Goal: Task Accomplishment & Management: Manage account settings

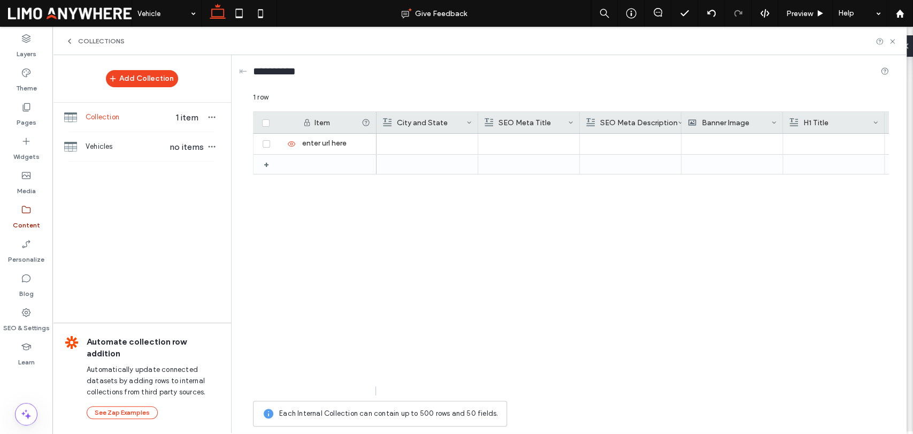
scroll to position [119, 0]
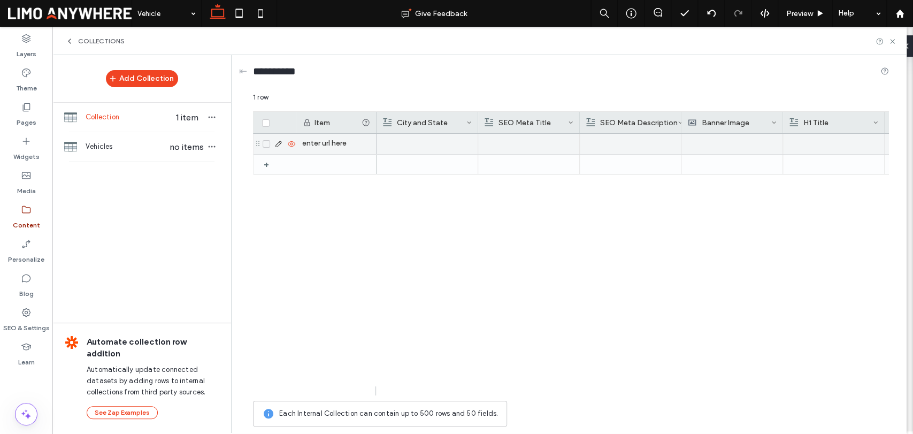
click at [334, 142] on div "enter url here" at bounding box center [336, 144] width 80 height 20
click at [273, 147] on div at bounding box center [277, 144] width 36 height 9
click at [278, 146] on icon at bounding box center [278, 144] width 9 height 9
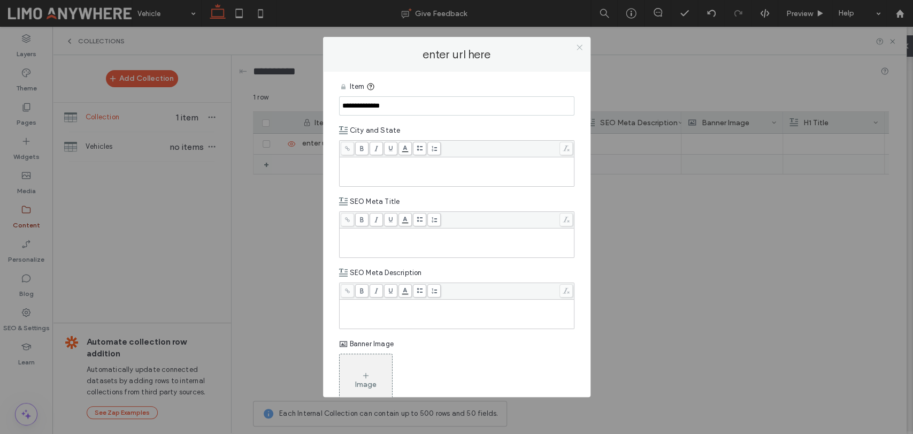
click at [579, 48] on use at bounding box center [579, 47] width 5 height 5
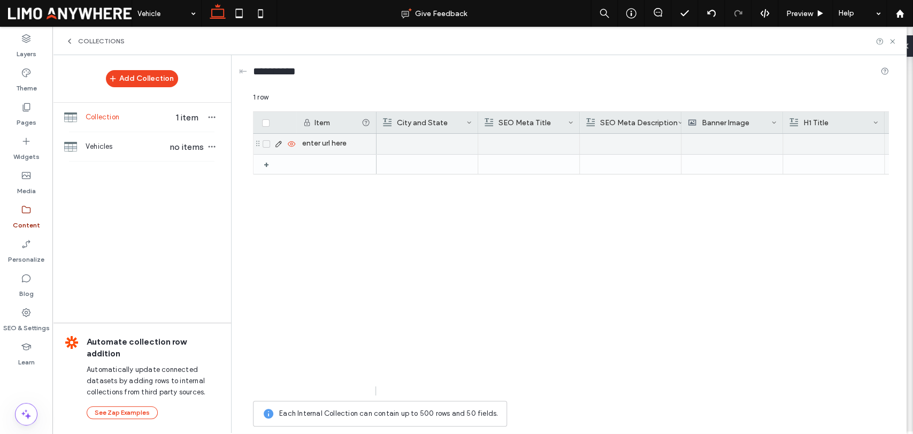
click at [325, 142] on div "enter url here" at bounding box center [336, 144] width 80 height 20
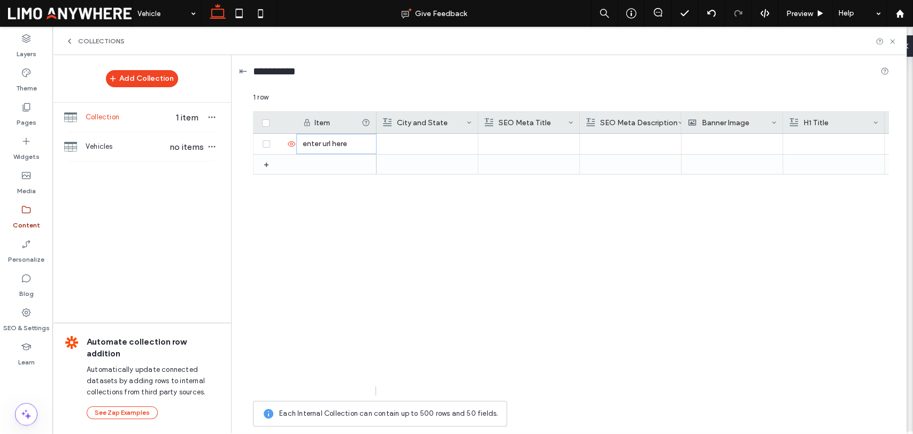
click at [241, 72] on div "⇤" at bounding box center [243, 71] width 8 height 12
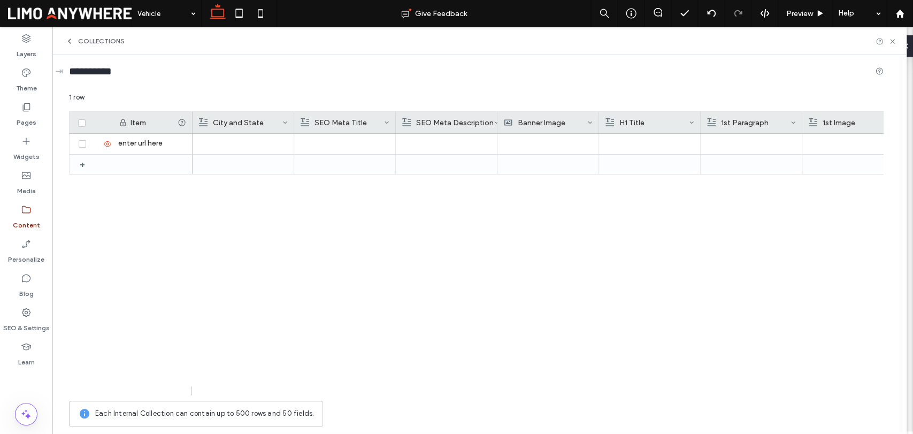
click at [33, 216] on label "Content" at bounding box center [26, 222] width 27 height 15
click at [59, 71] on div "⇥" at bounding box center [59, 71] width 8 height 12
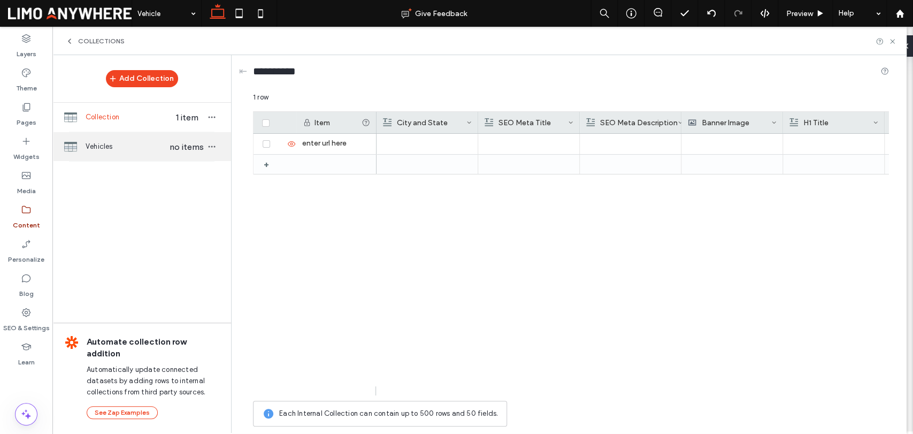
click at [126, 142] on span "Vehicles" at bounding box center [127, 146] width 82 height 11
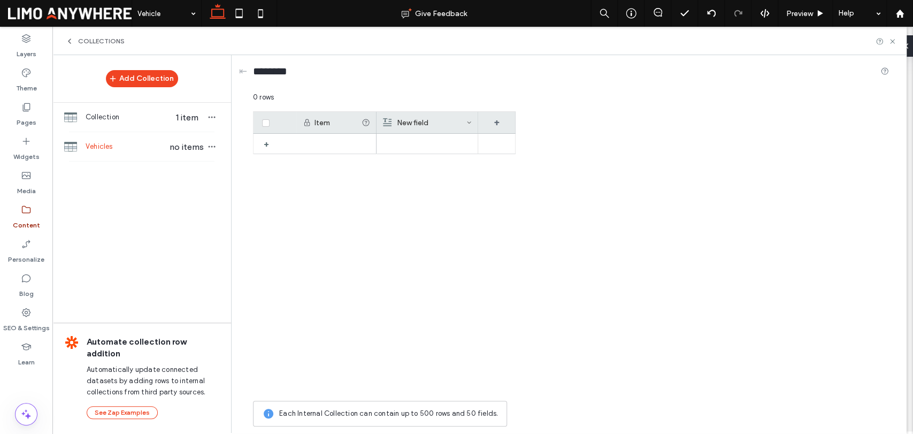
click at [323, 123] on div "Item" at bounding box center [338, 122] width 47 height 9
click at [336, 123] on div "Item" at bounding box center [338, 122] width 47 height 9
click at [314, 147] on div at bounding box center [336, 144] width 80 height 20
click at [424, 120] on div "New field" at bounding box center [424, 122] width 83 height 21
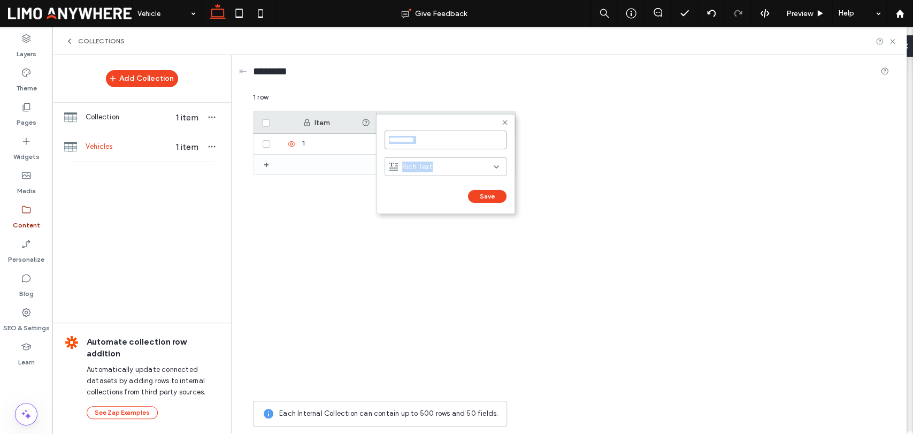
click at [444, 143] on input "*********" at bounding box center [446, 140] width 122 height 19
type input "*"
type input "**********"
click input "******" at bounding box center [397, 207] width 24 height 9
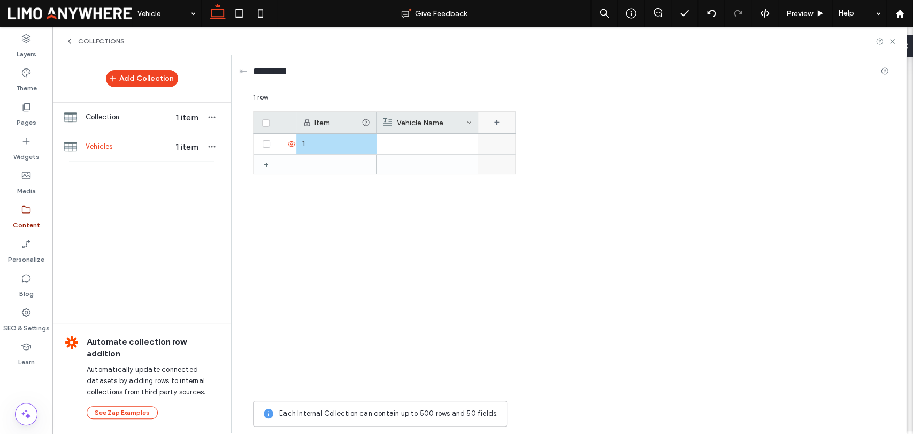
click at [501, 119] on div "+" at bounding box center [496, 122] width 37 height 21
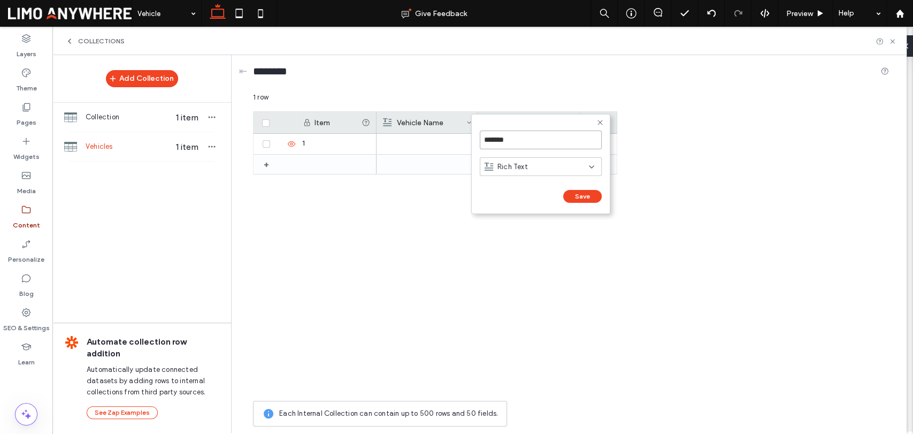
click at [510, 140] on input "*******" at bounding box center [541, 140] width 122 height 19
drag, startPoint x: 523, startPoint y: 140, endPoint x: 452, endPoint y: 136, distance: 70.7
click at [452, 137] on div "******* Rich Text Save ****** 1 row Drag here to set row groups Drag here to se…" at bounding box center [571, 262] width 636 height 340
drag, startPoint x: 518, startPoint y: 136, endPoint x: 484, endPoint y: 138, distance: 34.3
click at [484, 138] on input "*******" at bounding box center [541, 140] width 122 height 19
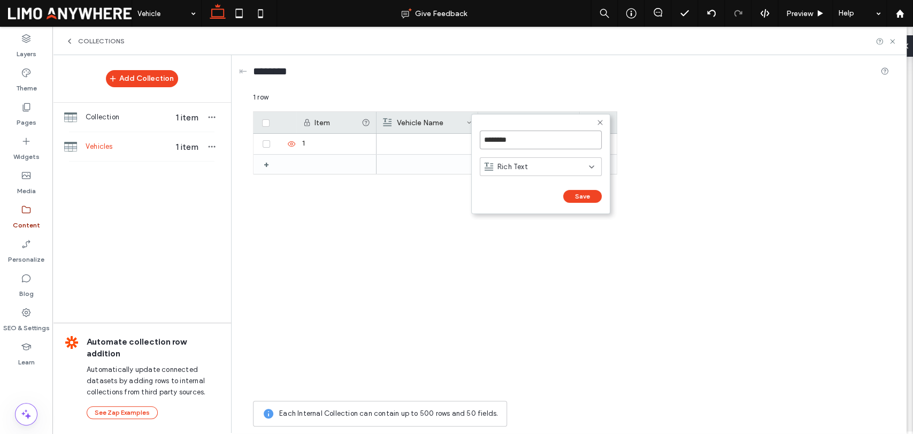
type input "*********"
click input "******" at bounding box center [492, 207] width 24 height 9
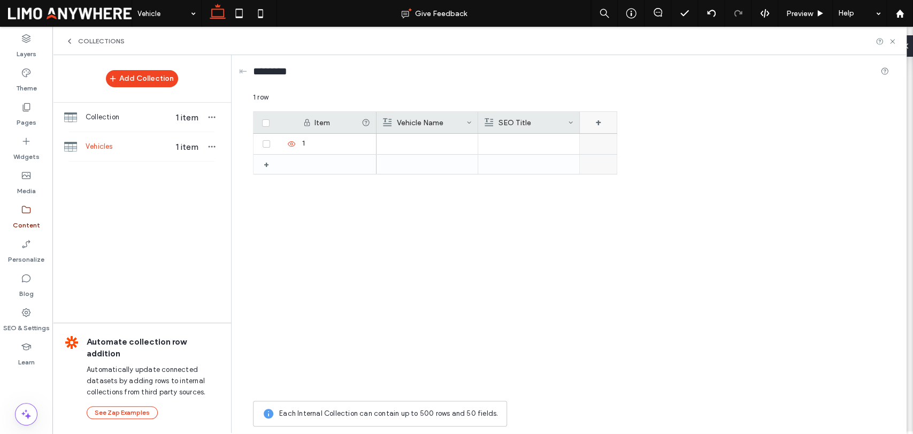
click at [596, 121] on div "+" at bounding box center [598, 122] width 37 height 21
drag, startPoint x: 613, startPoint y: 140, endPoint x: 589, endPoint y: 140, distance: 23.5
click at [589, 140] on input "*******" at bounding box center [643, 140] width 122 height 19
click at [616, 139] on input "*******" at bounding box center [643, 140] width 122 height 19
drag, startPoint x: 615, startPoint y: 140, endPoint x: 584, endPoint y: 141, distance: 30.5
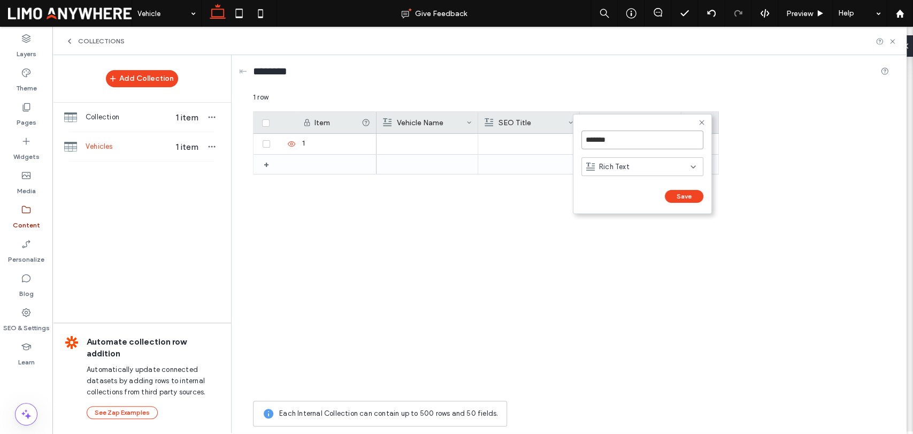
click at [584, 141] on input "*******" at bounding box center [643, 140] width 122 height 19
type input "**********"
click input "******" at bounding box center [594, 207] width 24 height 9
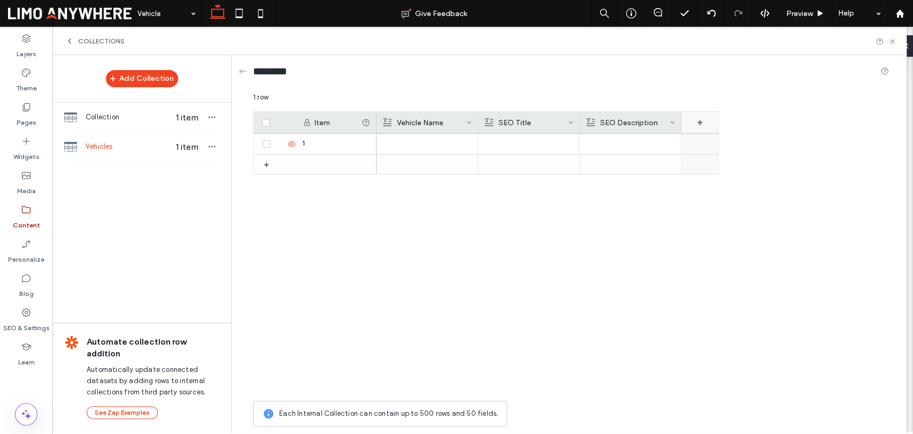
click at [693, 125] on div "+" at bounding box center [700, 122] width 37 height 21
drag, startPoint x: 713, startPoint y: 139, endPoint x: 659, endPoint y: 141, distance: 54.1
click at [659, 141] on div "******* Rich Text Save ****** 1 row Drag here to set row groups Drag here to se…" at bounding box center [571, 262] width 636 height 340
drag, startPoint x: 724, startPoint y: 134, endPoint x: 687, endPoint y: 138, distance: 37.7
click at [687, 138] on input "*******" at bounding box center [744, 140] width 122 height 19
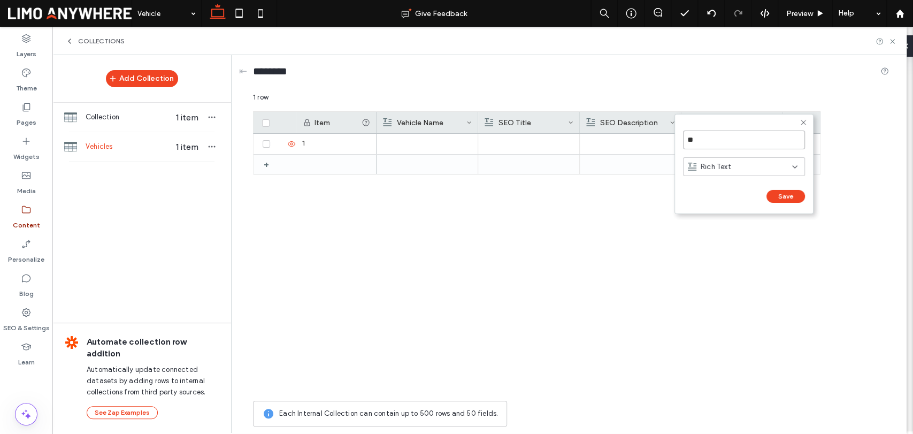
type input "*"
type input "********"
click input "******" at bounding box center [695, 207] width 24 height 9
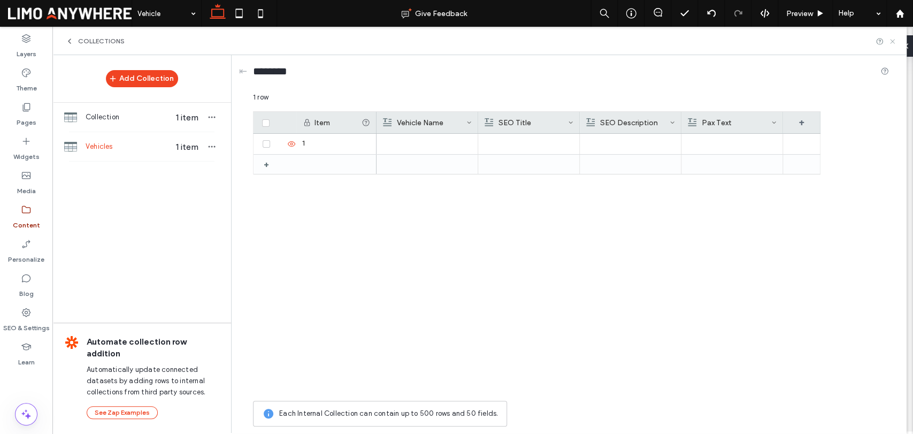
click at [891, 41] on icon at bounding box center [893, 41] width 8 height 8
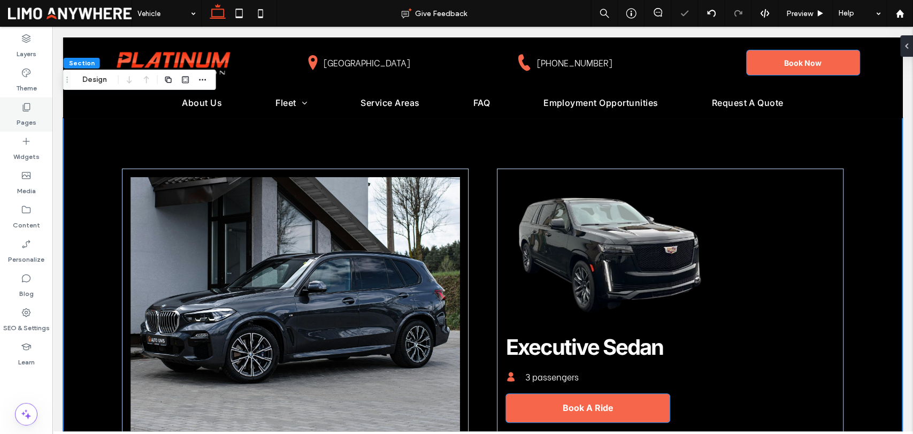
scroll to position [59, 0]
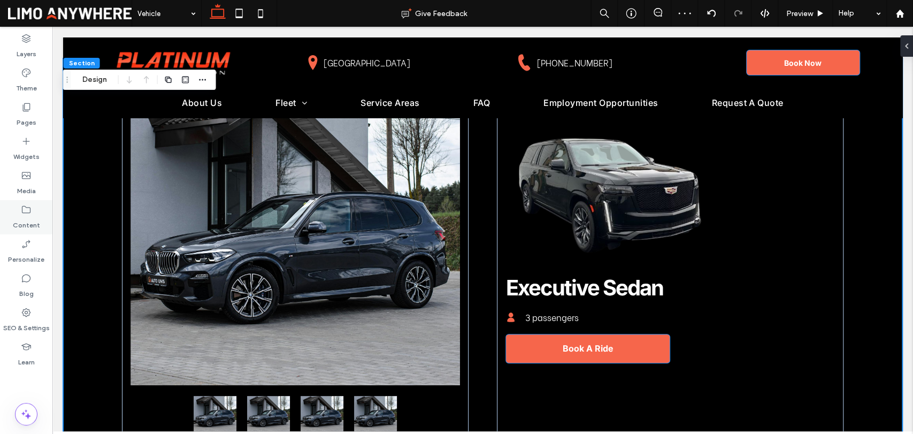
click at [34, 209] on div "Content" at bounding box center [26, 217] width 52 height 34
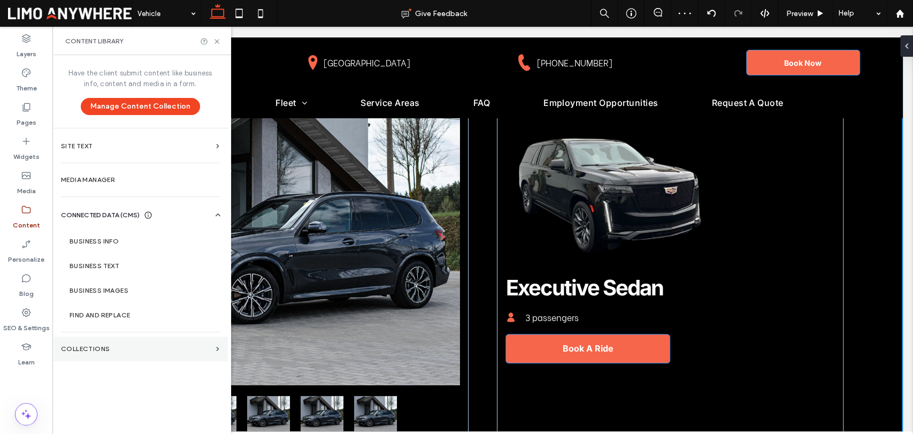
click at [109, 351] on label "Collections" at bounding box center [136, 348] width 151 height 7
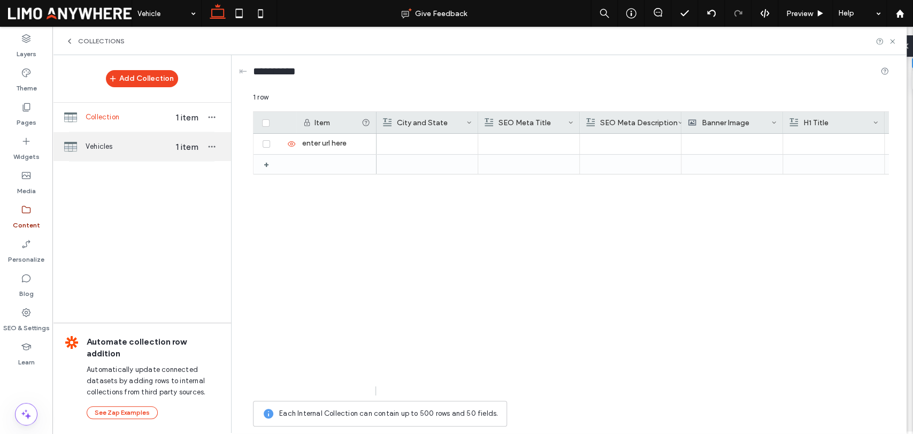
click at [131, 152] on div "Vehicles 1 item" at bounding box center [141, 146] width 179 height 29
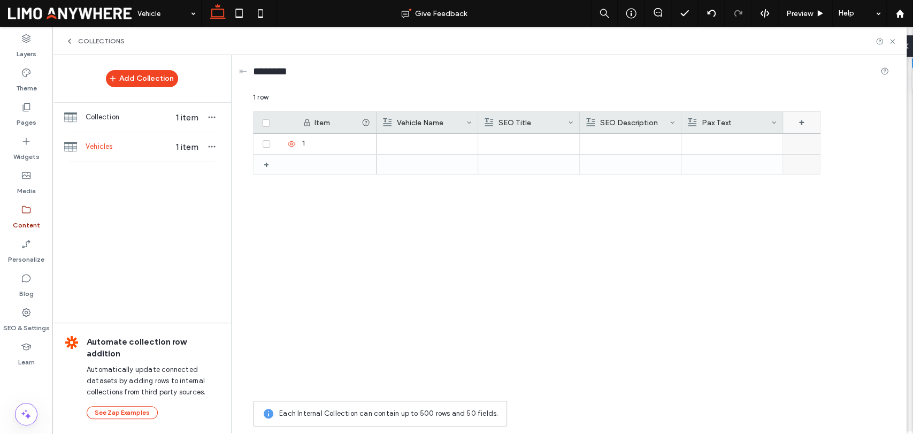
click at [802, 119] on div "+" at bounding box center [801, 122] width 37 height 21
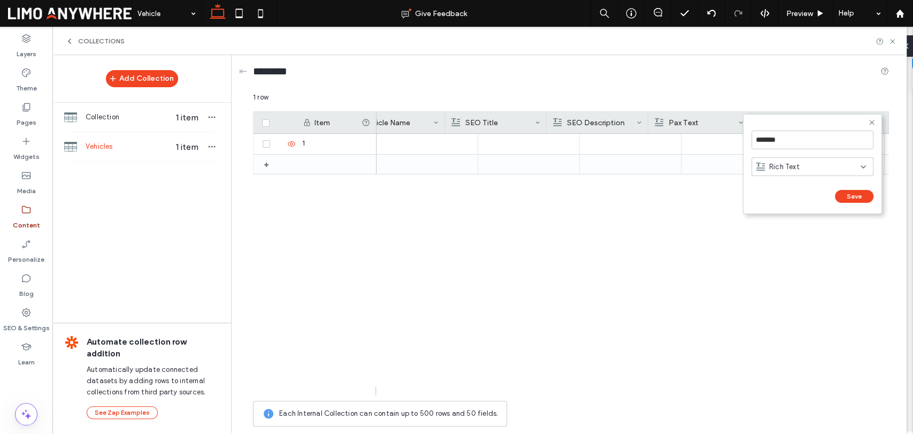
scroll to position [0, 33]
drag, startPoint x: 805, startPoint y: 137, endPoint x: 755, endPoint y: 140, distance: 49.8
click at [755, 140] on input "*******" at bounding box center [813, 140] width 122 height 19
type input "*"
type input "**********"
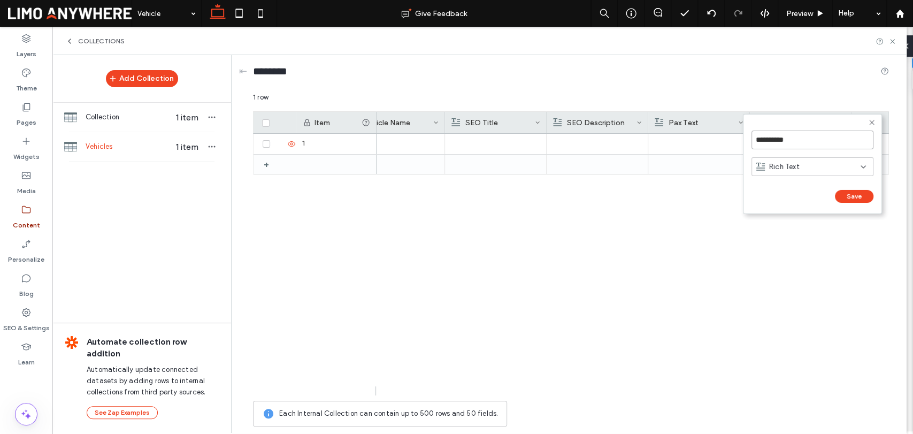
click input "******" at bounding box center [764, 207] width 24 height 9
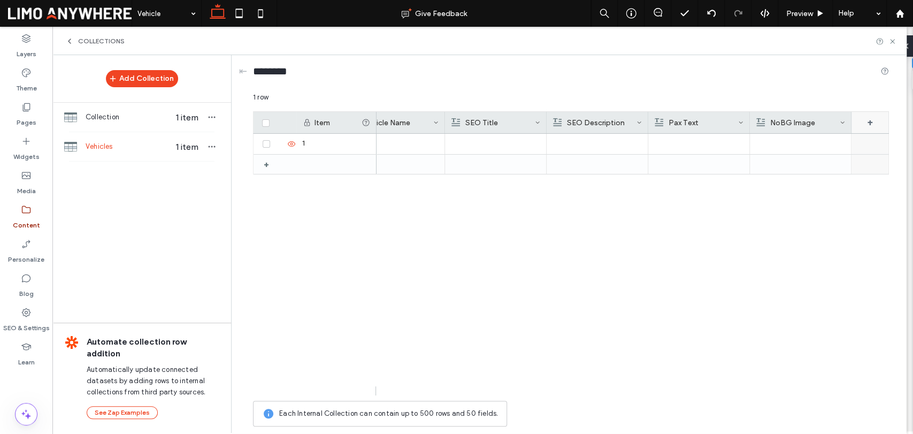
click at [872, 117] on div "+" at bounding box center [870, 122] width 37 height 21
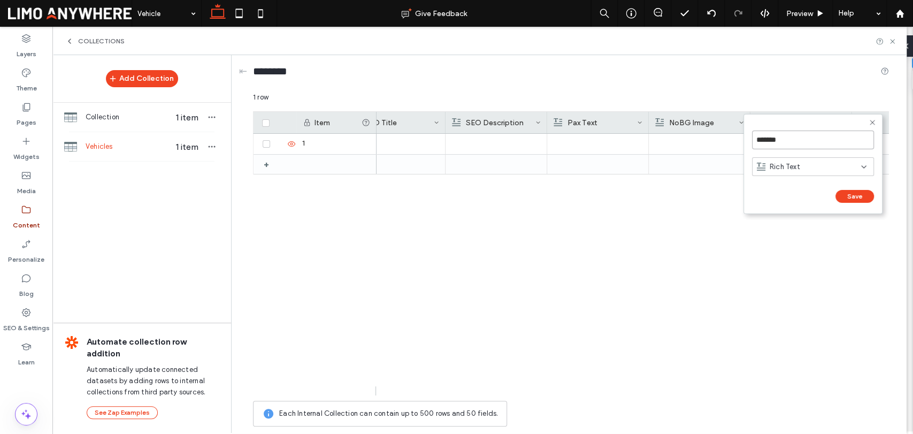
drag, startPoint x: 800, startPoint y: 139, endPoint x: 749, endPoint y: 141, distance: 50.9
click at [749, 141] on form "******* Rich Text Save ******" at bounding box center [813, 164] width 139 height 100
type input "*"
type input "**********"
click at [790, 162] on span "Rich Text" at bounding box center [785, 166] width 30 height 11
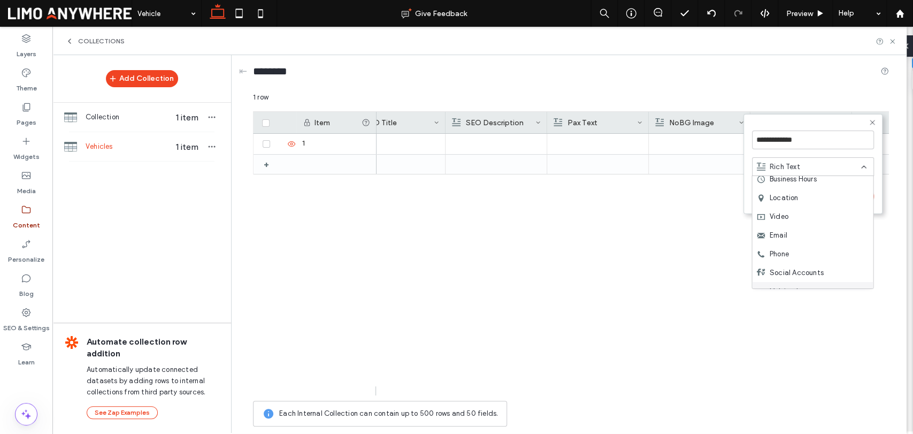
scroll to position [150, 0]
click at [788, 278] on span "Image Collection" at bounding box center [797, 279] width 56 height 11
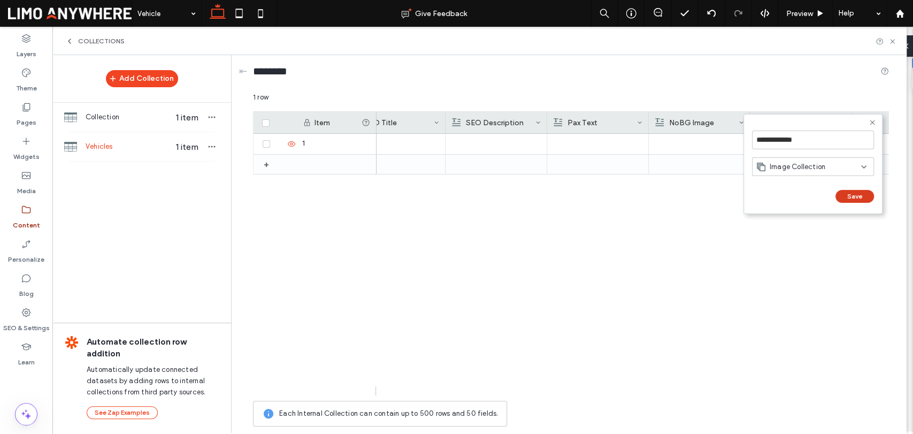
click at [847, 195] on button "Save" at bounding box center [855, 196] width 39 height 13
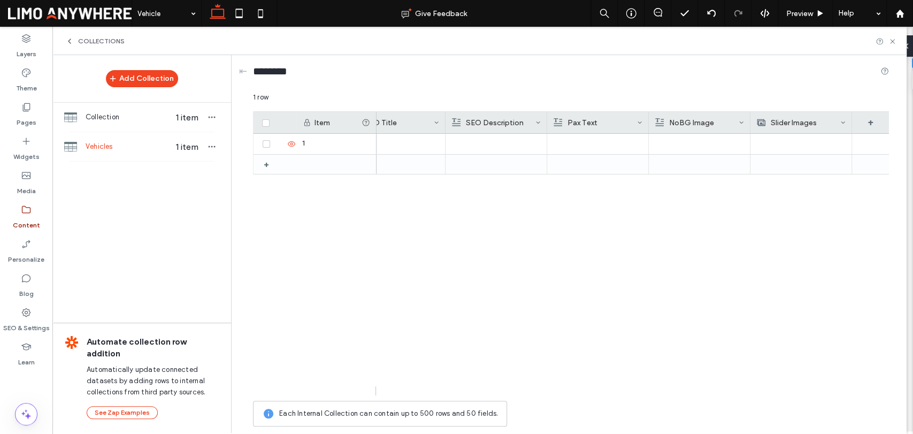
click at [740, 121] on icon at bounding box center [741, 122] width 5 height 5
click at [698, 125] on div "Edit Field" at bounding box center [698, 124] width 98 height 20
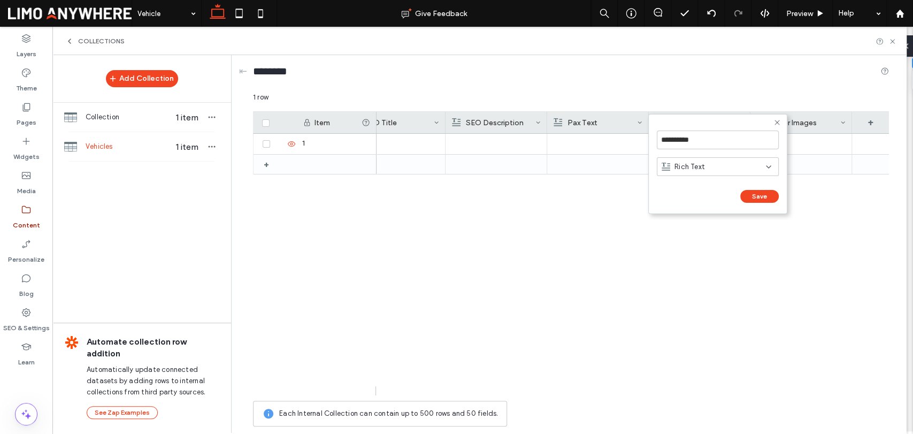
click at [760, 162] on div "Rich Text" at bounding box center [714, 166] width 104 height 11
click at [706, 215] on div "Image" at bounding box center [718, 222] width 121 height 19
click at [756, 194] on button "Save" at bounding box center [759, 196] width 39 height 13
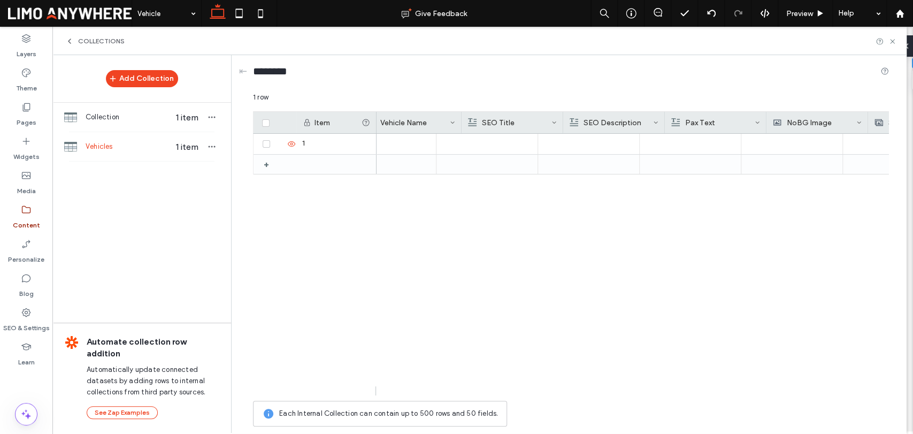
scroll to position [0, 0]
click at [514, 298] on div at bounding box center [633, 265] width 513 height 262
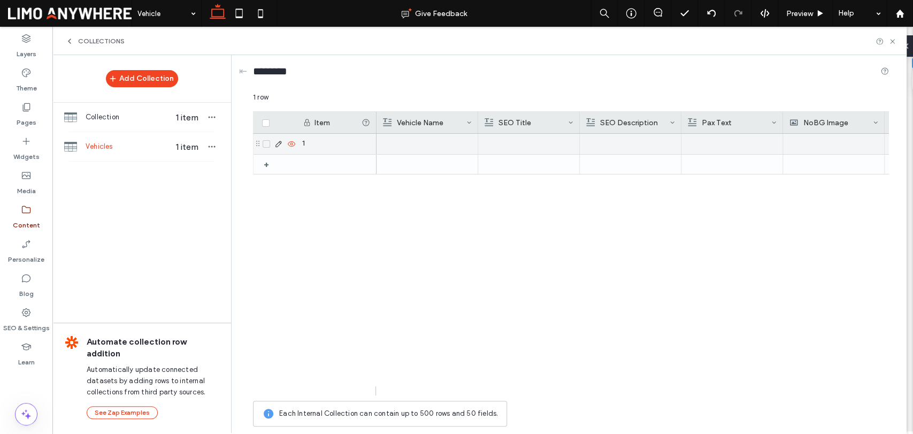
click at [325, 148] on div "1" at bounding box center [336, 144] width 80 height 20
click at [325, 142] on div "1" at bounding box center [336, 144] width 80 height 20
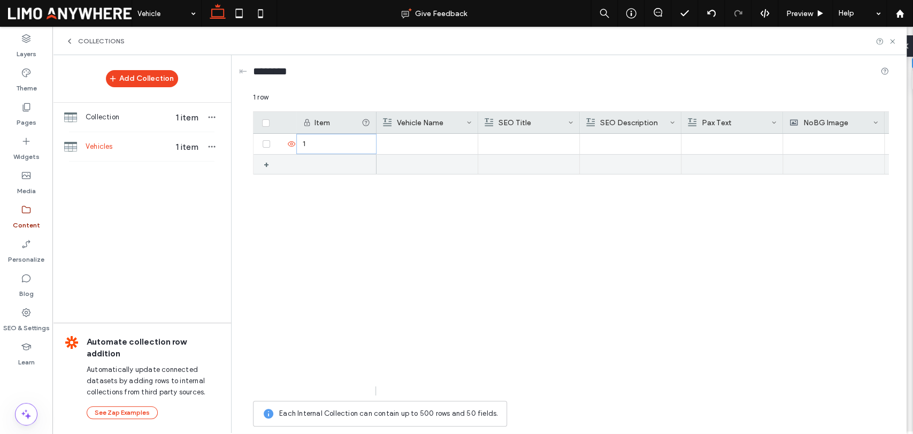
click at [337, 145] on div "1" at bounding box center [336, 144] width 80 height 20
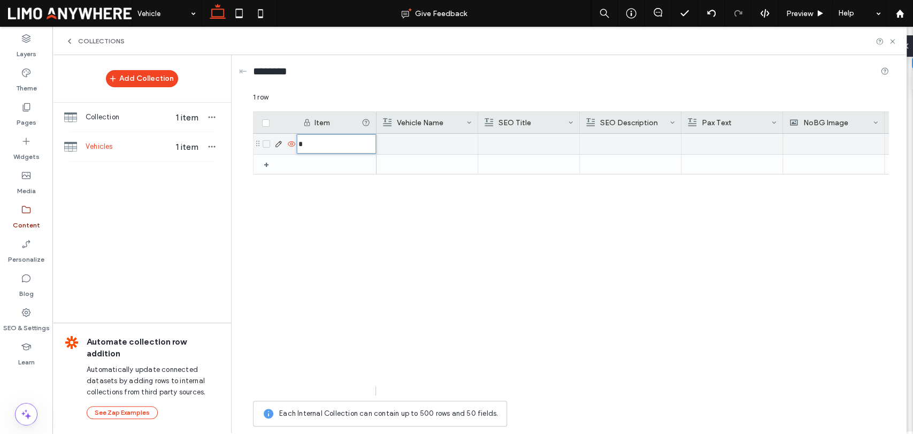
type input "**********"
click at [321, 143] on div "1" at bounding box center [336, 144] width 80 height 20
click at [314, 143] on input "*" at bounding box center [336, 143] width 79 height 19
drag, startPoint x: 308, startPoint y: 146, endPoint x: 283, endPoint y: 144, distance: 25.2
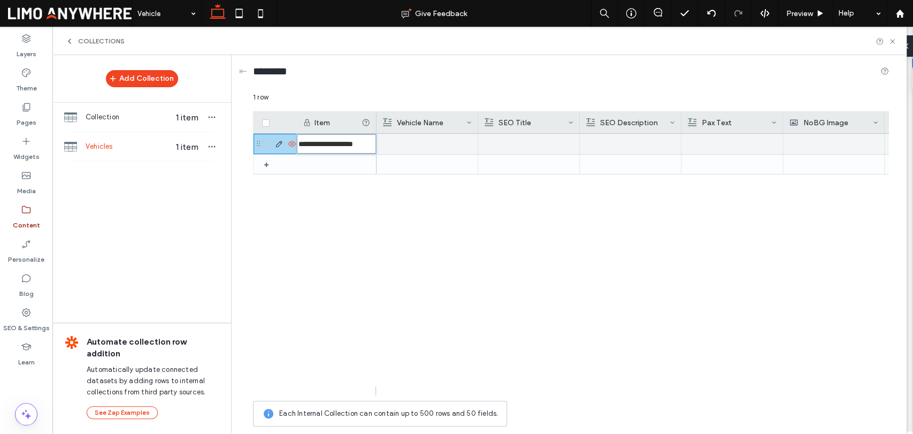
click at [270, 144] on div "**********" at bounding box center [315, 144] width 123 height 20
click at [301, 142] on input "**********" at bounding box center [336, 143] width 79 height 19
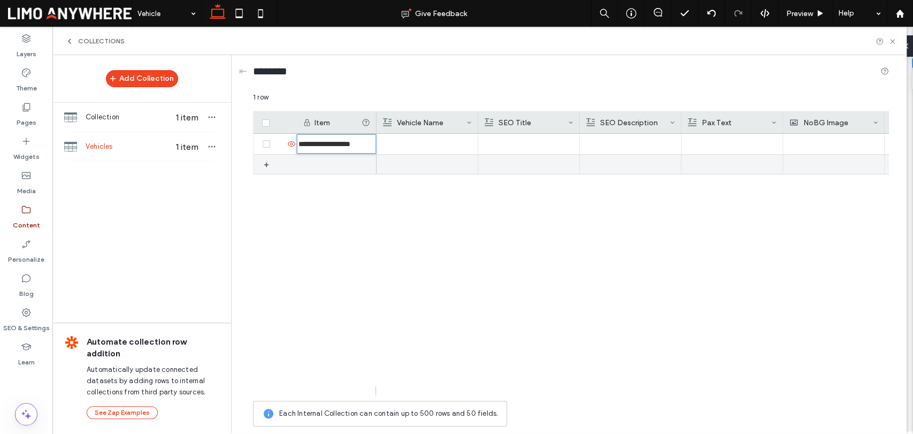
type input "**********"
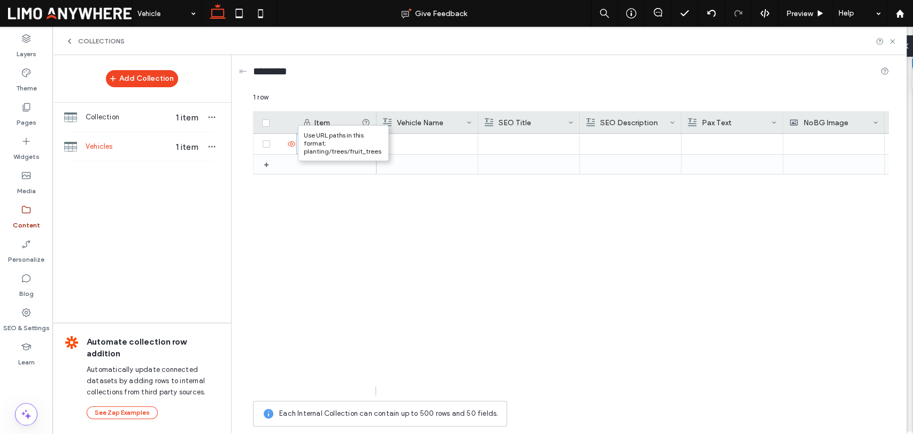
click at [372, 222] on div "+ 1" at bounding box center [571, 260] width 636 height 253
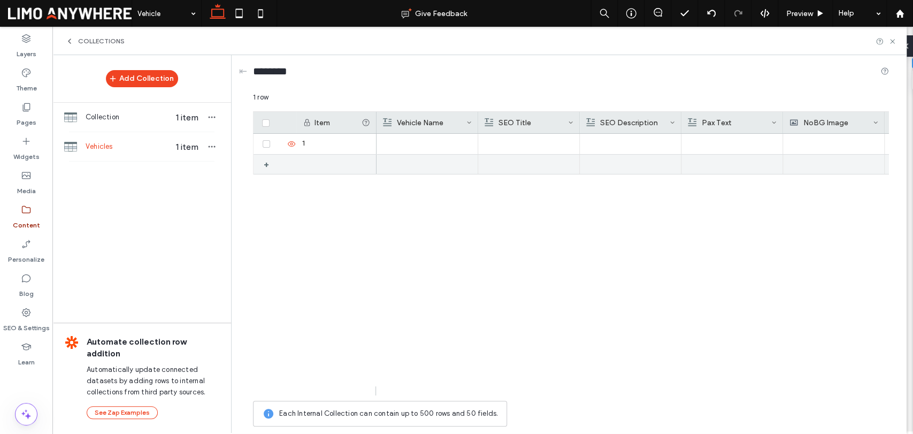
click at [342, 142] on div "1" at bounding box center [336, 144] width 80 height 20
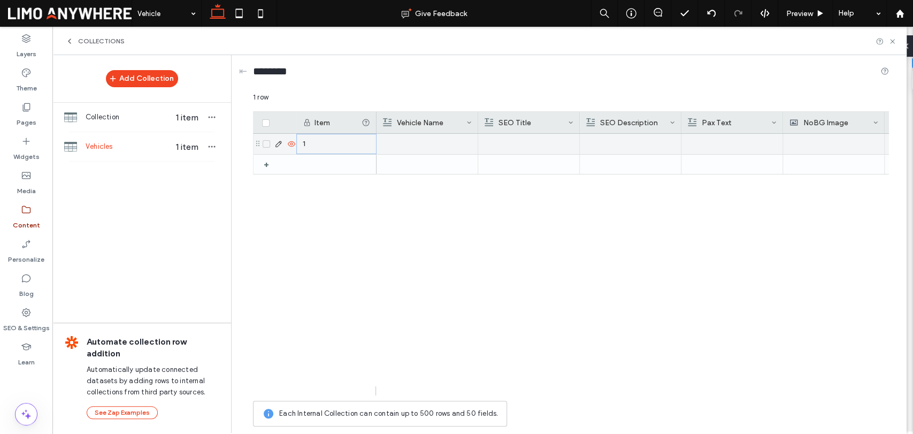
click at [342, 142] on div "1" at bounding box center [336, 144] width 80 height 20
click at [331, 143] on input "*" at bounding box center [336, 143] width 79 height 19
click at [300, 144] on input "**********" at bounding box center [336, 143] width 79 height 19
click at [371, 141] on input "**********" at bounding box center [336, 143] width 79 height 19
type input "**********"
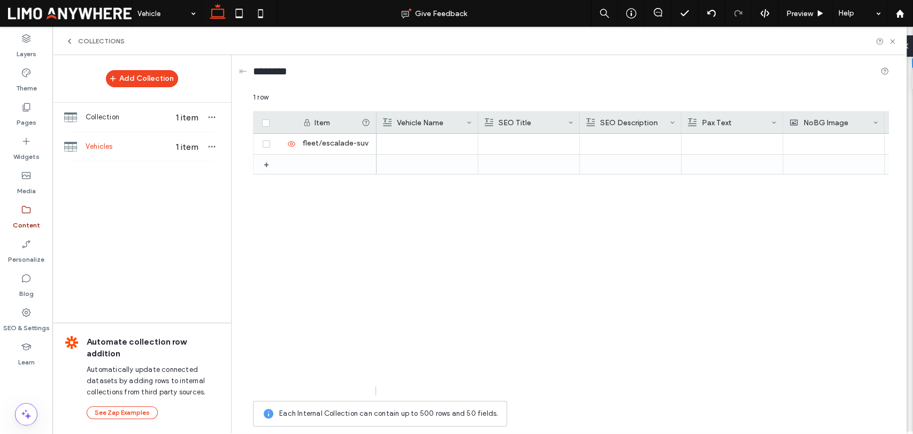
click at [395, 210] on div at bounding box center [633, 265] width 513 height 262
click at [408, 218] on div at bounding box center [633, 265] width 513 height 262
click at [338, 168] on div at bounding box center [336, 164] width 80 height 19
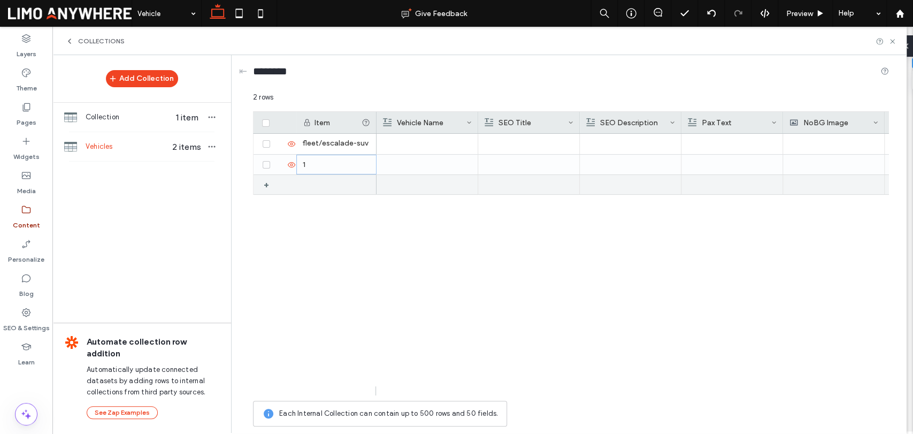
click at [424, 146] on div at bounding box center [427, 144] width 89 height 20
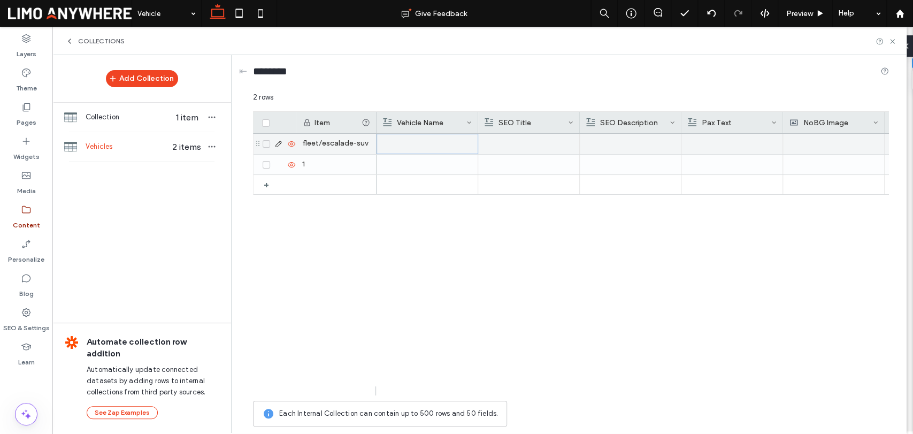
click at [424, 146] on div at bounding box center [427, 143] width 89 height 19
click at [415, 144] on div "Rich Text Editor" at bounding box center [434, 145] width 113 height 27
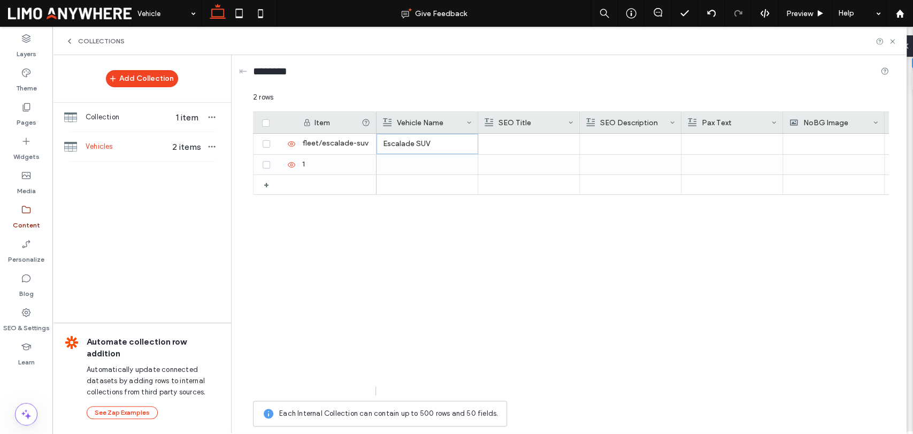
click at [246, 63] on div "⇤ ******** 2 rows Drag here to set row groups Drag here to set column labels It…" at bounding box center [571, 243] width 669 height 377
click at [242, 70] on div "⇤" at bounding box center [243, 71] width 8 height 12
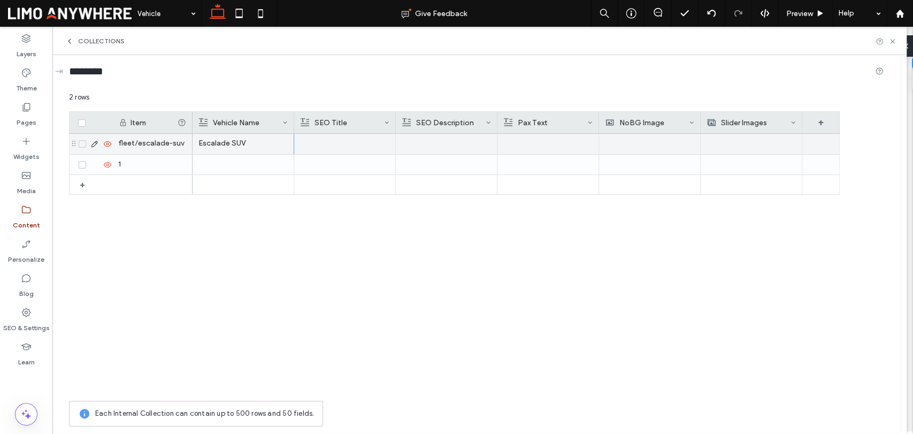
click at [93, 143] on use at bounding box center [94, 144] width 6 height 6
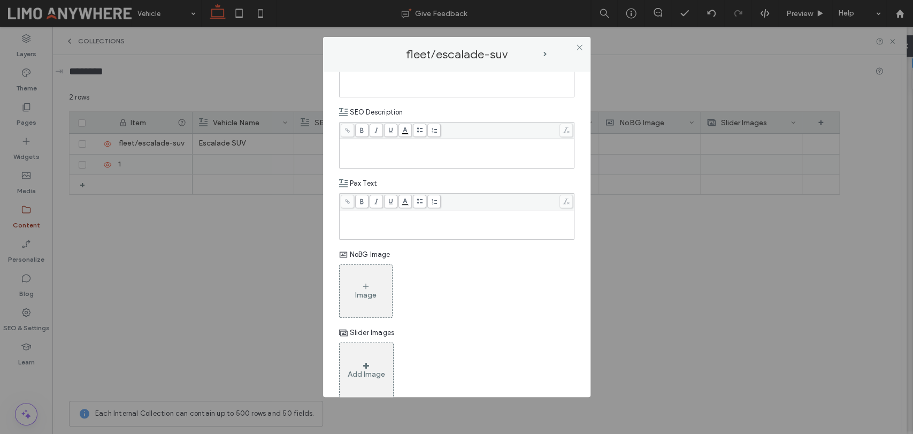
scroll to position [178, 0]
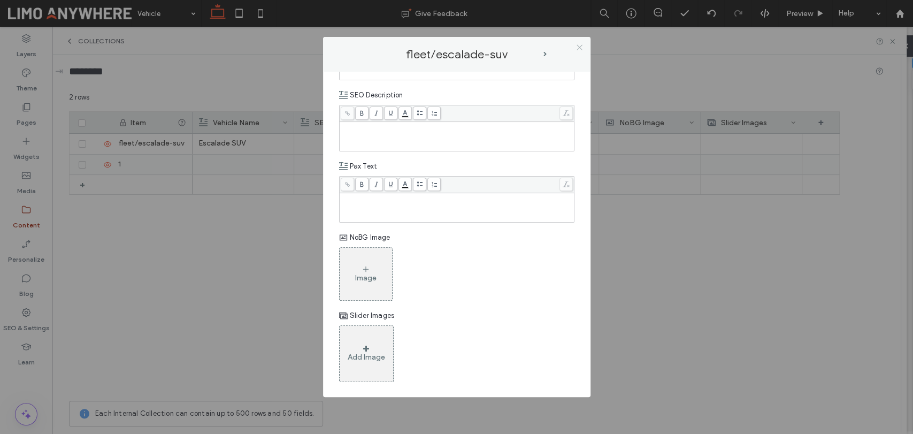
click at [580, 47] on use at bounding box center [579, 47] width 5 height 5
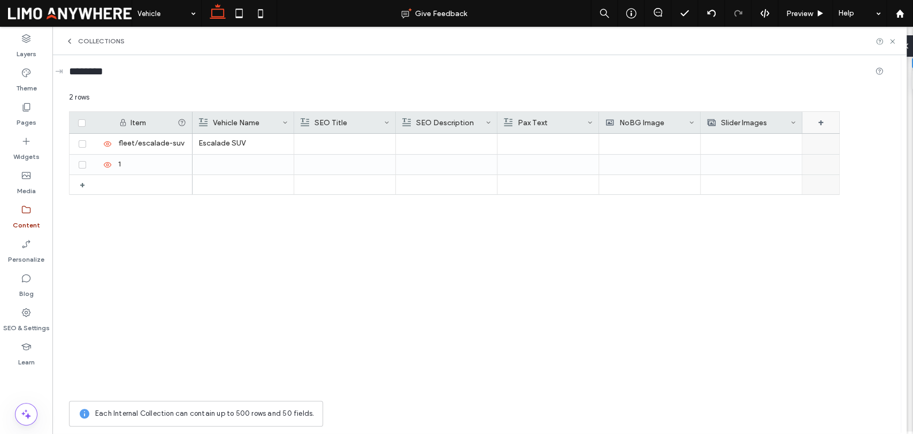
click at [818, 125] on div "+" at bounding box center [821, 122] width 37 height 21
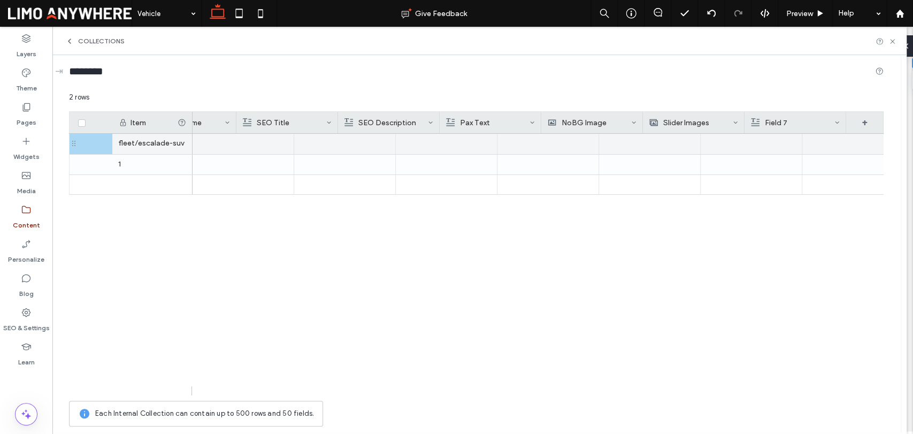
scroll to position [0, 57]
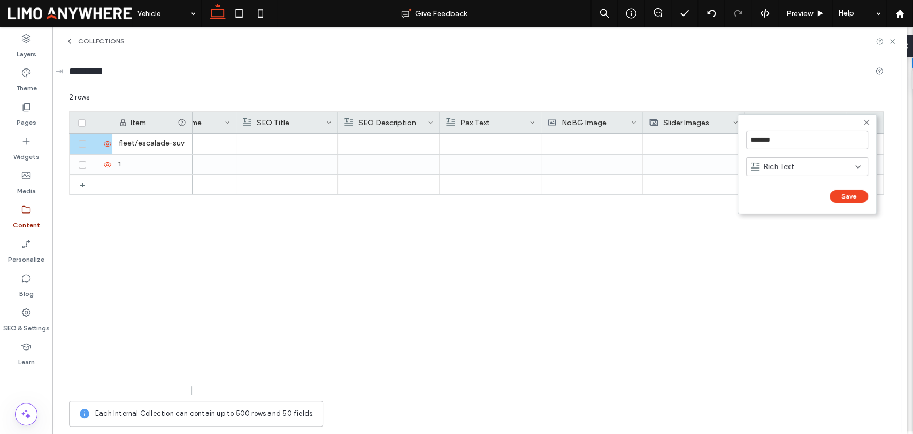
click at [866, 124] on icon at bounding box center [866, 122] width 9 height 9
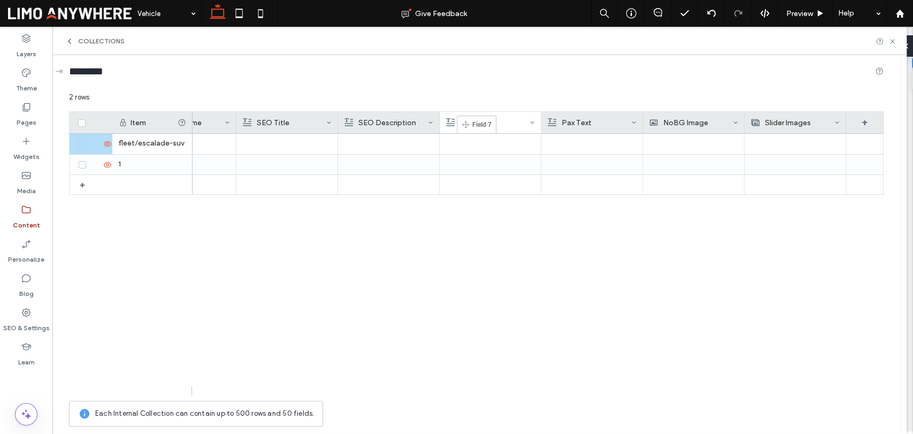
drag, startPoint x: 687, startPoint y: 111, endPoint x: 473, endPoint y: 120, distance: 214.2
click at [482, 121] on div "Field 7" at bounding box center [487, 122] width 83 height 21
click at [490, 142] on input "*******" at bounding box center [509, 140] width 122 height 19
drag, startPoint x: 479, startPoint y: 139, endPoint x: 451, endPoint y: 139, distance: 28.4
click at [451, 139] on input "*******" at bounding box center [509, 140] width 122 height 19
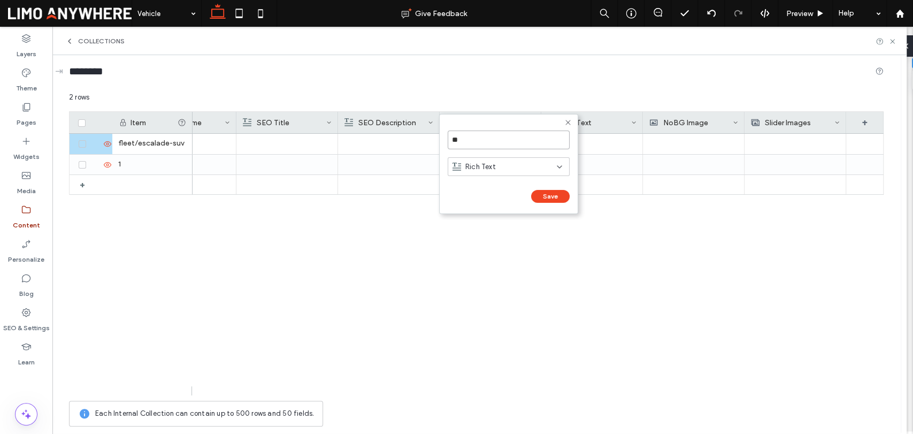
type input "*"
type input "**********"
click at [561, 197] on button "Save" at bounding box center [550, 196] width 39 height 13
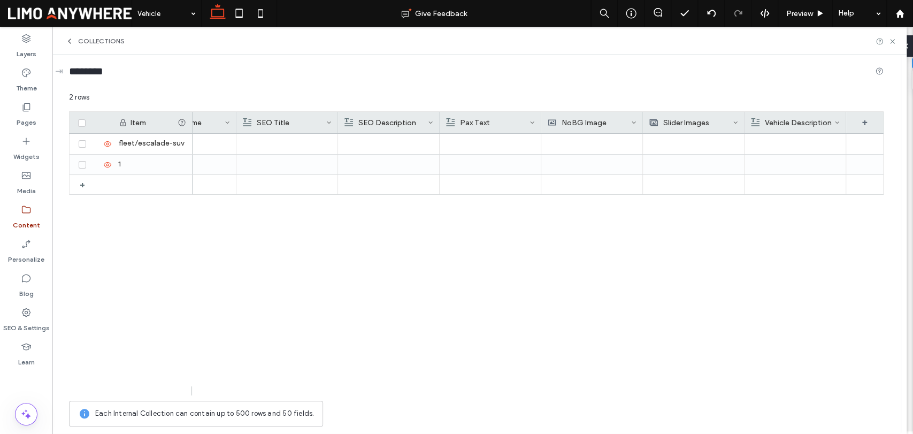
click at [493, 268] on div "Escalade SUV" at bounding box center [538, 265] width 691 height 262
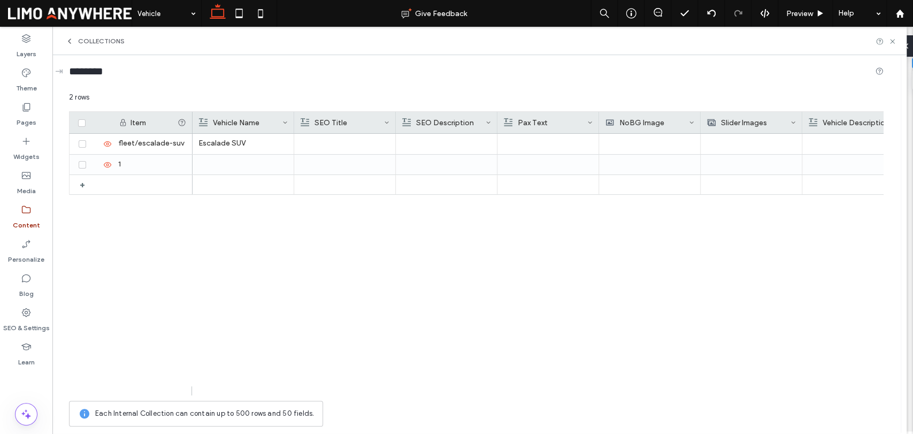
click at [340, 320] on div "Escalade SUV" at bounding box center [538, 265] width 691 height 262
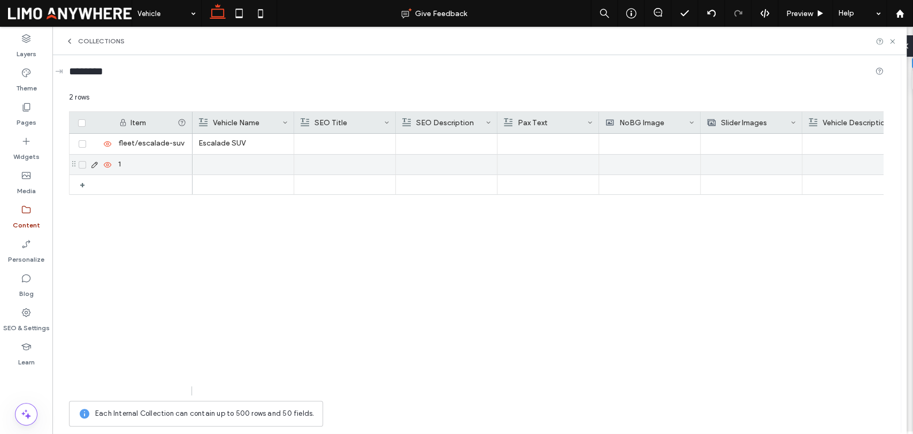
click at [219, 165] on div at bounding box center [242, 165] width 89 height 20
drag, startPoint x: 253, startPoint y: 166, endPoint x: 184, endPoint y: 167, distance: 68.5
click at [184, 167] on div "**********" at bounding box center [476, 262] width 815 height 340
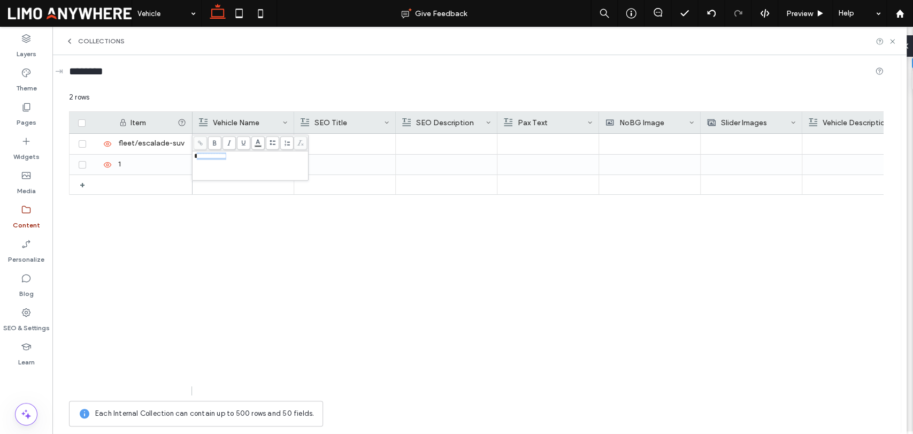
drag, startPoint x: 295, startPoint y: 172, endPoint x: 197, endPoint y: 166, distance: 98.1
click at [197, 166] on div "**********" at bounding box center [250, 165] width 113 height 27
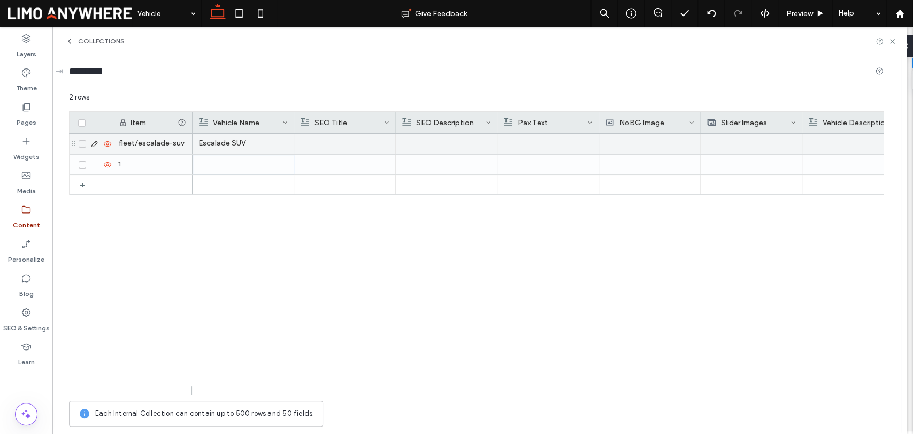
click at [321, 138] on div at bounding box center [344, 144] width 89 height 20
click at [93, 143] on use at bounding box center [94, 144] width 6 height 6
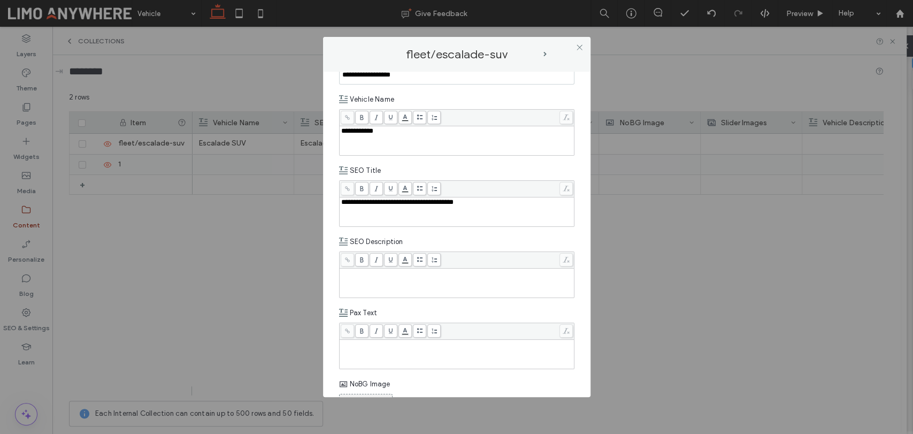
scroll to position [59, 0]
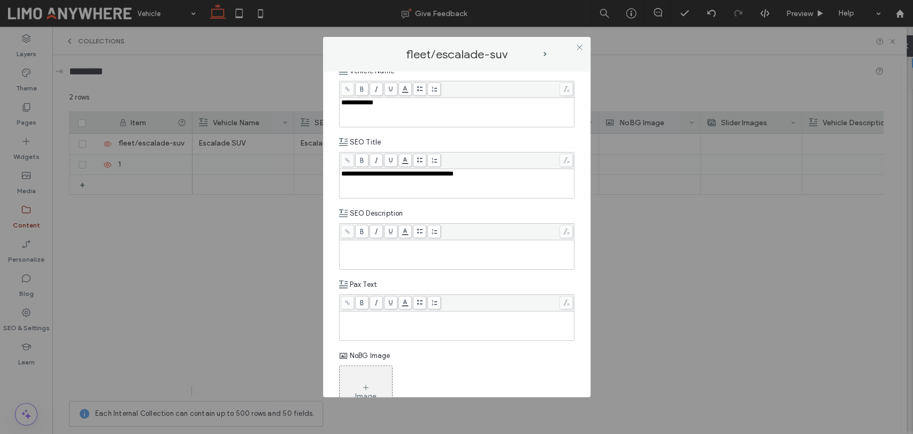
click at [449, 269] on div at bounding box center [456, 246] width 235 height 47
click at [454, 255] on div "Rich Text Editor" at bounding box center [457, 254] width 232 height 27
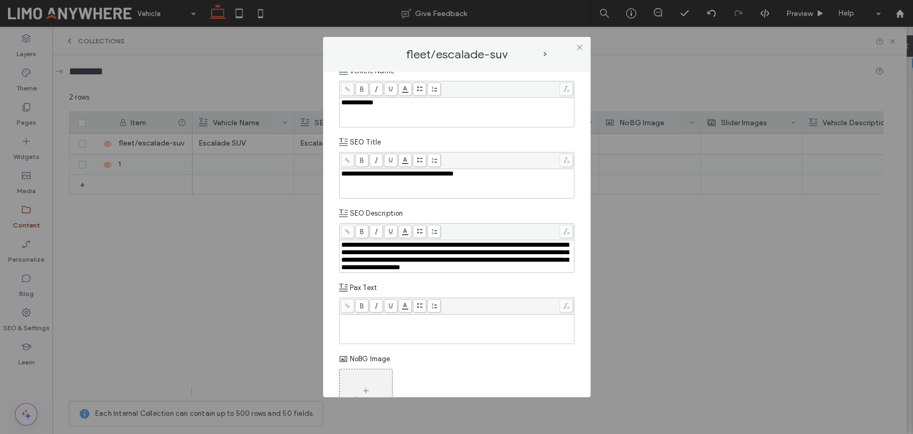
click at [428, 339] on div "Rich Text Editor" at bounding box center [457, 329] width 232 height 27
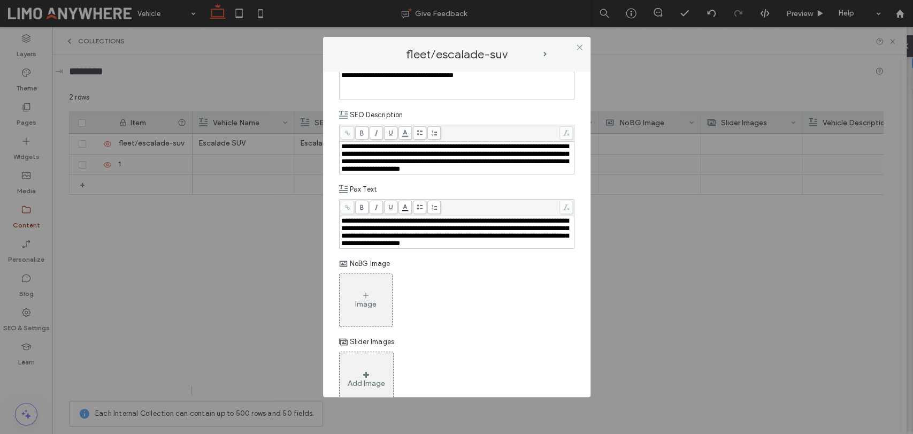
scroll to position [178, 0]
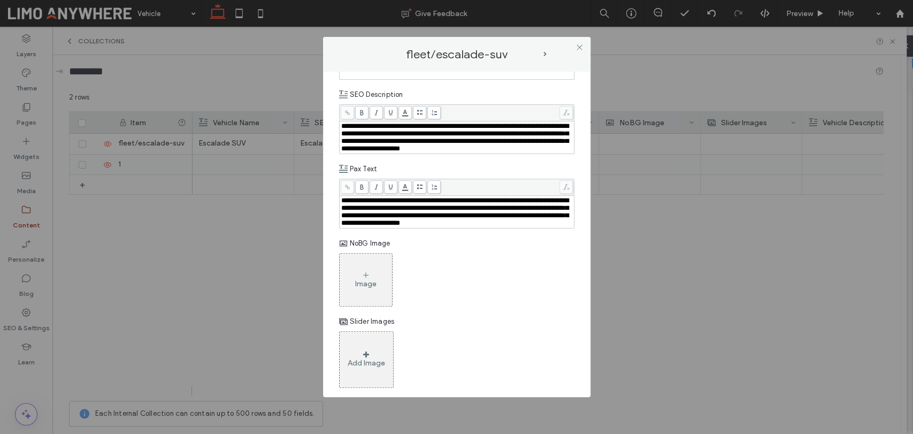
click at [476, 282] on div "Image" at bounding box center [456, 280] width 235 height 54
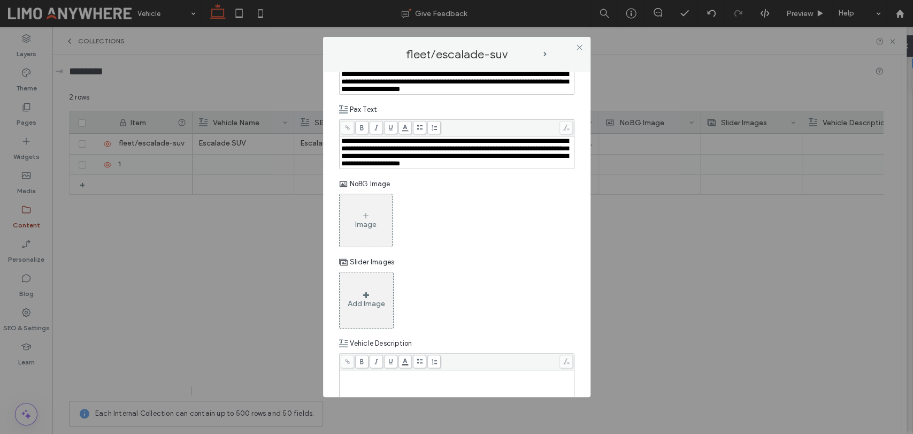
click at [379, 245] on div "Image" at bounding box center [366, 220] width 52 height 50
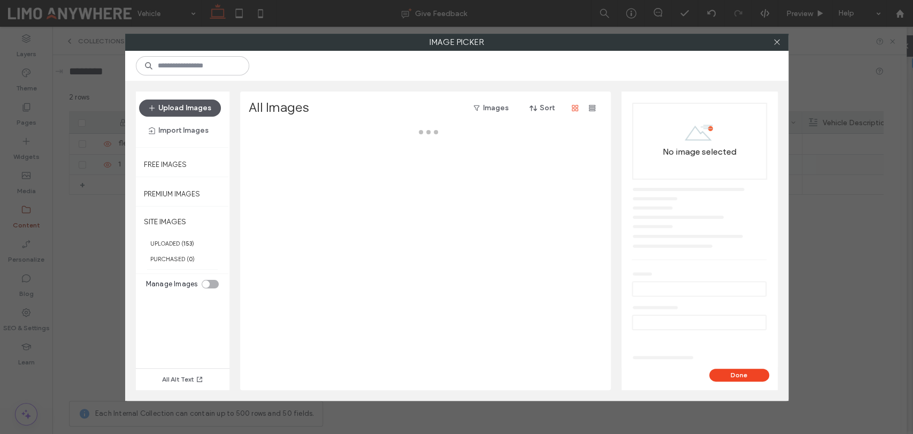
click at [193, 104] on button "Upload Images" at bounding box center [180, 108] width 82 height 17
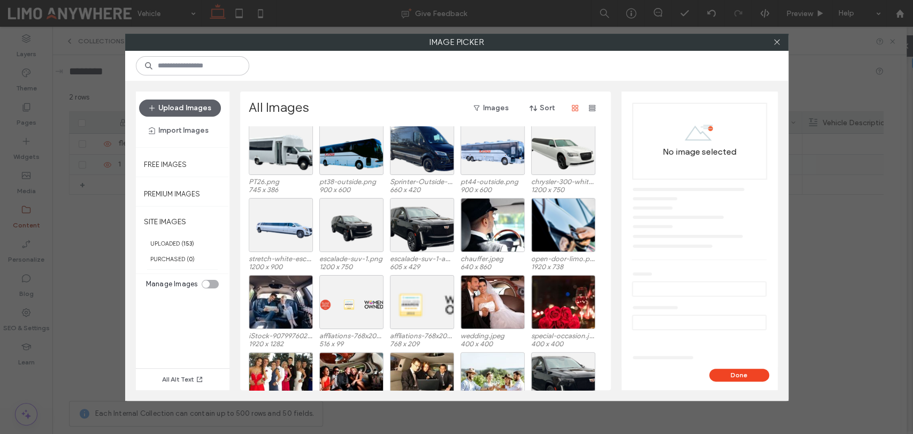
scroll to position [297, 0]
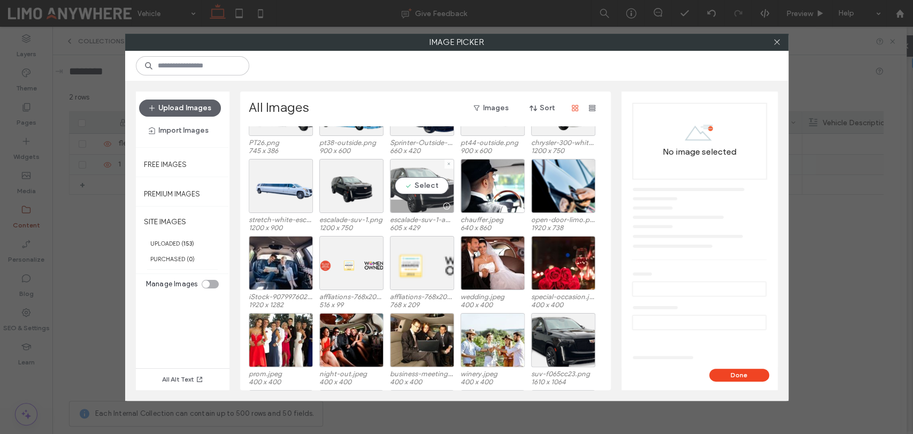
click at [432, 187] on div "Select" at bounding box center [422, 186] width 64 height 54
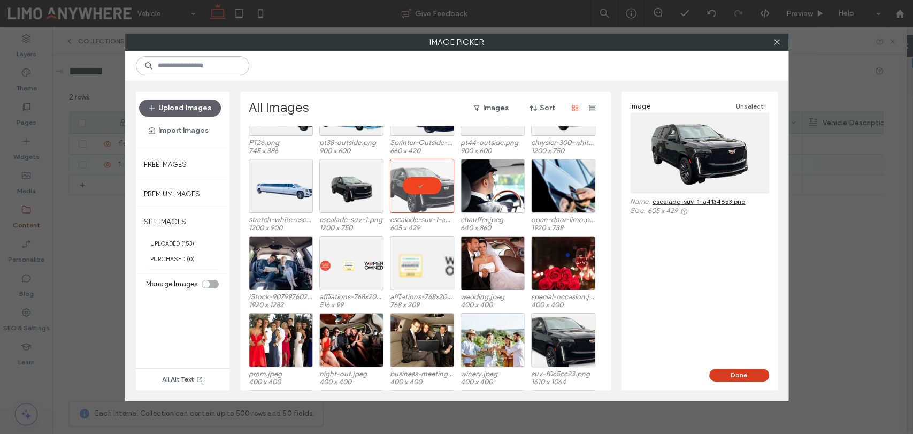
click at [723, 375] on button "Done" at bounding box center [739, 375] width 60 height 13
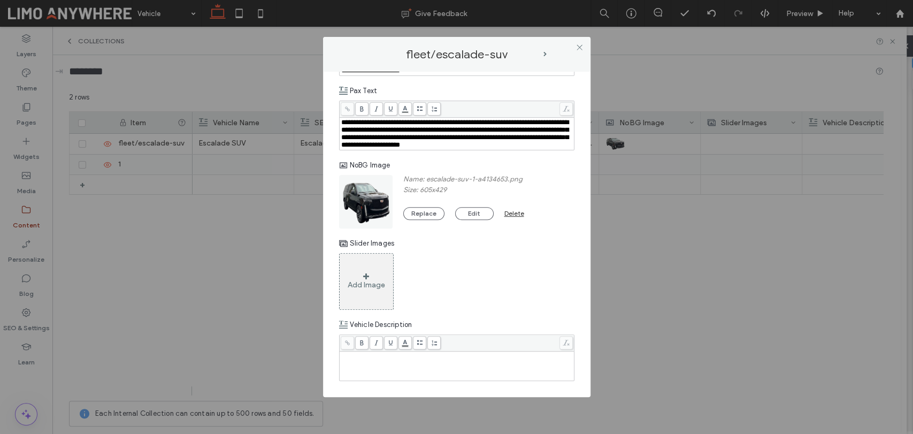
scroll to position [280, 0]
click at [492, 282] on div "Add Image" at bounding box center [456, 281] width 235 height 57
click at [369, 280] on div "Add Image" at bounding box center [366, 284] width 37 height 9
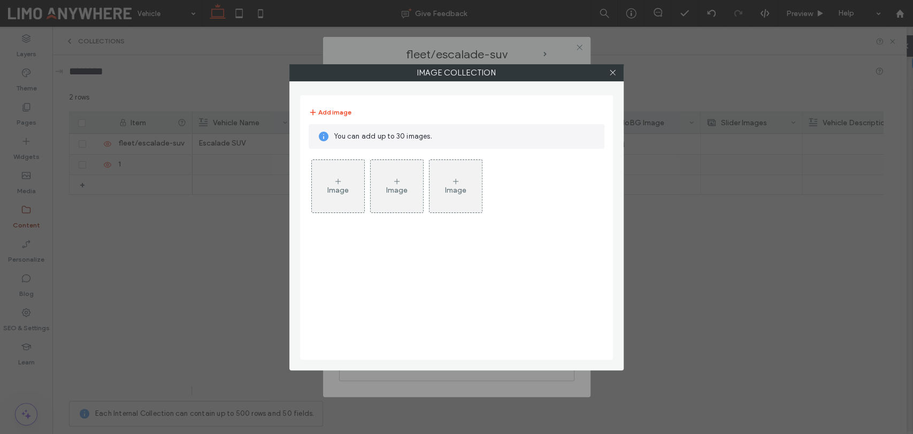
click at [337, 194] on div "Image" at bounding box center [337, 190] width 21 height 9
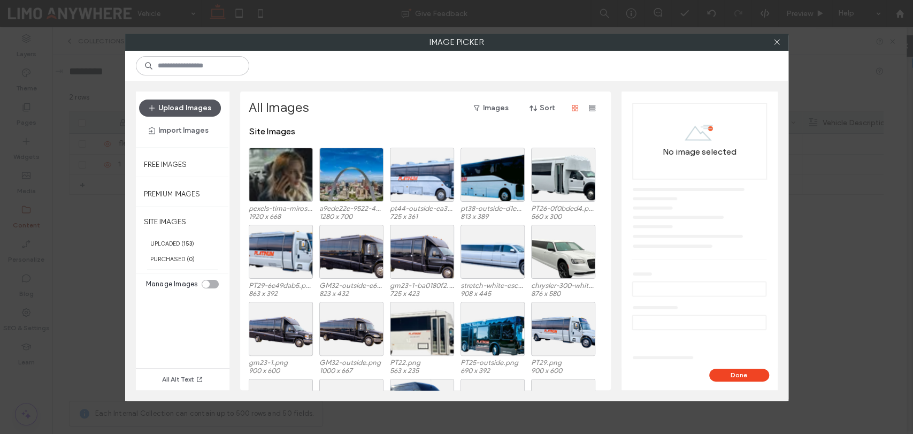
click at [201, 103] on button "Upload Images" at bounding box center [180, 108] width 82 height 17
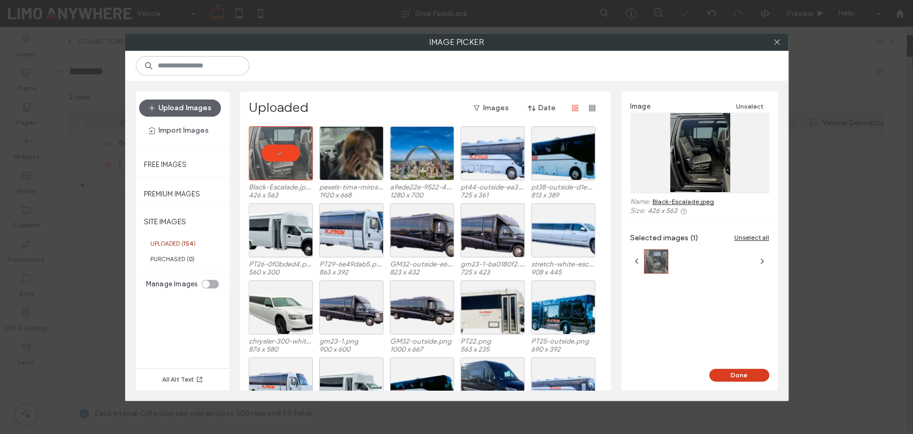
click at [749, 371] on button "Done" at bounding box center [739, 375] width 60 height 13
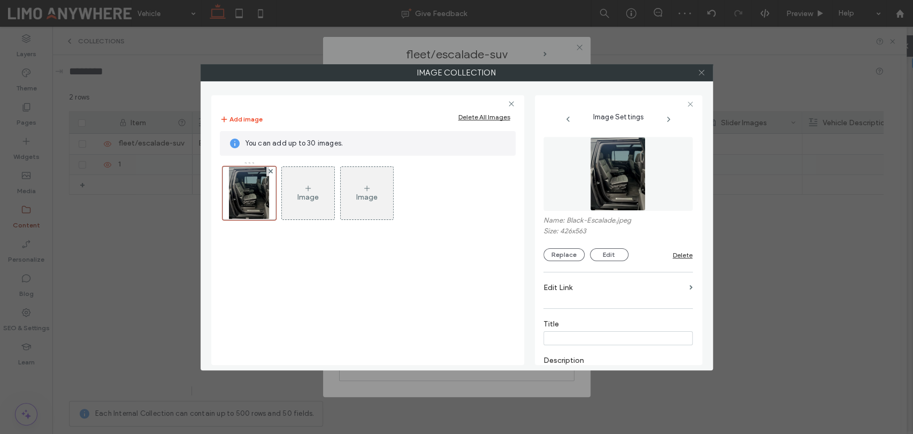
click at [700, 72] on icon at bounding box center [702, 72] width 8 height 8
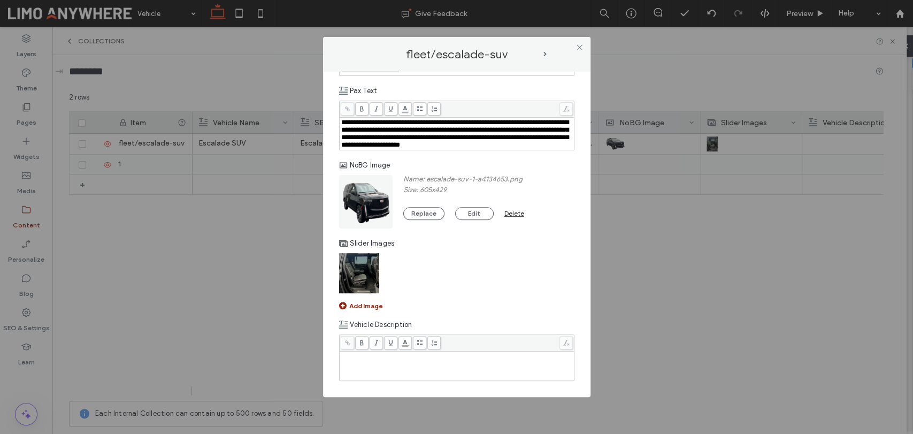
click at [424, 359] on div "Rich Text Editor" at bounding box center [457, 356] width 232 height 7
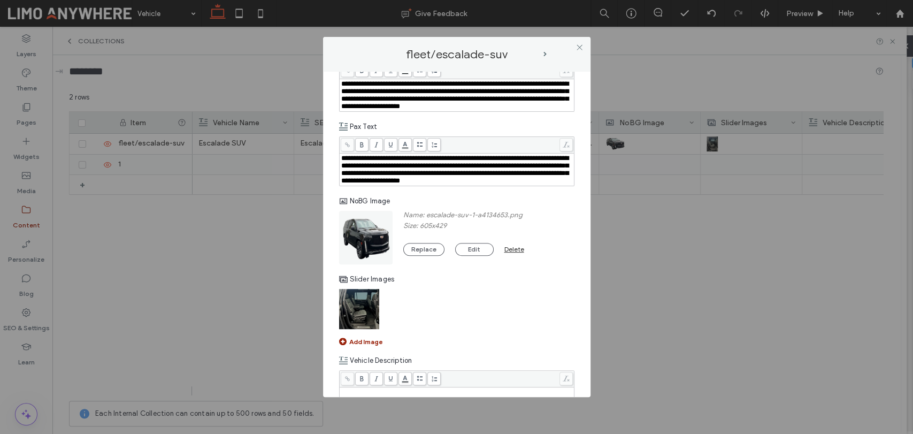
scroll to position [221, 0]
click at [423, 184] on span "**********" at bounding box center [454, 168] width 227 height 29
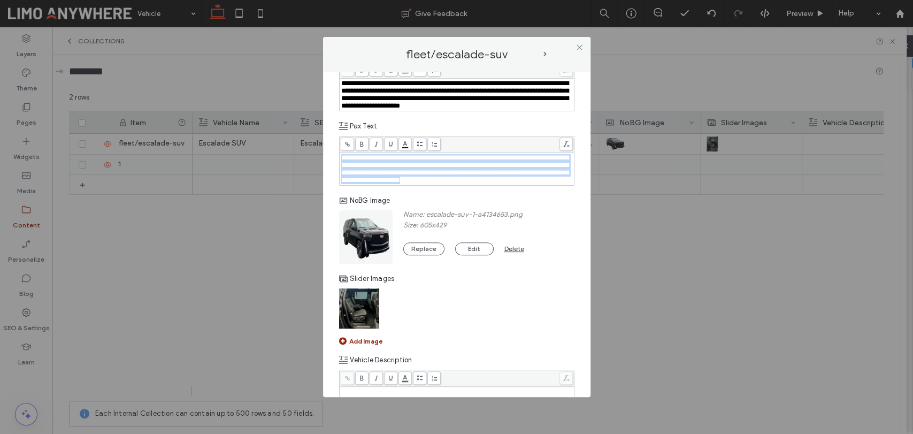
copy span "**********"
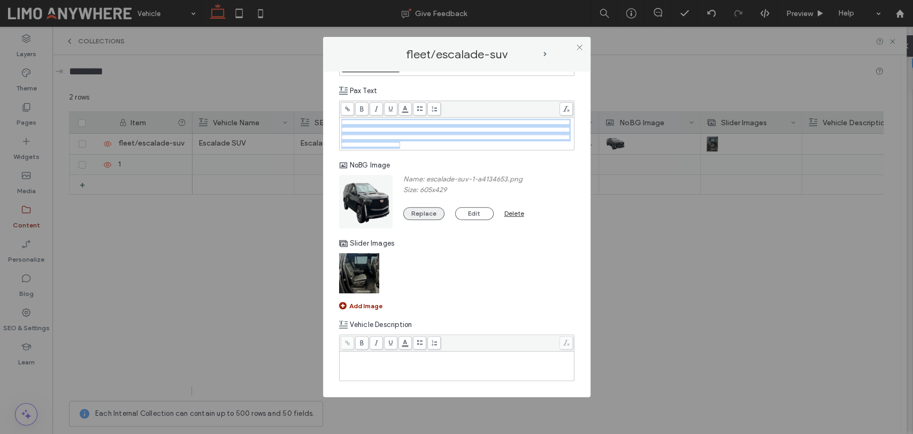
scroll to position [280, 0]
click at [397, 372] on div "Rich Text Editor" at bounding box center [457, 366] width 232 height 27
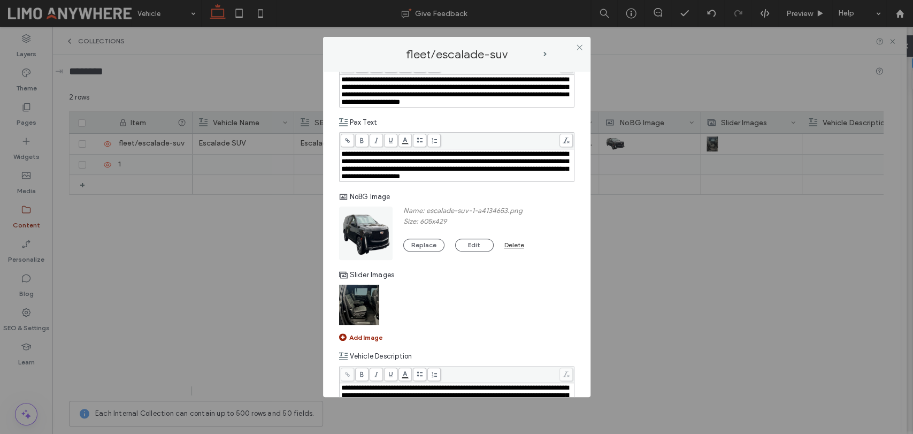
scroll to position [162, 0]
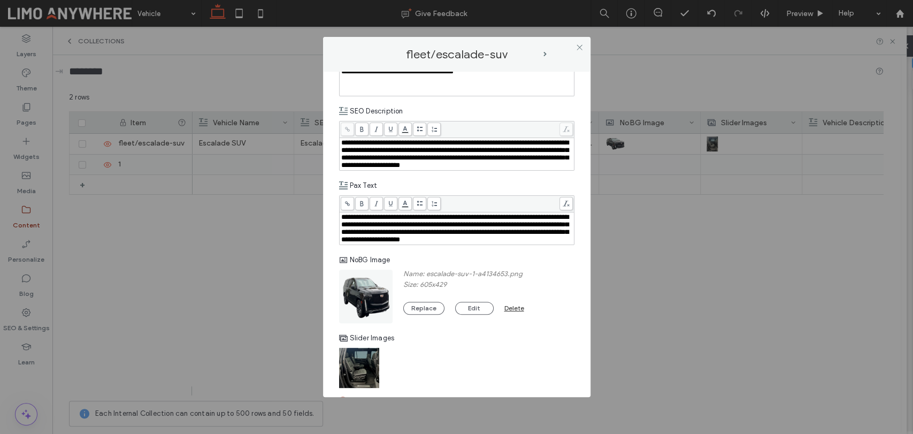
click at [417, 243] on span "**********" at bounding box center [454, 227] width 227 height 29
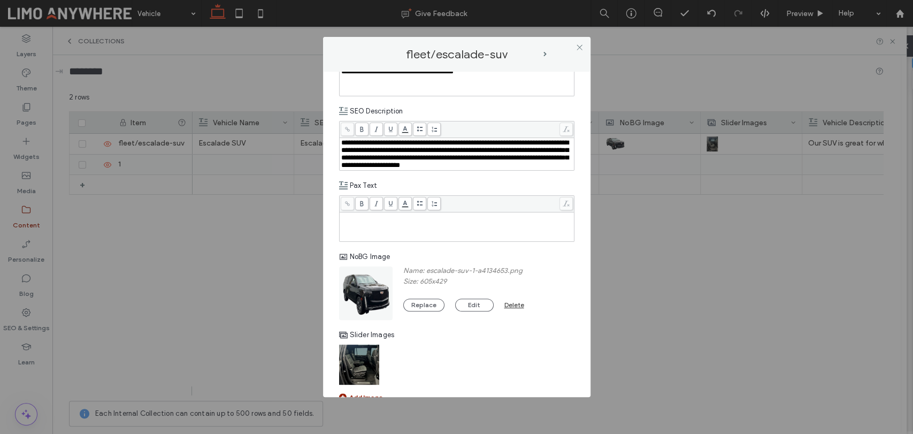
click at [379, 240] on div "Rich Text Editor" at bounding box center [457, 226] width 232 height 27
click at [464, 240] on div "**********" at bounding box center [457, 226] width 232 height 27
click at [557, 266] on div "NoBG Image" at bounding box center [456, 256] width 235 height 19
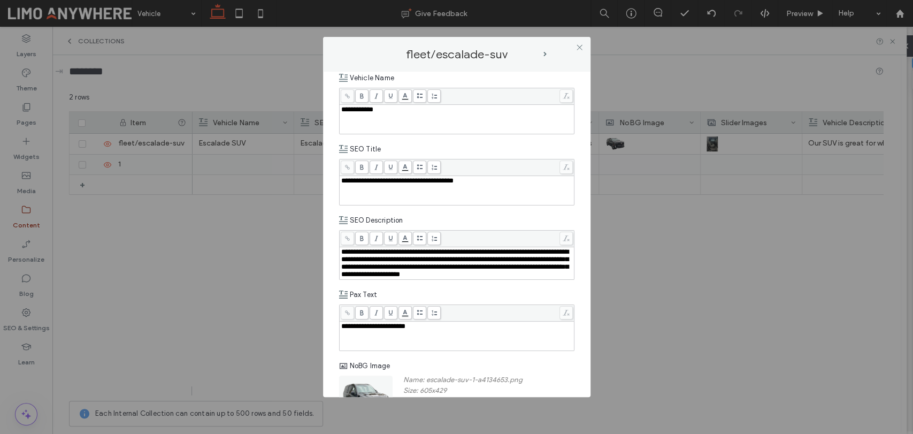
scroll to position [43, 0]
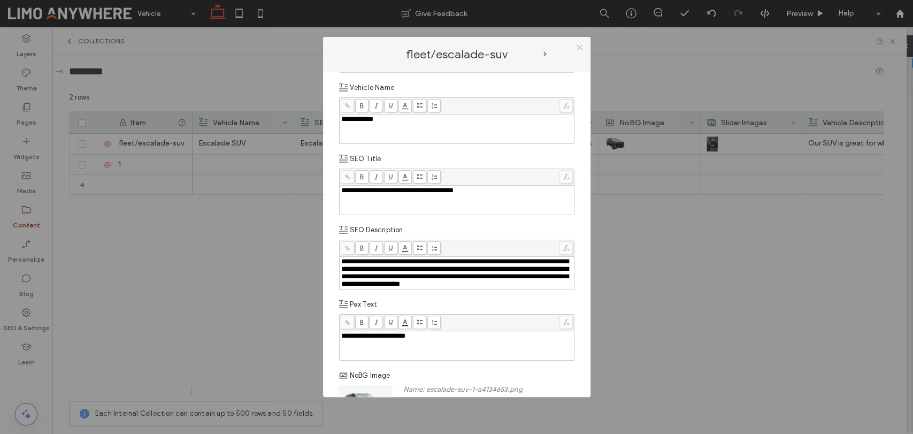
click at [578, 46] on icon at bounding box center [580, 47] width 8 height 8
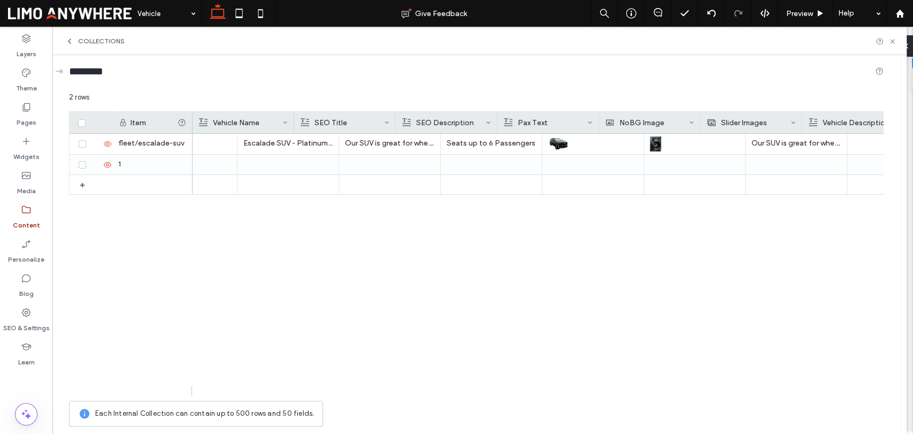
scroll to position [0, 0]
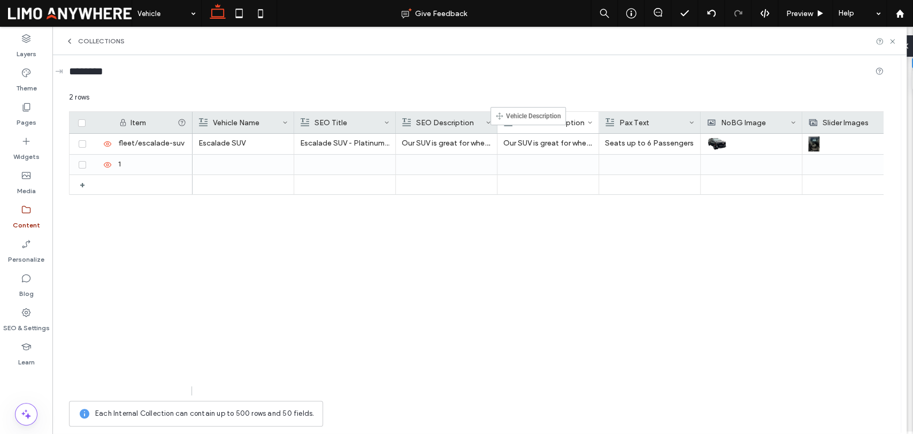
drag, startPoint x: 837, startPoint y: 118, endPoint x: 502, endPoint y: 113, distance: 335.5
click at [597, 266] on div "Escalade SUV Escalade SUV - Platinum Transportation STL Our SUV is great for wh…" at bounding box center [538, 265] width 691 height 262
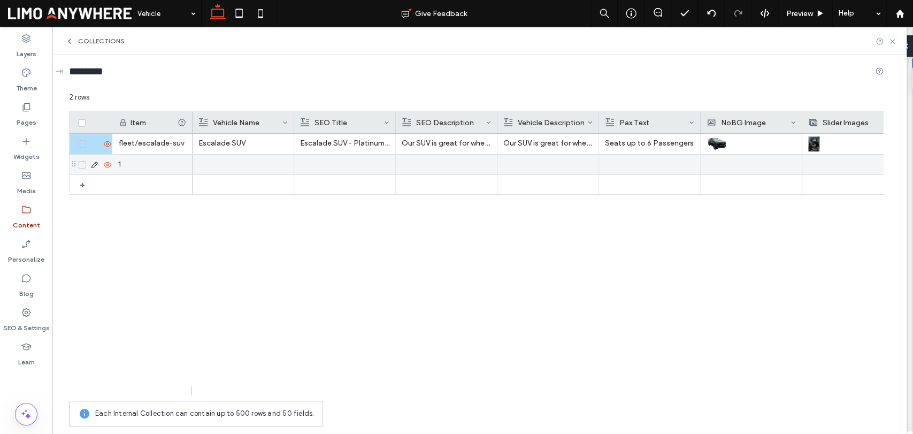
click at [149, 163] on div "1" at bounding box center [152, 165] width 80 height 20
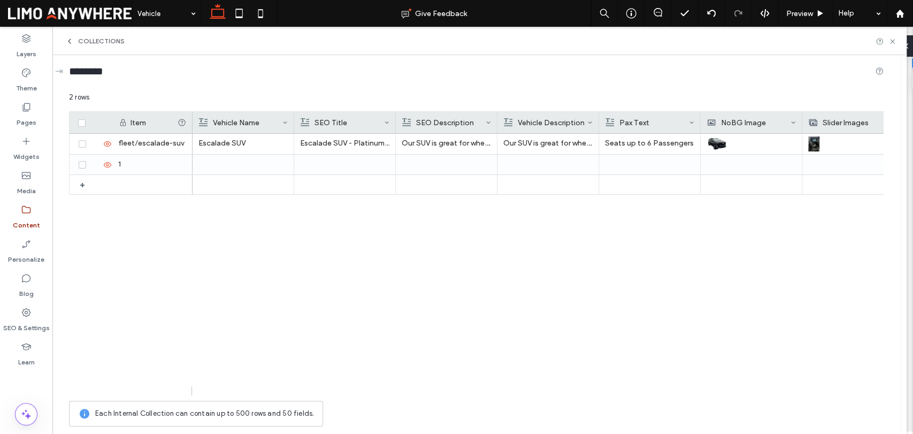
click at [514, 403] on div "Each Internal Collection can contain up to 500 rows and 50 fields." at bounding box center [476, 414] width 815 height 26
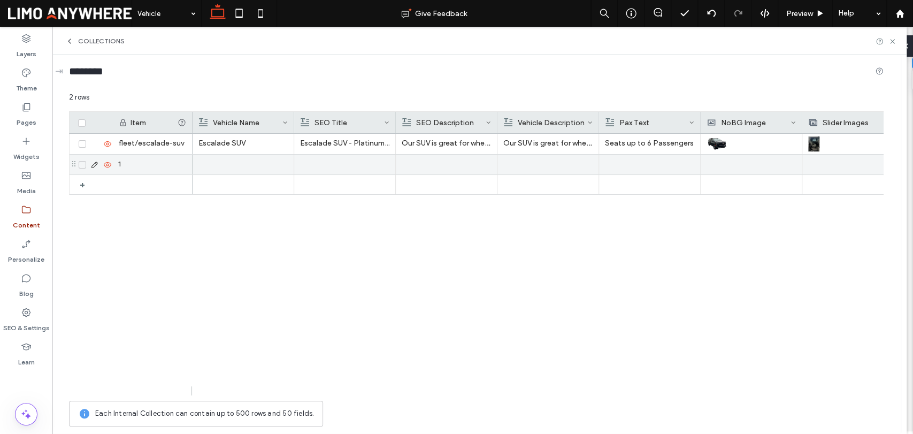
click at [241, 164] on div at bounding box center [242, 165] width 89 height 20
click at [93, 164] on icon at bounding box center [94, 165] width 9 height 9
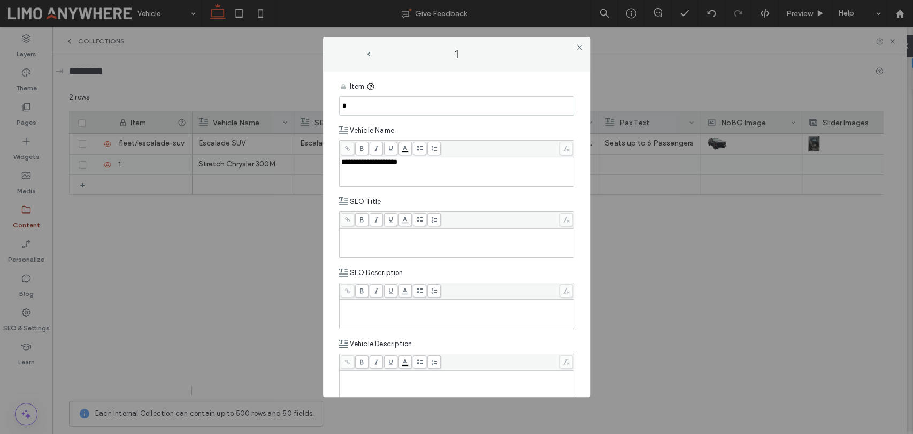
click at [402, 252] on div "Rich Text Editor" at bounding box center [457, 243] width 232 height 27
click at [578, 49] on use at bounding box center [579, 47] width 5 height 5
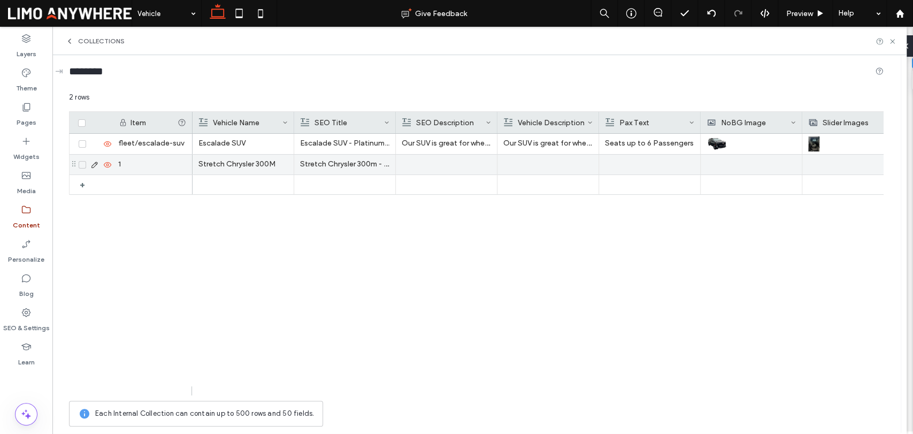
click at [167, 159] on div "1" at bounding box center [152, 165] width 80 height 20
type input "**********"
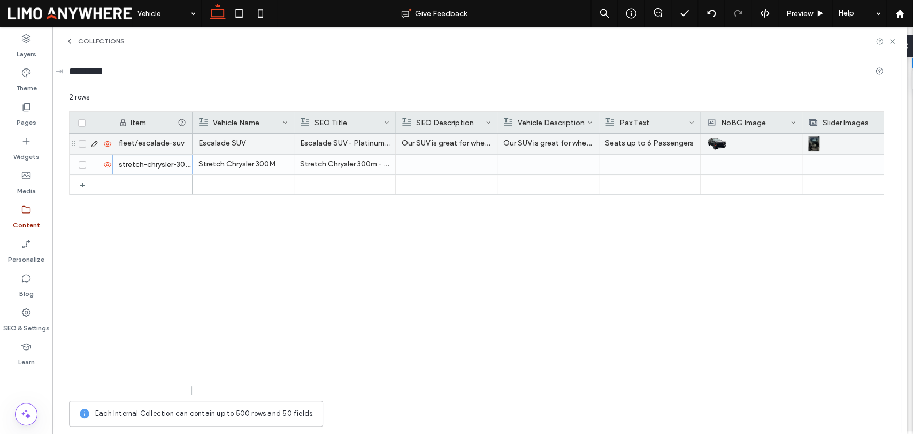
click at [163, 146] on div "fleet/escalade-suv" at bounding box center [152, 144] width 80 height 20
click at [141, 143] on input "**********" at bounding box center [152, 143] width 79 height 19
click at [135, 143] on input "**********" at bounding box center [152, 143] width 79 height 19
drag, startPoint x: 133, startPoint y: 143, endPoint x: 104, endPoint y: 146, distance: 29.5
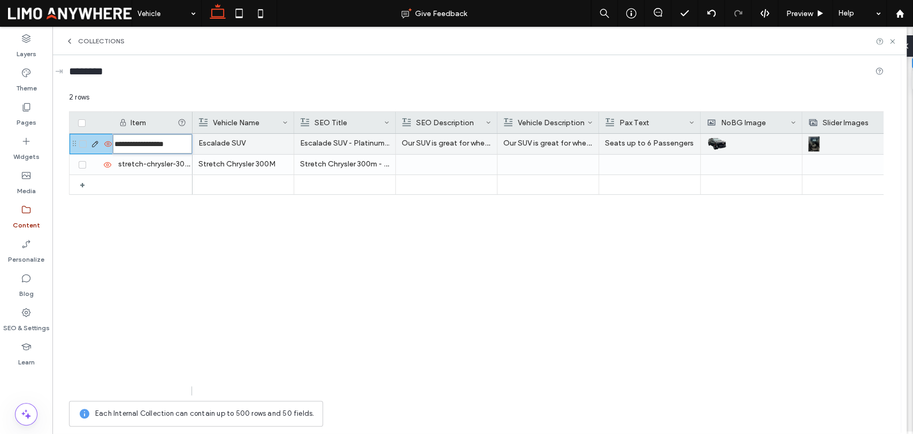
click at [104, 146] on div "**********" at bounding box center [131, 144] width 123 height 20
type input "**********"
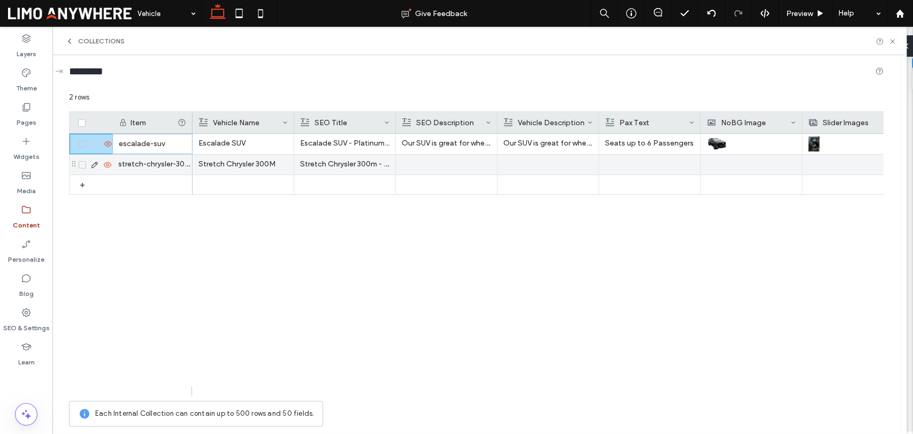
click at [432, 159] on div at bounding box center [446, 165] width 89 height 20
click at [562, 166] on div at bounding box center [547, 165] width 89 height 20
click at [662, 144] on p "Seats up to 6 Passengers" at bounding box center [649, 143] width 89 height 19
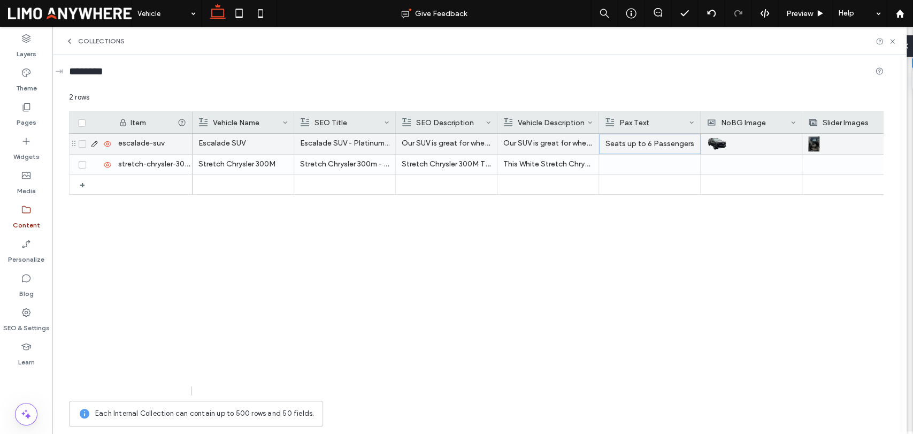
click at [655, 143] on p "Seats up to 6 Passengers" at bounding box center [650, 143] width 89 height 19
click at [669, 224] on div "Escalade SUV Escalade SUV - Platinum Transportation STL Our SUV is great for wh…" at bounding box center [538, 265] width 691 height 262
click at [654, 150] on p "Seats up to 6 Passengers" at bounding box center [649, 143] width 89 height 19
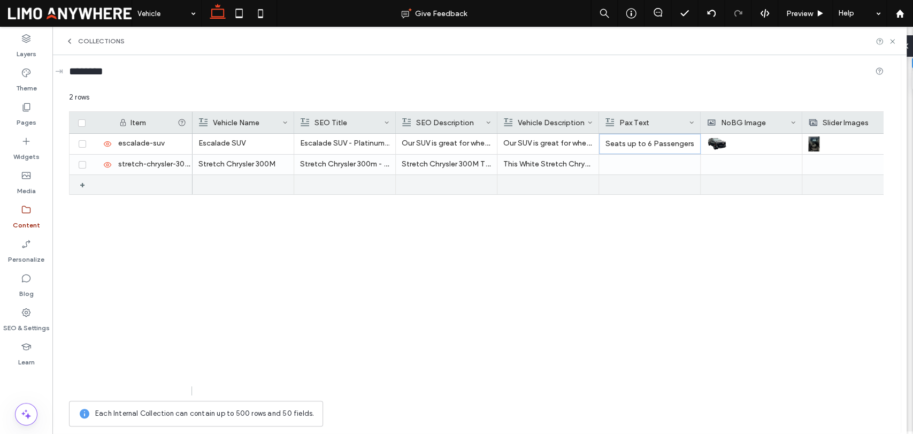
click at [148, 186] on div at bounding box center [152, 184] width 80 height 19
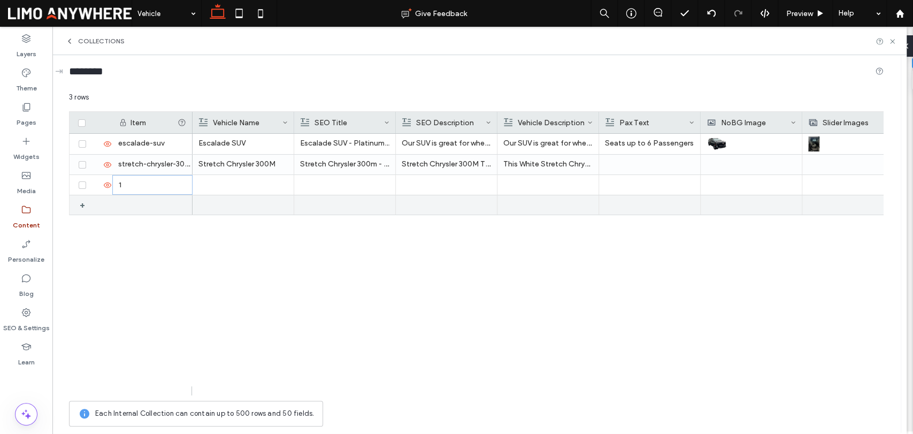
click at [125, 200] on div at bounding box center [152, 204] width 80 height 19
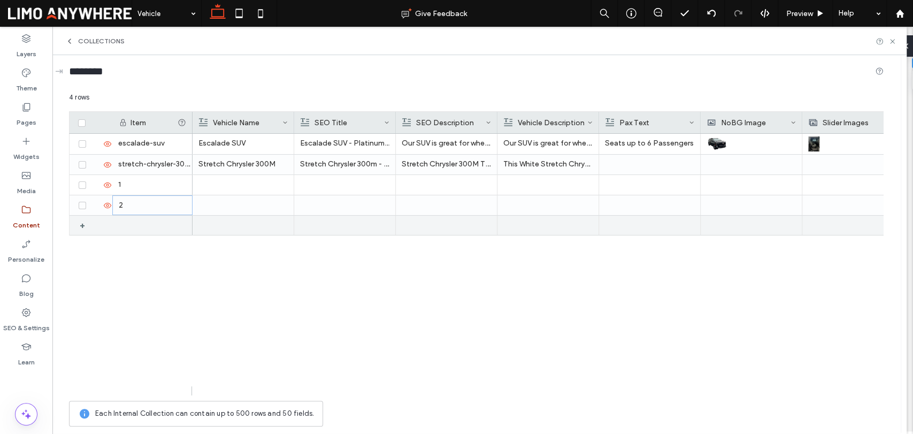
click at [130, 219] on div at bounding box center [152, 225] width 80 height 19
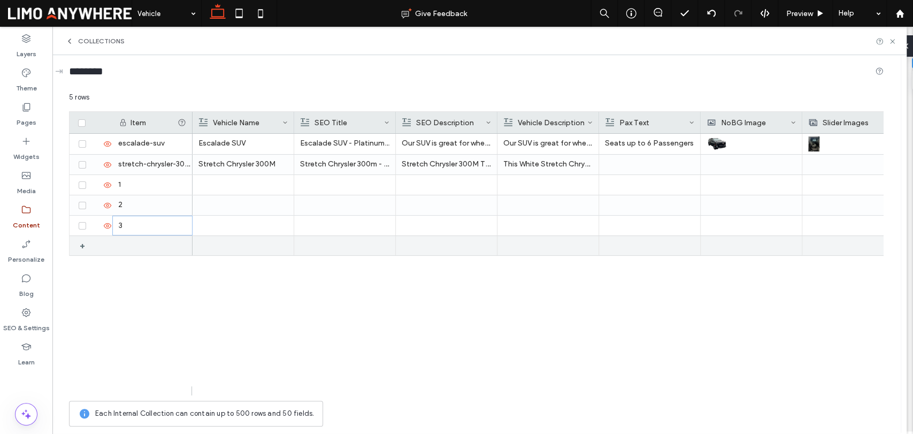
click at [133, 244] on div at bounding box center [152, 245] width 80 height 19
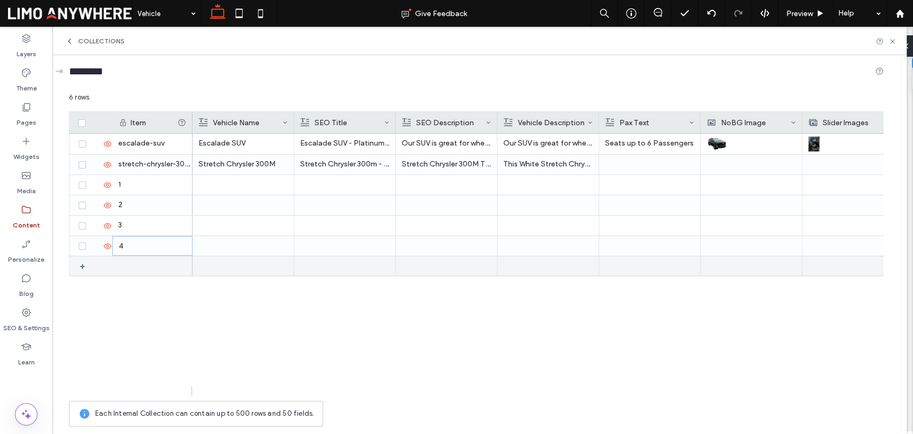
click at [135, 267] on div at bounding box center [152, 265] width 80 height 19
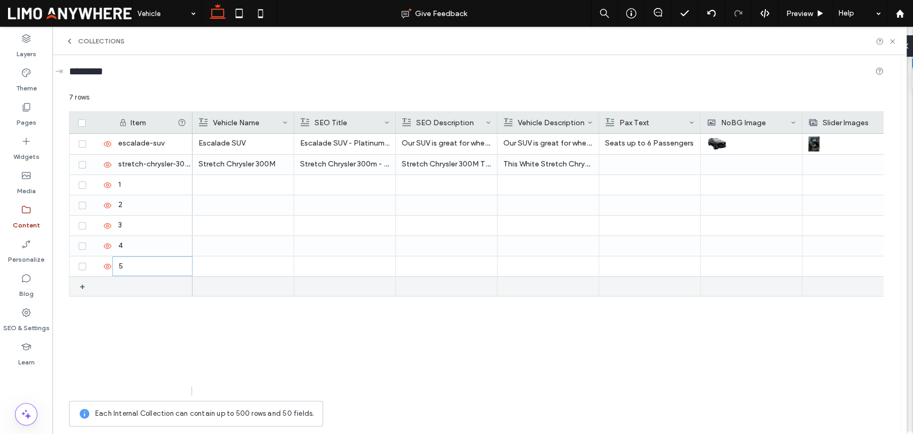
click at [152, 284] on div at bounding box center [152, 286] width 80 height 19
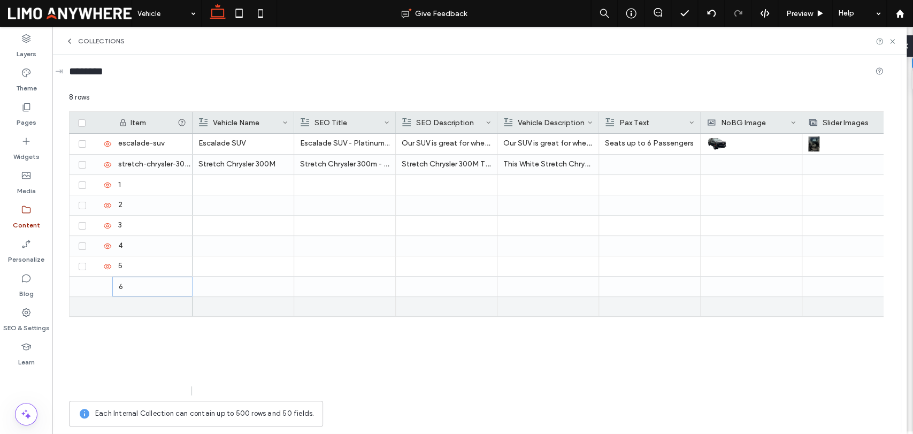
click at [144, 308] on div at bounding box center [152, 306] width 80 height 19
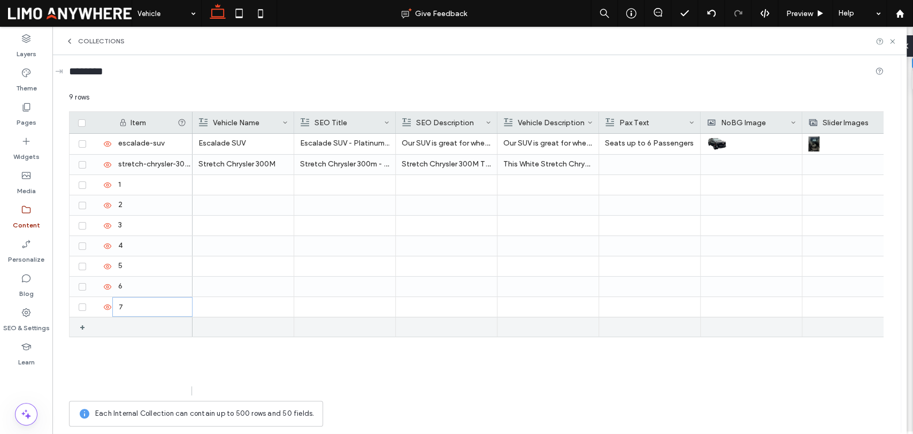
click at [141, 327] on div at bounding box center [152, 326] width 80 height 19
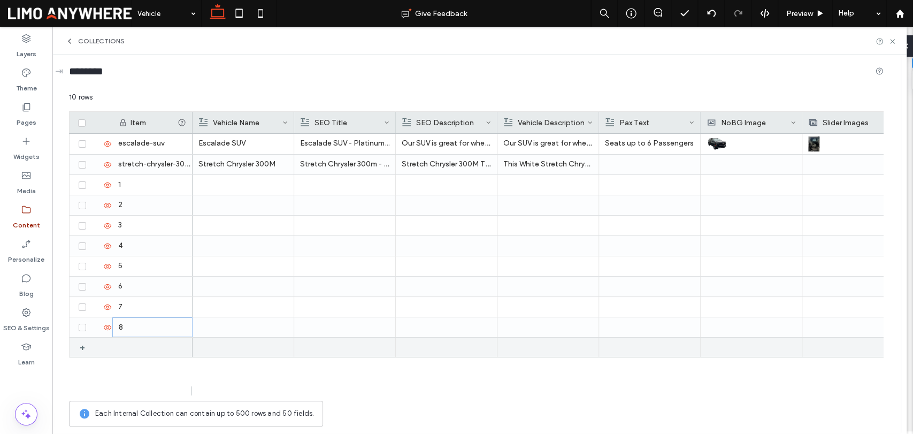
click at [142, 351] on div at bounding box center [152, 347] width 80 height 19
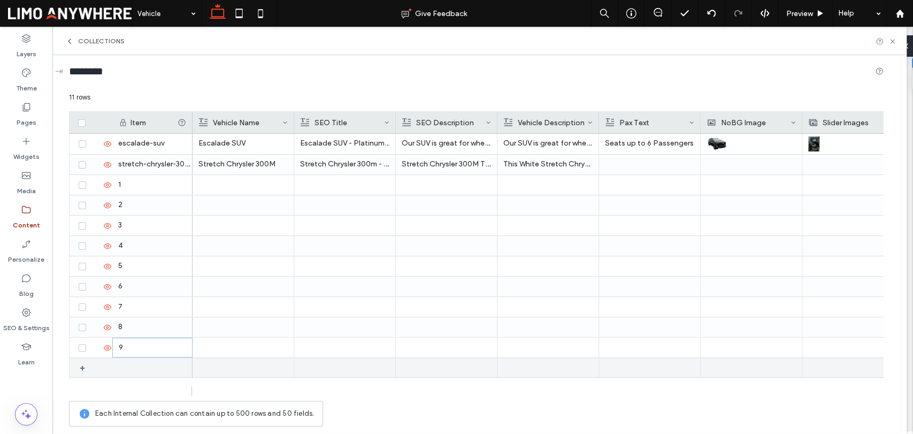
click at [141, 369] on div at bounding box center [152, 367] width 80 height 19
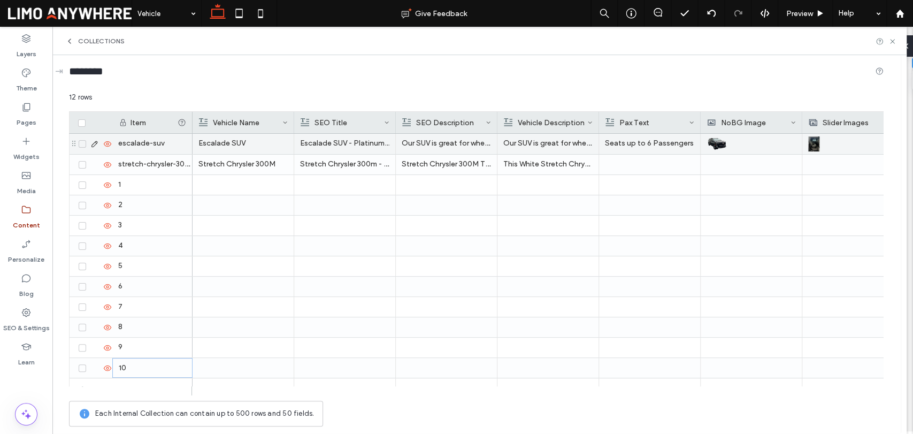
click at [661, 147] on p "Seats up to 6 Passengers" at bounding box center [649, 143] width 89 height 19
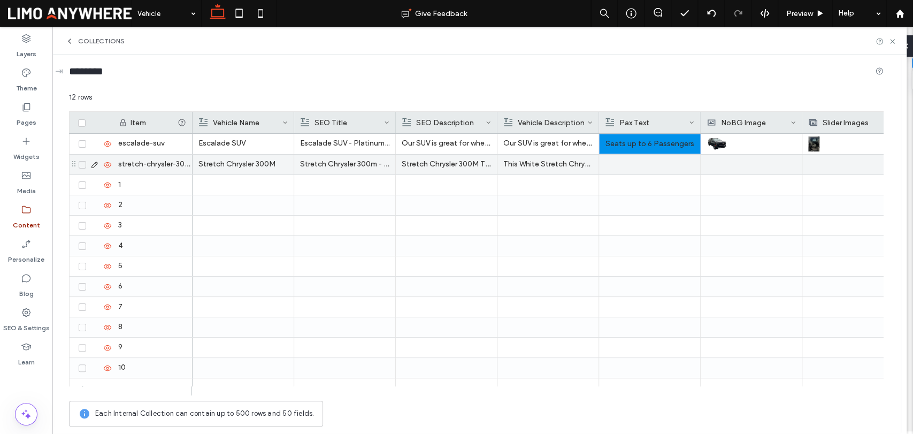
click at [659, 161] on div at bounding box center [649, 165] width 89 height 20
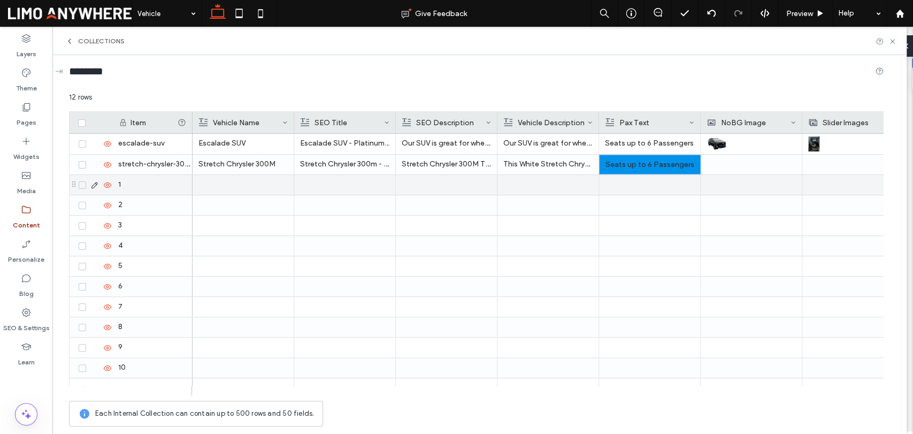
click at [653, 187] on div at bounding box center [649, 185] width 89 height 20
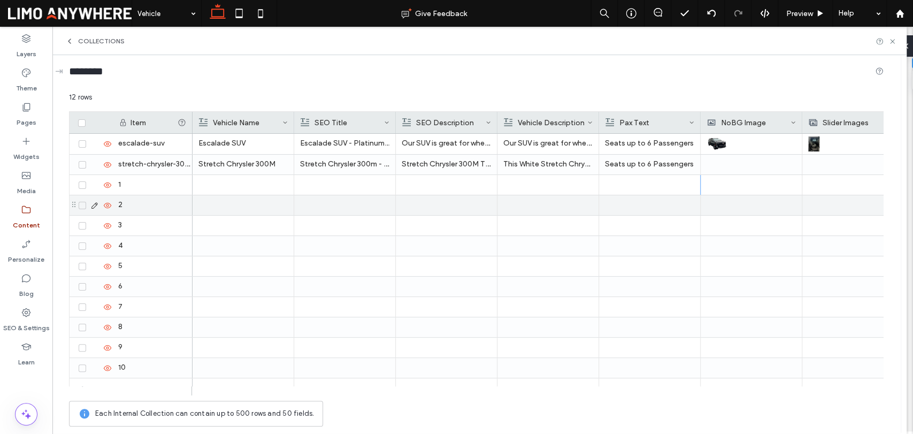
click at [652, 204] on div at bounding box center [649, 205] width 89 height 20
click at [647, 224] on div at bounding box center [649, 226] width 89 height 20
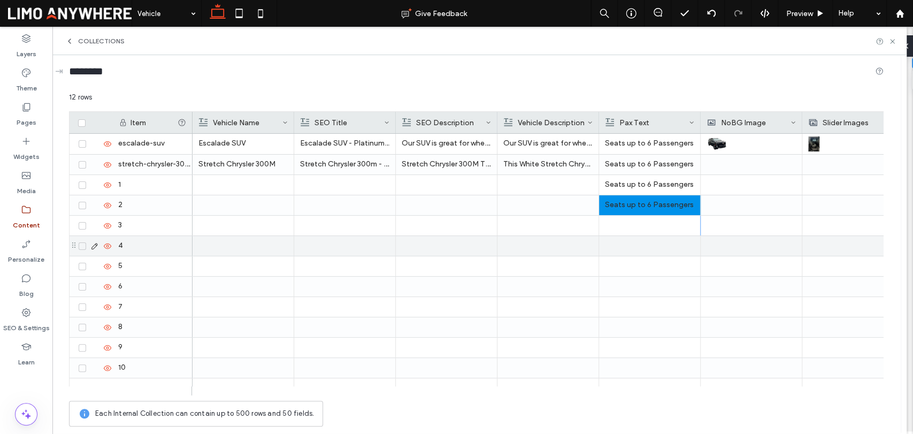
click at [645, 251] on div at bounding box center [649, 246] width 89 height 20
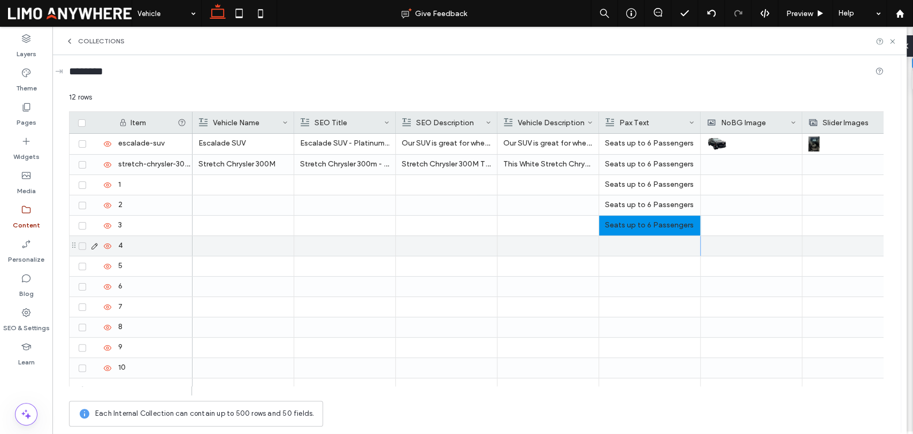
click at [644, 266] on div at bounding box center [649, 266] width 89 height 20
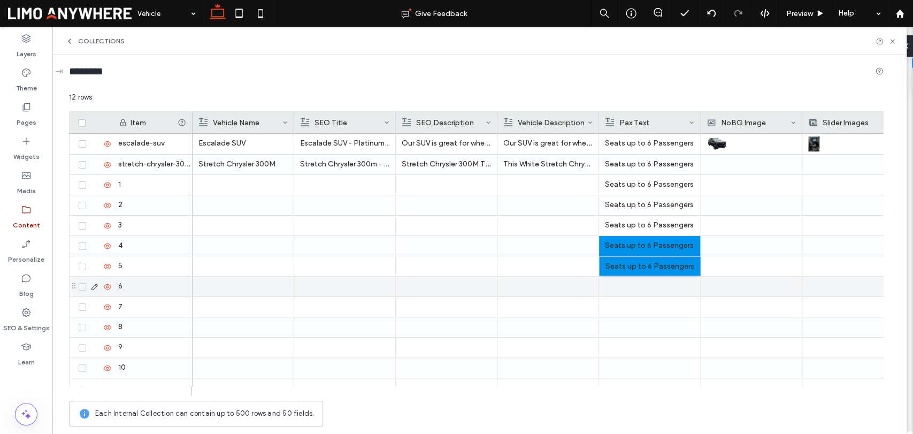
click at [644, 282] on div at bounding box center [649, 287] width 89 height 20
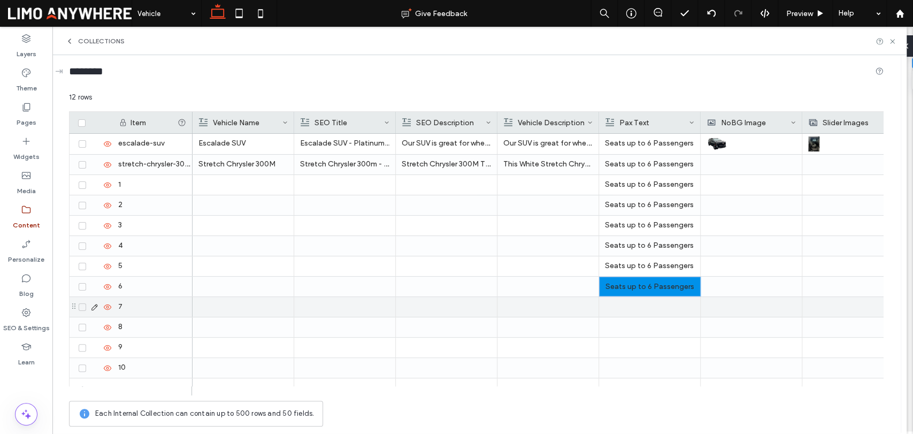
click at [642, 309] on div at bounding box center [649, 307] width 89 height 20
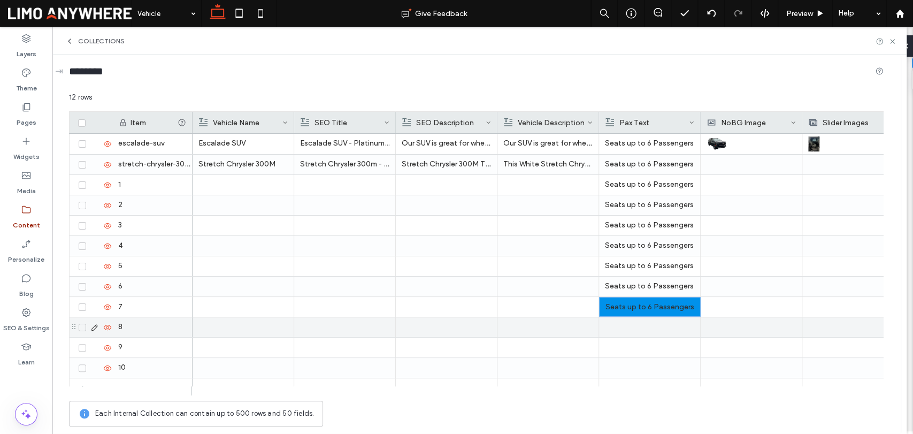
click at [642, 324] on div at bounding box center [649, 327] width 89 height 20
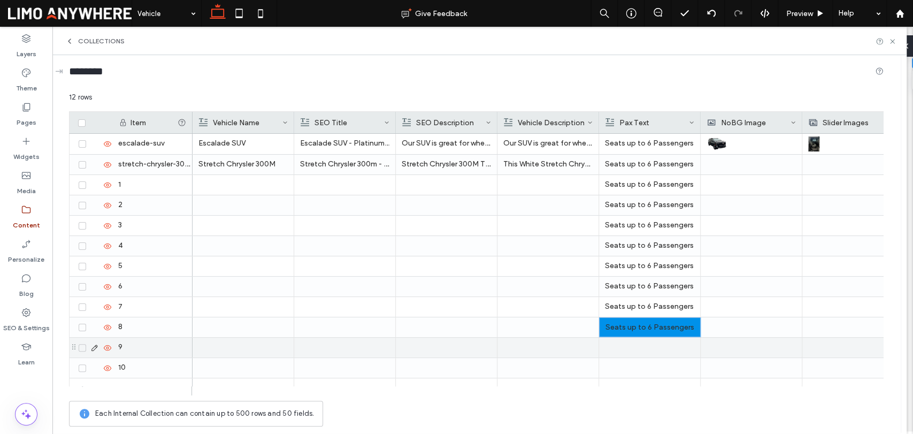
click at [638, 343] on div at bounding box center [649, 348] width 89 height 20
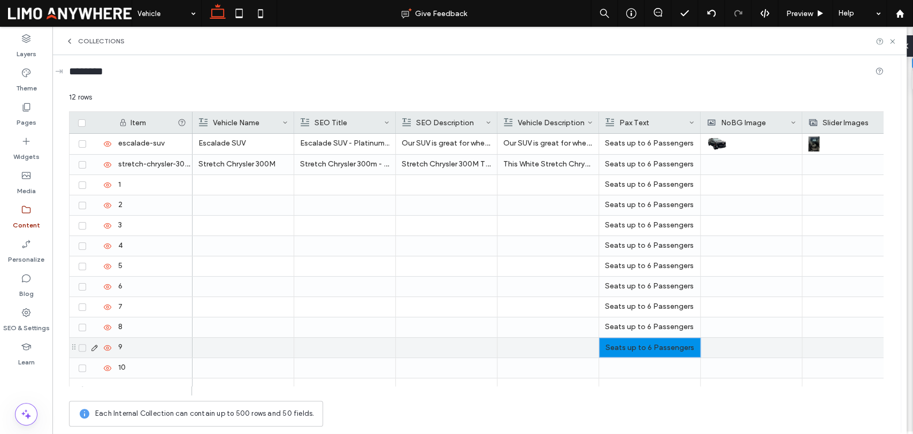
click at [638, 360] on div at bounding box center [649, 368] width 89 height 20
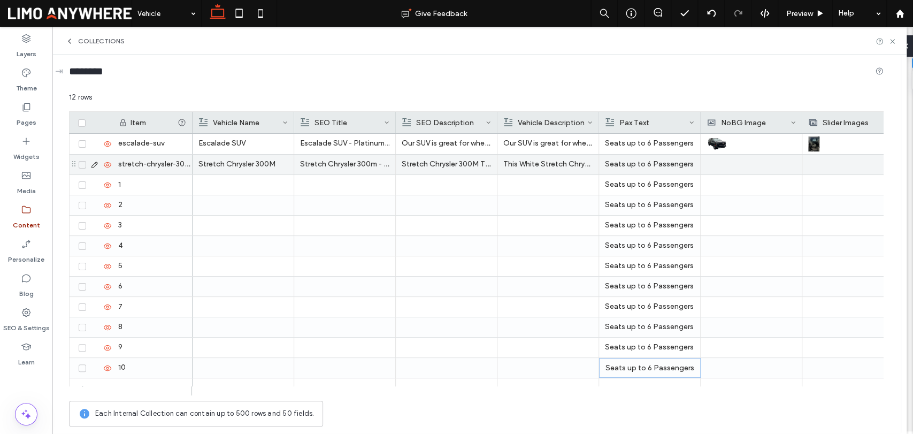
click at [652, 166] on p "Seats up to 6 Passengers" at bounding box center [649, 164] width 89 height 19
click at [638, 159] on span "**********" at bounding box center [633, 155] width 64 height 7
click at [641, 157] on span "**********" at bounding box center [633, 155] width 64 height 7
click at [478, 398] on div "12 rows Drag here to set row groups Drag here to set column labels Item Vehicle…" at bounding box center [476, 262] width 815 height 340
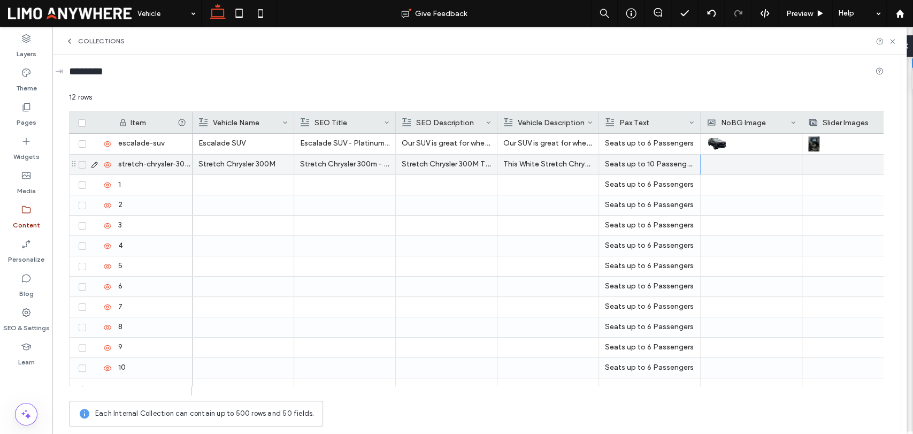
click at [831, 165] on div at bounding box center [852, 165] width 89 height 20
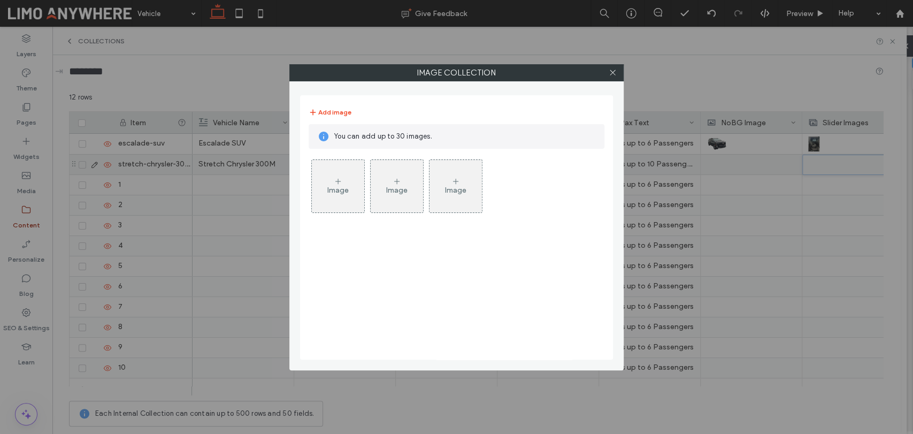
click at [327, 182] on div "Image" at bounding box center [338, 186] width 52 height 50
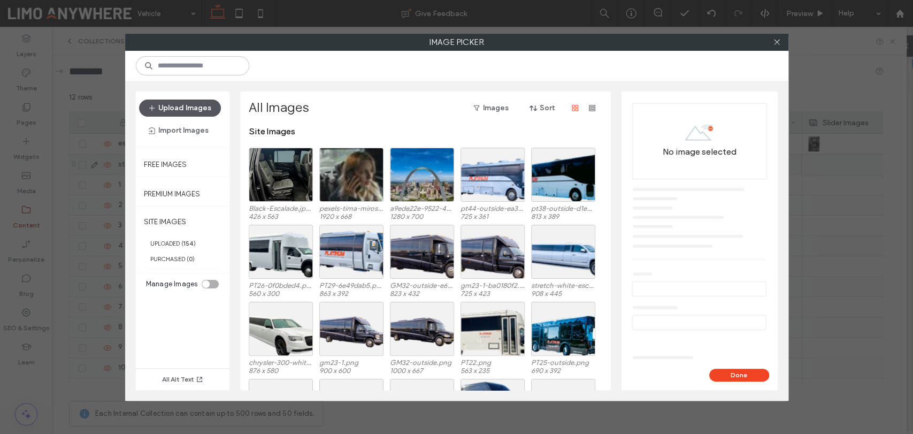
click at [185, 105] on button "Upload Images" at bounding box center [180, 108] width 82 height 17
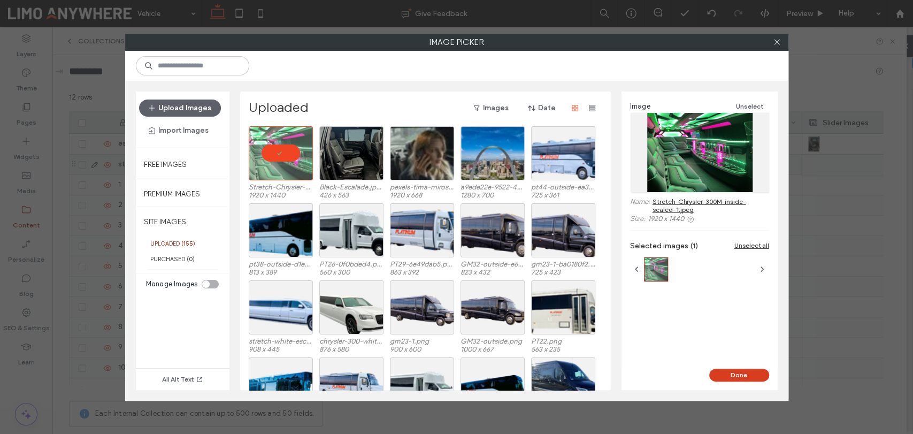
click at [736, 375] on button "Done" at bounding box center [739, 375] width 60 height 13
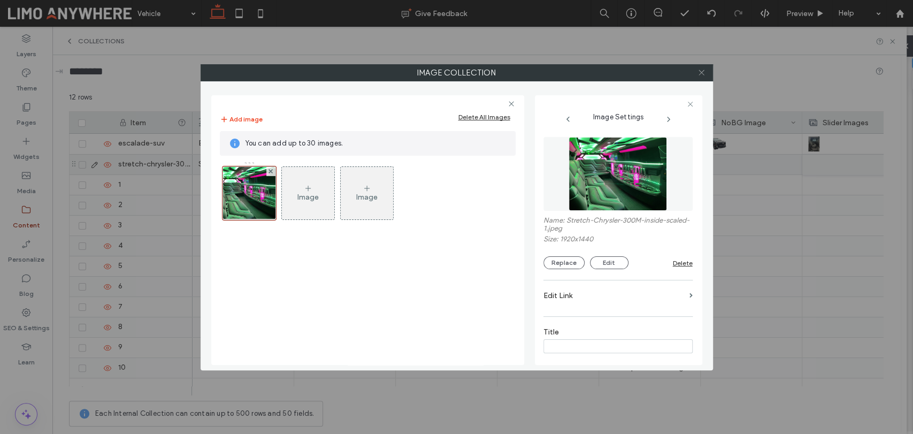
click at [700, 77] on span at bounding box center [702, 73] width 8 height 16
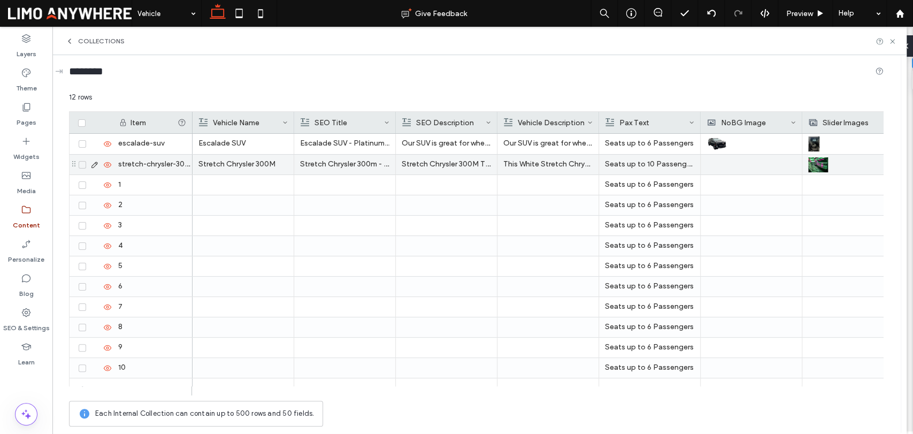
click at [732, 164] on div at bounding box center [751, 165] width 89 height 20
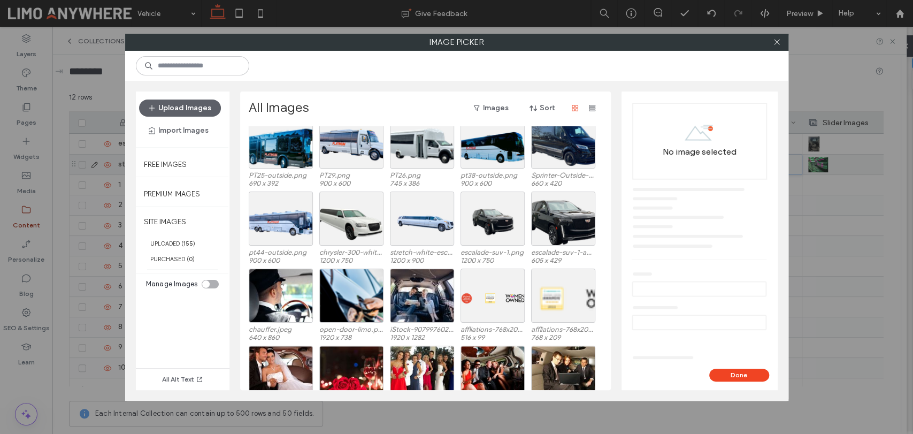
scroll to position [244, 0]
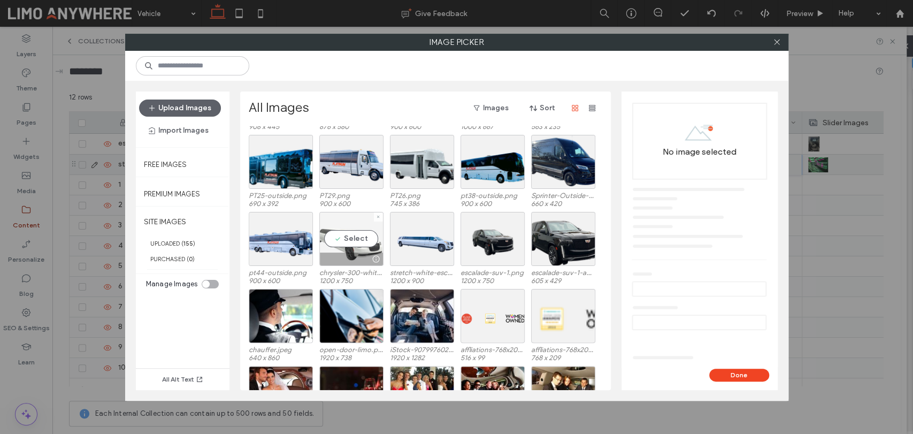
click at [361, 231] on div "Select" at bounding box center [351, 239] width 64 height 54
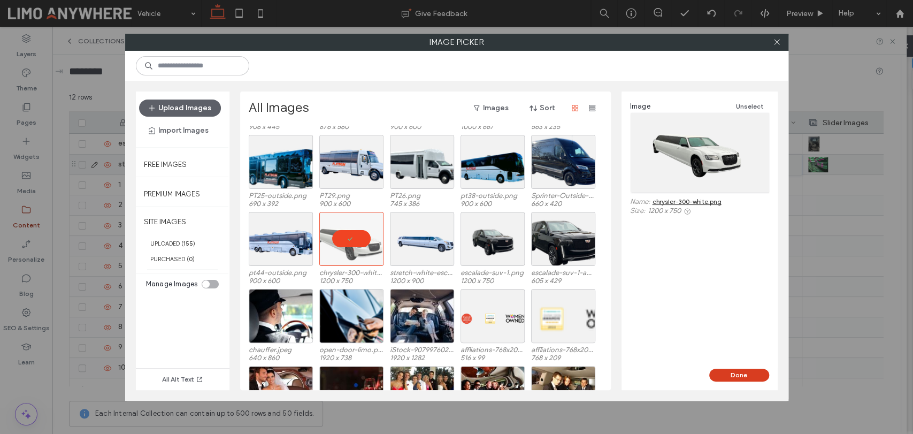
click at [756, 374] on button "Done" at bounding box center [739, 375] width 60 height 13
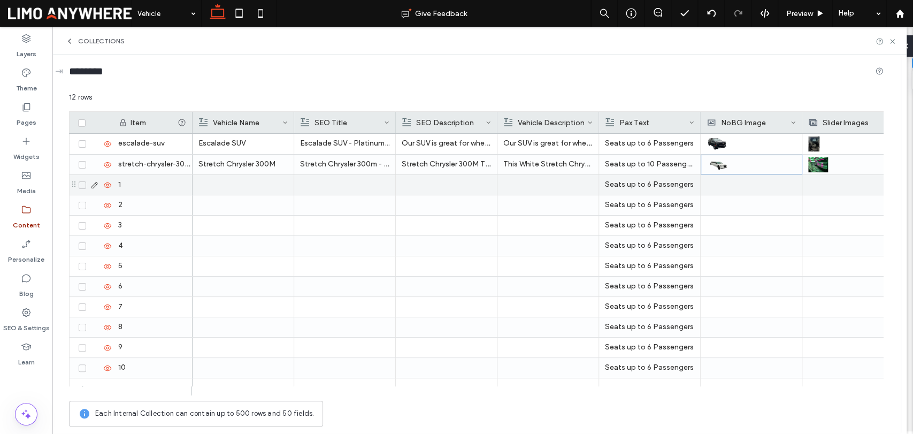
click at [219, 182] on div at bounding box center [242, 185] width 89 height 20
click at [354, 186] on div at bounding box center [344, 185] width 89 height 20
click at [438, 177] on div at bounding box center [446, 185] width 89 height 20
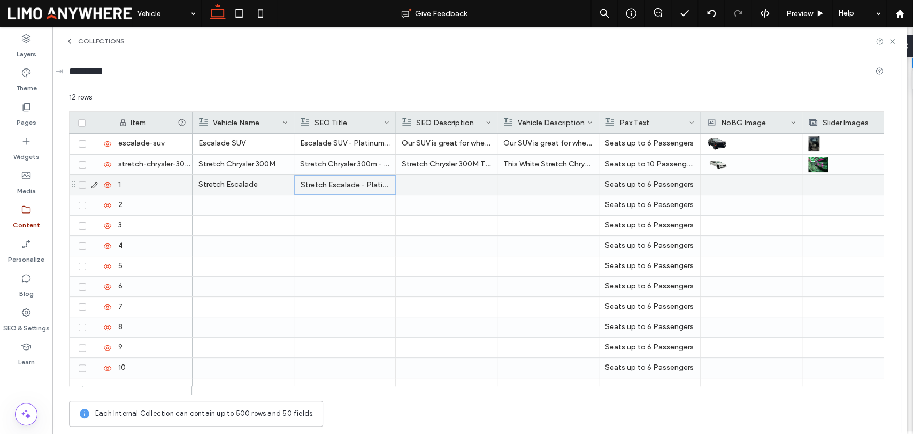
click at [438, 177] on div at bounding box center [446, 185] width 89 height 20
click at [541, 185] on div at bounding box center [547, 185] width 89 height 20
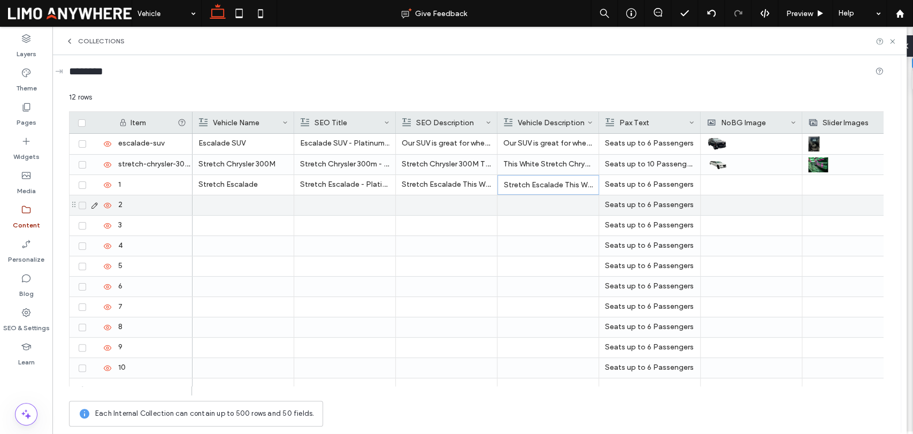
click at [543, 190] on p "Stretch Escalade This White Stretch Escalade with color changing ceiling, luxur…" at bounding box center [548, 184] width 89 height 19
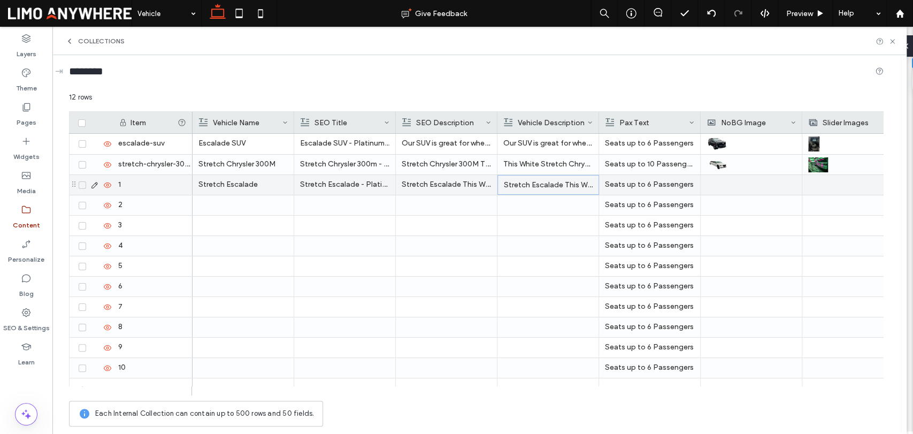
click at [543, 190] on p "Stretch Escalade This White Stretch Escalade with color changing ceiling, luxur…" at bounding box center [548, 184] width 89 height 19
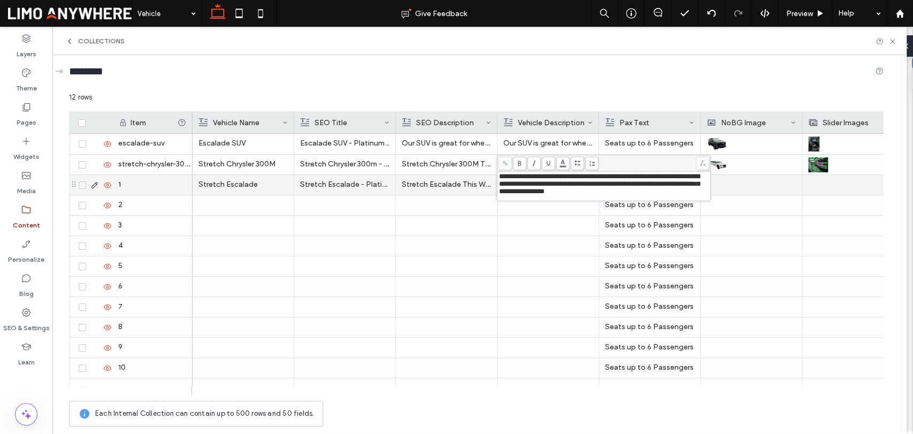
click at [584, 185] on span "**********" at bounding box center [599, 184] width 201 height 22
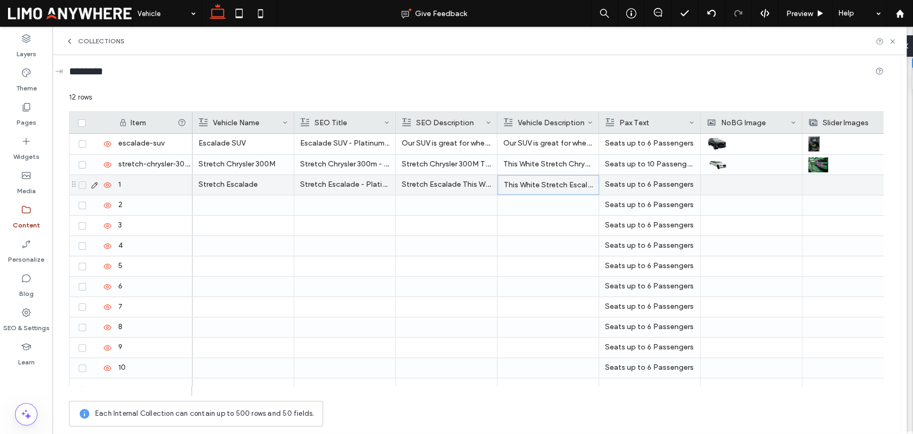
click at [721, 189] on div at bounding box center [751, 185] width 89 height 20
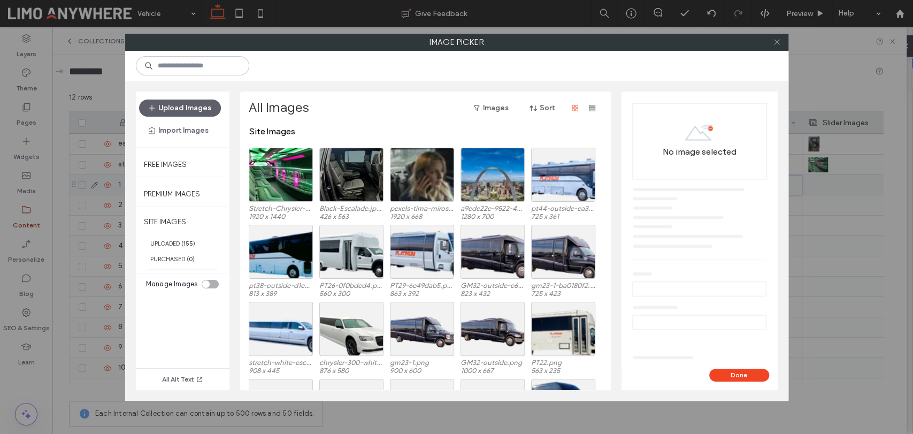
click at [778, 43] on icon at bounding box center [777, 42] width 8 height 8
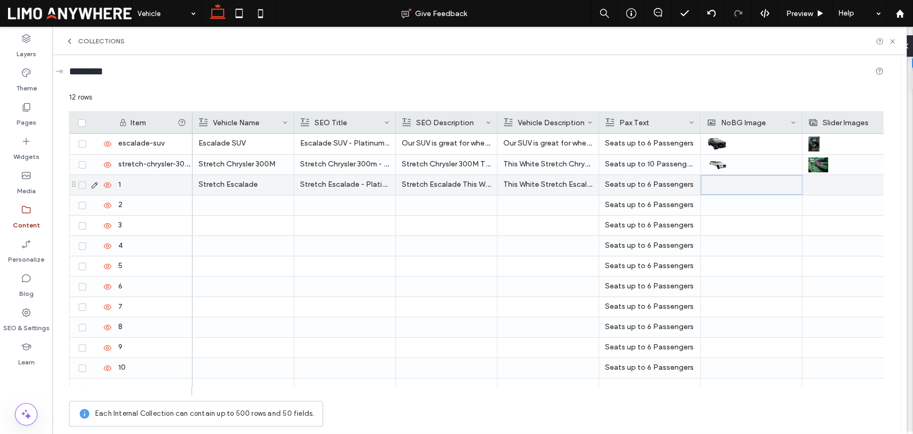
click at [729, 179] on div at bounding box center [751, 184] width 89 height 19
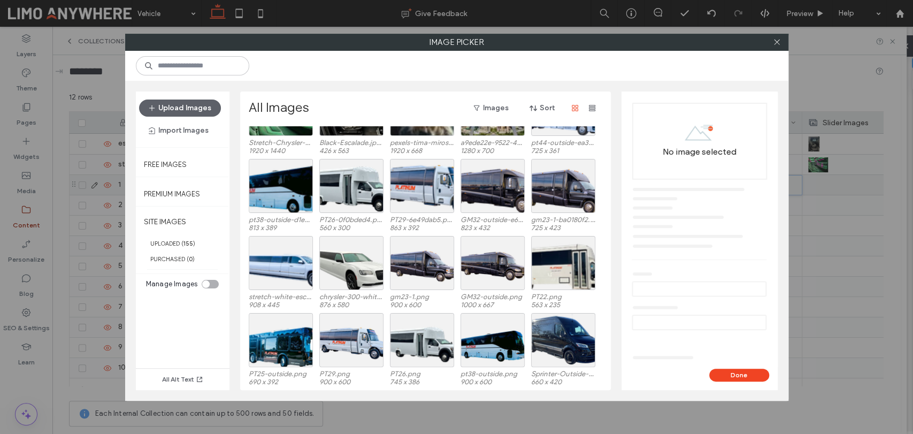
scroll to position [76, 0]
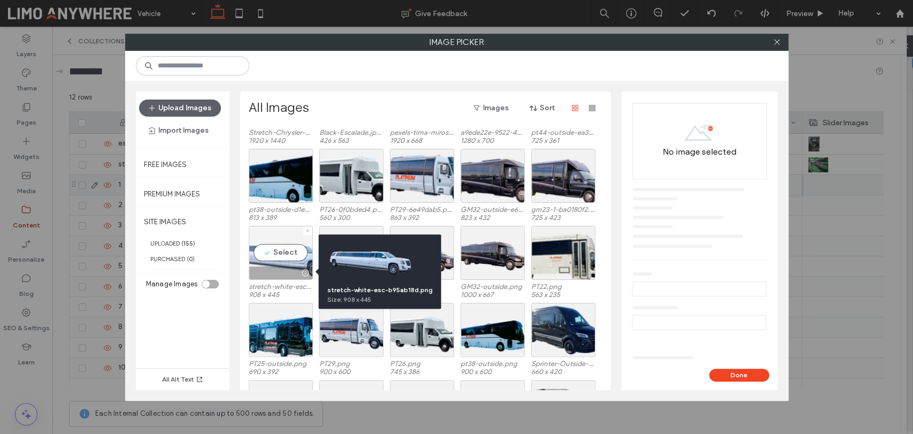
click at [288, 261] on div "Select" at bounding box center [281, 253] width 64 height 54
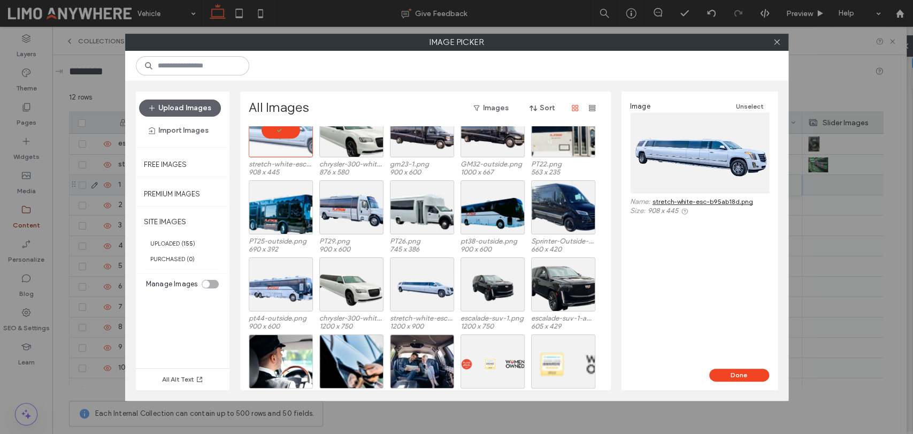
scroll to position [135, 0]
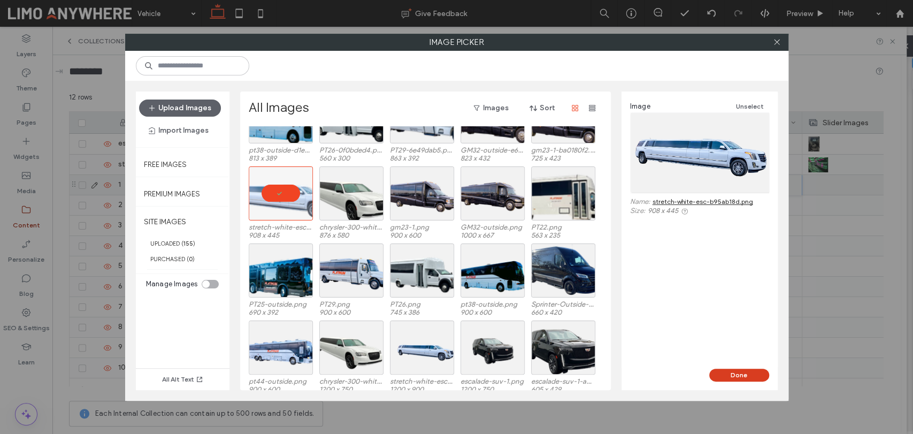
click at [732, 372] on button "Done" at bounding box center [739, 375] width 60 height 13
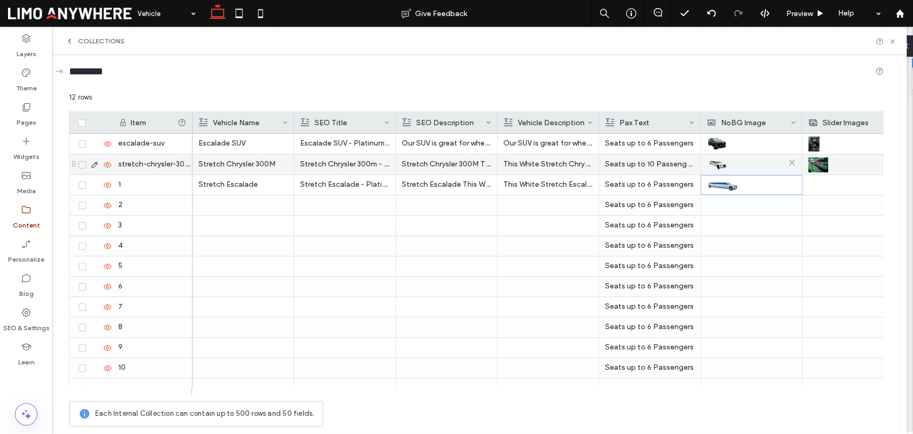
click at [721, 163] on img at bounding box center [719, 164] width 24 height 15
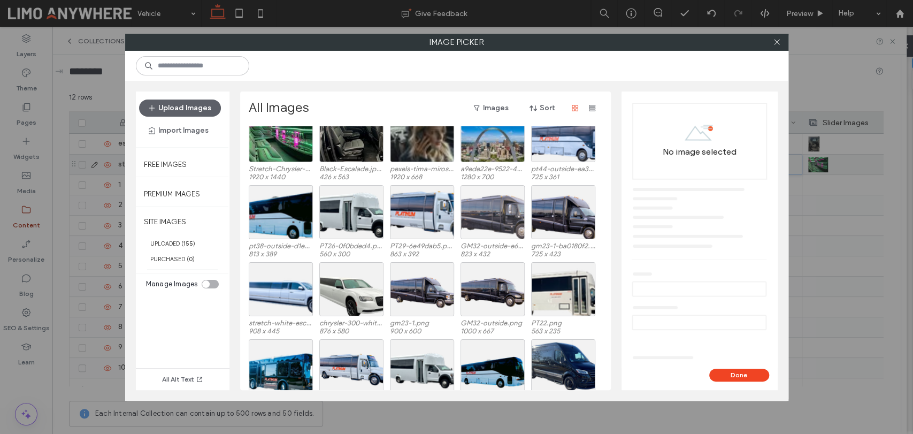
scroll to position [59, 0]
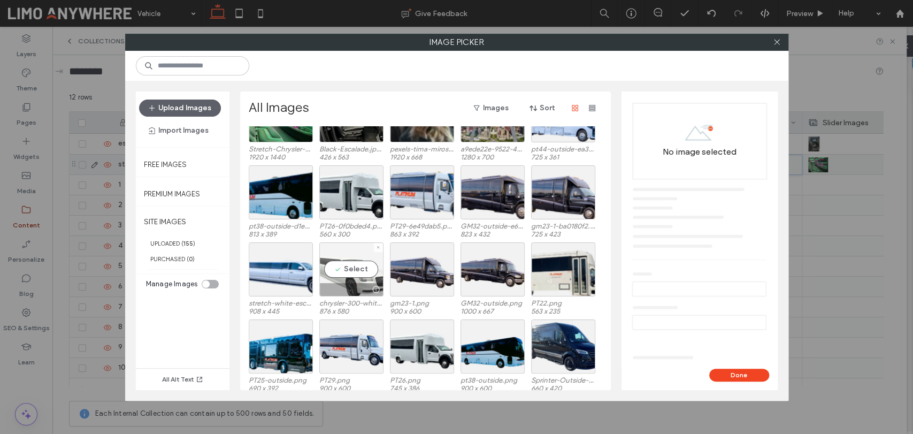
click at [363, 273] on div "Select" at bounding box center [351, 269] width 64 height 54
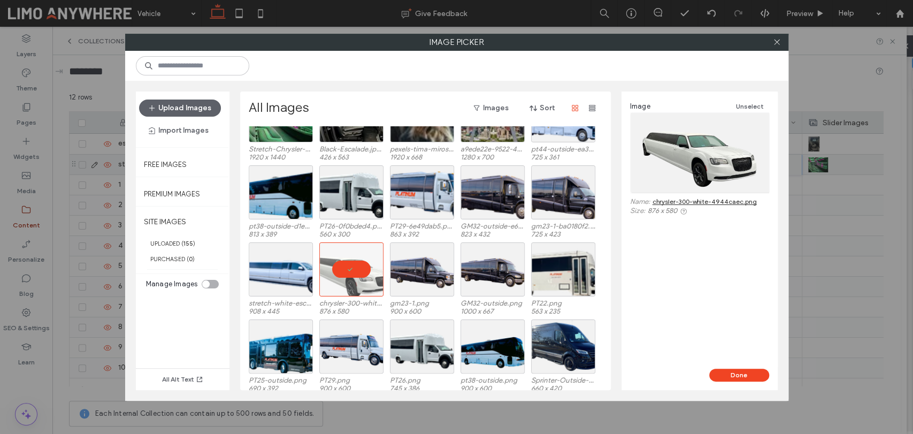
click at [727, 363] on div "Image Unselect Name: chrysler-300-white-4944caec.png Size: 876 x 580" at bounding box center [700, 229] width 156 height 277
click at [729, 370] on button "Done" at bounding box center [739, 375] width 60 height 13
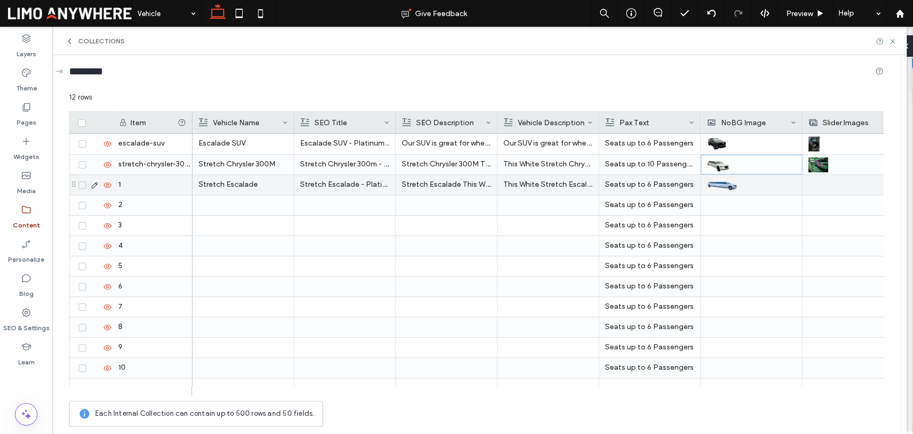
click at [816, 184] on div at bounding box center [852, 185] width 89 height 20
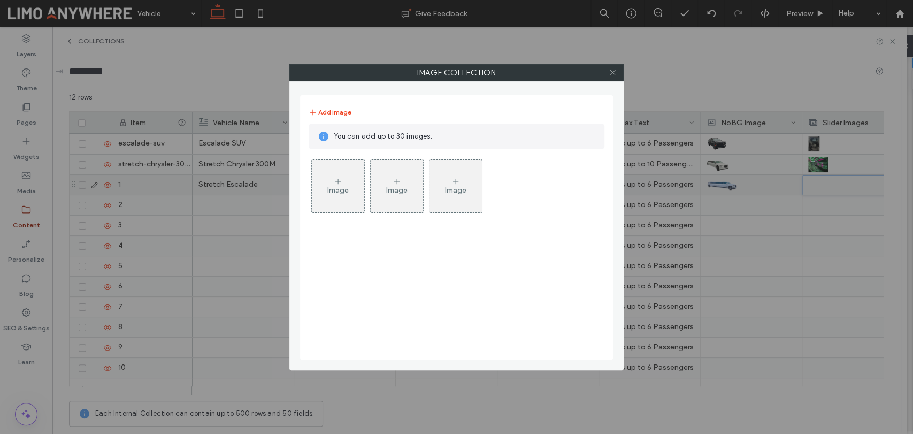
click at [612, 71] on icon at bounding box center [613, 72] width 8 height 8
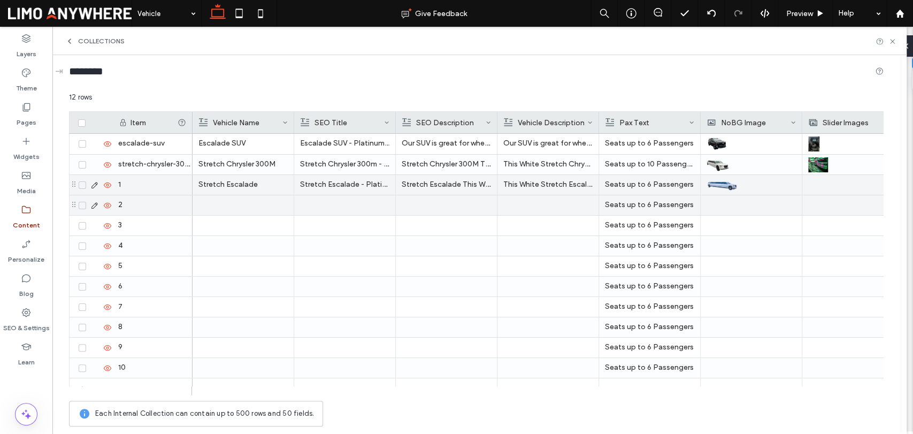
click at [146, 179] on div "1" at bounding box center [152, 185] width 80 height 20
type input "**********"
click at [822, 188] on div at bounding box center [852, 185] width 89 height 20
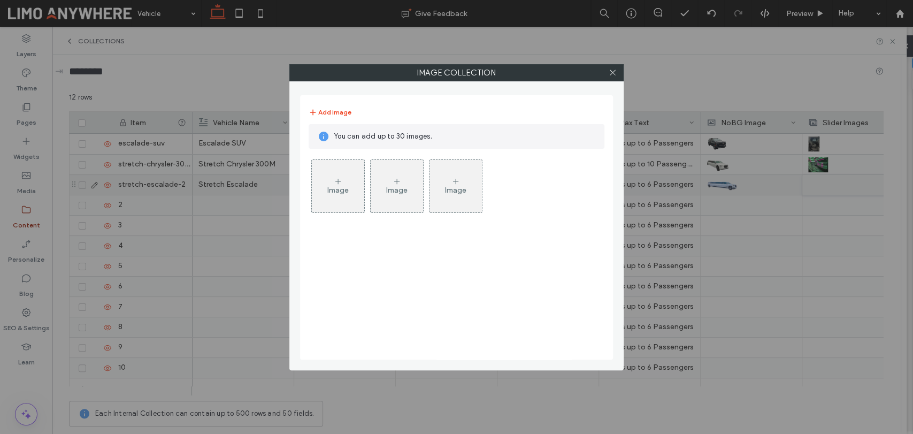
click at [334, 190] on div "Image" at bounding box center [337, 190] width 21 height 9
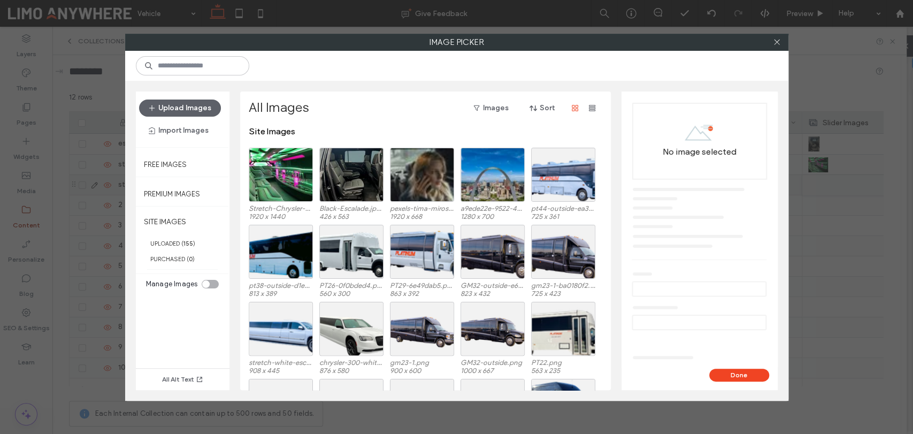
click at [194, 94] on div "Upload Images Import Images" at bounding box center [183, 119] width 94 height 56
click at [190, 113] on button "Upload Images" at bounding box center [180, 108] width 82 height 17
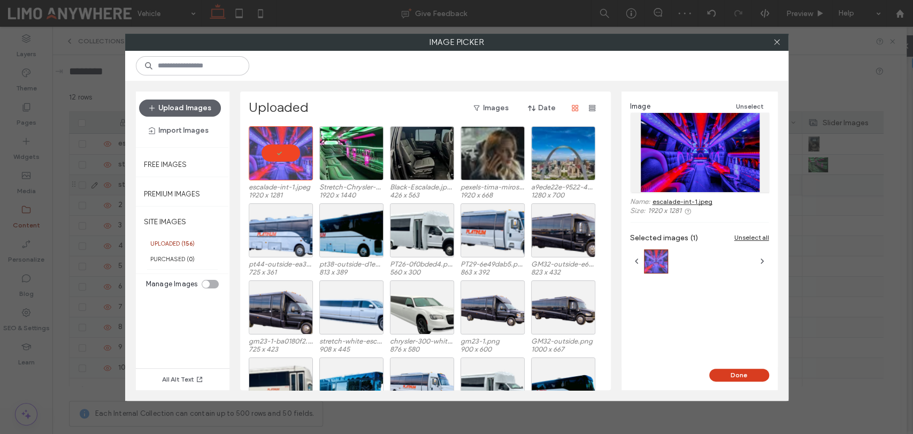
click at [729, 373] on button "Done" at bounding box center [739, 375] width 60 height 13
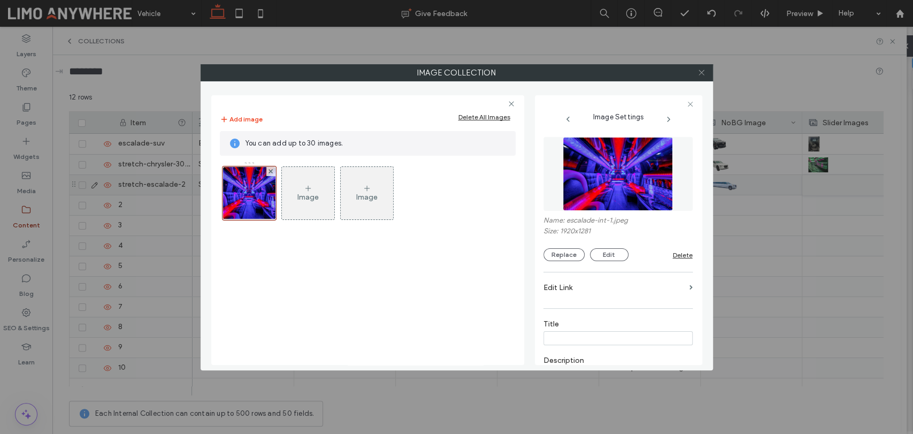
click at [702, 72] on use at bounding box center [701, 72] width 5 height 5
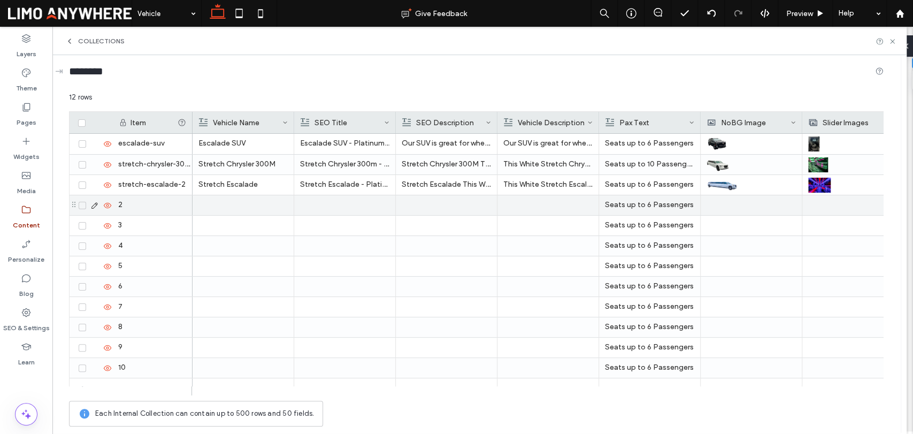
click at [250, 204] on div at bounding box center [242, 205] width 89 height 20
click at [160, 206] on div "2" at bounding box center [152, 205] width 80 height 20
type input "**********"
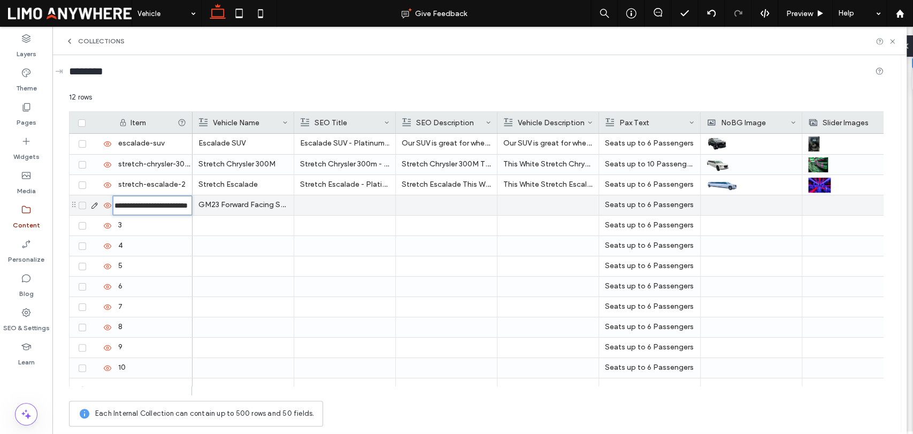
scroll to position [0, 26]
click at [327, 202] on div at bounding box center [344, 205] width 89 height 20
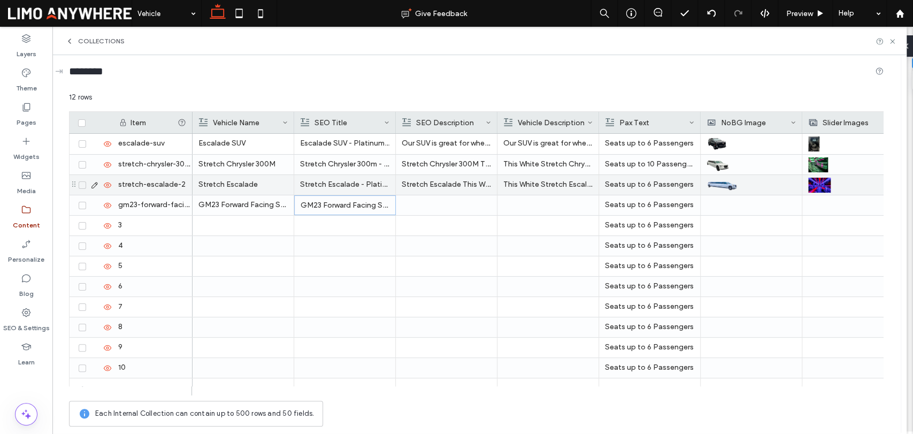
click at [438, 211] on div at bounding box center [446, 205] width 89 height 20
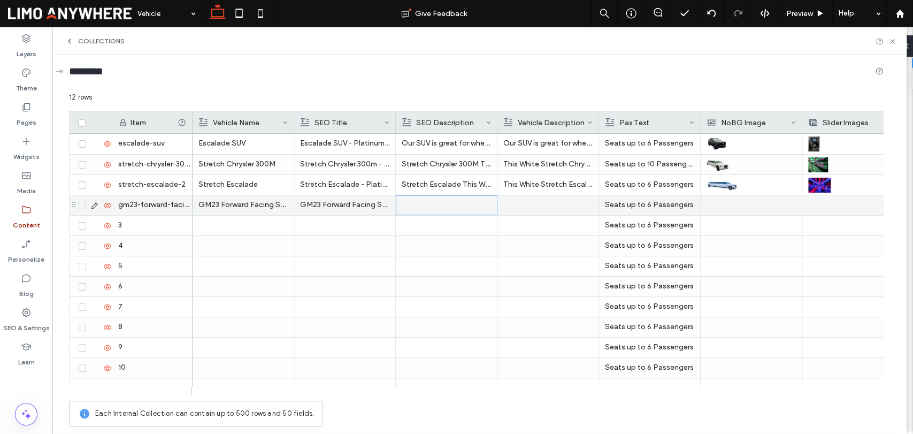
click at [439, 211] on div at bounding box center [446, 205] width 89 height 19
click at [544, 205] on div at bounding box center [547, 205] width 89 height 20
click at [651, 207] on p "Seats up to 6 Passengers" at bounding box center [649, 204] width 89 height 19
click at [650, 207] on p "Seats up to 6 Passengers" at bounding box center [649, 204] width 89 height 19
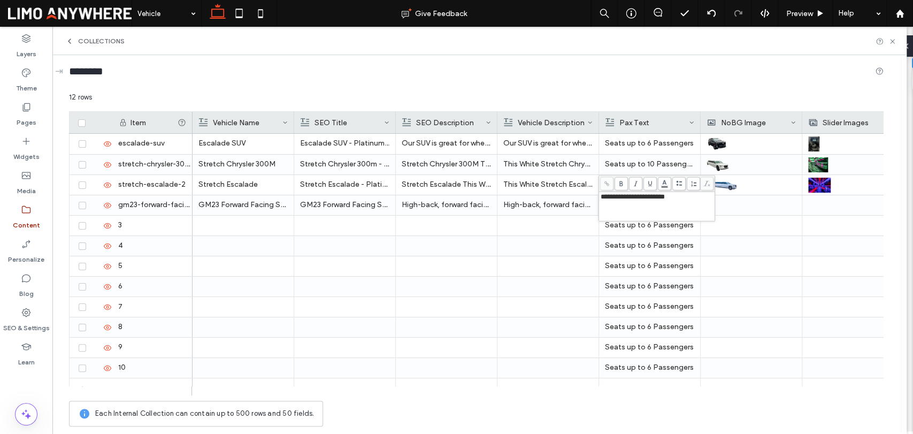
click at [647, 204] on div "**********" at bounding box center [657, 206] width 113 height 27
click at [638, 198] on span "**********" at bounding box center [633, 196] width 64 height 7
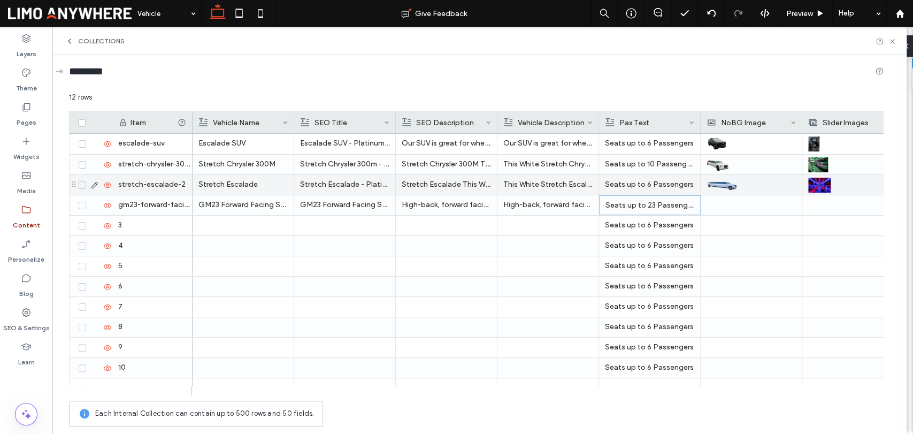
click at [647, 185] on p "Seats up to 6 Passengers" at bounding box center [649, 184] width 89 height 19
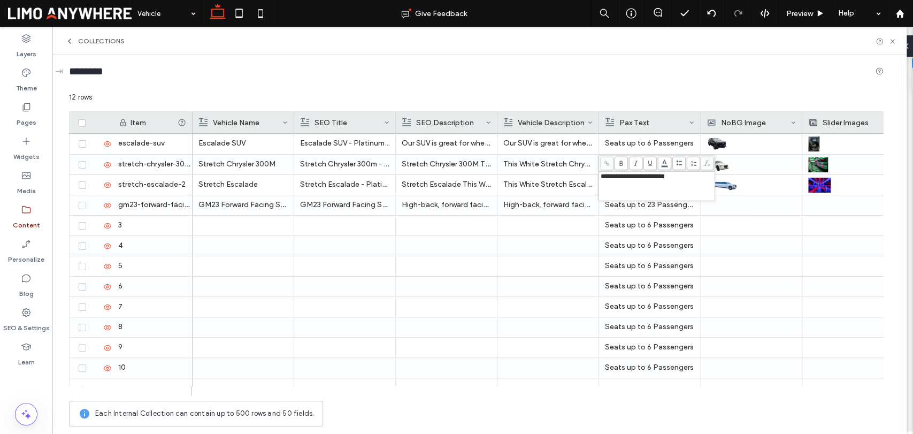
click at [638, 178] on span "**********" at bounding box center [633, 176] width 64 height 7
click at [727, 208] on div at bounding box center [751, 205] width 89 height 20
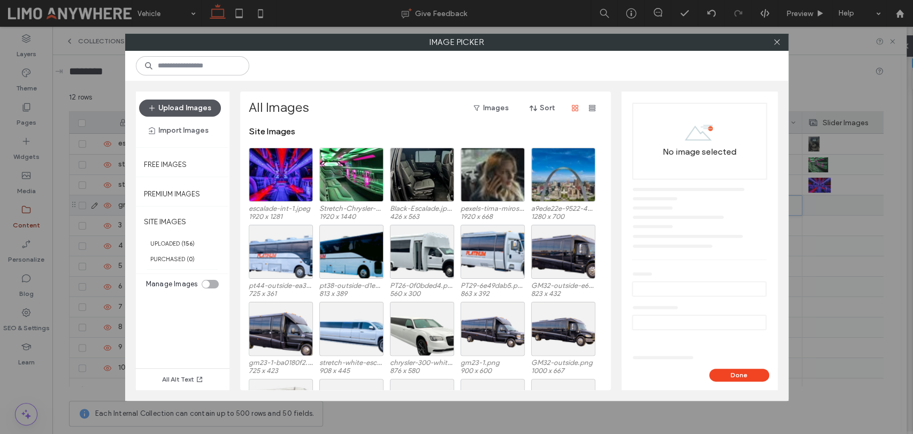
click at [186, 103] on button "Upload Images" at bounding box center [180, 108] width 82 height 17
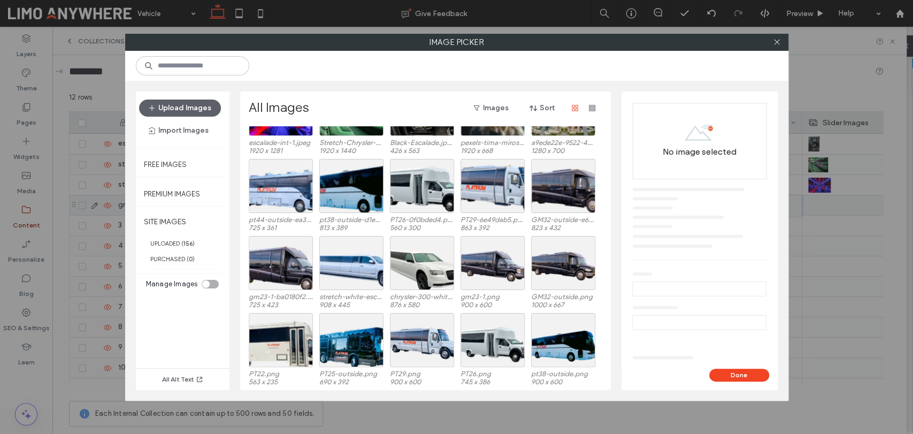
scroll to position [66, 0]
click at [277, 271] on div "Select" at bounding box center [281, 263] width 64 height 54
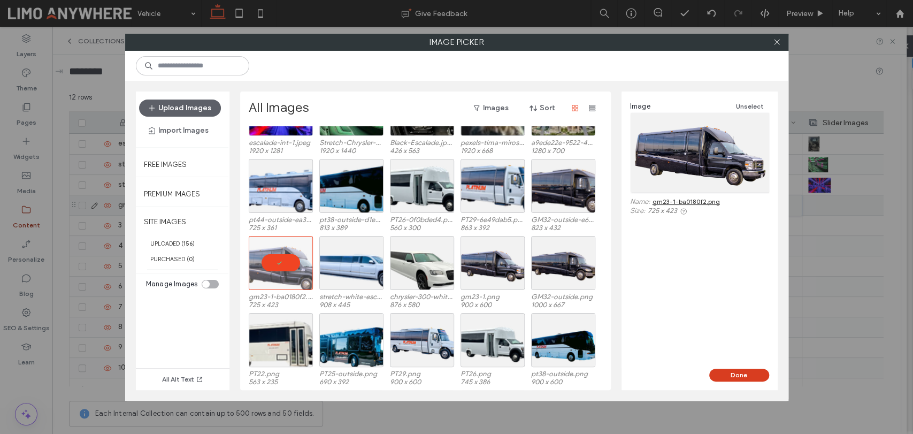
click at [736, 378] on button "Done" at bounding box center [739, 375] width 60 height 13
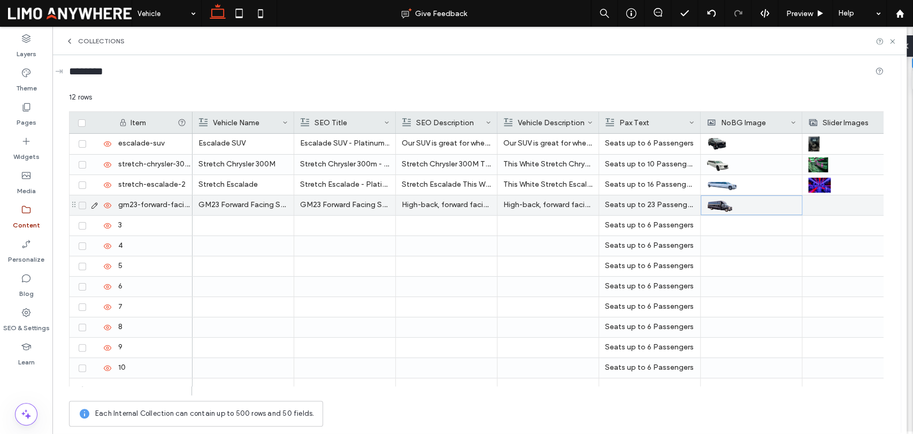
click at [819, 208] on div at bounding box center [852, 205] width 89 height 20
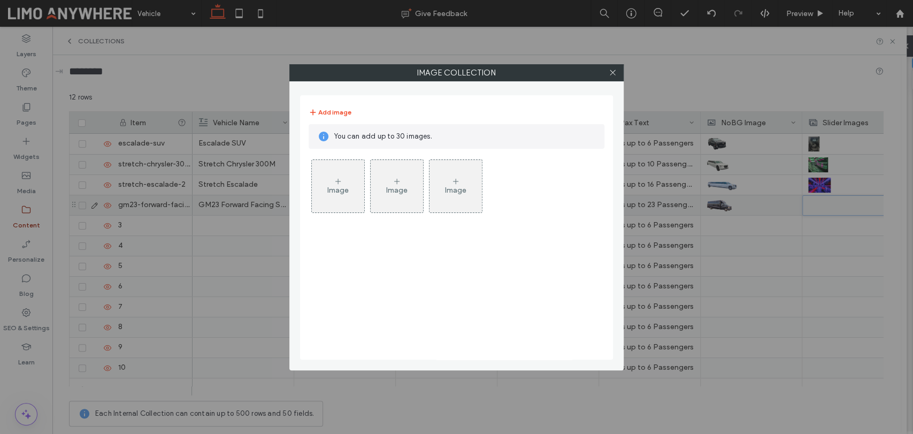
click at [348, 186] on div "Image" at bounding box center [337, 190] width 21 height 9
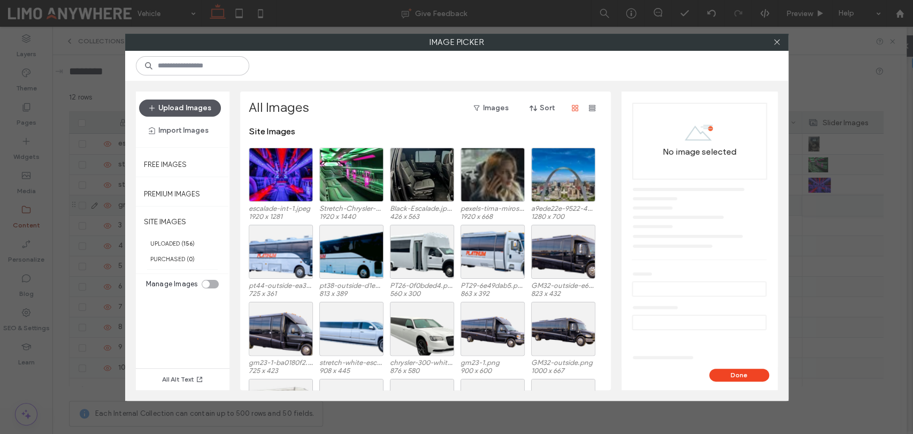
click at [169, 103] on button "Upload Images" at bounding box center [180, 108] width 82 height 17
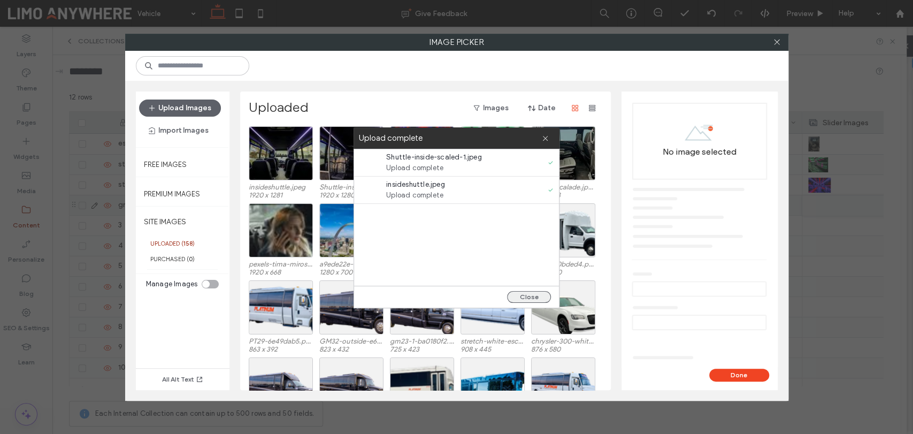
click at [527, 297] on button "Close" at bounding box center [529, 297] width 44 height 12
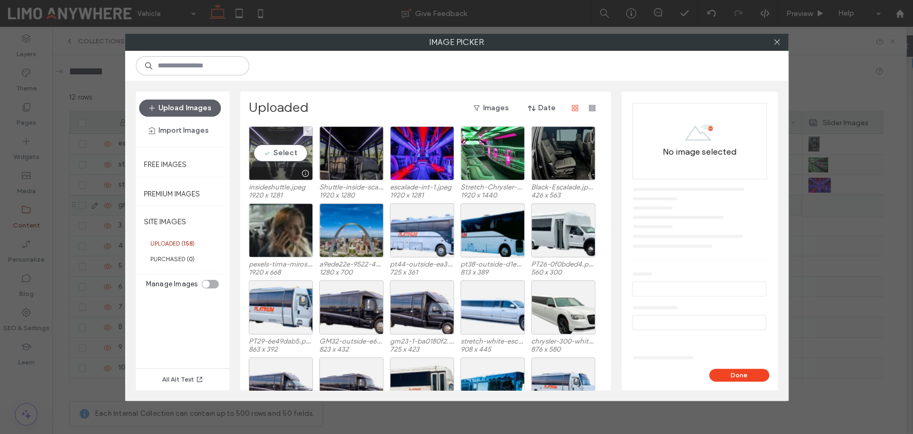
click at [299, 147] on div "Select" at bounding box center [281, 153] width 64 height 54
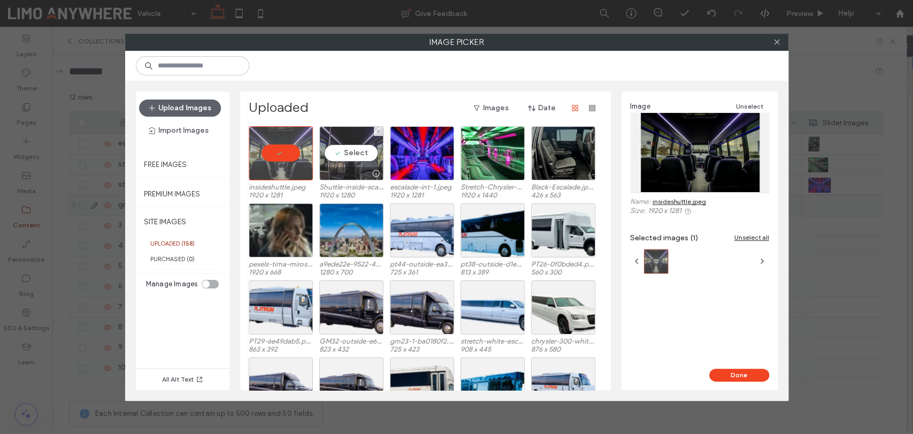
click at [361, 152] on div "Select" at bounding box center [351, 153] width 64 height 54
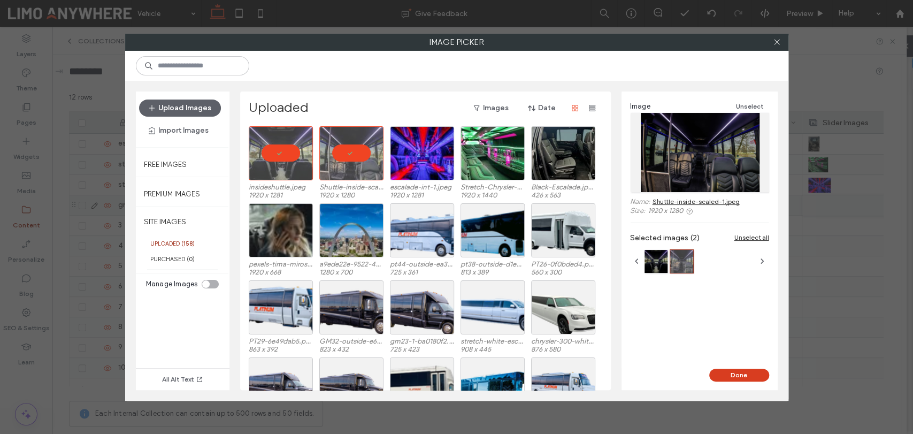
click at [743, 369] on button "Done" at bounding box center [739, 375] width 60 height 13
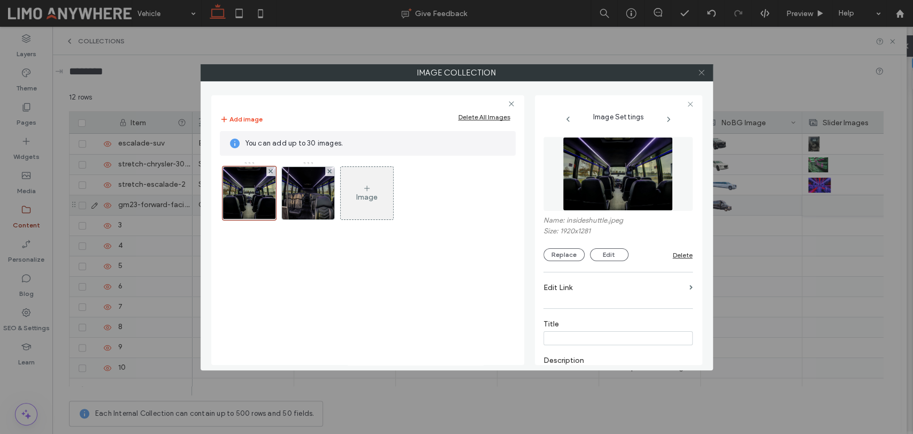
click at [702, 75] on icon at bounding box center [702, 72] width 8 height 8
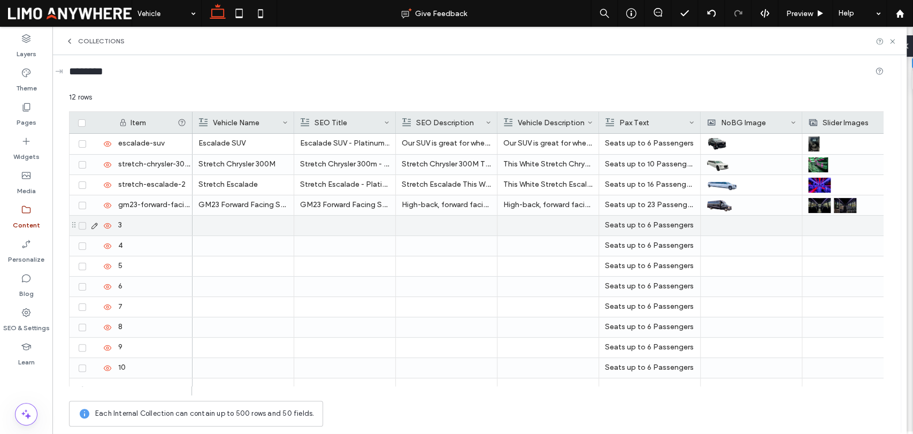
click at [250, 226] on div at bounding box center [242, 226] width 89 height 20
click at [164, 225] on div "3" at bounding box center [152, 226] width 80 height 20
type input "**********"
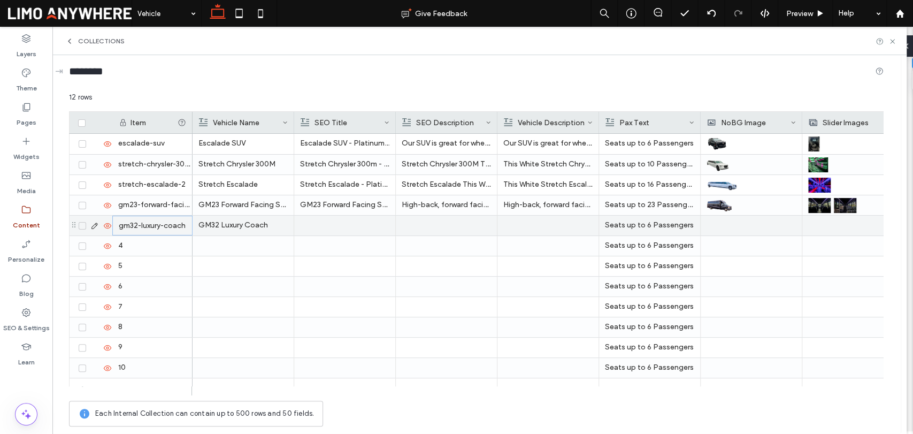
click at [511, 226] on div at bounding box center [547, 226] width 89 height 20
click at [358, 221] on div at bounding box center [344, 226] width 89 height 20
click at [441, 224] on div at bounding box center [446, 226] width 89 height 20
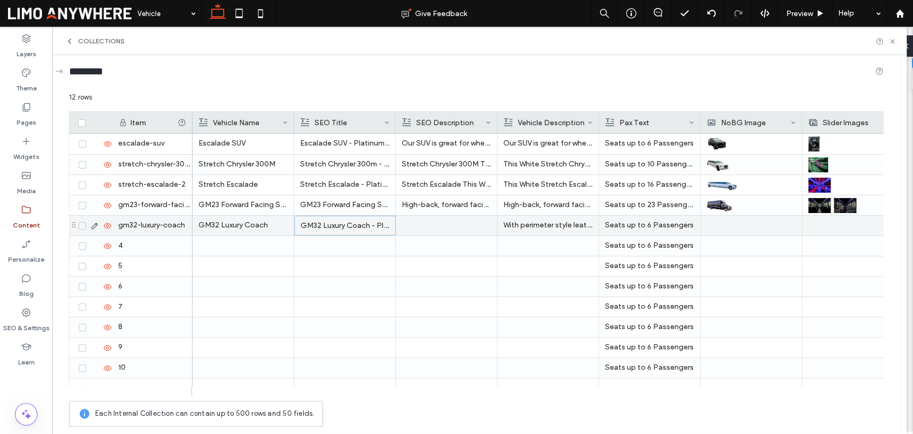
click at [441, 224] on div at bounding box center [446, 226] width 89 height 20
click at [647, 220] on p "Seats up to 6 Passengers" at bounding box center [649, 225] width 89 height 19
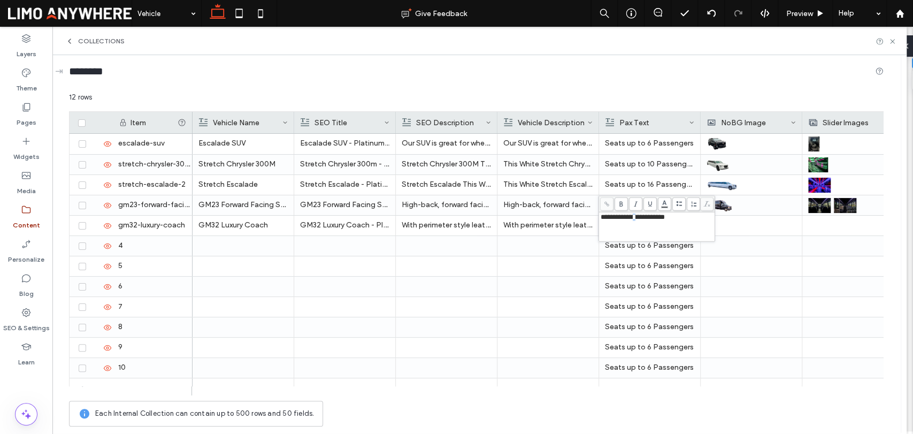
click at [639, 219] on span "**********" at bounding box center [633, 216] width 64 height 7
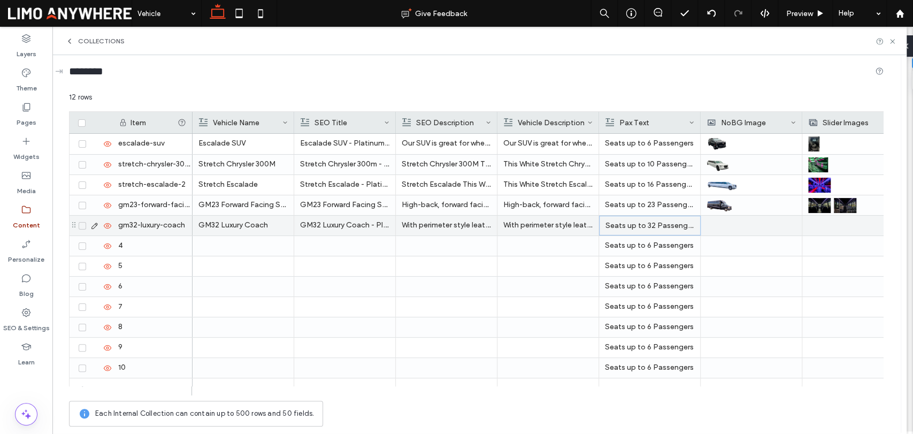
click at [736, 227] on div at bounding box center [751, 226] width 89 height 20
click at [736, 227] on div at bounding box center [751, 225] width 89 height 19
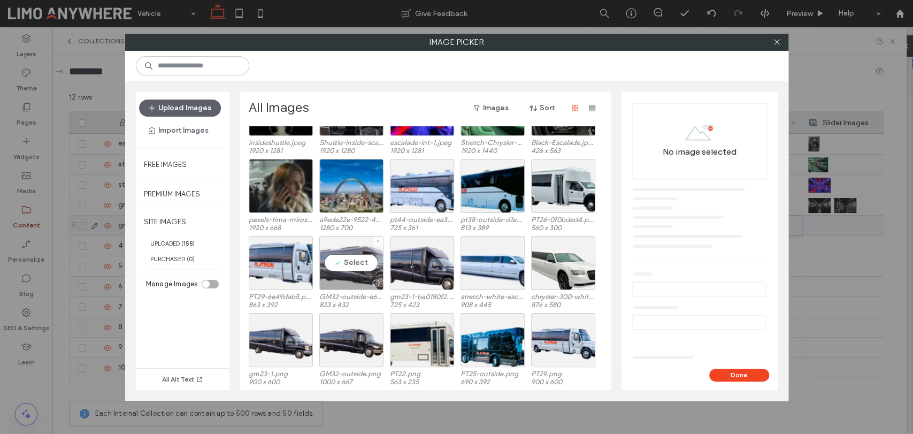
click at [330, 248] on div "Select" at bounding box center [351, 263] width 64 height 54
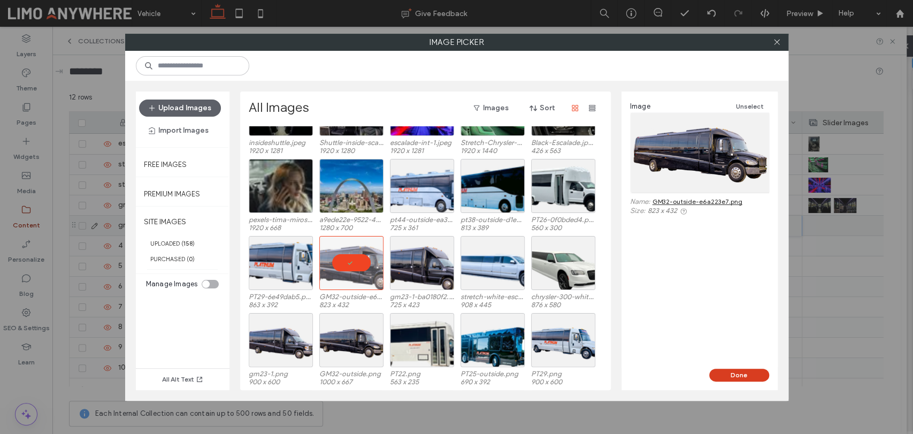
click at [735, 373] on button "Done" at bounding box center [739, 375] width 60 height 13
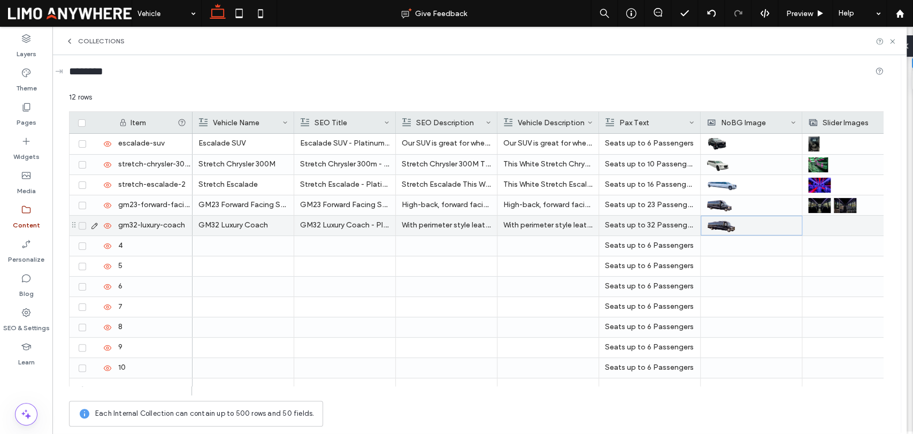
click at [812, 227] on div at bounding box center [852, 226] width 89 height 20
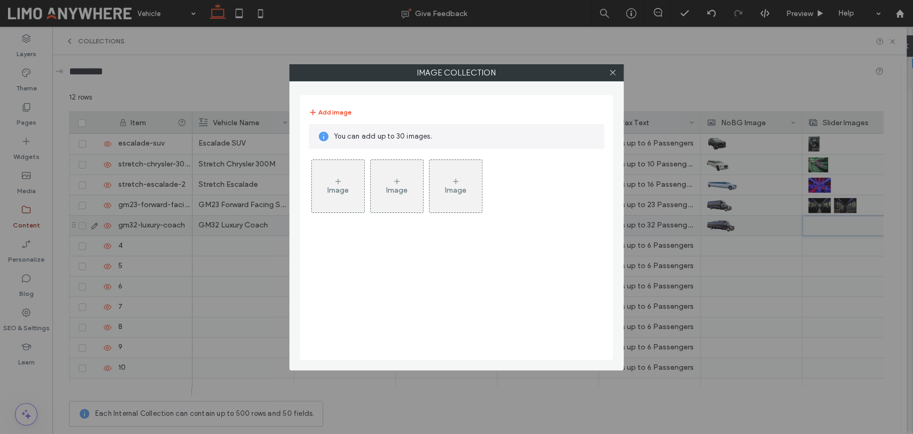
click at [334, 181] on icon at bounding box center [338, 181] width 9 height 9
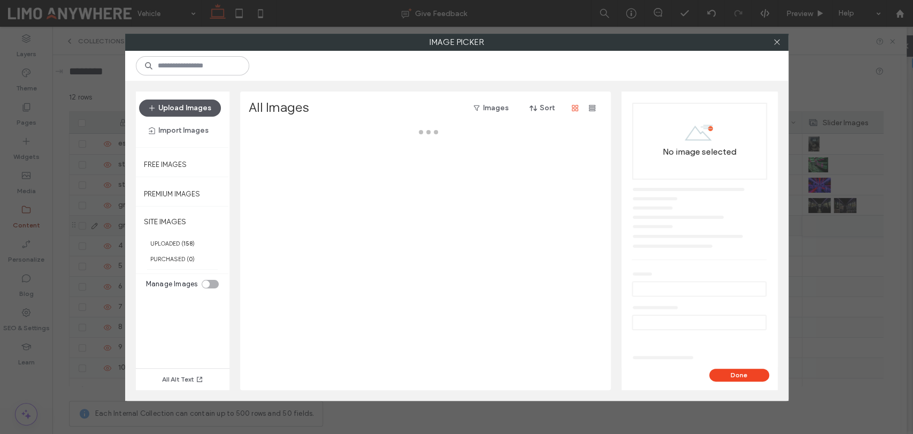
click at [188, 111] on button "Upload Images" at bounding box center [180, 108] width 82 height 17
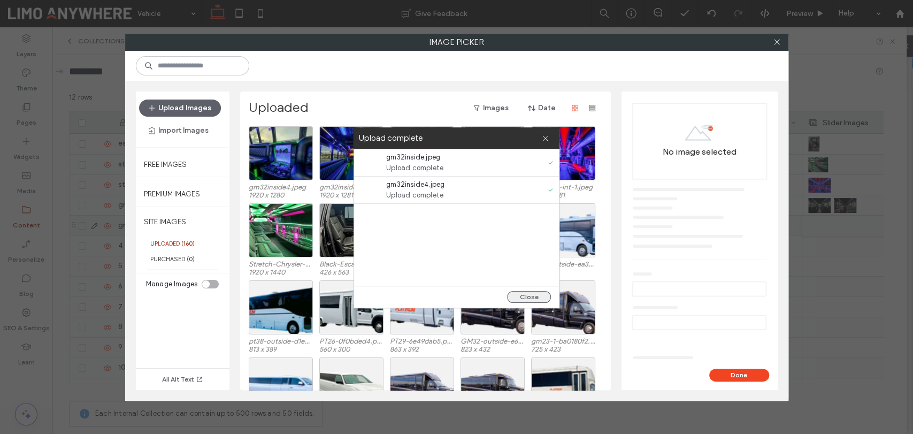
click at [546, 295] on button "Close" at bounding box center [529, 297] width 44 height 12
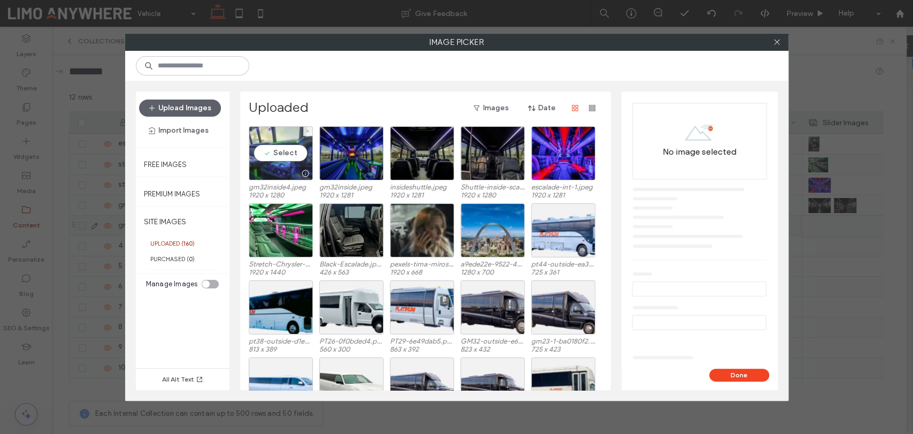
click at [292, 156] on div "Select" at bounding box center [281, 153] width 64 height 54
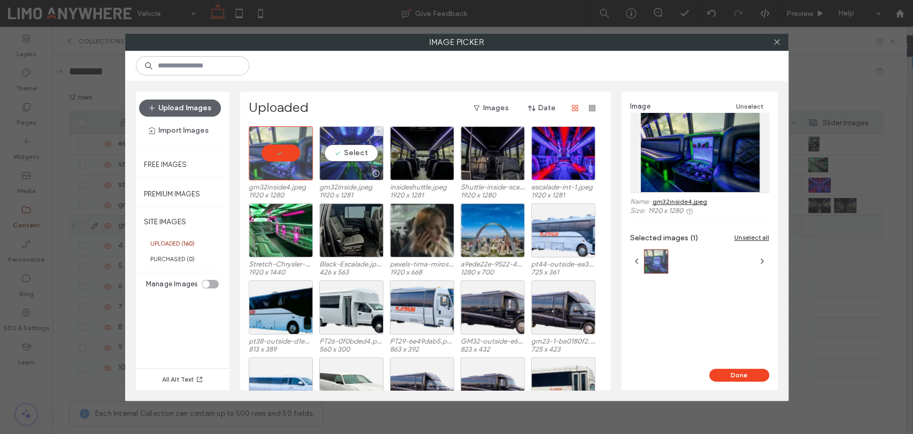
click at [331, 155] on div "Select" at bounding box center [351, 153] width 64 height 54
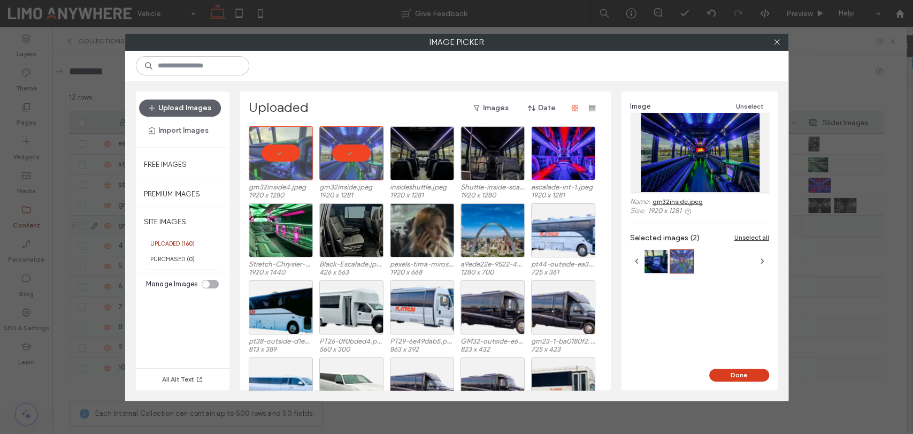
click at [721, 370] on button "Done" at bounding box center [739, 375] width 60 height 13
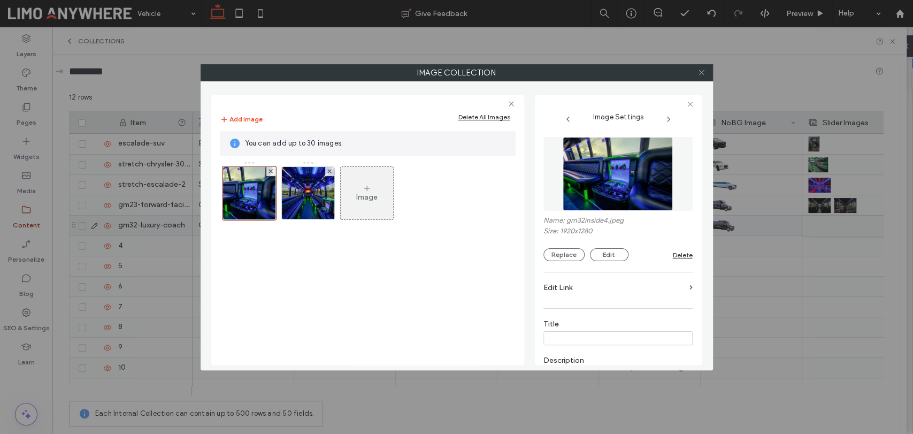
click at [705, 73] on icon at bounding box center [702, 72] width 8 height 8
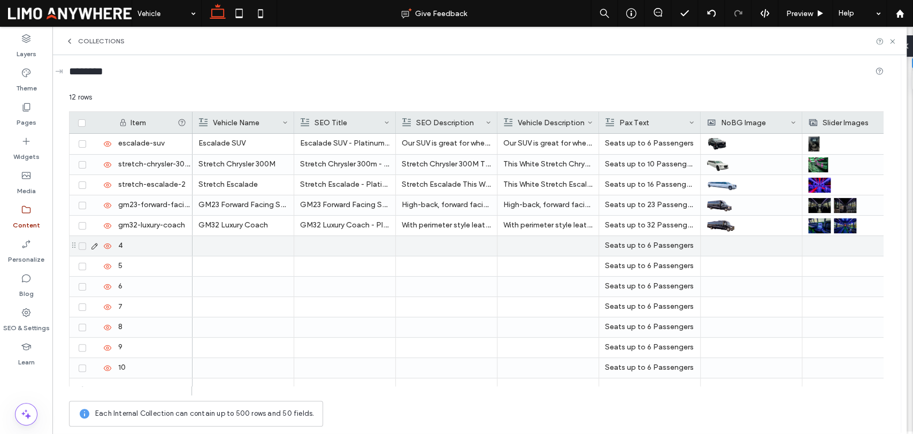
click at [244, 247] on div at bounding box center [242, 246] width 89 height 20
click at [153, 250] on div "4" at bounding box center [152, 246] width 80 height 20
type input "**********"
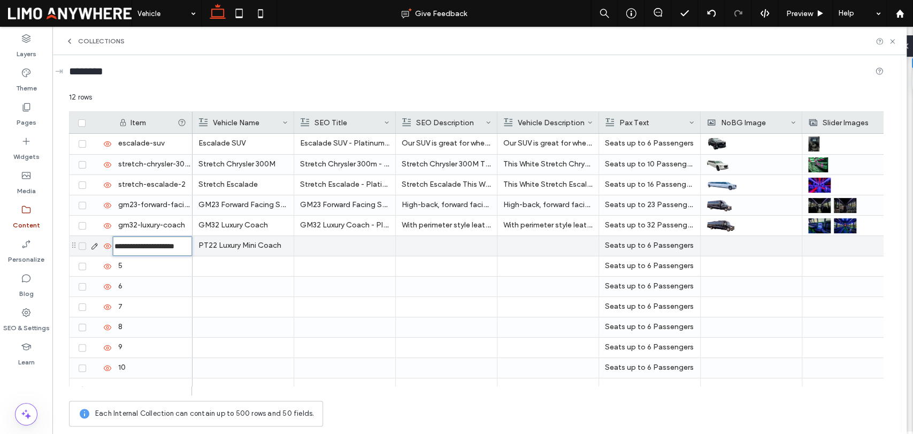
scroll to position [0, 7]
click at [358, 251] on div at bounding box center [344, 246] width 89 height 20
click at [357, 251] on div at bounding box center [344, 246] width 89 height 20
click at [462, 252] on div at bounding box center [446, 246] width 89 height 20
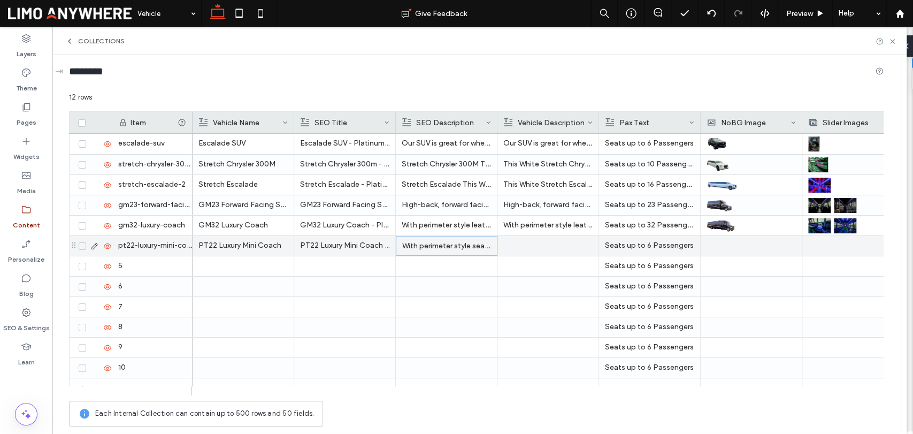
click at [526, 247] on div at bounding box center [547, 246] width 89 height 20
click at [723, 248] on div at bounding box center [751, 246] width 89 height 20
click at [724, 246] on div at bounding box center [751, 245] width 89 height 19
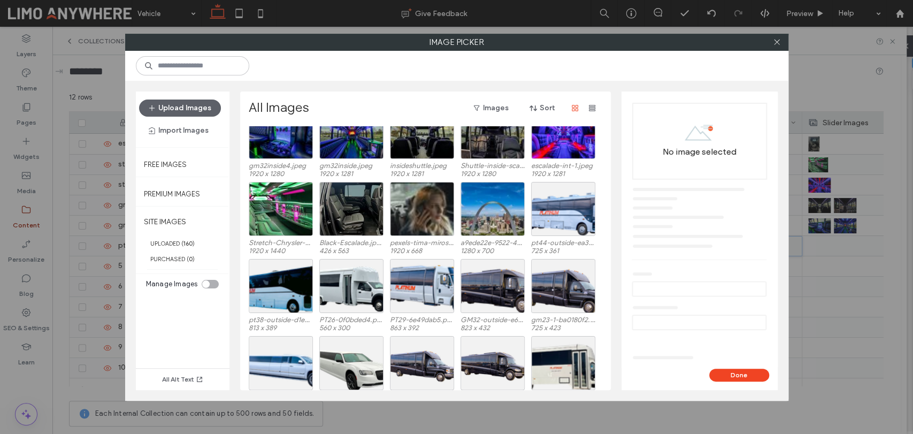
scroll to position [59, 0]
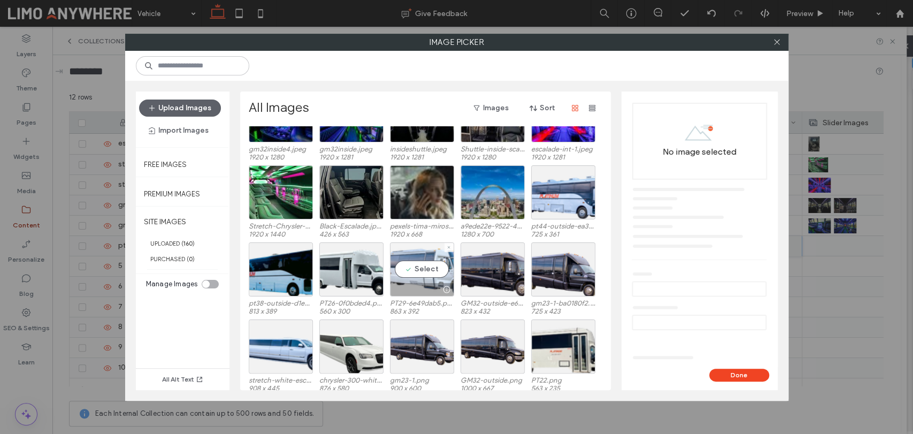
click at [430, 264] on div "Select" at bounding box center [422, 269] width 64 height 54
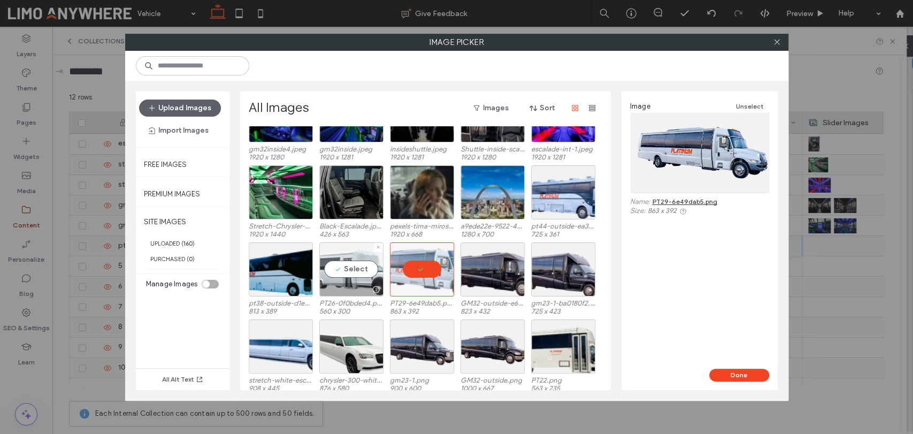
click at [368, 277] on div "Select" at bounding box center [351, 269] width 64 height 54
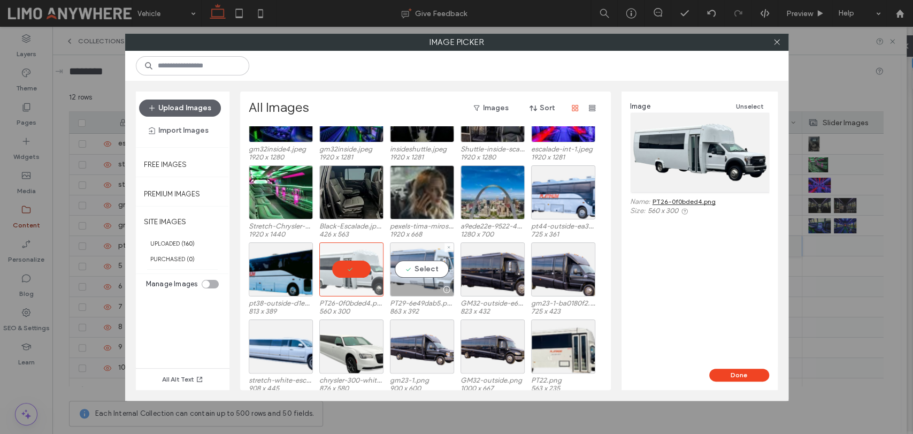
click at [400, 273] on div "Select" at bounding box center [422, 269] width 64 height 54
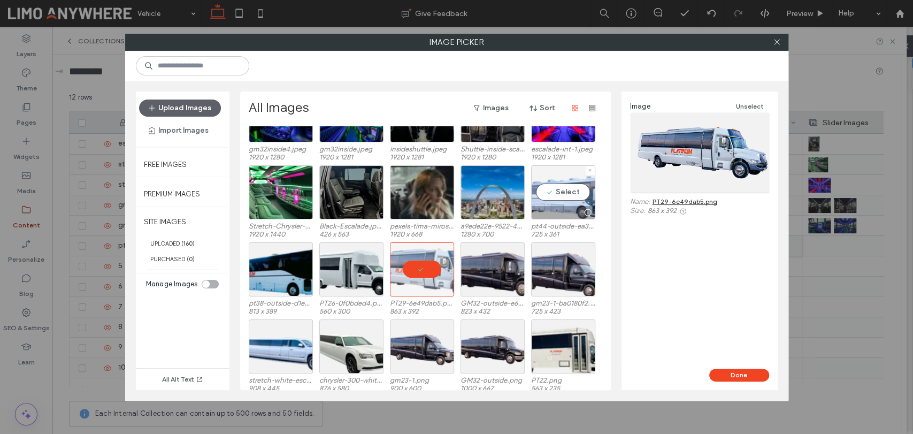
click at [552, 215] on div at bounding box center [563, 212] width 63 height 13
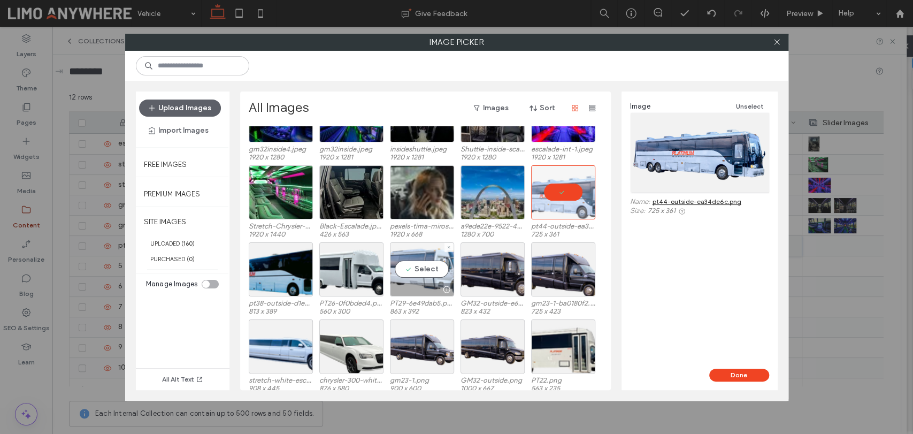
click at [427, 262] on div "Select" at bounding box center [422, 269] width 64 height 54
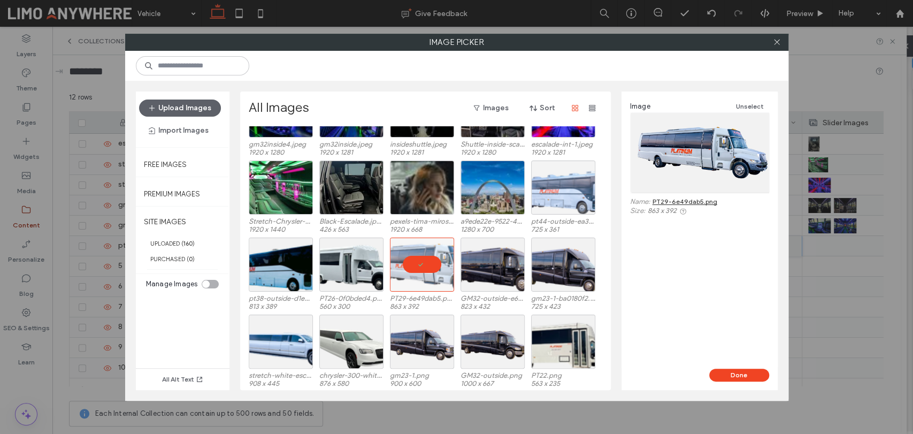
scroll to position [66, 0]
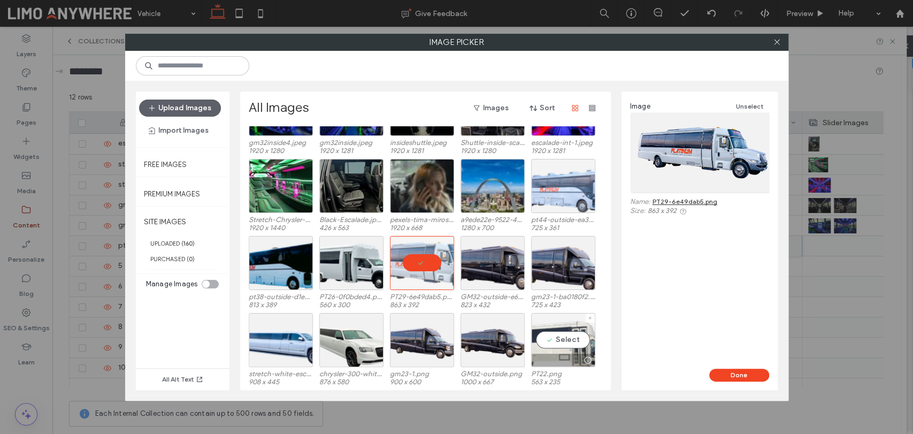
click at [565, 357] on div at bounding box center [563, 360] width 63 height 13
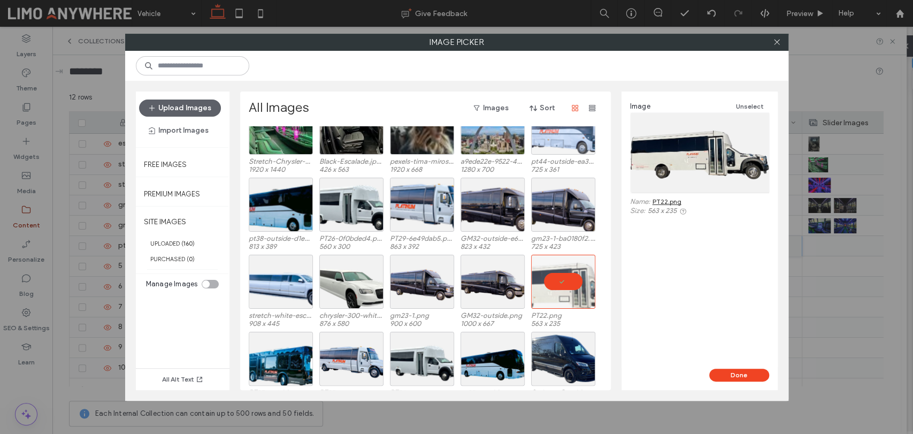
scroll to position [185, 0]
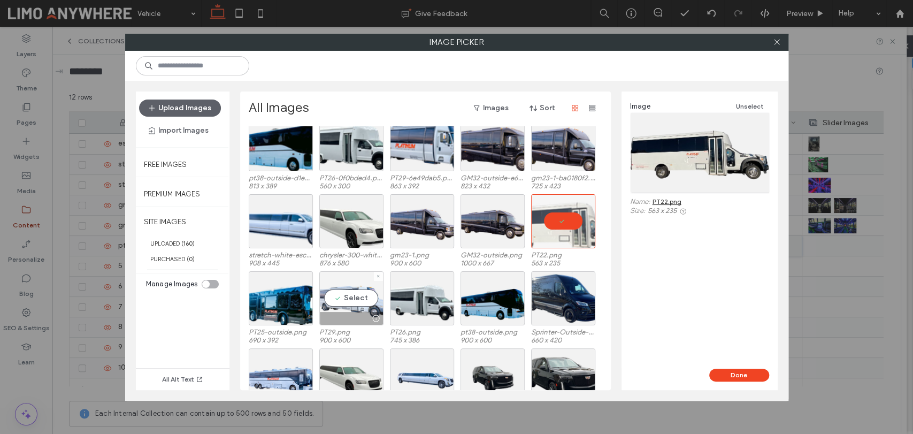
click at [366, 301] on div "Select" at bounding box center [351, 298] width 64 height 54
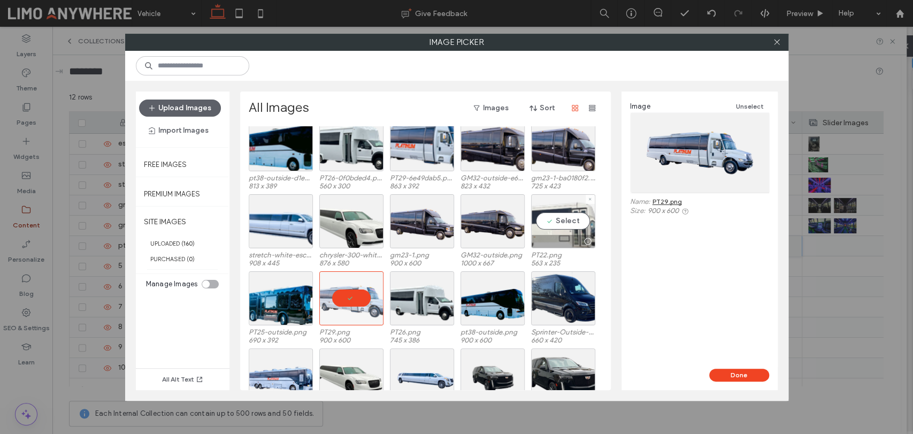
click at [561, 216] on div "Select" at bounding box center [563, 221] width 64 height 54
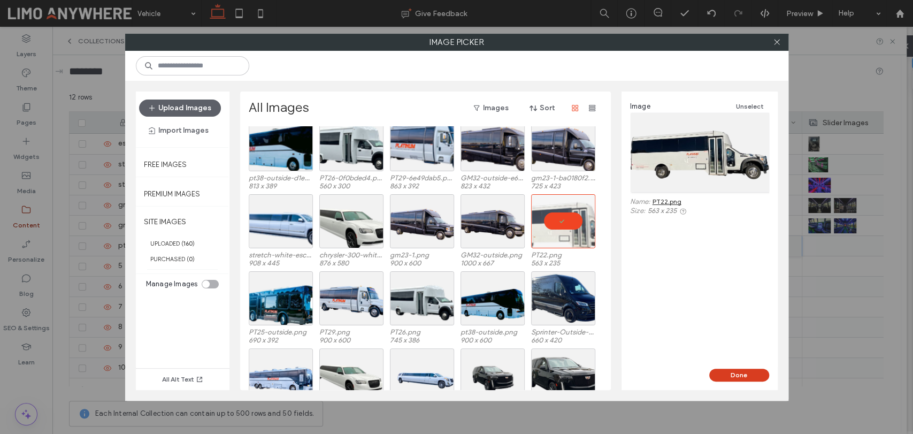
click at [728, 372] on button "Done" at bounding box center [739, 375] width 60 height 13
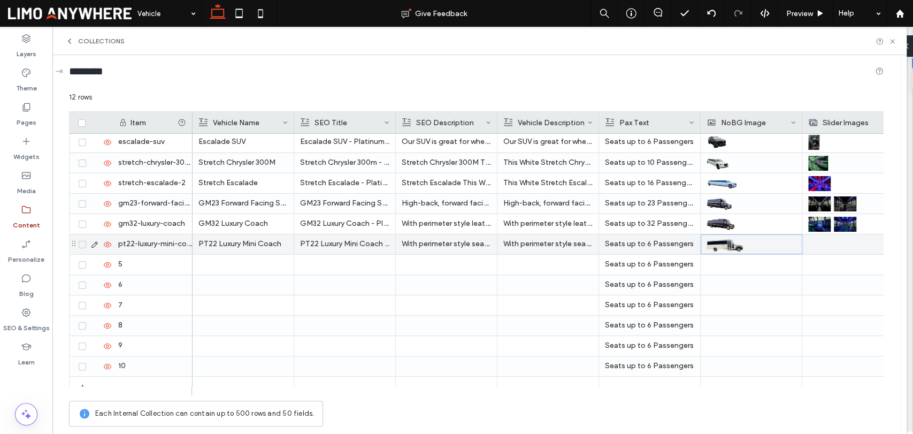
scroll to position [0, 0]
click at [822, 254] on div at bounding box center [852, 246] width 89 height 20
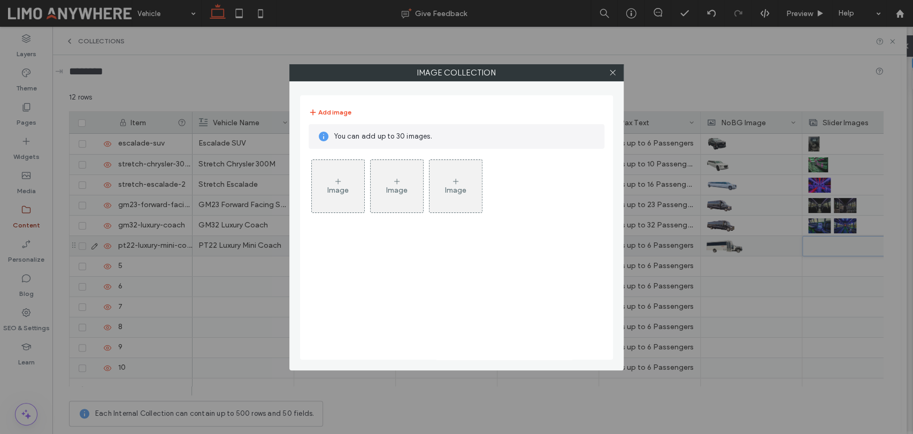
click at [339, 182] on icon at bounding box center [338, 181] width 9 height 9
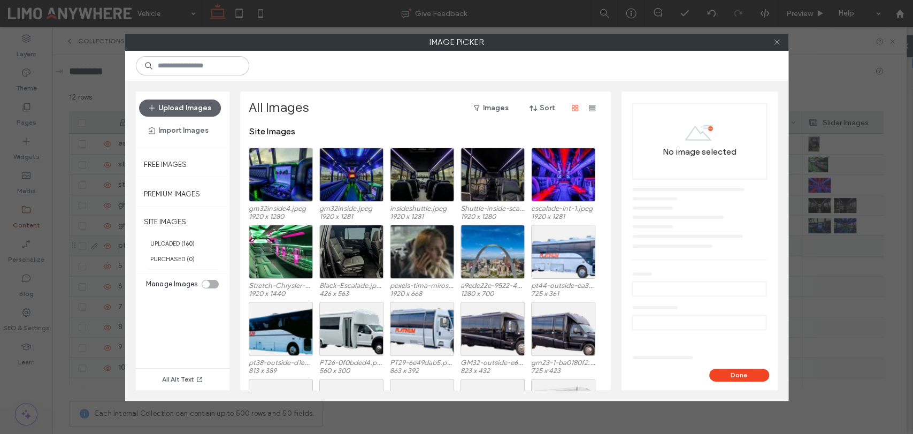
click at [776, 42] on icon at bounding box center [777, 42] width 8 height 8
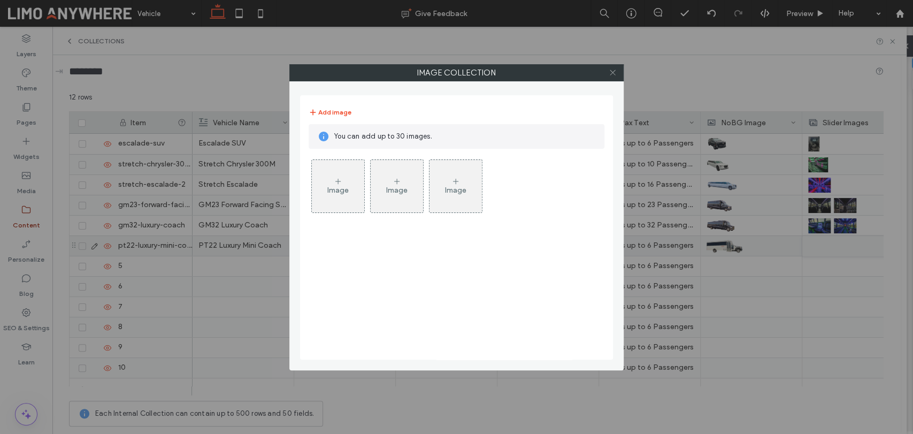
click at [610, 70] on icon at bounding box center [613, 72] width 8 height 8
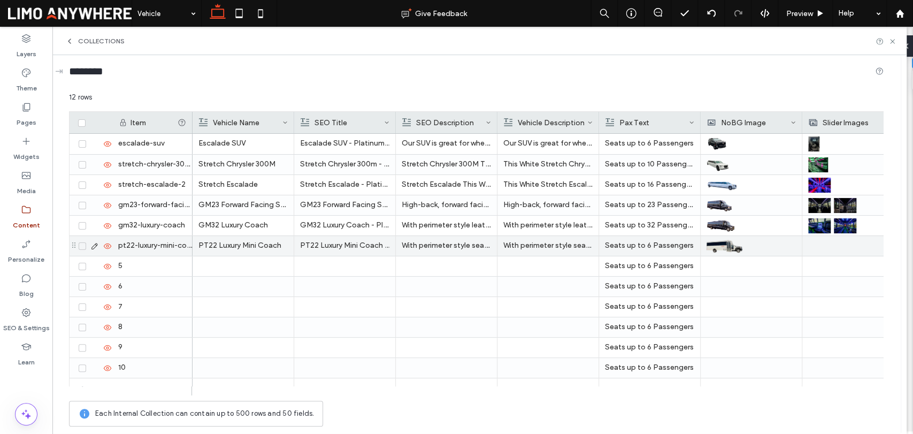
click at [814, 246] on div at bounding box center [852, 246] width 89 height 20
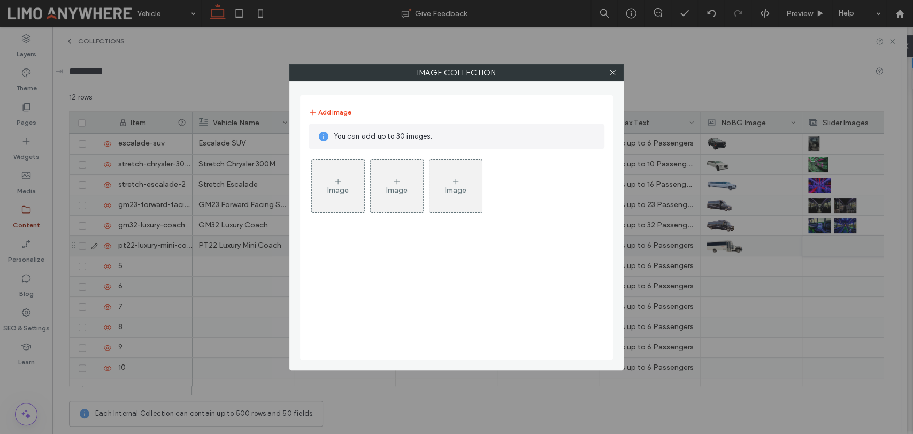
click at [339, 179] on icon at bounding box center [338, 181] width 9 height 9
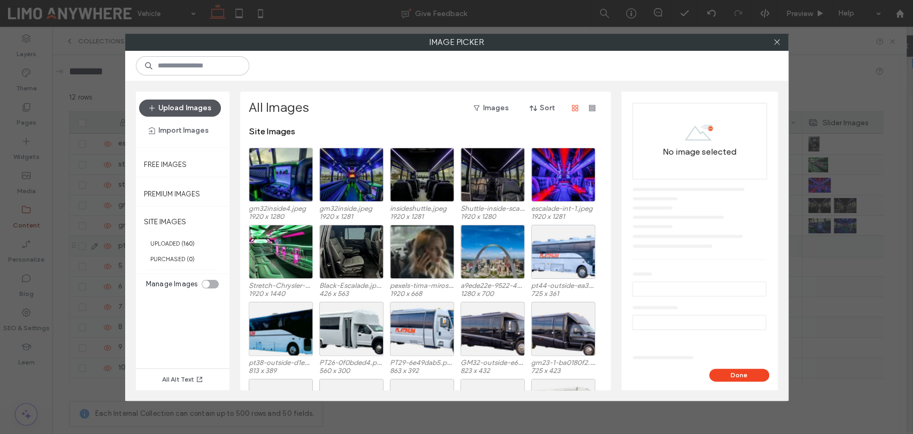
click at [209, 111] on button "Upload Images" at bounding box center [180, 108] width 82 height 17
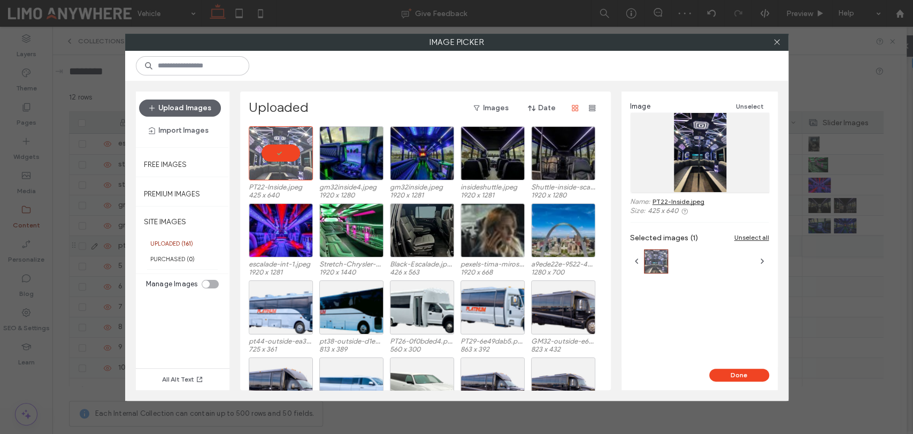
click at [729, 374] on button "Done" at bounding box center [739, 375] width 60 height 13
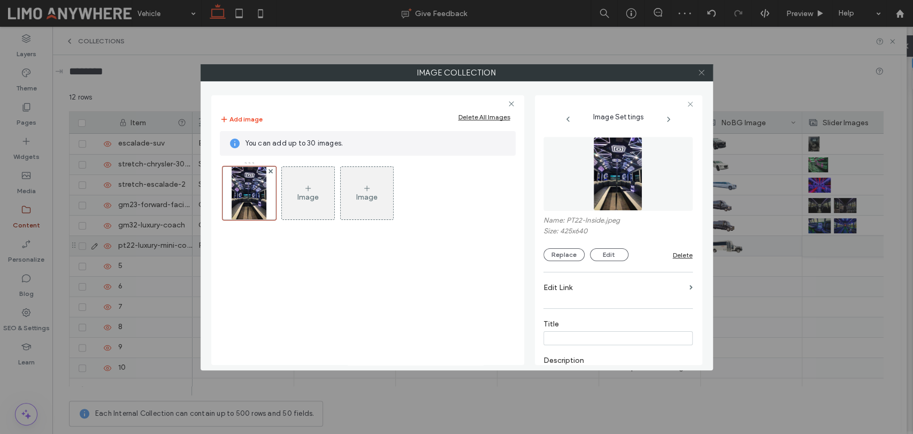
click at [698, 74] on icon at bounding box center [702, 72] width 8 height 8
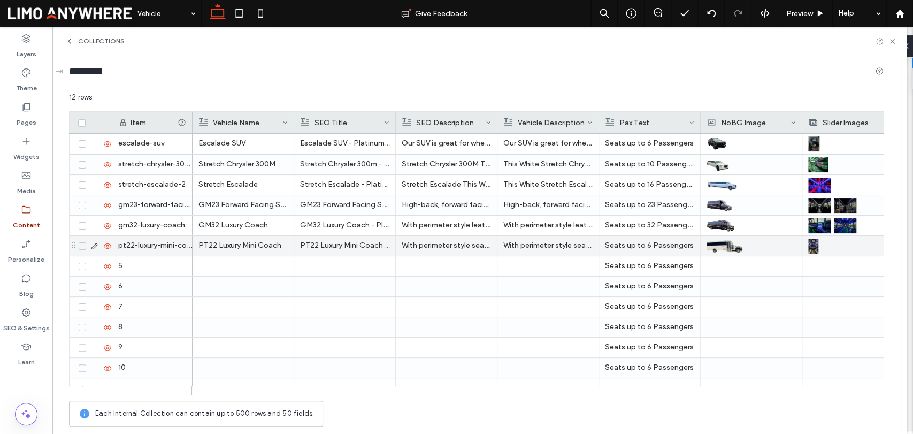
click at [638, 242] on p "Seats up to 6 Passengers" at bounding box center [649, 245] width 89 height 19
click at [638, 239] on span "**********" at bounding box center [633, 237] width 64 height 7
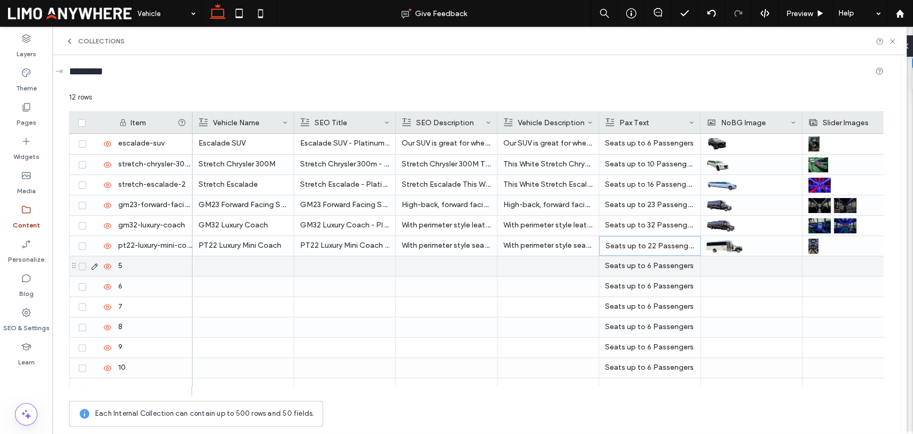
click at [279, 267] on div at bounding box center [242, 266] width 89 height 20
click at [324, 269] on div at bounding box center [344, 266] width 89 height 20
click at [463, 263] on div at bounding box center [446, 266] width 89 height 20
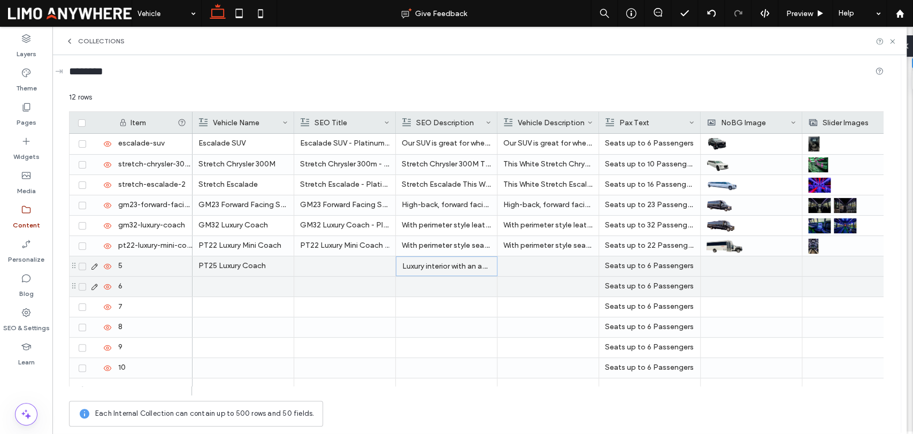
click at [358, 265] on div at bounding box center [344, 266] width 89 height 20
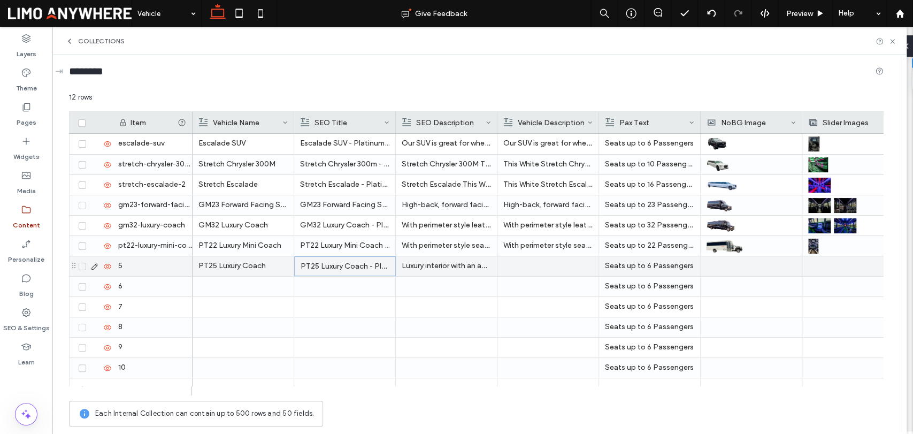
click at [158, 261] on div "5" at bounding box center [152, 266] width 80 height 20
type input "**********"
click at [558, 267] on div at bounding box center [547, 266] width 89 height 20
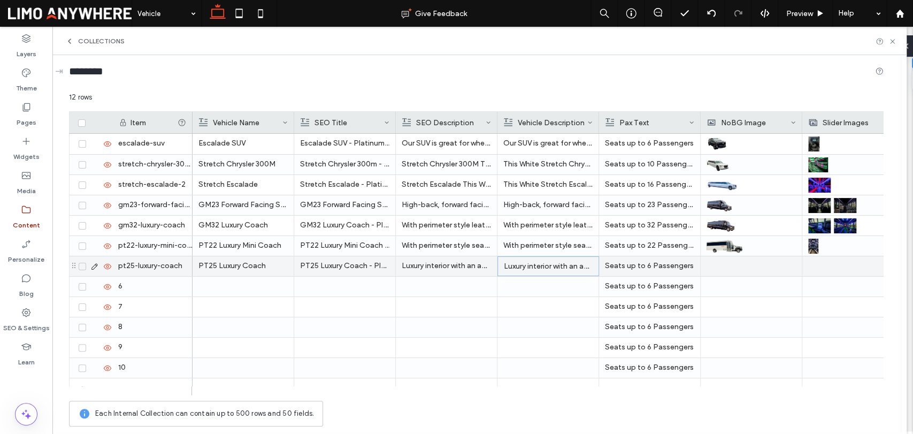
click at [728, 266] on div at bounding box center [751, 266] width 89 height 20
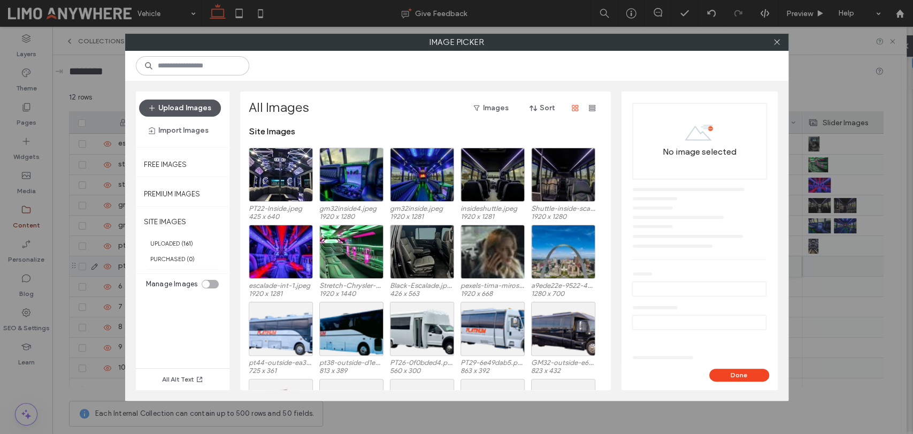
click at [183, 101] on button "Upload Images" at bounding box center [180, 108] width 82 height 17
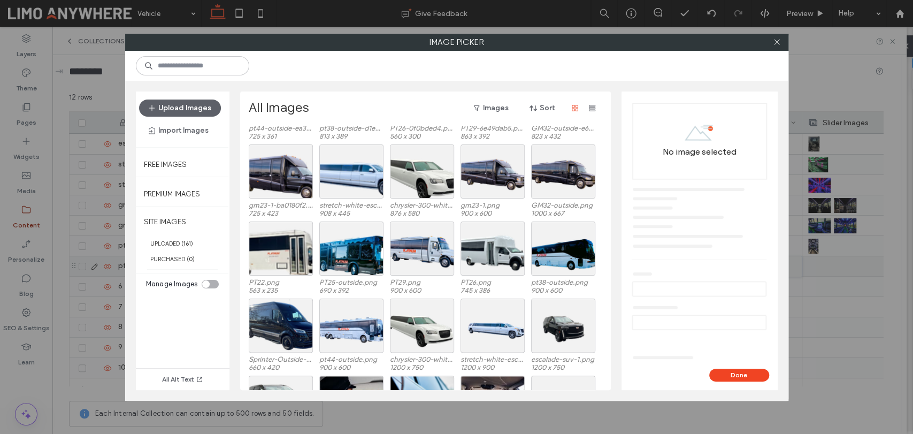
scroll to position [255, 0]
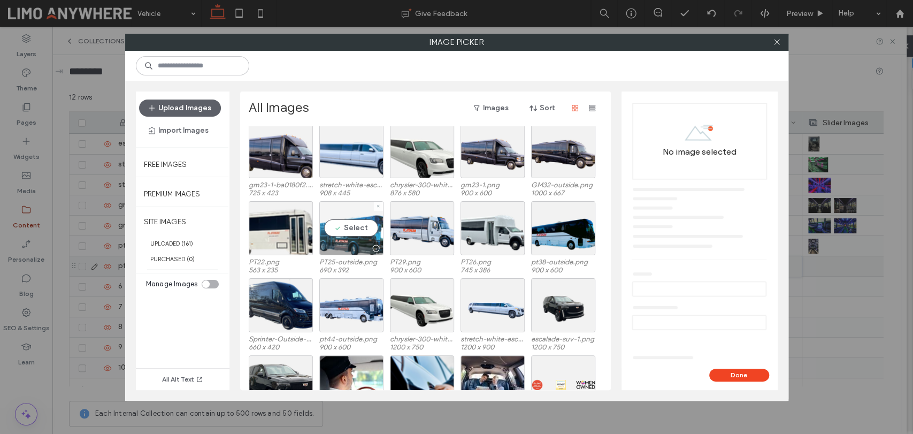
click at [354, 235] on div "Select" at bounding box center [351, 228] width 64 height 54
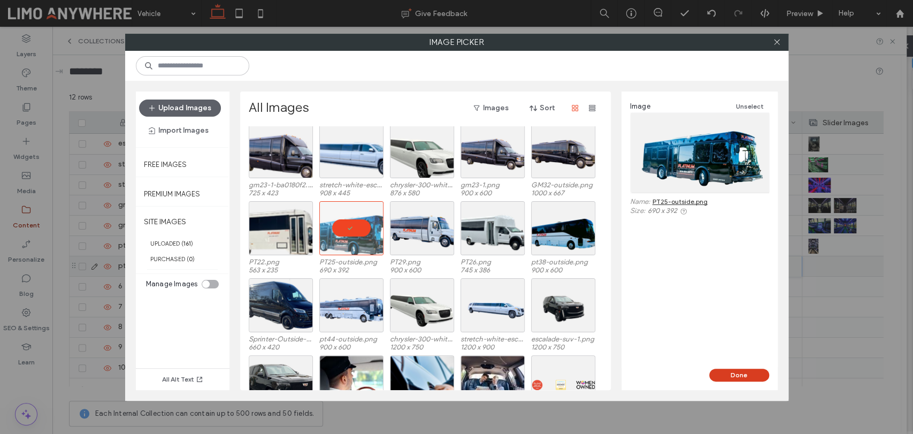
click at [744, 372] on button "Done" at bounding box center [739, 375] width 60 height 13
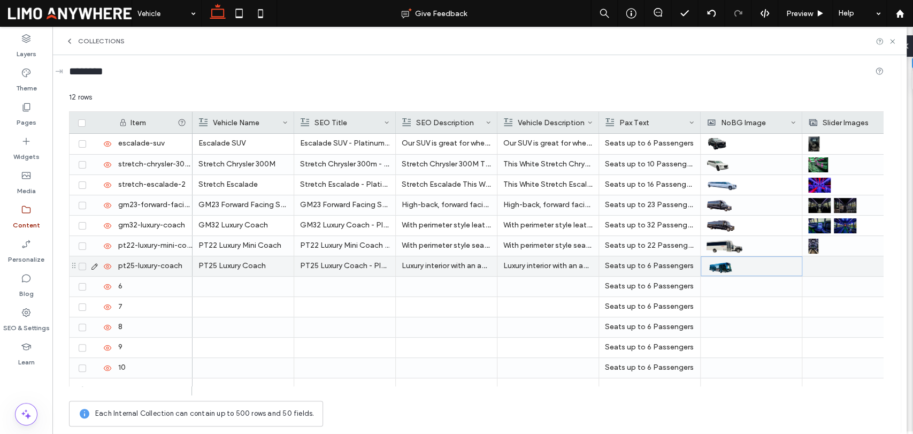
click at [820, 270] on div at bounding box center [852, 266] width 89 height 20
click at [830, 267] on div at bounding box center [853, 266] width 89 height 19
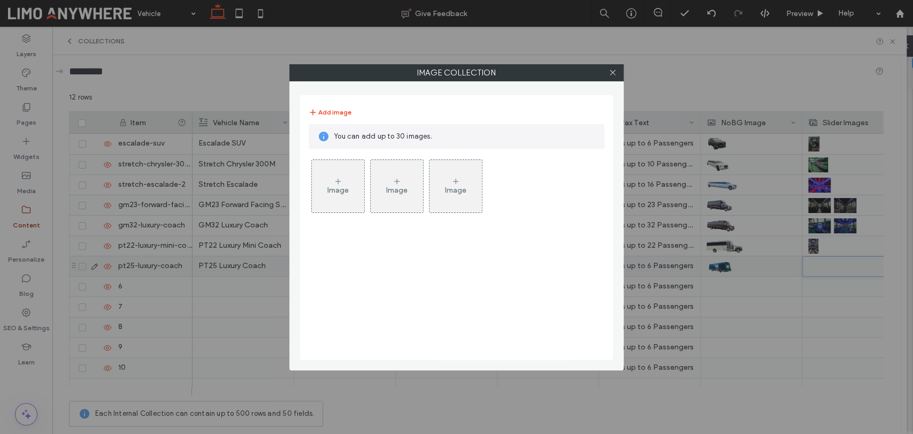
click at [323, 180] on div "Image" at bounding box center [338, 186] width 52 height 50
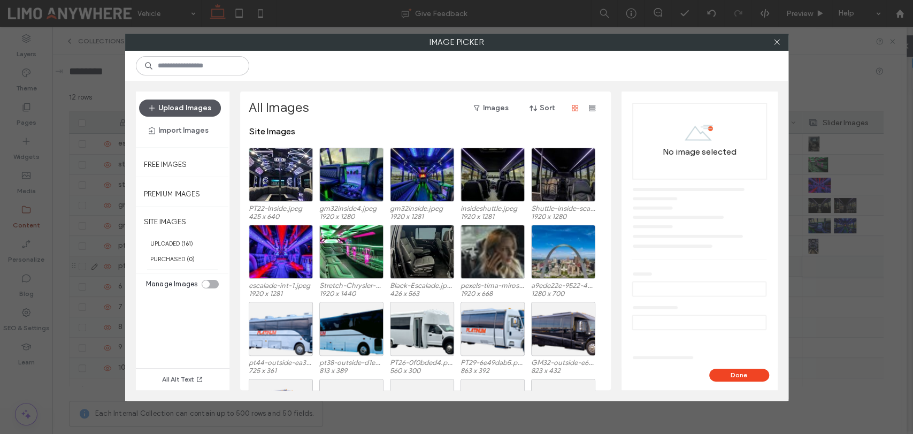
click at [210, 106] on button "Upload Images" at bounding box center [180, 108] width 82 height 17
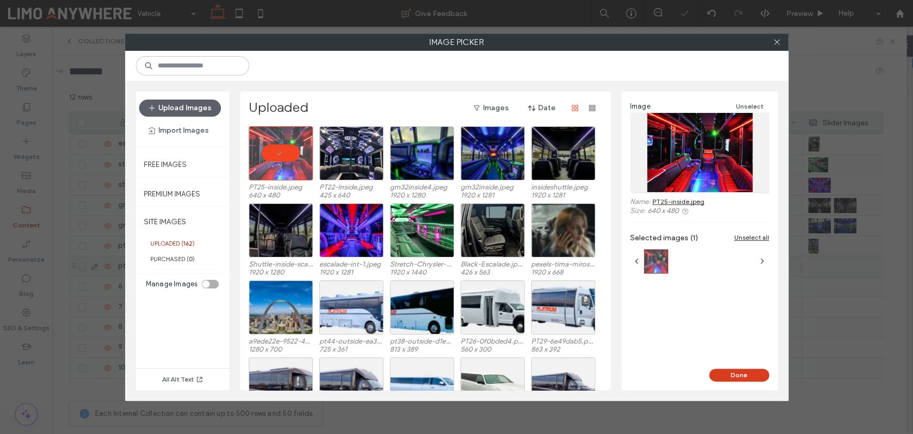
click at [739, 376] on button "Done" at bounding box center [739, 375] width 60 height 13
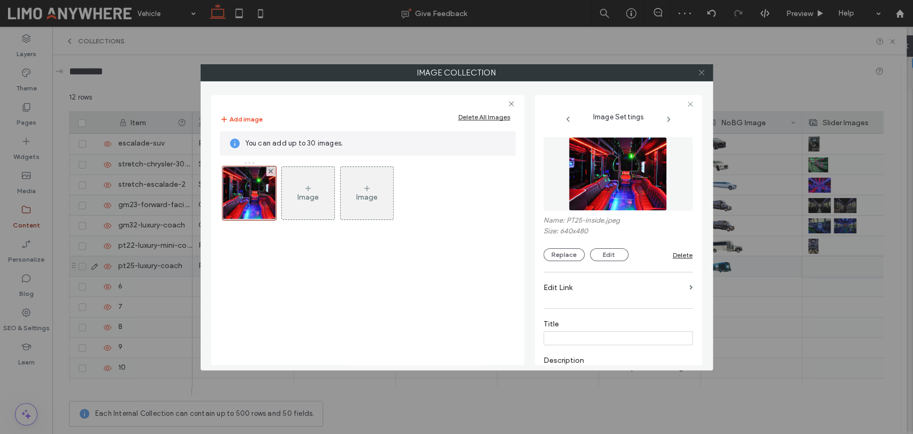
click at [700, 71] on use at bounding box center [701, 72] width 5 height 5
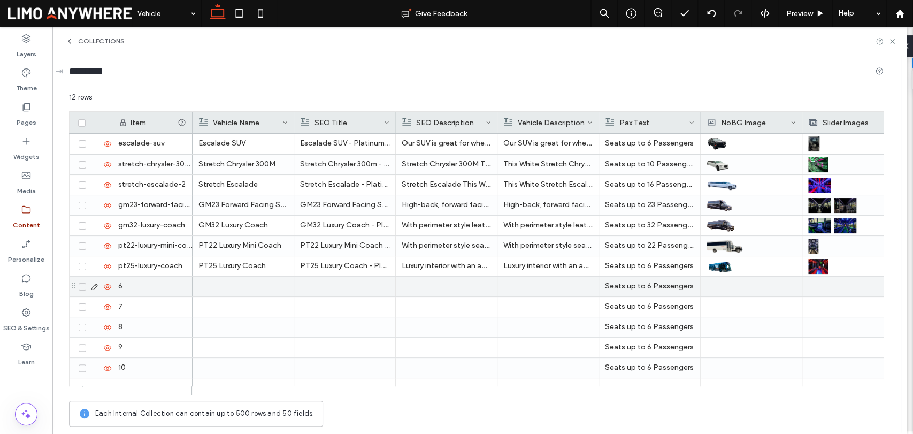
click at [242, 292] on div at bounding box center [242, 287] width 89 height 20
click at [142, 284] on div "6" at bounding box center [152, 287] width 80 height 20
type input "**********"
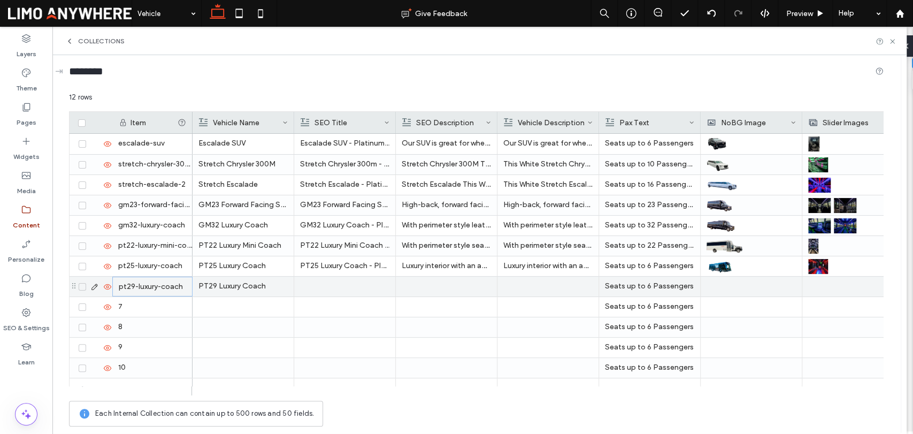
click at [340, 282] on div at bounding box center [344, 287] width 89 height 20
click at [448, 291] on div at bounding box center [446, 287] width 89 height 20
click at [529, 287] on div at bounding box center [547, 287] width 89 height 20
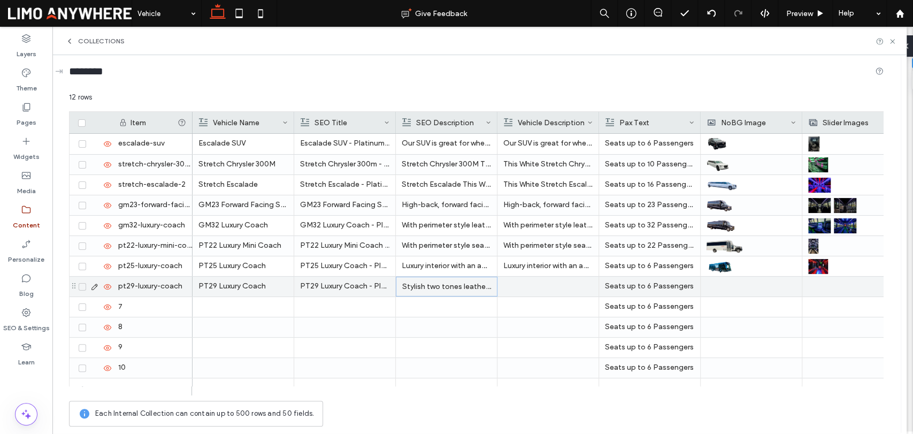
click at [529, 287] on div at bounding box center [547, 287] width 89 height 20
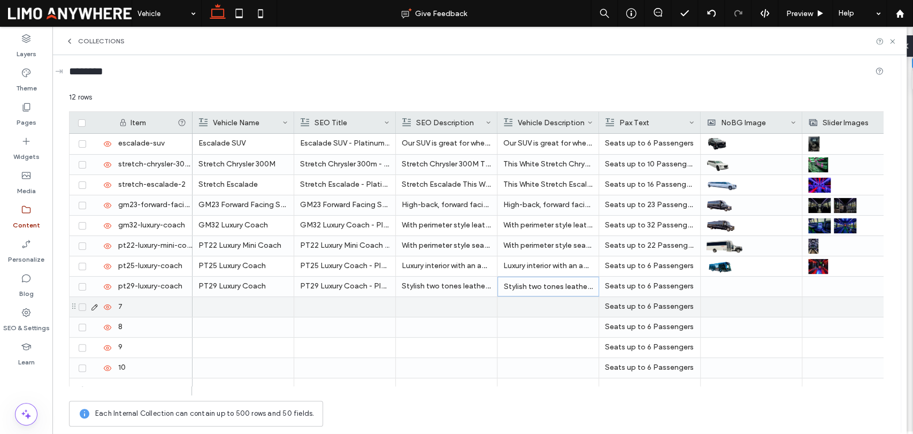
click at [525, 291] on p "Stylish two tones leather seating, with color changing laser lights, onboard re…" at bounding box center [548, 286] width 89 height 19
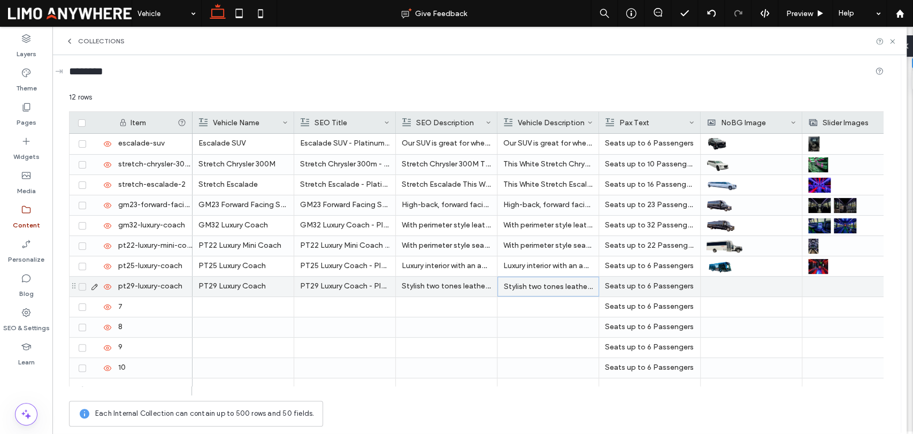
click at [525, 291] on p "Stylish two tones leather seating, with color changing laser lights, onboard re…" at bounding box center [548, 286] width 89 height 19
click at [646, 269] on p "Seats up to 6 Passengers" at bounding box center [649, 265] width 89 height 19
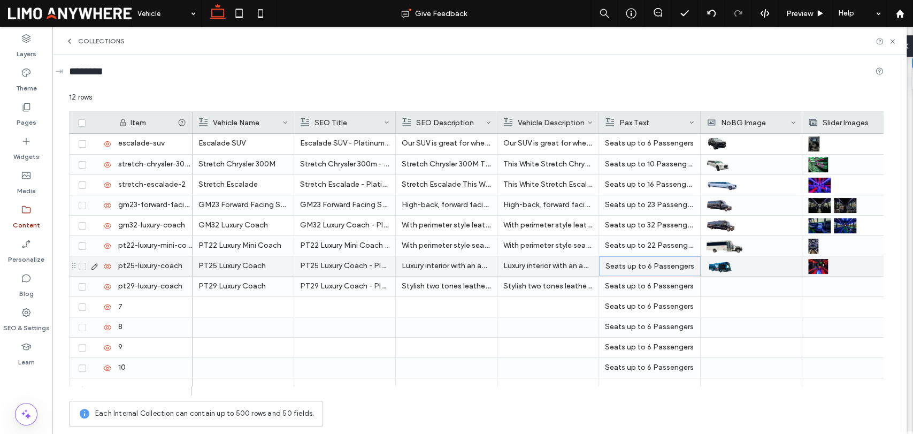
click at [646, 269] on p "Seats up to 6 Passengers" at bounding box center [650, 266] width 89 height 19
click at [638, 260] on span "**********" at bounding box center [633, 257] width 64 height 7
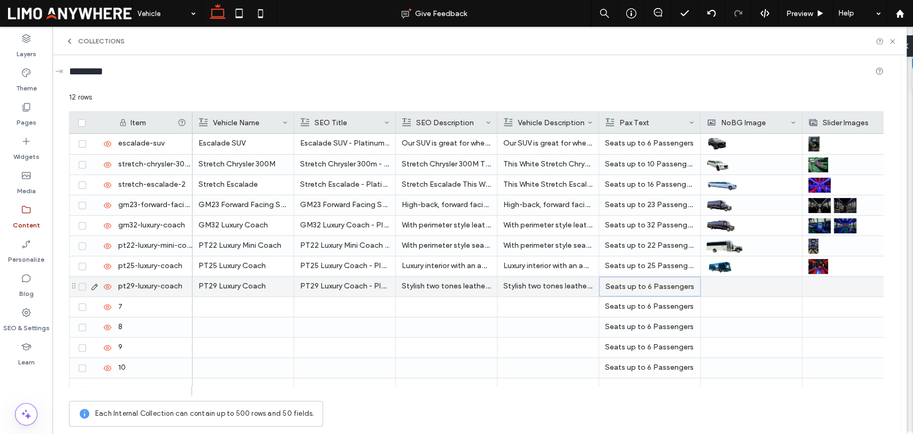
click at [644, 286] on p "Seats up to 6 Passengers" at bounding box center [650, 286] width 89 height 19
click at [638, 279] on span "**********" at bounding box center [633, 277] width 64 height 7
click at [723, 291] on div at bounding box center [751, 287] width 89 height 20
click at [718, 287] on div at bounding box center [751, 286] width 89 height 19
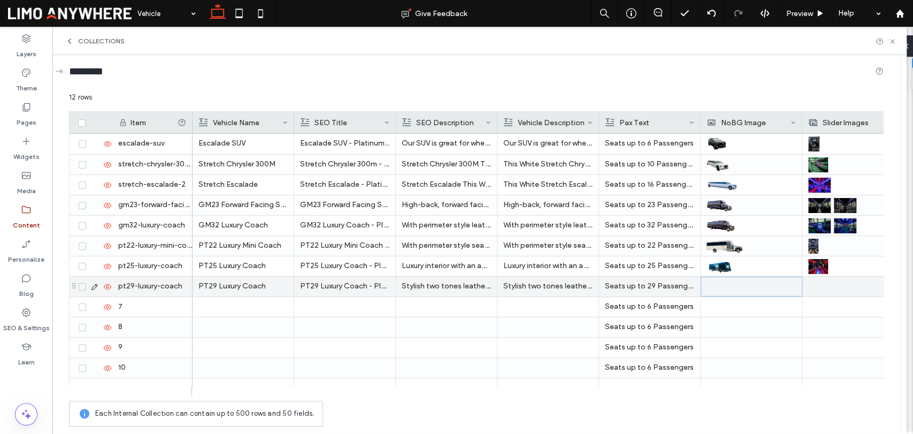
click at [718, 287] on div at bounding box center [751, 286] width 89 height 19
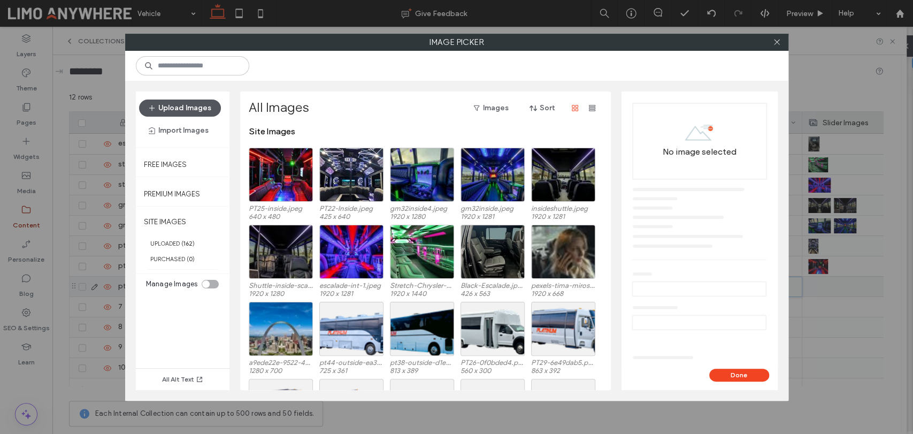
click at [192, 108] on button "Upload Images" at bounding box center [180, 108] width 82 height 17
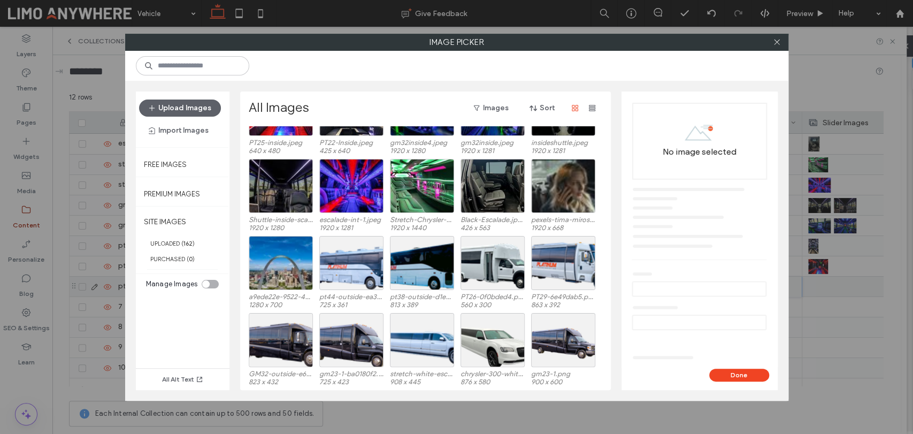
scroll to position [66, 0]
click at [570, 265] on div "Select" at bounding box center [563, 263] width 64 height 54
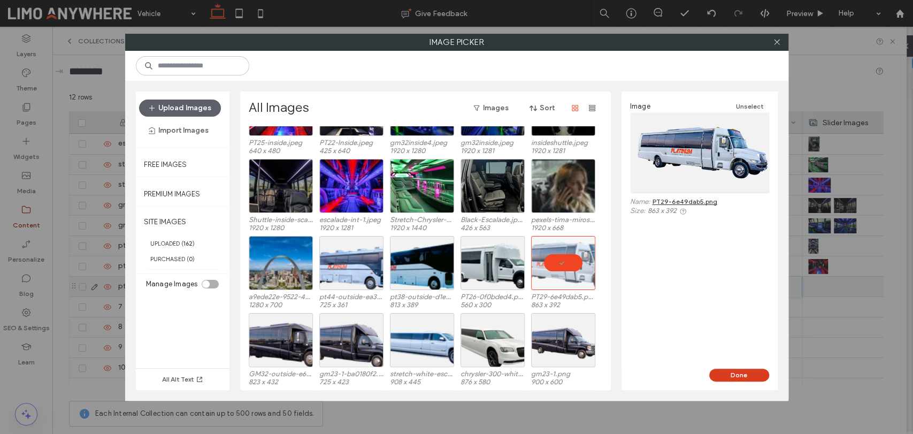
click at [738, 372] on button "Done" at bounding box center [739, 375] width 60 height 13
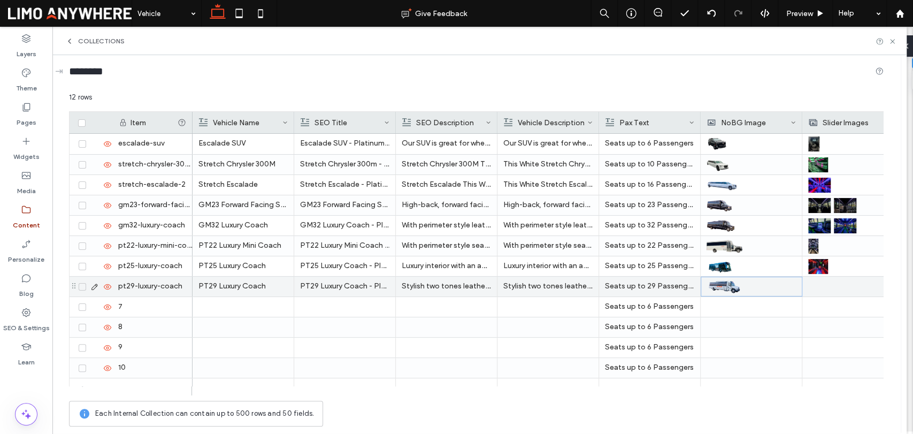
click at [816, 285] on div at bounding box center [852, 287] width 89 height 20
click at [822, 286] on div at bounding box center [853, 286] width 89 height 19
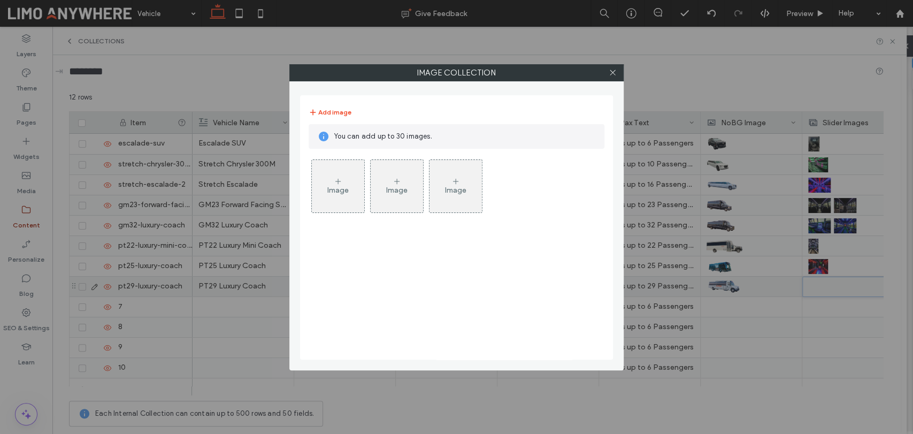
click at [345, 178] on div "Image" at bounding box center [338, 186] width 52 height 50
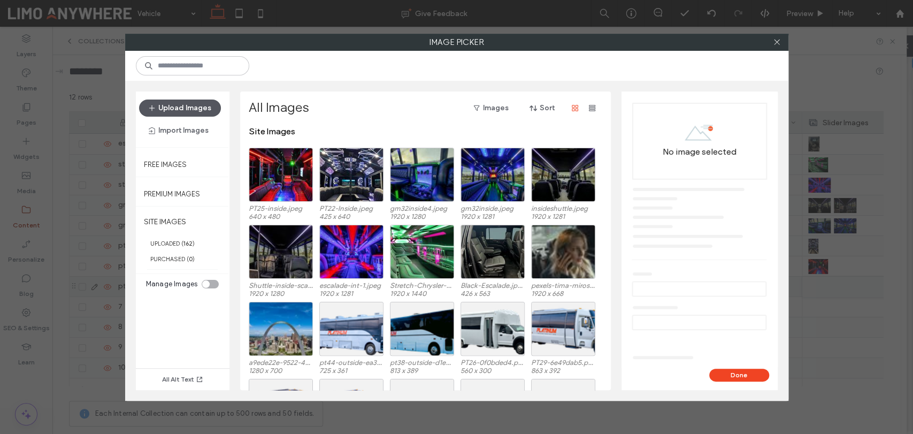
click at [203, 109] on button "Upload Images" at bounding box center [180, 108] width 82 height 17
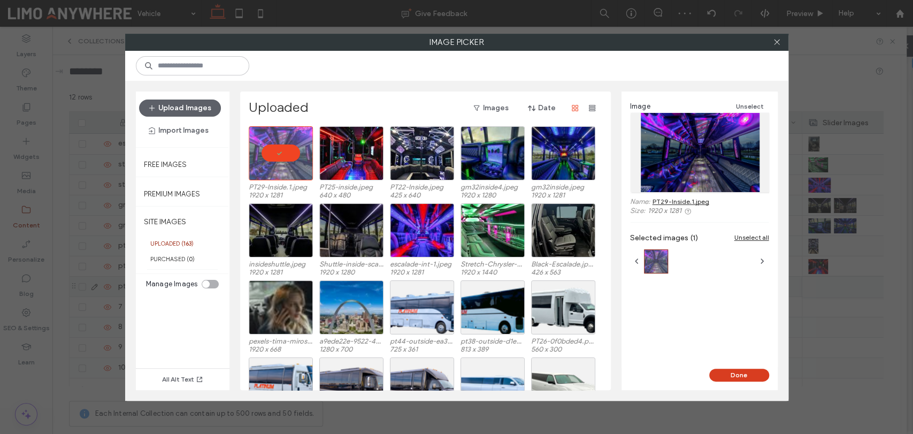
click at [740, 376] on button "Done" at bounding box center [739, 375] width 60 height 13
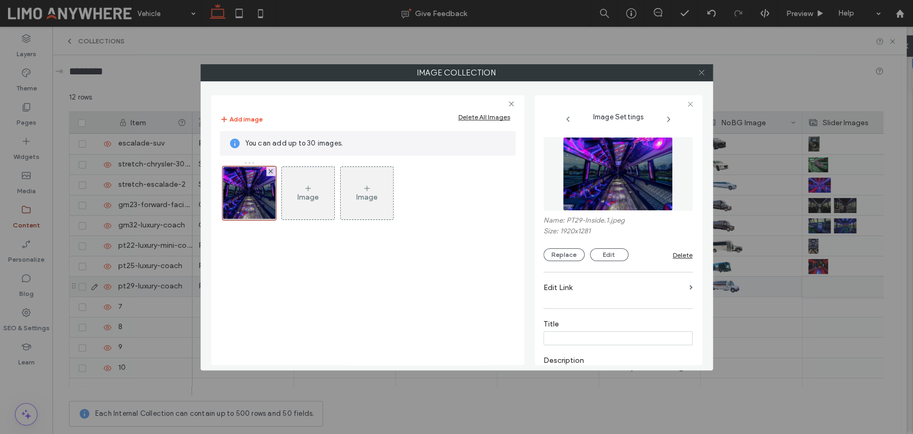
click at [703, 73] on icon at bounding box center [702, 72] width 8 height 8
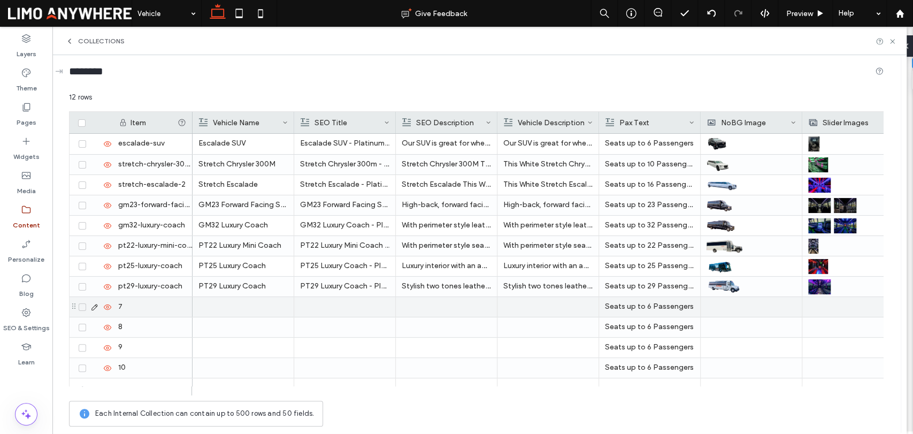
click at [257, 305] on div at bounding box center [242, 307] width 89 height 20
click at [257, 305] on div at bounding box center [243, 306] width 89 height 19
click at [364, 310] on div at bounding box center [344, 307] width 89 height 20
click at [363, 310] on div at bounding box center [345, 306] width 89 height 19
click at [446, 304] on div at bounding box center [446, 307] width 89 height 20
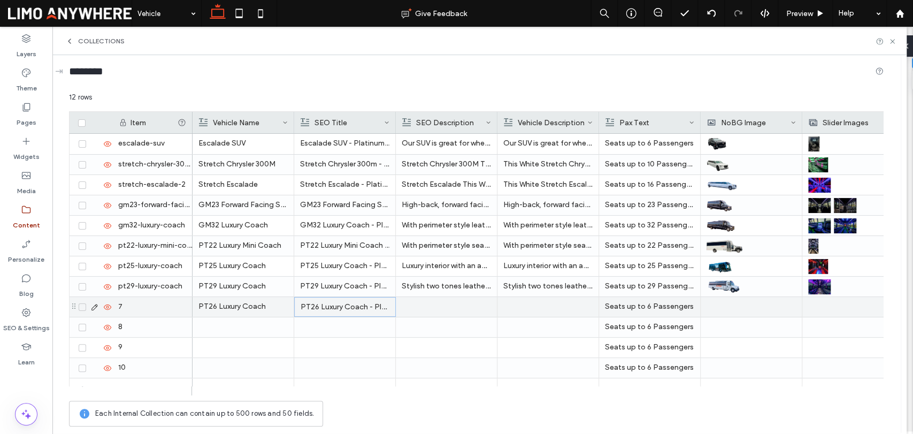
click at [446, 304] on div at bounding box center [446, 307] width 89 height 20
click at [522, 305] on div at bounding box center [547, 307] width 89 height 20
click at [652, 307] on p "Seats up to 6 Passengers" at bounding box center [649, 306] width 89 height 19
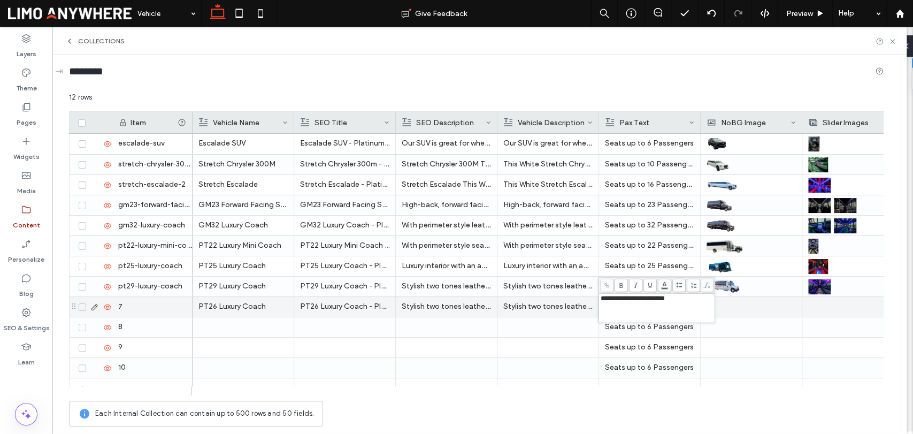
click at [638, 301] on span "**********" at bounding box center [633, 298] width 64 height 7
click at [714, 312] on div at bounding box center [751, 307] width 89 height 20
click at [714, 312] on div at bounding box center [751, 306] width 89 height 19
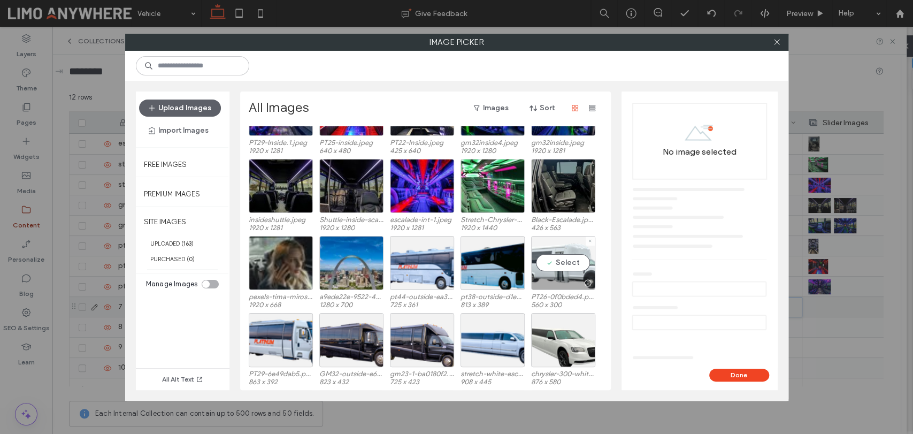
click at [549, 262] on div "Select" at bounding box center [563, 263] width 64 height 54
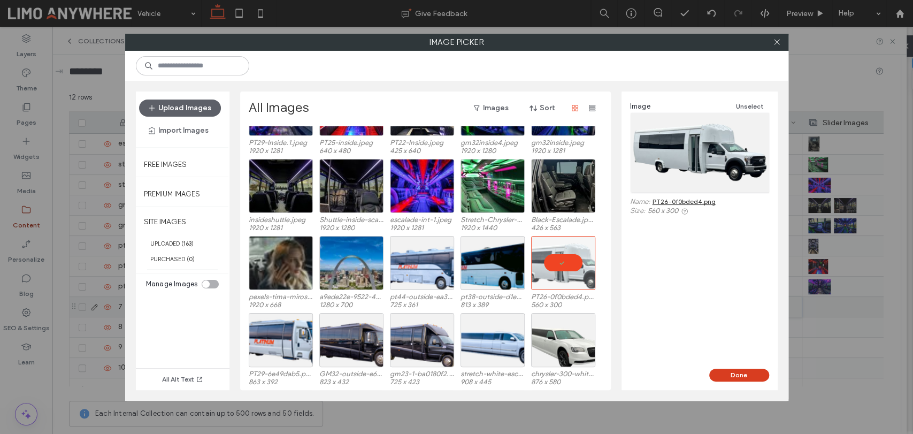
click at [755, 373] on button "Done" at bounding box center [739, 375] width 60 height 13
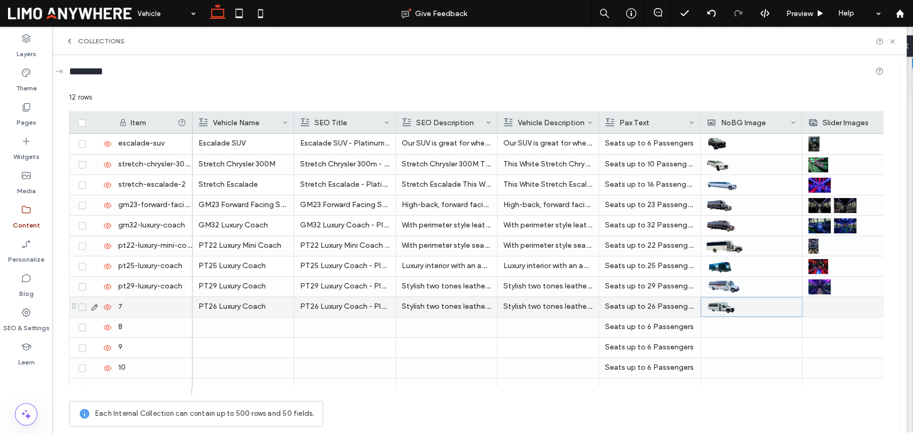
click at [817, 314] on div at bounding box center [852, 307] width 89 height 20
click at [817, 314] on div at bounding box center [853, 306] width 89 height 19
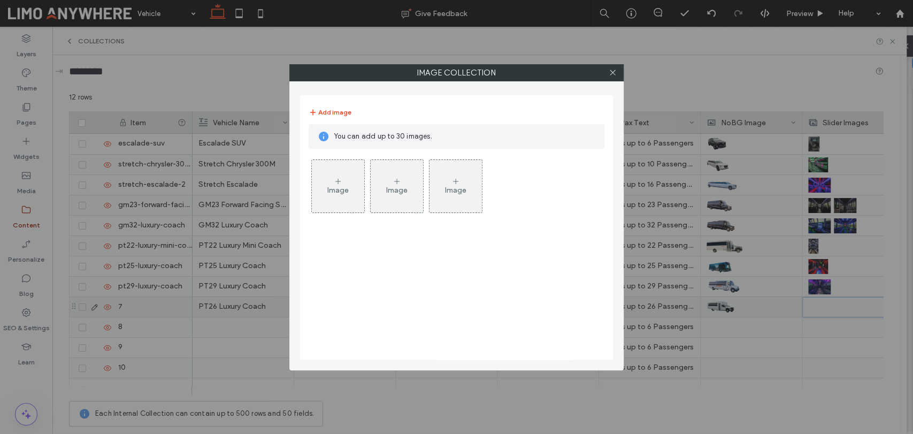
click at [333, 173] on div "Image" at bounding box center [338, 186] width 52 height 50
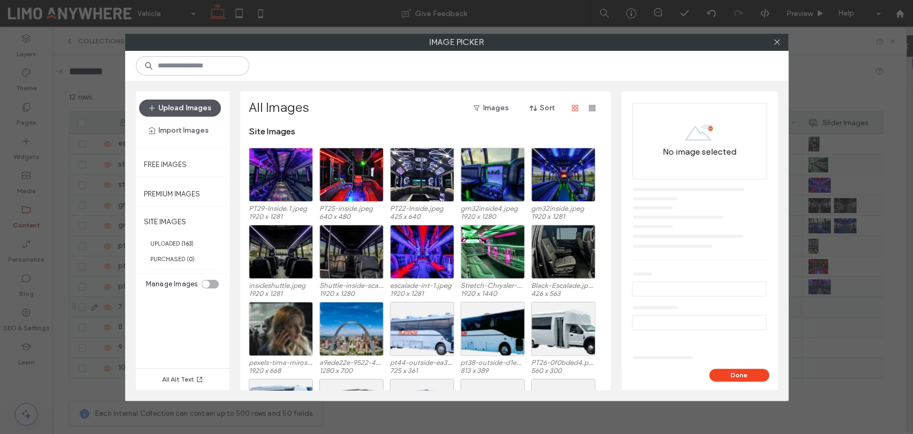
click at [167, 106] on button "Upload Images" at bounding box center [180, 108] width 82 height 17
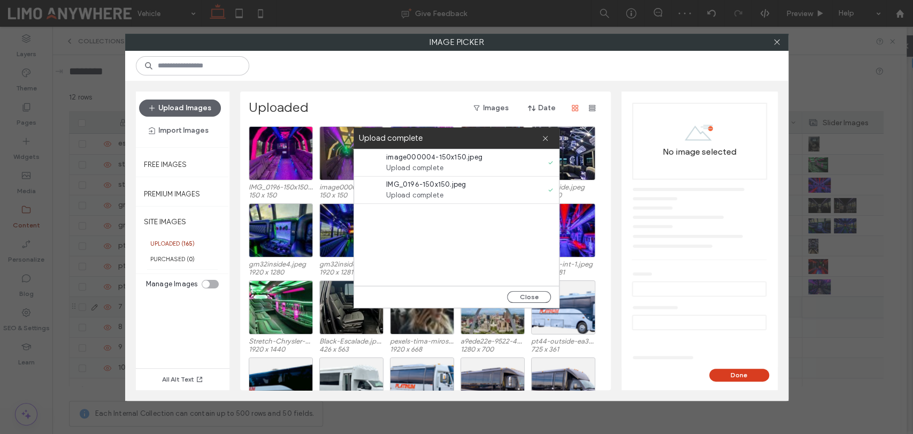
click at [748, 375] on button "Done" at bounding box center [739, 375] width 60 height 13
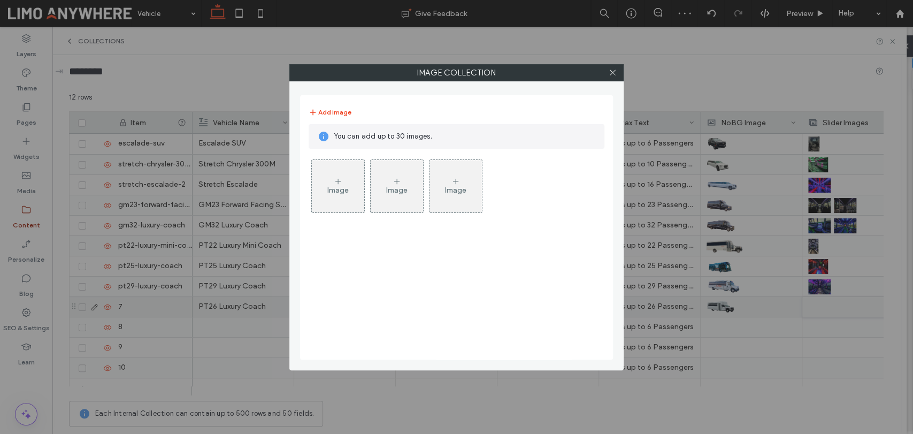
click at [354, 188] on div "Image" at bounding box center [338, 186] width 52 height 50
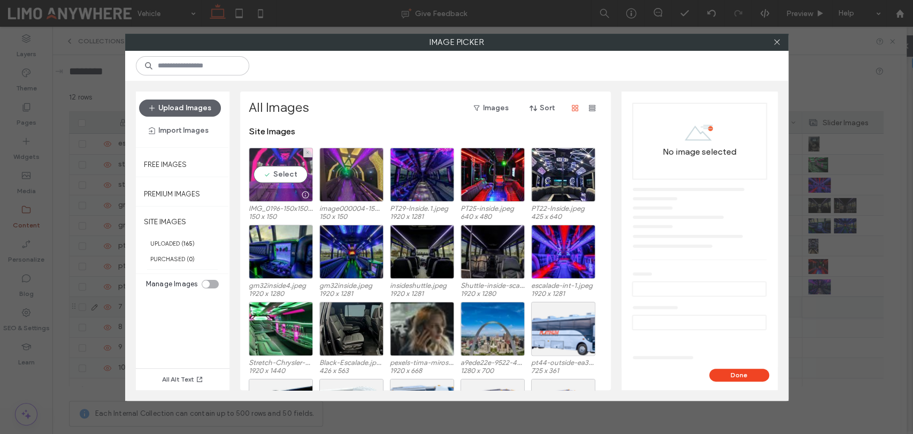
click at [266, 165] on div "Select" at bounding box center [281, 175] width 64 height 54
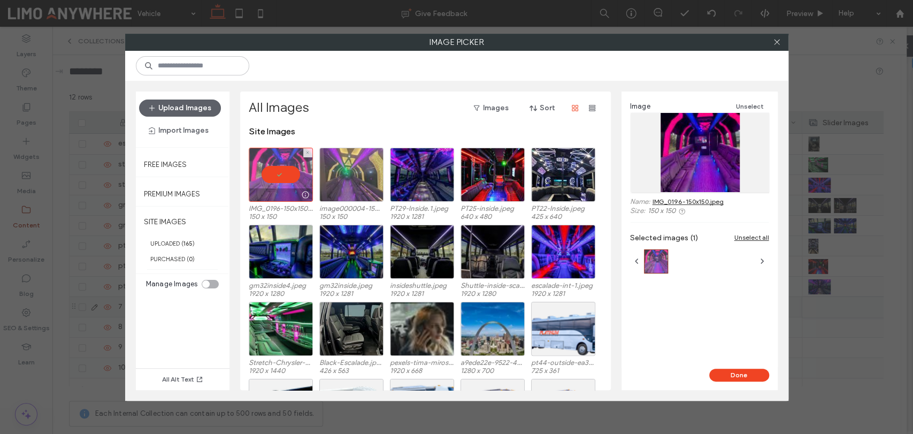
click at [360, 166] on div at bounding box center [351, 175] width 64 height 54
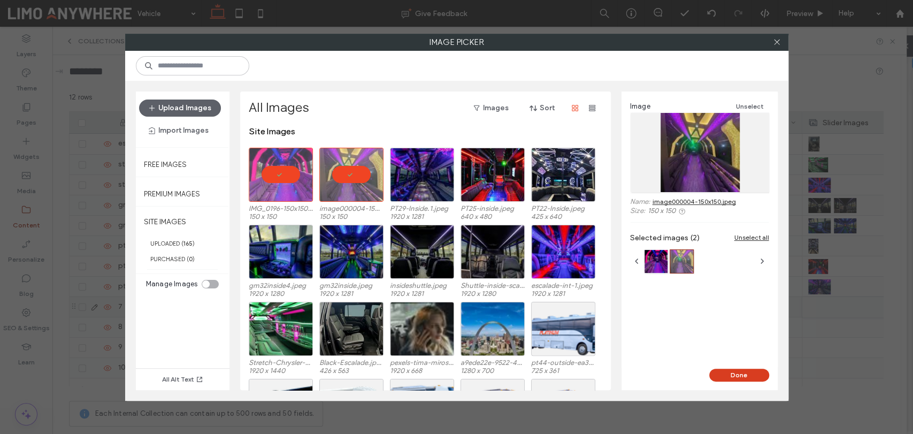
click at [727, 370] on button "Done" at bounding box center [739, 375] width 60 height 13
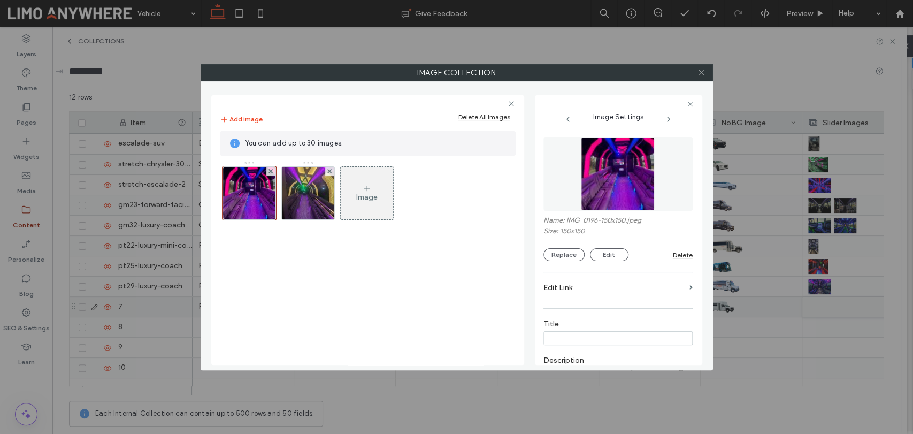
click at [701, 71] on icon at bounding box center [702, 72] width 8 height 8
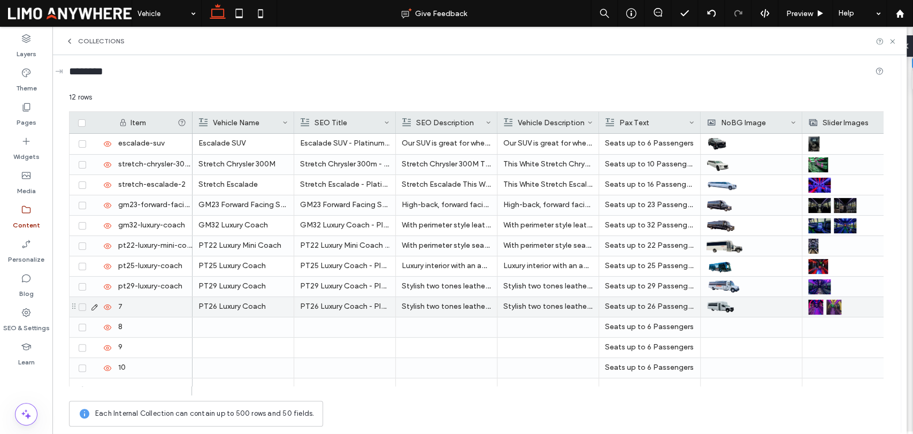
click at [159, 302] on div "7" at bounding box center [152, 307] width 80 height 20
type input "**********"
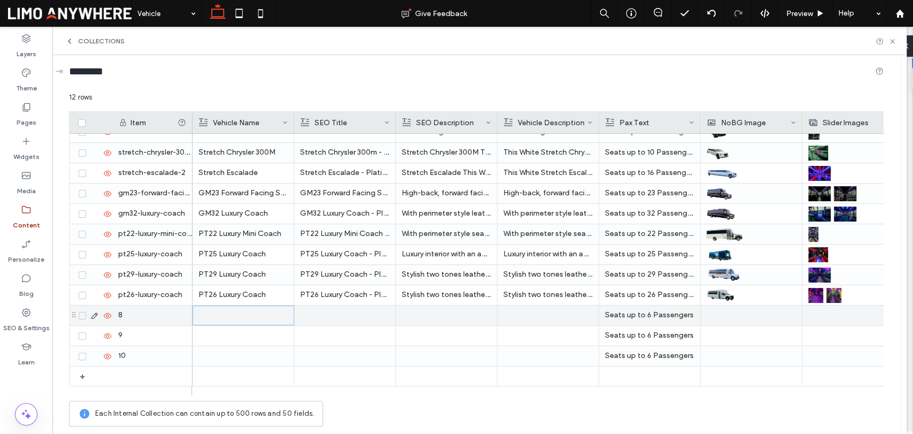
click at [243, 319] on div at bounding box center [243, 315] width 89 height 19
click at [154, 314] on div "8" at bounding box center [152, 315] width 80 height 20
type input "**********"
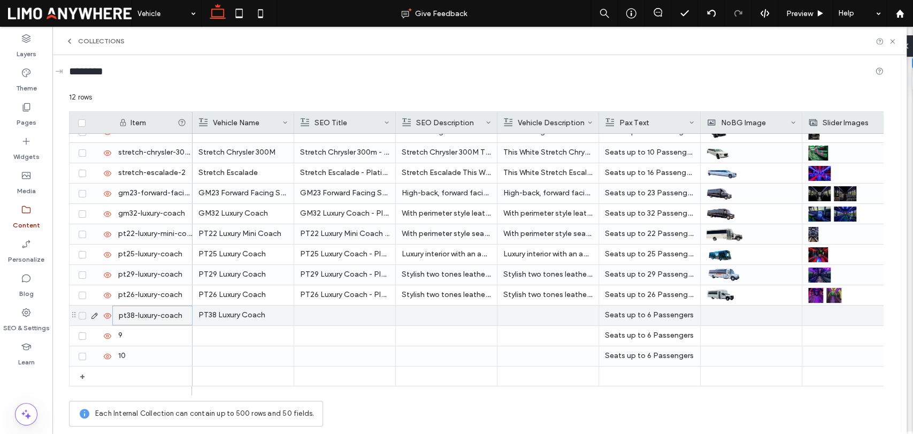
click at [533, 310] on div at bounding box center [547, 315] width 89 height 20
click at [652, 314] on p "Seats up to 6 Passengers" at bounding box center [649, 314] width 89 height 19
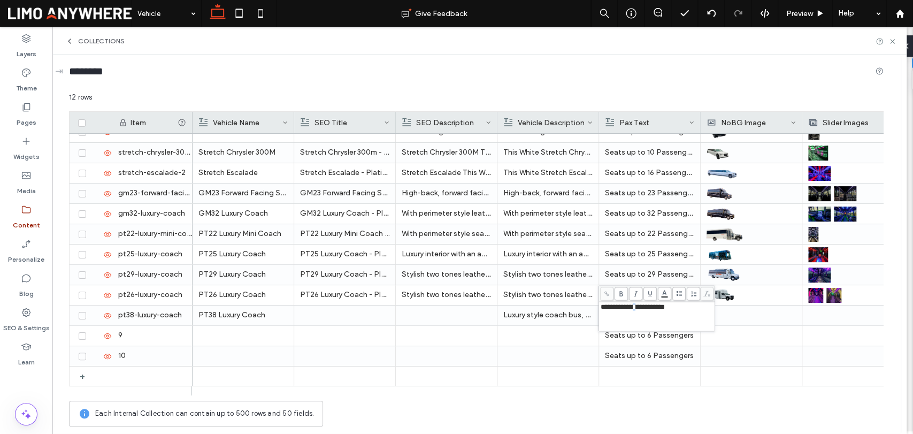
click at [639, 309] on span "**********" at bounding box center [633, 306] width 64 height 7
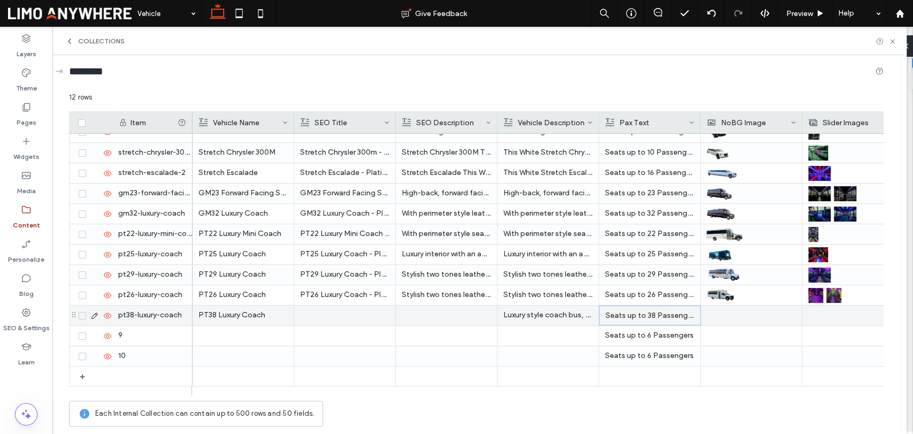
click at [330, 315] on div at bounding box center [344, 315] width 89 height 20
click at [425, 314] on div at bounding box center [446, 315] width 89 height 20
click at [728, 313] on div at bounding box center [751, 315] width 89 height 20
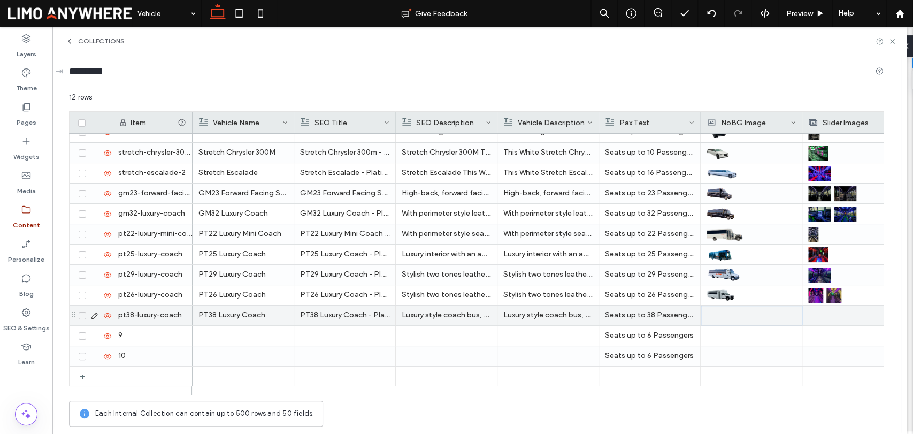
click at [728, 313] on div at bounding box center [751, 315] width 89 height 19
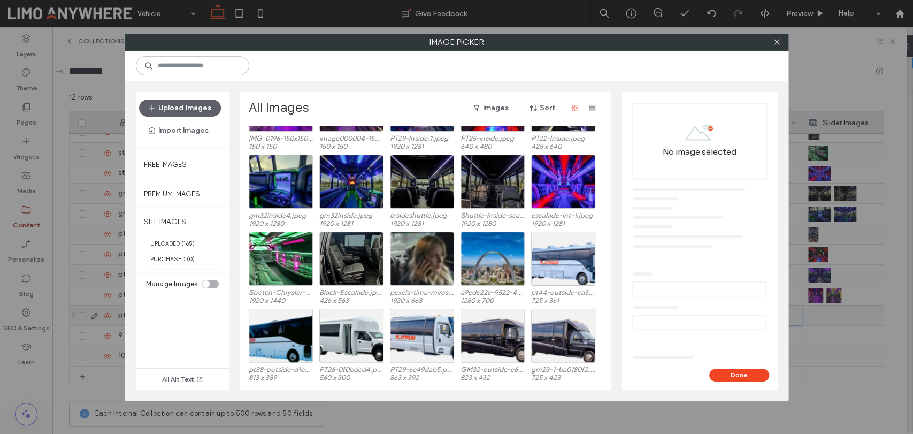
scroll to position [76, 0]
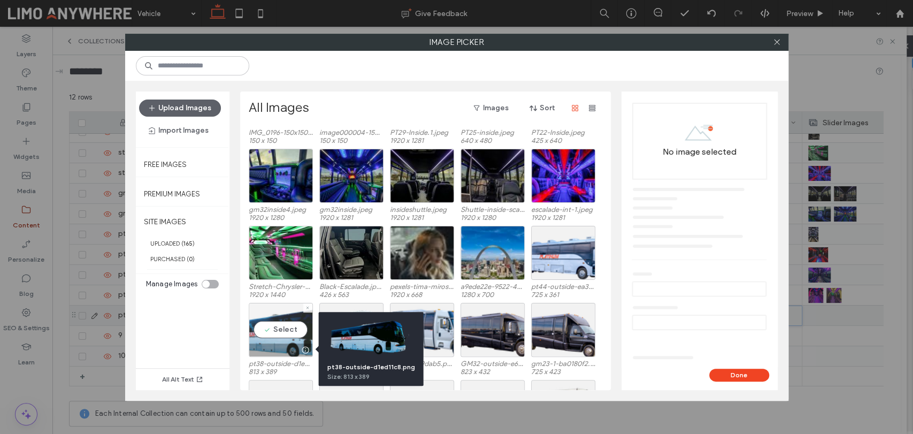
click at [283, 327] on div "Select" at bounding box center [281, 330] width 64 height 54
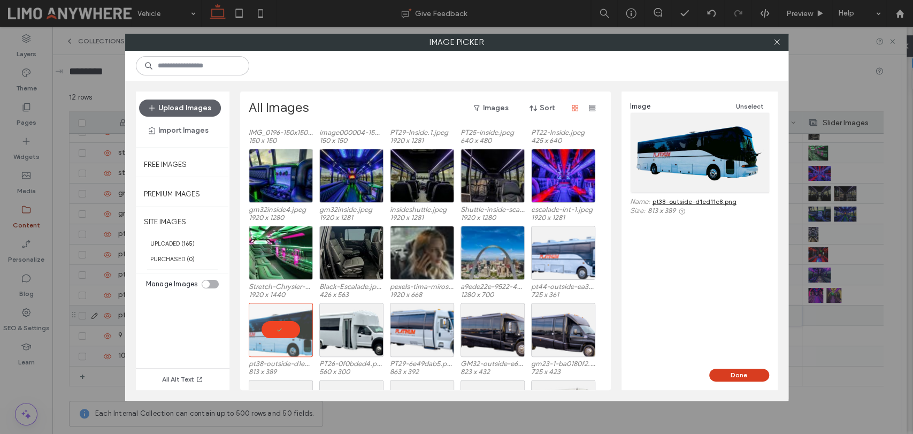
click at [754, 378] on button "Done" at bounding box center [739, 375] width 60 height 13
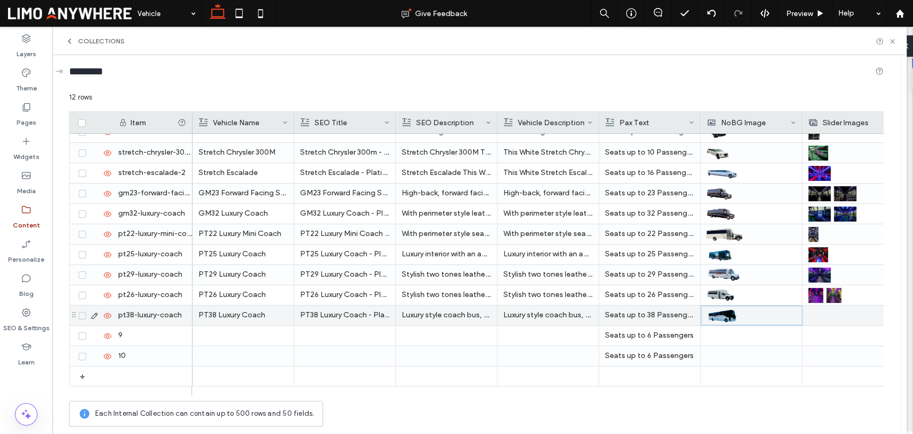
click at [824, 320] on div at bounding box center [852, 315] width 89 height 20
click at [824, 320] on div at bounding box center [853, 315] width 89 height 19
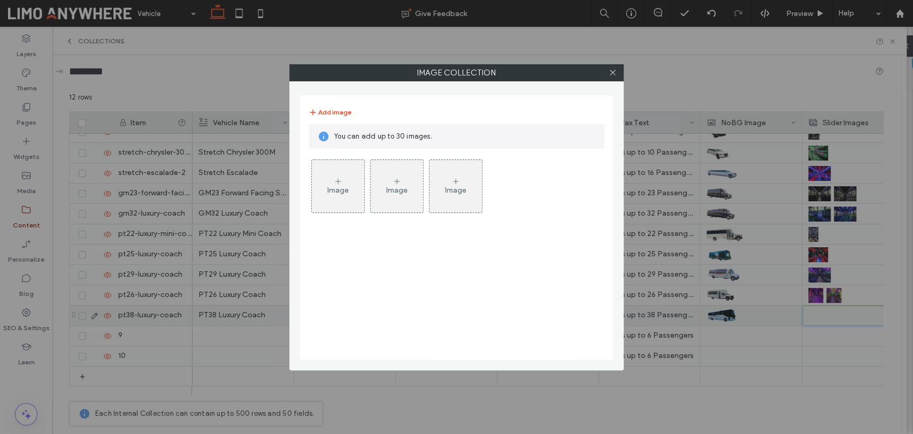
click at [337, 179] on icon at bounding box center [338, 181] width 9 height 9
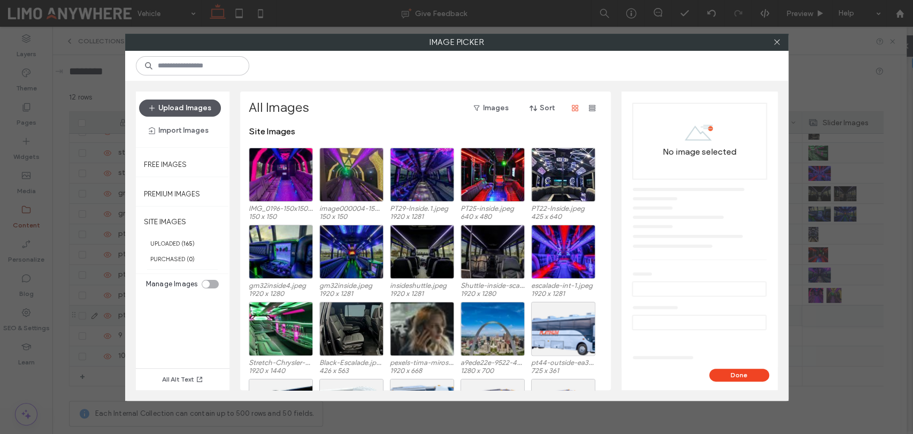
click at [190, 108] on button "Upload Images" at bounding box center [180, 108] width 82 height 17
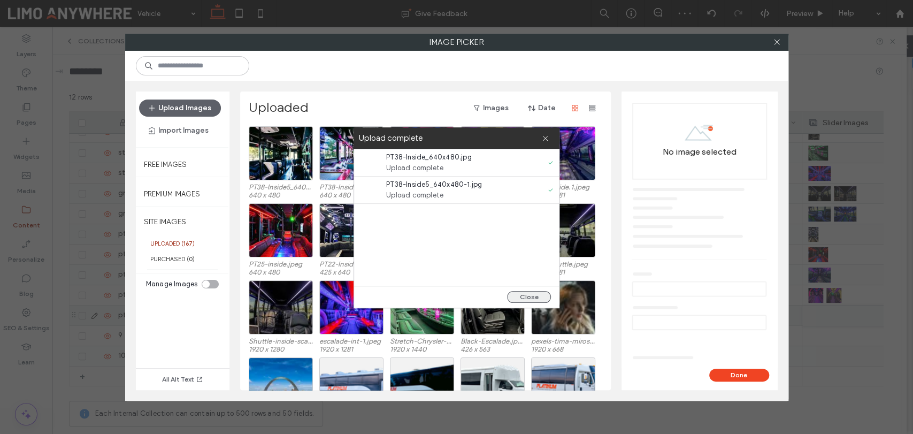
click at [525, 297] on button "Close" at bounding box center [529, 297] width 44 height 12
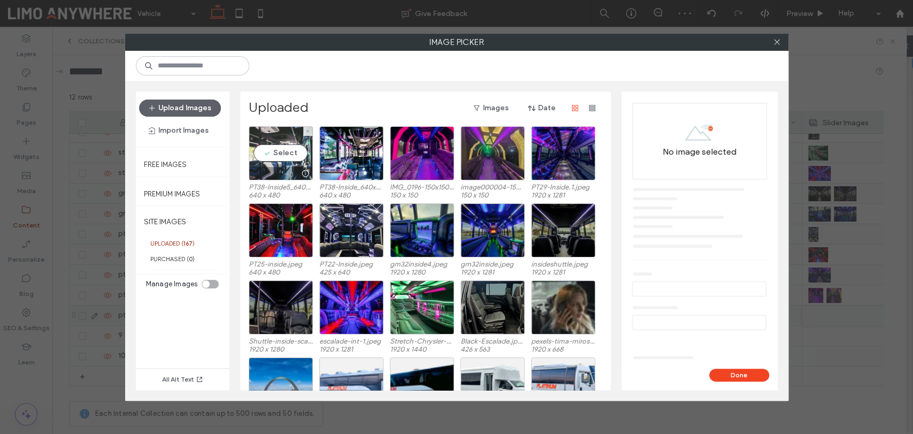
click at [303, 169] on div at bounding box center [305, 173] width 13 height 9
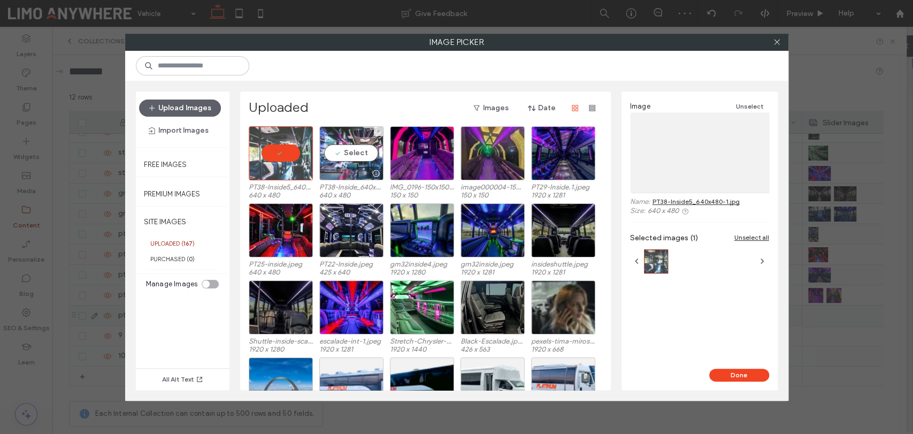
click at [354, 164] on div "Select" at bounding box center [351, 153] width 64 height 54
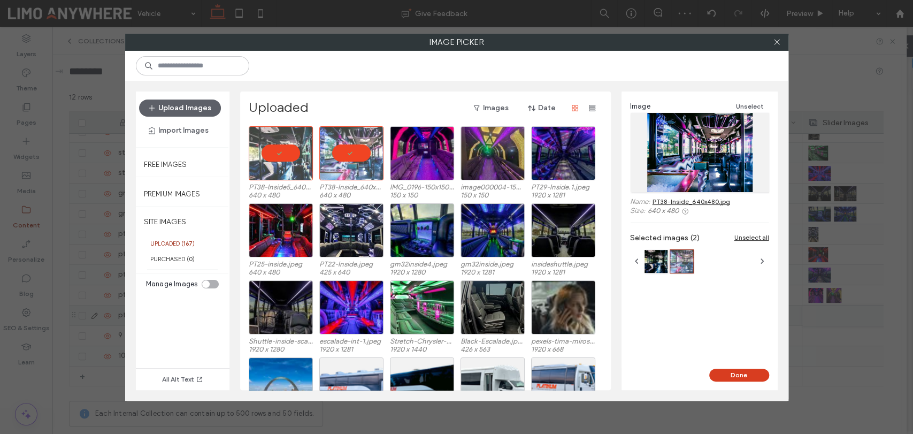
click at [747, 372] on button "Done" at bounding box center [739, 375] width 60 height 13
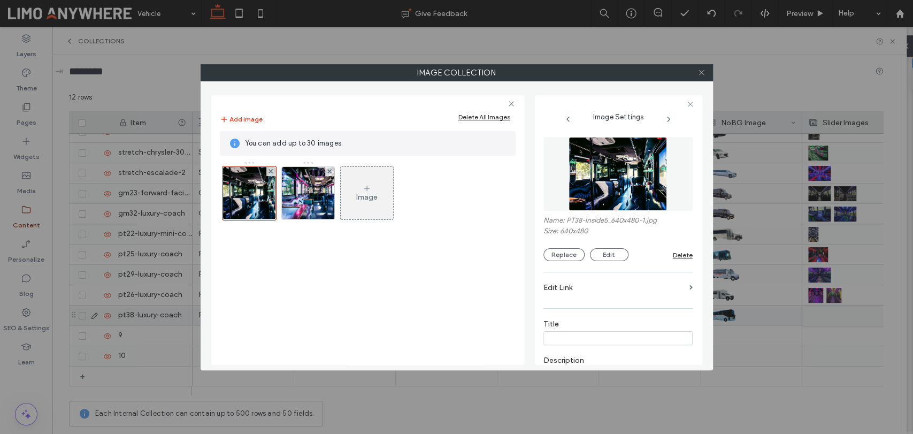
click at [699, 72] on icon at bounding box center [702, 72] width 8 height 8
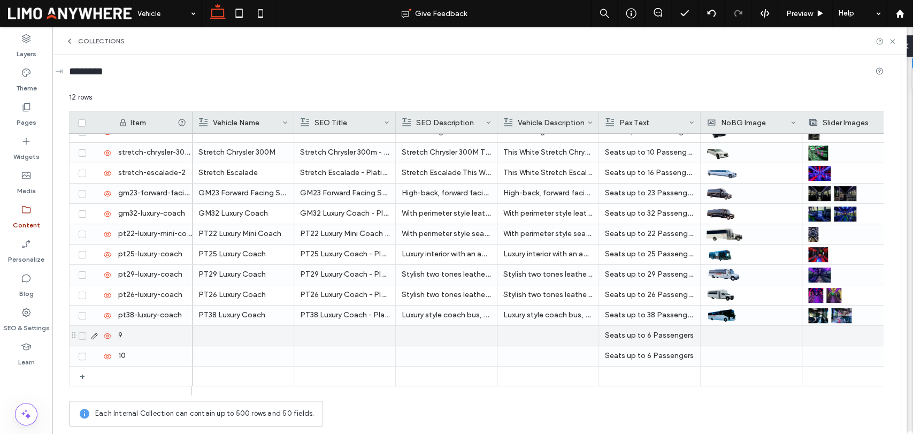
click at [223, 328] on div at bounding box center [242, 336] width 89 height 20
click at [223, 328] on div at bounding box center [243, 335] width 89 height 19
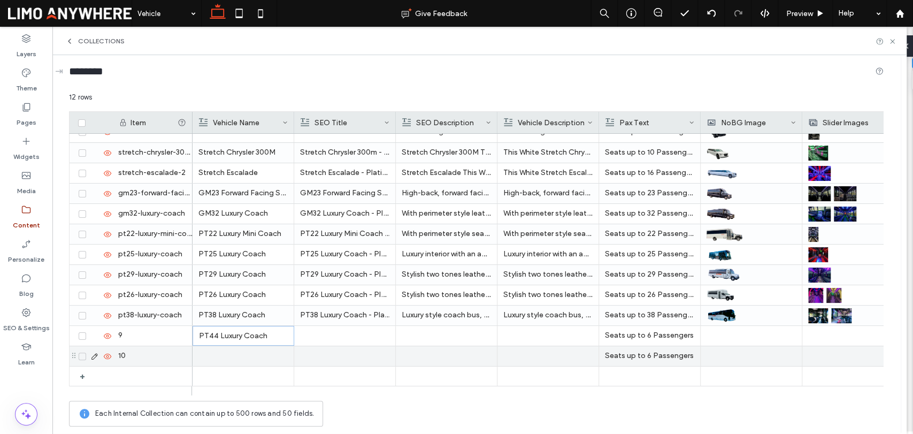
click at [356, 322] on p "PT38 Luxury Coach - Platinum Transportation STL" at bounding box center [344, 314] width 89 height 19
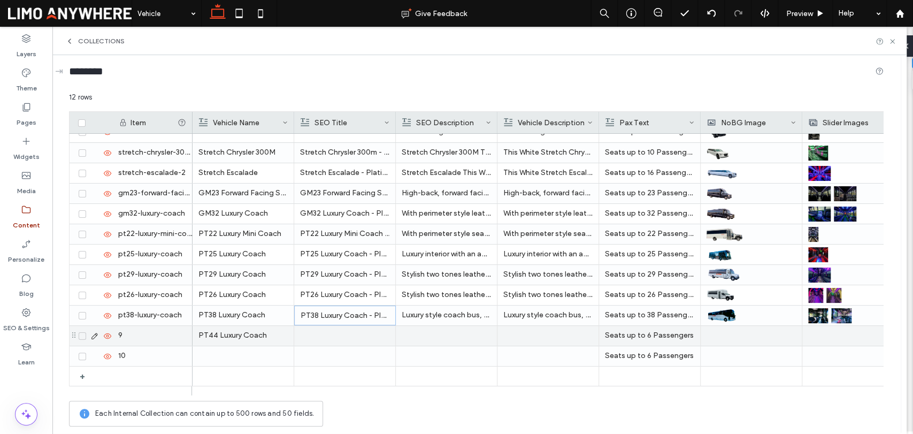
click at [351, 337] on div at bounding box center [344, 336] width 89 height 20
click at [462, 331] on div at bounding box center [446, 336] width 89 height 20
click at [550, 339] on div at bounding box center [547, 336] width 89 height 20
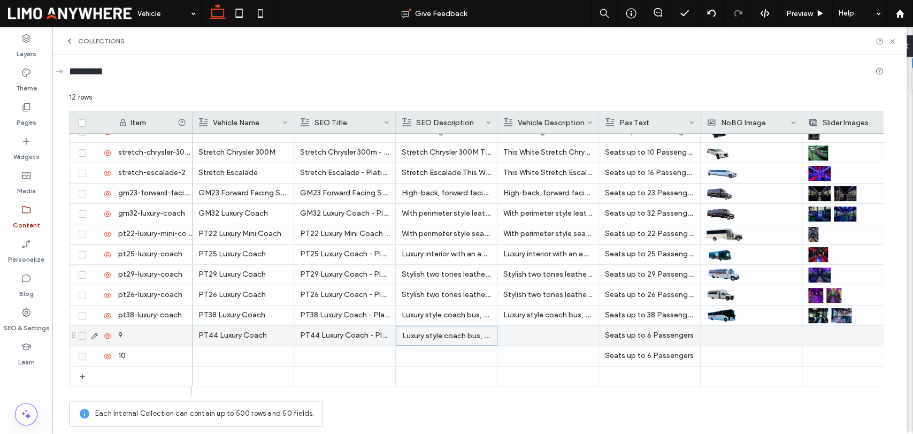
click at [550, 339] on div at bounding box center [547, 336] width 89 height 20
click at [142, 333] on div "9" at bounding box center [152, 336] width 80 height 20
type input "**********"
click at [658, 333] on p "Seats up to 6 Passengers" at bounding box center [649, 335] width 89 height 19
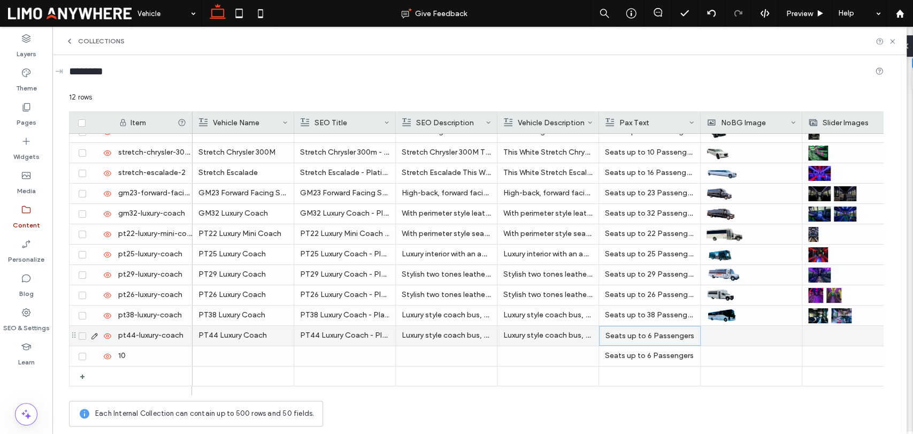
click at [658, 333] on p "Seats up to 6 Passengers" at bounding box center [650, 335] width 89 height 19
click at [638, 327] on span "**********" at bounding box center [633, 326] width 64 height 7
click at [730, 332] on div at bounding box center [751, 336] width 89 height 20
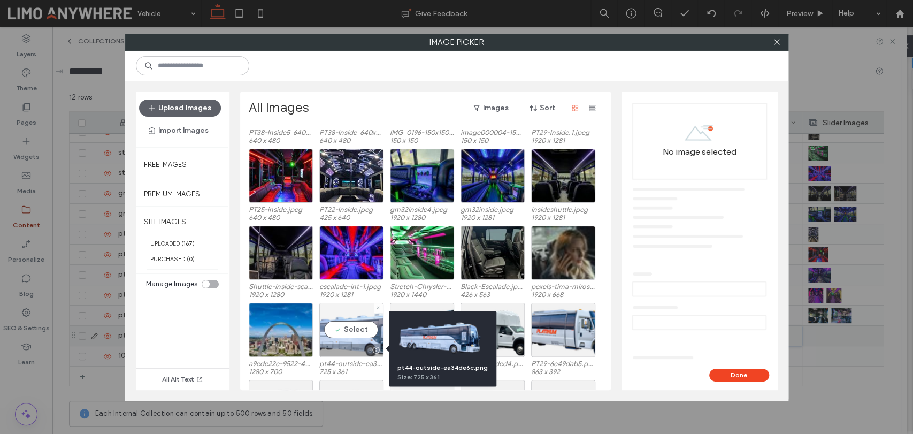
click at [349, 314] on div "Select" at bounding box center [351, 330] width 64 height 54
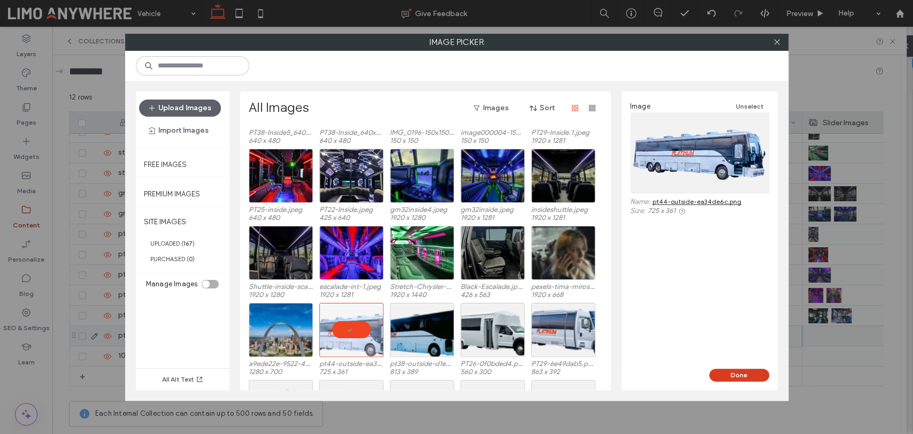
click at [749, 377] on button "Done" at bounding box center [739, 375] width 60 height 13
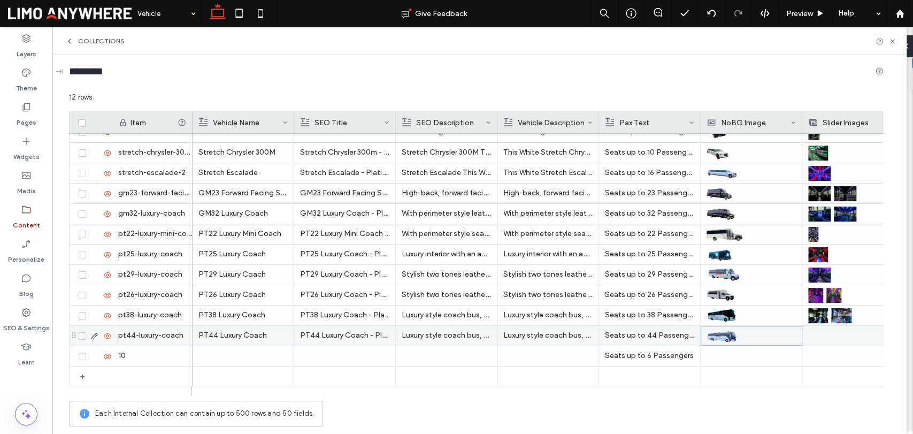
click at [822, 334] on div at bounding box center [852, 336] width 89 height 20
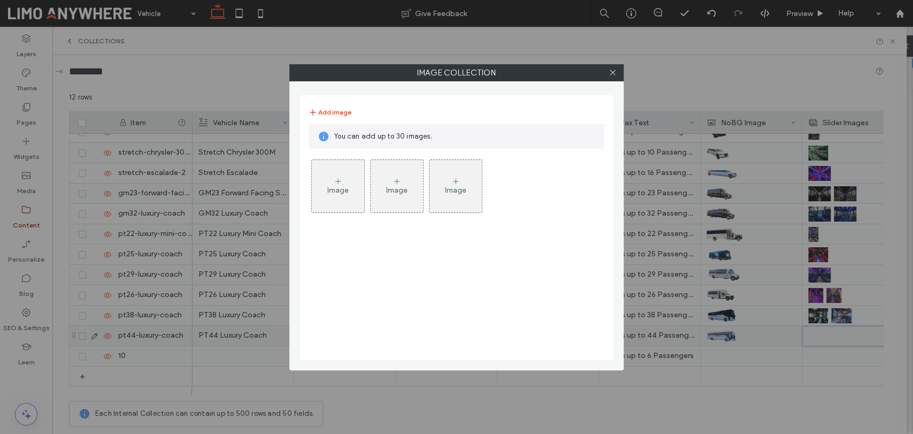
click at [328, 177] on div "Image" at bounding box center [338, 186] width 52 height 50
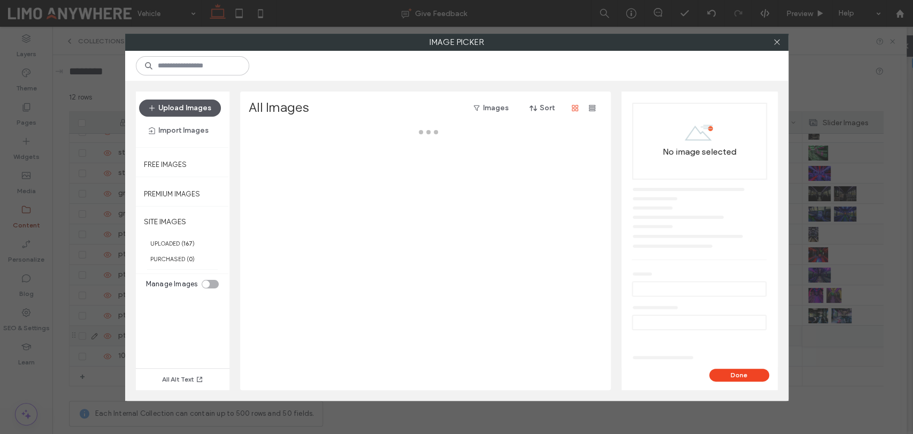
click at [195, 112] on button "Upload Images" at bounding box center [180, 108] width 82 height 17
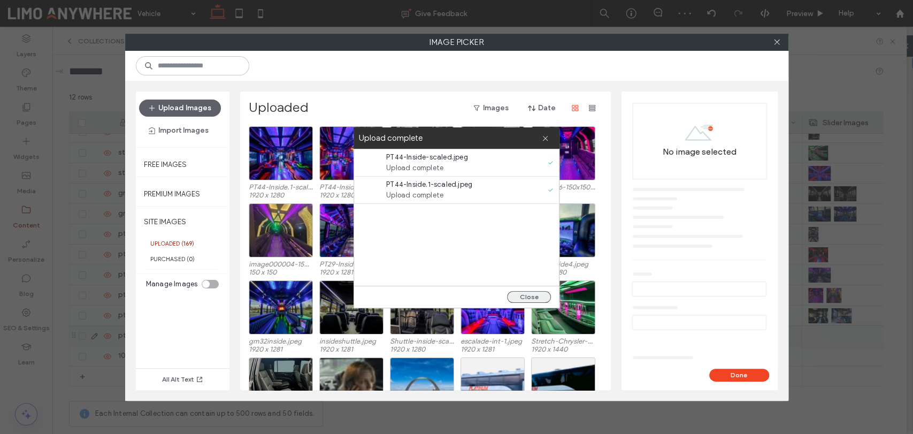
click at [524, 294] on button "Close" at bounding box center [529, 297] width 44 height 12
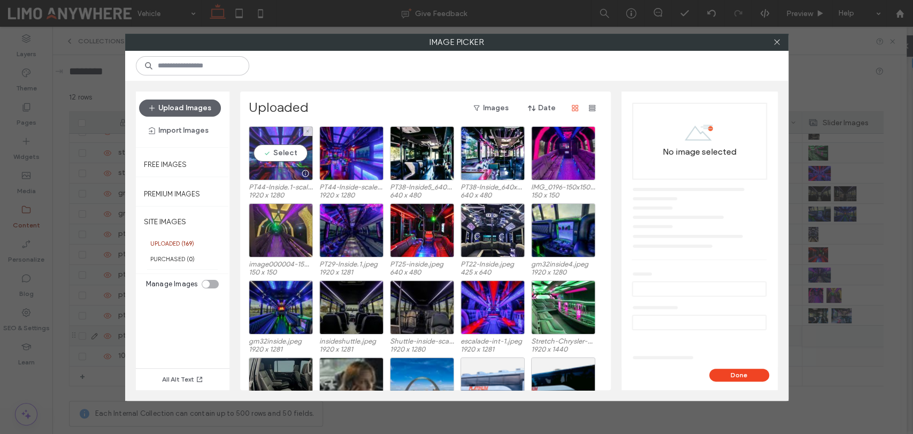
click at [295, 151] on div "Select" at bounding box center [281, 153] width 64 height 54
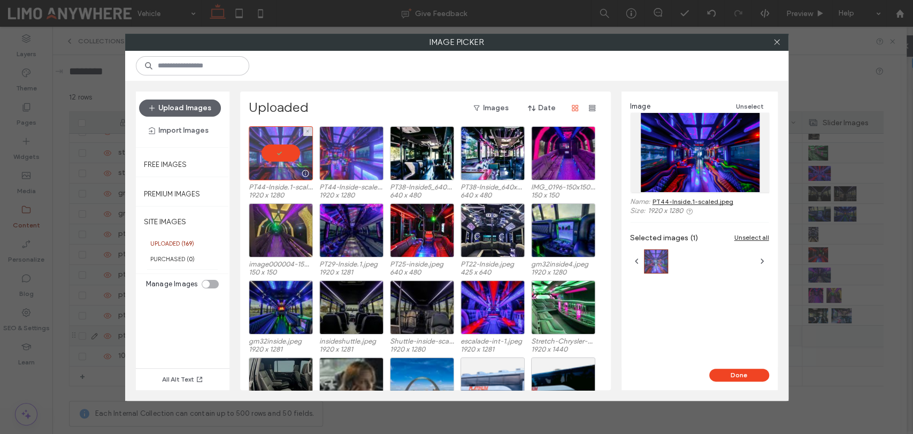
click at [353, 151] on div at bounding box center [351, 153] width 64 height 54
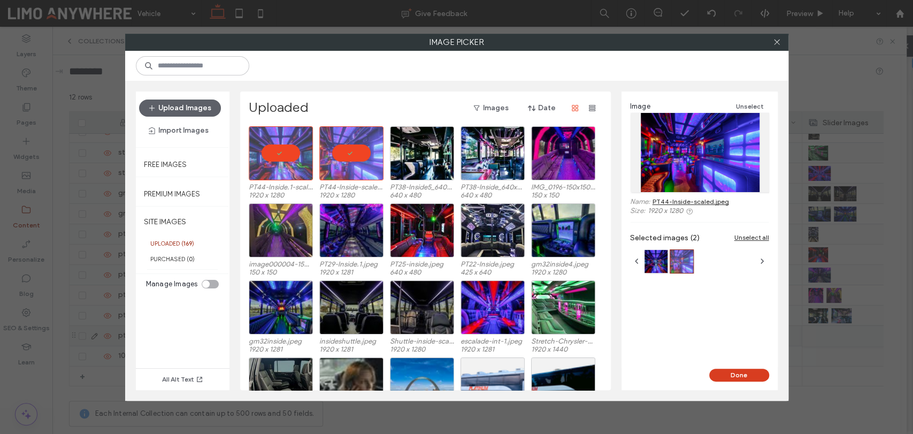
click at [736, 370] on button "Done" at bounding box center [739, 375] width 60 height 13
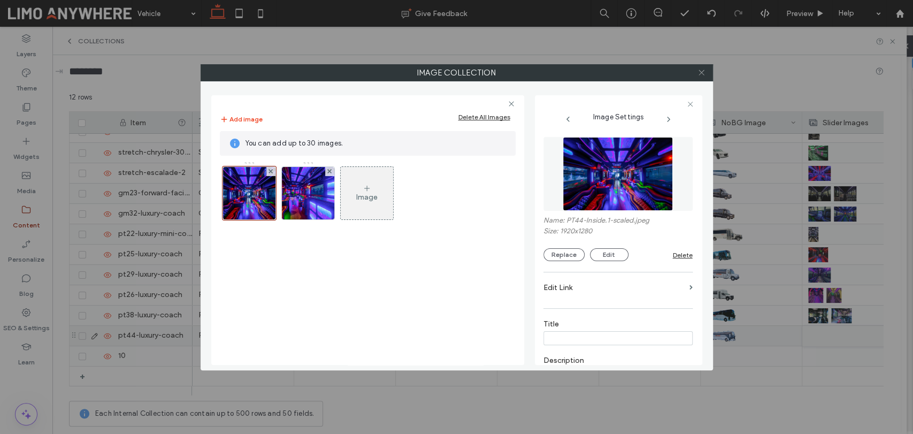
click at [703, 75] on icon at bounding box center [702, 72] width 8 height 8
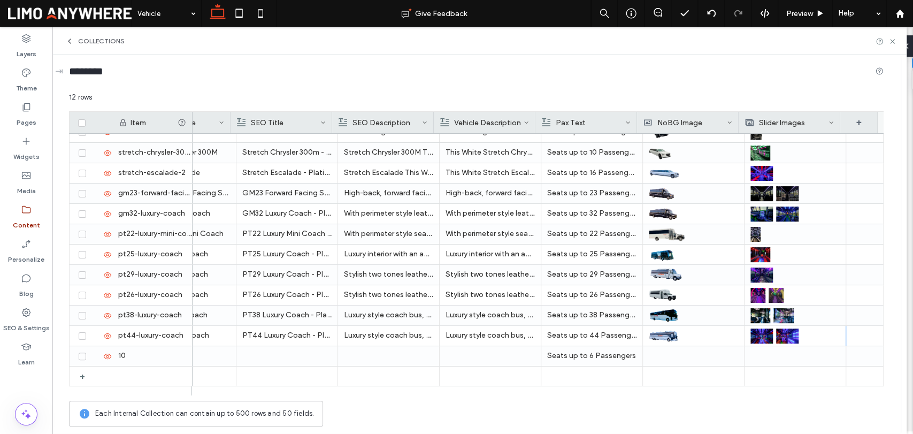
scroll to position [0, 0]
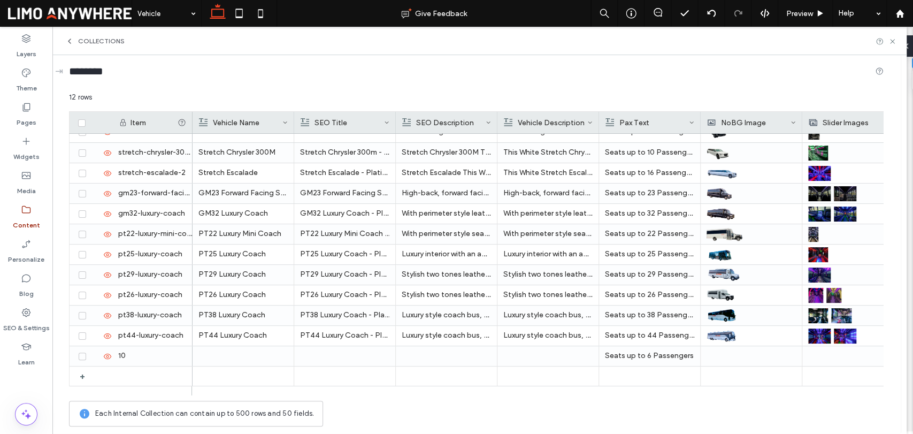
click at [500, 402] on div "Each Internal Collection can contain up to 500 rows and 50 fields." at bounding box center [476, 414] width 815 height 26
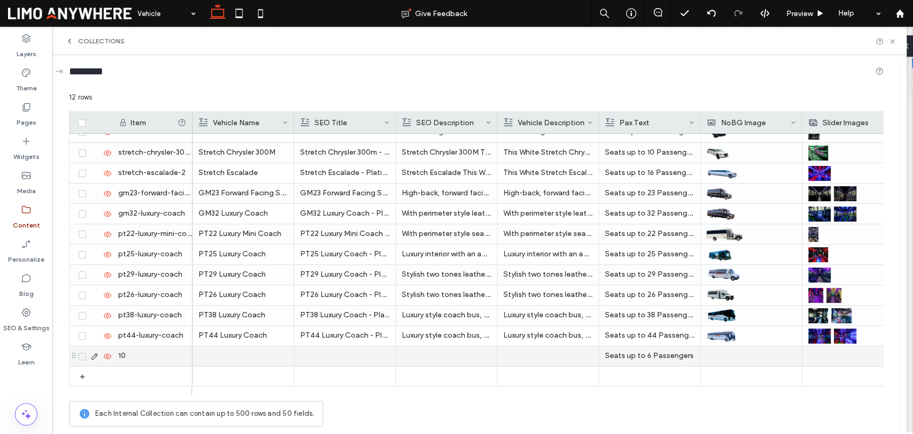
click at [158, 355] on div "10" at bounding box center [152, 356] width 80 height 20
click at [216, 355] on div at bounding box center [242, 356] width 89 height 20
click at [159, 353] on div "10" at bounding box center [152, 356] width 80 height 20
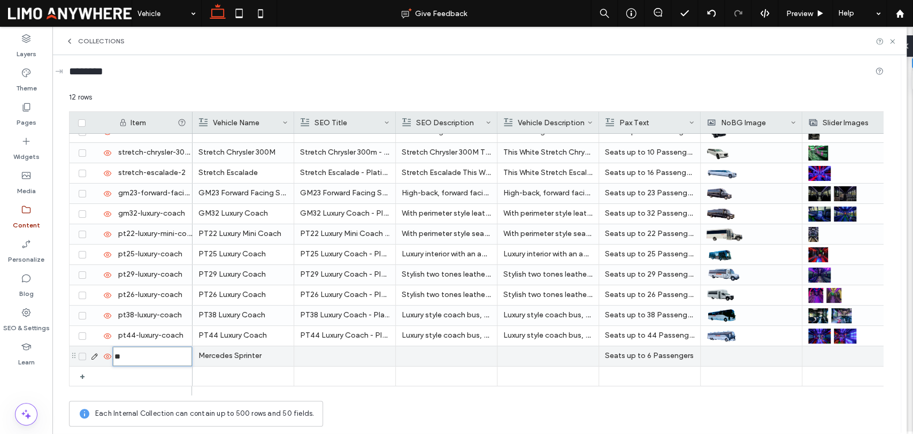
type input "**********"
click at [341, 350] on div at bounding box center [344, 356] width 89 height 20
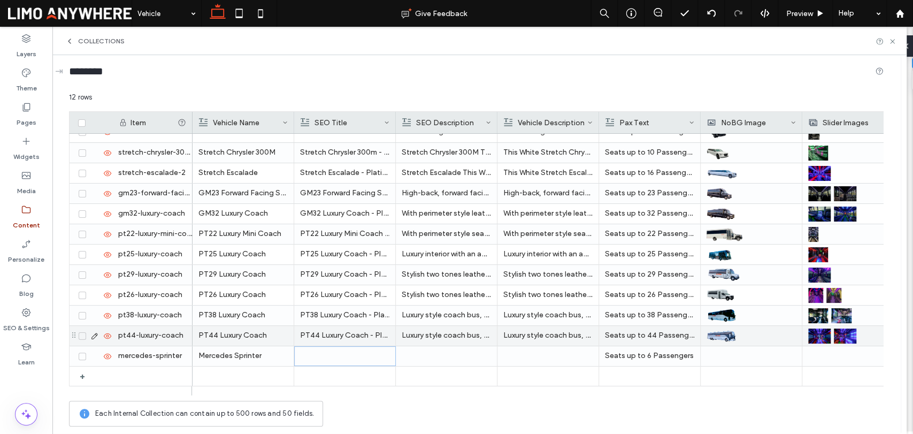
click at [367, 352] on div at bounding box center [345, 356] width 89 height 19
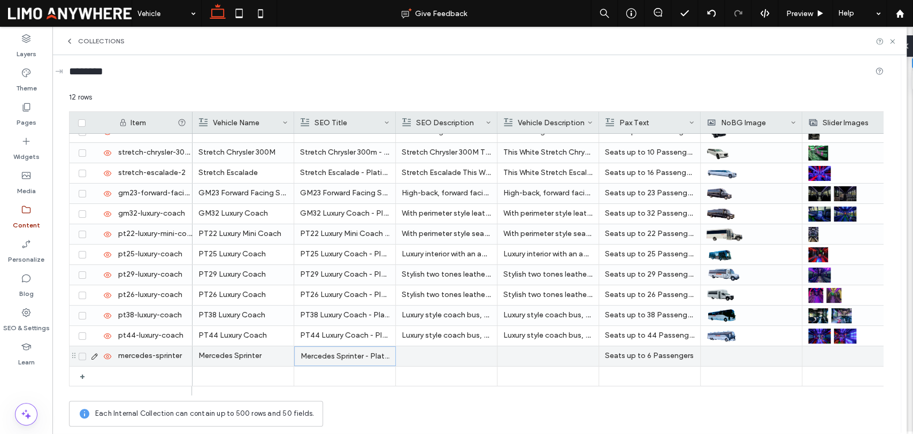
click at [473, 355] on div at bounding box center [446, 356] width 89 height 20
click at [531, 357] on div at bounding box center [547, 356] width 89 height 20
click at [531, 357] on div at bounding box center [548, 356] width 89 height 19
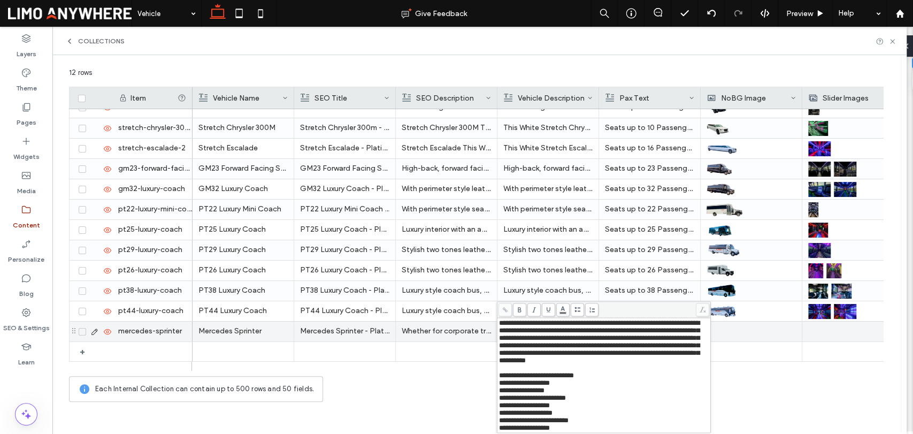
scroll to position [49, 0]
drag, startPoint x: 572, startPoint y: 424, endPoint x: 491, endPoint y: 363, distance: 102.1
click at [491, 363] on div "**********" at bounding box center [476, 237] width 815 height 340
drag, startPoint x: 500, startPoint y: 365, endPoint x: 586, endPoint y: 430, distance: 108.2
click at [586, 430] on div "**********" at bounding box center [604, 375] width 210 height 112
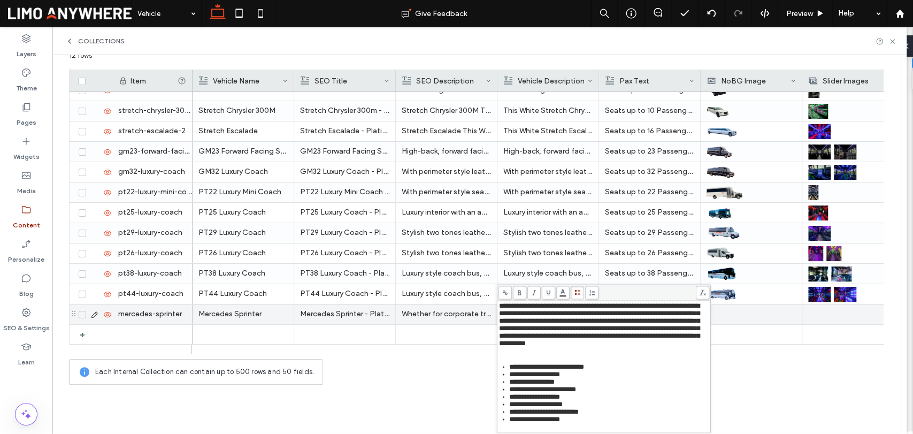
click at [575, 289] on icon at bounding box center [578, 292] width 6 height 6
click at [616, 347] on div "**********" at bounding box center [604, 324] width 210 height 45
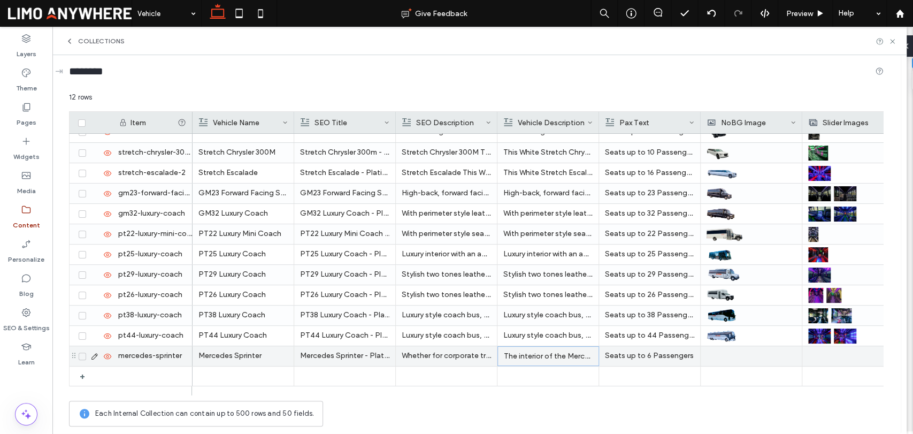
scroll to position [0, 0]
click at [644, 354] on p "Seats up to 6 Passengers" at bounding box center [649, 355] width 89 height 19
click at [638, 349] on span "**********" at bounding box center [633, 346] width 64 height 7
click at [727, 356] on div at bounding box center [751, 356] width 89 height 20
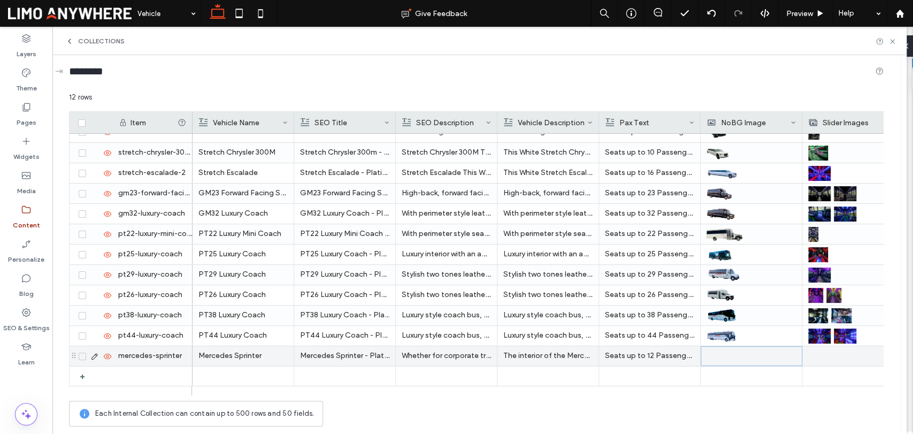
click at [727, 356] on div at bounding box center [751, 356] width 89 height 19
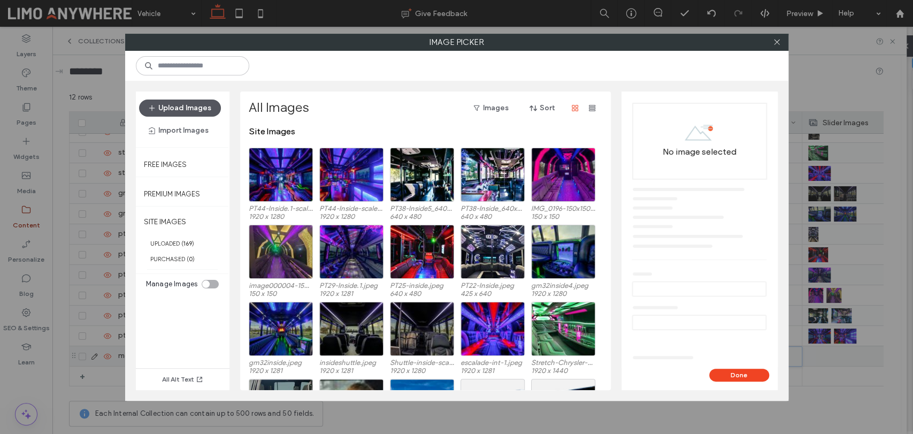
click at [206, 102] on button "Upload Images" at bounding box center [180, 108] width 82 height 17
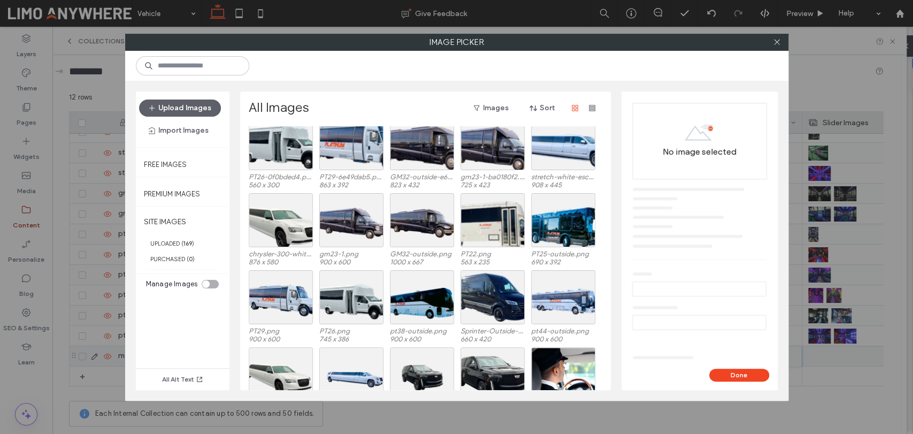
scroll to position [373, 0]
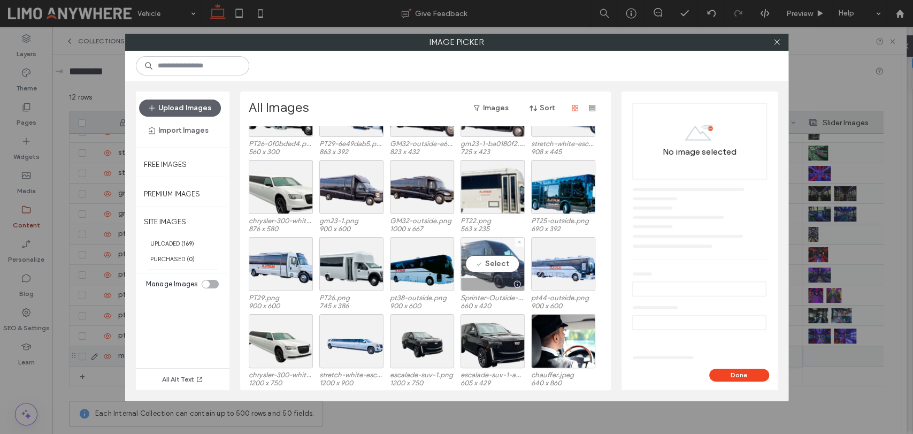
click at [511, 259] on div "Select" at bounding box center [493, 264] width 64 height 54
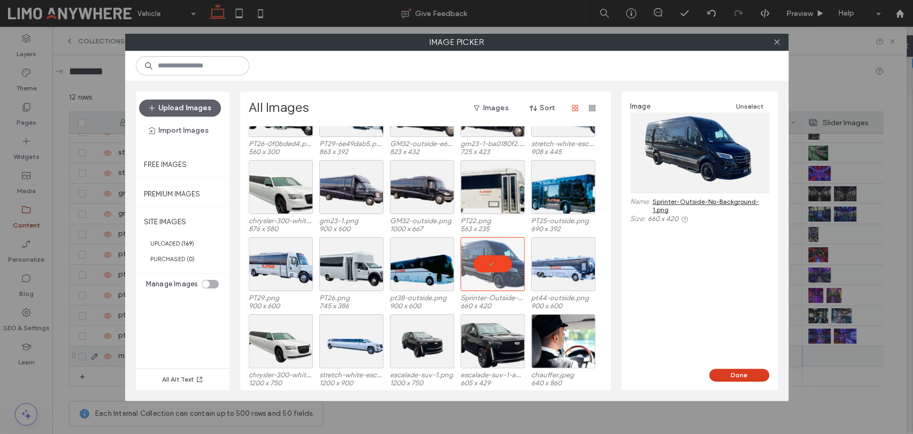
click at [750, 376] on button "Done" at bounding box center [739, 375] width 60 height 13
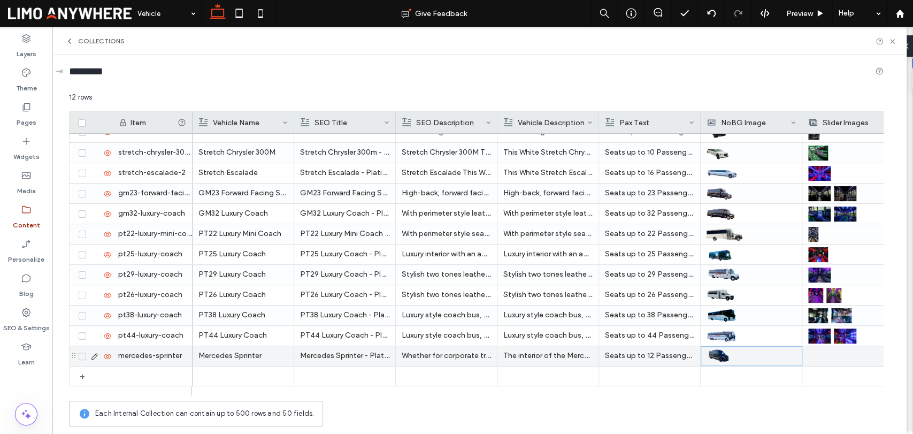
click at [816, 355] on div at bounding box center [852, 356] width 89 height 20
click at [816, 355] on div at bounding box center [853, 356] width 89 height 19
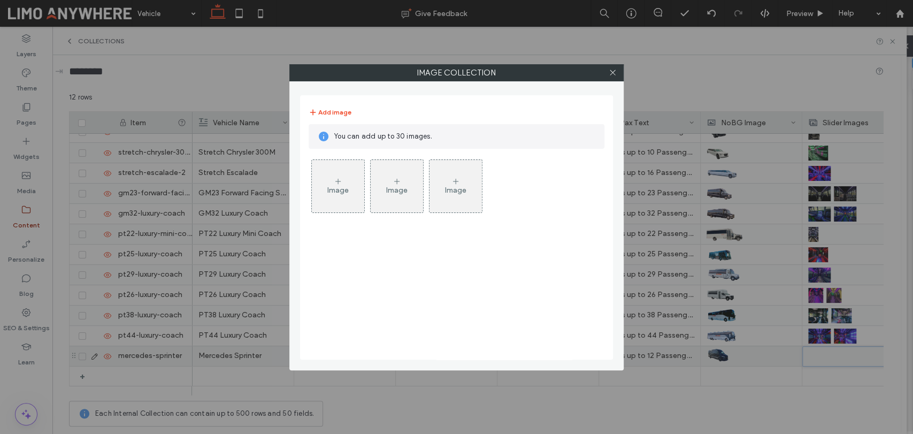
click at [328, 180] on div "Image" at bounding box center [338, 186] width 52 height 50
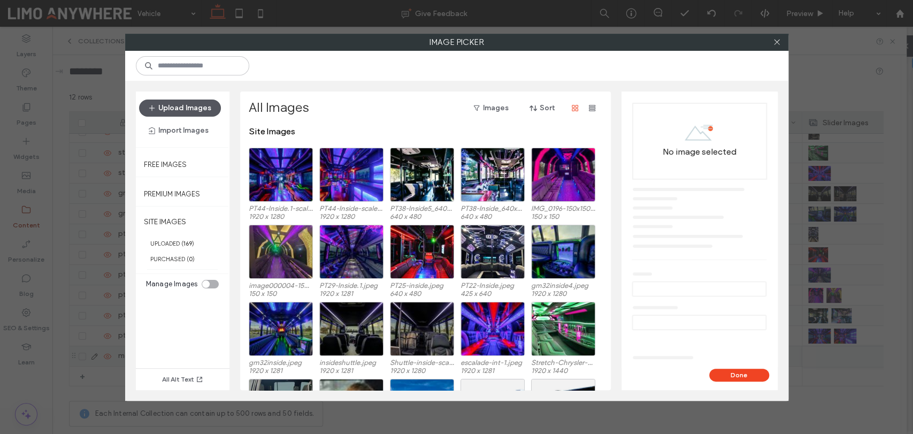
click at [201, 105] on button "Upload Images" at bounding box center [180, 108] width 82 height 17
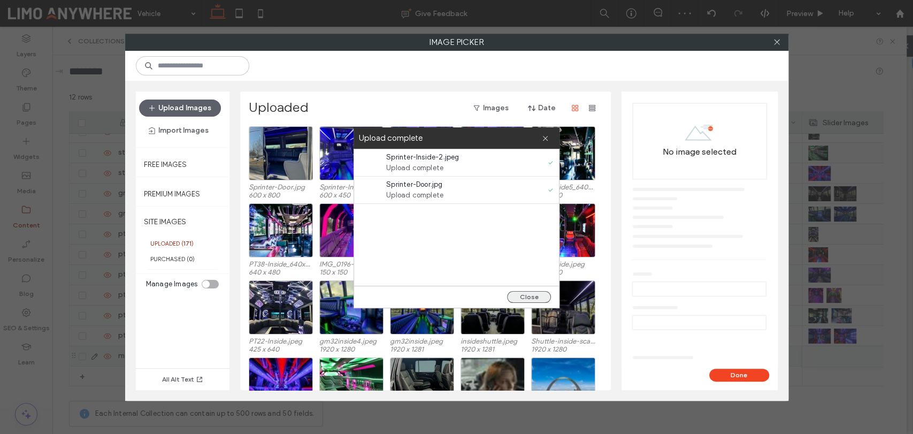
click at [535, 296] on button "Close" at bounding box center [529, 297] width 44 height 12
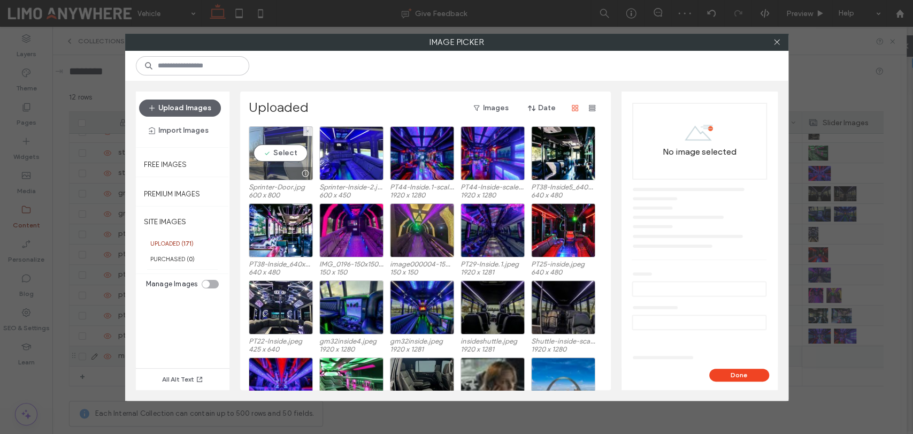
click at [279, 160] on div "Select" at bounding box center [281, 153] width 64 height 54
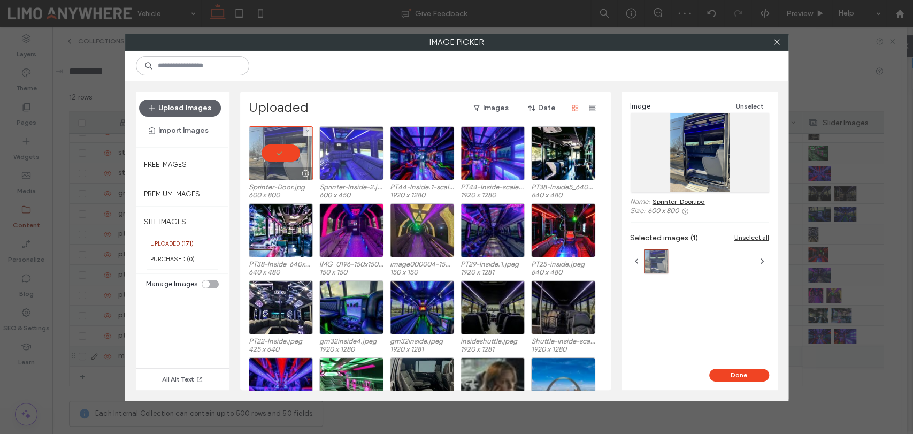
click at [340, 157] on div at bounding box center [351, 153] width 64 height 54
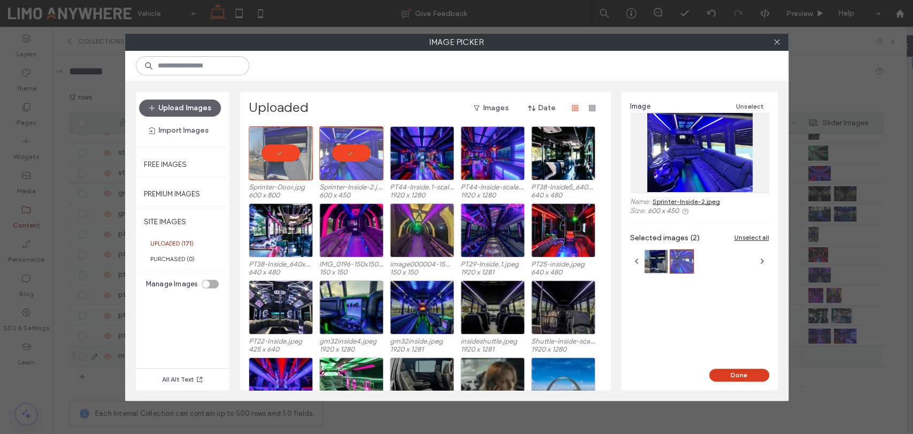
click at [740, 372] on button "Done" at bounding box center [739, 375] width 60 height 13
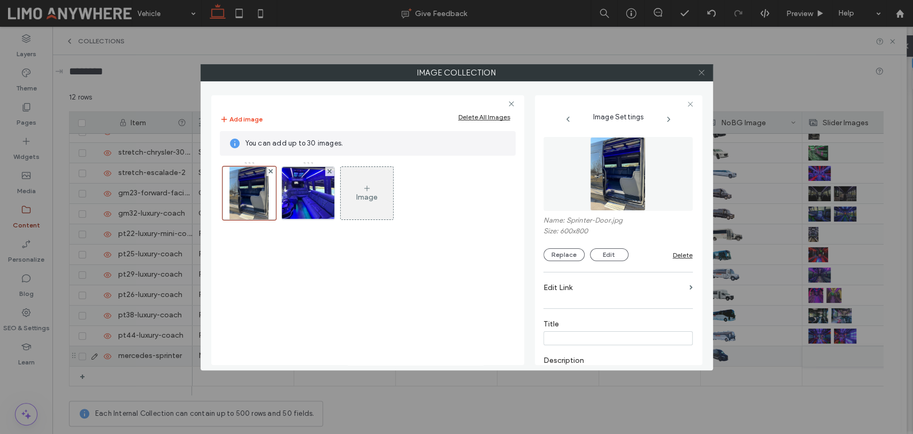
click at [698, 74] on icon at bounding box center [702, 72] width 8 height 8
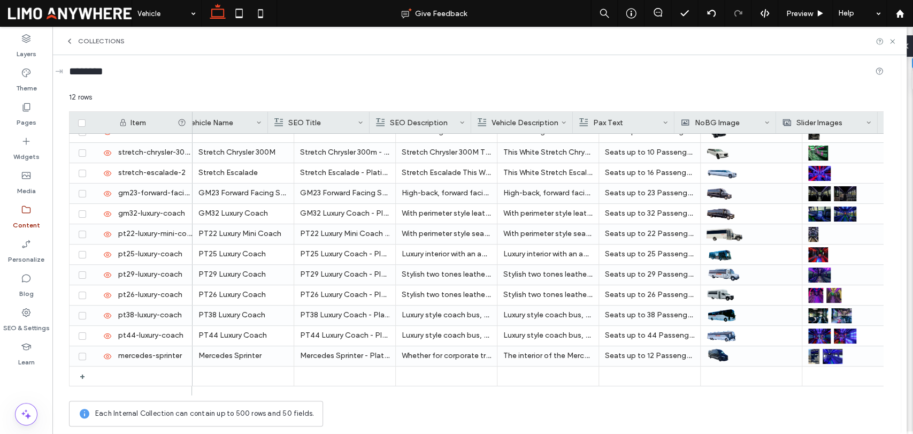
scroll to position [0, 66]
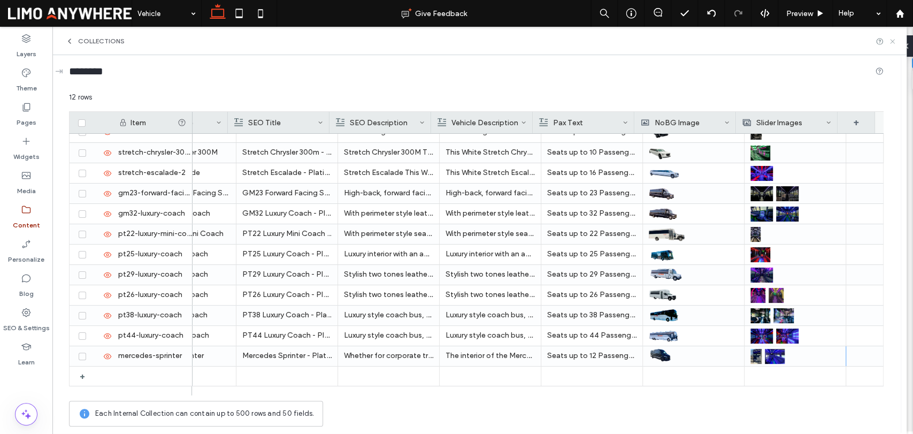
click at [895, 42] on icon at bounding box center [893, 41] width 8 height 8
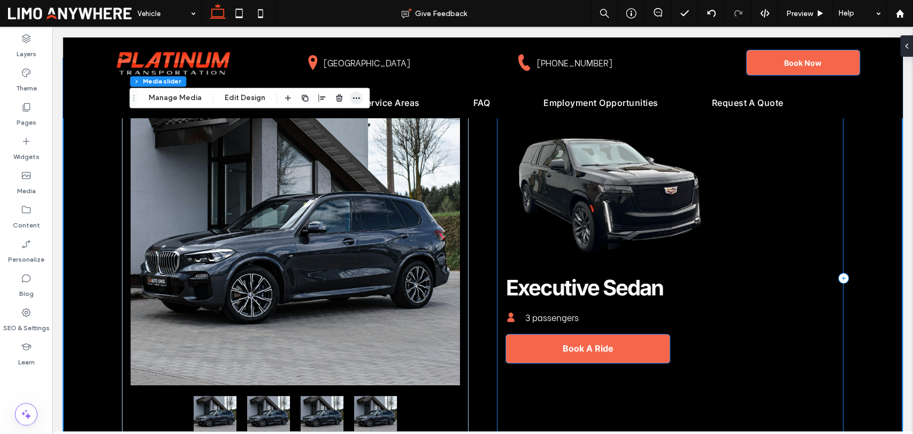
click at [355, 94] on icon "button" at bounding box center [356, 98] width 9 height 9
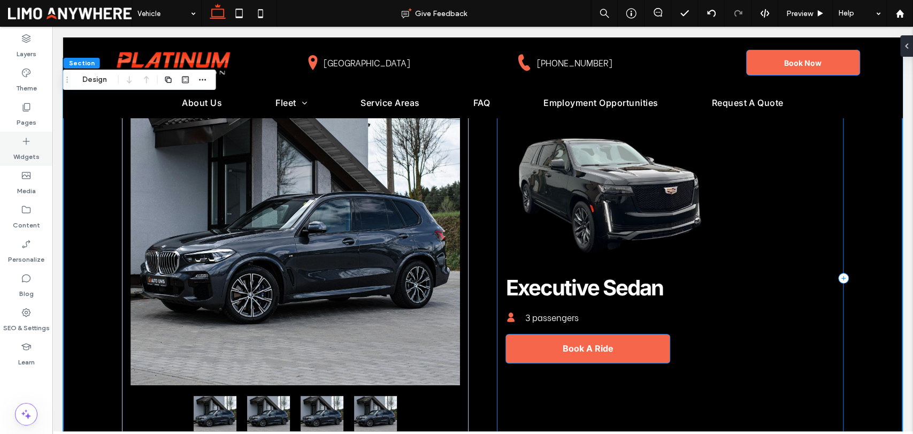
click at [39, 133] on div "Widgets" at bounding box center [26, 149] width 52 height 34
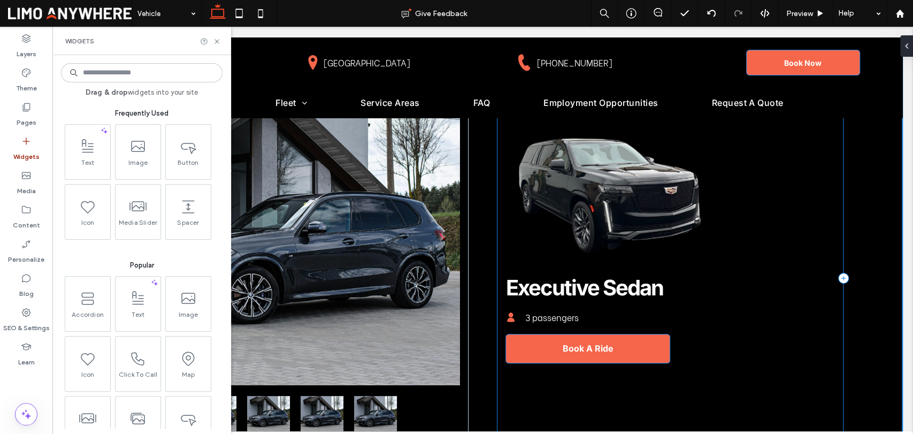
click at [32, 114] on label "Pages" at bounding box center [27, 119] width 20 height 15
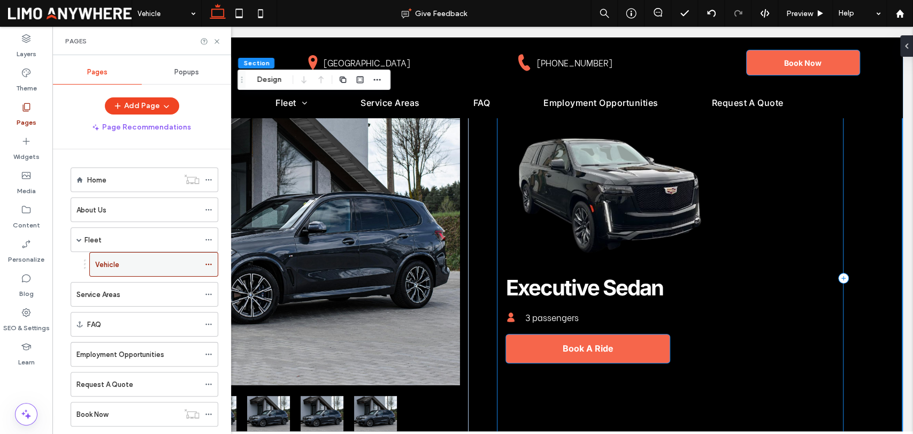
click at [207, 262] on icon at bounding box center [208, 264] width 7 height 7
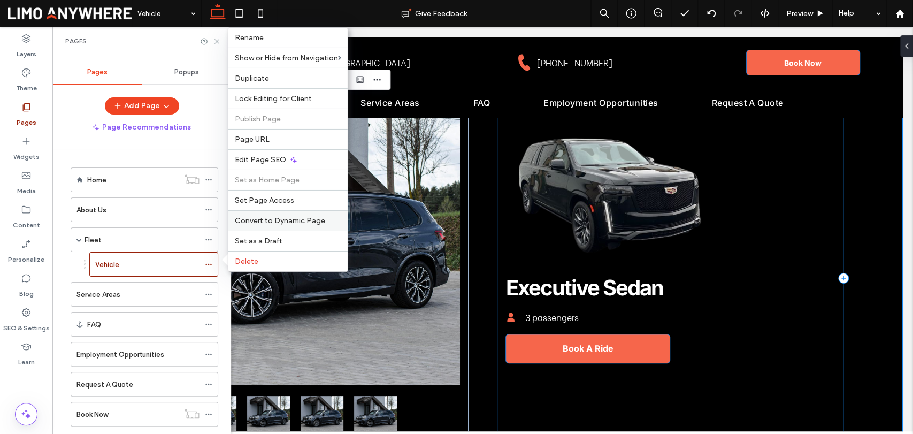
click at [294, 220] on span "Convert to Dynamic Page" at bounding box center [280, 220] width 90 height 9
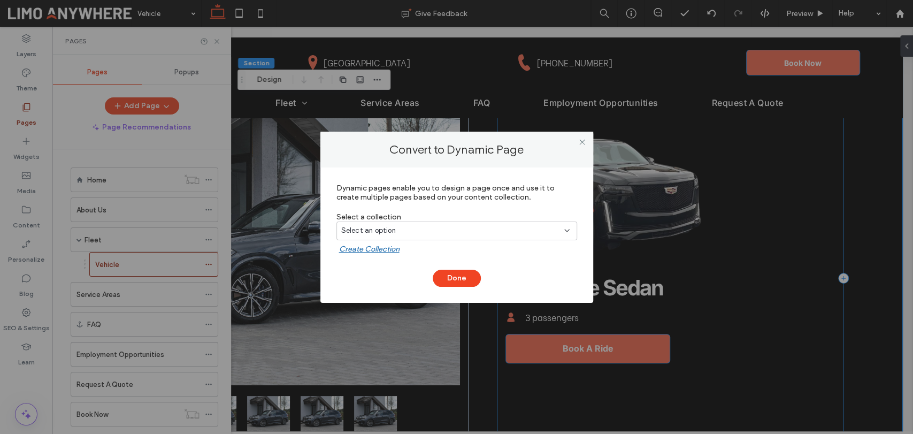
click at [464, 228] on div "Select an option" at bounding box center [450, 230] width 218 height 11
click at [423, 284] on div "Vehicles" at bounding box center [457, 286] width 240 height 19
click at [449, 277] on button "Done" at bounding box center [457, 278] width 48 height 17
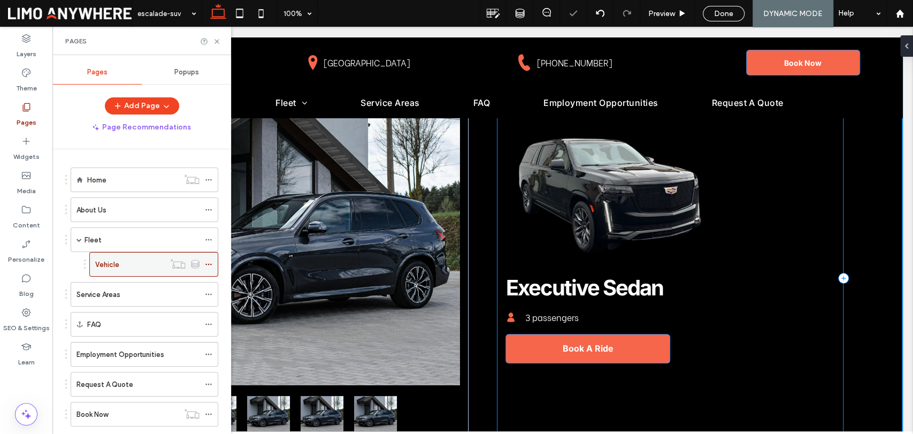
scroll to position [23, 0]
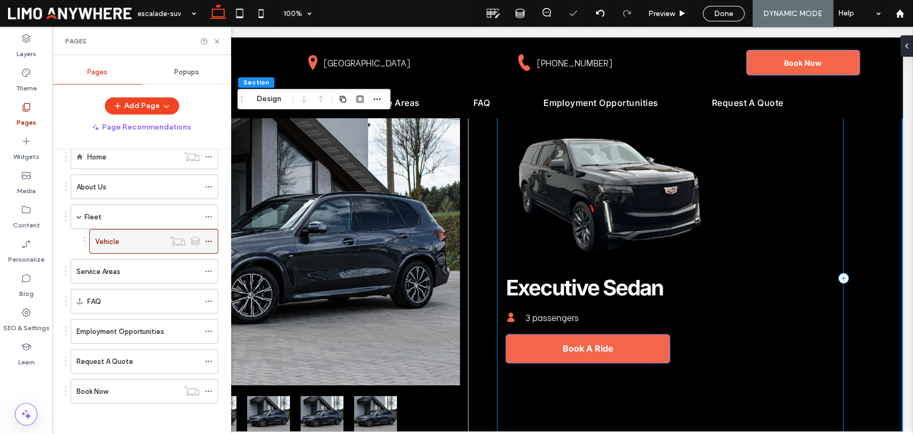
click at [210, 241] on icon at bounding box center [208, 241] width 7 height 7
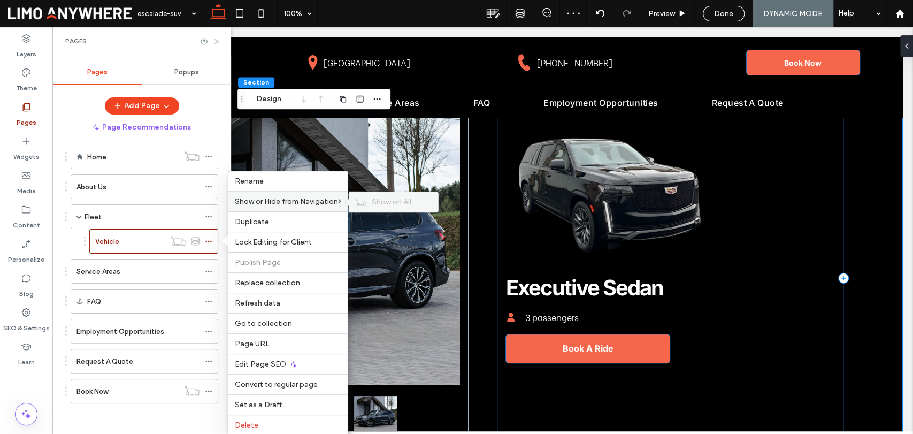
click at [362, 199] on icon at bounding box center [361, 201] width 11 height 7
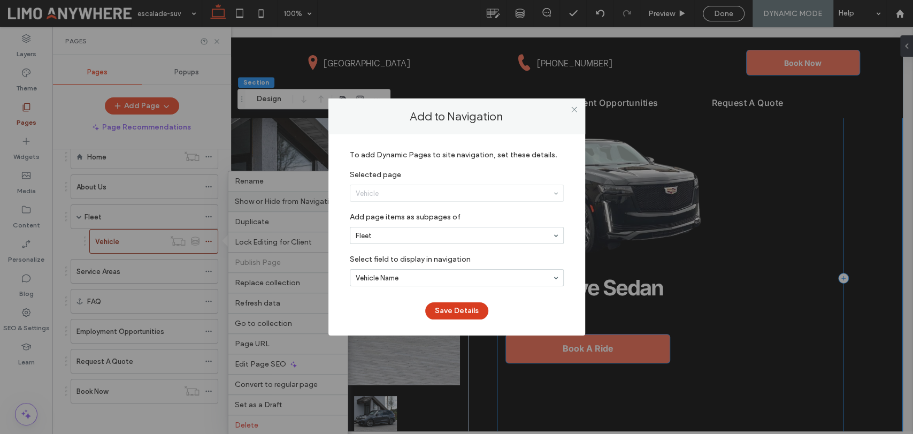
click at [464, 314] on button "Save Details" at bounding box center [456, 310] width 63 height 17
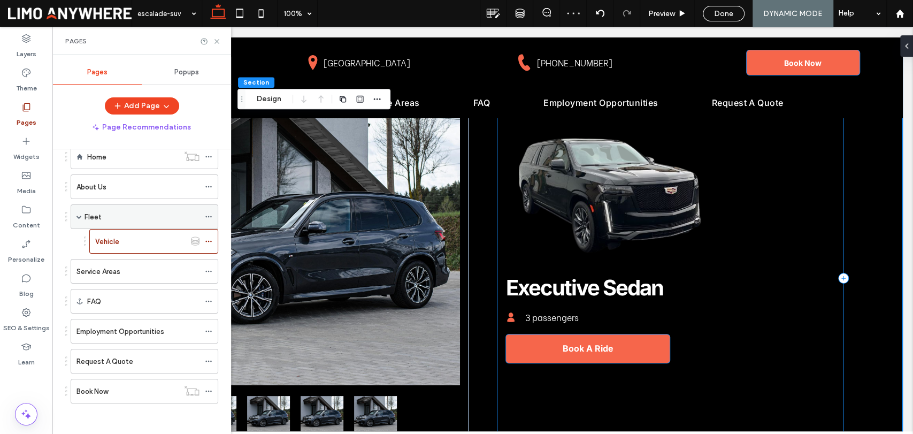
click at [77, 215] on span at bounding box center [79, 216] width 5 height 5
click at [214, 39] on icon at bounding box center [217, 41] width 8 height 8
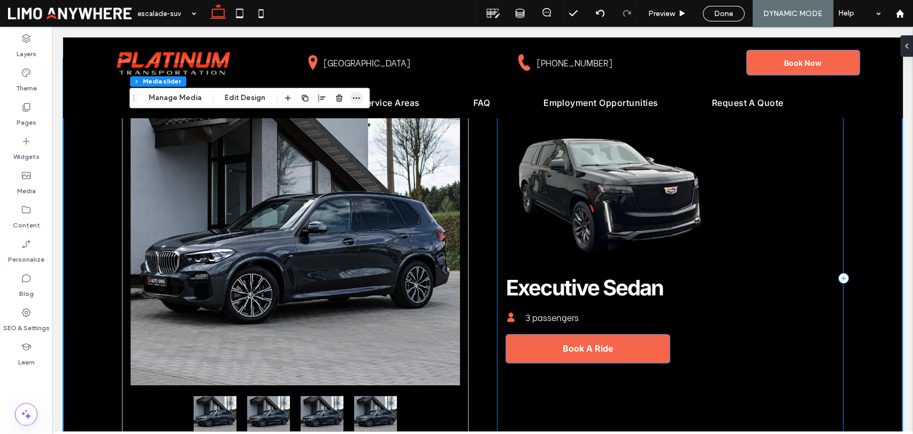
click at [356, 97] on use "button" at bounding box center [356, 98] width 7 height 2
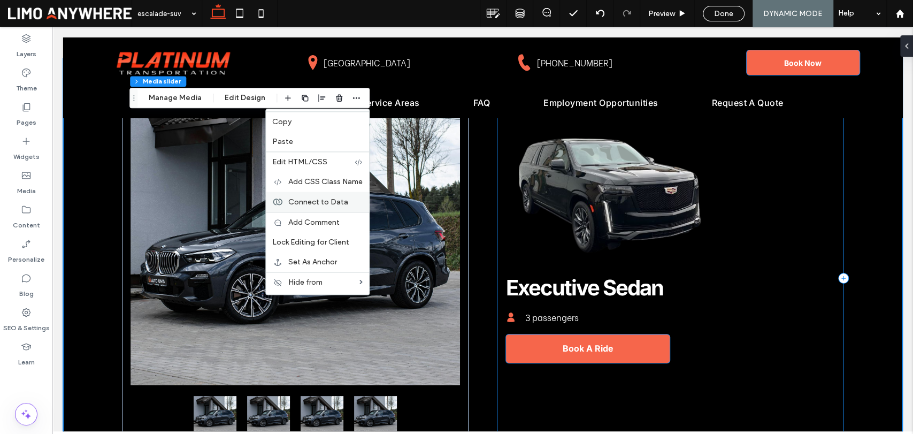
click at [342, 196] on div "Connect to Data" at bounding box center [317, 202] width 103 height 20
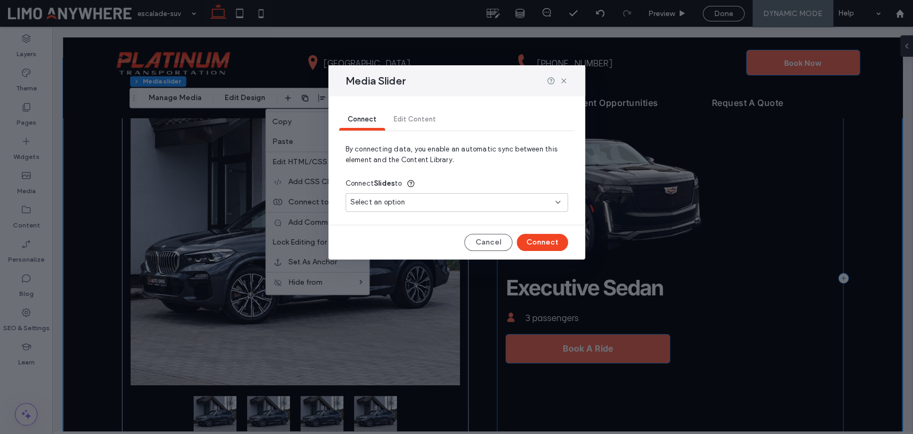
click at [491, 199] on div "Select an option" at bounding box center [450, 202] width 200 height 11
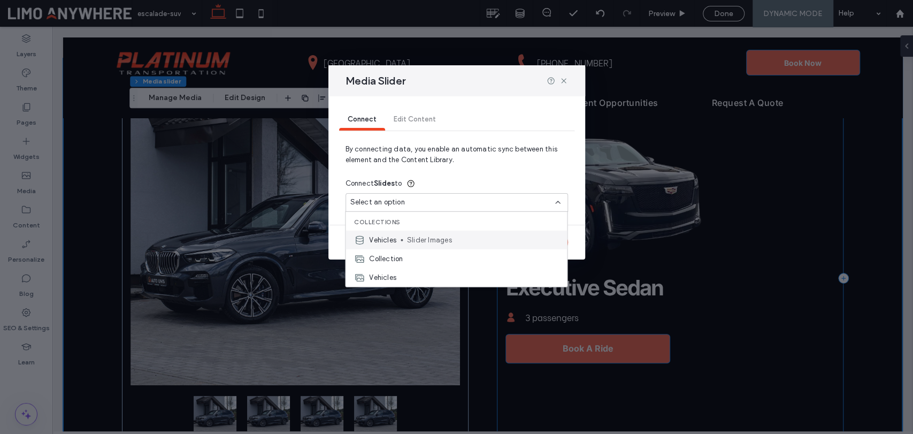
click at [448, 238] on span "Slider Images" at bounding box center [482, 239] width 151 height 11
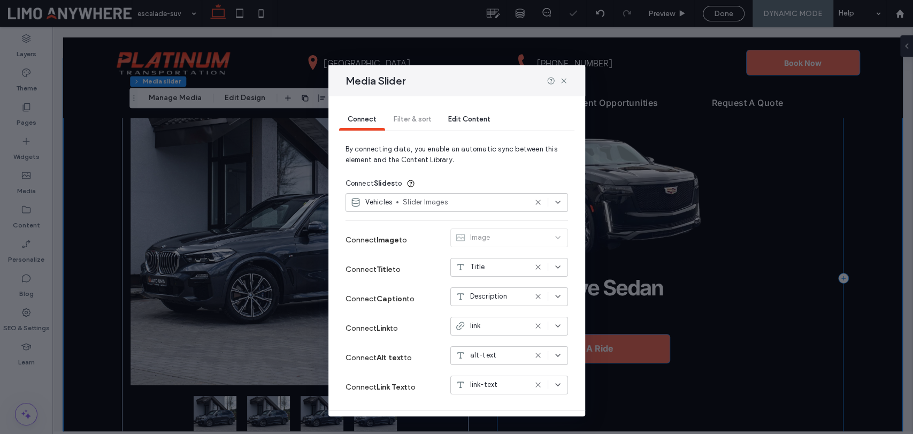
click at [539, 248] on div "Image" at bounding box center [509, 239] width 118 height 23
click at [565, 81] on icon at bounding box center [564, 81] width 9 height 9
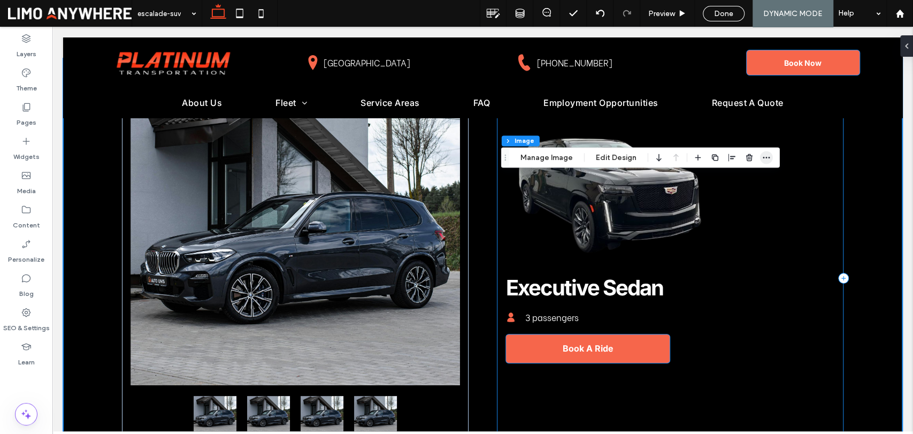
click at [762, 157] on icon "button" at bounding box center [766, 157] width 9 height 9
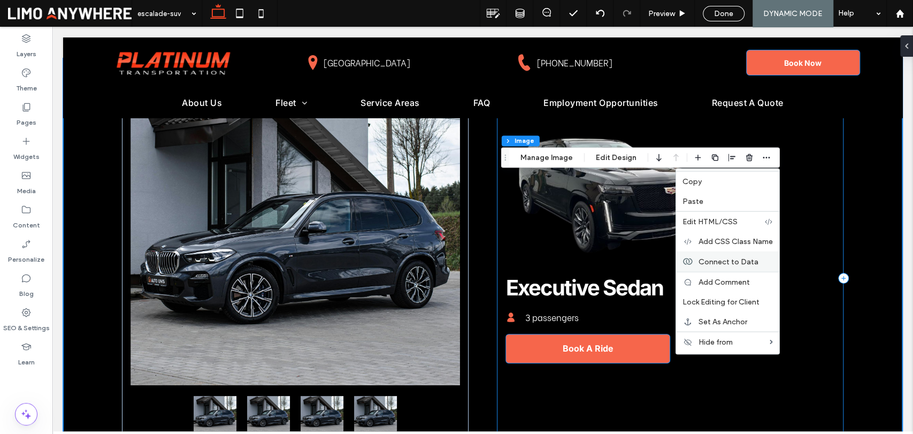
click at [731, 266] on div "Connect to Data" at bounding box center [727, 261] width 103 height 20
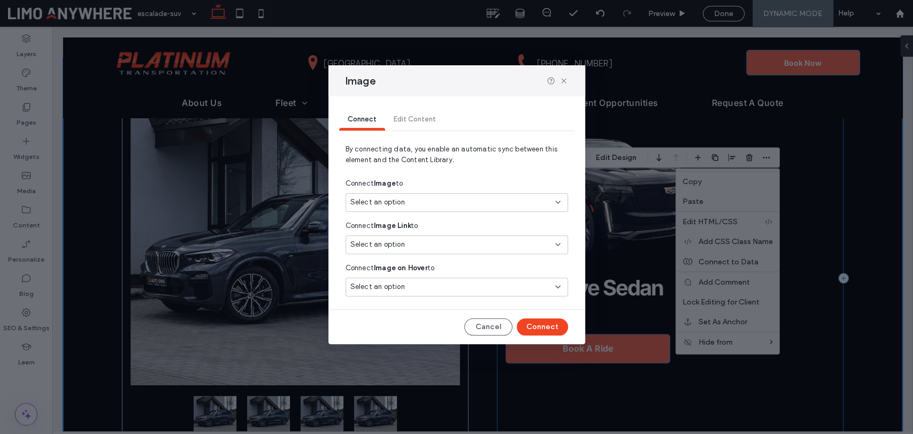
click at [462, 203] on div "Select an option" at bounding box center [450, 202] width 200 height 11
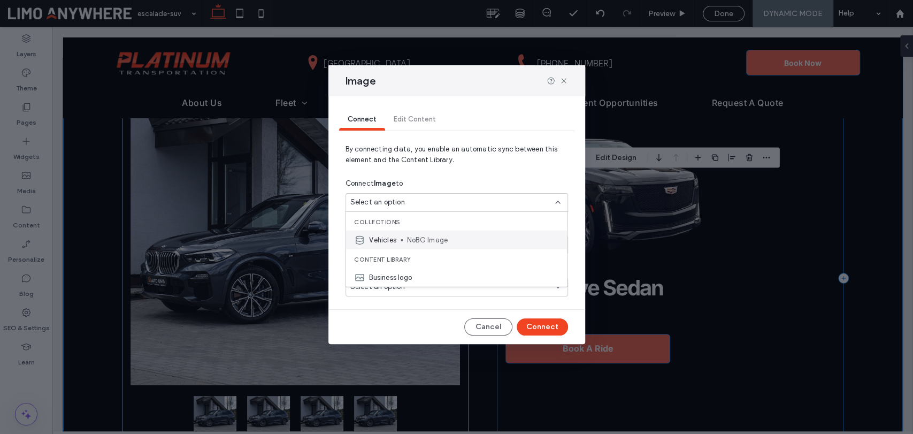
click at [447, 237] on span "NoBG Image" at bounding box center [482, 239] width 151 height 11
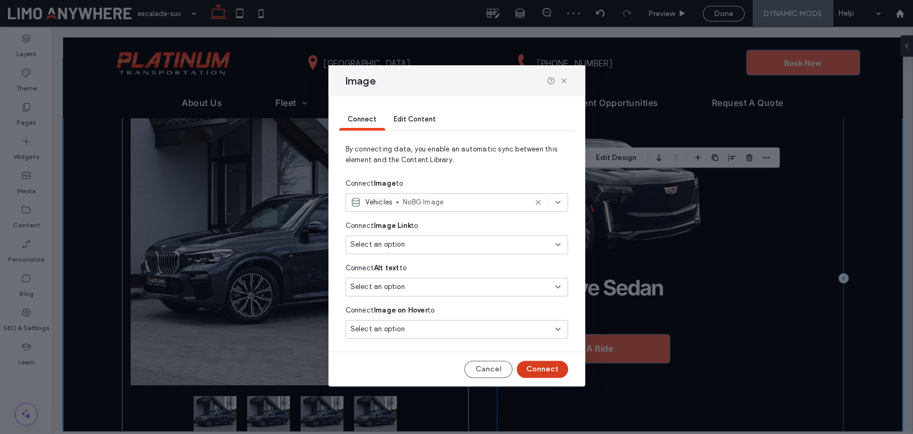
click at [540, 368] on button "Connect" at bounding box center [542, 369] width 51 height 17
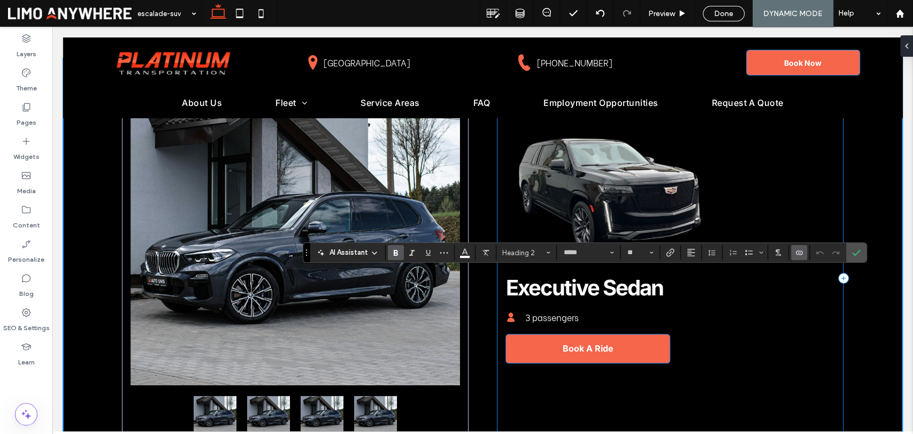
click at [799, 257] on icon "Connect To Data" at bounding box center [799, 252] width 9 height 9
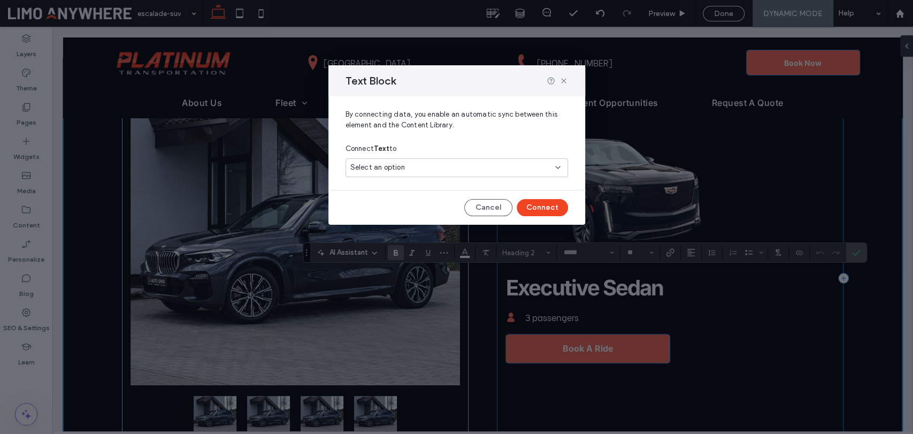
click at [472, 158] on div "Connect Text to Select an option" at bounding box center [457, 160] width 223 height 42
click at [473, 164] on div "Select an option" at bounding box center [450, 167] width 200 height 11
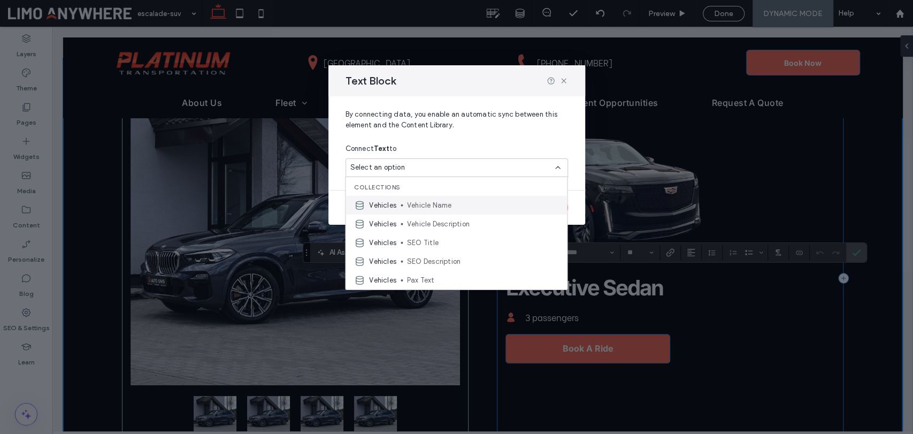
click at [437, 207] on span "Vehicle Name" at bounding box center [482, 205] width 151 height 11
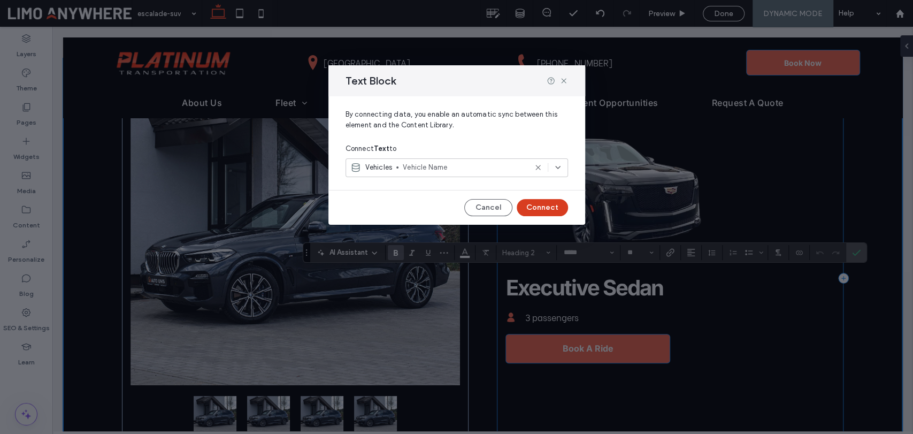
click at [527, 209] on button "Connect" at bounding box center [542, 207] width 51 height 17
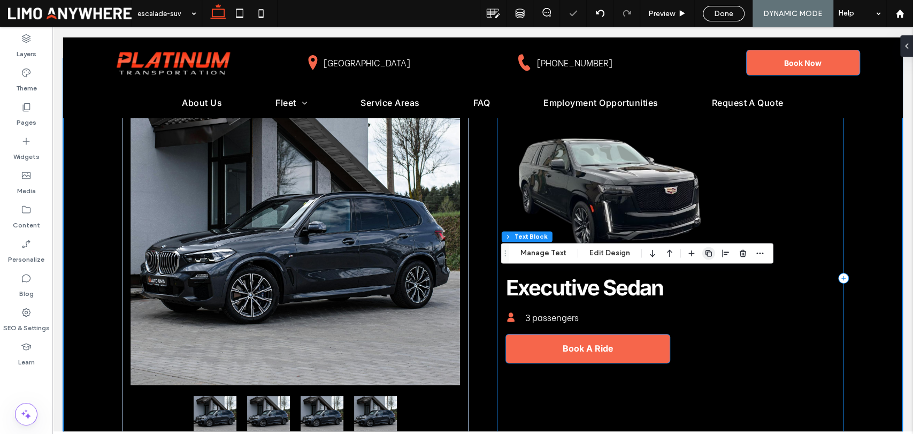
click at [708, 254] on icon "button" at bounding box center [709, 253] width 9 height 9
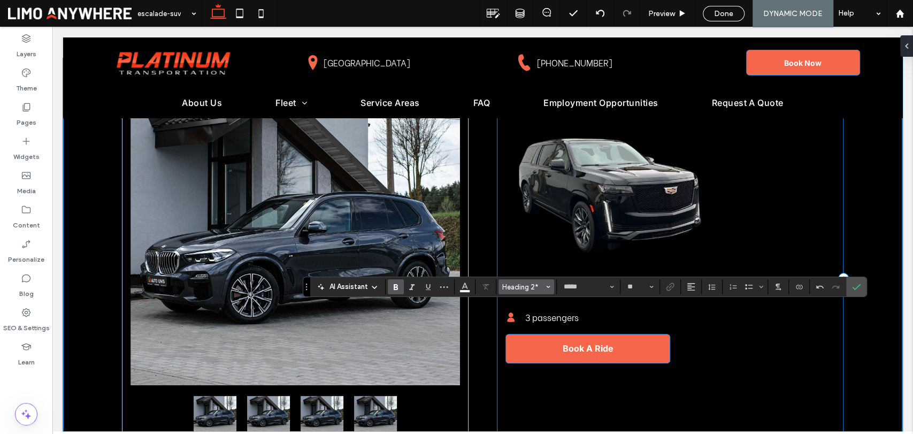
click at [544, 280] on button "Heading 2*" at bounding box center [527, 286] width 56 height 15
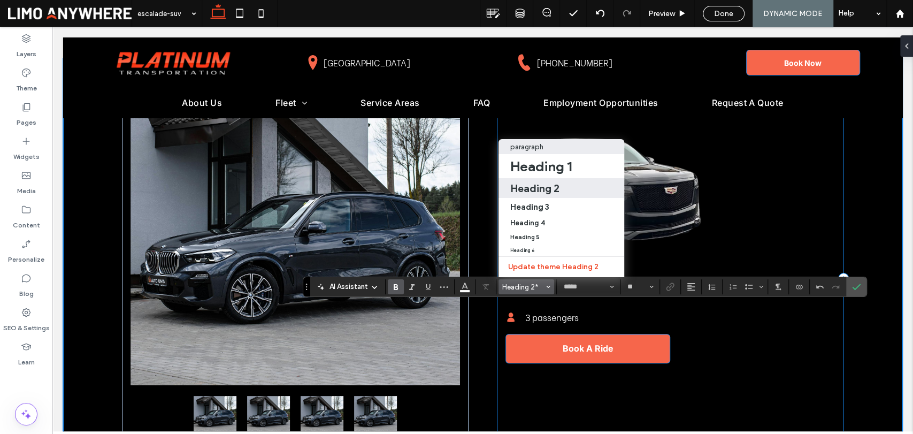
click at [554, 143] on div "paragraph" at bounding box center [561, 147] width 102 height 8
type input "**********"
type input "**"
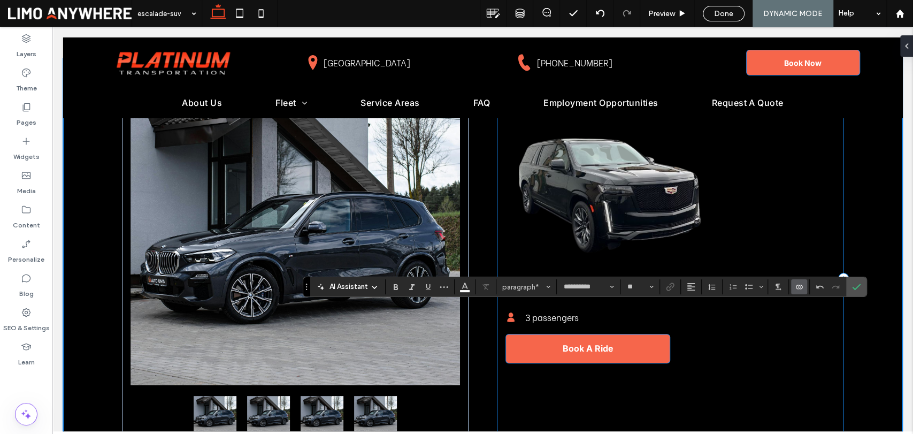
click at [792, 287] on label "Connect To Data" at bounding box center [799, 286] width 16 height 15
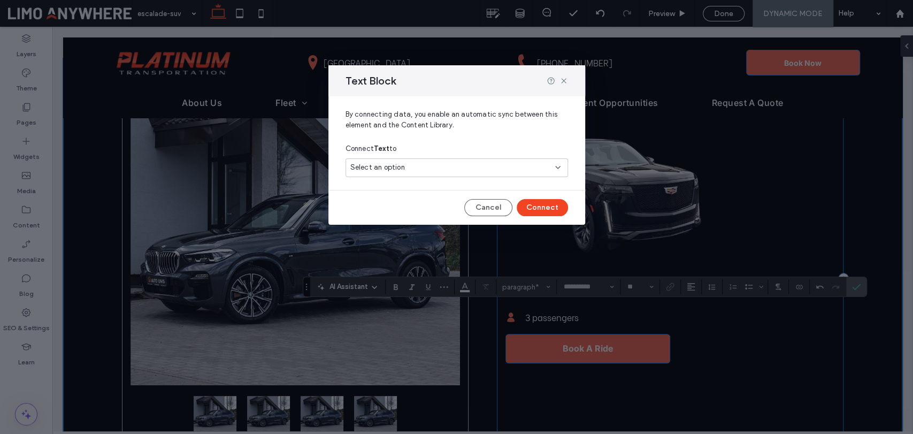
click at [449, 163] on div "Select an option" at bounding box center [450, 167] width 200 height 11
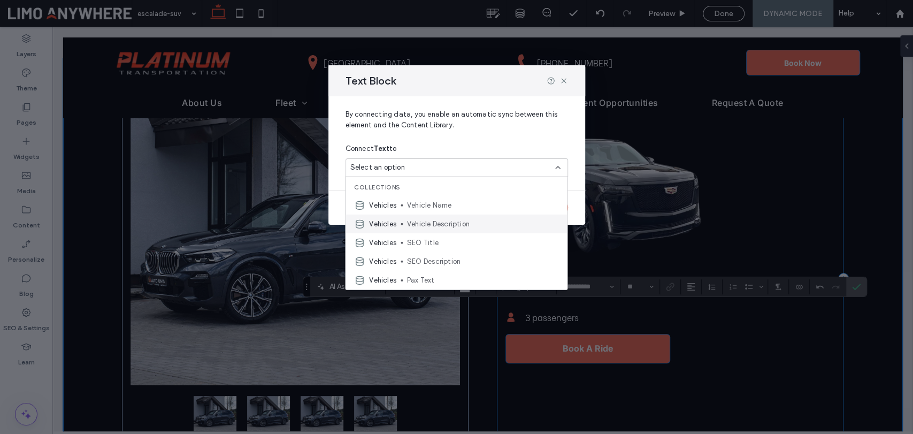
click at [447, 221] on span "Vehicle Description" at bounding box center [482, 223] width 151 height 11
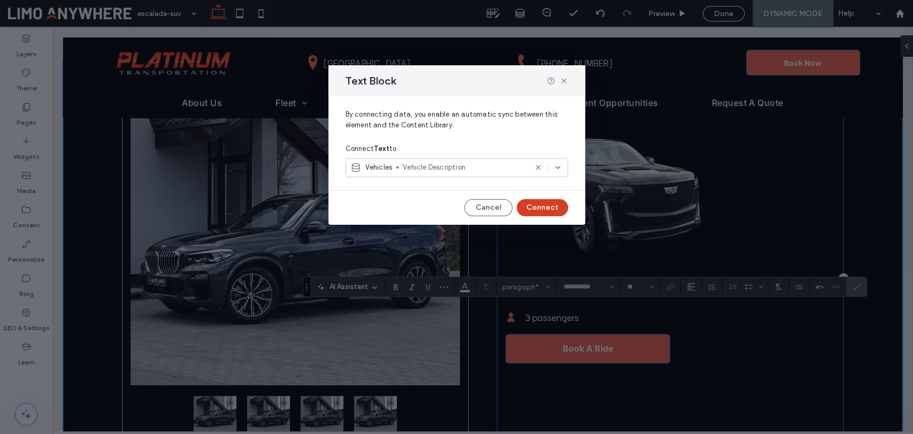
click at [544, 213] on button "Connect" at bounding box center [542, 207] width 51 height 17
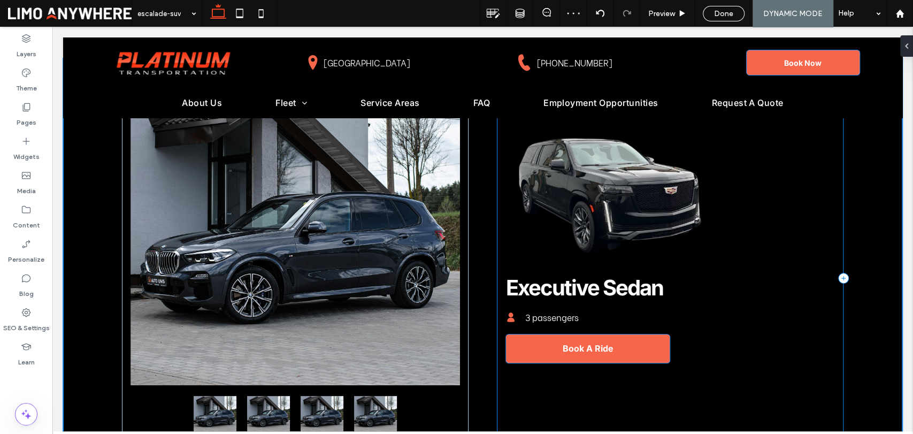
type input "**********"
type input "**"
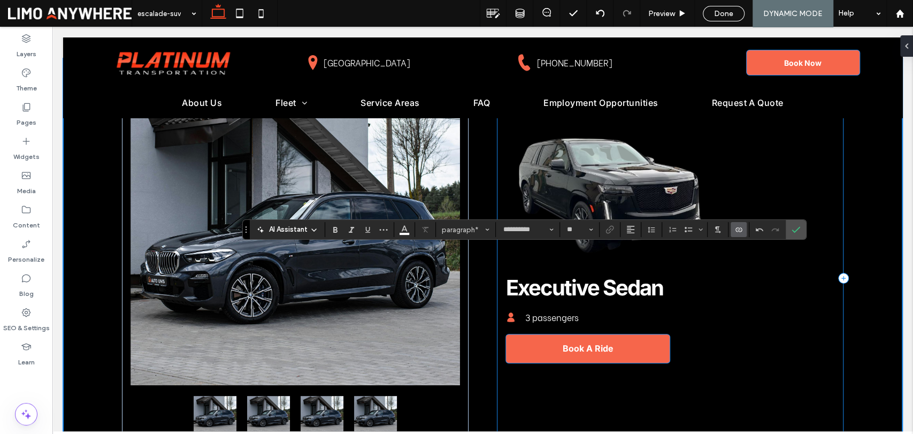
click at [732, 232] on label "Connect To Data" at bounding box center [739, 229] width 16 height 15
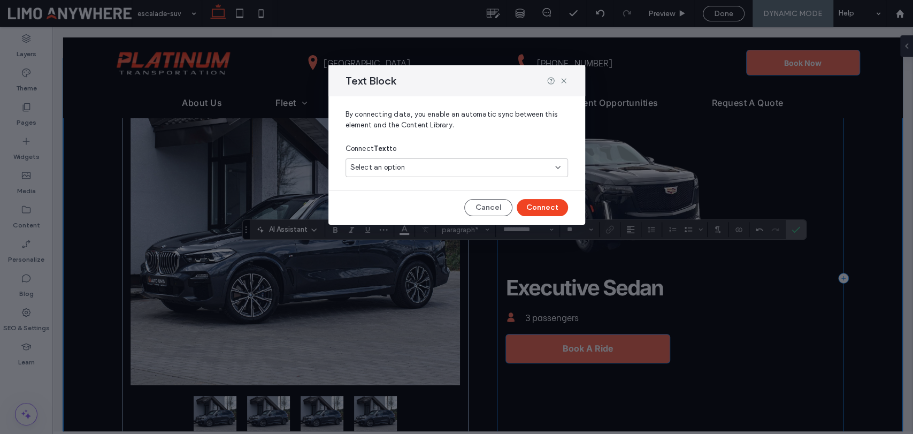
click at [473, 167] on div "Select an option" at bounding box center [450, 167] width 200 height 11
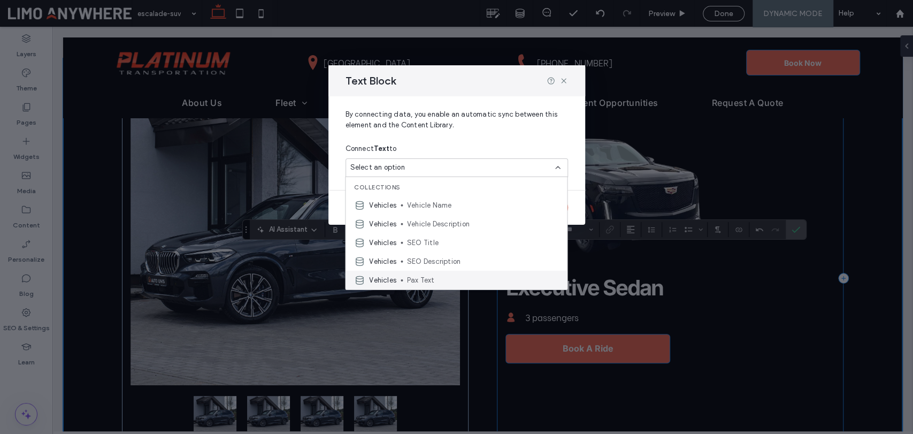
click at [440, 275] on span "Pax Text" at bounding box center [482, 279] width 151 height 11
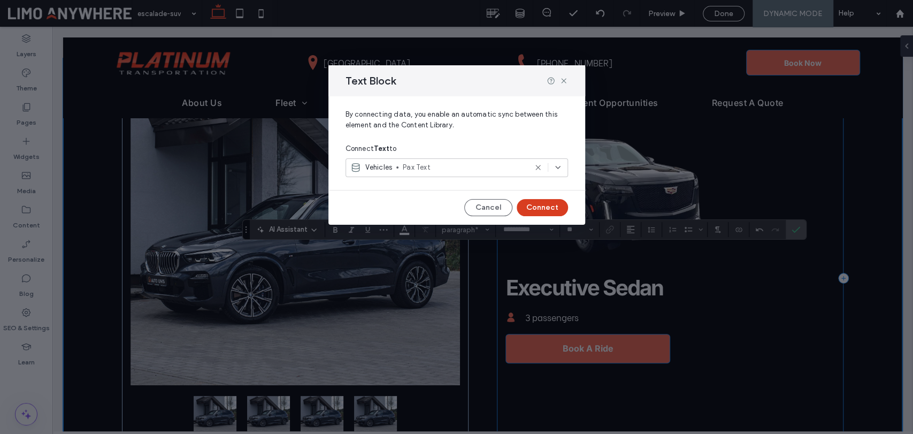
click at [547, 199] on button "Connect" at bounding box center [542, 207] width 51 height 17
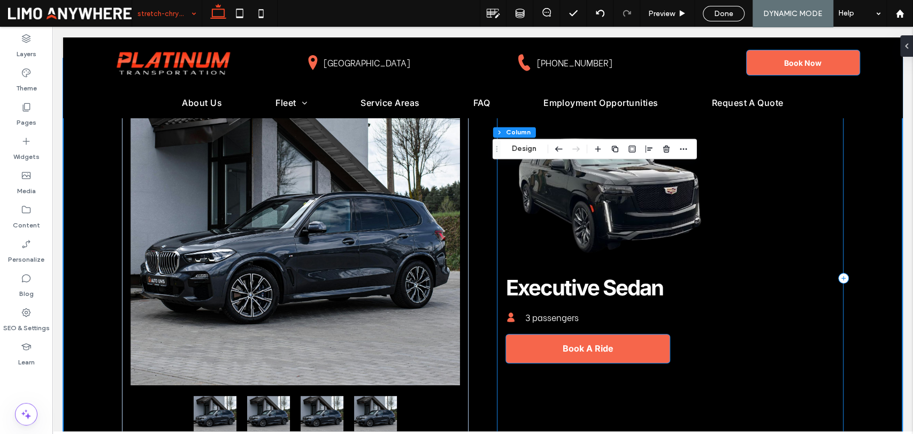
click at [193, 12] on div "stretch-chrysler-300m" at bounding box center [167, 13] width 70 height 27
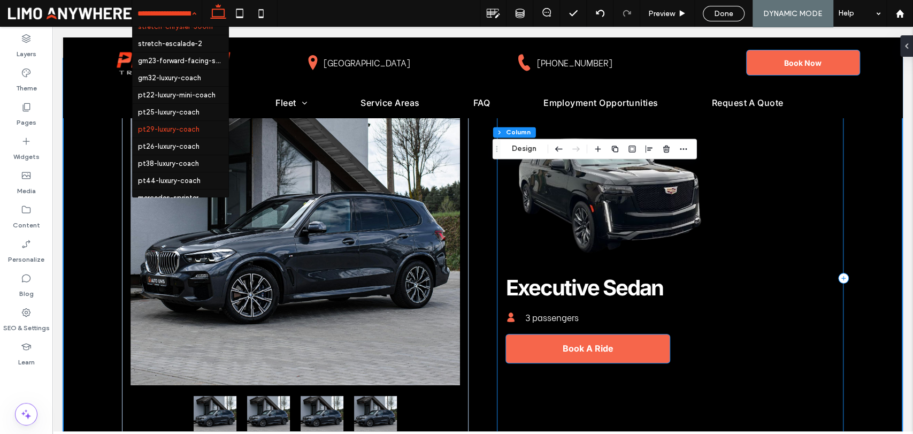
scroll to position [39, 0]
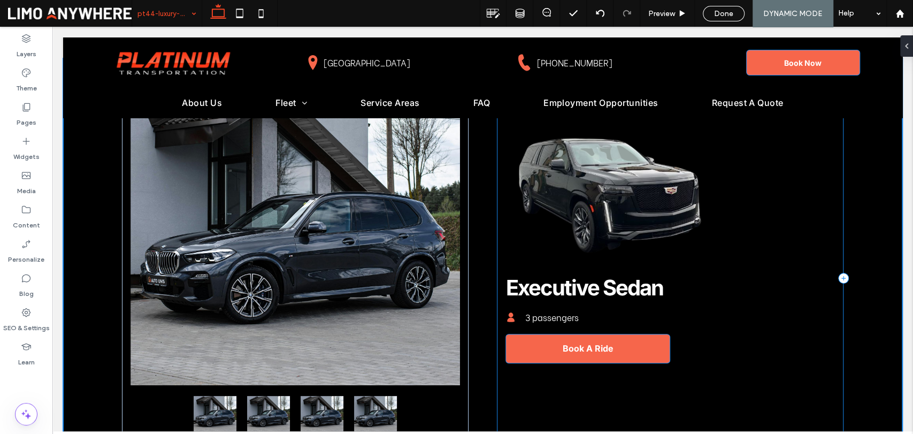
type input "**"
type input "***"
type input "****"
type input "***"
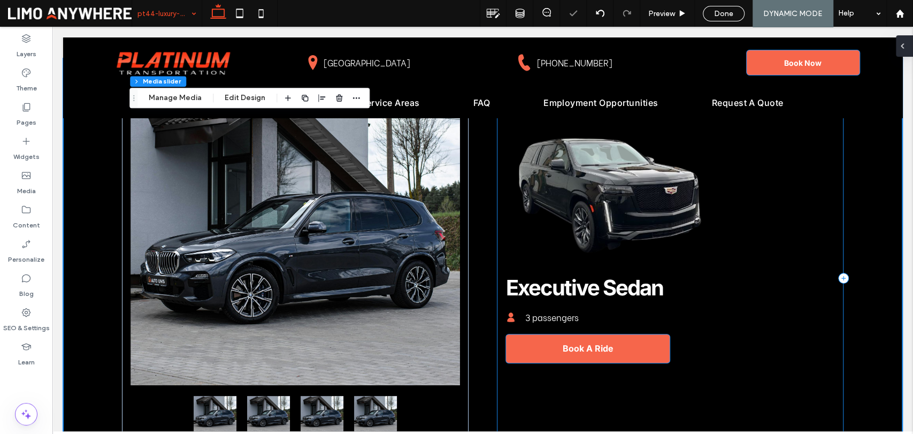
click at [906, 46] on icon at bounding box center [902, 46] width 9 height 9
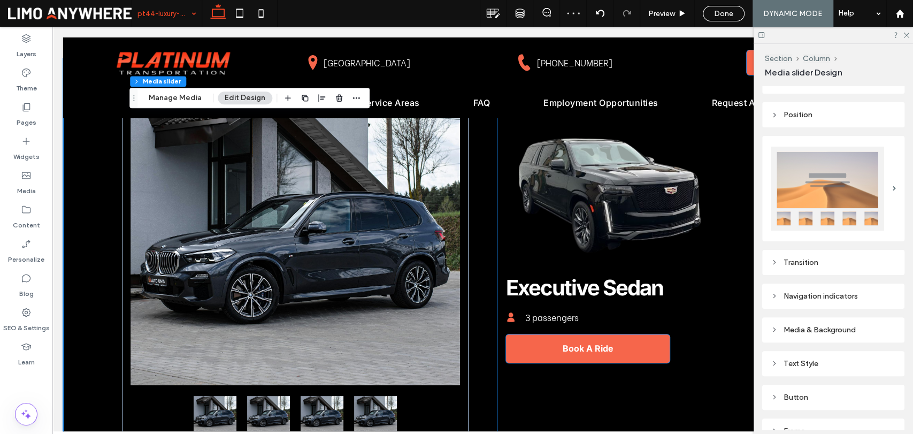
scroll to position [0, 0]
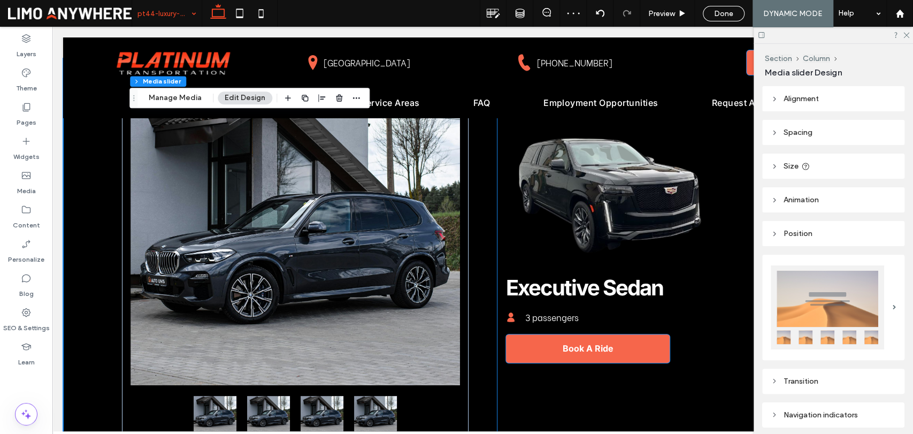
click at [812, 163] on header "Size" at bounding box center [833, 166] width 142 height 25
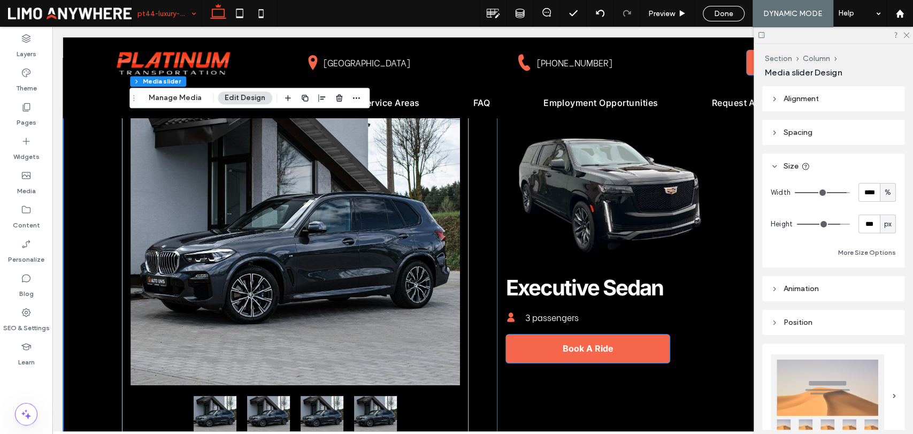
type input "***"
drag, startPoint x: 843, startPoint y: 193, endPoint x: 851, endPoint y: 191, distance: 8.3
type input "***"
click at [850, 192] on input "range" at bounding box center [822, 192] width 55 height 1
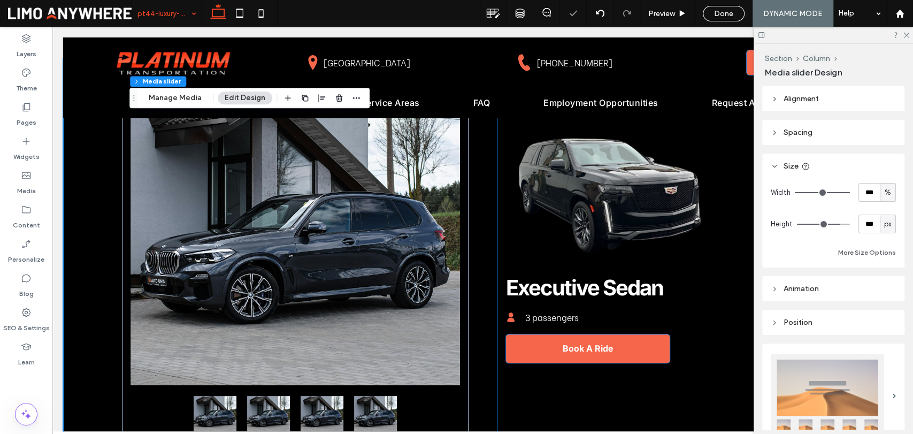
click at [880, 224] on div "px" at bounding box center [888, 224] width 16 height 19
click at [865, 225] on input "***" at bounding box center [869, 224] width 21 height 19
type input "***"
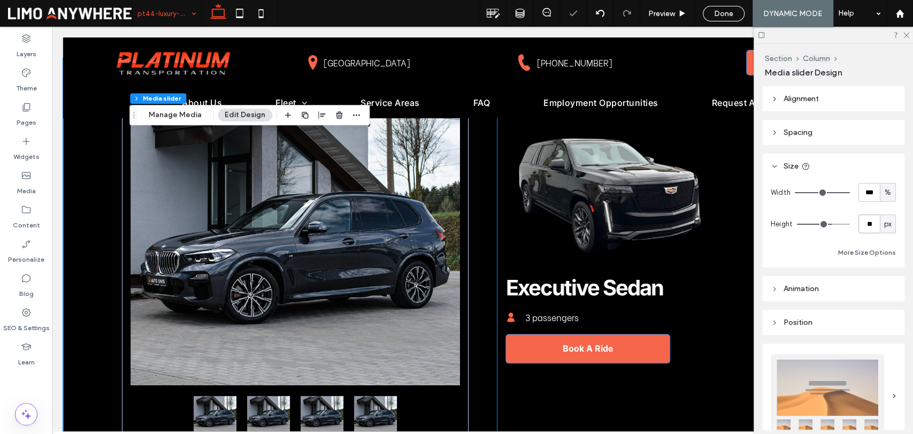
type input "*"
type input "***"
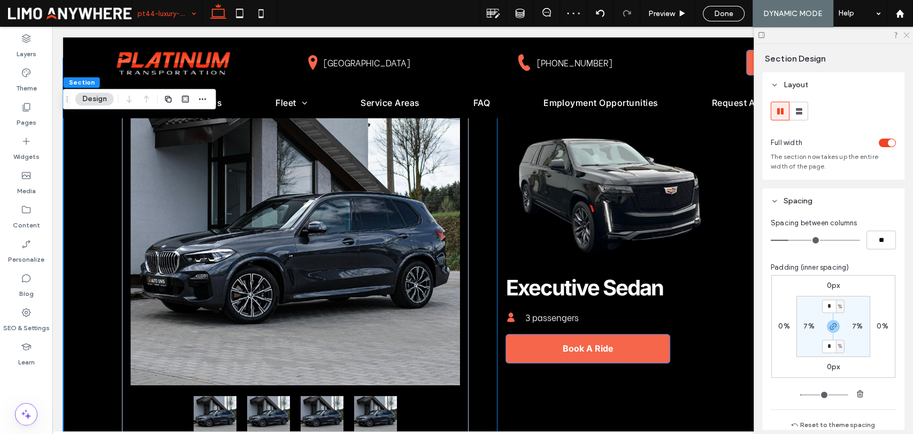
click at [907, 35] on icon at bounding box center [906, 34] width 7 height 7
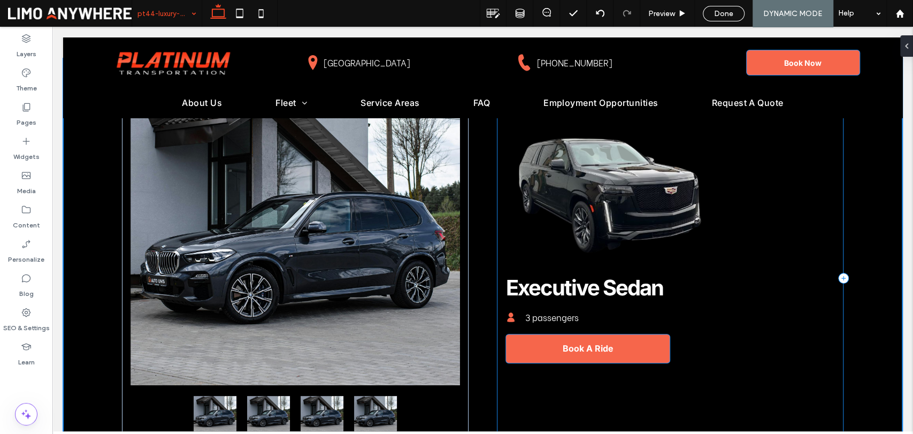
type input "**"
type input "****"
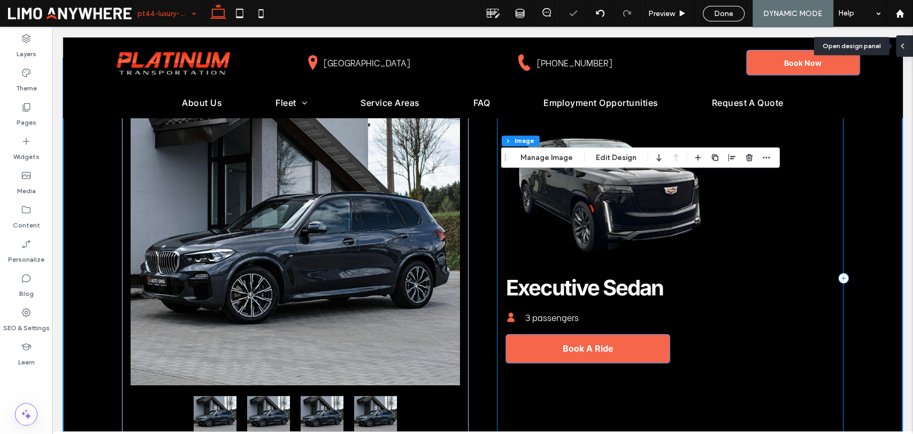
click at [905, 49] on icon at bounding box center [902, 46] width 9 height 9
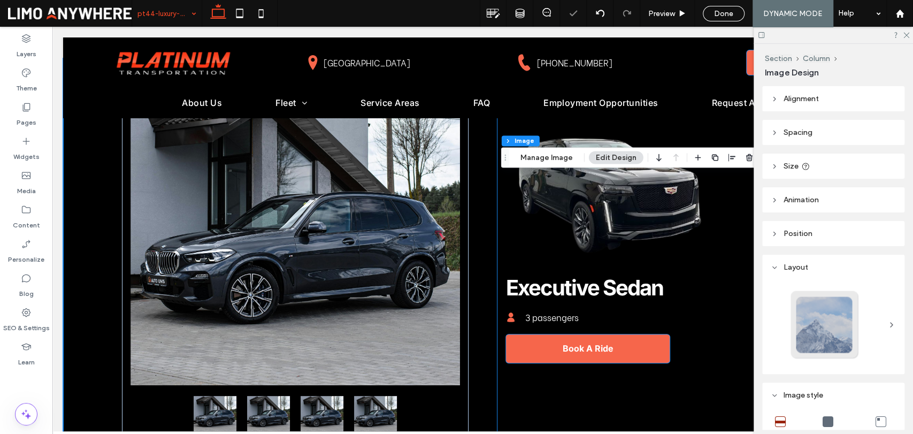
click at [814, 159] on header "Size" at bounding box center [833, 166] width 142 height 25
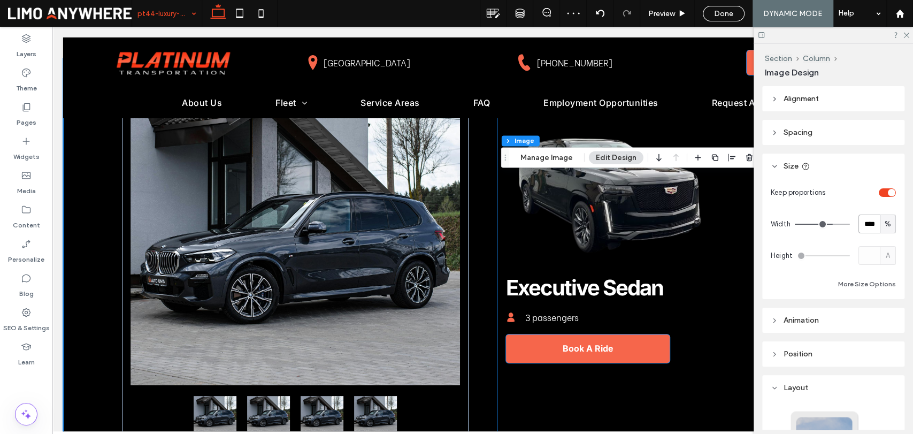
click at [860, 218] on input "****" at bounding box center [869, 224] width 21 height 19
click at [883, 224] on div "%" at bounding box center [888, 224] width 11 height 11
click at [880, 241] on span "px" at bounding box center [881, 243] width 7 height 11
type input "***"
click at [865, 224] on input "***" at bounding box center [869, 224] width 21 height 19
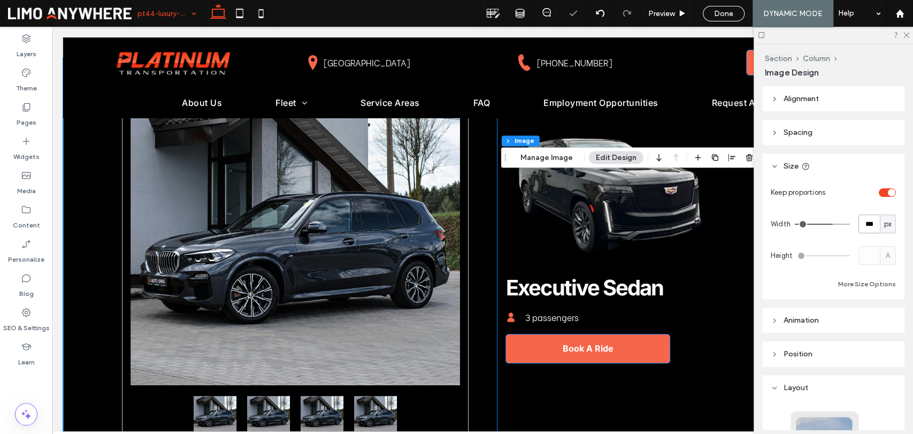
type input "***"
click at [905, 35] on icon at bounding box center [906, 34] width 7 height 7
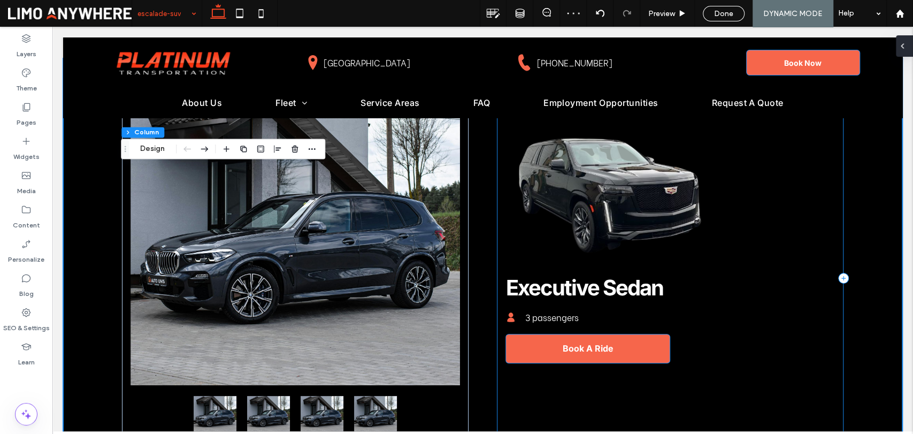
click at [905, 47] on icon at bounding box center [902, 46] width 9 height 9
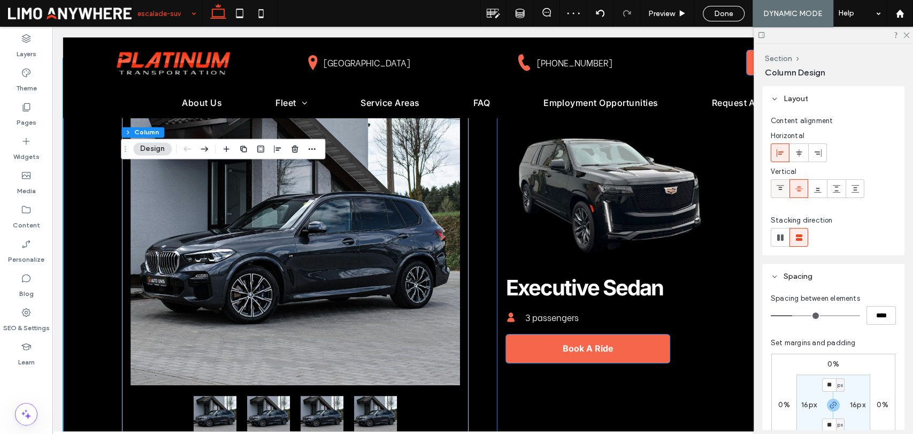
click at [782, 190] on icon at bounding box center [780, 189] width 9 height 9
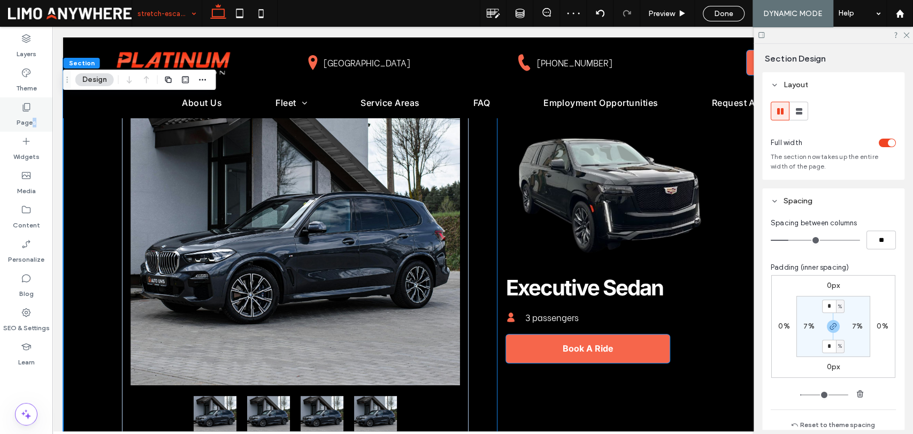
click at [34, 121] on label "Pages" at bounding box center [27, 119] width 20 height 15
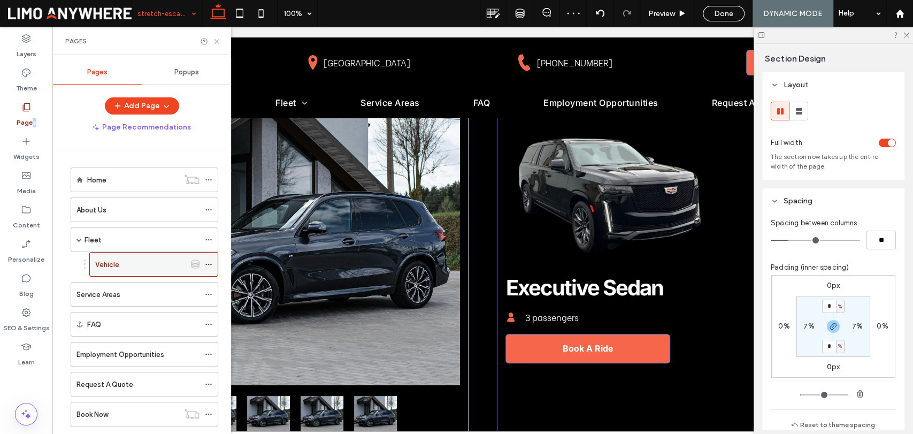
click at [212, 262] on icon at bounding box center [208, 264] width 7 height 7
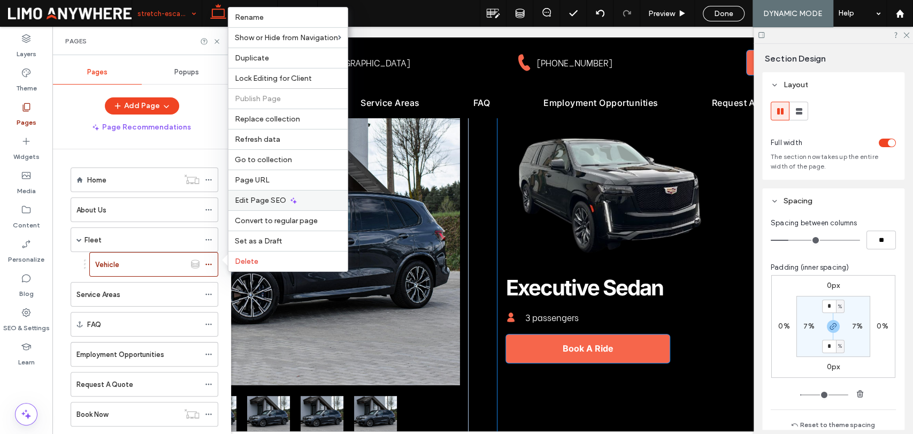
click at [258, 197] on span "Edit Page SEO" at bounding box center [260, 200] width 51 height 9
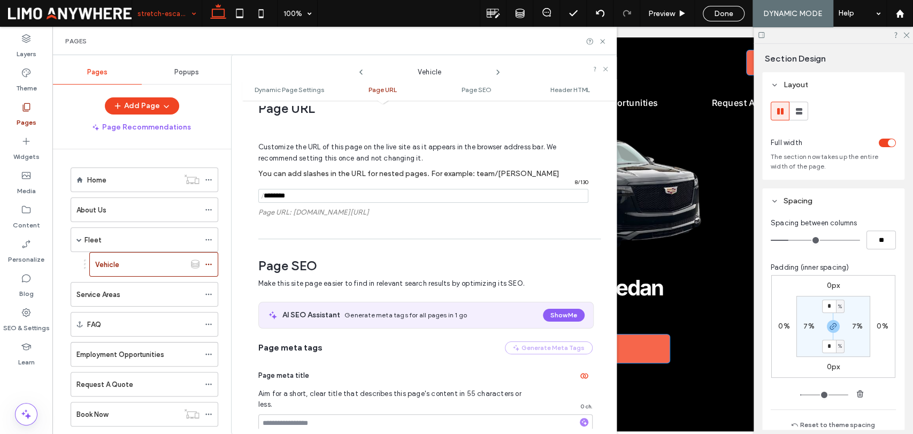
scroll to position [354, 0]
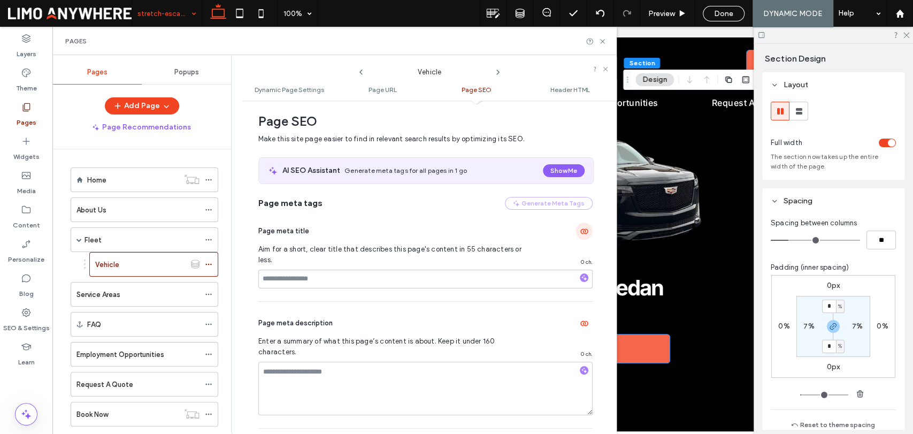
click at [580, 230] on icon "button" at bounding box center [584, 231] width 9 height 9
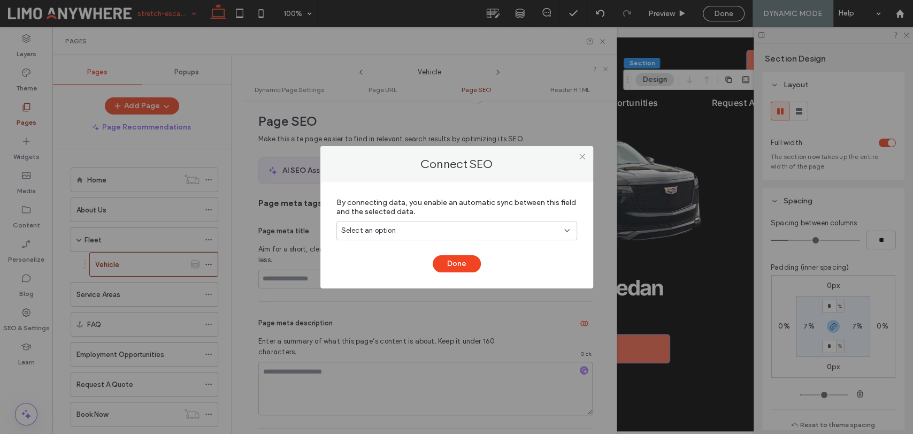
click at [461, 223] on div "Select an option" at bounding box center [457, 230] width 241 height 19
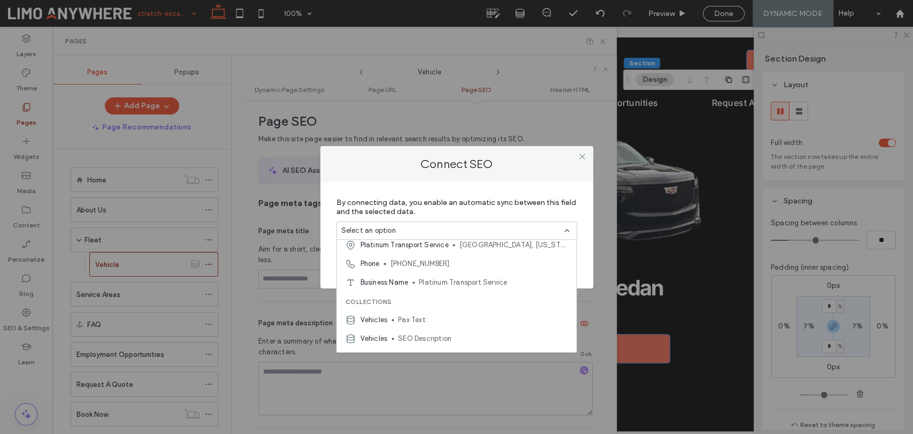
scroll to position [59, 0]
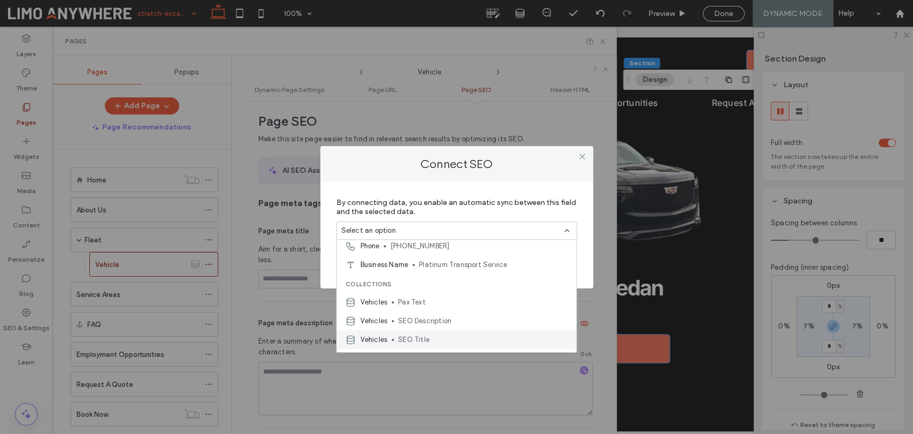
click at [440, 333] on div "Vehicles SEO Title" at bounding box center [457, 339] width 240 height 19
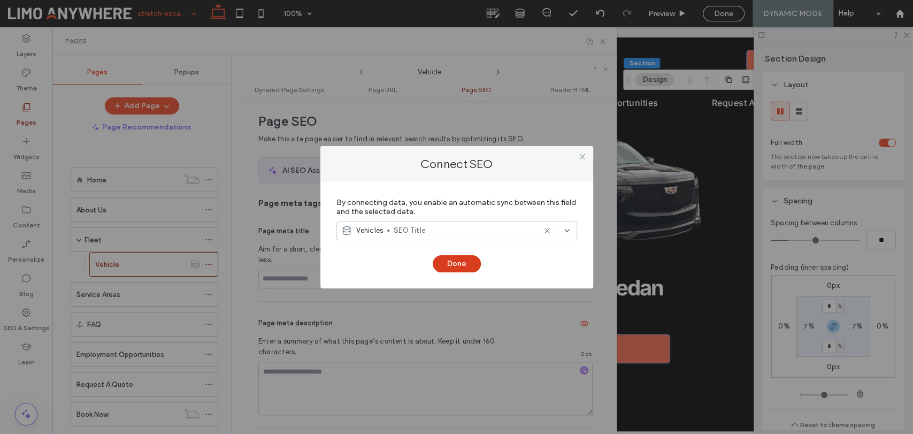
drag, startPoint x: 467, startPoint y: 262, endPoint x: 479, endPoint y: 266, distance: 13.4
click at [466, 263] on button "Done" at bounding box center [457, 263] width 48 height 17
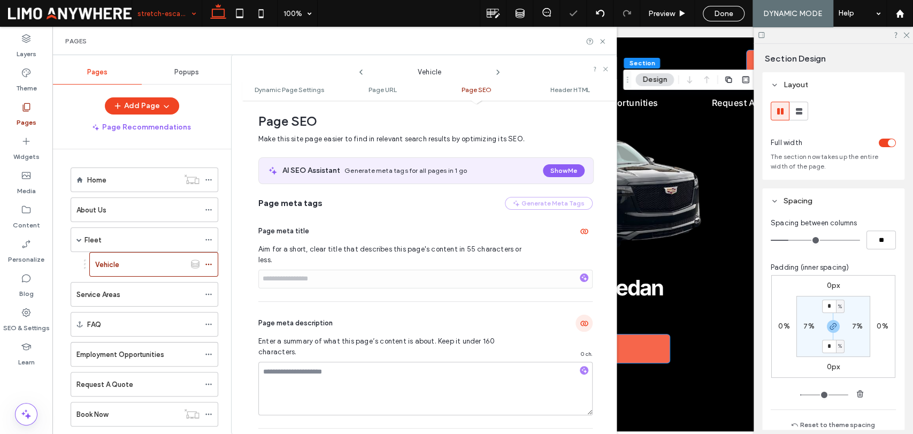
click at [580, 319] on icon "button" at bounding box center [584, 323] width 9 height 9
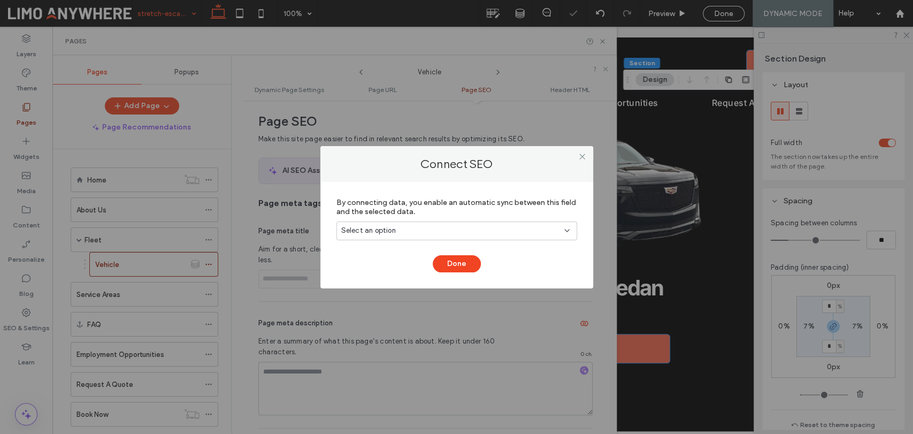
click at [442, 239] on div "Select an option" at bounding box center [457, 230] width 241 height 19
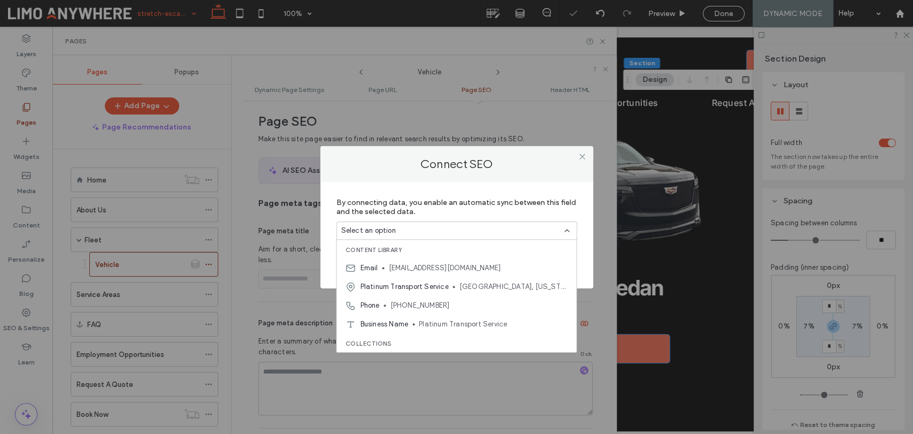
click at [445, 231] on div "Select an option" at bounding box center [450, 230] width 218 height 11
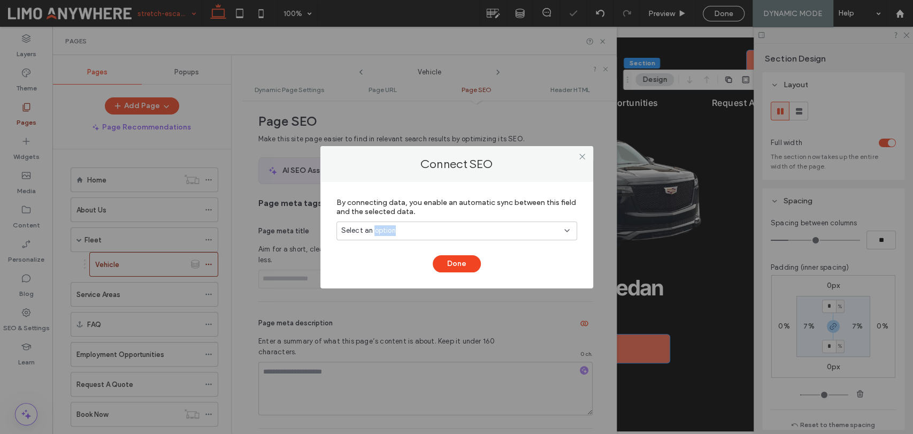
click at [445, 230] on div "Select an option" at bounding box center [450, 230] width 218 height 11
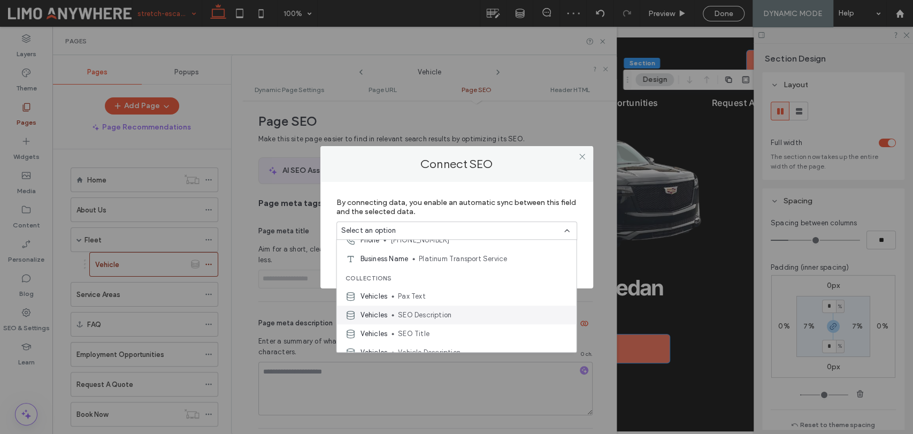
scroll to position [94, 0]
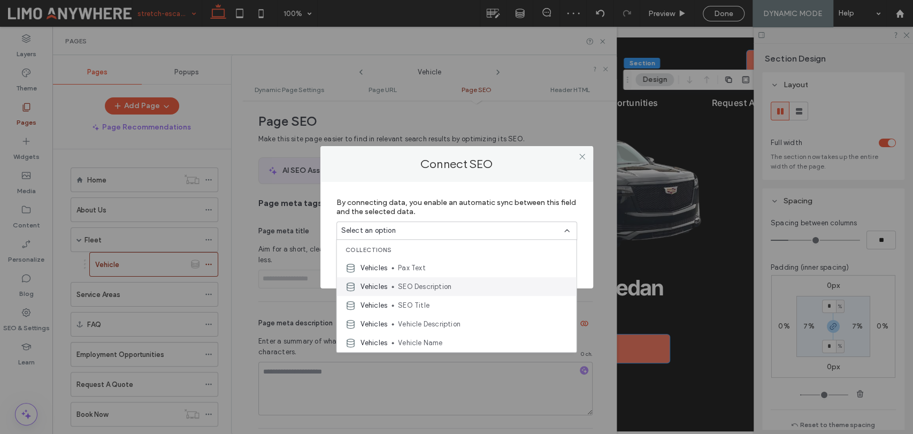
click at [445, 291] on span "SEO Description" at bounding box center [483, 286] width 170 height 11
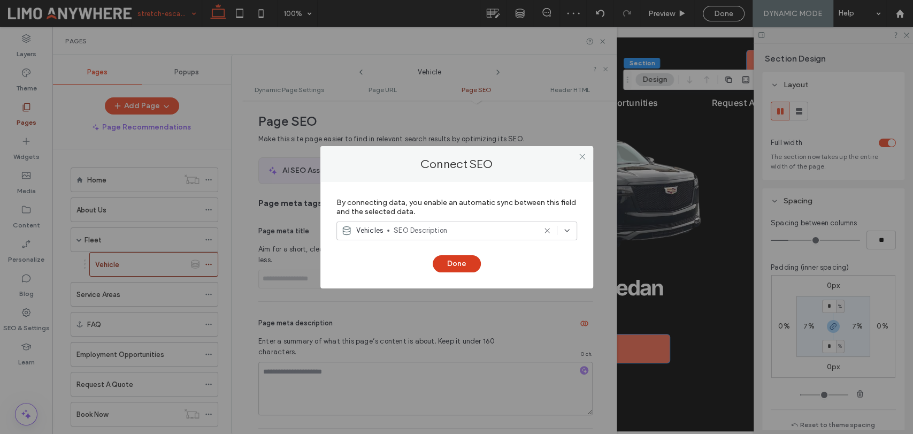
click at [465, 264] on button "Done" at bounding box center [457, 263] width 48 height 17
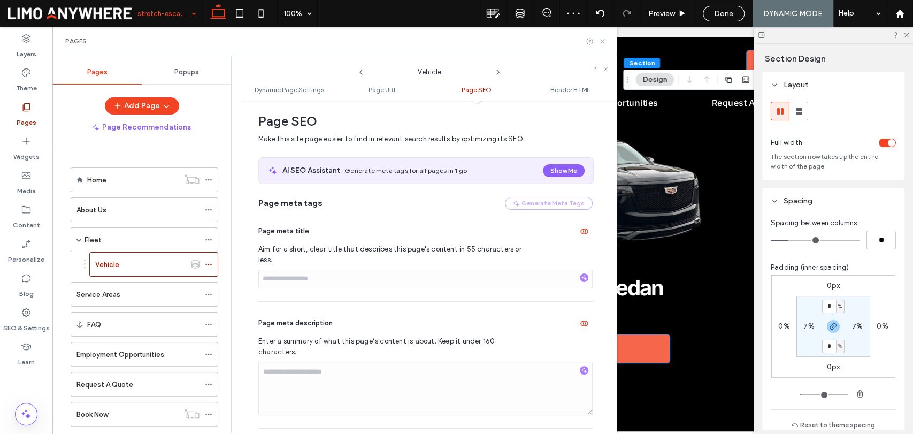
click at [601, 40] on icon at bounding box center [603, 41] width 8 height 8
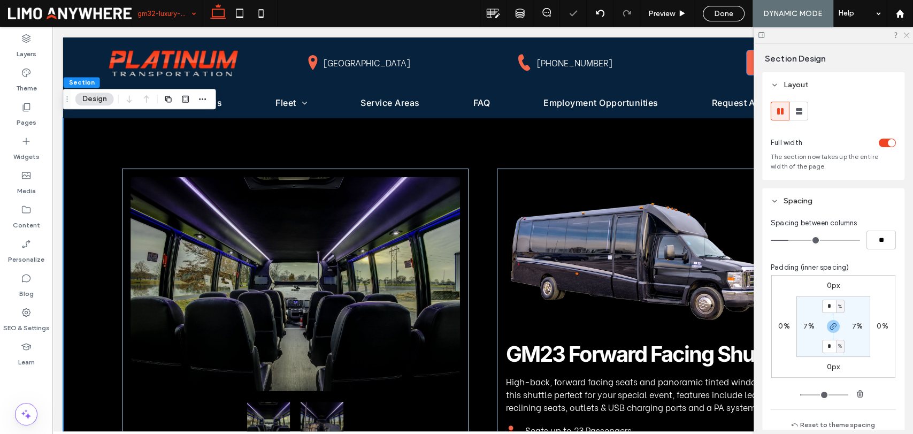
click at [904, 32] on icon at bounding box center [906, 34] width 7 height 7
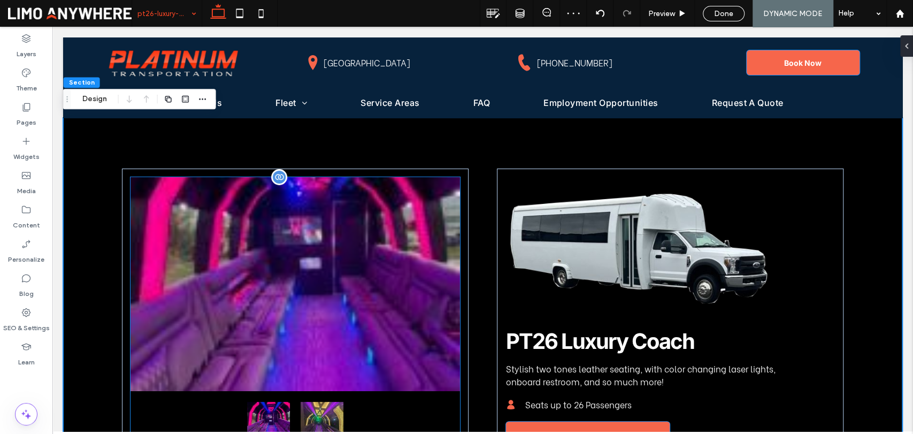
click at [315, 251] on div at bounding box center [296, 284] width 330 height 214
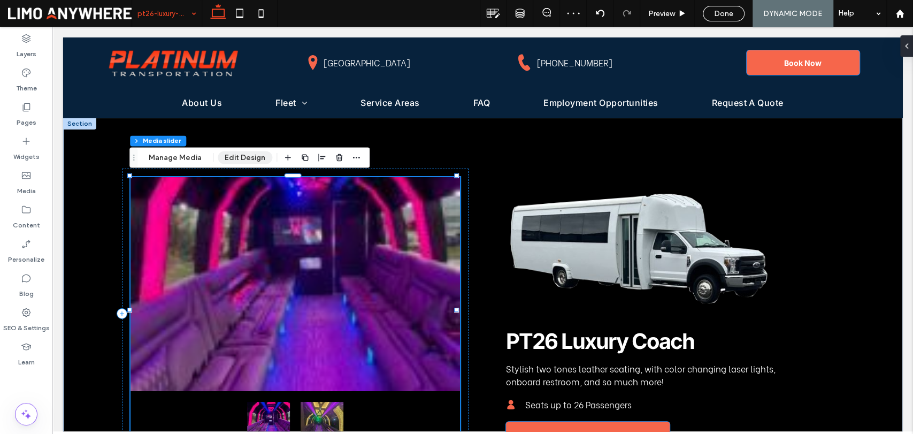
click at [244, 156] on button "Edit Design" at bounding box center [245, 157] width 55 height 13
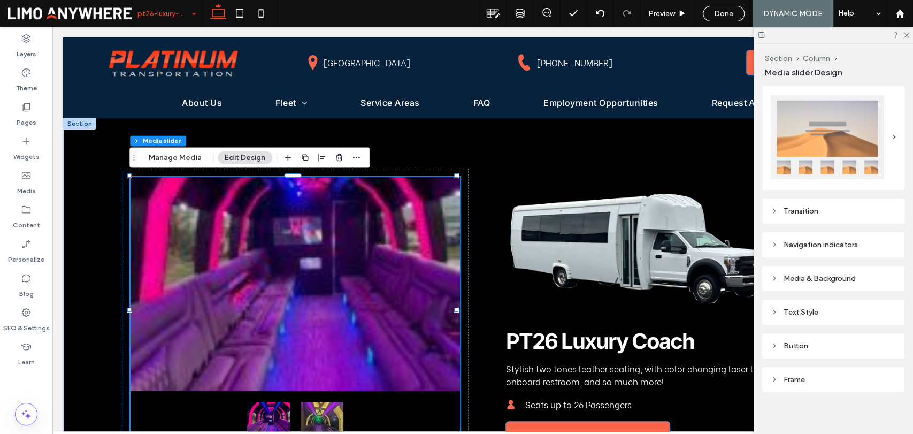
click at [826, 275] on div "Media & Background" at bounding box center [833, 278] width 125 height 9
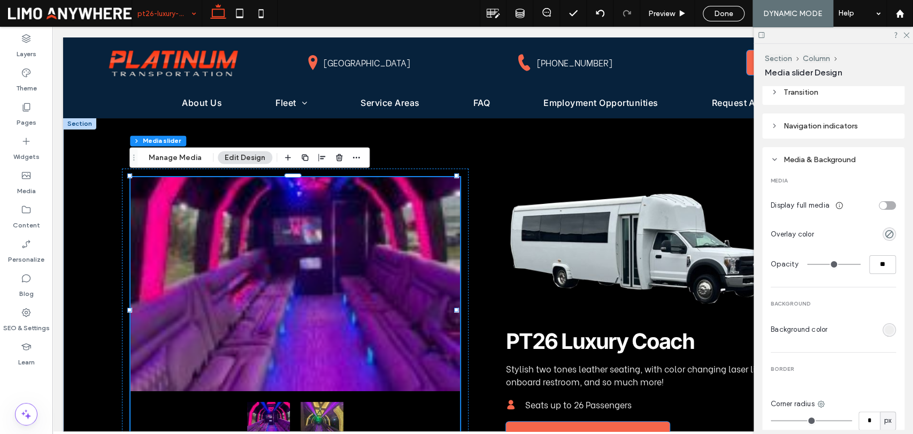
scroll to position [437, 0]
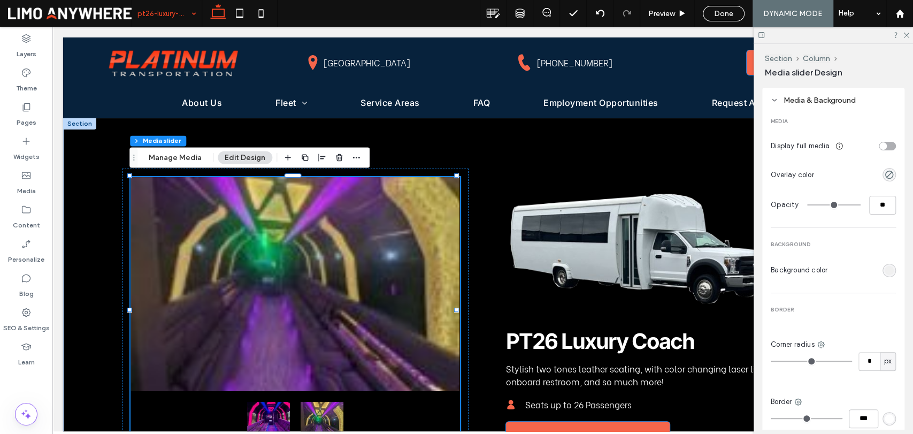
click at [885, 266] on div "rgb(238, 238, 238)" at bounding box center [889, 270] width 9 height 9
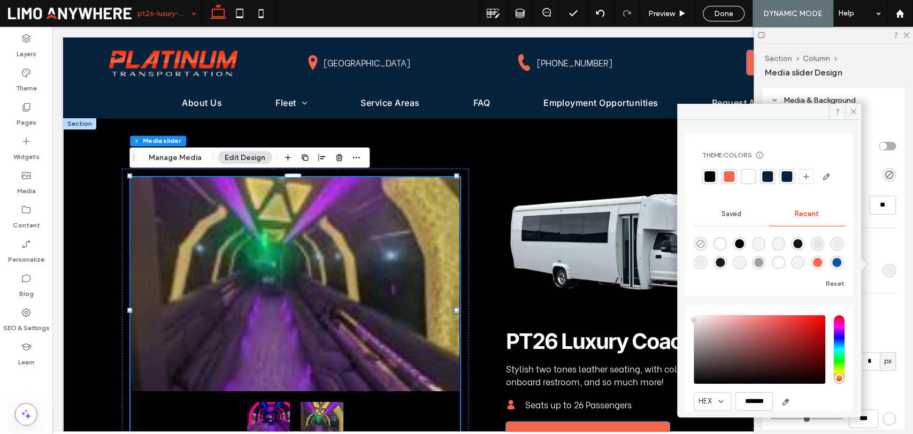
click at [704, 248] on use "rgba(0, 0, 0, 0)" at bounding box center [701, 244] width 8 height 8
type input "*******"
type input "*"
type input "**"
click at [854, 112] on icon at bounding box center [854, 112] width 8 height 8
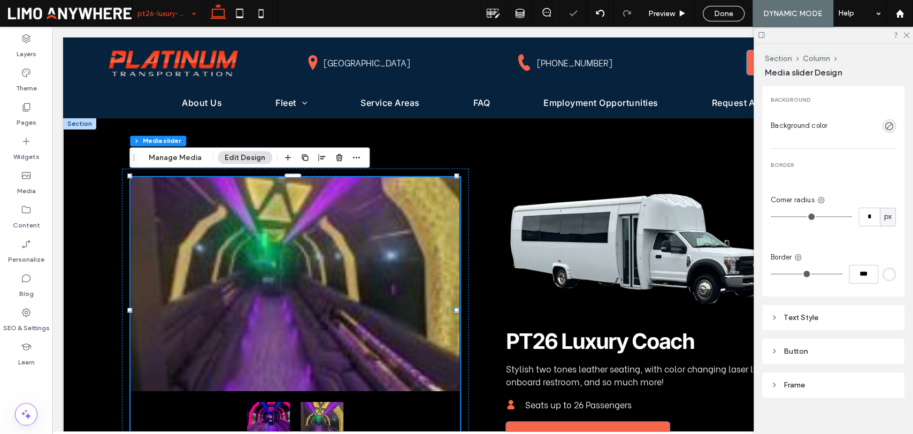
scroll to position [587, 0]
drag, startPoint x: 905, startPoint y: 34, endPoint x: 484, endPoint y: 162, distance: 439.9
click at [905, 34] on icon at bounding box center [906, 34] width 7 height 7
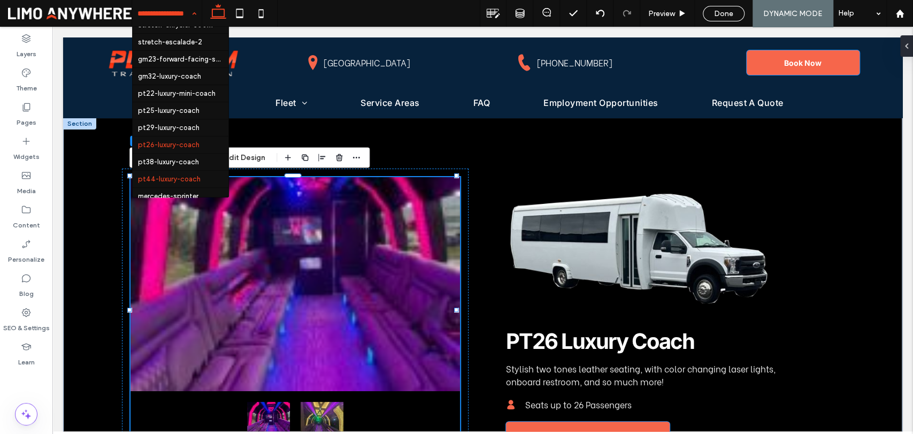
scroll to position [39, 0]
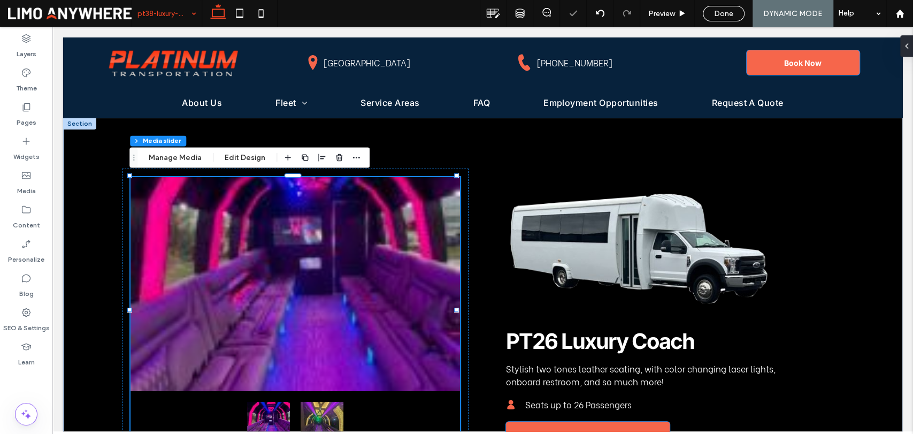
click at [183, 18] on input at bounding box center [164, 13] width 54 height 27
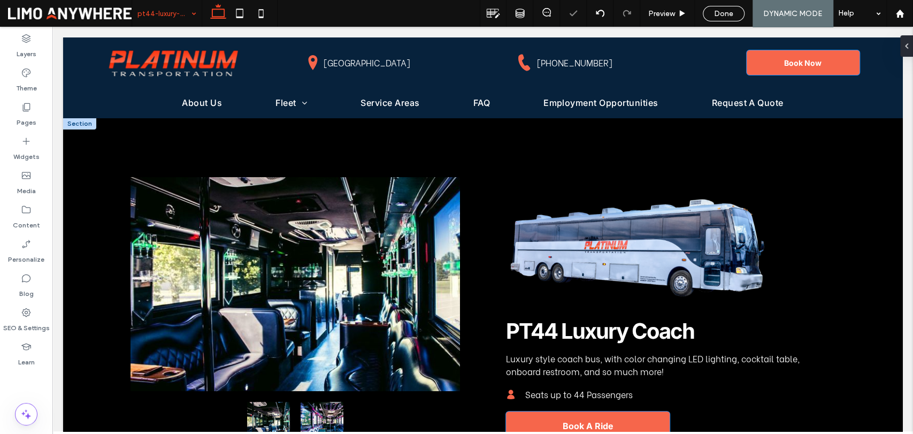
scroll to position [0, 0]
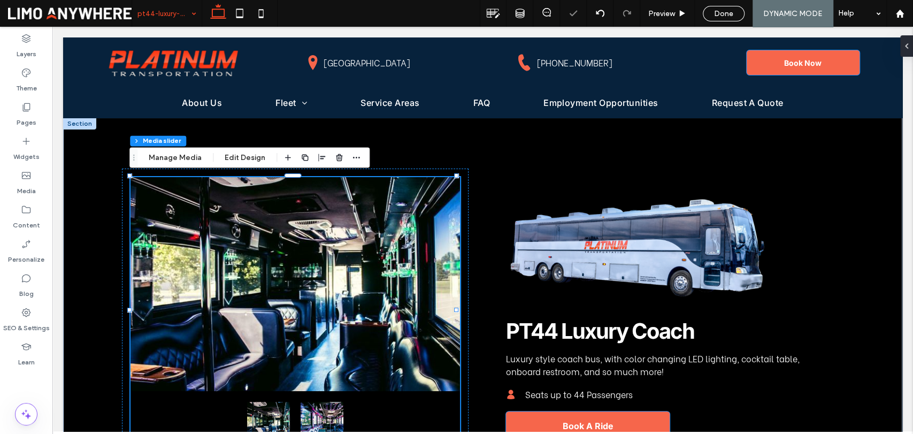
click at [422, 138] on div "a a a a PT44 Luxury Coach Luxury style coach bus, with color changing LED light…" at bounding box center [482, 310] width 839 height 385
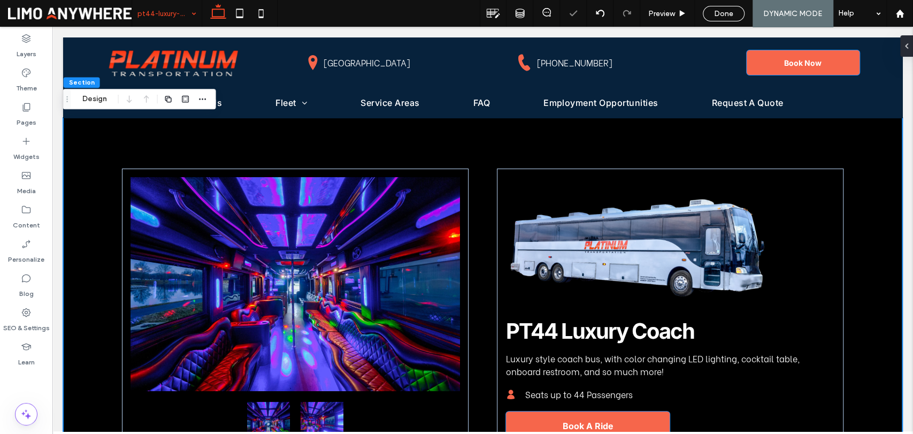
click at [367, 139] on div "a a a a PT44 Luxury Coach Luxury style coach bus, with color changing LED light…" at bounding box center [482, 310] width 839 height 385
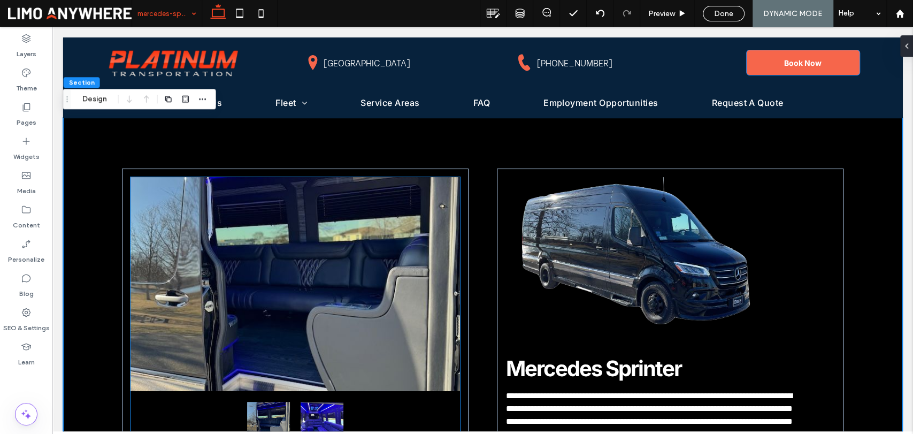
click at [33, 111] on div "Pages" at bounding box center [26, 114] width 52 height 34
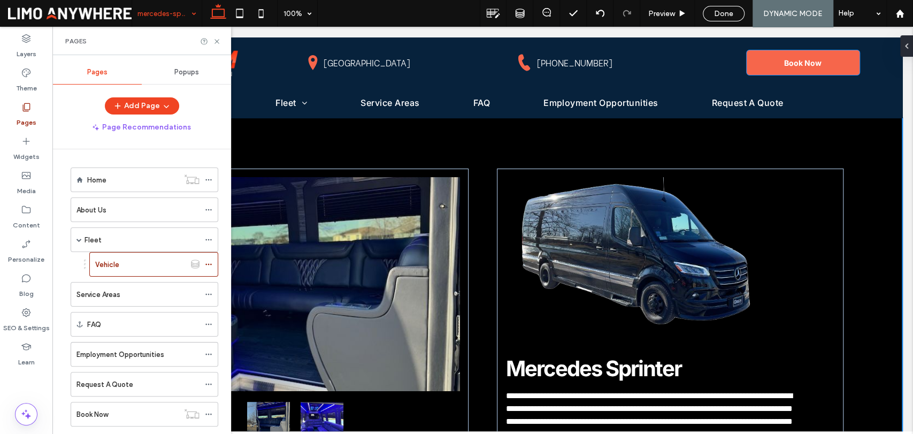
click at [97, 176] on label "Home" at bounding box center [96, 180] width 19 height 19
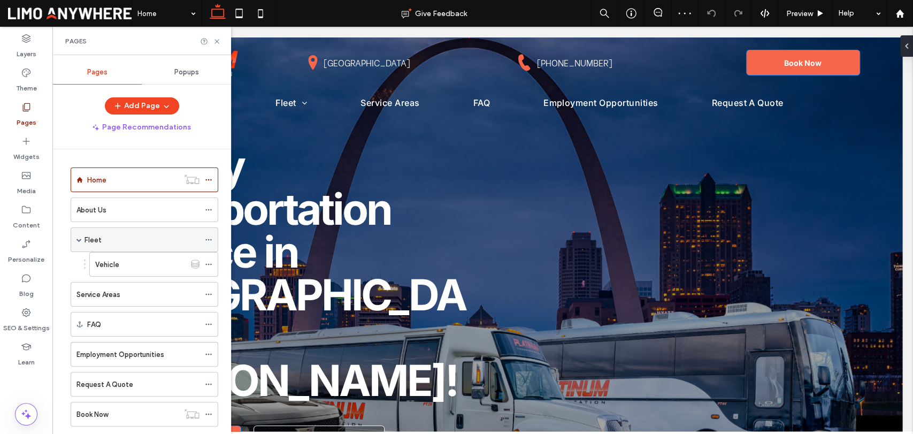
click at [109, 241] on div "Fleet" at bounding box center [142, 239] width 115 height 11
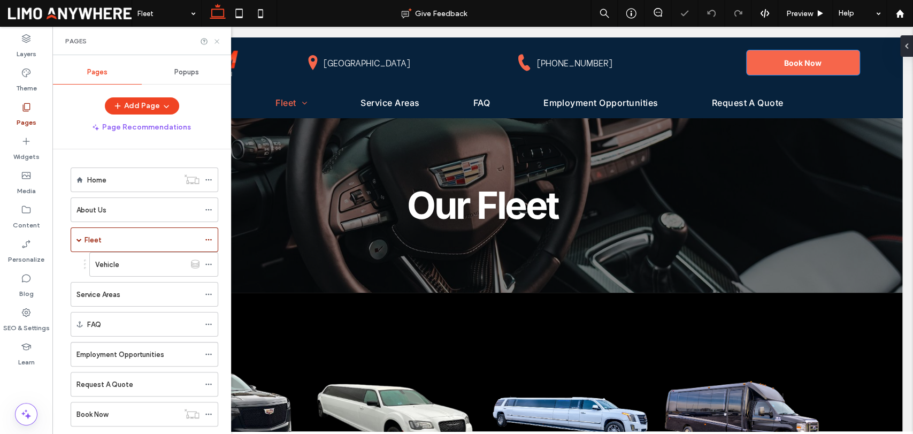
click at [214, 42] on icon at bounding box center [217, 41] width 8 height 8
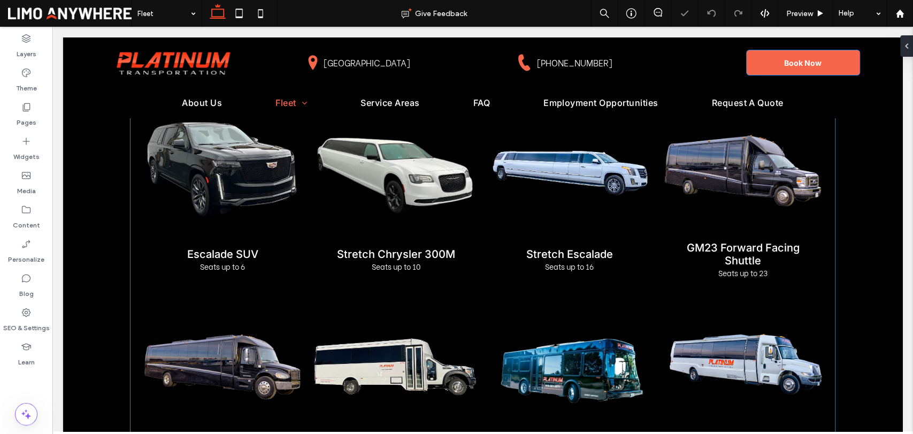
scroll to position [297, 0]
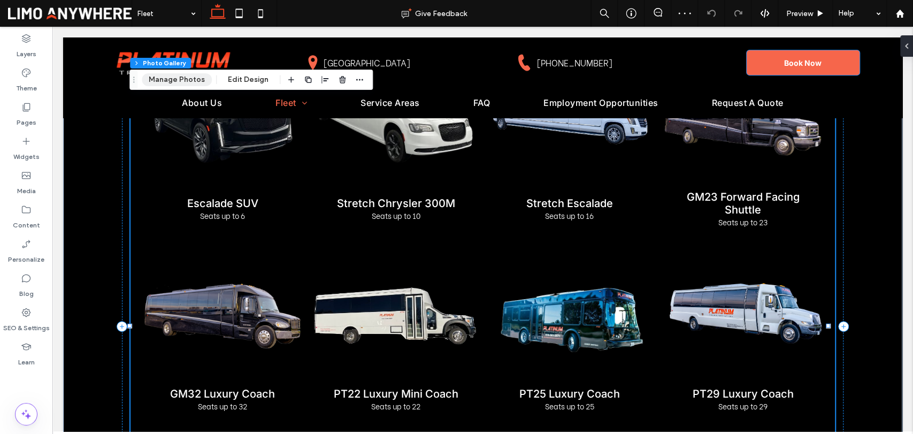
click at [194, 82] on button "Manage Photos" at bounding box center [177, 79] width 70 height 13
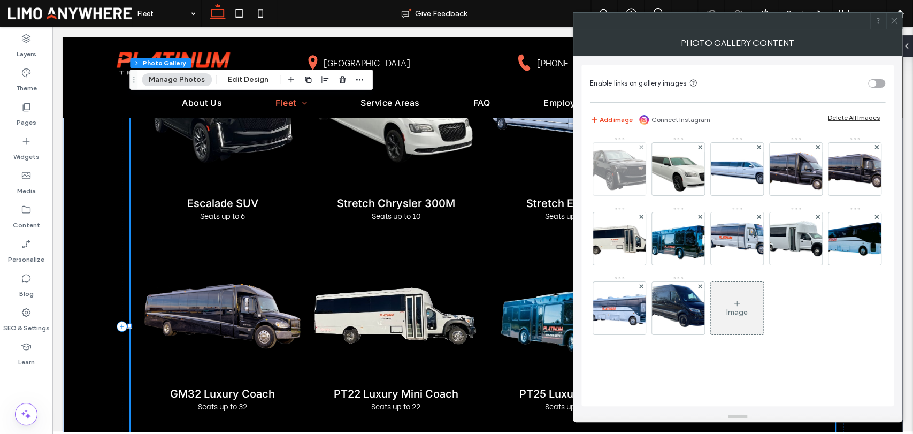
click at [625, 170] on img at bounding box center [620, 169] width 74 height 52
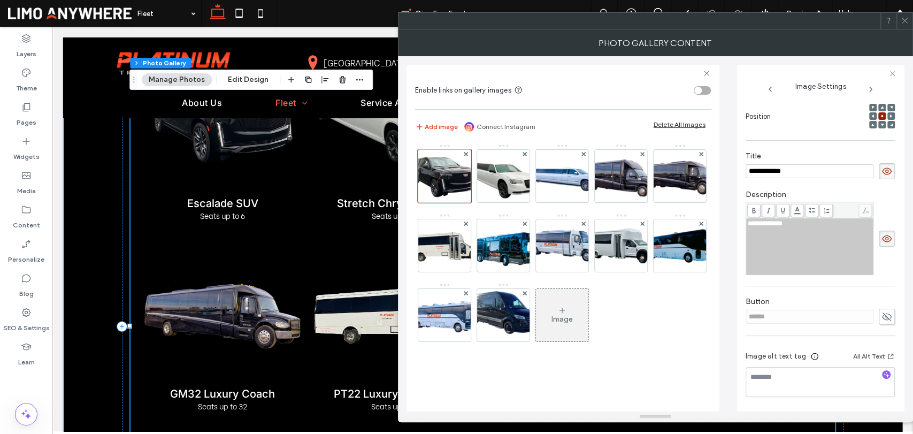
scroll to position [158, 0]
click at [882, 318] on use at bounding box center [887, 316] width 10 height 9
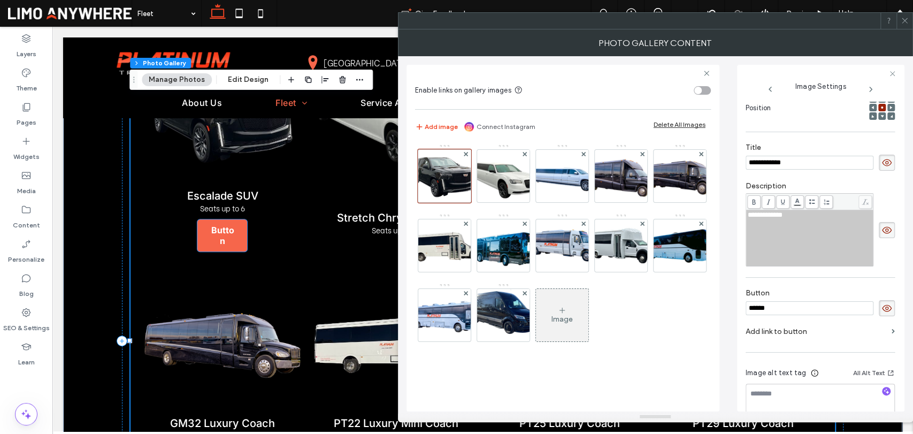
click at [882, 314] on icon at bounding box center [887, 308] width 11 height 12
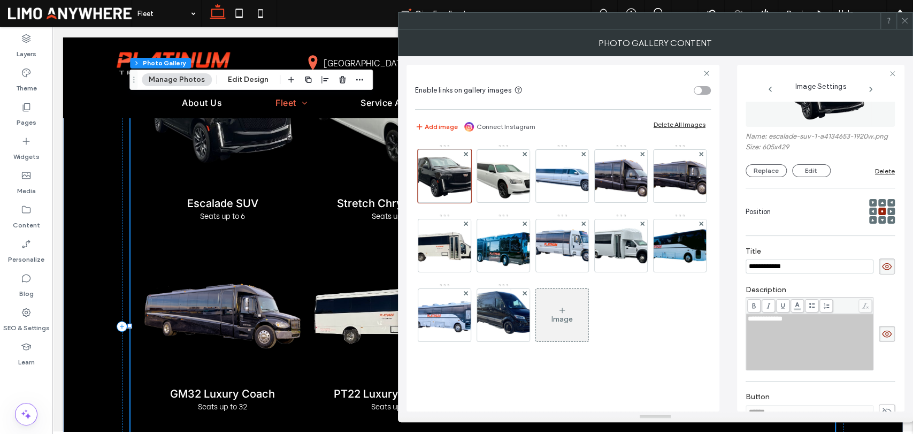
scroll to position [0, 0]
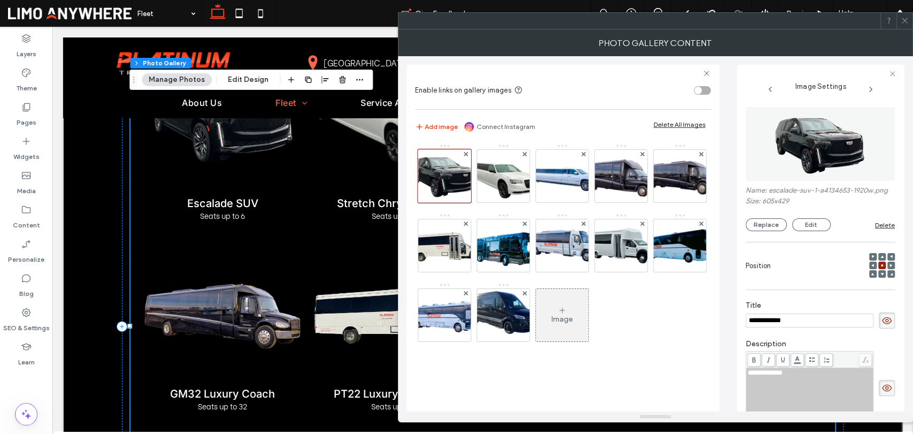
click at [702, 89] on div "toggle" at bounding box center [702, 90] width 17 height 9
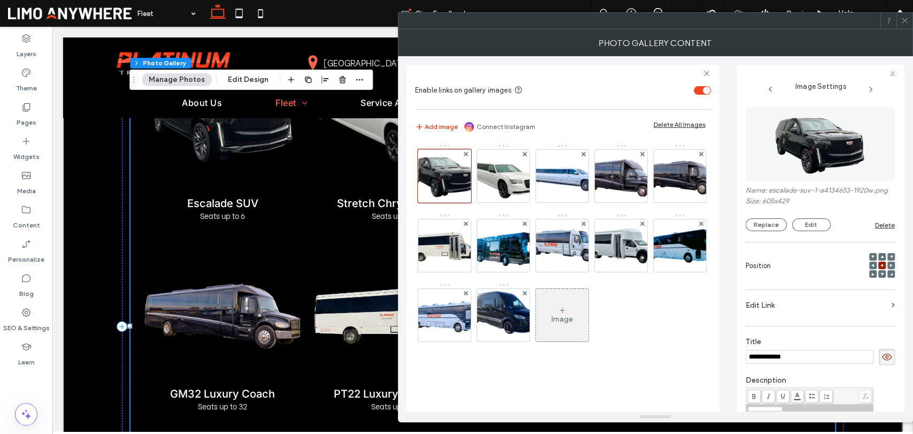
click at [788, 315] on label "Edit Link" at bounding box center [817, 305] width 142 height 20
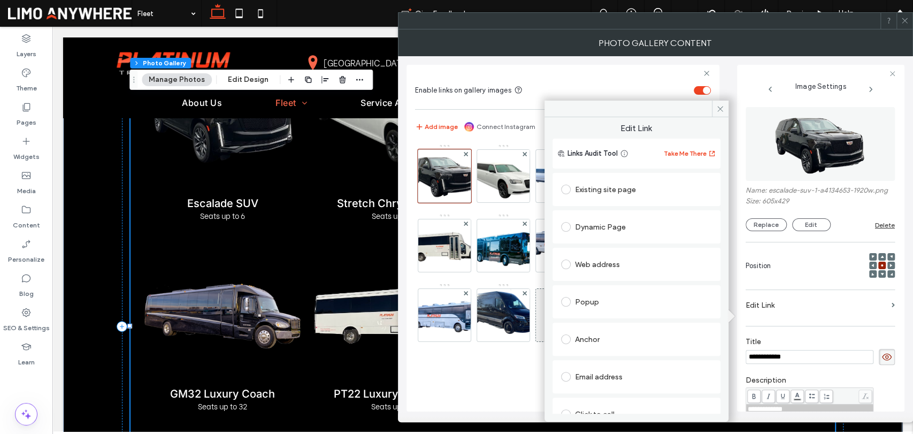
click at [607, 221] on div "Dynamic Page" at bounding box center [636, 226] width 151 height 17
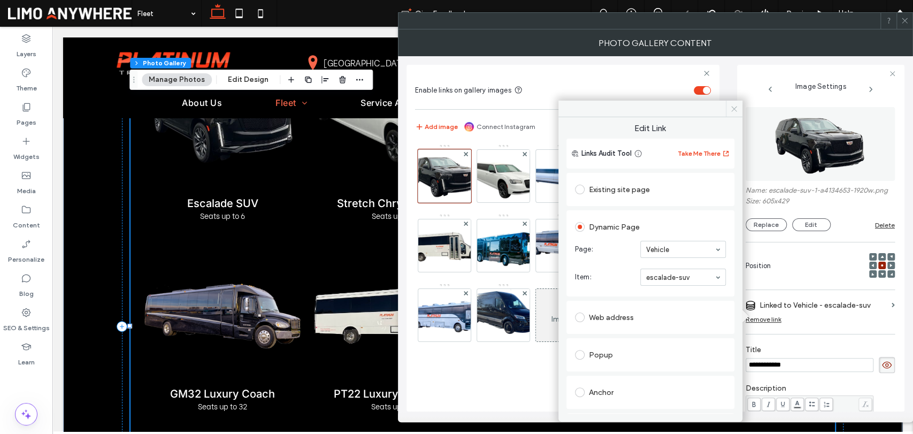
click at [732, 109] on icon at bounding box center [734, 109] width 8 height 8
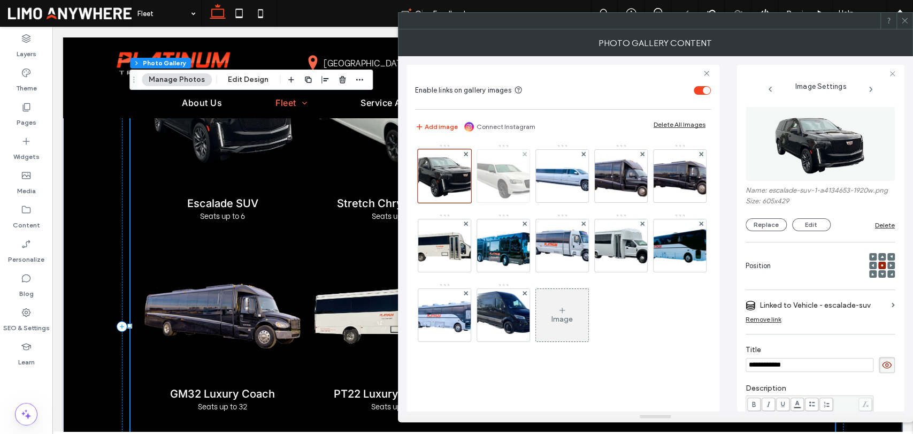
click at [505, 180] on img at bounding box center [503, 176] width 79 height 52
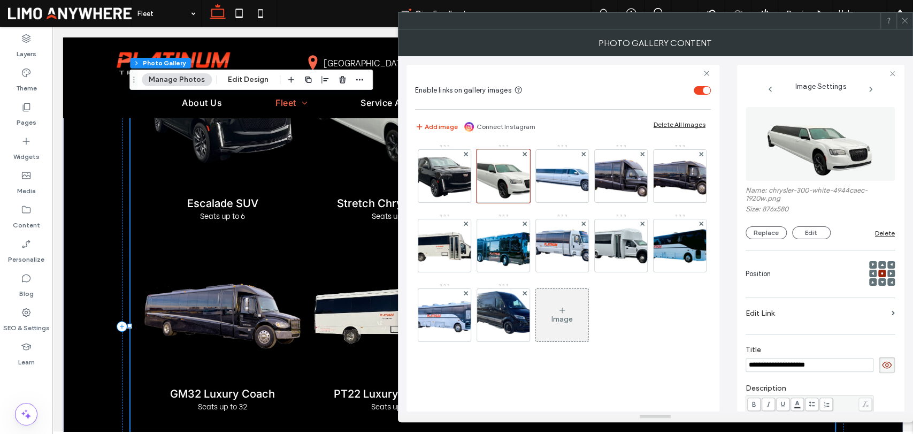
click at [768, 313] on label "Edit Link" at bounding box center [817, 313] width 142 height 20
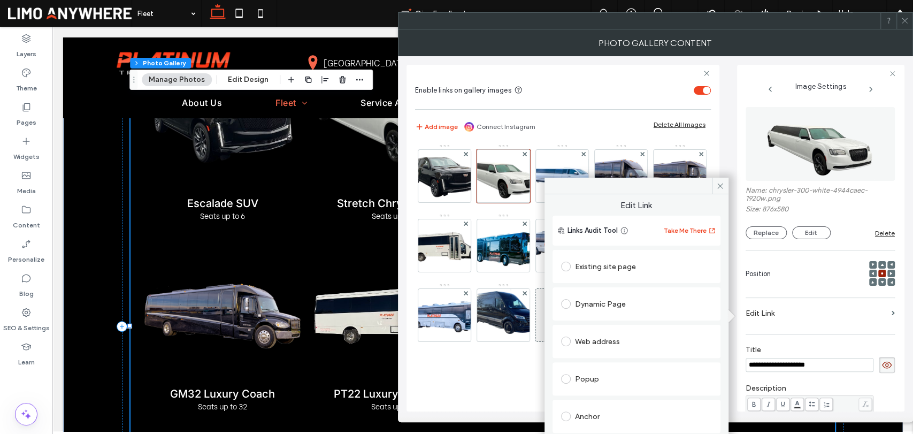
click at [605, 304] on div "Dynamic Page" at bounding box center [636, 303] width 151 height 17
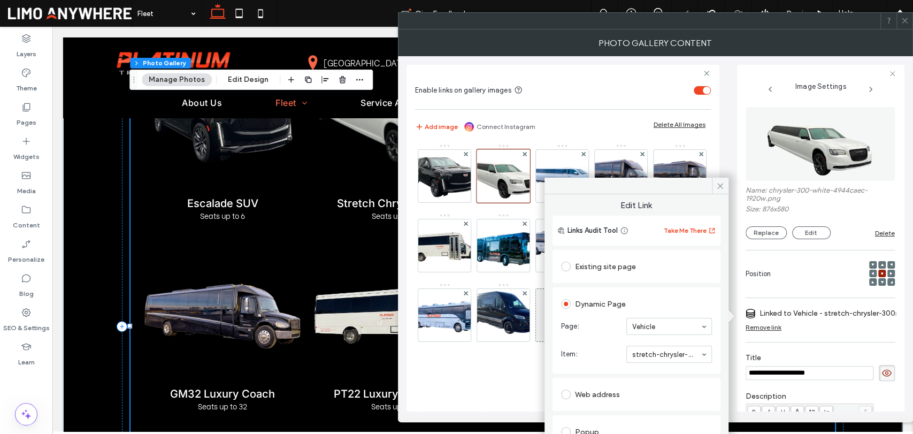
scroll to position [119, 0]
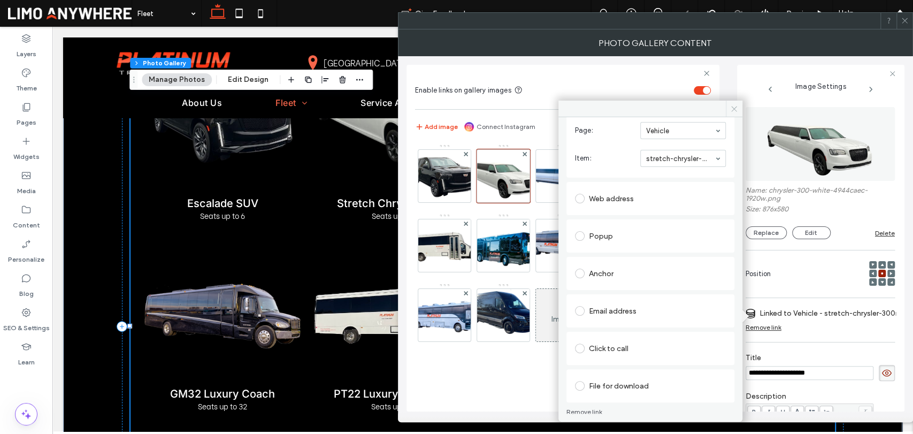
click at [733, 110] on use at bounding box center [734, 108] width 5 height 5
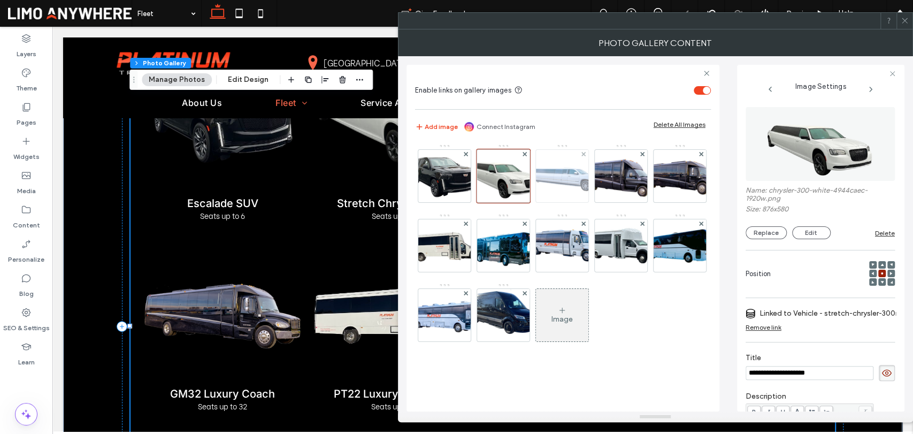
click at [577, 179] on img at bounding box center [562, 176] width 86 height 42
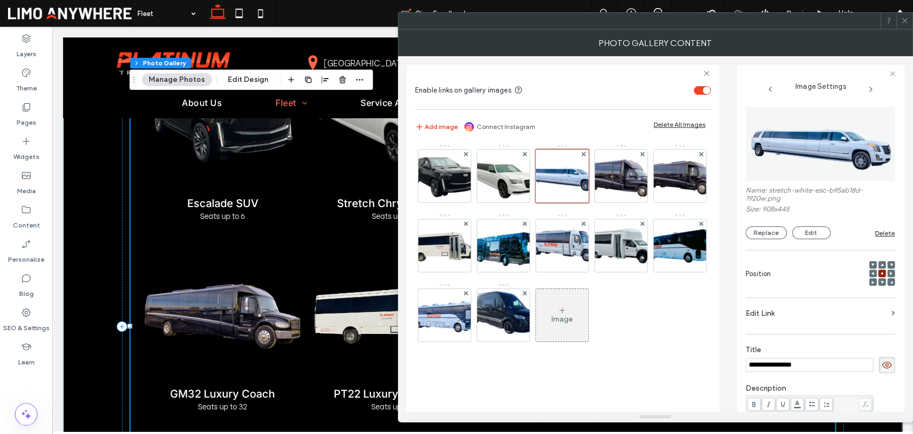
click at [787, 322] on label "Edit Link" at bounding box center [817, 313] width 142 height 20
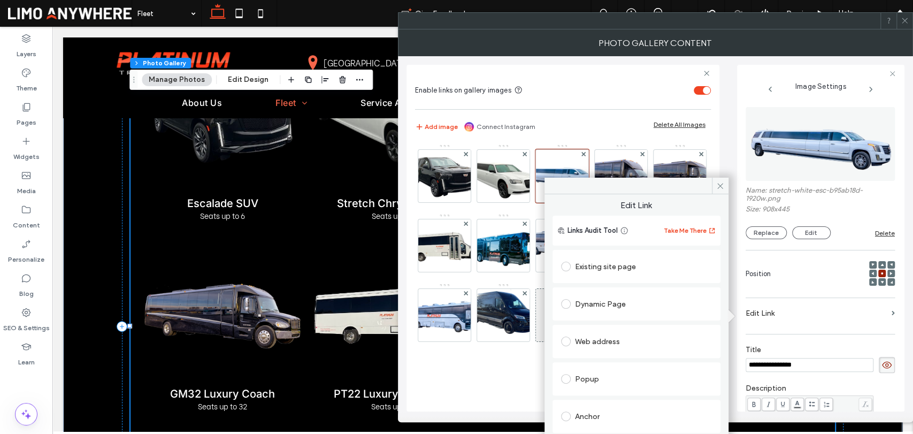
click at [604, 299] on div "Dynamic Page" at bounding box center [636, 303] width 151 height 17
click at [642, 318] on div "Select..." at bounding box center [669, 326] width 86 height 17
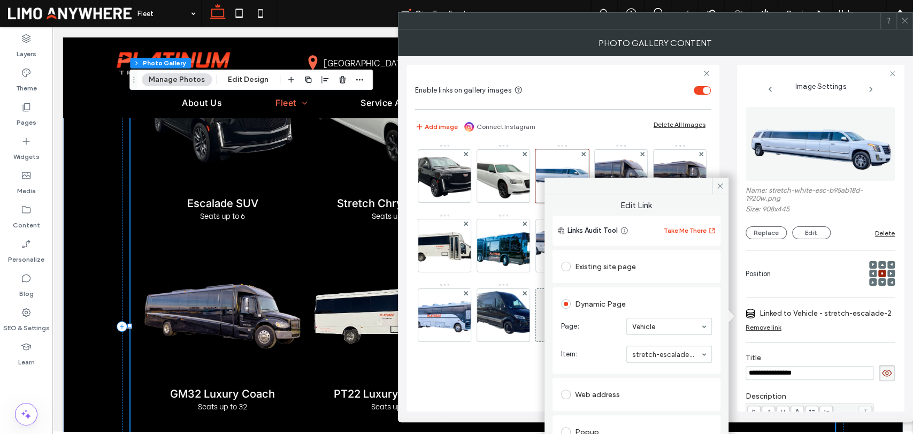
click at [721, 250] on div "Existing site page" at bounding box center [637, 266] width 168 height 33
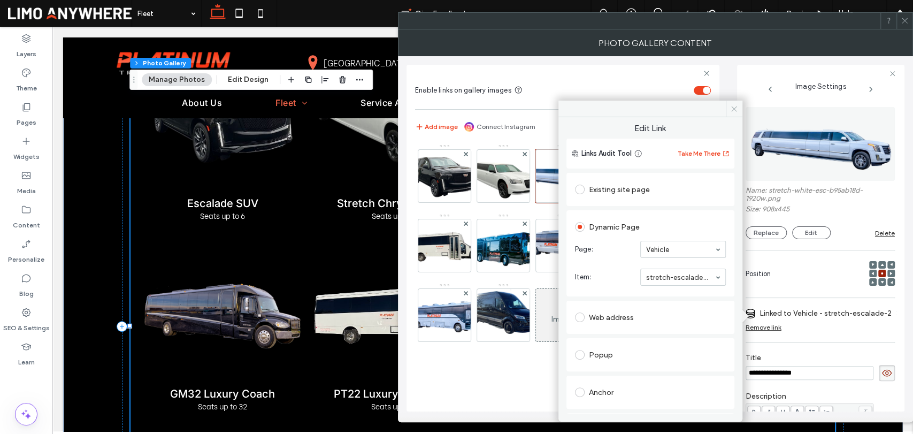
click at [732, 110] on icon at bounding box center [734, 109] width 8 height 8
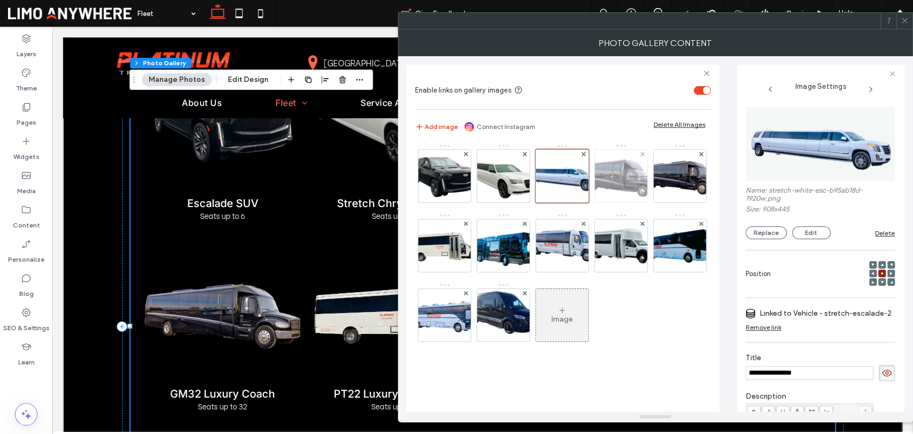
click at [623, 161] on img at bounding box center [621, 176] width 86 height 50
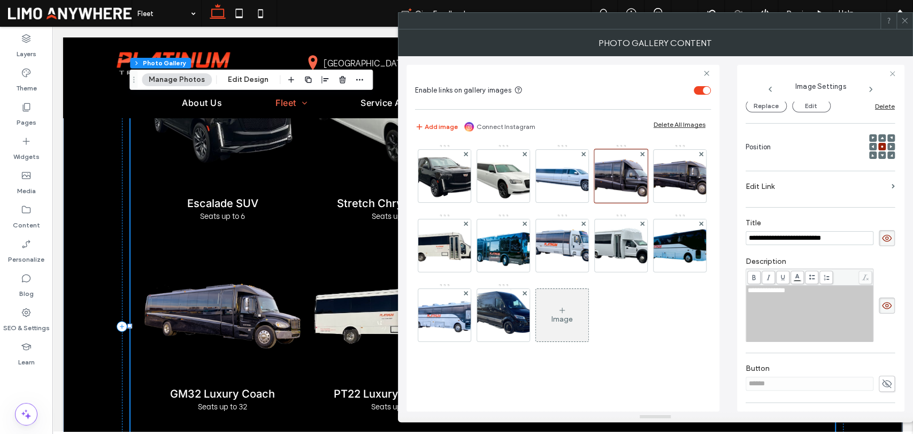
click at [813, 172] on div "**********" at bounding box center [820, 230] width 149 height 494
click at [811, 182] on label "Edit Link" at bounding box center [817, 187] width 142 height 20
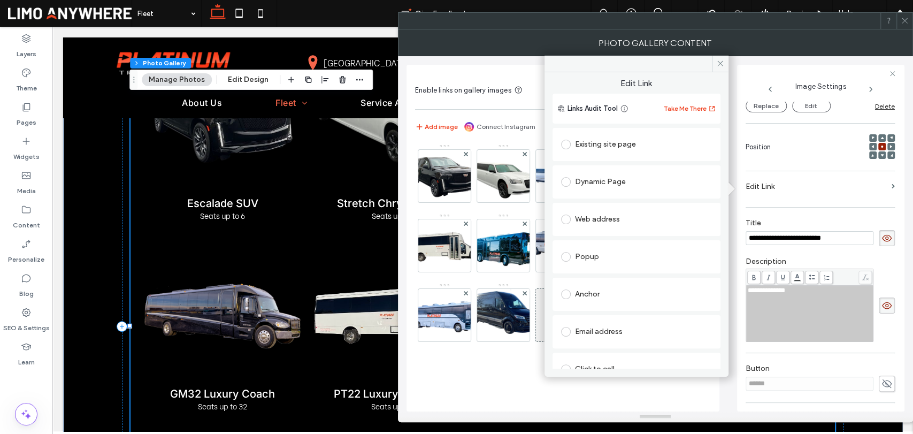
click at [608, 179] on div "Dynamic Page" at bounding box center [636, 181] width 151 height 17
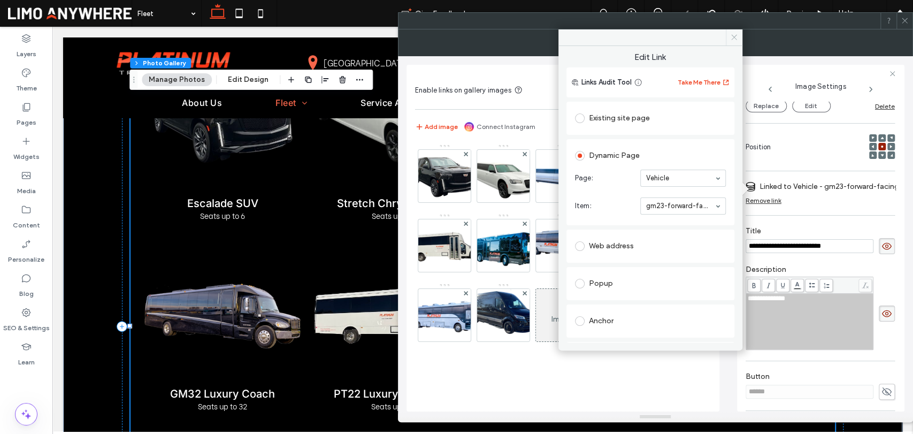
click at [735, 41] on span at bounding box center [734, 37] width 17 height 16
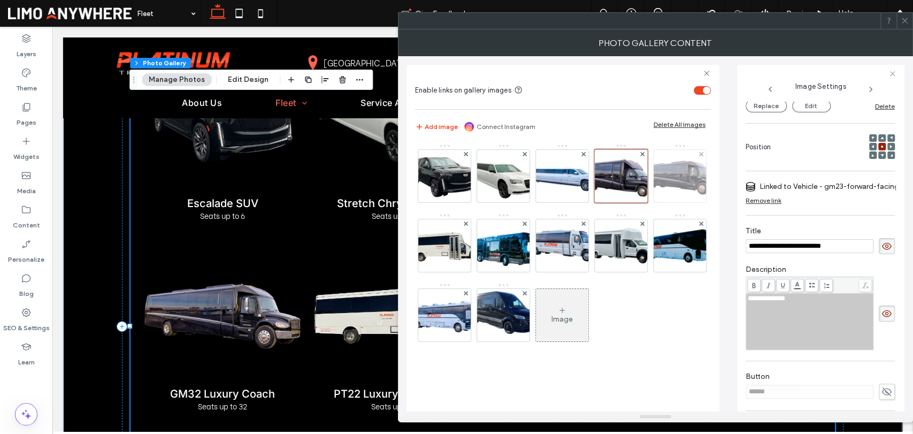
click at [637, 198] on img at bounding box center [680, 176] width 86 height 45
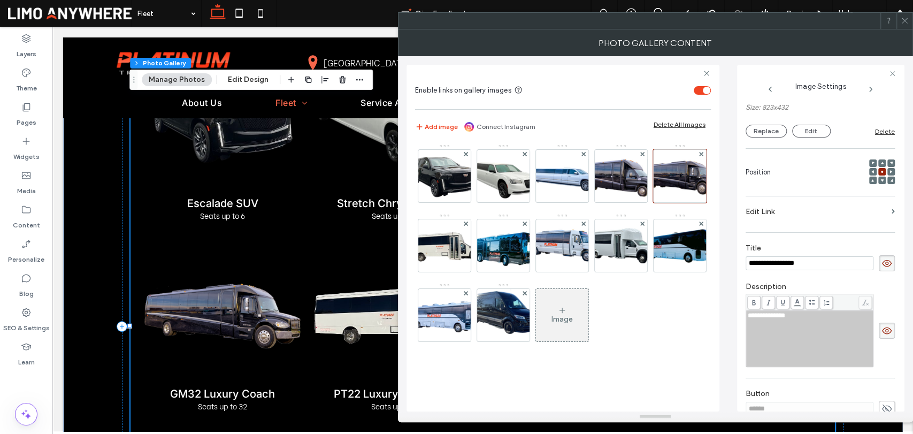
scroll to position [66, 0]
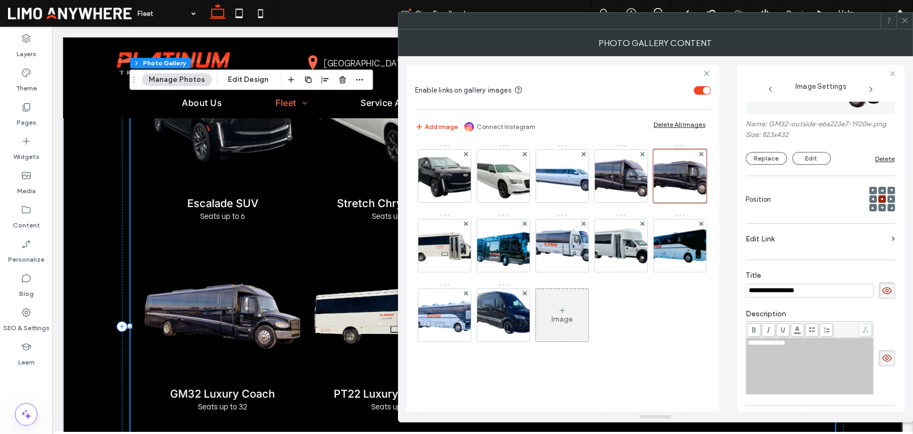
click at [791, 245] on label "Edit Link" at bounding box center [817, 239] width 142 height 20
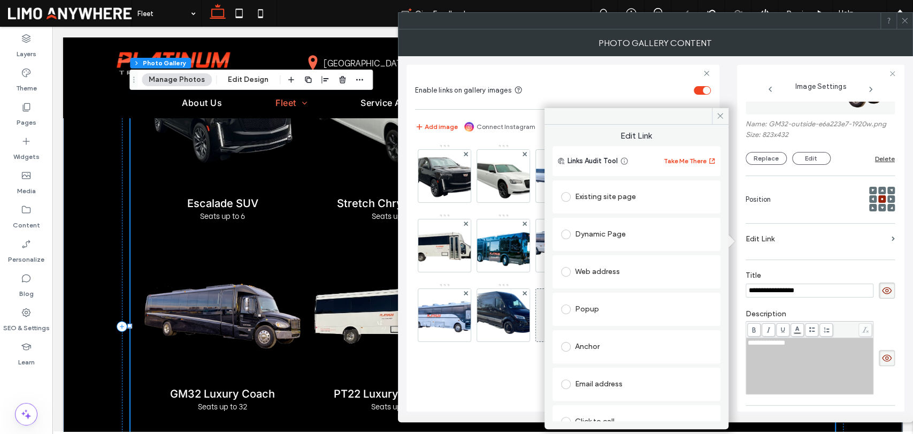
click at [596, 225] on div "Dynamic Page" at bounding box center [636, 234] width 151 height 22
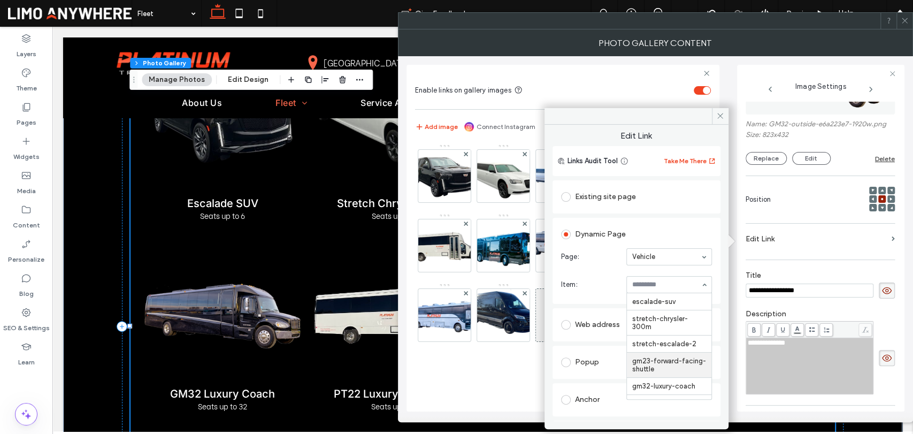
scroll to position [59, 0]
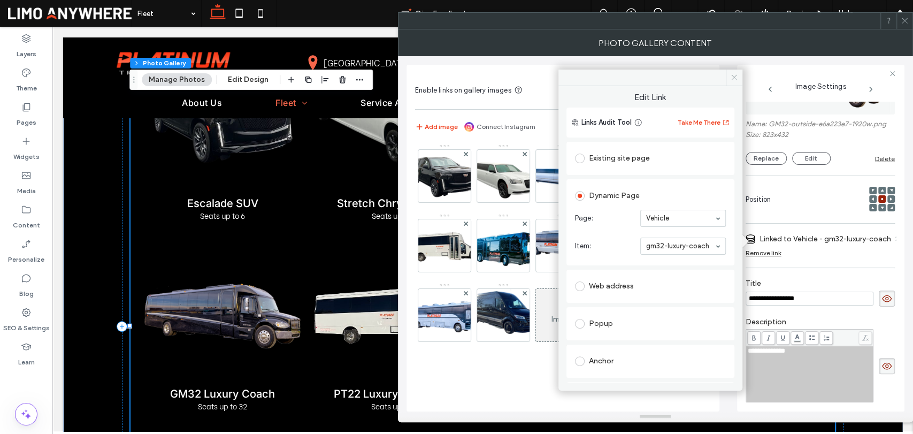
click at [732, 81] on span at bounding box center [734, 78] width 17 height 16
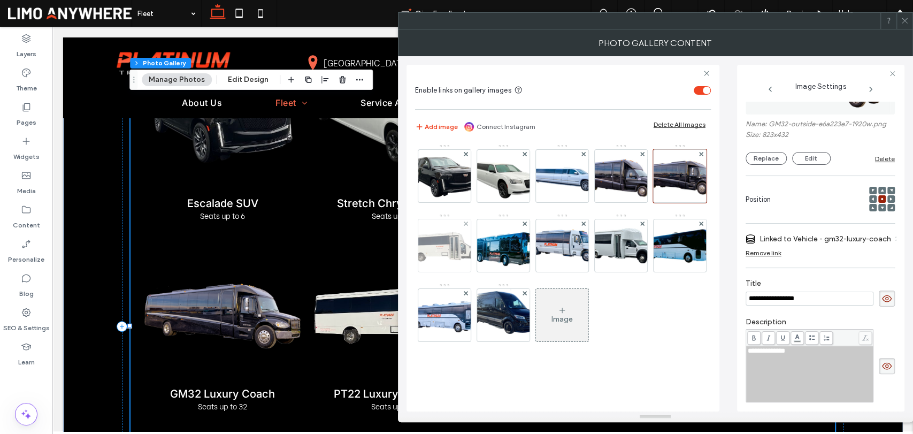
click at [487, 244] on img at bounding box center [445, 245] width 86 height 36
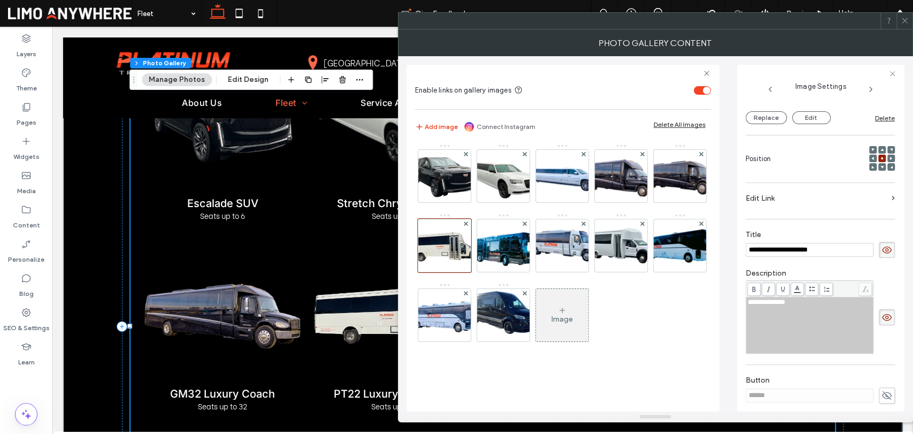
scroll to position [126, 0]
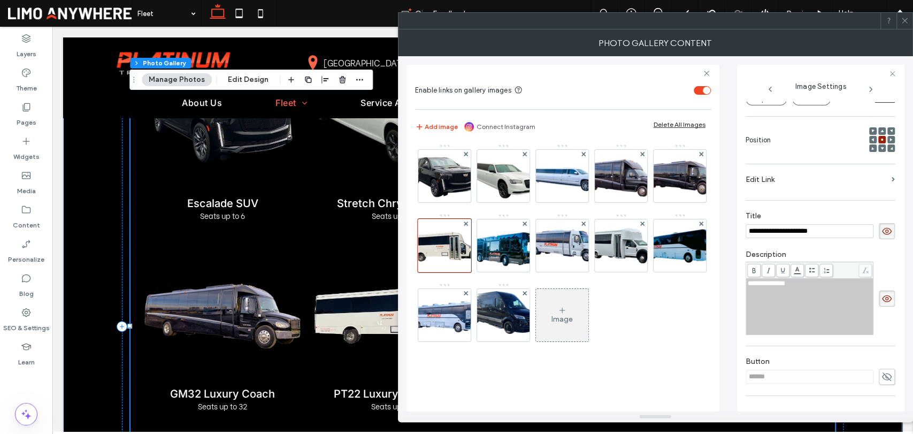
click at [799, 183] on label "Edit Link" at bounding box center [817, 180] width 142 height 20
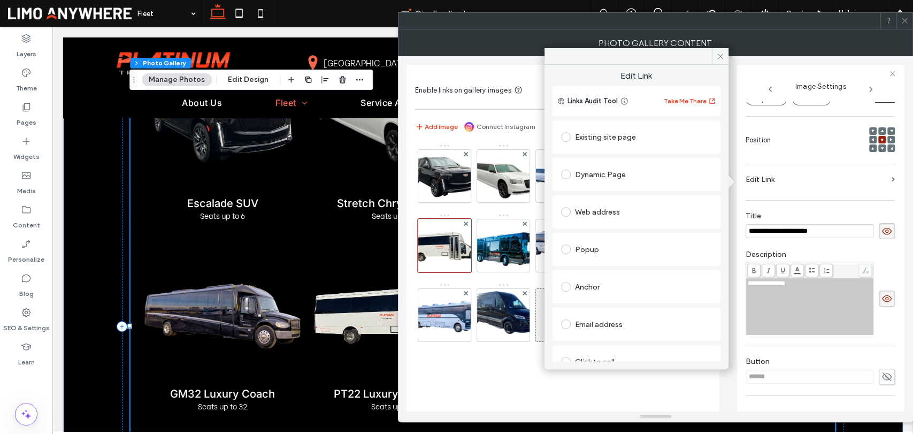
click at [626, 179] on div "Dynamic Page" at bounding box center [636, 174] width 151 height 17
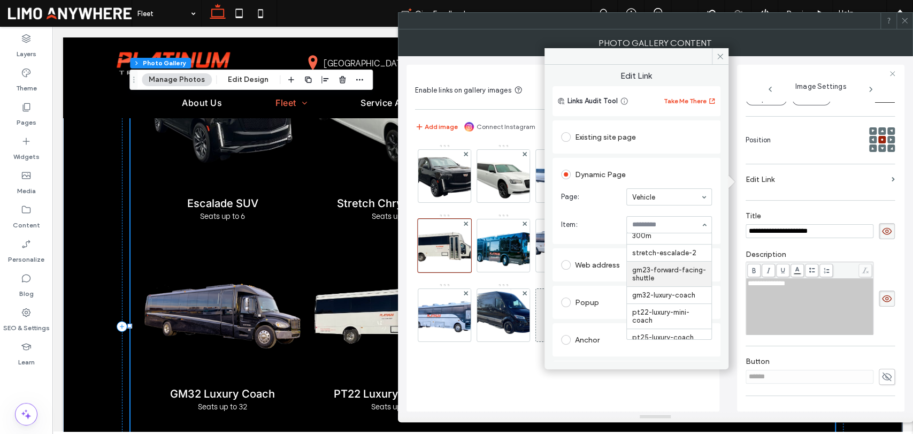
scroll to position [59, 0]
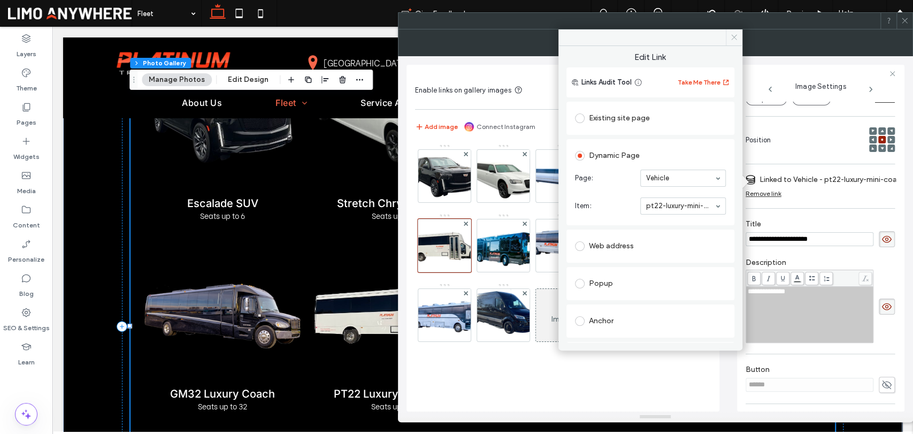
click at [731, 37] on icon at bounding box center [734, 37] width 8 height 8
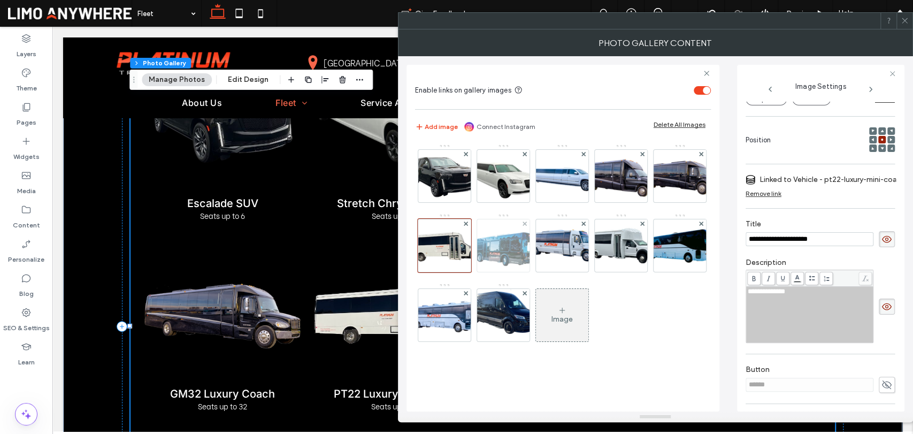
click at [546, 247] on img at bounding box center [504, 245] width 86 height 49
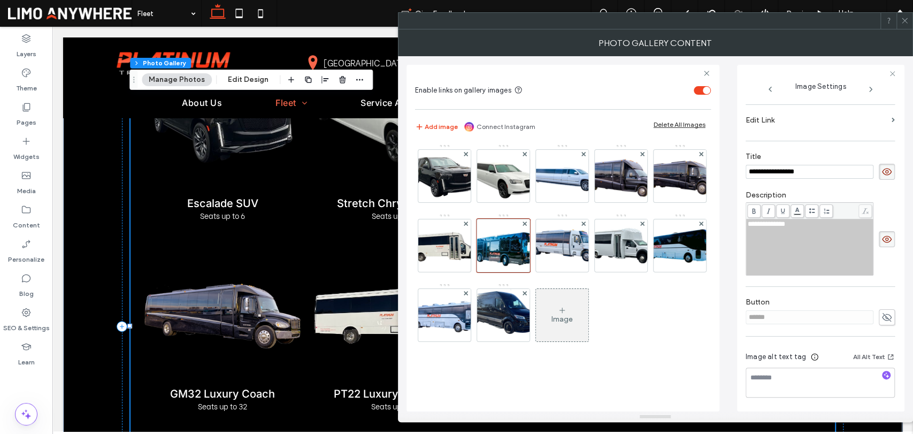
scroll to position [126, 0]
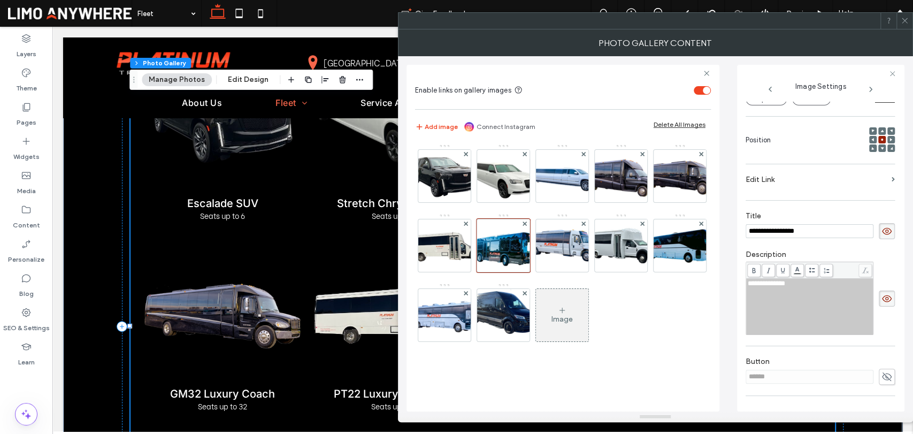
click at [791, 185] on label "Edit Link" at bounding box center [817, 180] width 142 height 20
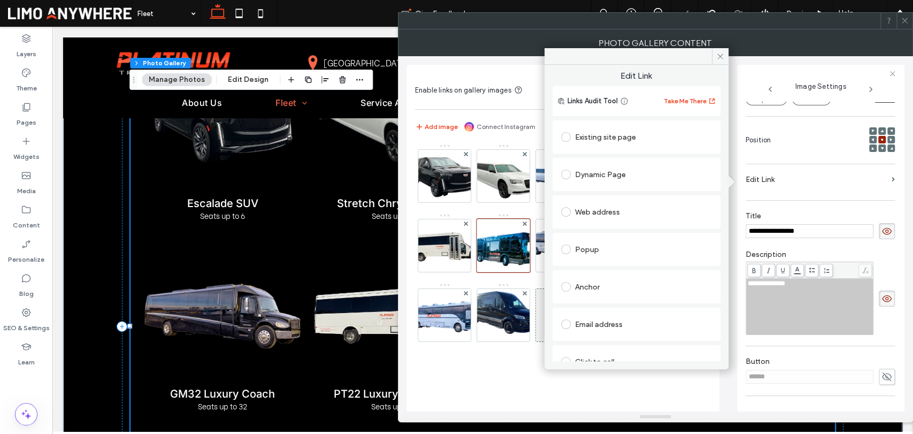
click at [621, 174] on div "Dynamic Page" at bounding box center [636, 174] width 151 height 17
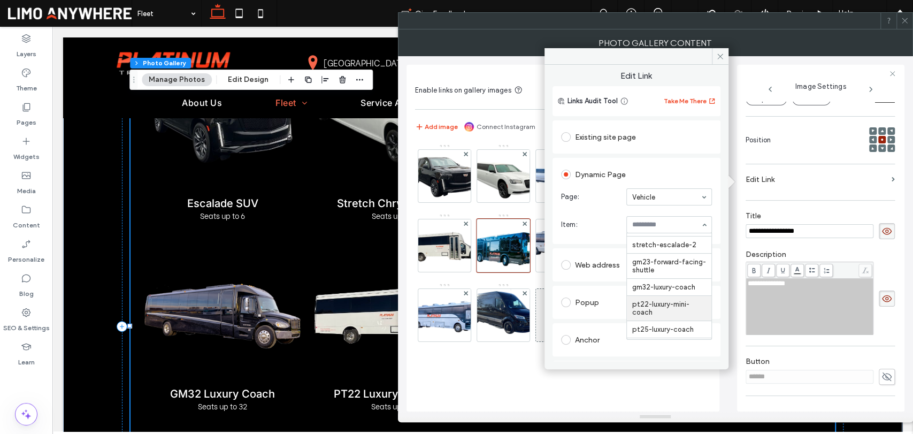
scroll to position [59, 0]
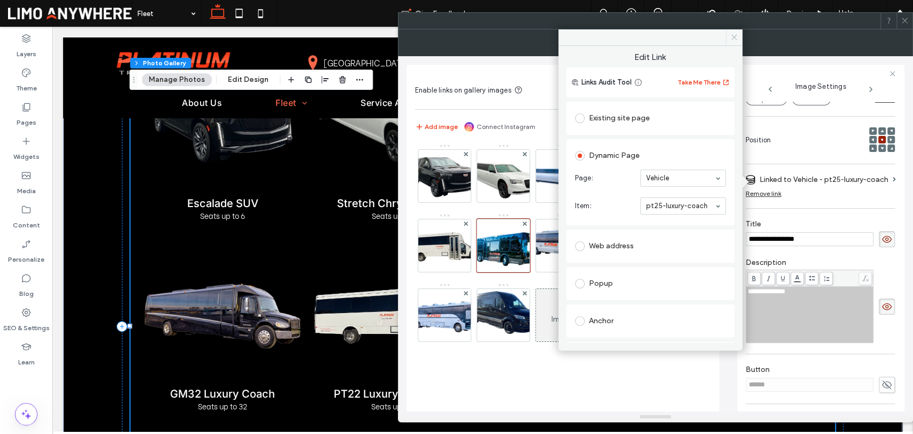
click at [734, 40] on icon at bounding box center [734, 37] width 8 height 8
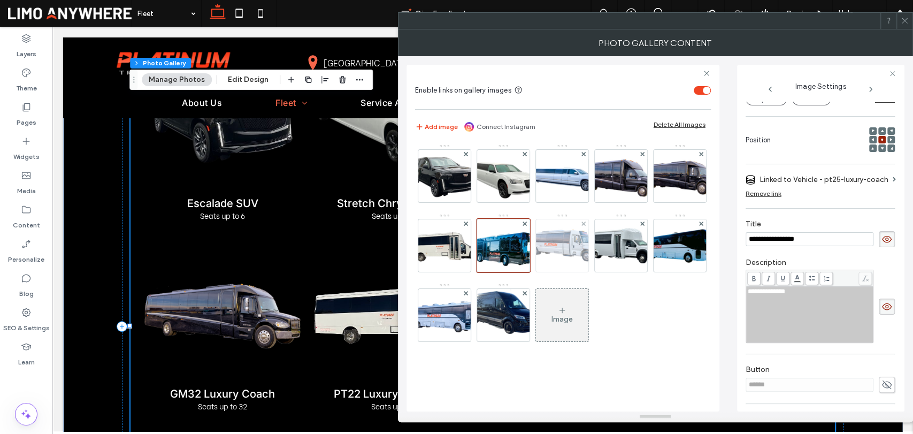
click at [605, 236] on img at bounding box center [562, 245] width 86 height 39
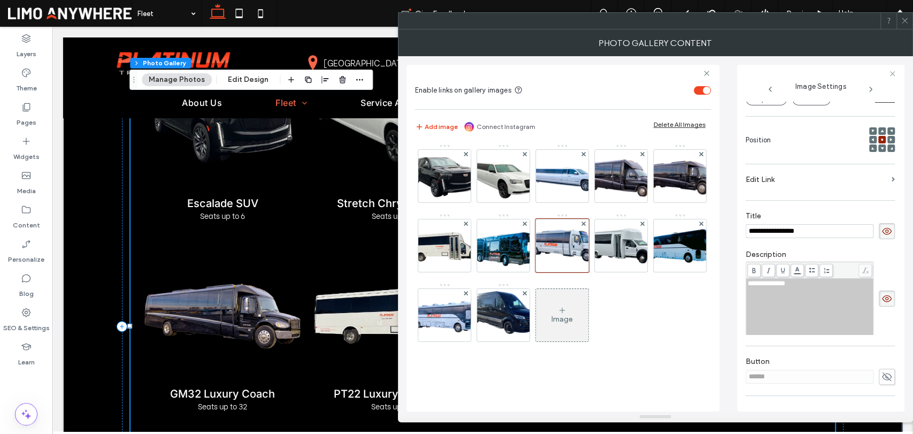
click at [781, 180] on label "Edit Link" at bounding box center [817, 180] width 142 height 20
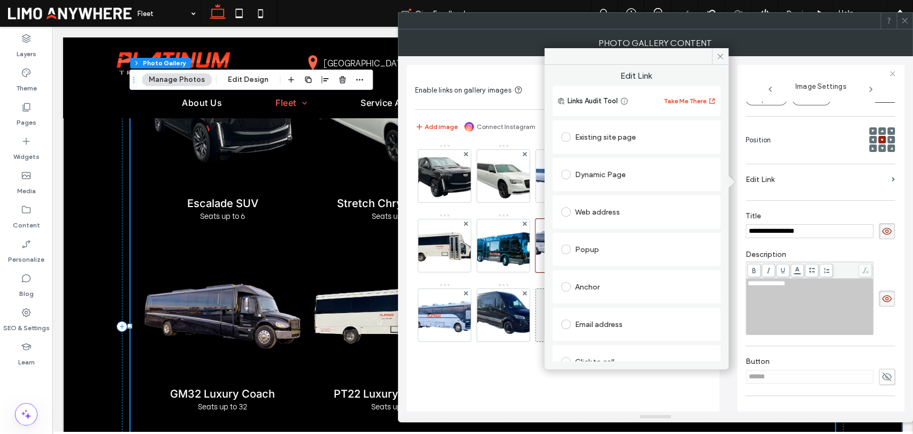
click at [612, 181] on div "Dynamic Page" at bounding box center [636, 174] width 151 height 17
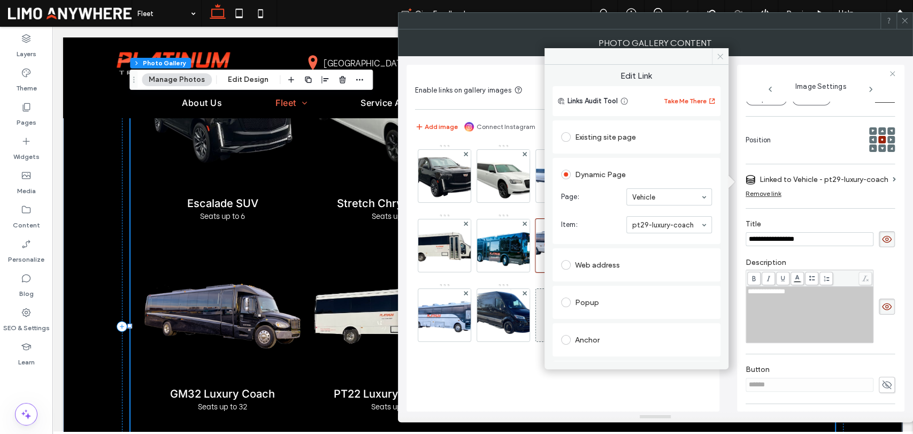
click at [716, 70] on span "Edit Link" at bounding box center [637, 78] width 168 height 16
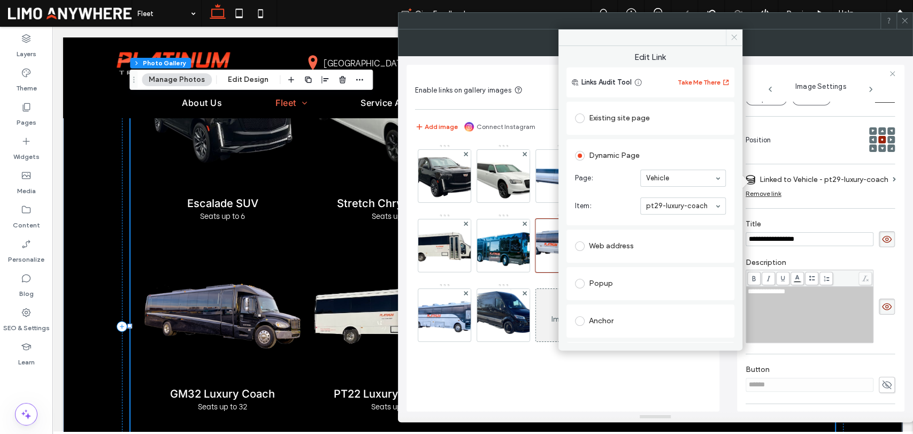
click at [732, 41] on icon at bounding box center [734, 37] width 8 height 8
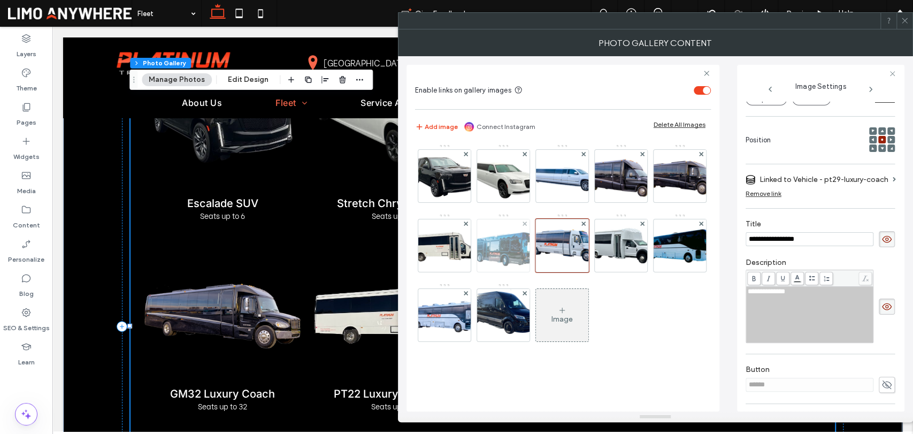
scroll to position [21, 0]
click at [578, 269] on img at bounding box center [621, 246] width 86 height 46
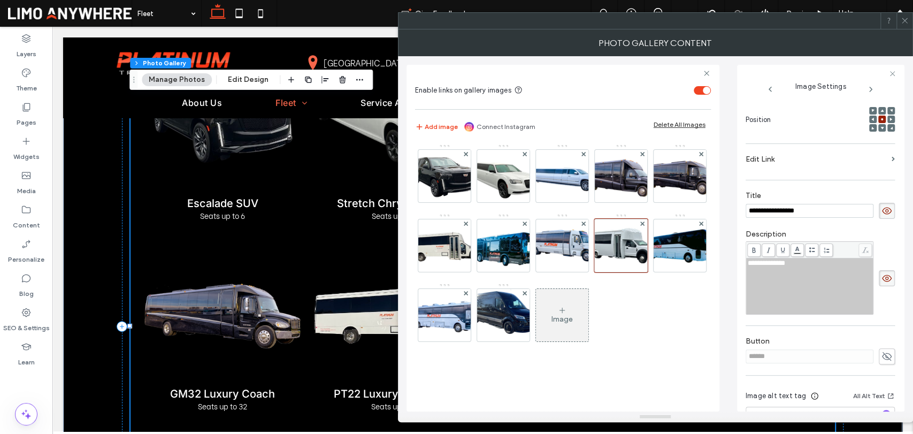
scroll to position [126, 0]
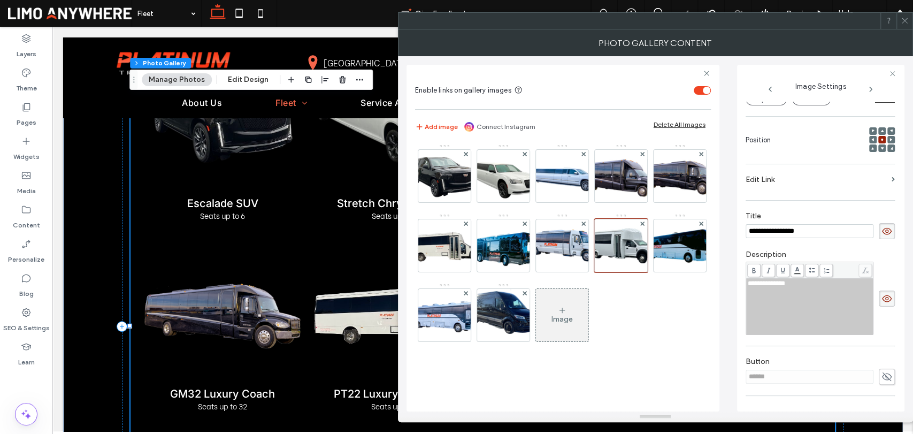
click at [785, 181] on label "Edit Link" at bounding box center [817, 180] width 142 height 20
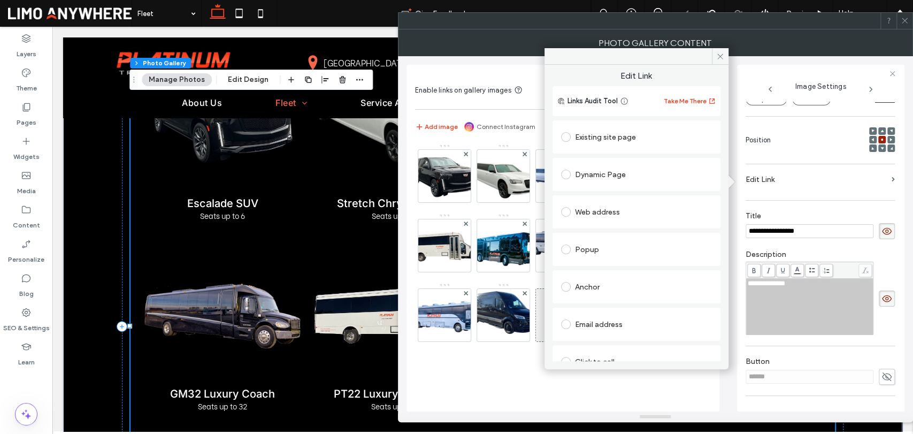
click at [602, 172] on div "Dynamic Page" at bounding box center [636, 174] width 151 height 17
click at [652, 189] on section "Page: Select..." at bounding box center [636, 197] width 151 height 28
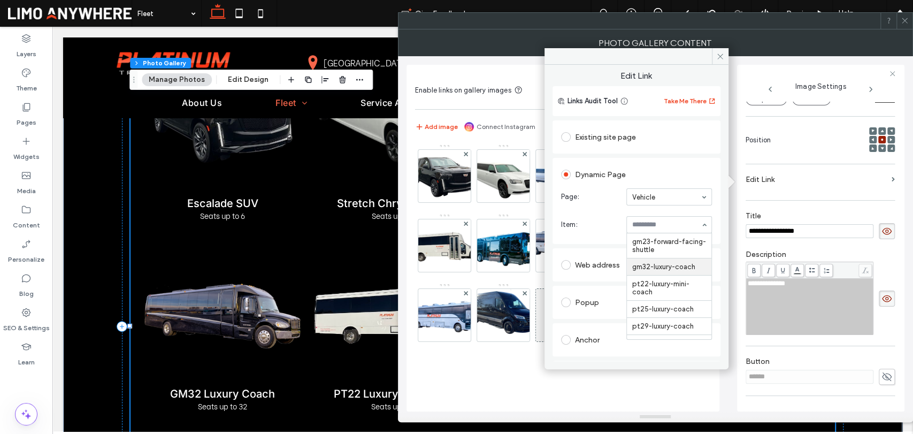
scroll to position [119, 0]
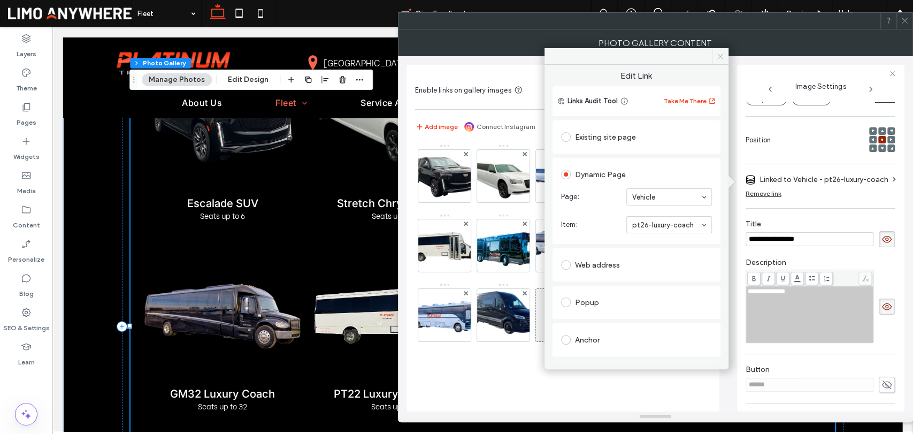
click at [723, 57] on div "Edit Link Links Audit Tool Take Me There Existing site page Dynamic Page Page: …" at bounding box center [637, 208] width 184 height 321
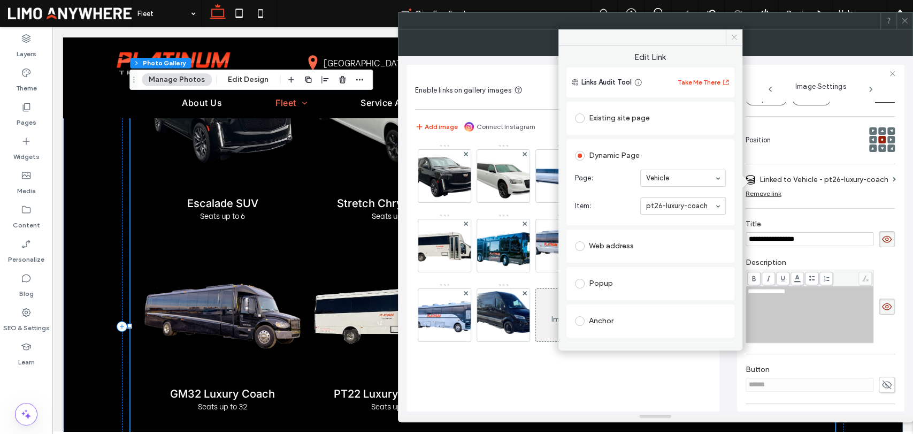
click at [735, 42] on span at bounding box center [734, 37] width 17 height 16
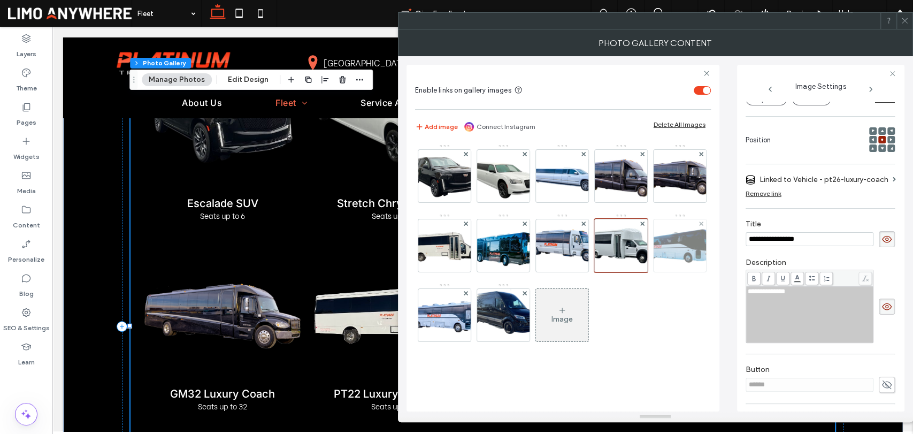
click at [637, 266] on img at bounding box center [680, 245] width 86 height 41
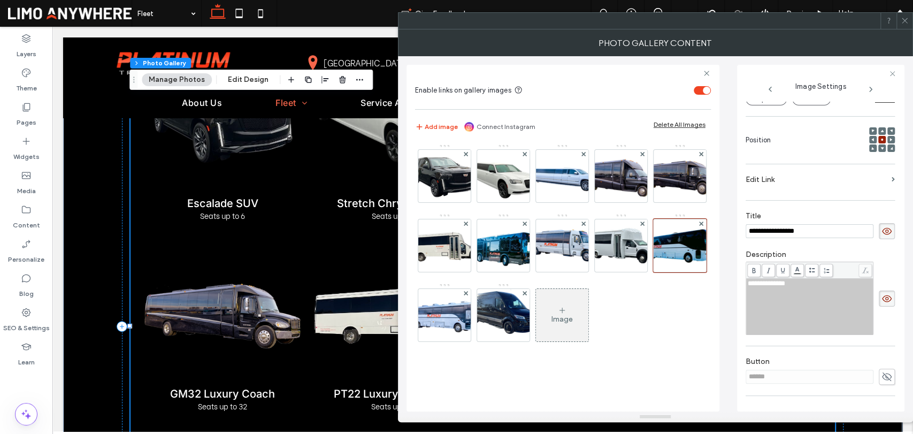
click at [803, 182] on label "Edit Link" at bounding box center [817, 180] width 142 height 20
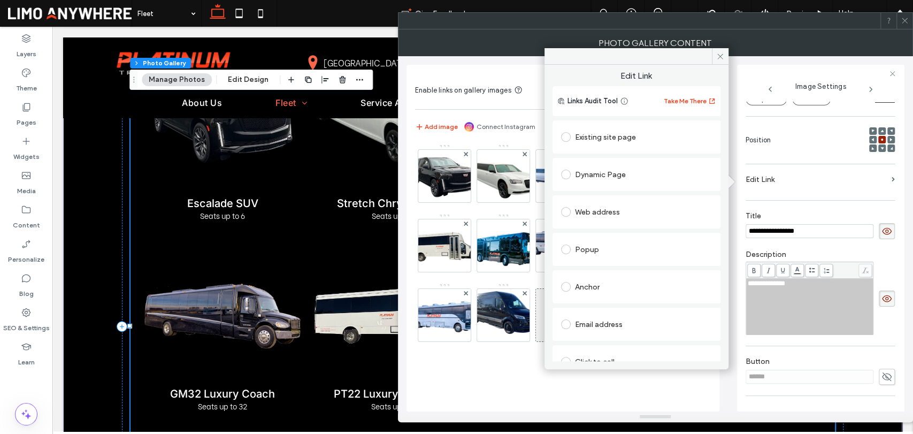
click at [612, 173] on div "Dynamic Page" at bounding box center [636, 174] width 151 height 17
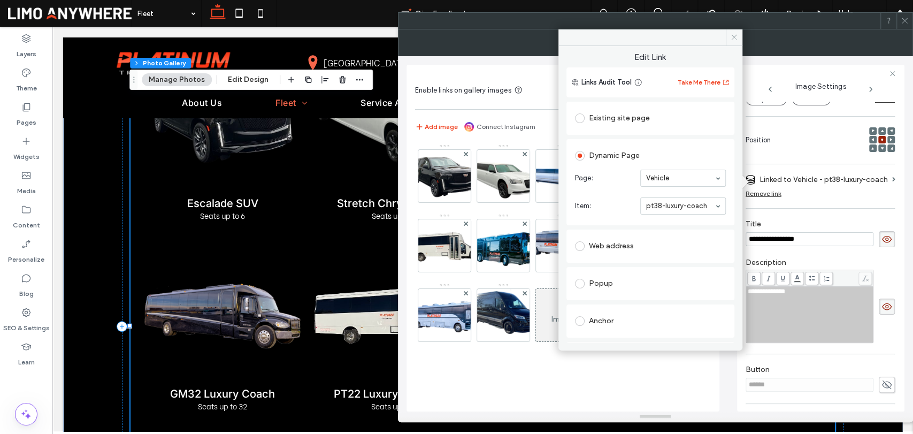
click at [719, 60] on span "Edit Link" at bounding box center [651, 59] width 168 height 16
click at [578, 269] on img at bounding box center [621, 246] width 86 height 46
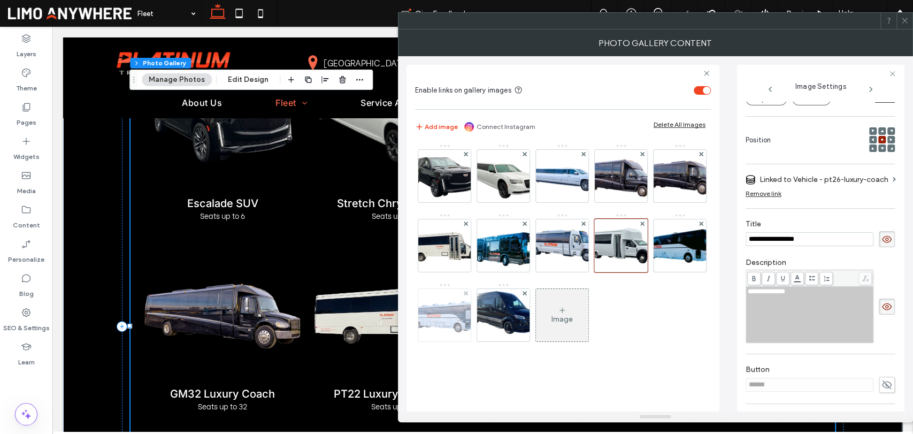
click at [487, 295] on img at bounding box center [445, 315] width 86 height 43
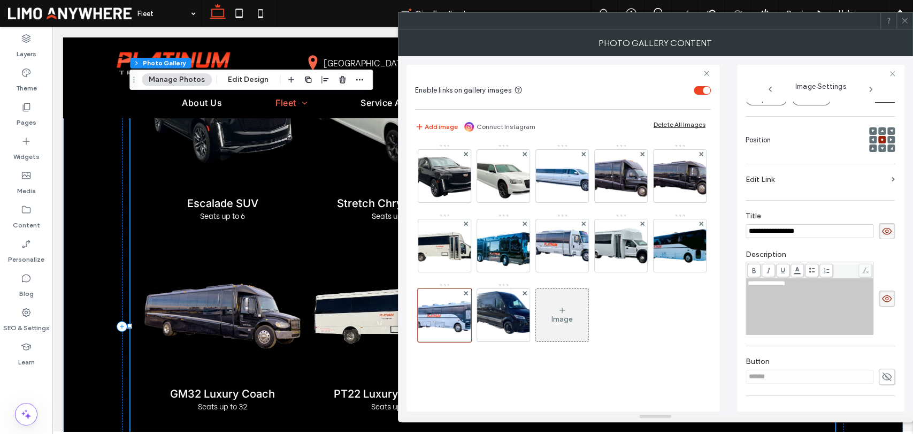
click at [801, 180] on label "Edit Link" at bounding box center [817, 180] width 142 height 20
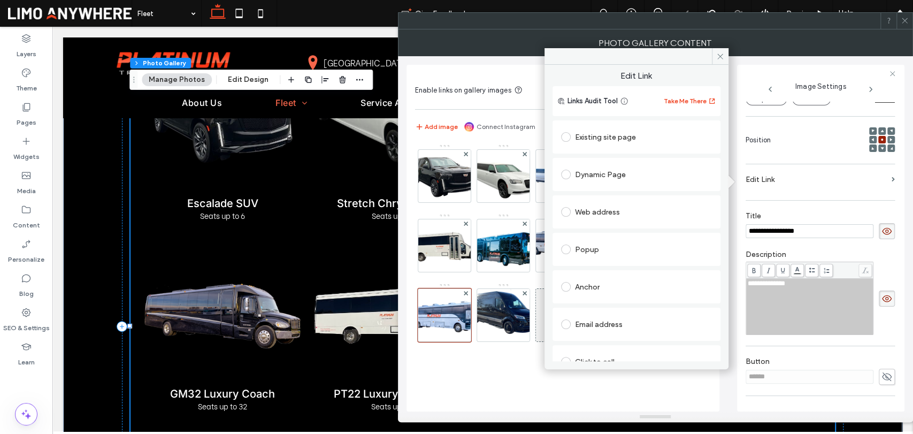
click at [612, 172] on div "Dynamic Page" at bounding box center [636, 174] width 151 height 17
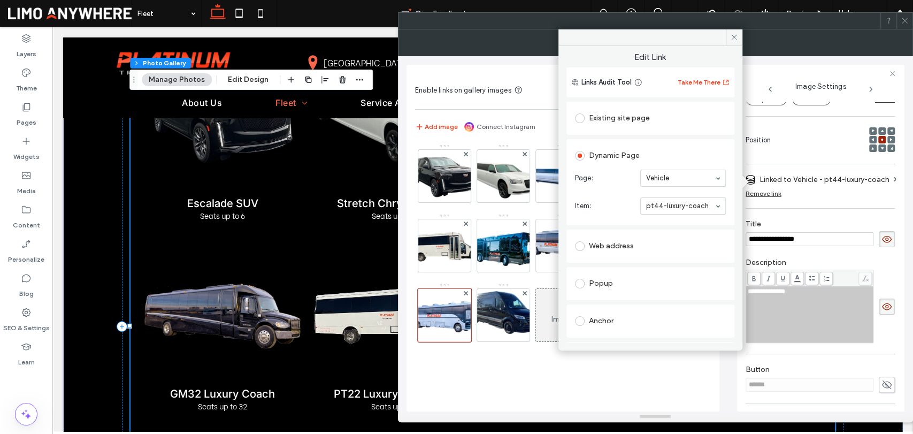
click at [719, 57] on span "Edit Link" at bounding box center [651, 59] width 168 height 16
click at [734, 42] on span at bounding box center [734, 37] width 17 height 16
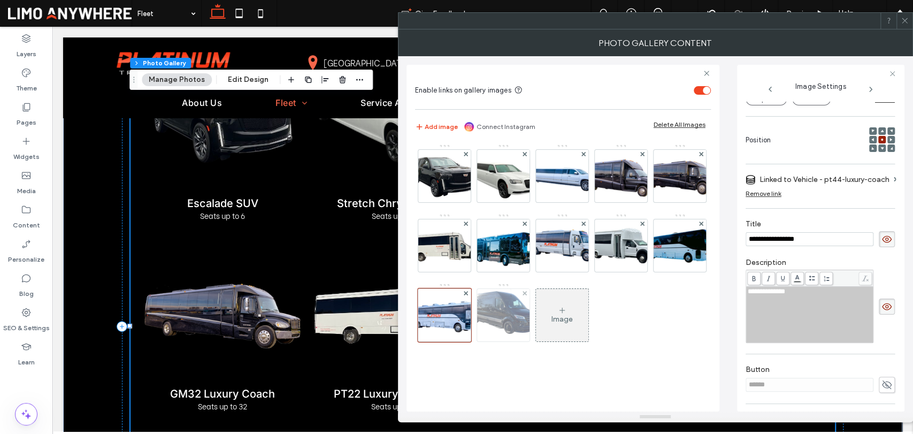
click at [545, 289] on img at bounding box center [503, 315] width 82 height 52
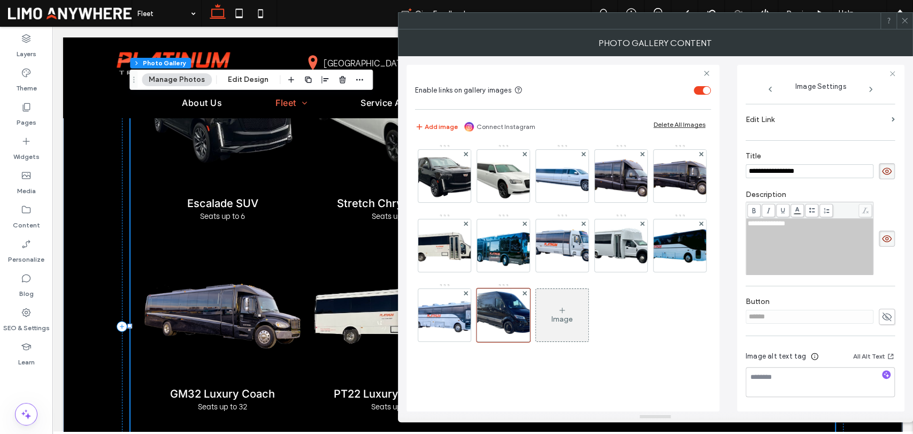
scroll to position [75, 0]
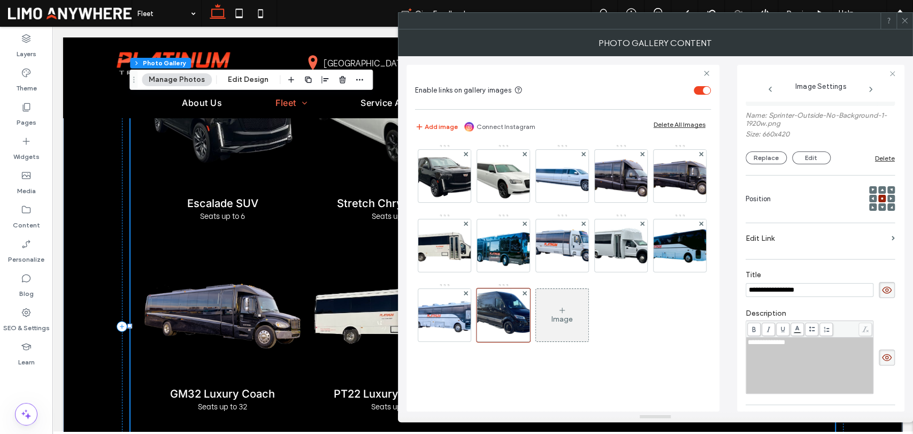
click at [783, 242] on label "Edit Link" at bounding box center [817, 238] width 142 height 20
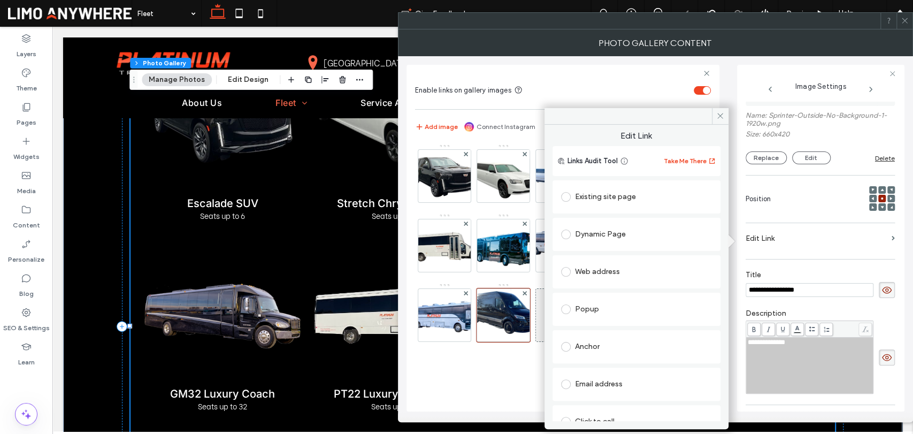
click at [616, 231] on div "Dynamic Page" at bounding box center [636, 234] width 151 height 17
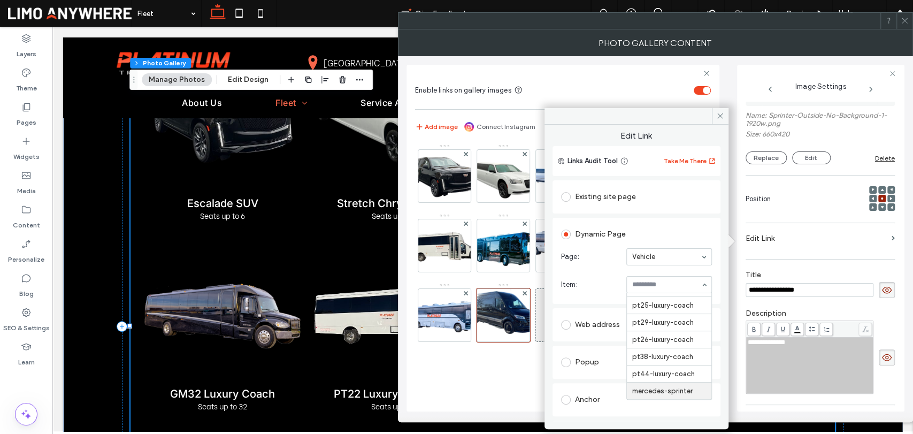
scroll to position [59, 0]
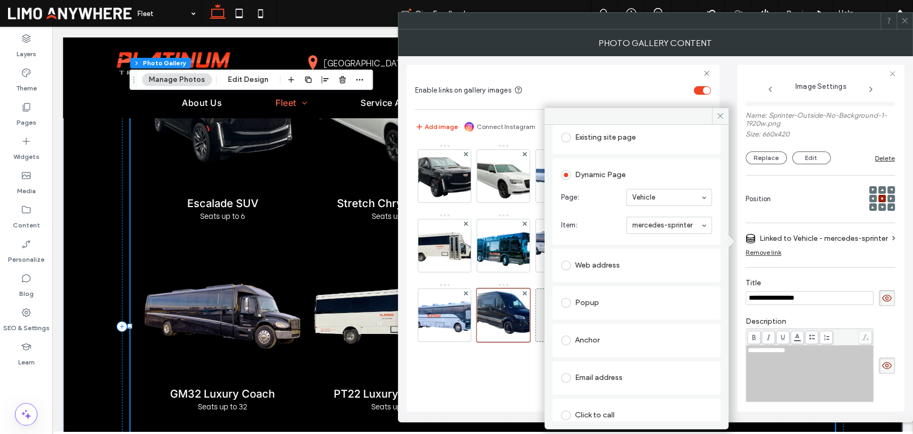
click at [719, 158] on div "Dynamic Page Page: Vehicle Item: mercedes-sprinter" at bounding box center [637, 201] width 168 height 86
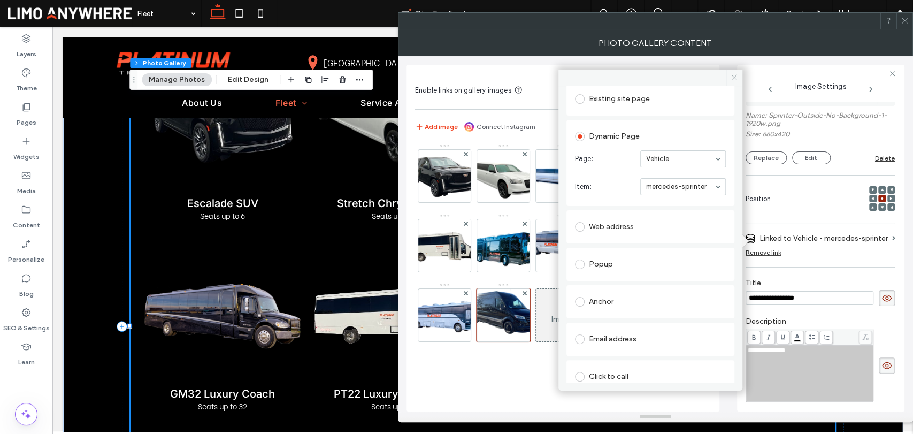
click at [737, 81] on span at bounding box center [734, 78] width 17 height 16
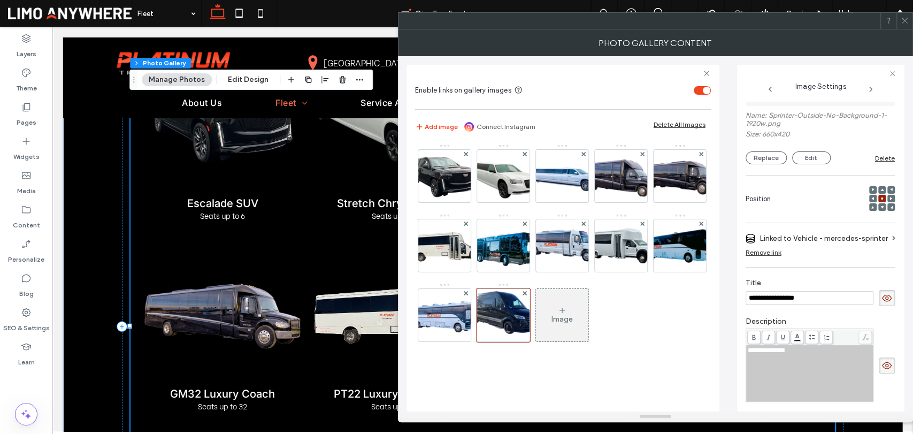
click at [903, 24] on icon at bounding box center [905, 21] width 8 height 8
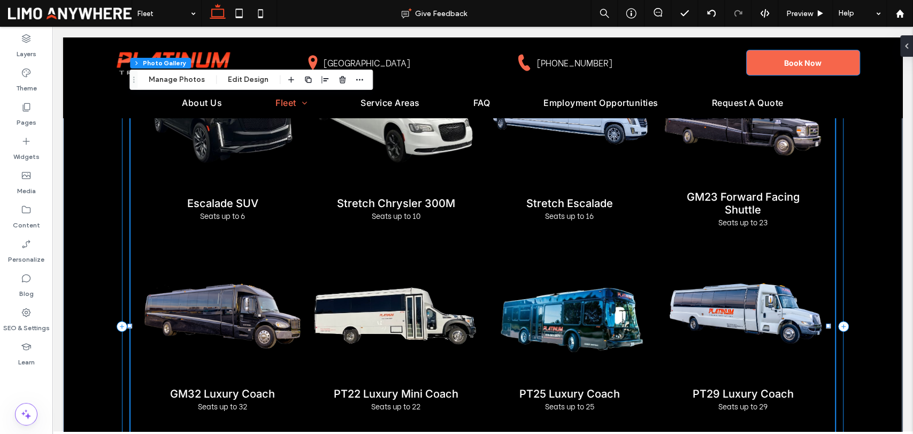
click at [846, 267] on div "Escalade SUV Seats up to 6 Button Stretch Chrysler 300M Seats up to 10 Button S…" at bounding box center [482, 326] width 839 height 661
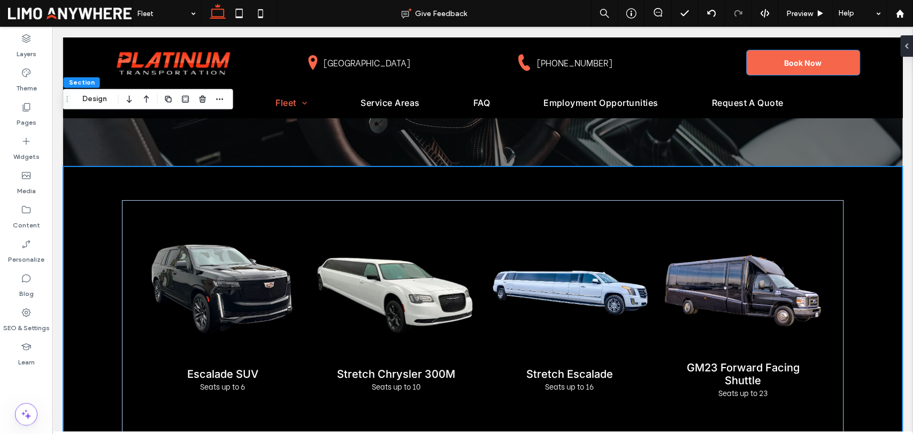
scroll to position [178, 0]
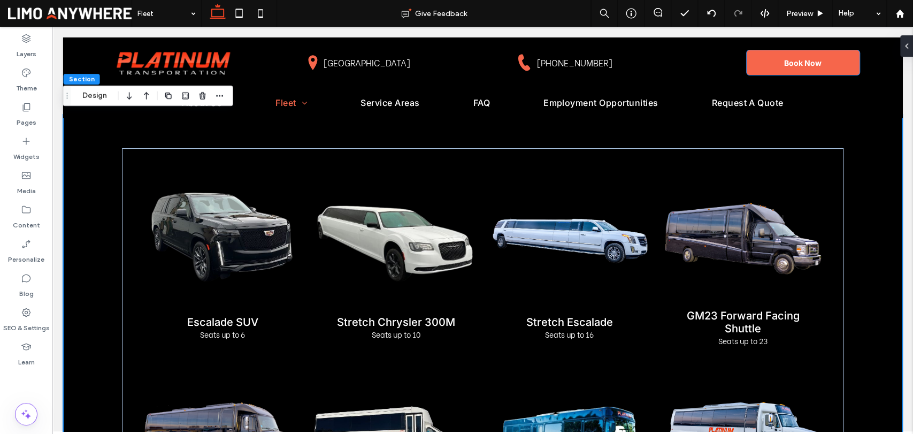
click at [906, 40] on span at bounding box center [907, 45] width 9 height 21
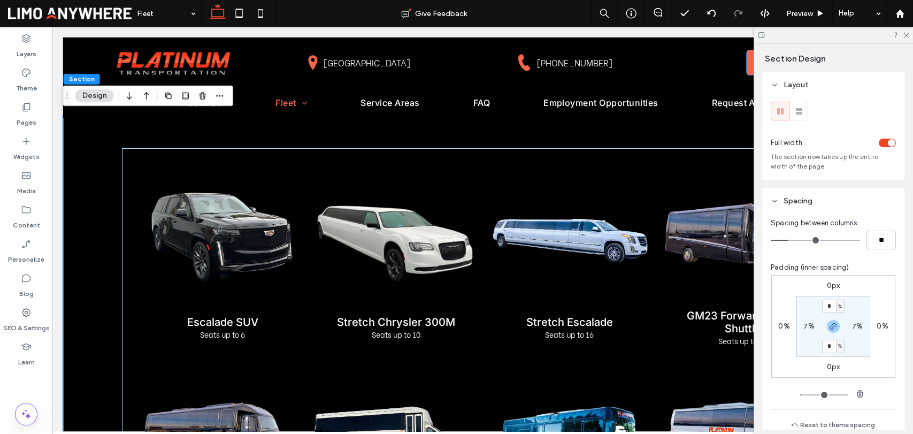
scroll to position [59, 0]
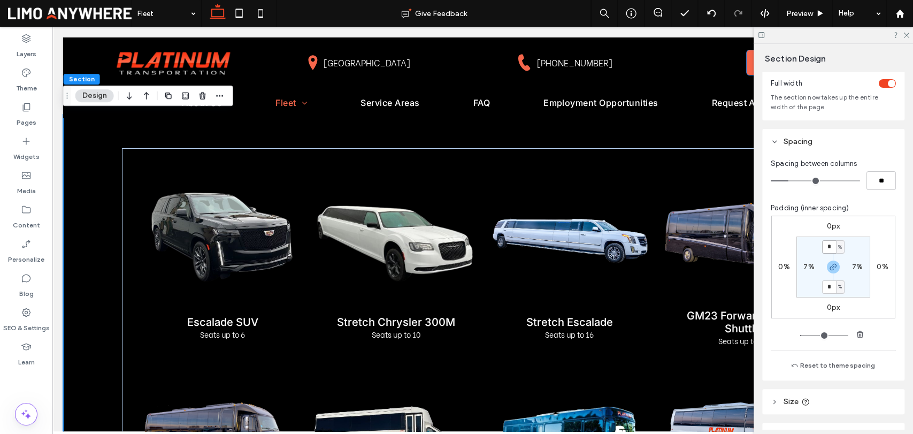
click at [826, 245] on input "*" at bounding box center [829, 246] width 14 height 13
type input "*"
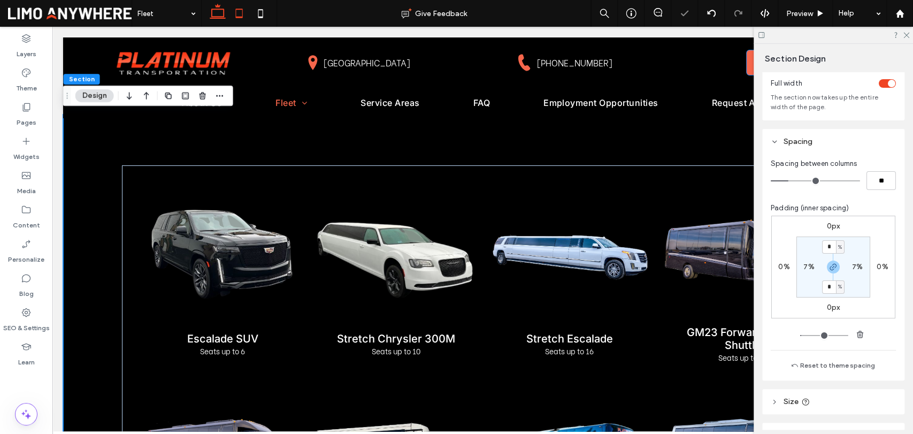
click at [238, 12] on icon at bounding box center [238, 13] width 21 height 21
type input "*"
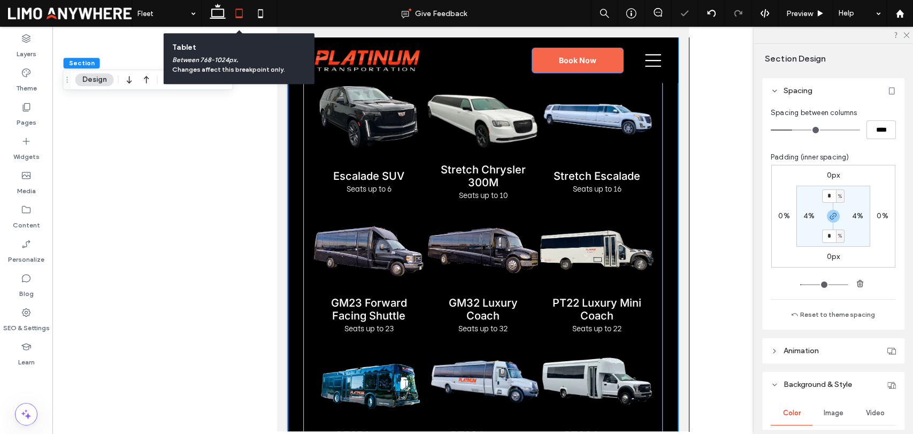
scroll to position [290, 0]
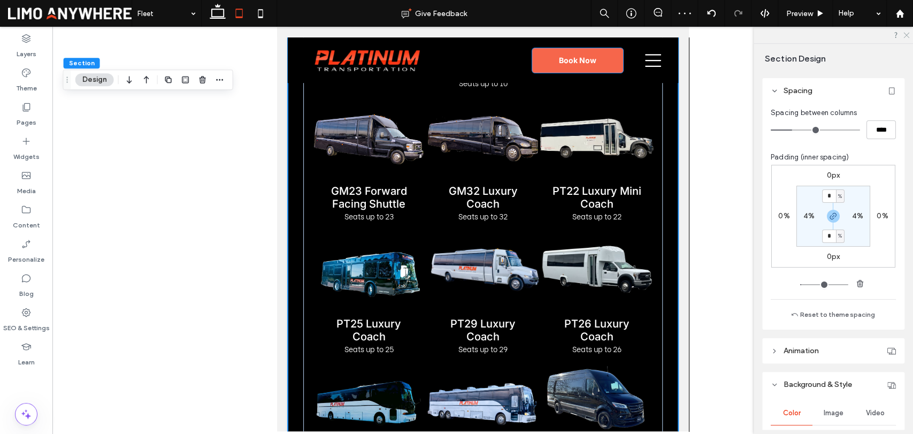
click at [905, 33] on use at bounding box center [907, 36] width 6 height 6
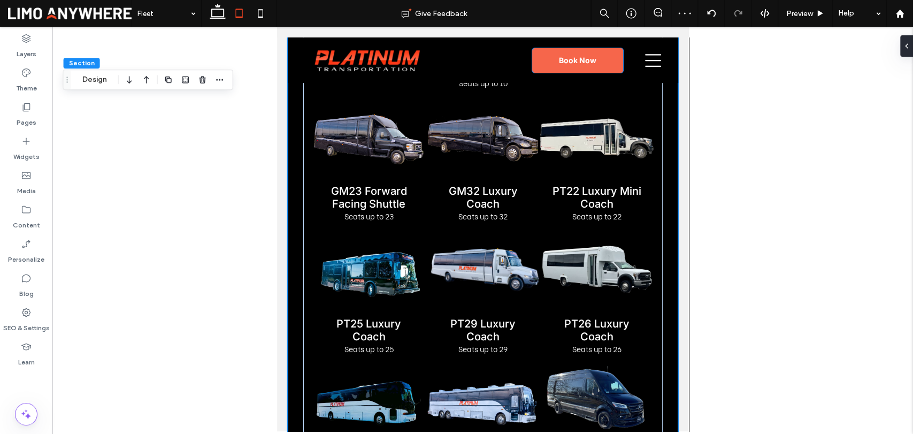
click at [653, 159] on div "Escalade SUV Seats up to 6 Button Stretch Chrysler 300M Seats up to 10 Button S…" at bounding box center [482, 229] width 391 height 612
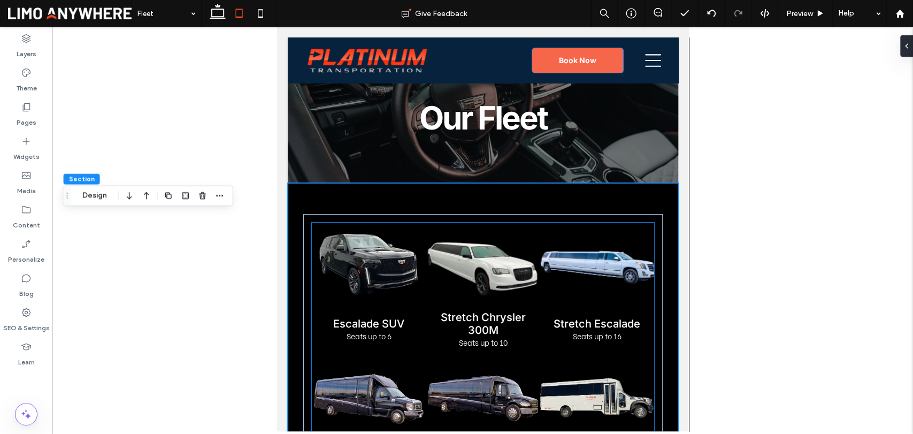
scroll to position [0, 0]
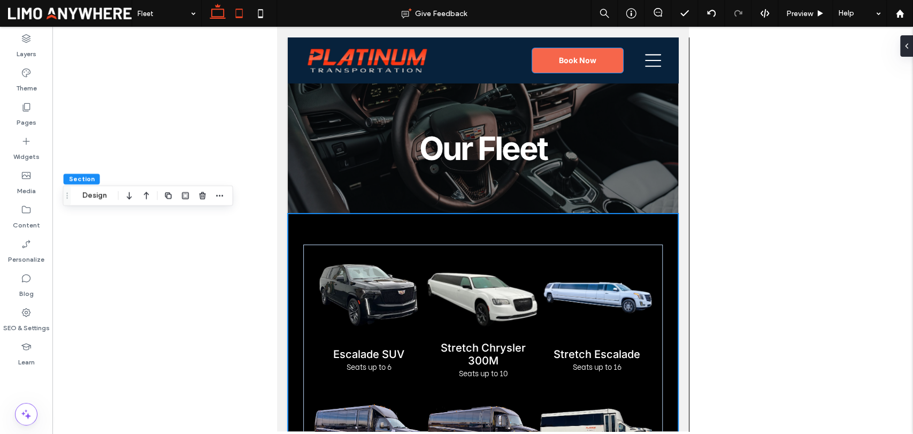
click at [219, 13] on icon at bounding box center [217, 13] width 21 height 21
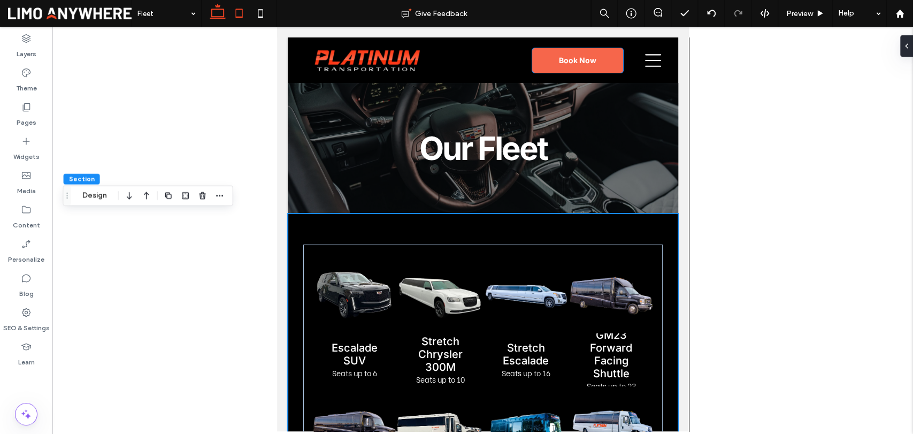
type input "*"
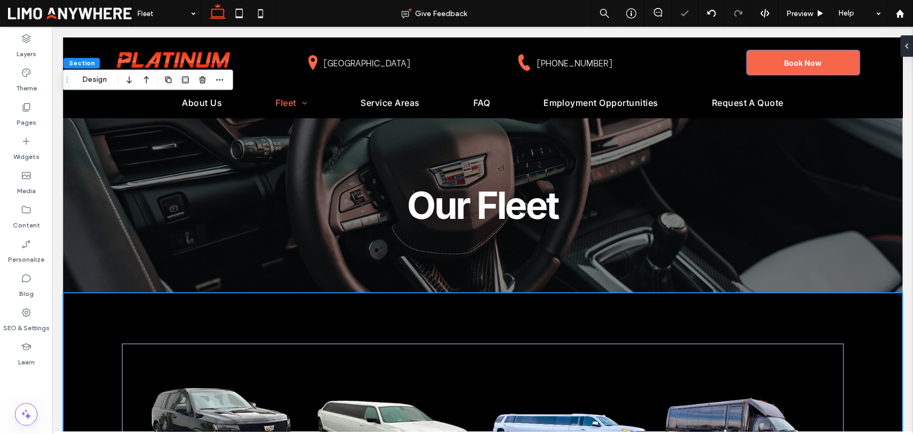
scroll to position [414, 0]
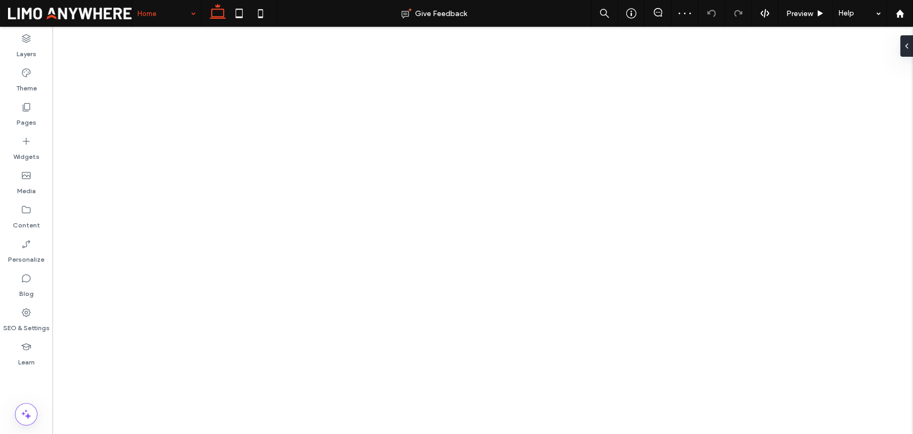
click at [157, 14] on input at bounding box center [163, 13] width 53 height 27
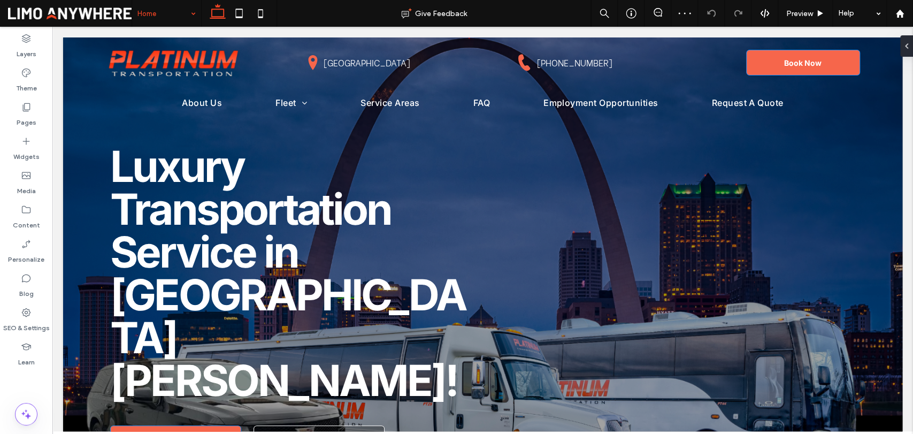
click at [201, 18] on div at bounding box center [239, 13] width 76 height 27
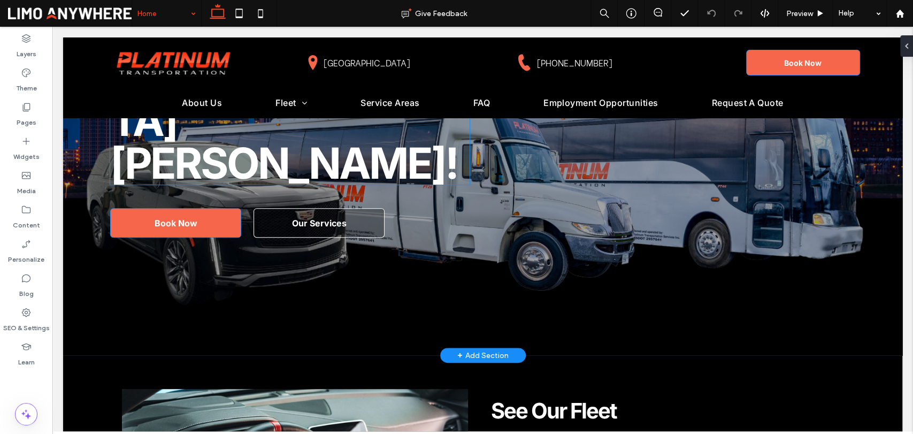
scroll to position [238, 0]
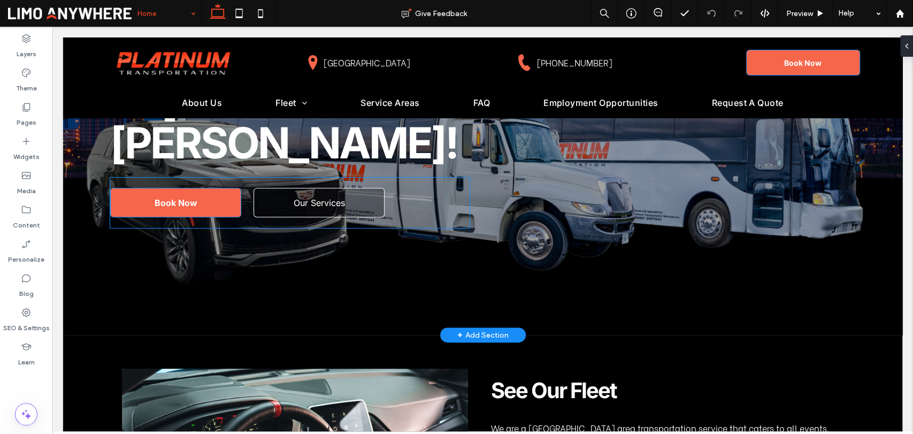
click at [304, 197] on span "Our Services" at bounding box center [319, 202] width 51 height 11
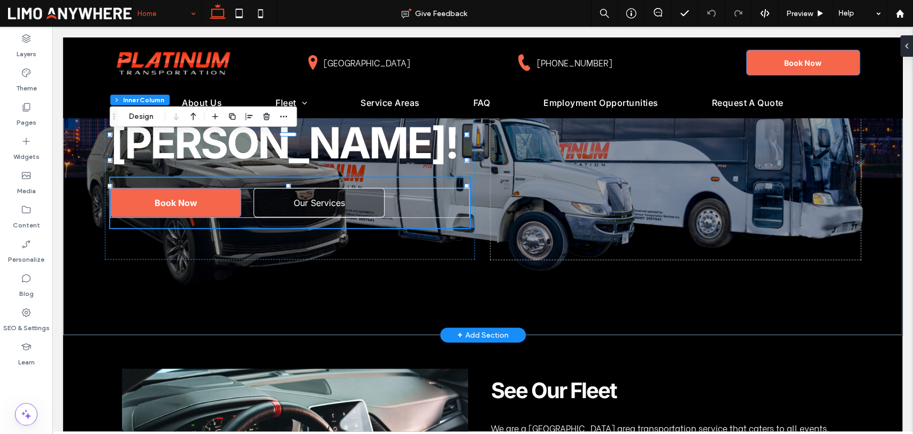
click at [314, 197] on span "Our Services" at bounding box center [319, 202] width 51 height 11
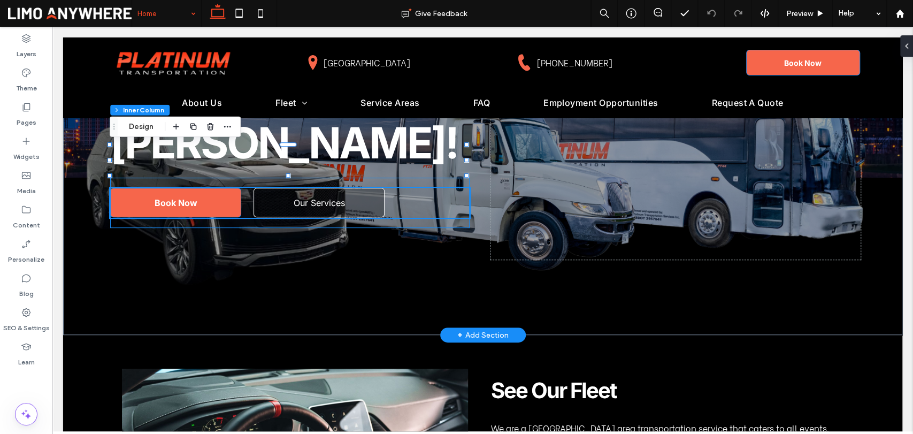
click at [285, 188] on link "Our Services" at bounding box center [319, 202] width 131 height 29
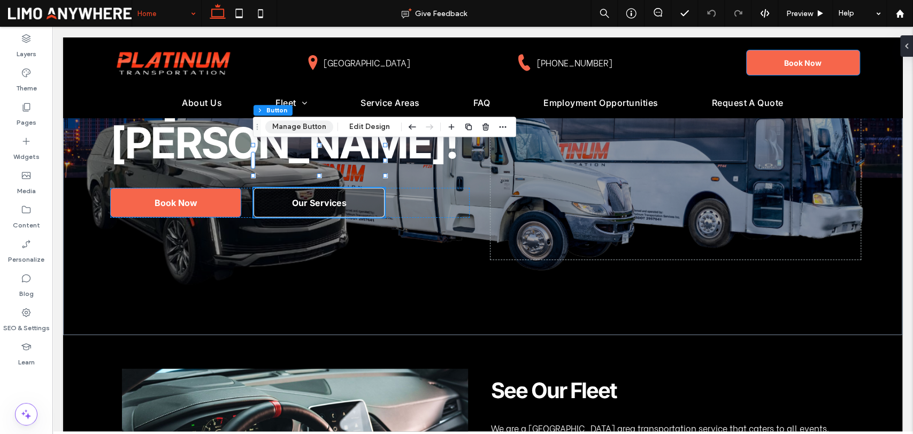
click at [292, 127] on button "Manage Button" at bounding box center [299, 126] width 68 height 13
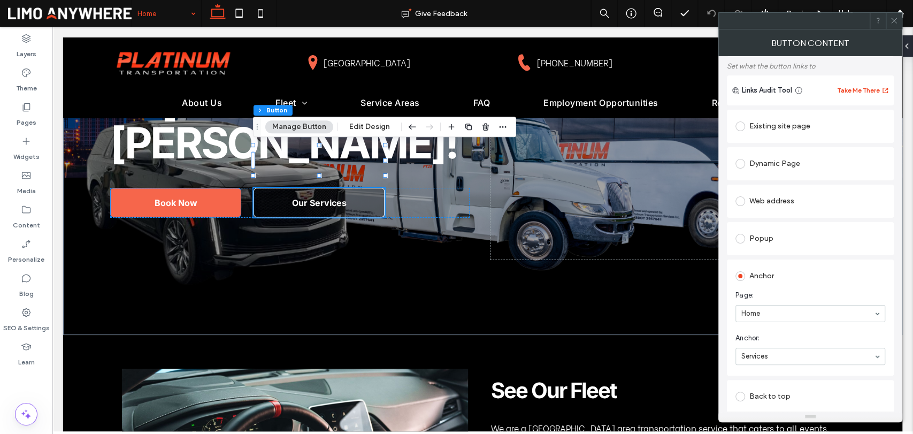
scroll to position [119, 0]
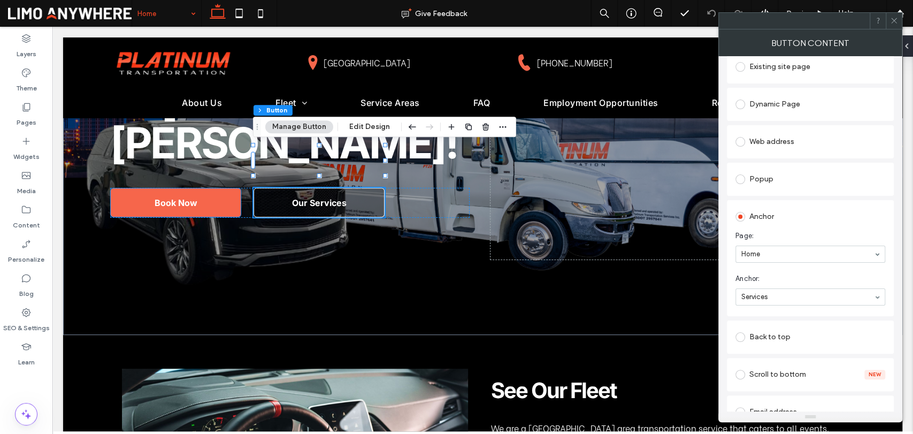
click at [891, 20] on icon at bounding box center [894, 21] width 8 height 8
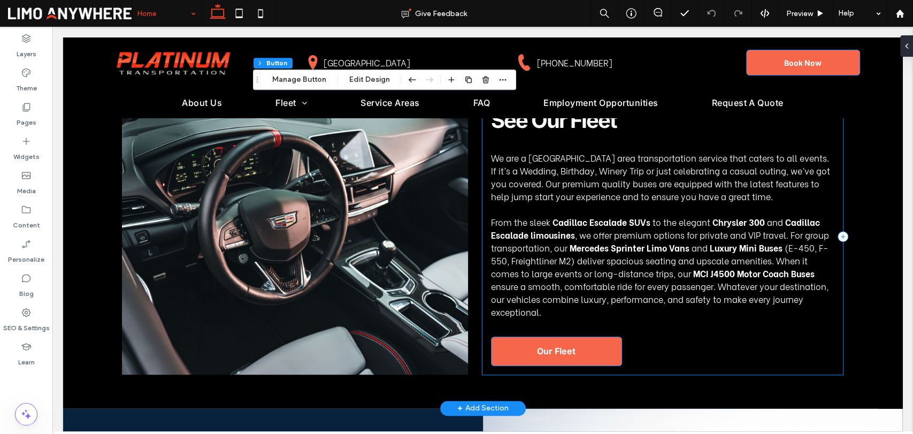
scroll to position [535, 0]
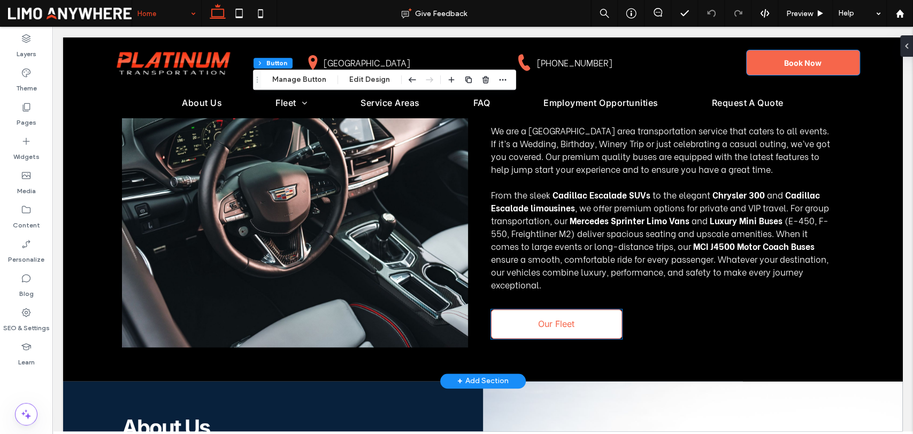
click at [548, 326] on span "Our Fleet" at bounding box center [556, 323] width 36 height 11
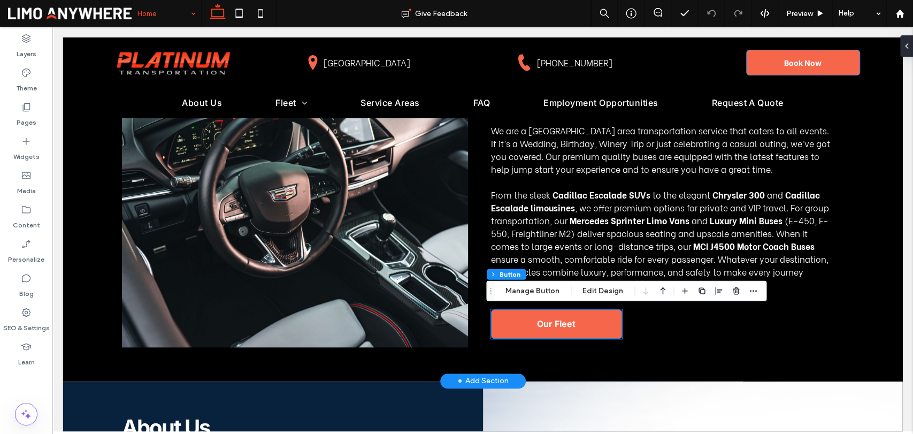
type input "**"
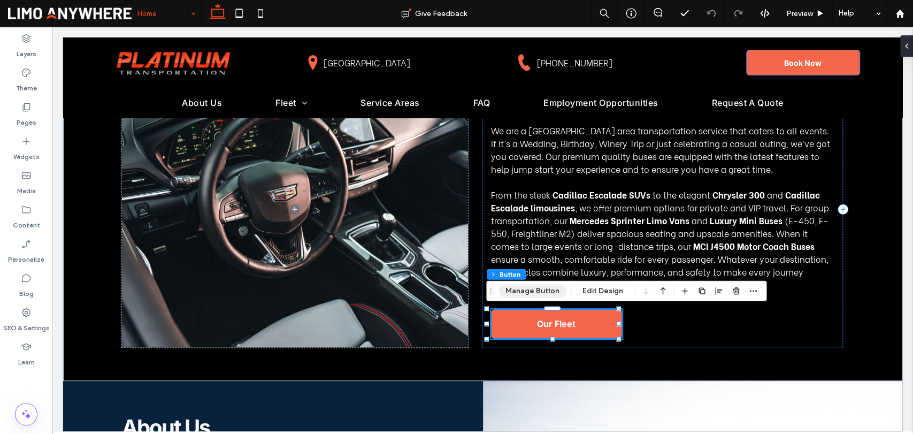
click at [514, 286] on button "Manage Button" at bounding box center [533, 291] width 68 height 13
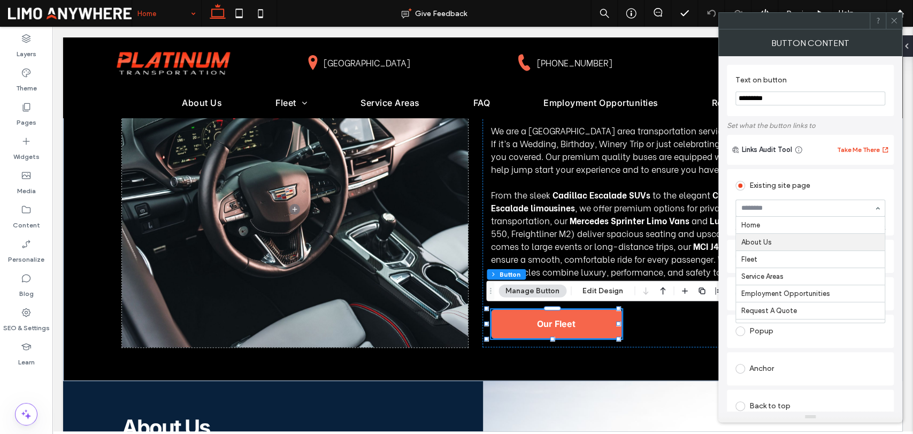
scroll to position [17, 0]
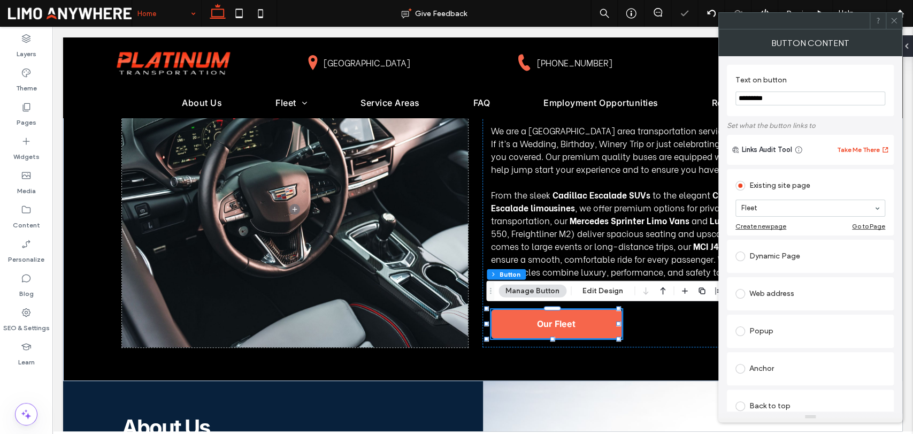
click at [895, 24] on icon at bounding box center [894, 21] width 8 height 8
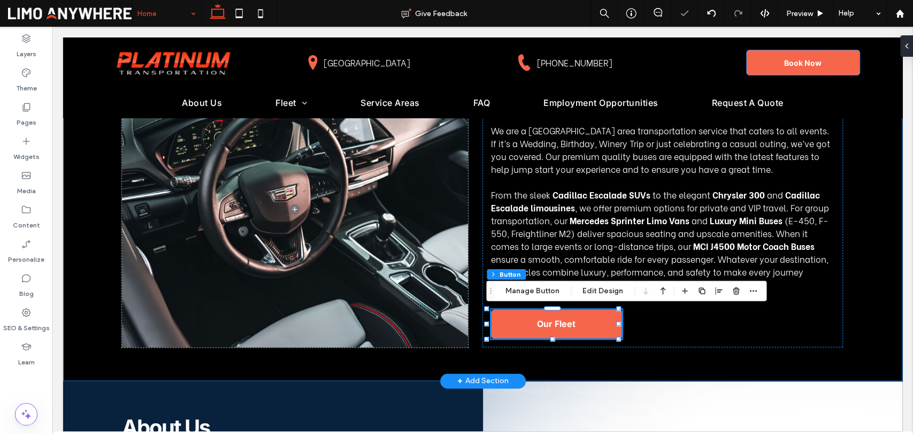
click at [859, 256] on div "See Our Fleet We are a St. Louis area transportation service that caters to all…" at bounding box center [482, 208] width 839 height 343
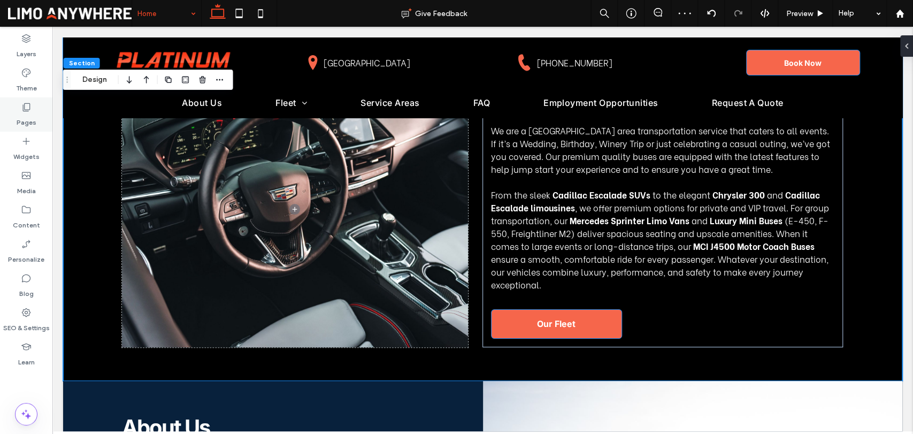
click at [25, 113] on label "Pages" at bounding box center [27, 119] width 20 height 15
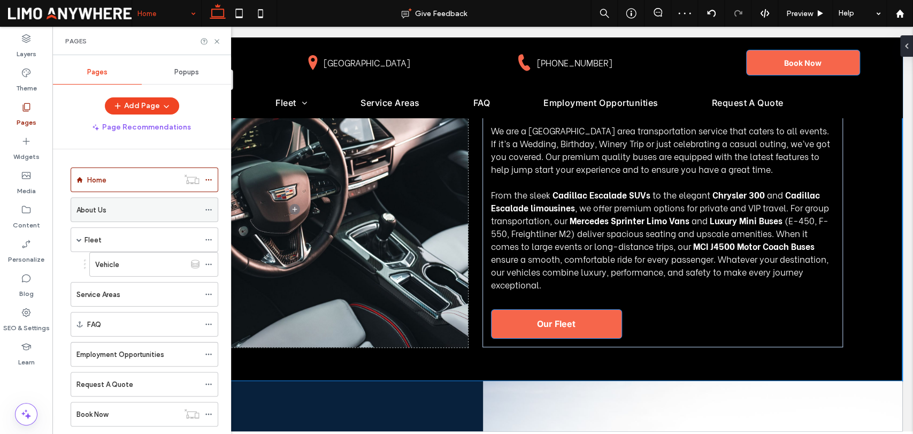
click at [107, 208] on div "About Us" at bounding box center [138, 209] width 123 height 11
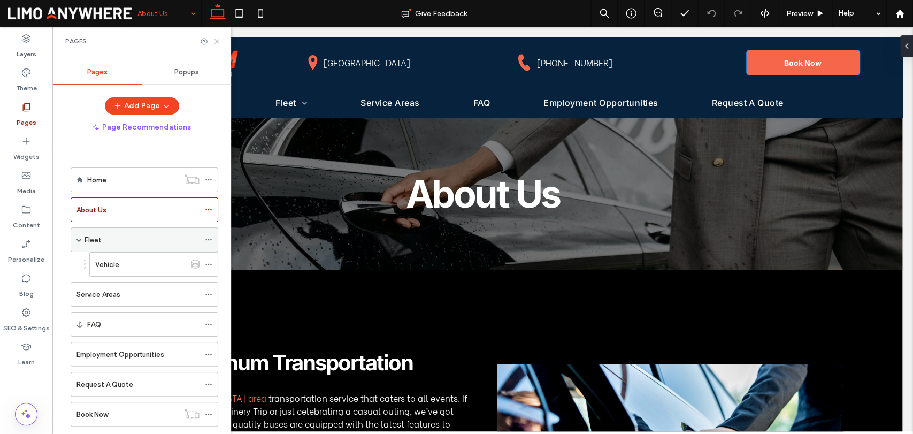
click at [108, 237] on div "Fleet" at bounding box center [142, 239] width 115 height 11
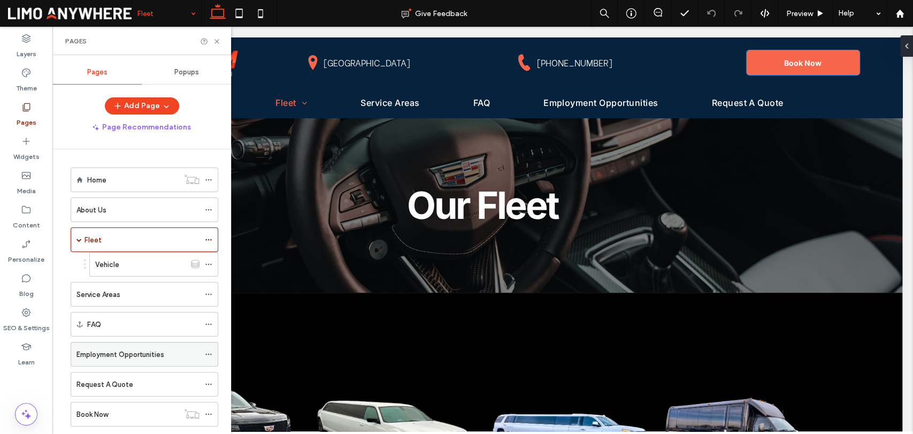
click at [113, 349] on label "Employment Opportunities" at bounding box center [121, 354] width 88 height 19
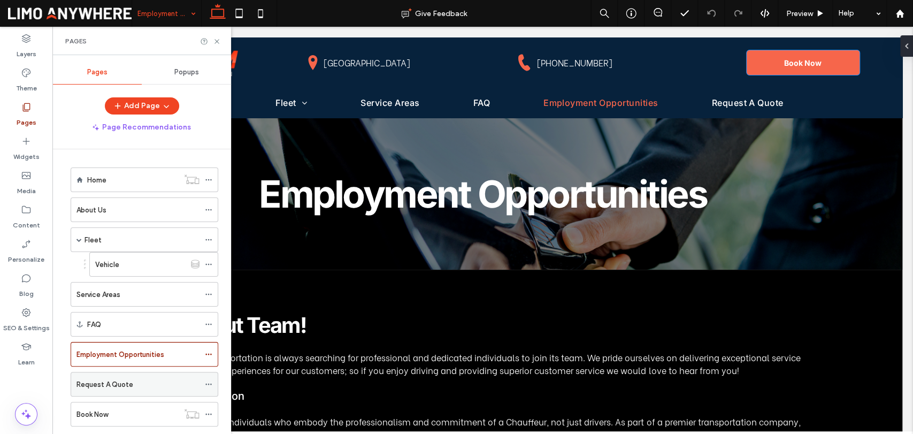
scroll to position [23, 0]
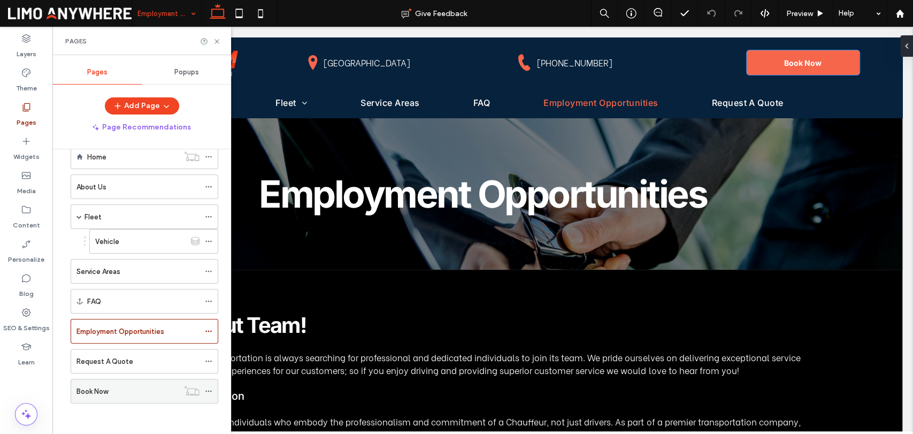
click at [111, 389] on div "Book Now" at bounding box center [128, 391] width 102 height 11
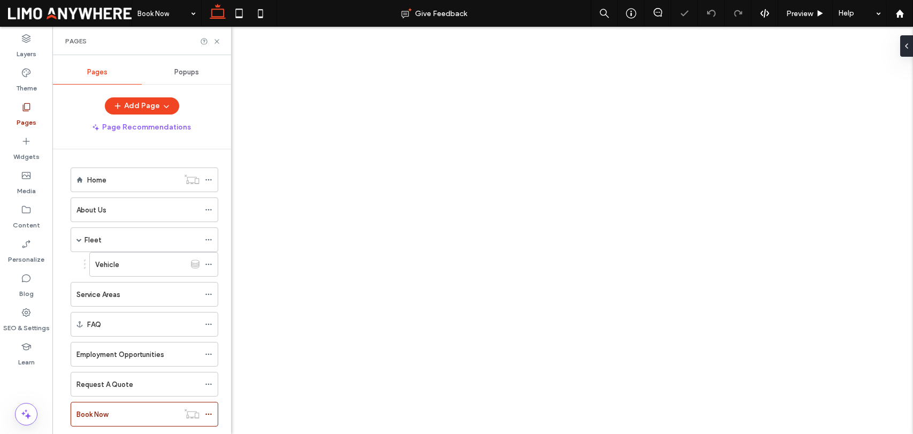
click at [206, 414] on use at bounding box center [208, 415] width 6 height 2
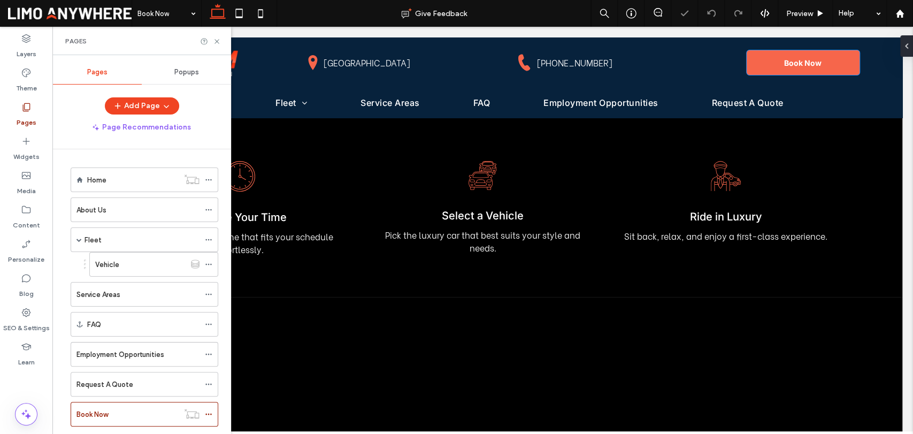
scroll to position [23, 0]
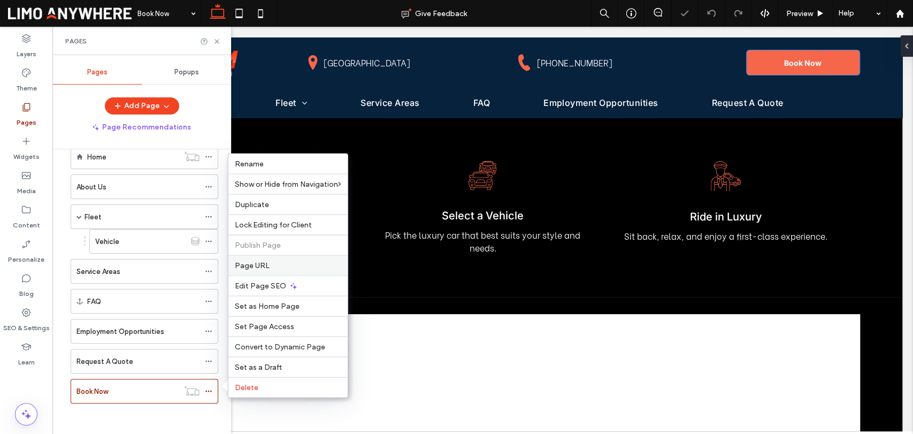
click at [276, 267] on label "Page URL" at bounding box center [288, 265] width 106 height 9
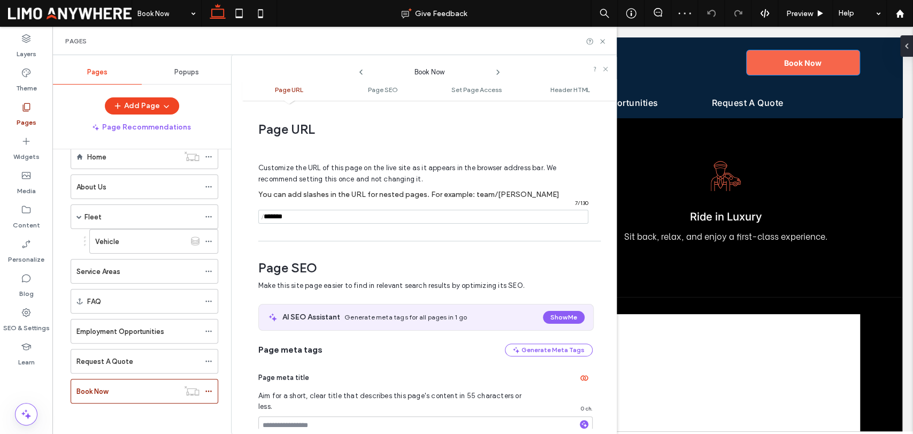
scroll to position [5, 0]
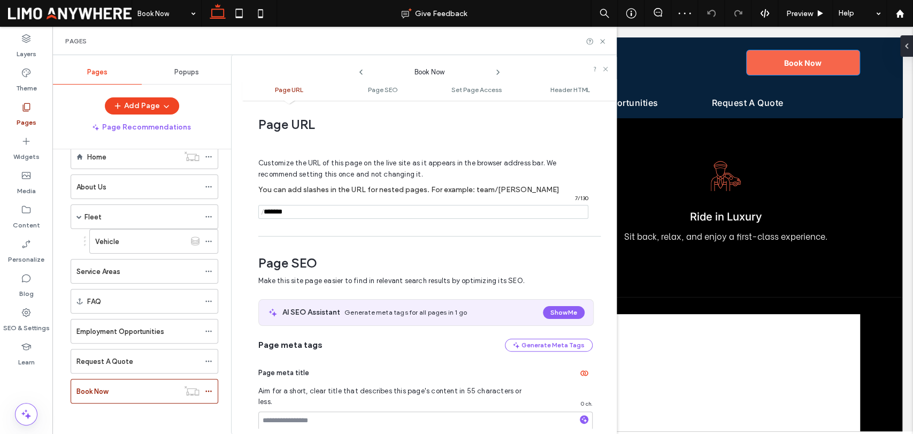
click at [344, 215] on input "notEmpty" at bounding box center [423, 212] width 330 height 14
drag, startPoint x: 313, startPoint y: 216, endPoint x: 280, endPoint y: 212, distance: 33.3
click at [280, 212] on input "notEmpty" at bounding box center [423, 212] width 330 height 14
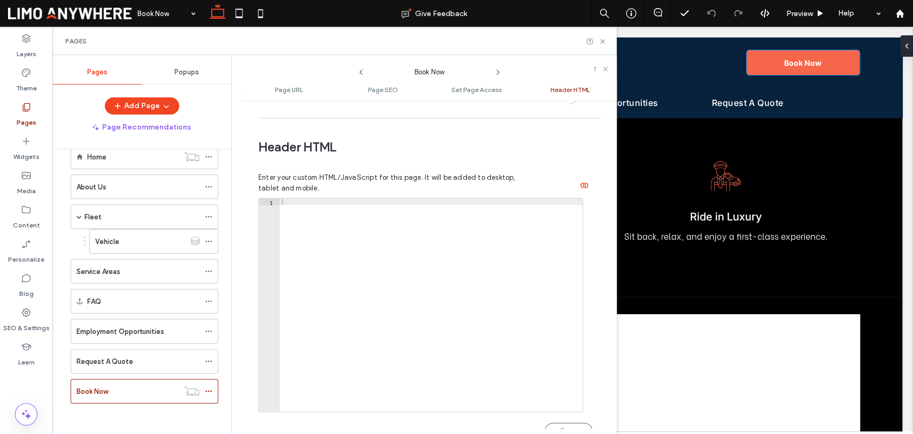
scroll to position [1002, 0]
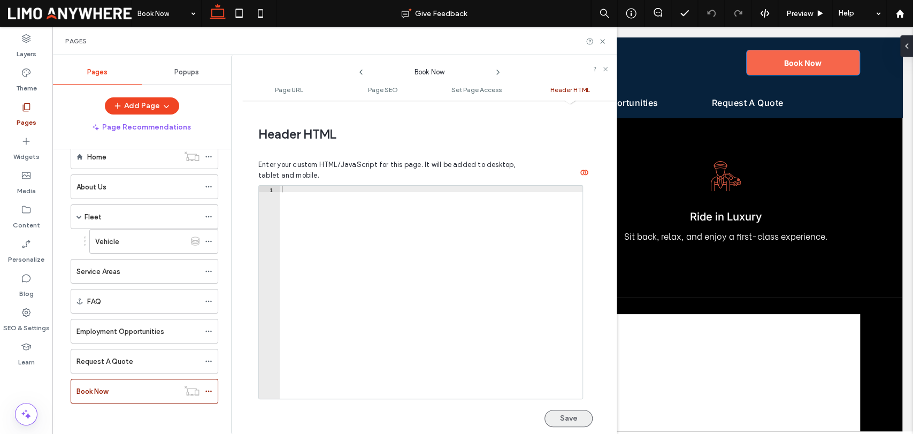
type input "********"
click at [574, 410] on button "Save" at bounding box center [569, 418] width 48 height 17
click at [603, 40] on icon at bounding box center [603, 41] width 8 height 8
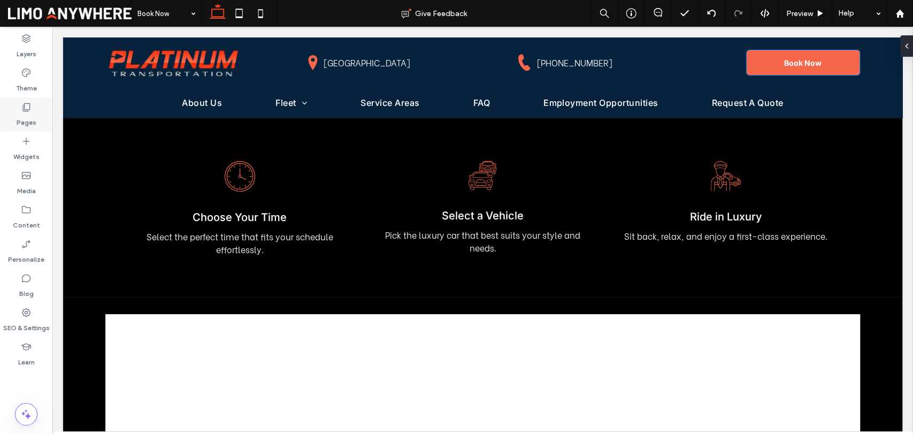
click at [17, 103] on div "Pages" at bounding box center [26, 114] width 52 height 34
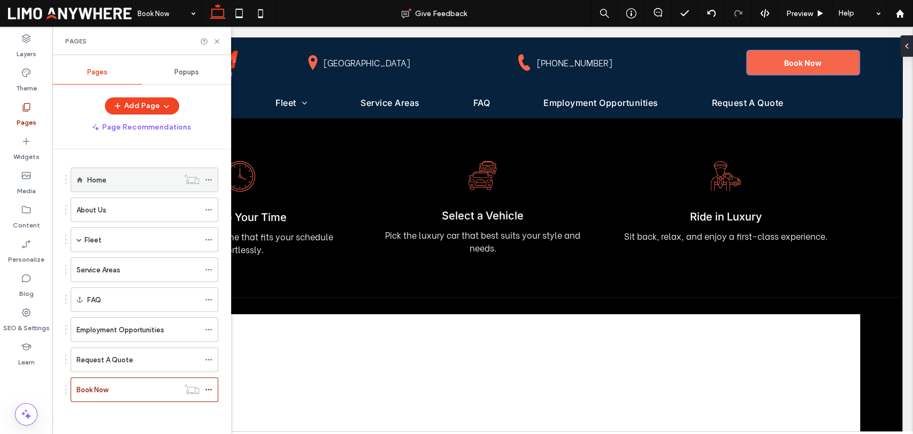
click at [100, 181] on label "Home" at bounding box center [96, 180] width 19 height 19
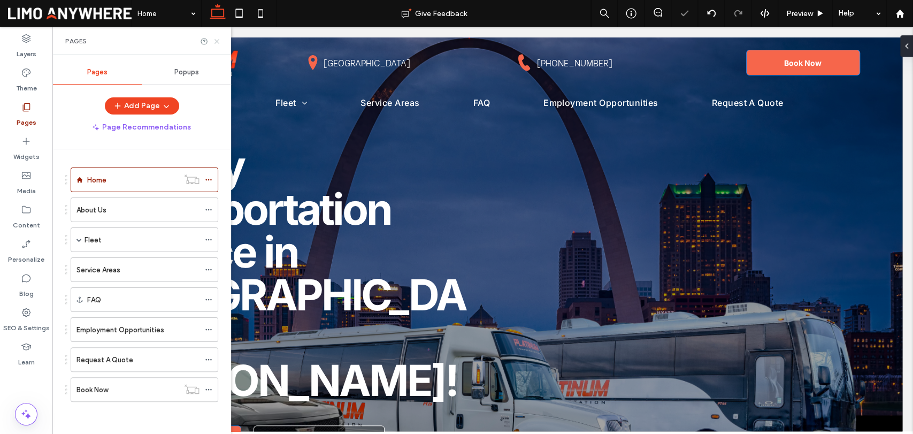
click at [219, 43] on icon at bounding box center [217, 41] width 8 height 8
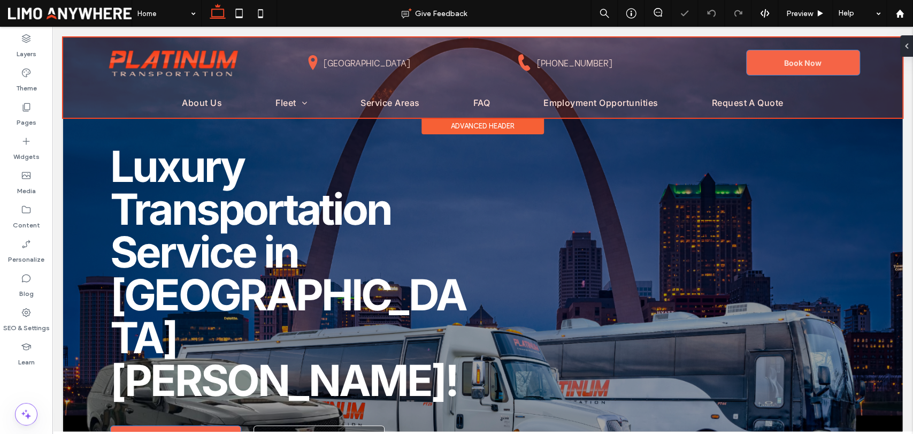
click at [783, 64] on div at bounding box center [482, 77] width 839 height 80
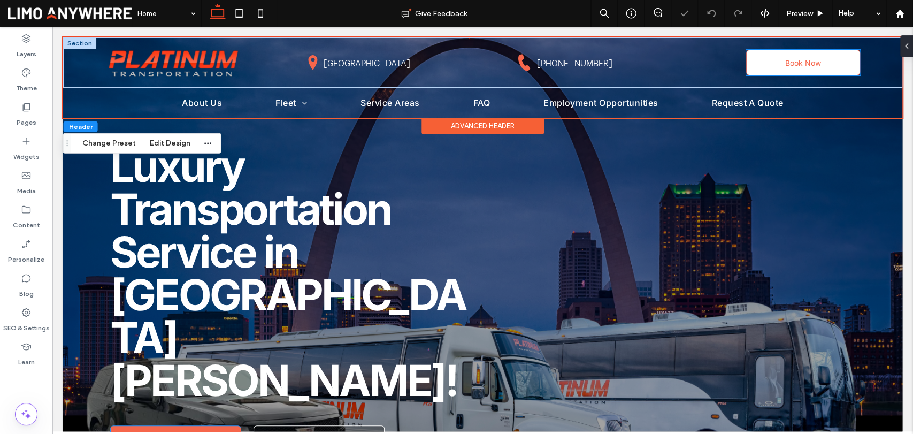
click at [765, 64] on link "Book Now" at bounding box center [803, 63] width 114 height 26
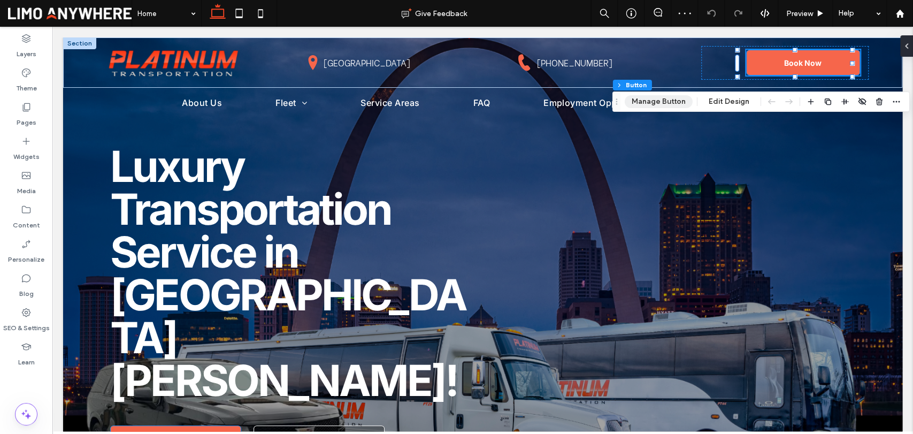
click at [676, 100] on button "Manage Button" at bounding box center [659, 101] width 68 height 13
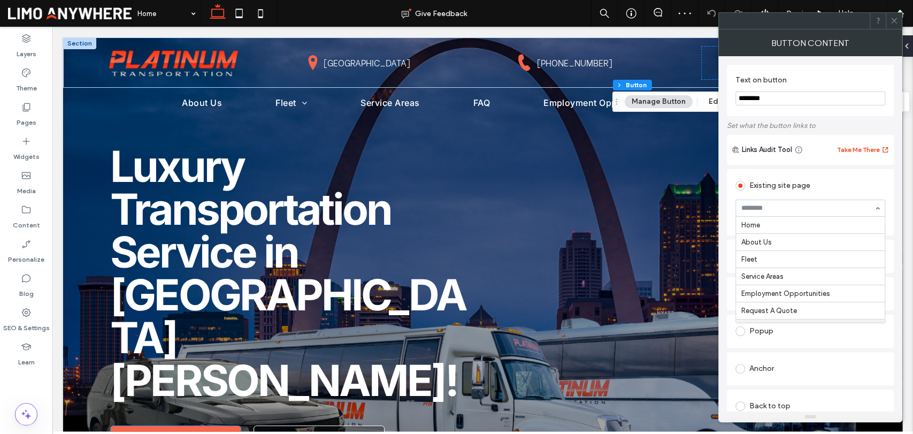
scroll to position [17, 0]
click at [893, 18] on icon at bounding box center [894, 21] width 8 height 8
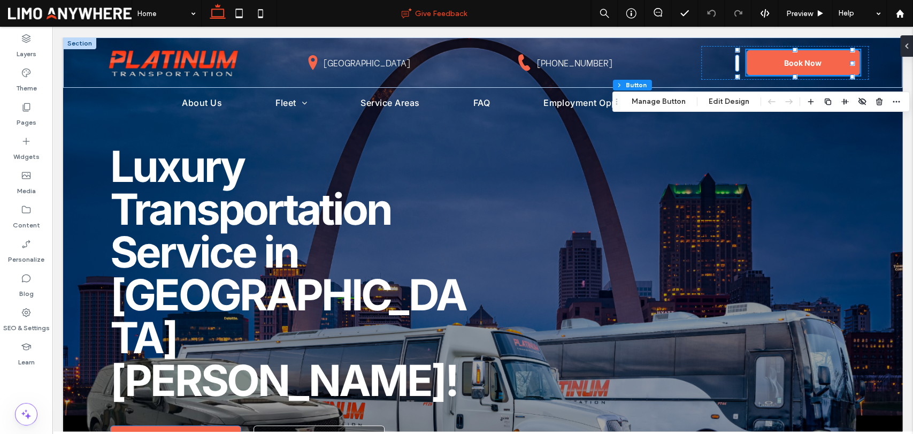
click at [241, 11] on icon at bounding box center [238, 13] width 21 height 21
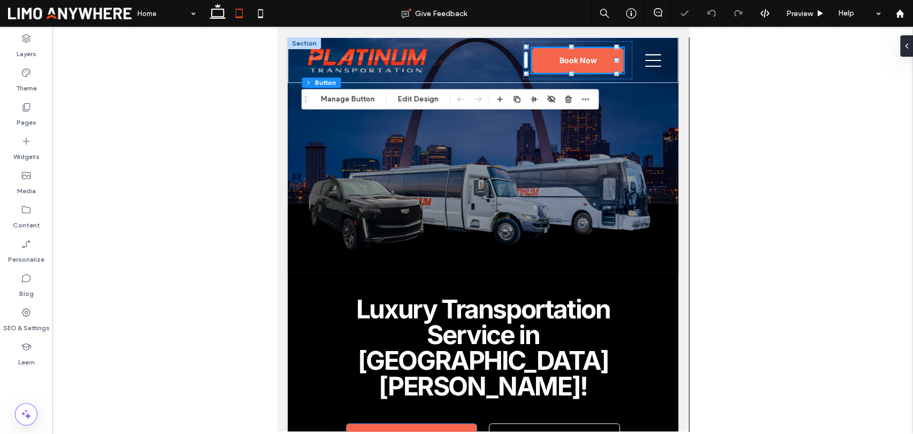
type input "*"
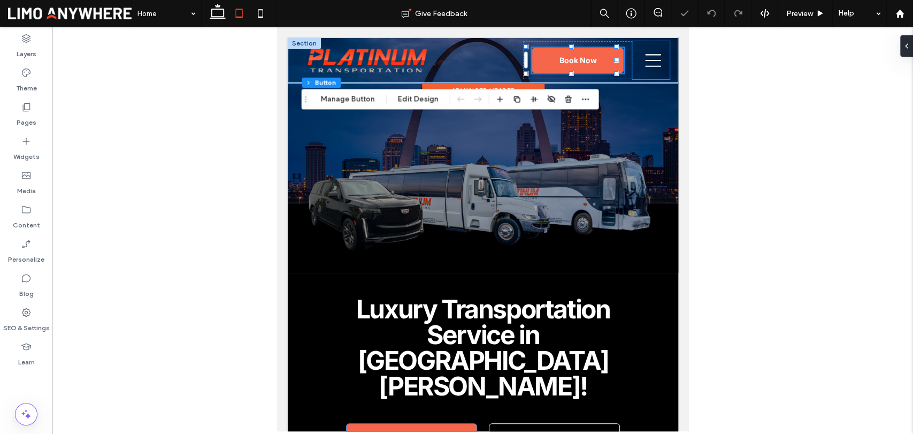
click at [645, 61] on icon at bounding box center [653, 60] width 16 height 16
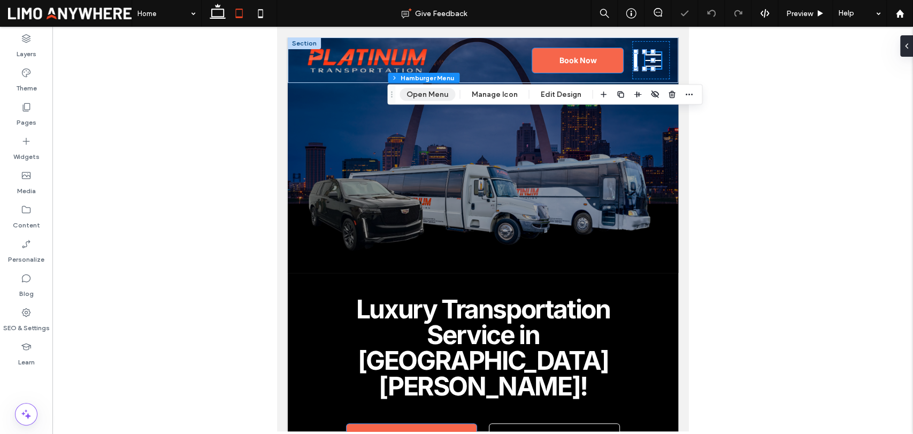
click at [427, 92] on button "Open Menu" at bounding box center [428, 94] width 56 height 13
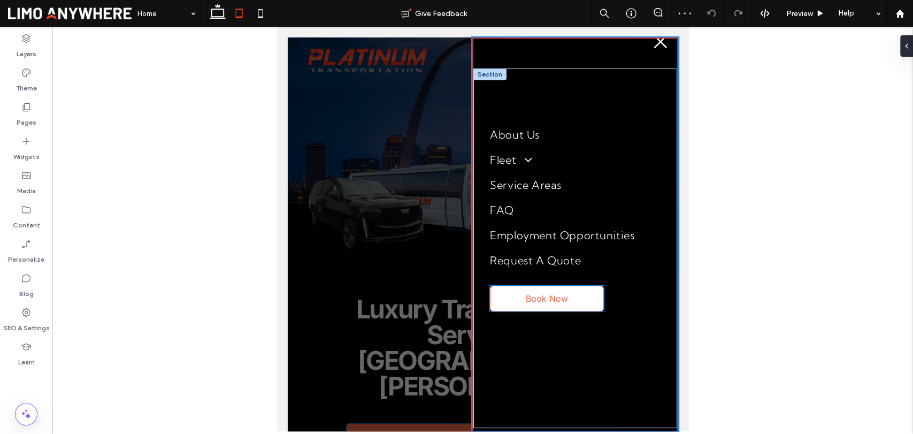
click at [564, 294] on span "Book Now" at bounding box center [546, 298] width 42 height 11
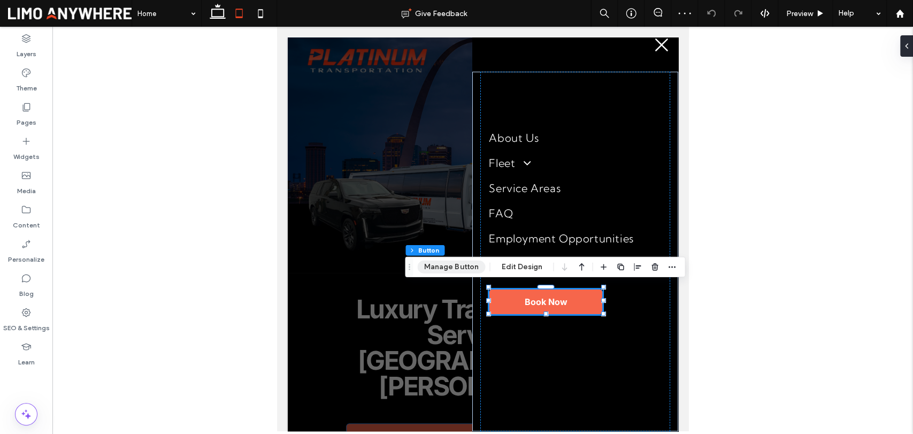
click at [465, 264] on button "Manage Button" at bounding box center [451, 267] width 68 height 13
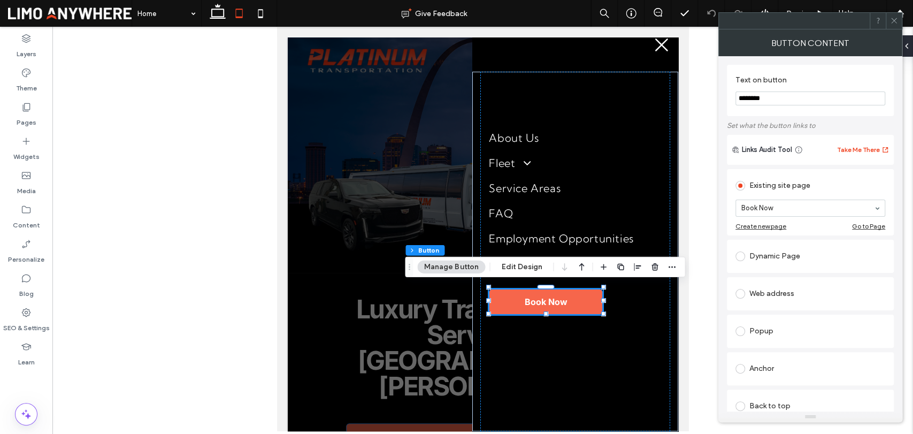
scroll to position [19, 0]
click at [896, 26] on span at bounding box center [894, 21] width 8 height 16
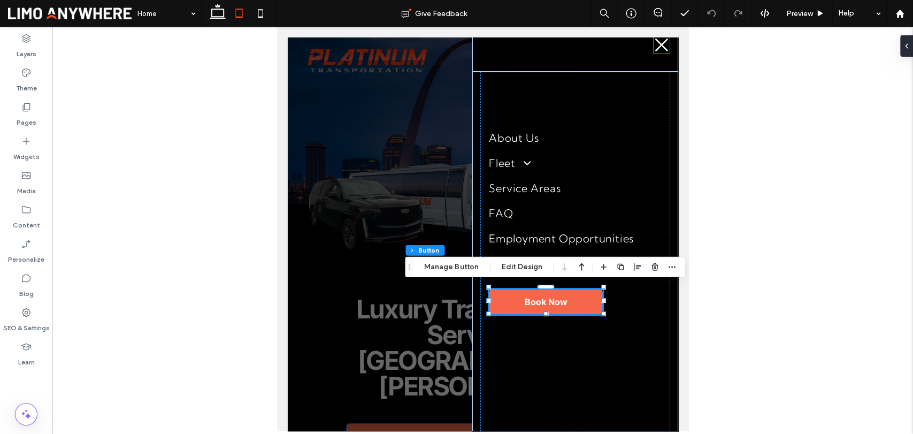
click at [653, 48] on icon at bounding box center [661, 45] width 16 height 16
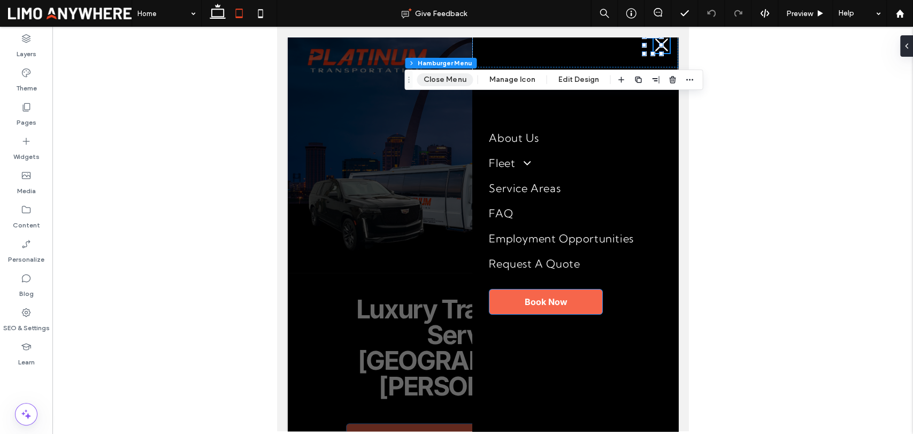
click at [447, 79] on button "Close Menu" at bounding box center [445, 79] width 56 height 13
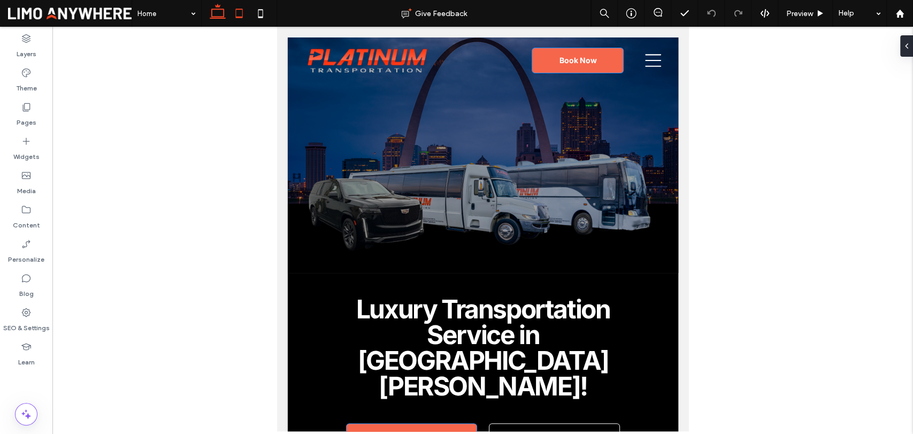
click at [216, 10] on use at bounding box center [218, 11] width 16 height 15
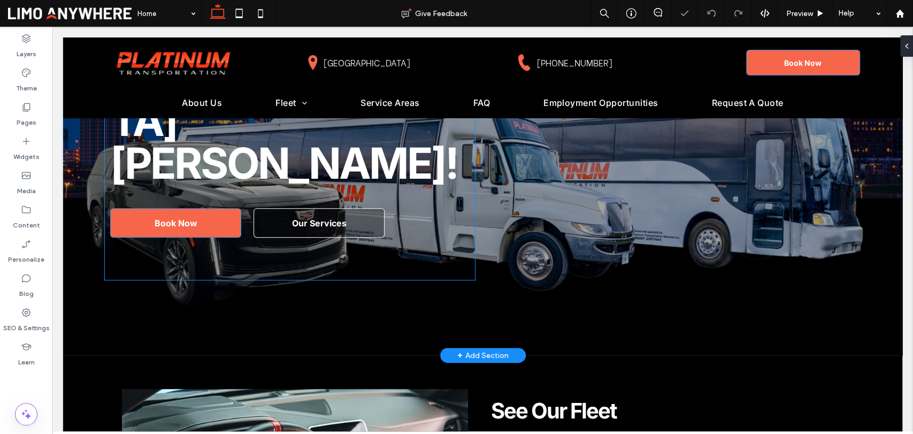
scroll to position [238, 0]
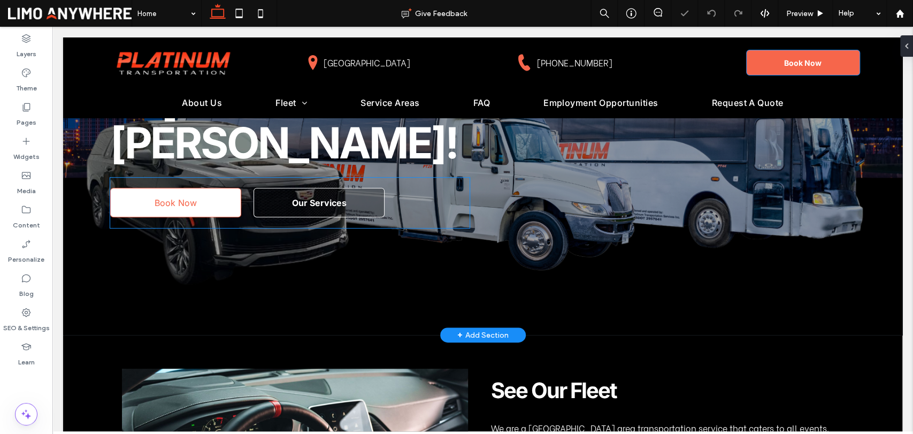
click at [210, 188] on link "Book Now" at bounding box center [175, 202] width 131 height 29
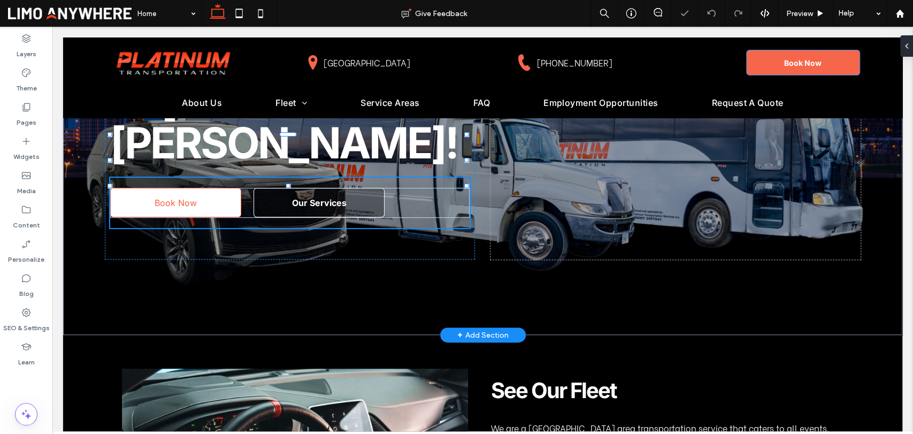
type input "**"
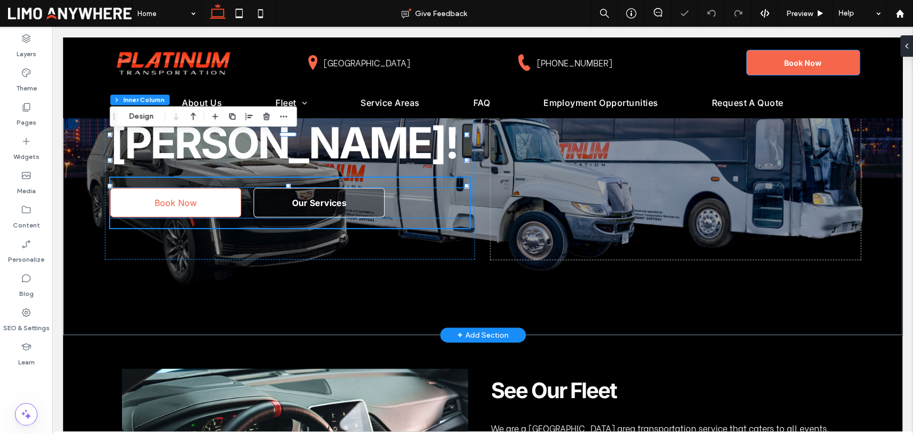
click at [177, 197] on span "Book Now" at bounding box center [176, 202] width 42 height 11
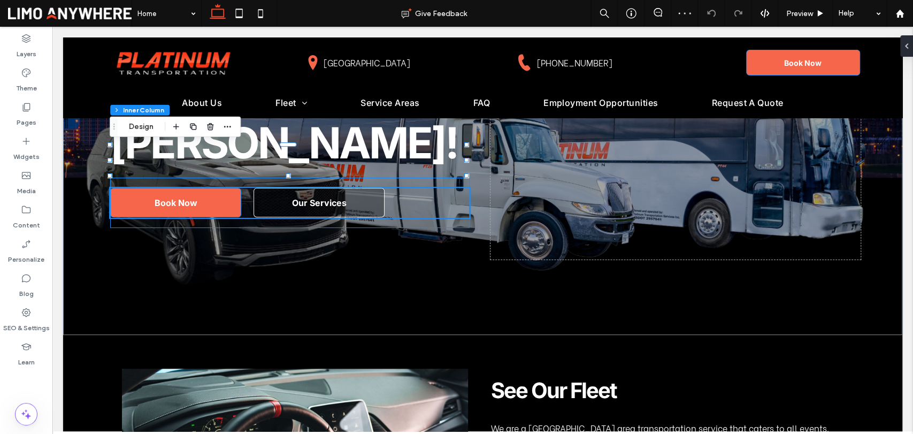
click at [149, 119] on div "Section Column Inner Column Inner Column Design" at bounding box center [175, 127] width 131 height 20
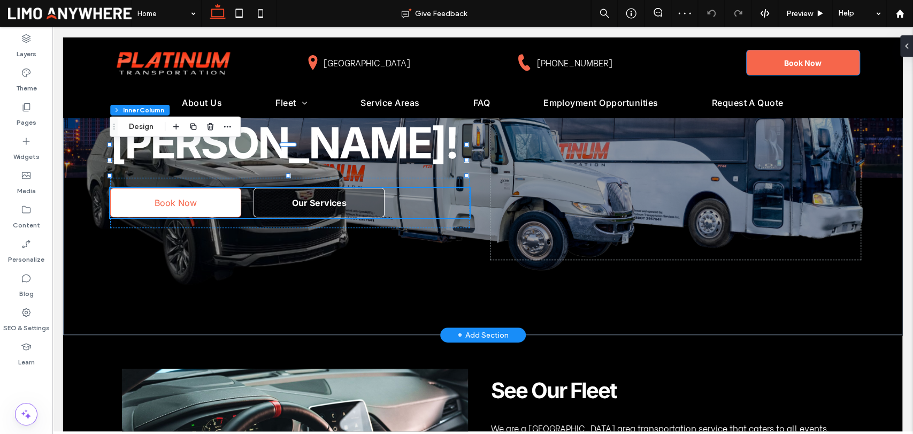
click at [146, 188] on link "Book Now" at bounding box center [175, 202] width 131 height 29
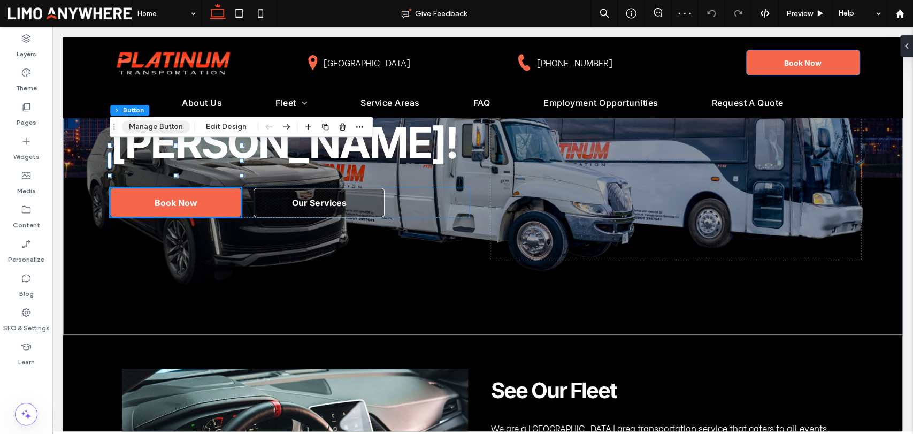
click at [146, 127] on button "Manage Button" at bounding box center [156, 126] width 68 height 13
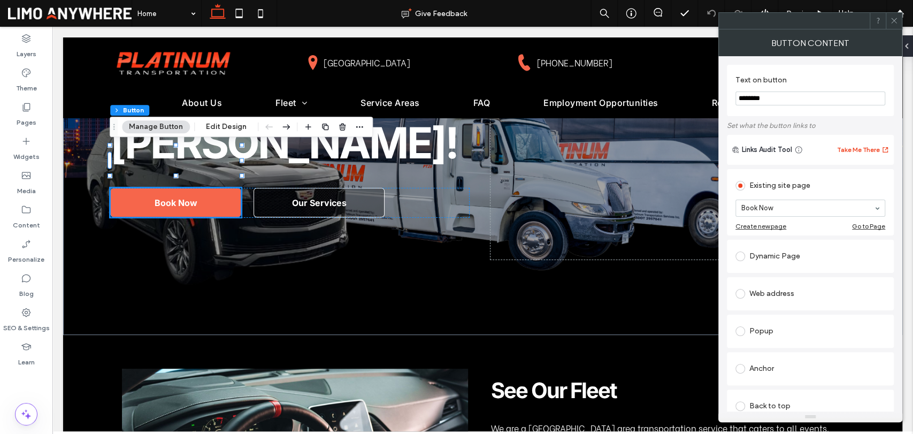
drag, startPoint x: 893, startPoint y: 22, endPoint x: 600, endPoint y: 157, distance: 322.7
click at [893, 22] on icon at bounding box center [894, 21] width 8 height 8
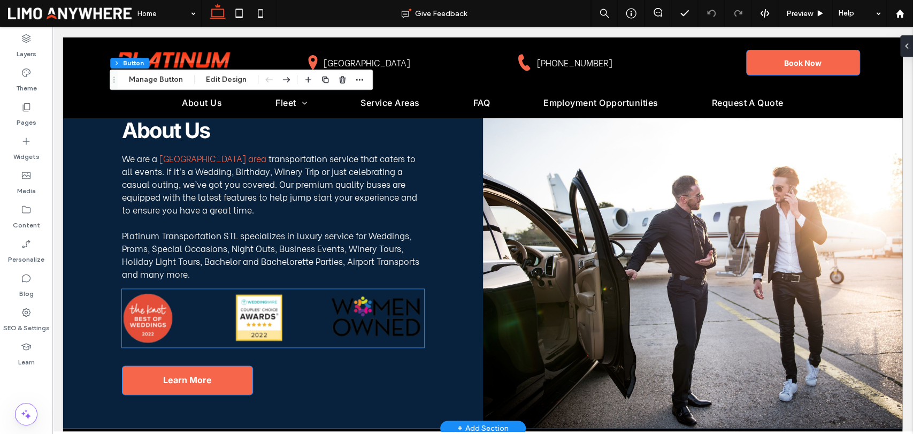
scroll to position [951, 0]
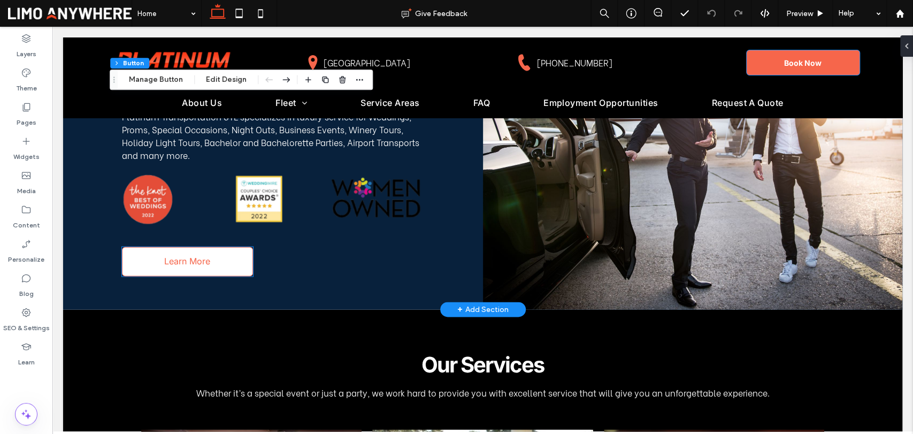
click at [196, 263] on span "Learn More" at bounding box center [187, 261] width 46 height 11
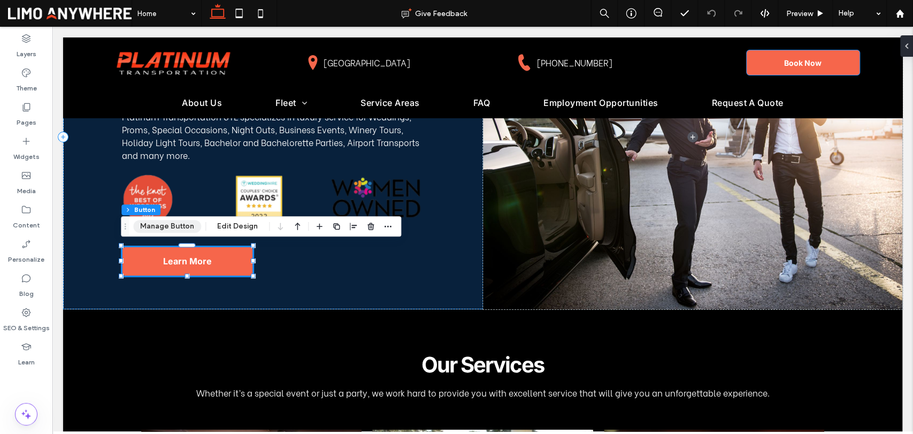
drag, startPoint x: 181, startPoint y: 227, endPoint x: 468, endPoint y: 209, distance: 287.9
click at [180, 226] on button "Manage Button" at bounding box center [167, 226] width 68 height 13
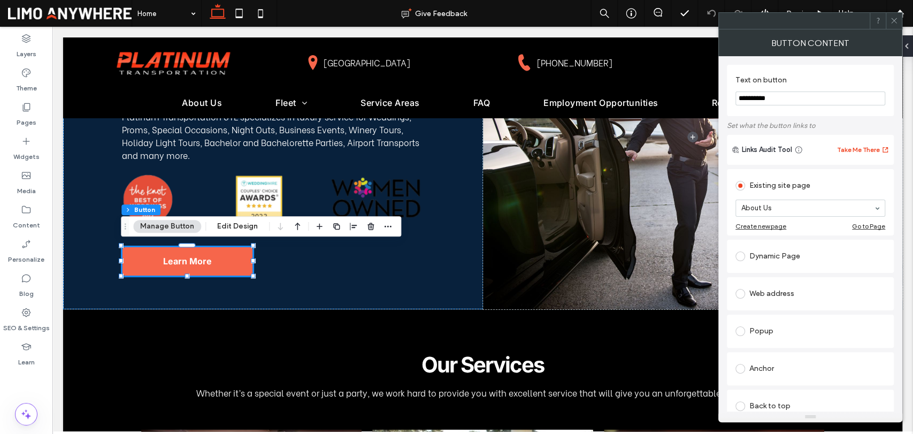
click at [896, 18] on use at bounding box center [893, 20] width 5 height 5
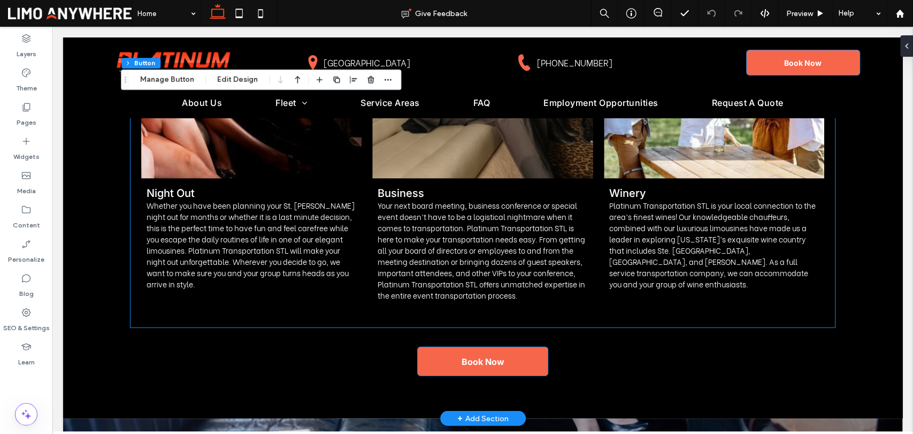
scroll to position [1961, 0]
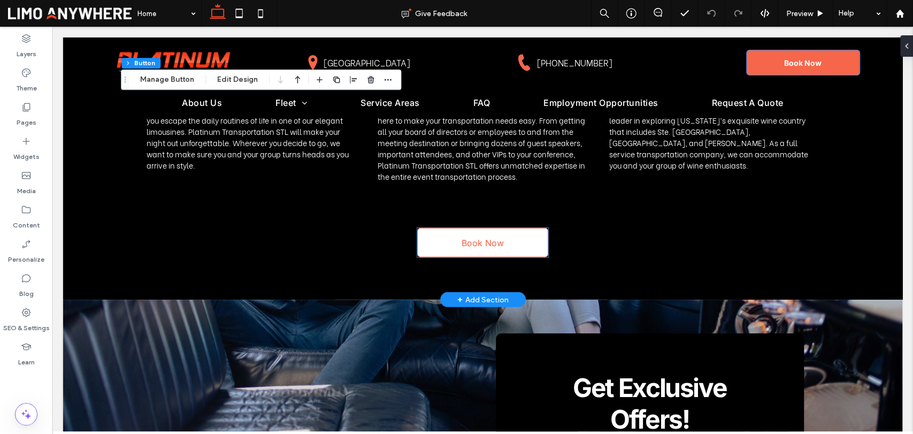
click at [470, 238] on span "Book Now" at bounding box center [483, 243] width 42 height 11
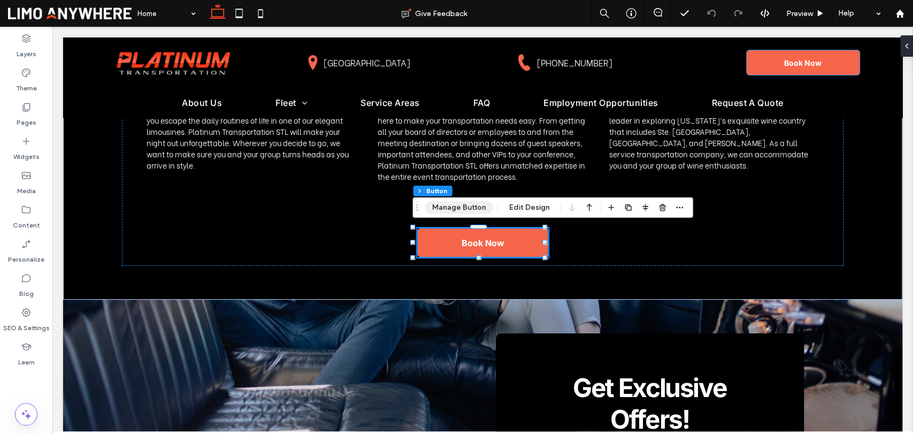
click at [447, 211] on button "Manage Button" at bounding box center [459, 207] width 68 height 13
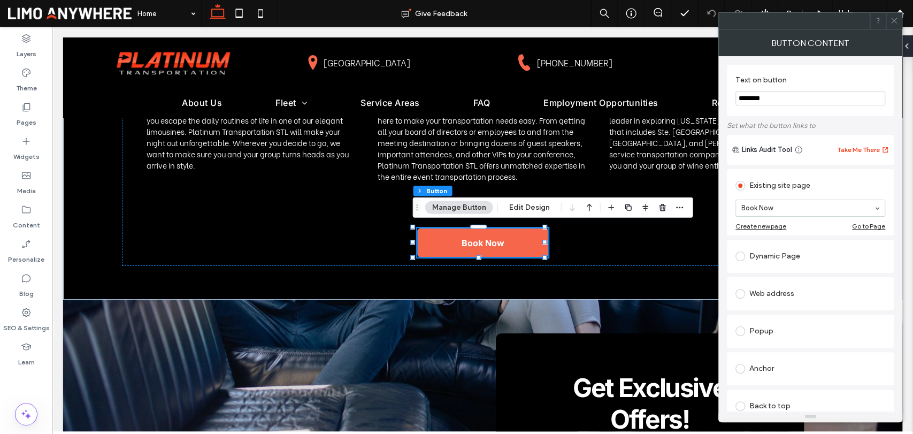
click at [894, 21] on use at bounding box center [893, 20] width 5 height 5
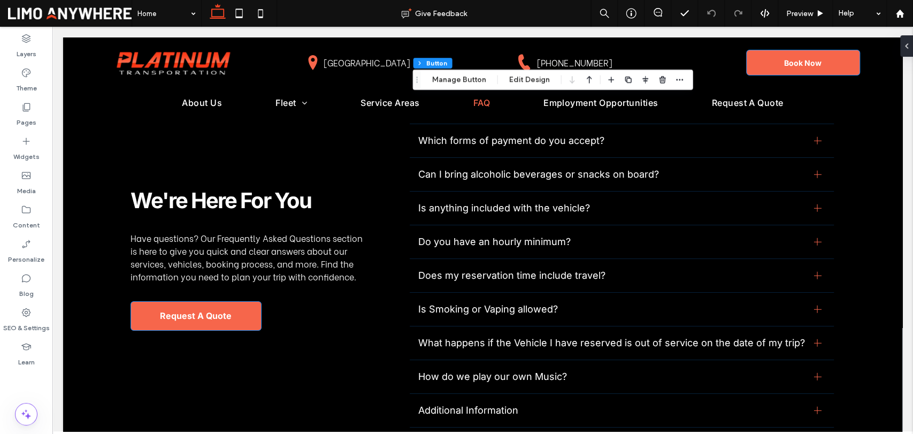
scroll to position [2675, 0]
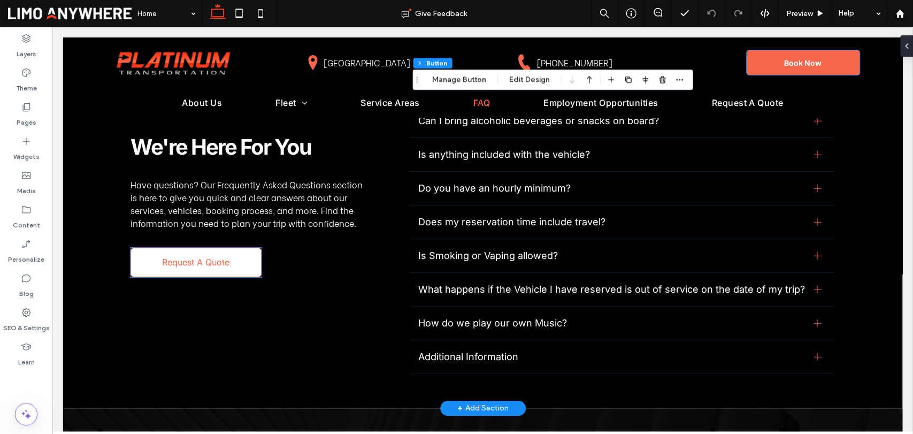
click at [218, 257] on span "Request A Quote" at bounding box center [195, 262] width 67 height 11
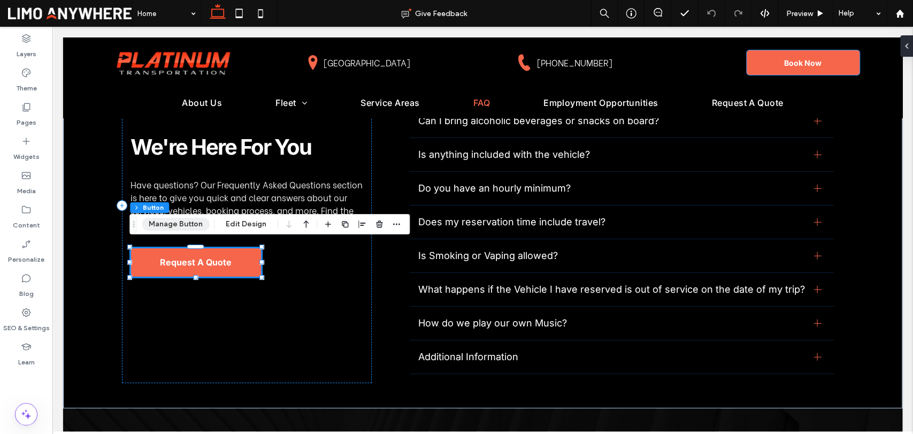
click at [187, 225] on button "Manage Button" at bounding box center [176, 224] width 68 height 13
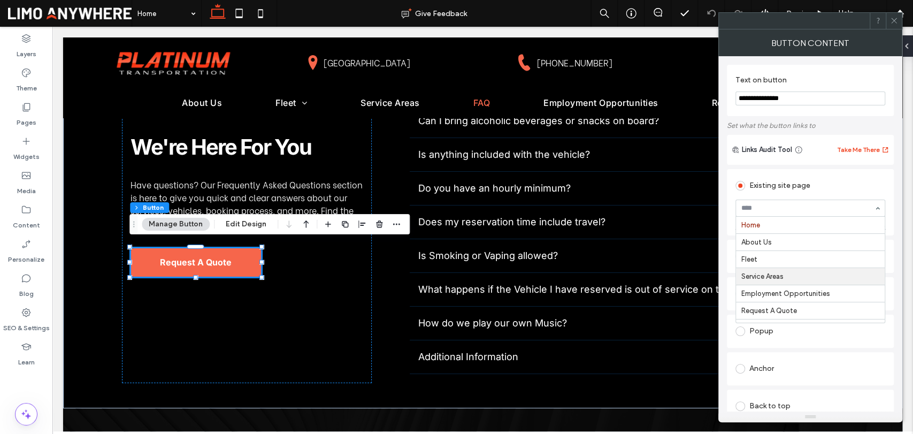
scroll to position [17, 0]
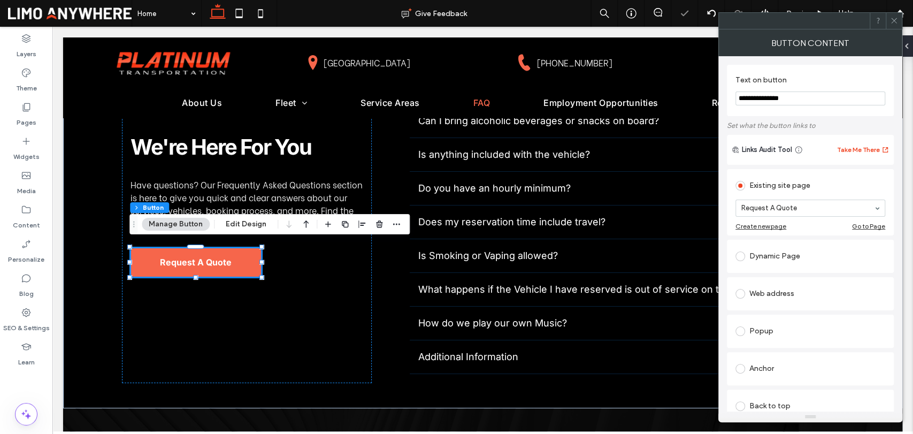
click at [895, 24] on icon at bounding box center [894, 21] width 8 height 8
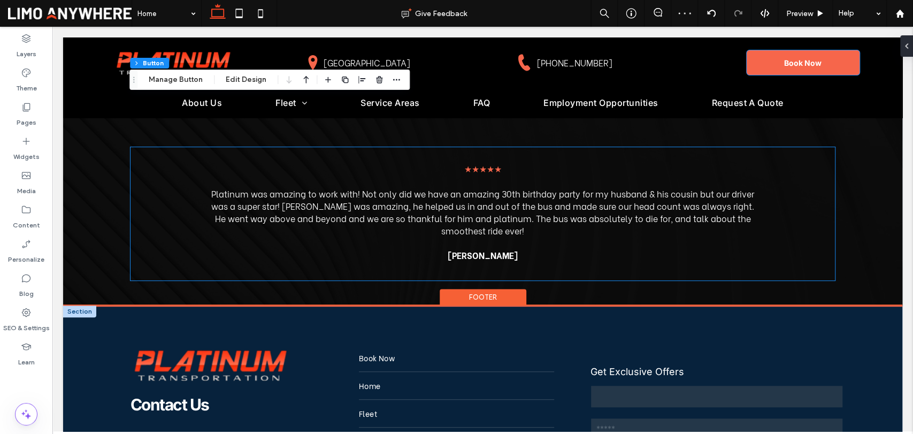
scroll to position [3129, 0]
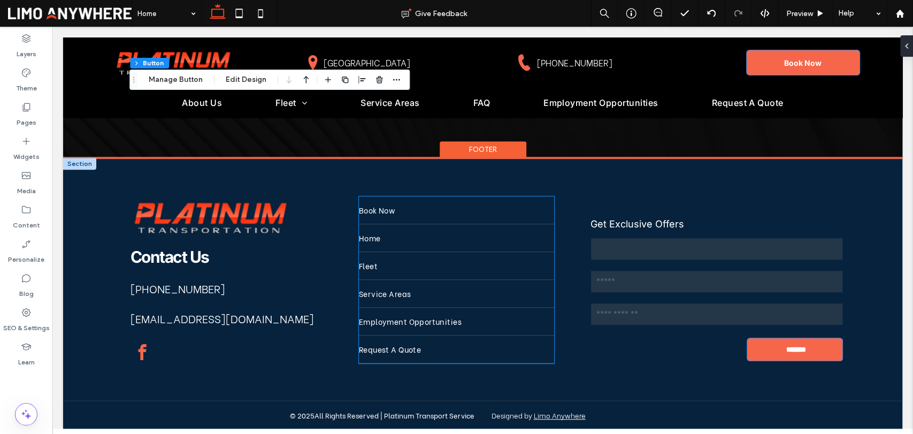
click at [427, 254] on link "Fleet" at bounding box center [456, 265] width 195 height 27
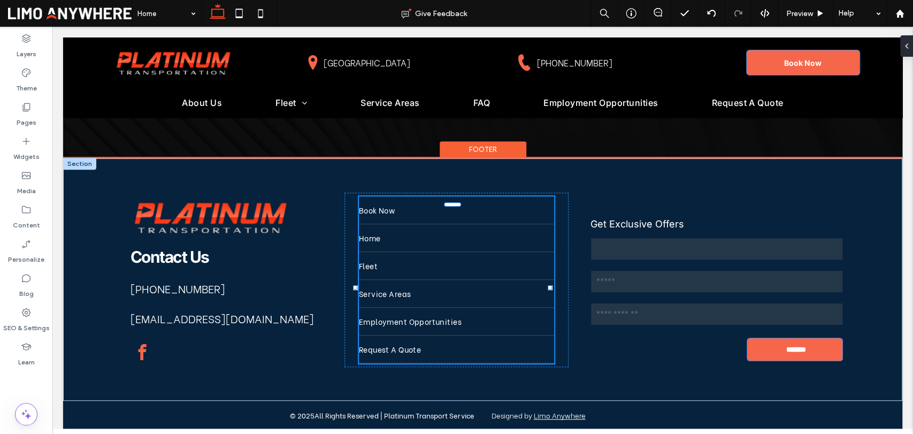
type input "*"
type input "***"
type input "****"
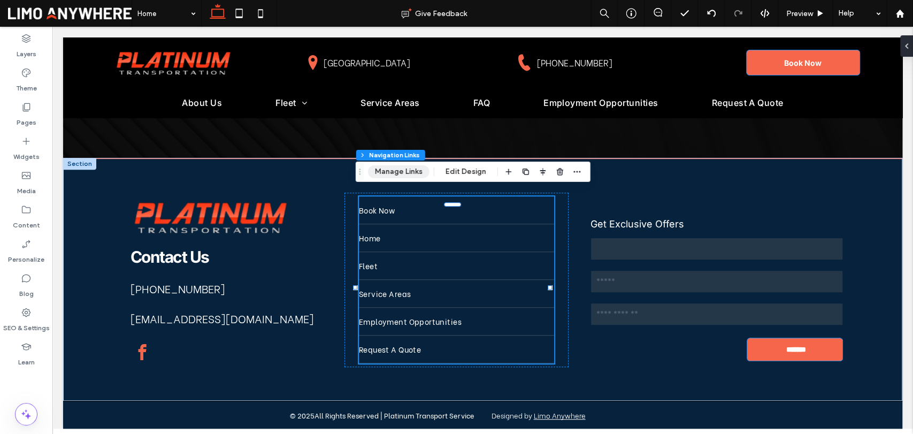
drag, startPoint x: 406, startPoint y: 172, endPoint x: 393, endPoint y: 200, distance: 30.9
click at [406, 172] on button "Manage Links" at bounding box center [399, 171] width 62 height 13
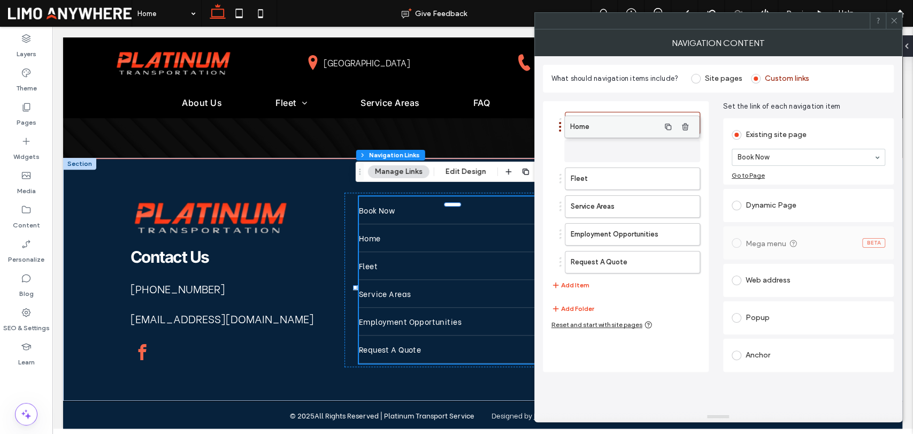
drag, startPoint x: 607, startPoint y: 147, endPoint x: 606, endPoint y: 119, distance: 27.3
drag, startPoint x: 589, startPoint y: 129, endPoint x: 589, endPoint y: 120, distance: 9.1
drag, startPoint x: 589, startPoint y: 143, endPoint x: 591, endPoint y: 110, distance: 33.2
drag, startPoint x: 598, startPoint y: 123, endPoint x: 599, endPoint y: 152, distance: 28.9
click at [682, 149] on icon "button" at bounding box center [686, 151] width 9 height 9
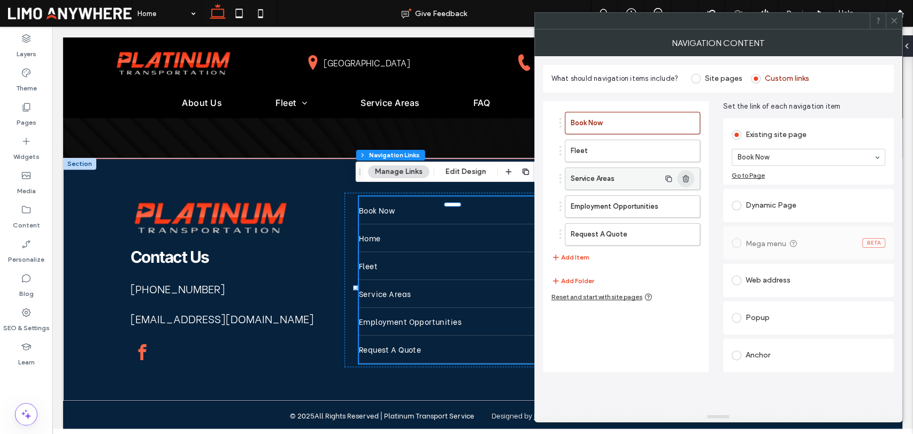
type input "*"
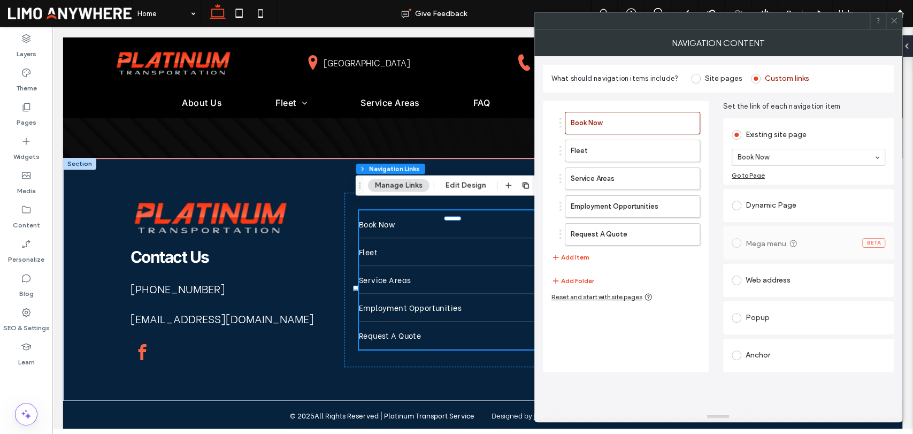
click at [893, 22] on icon at bounding box center [894, 21] width 8 height 8
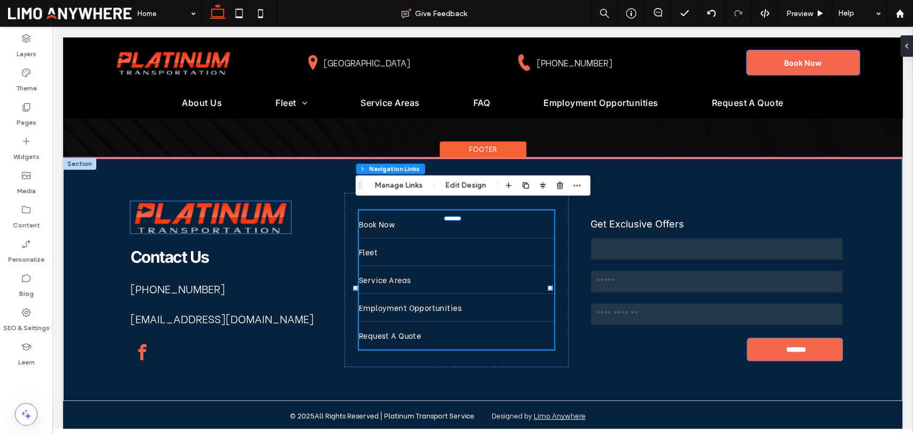
click at [205, 201] on img at bounding box center [211, 217] width 161 height 32
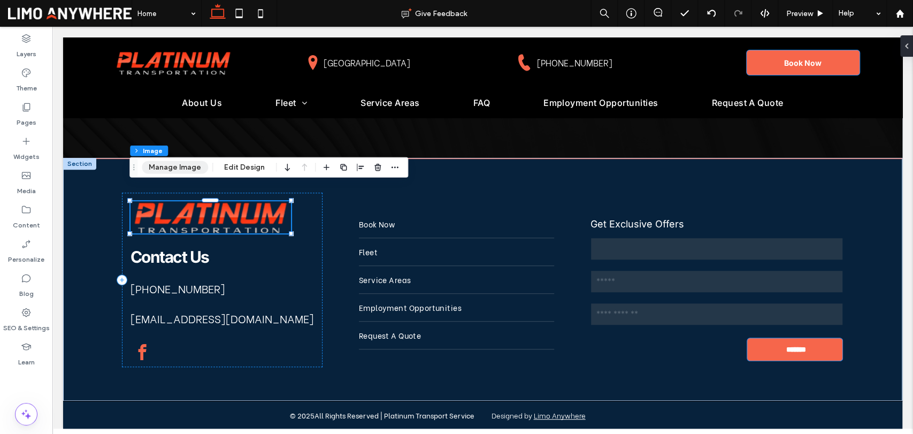
click at [185, 169] on button "Manage Image" at bounding box center [175, 167] width 66 height 13
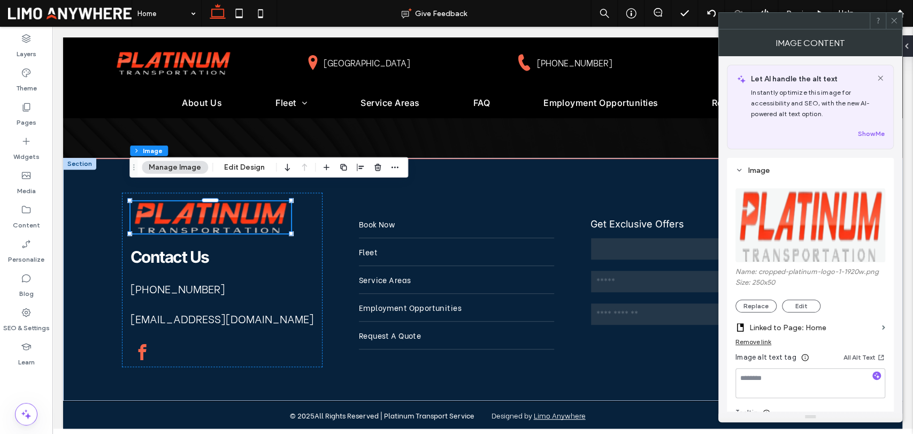
click at [892, 21] on icon at bounding box center [894, 21] width 8 height 8
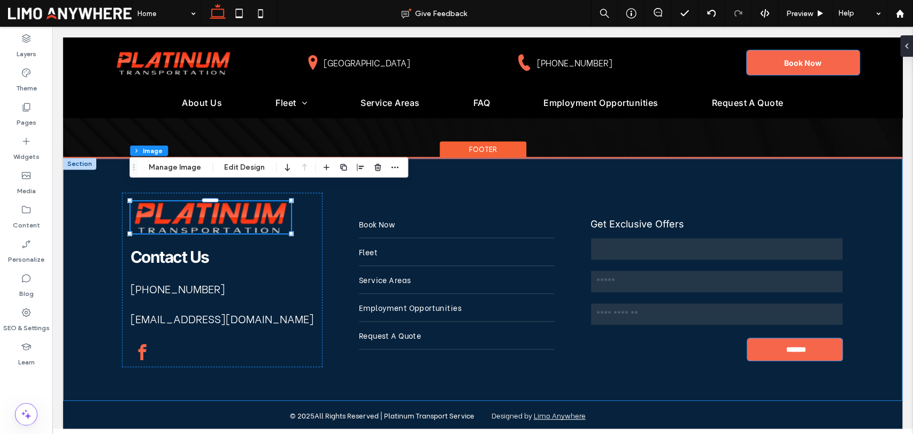
click at [598, 371] on div "Contact Us 618-581-2671 info@platinumtransportationstl.com Book Now Fleet Servi…" at bounding box center [482, 280] width 839 height 242
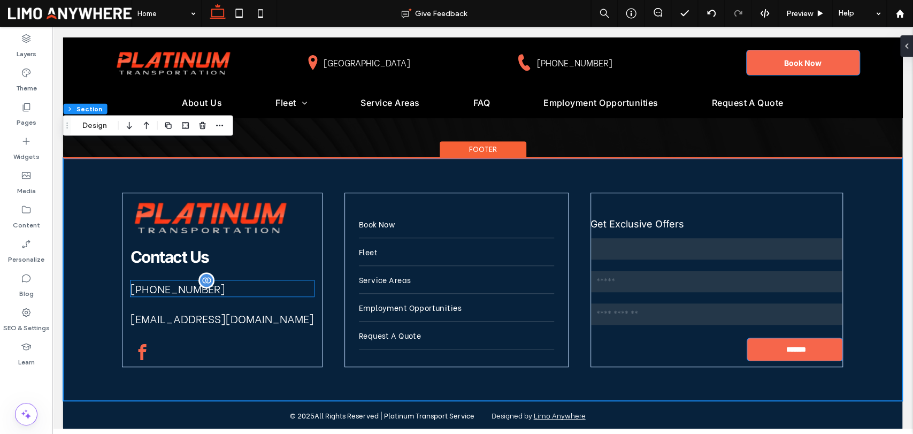
click at [186, 280] on span "[PHONE_NUMBER]" at bounding box center [178, 288] width 95 height 16
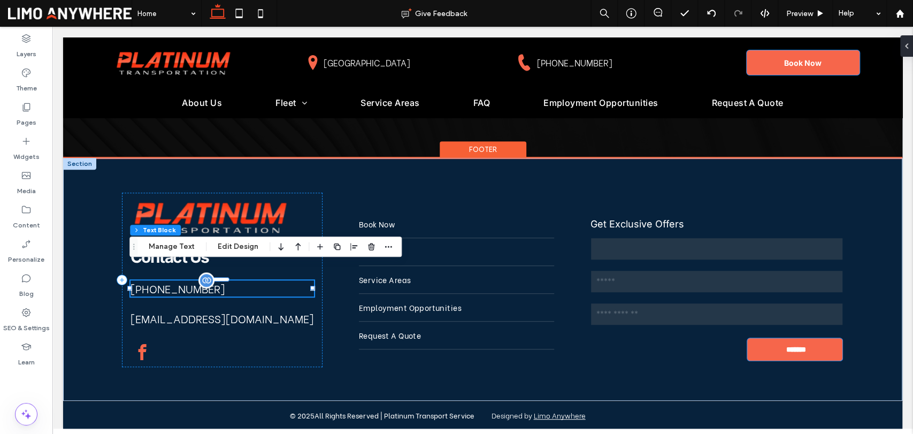
click at [186, 280] on span "[PHONE_NUMBER]" at bounding box center [178, 288] width 95 height 16
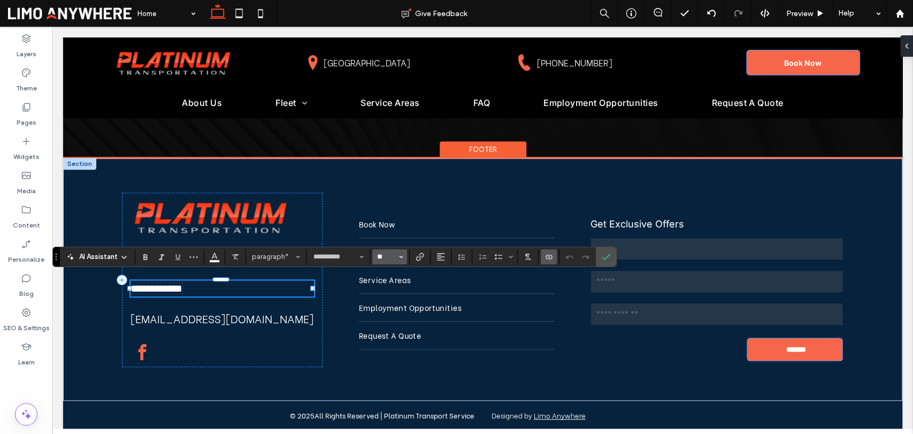
click at [391, 259] on input "**" at bounding box center [386, 257] width 21 height 9
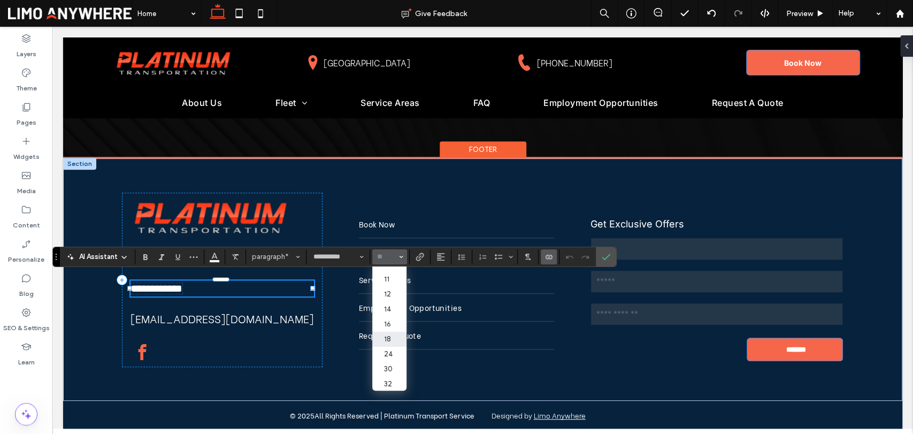
scroll to position [59, 0]
click at [389, 319] on label "18" at bounding box center [389, 319] width 34 height 15
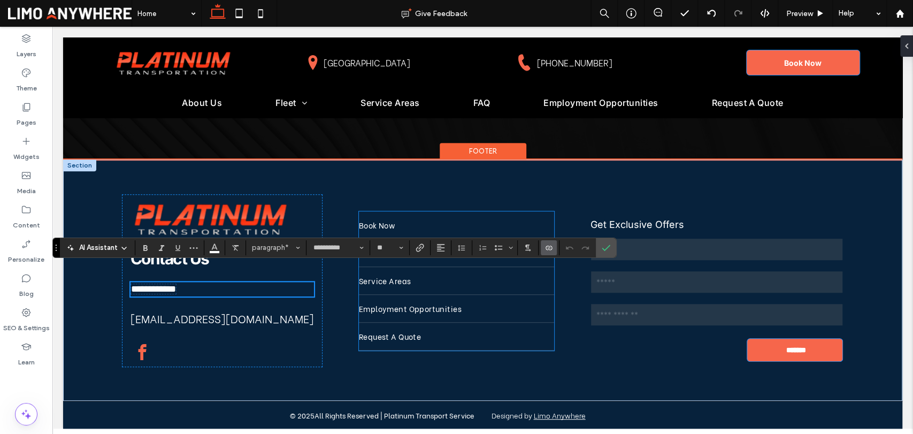
type input "**"
click at [386, 249] on input "**" at bounding box center [386, 247] width 21 height 9
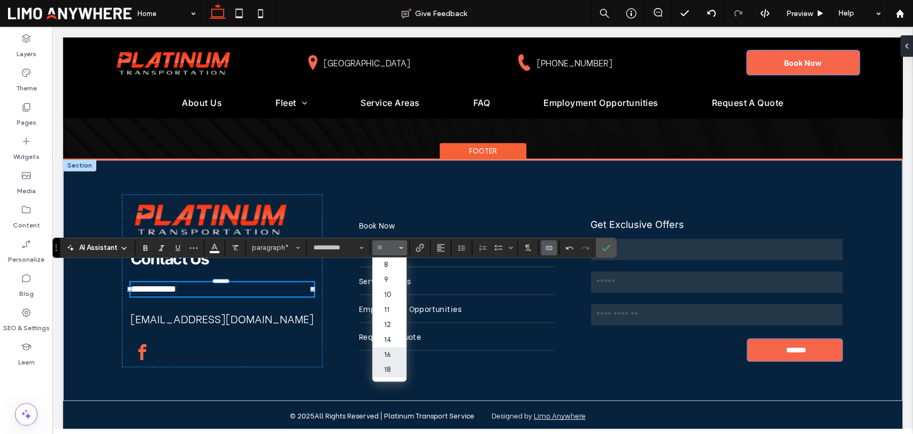
drag, startPoint x: 386, startPoint y: 360, endPoint x: 453, endPoint y: 255, distance: 124.1
click at [386, 360] on label "16" at bounding box center [389, 354] width 34 height 15
type input "**"
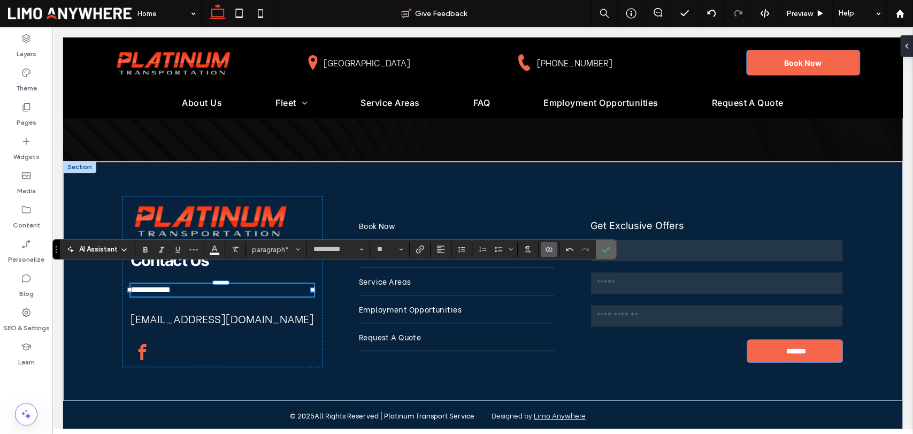
click at [599, 251] on label "Confirm" at bounding box center [606, 249] width 16 height 19
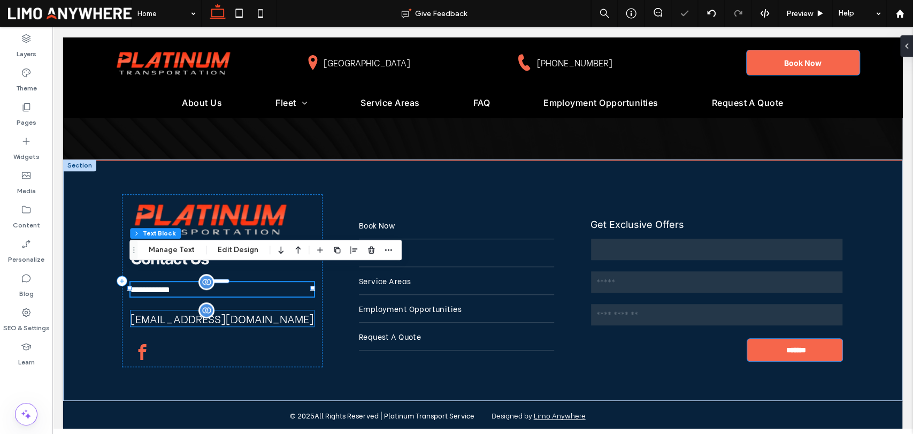
click at [227, 310] on span "[EMAIL_ADDRESS][DOMAIN_NAME]" at bounding box center [223, 318] width 184 height 16
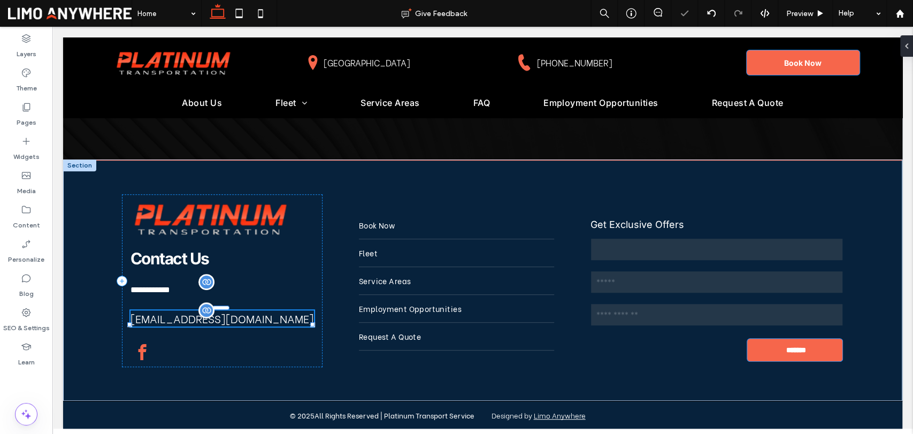
click at [227, 310] on div "[EMAIL_ADDRESS][DOMAIN_NAME]" at bounding box center [223, 318] width 184 height 16
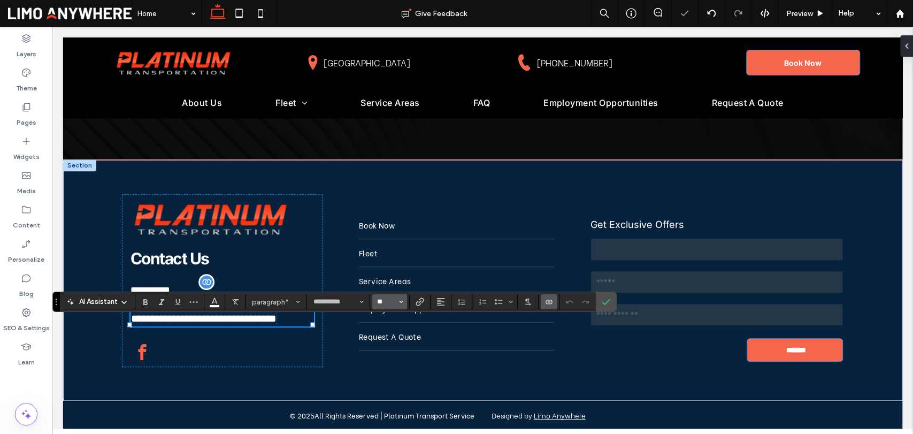
click at [387, 302] on input "**" at bounding box center [386, 301] width 21 height 9
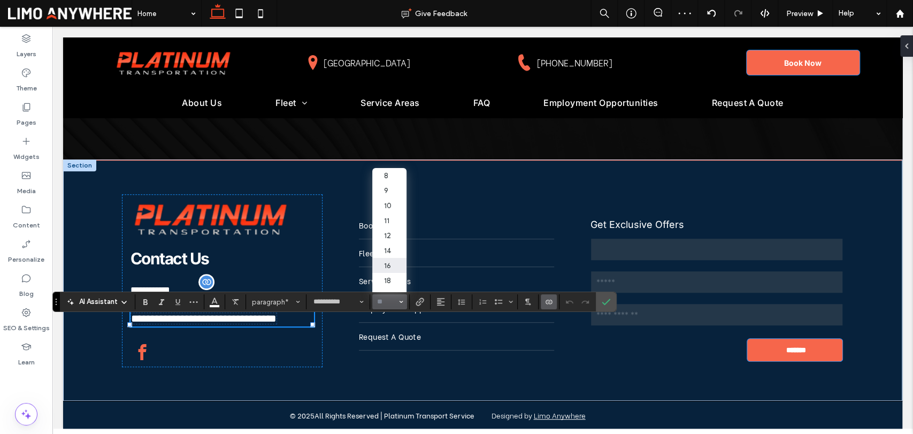
click at [391, 266] on label "16" at bounding box center [389, 265] width 34 height 15
type input "**"
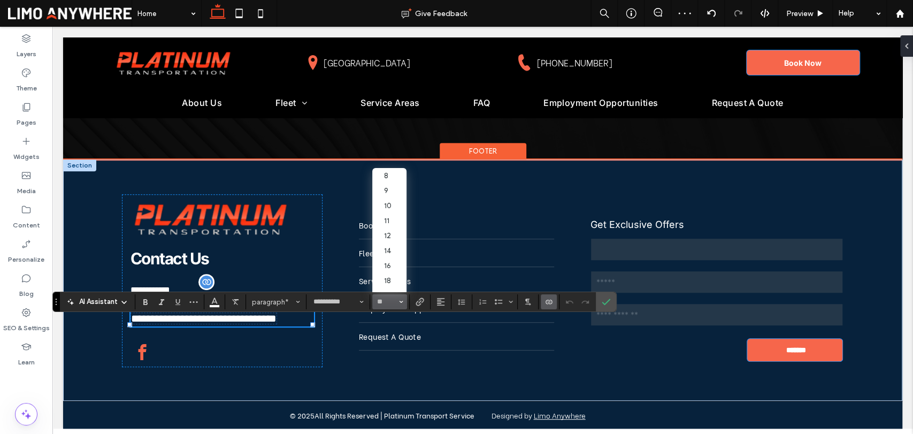
scroll to position [3106, 0]
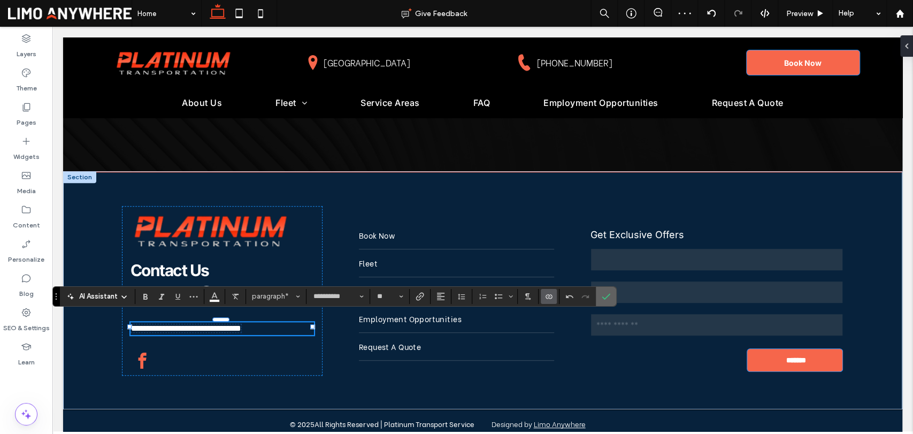
click at [606, 295] on icon "Confirm" at bounding box center [606, 296] width 9 height 9
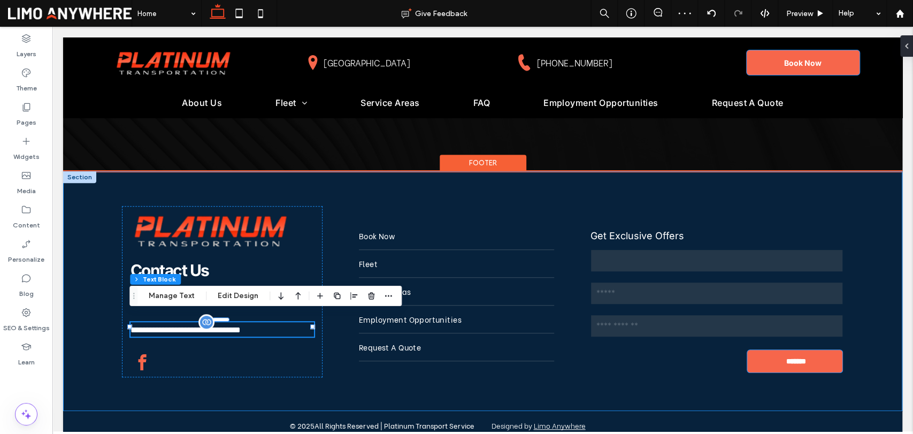
click at [551, 376] on div "**********" at bounding box center [482, 291] width 839 height 239
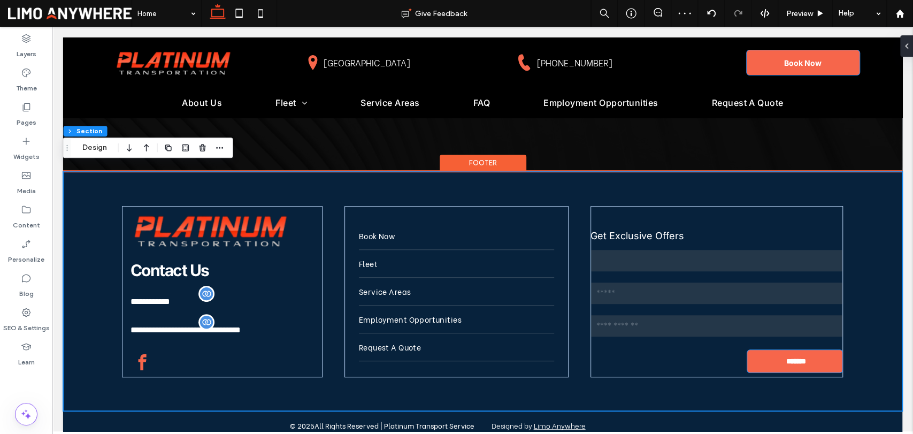
click at [319, 378] on div "**********" at bounding box center [482, 291] width 839 height 239
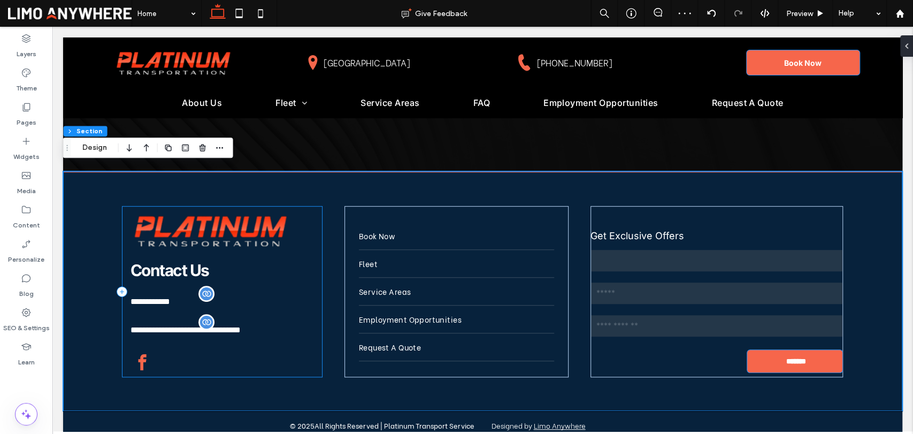
click at [127, 352] on div "**********" at bounding box center [222, 291] width 201 height 171
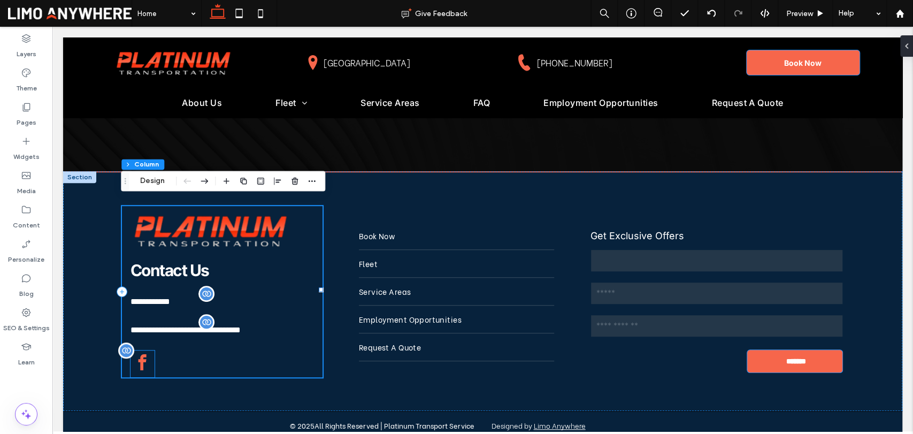
click at [138, 350] on div at bounding box center [143, 363] width 24 height 27
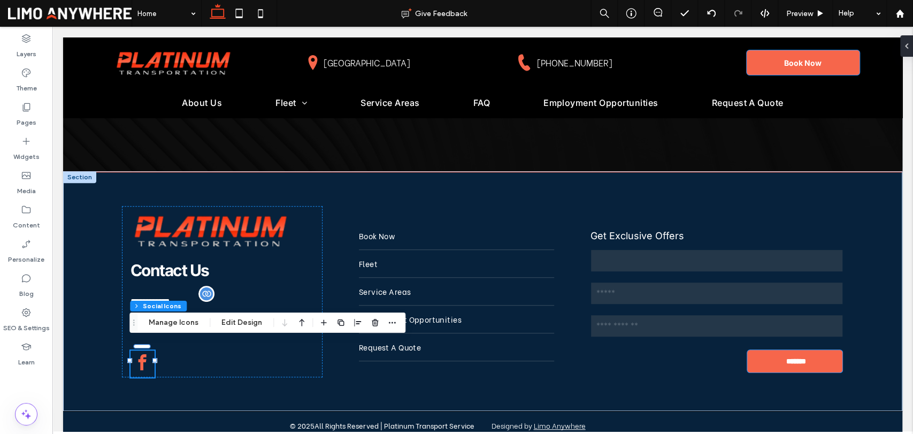
click at [905, 46] on icon at bounding box center [907, 46] width 9 height 9
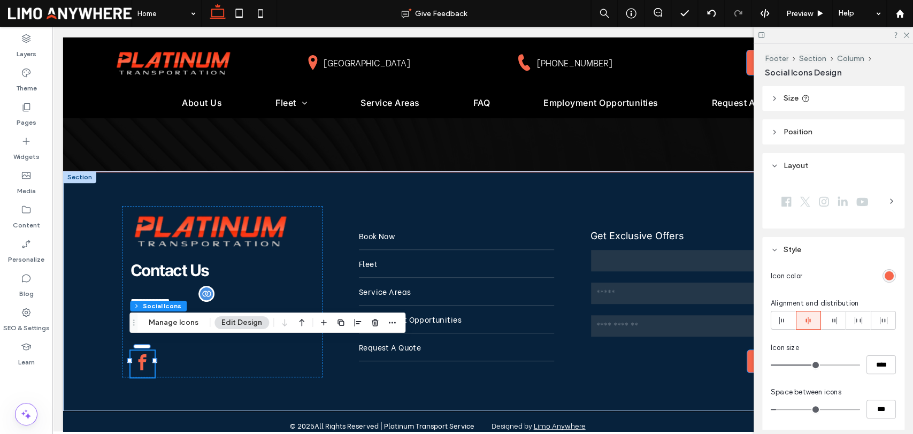
scroll to position [119, 0]
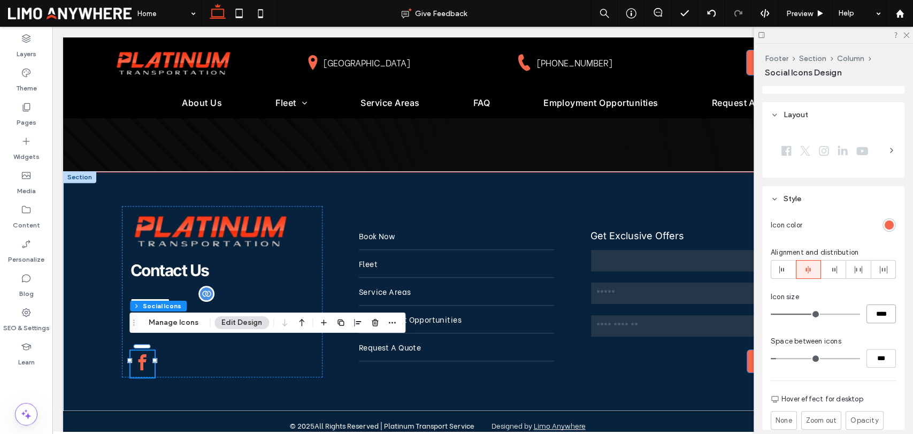
click at [872, 314] on input "****" at bounding box center [881, 313] width 29 height 19
type input "**"
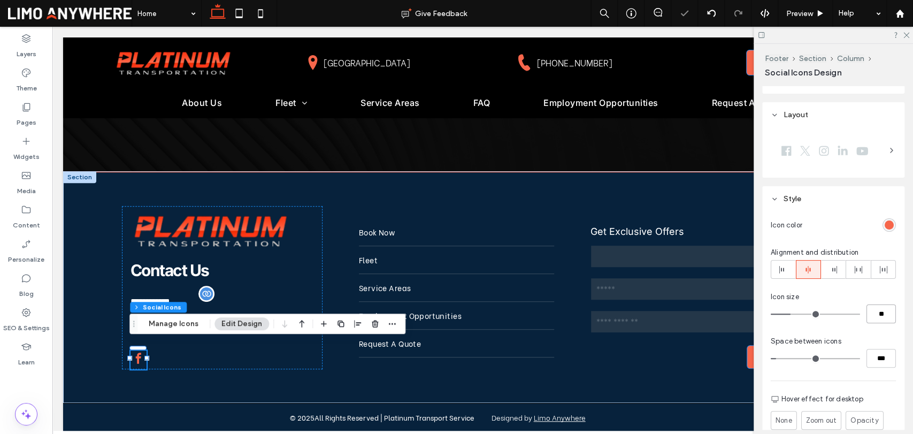
type input "**"
type input "****"
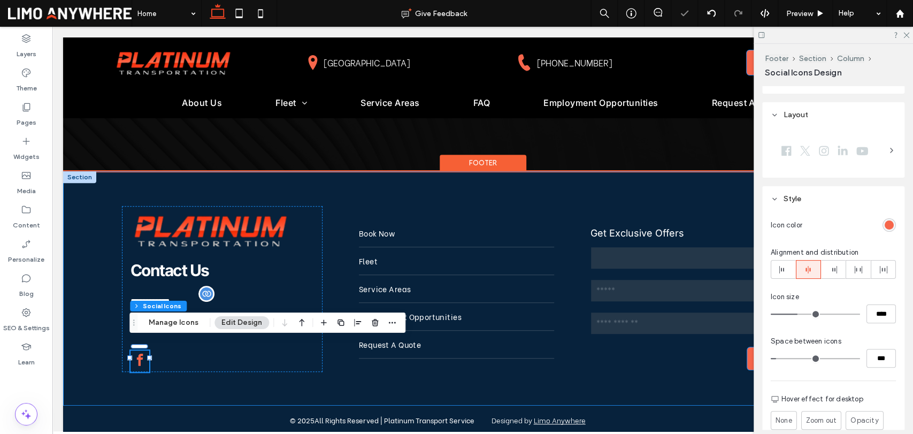
click at [574, 386] on div "**********" at bounding box center [482, 288] width 839 height 233
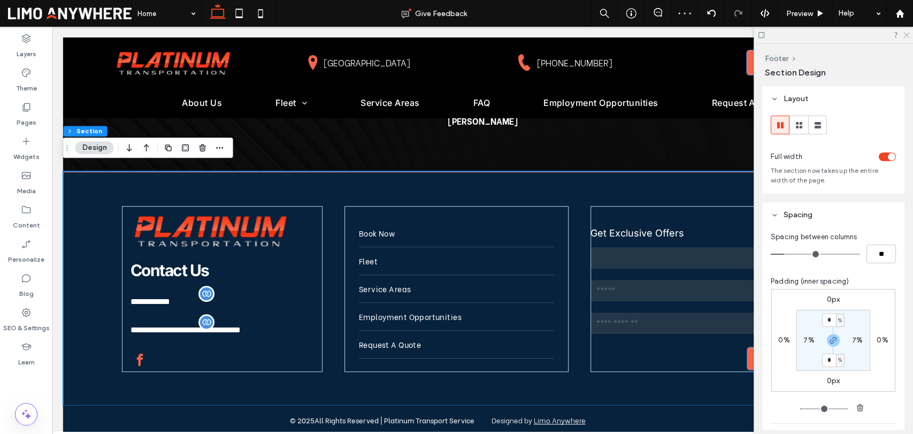
click at [906, 32] on icon at bounding box center [906, 34] width 7 height 7
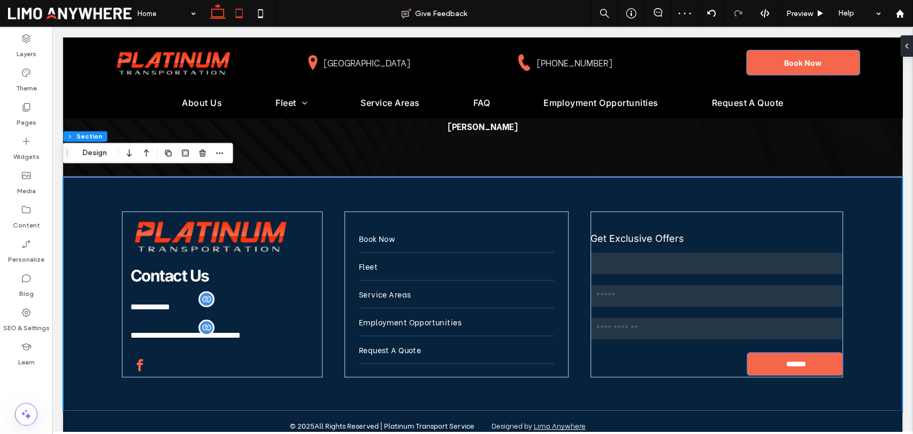
click at [243, 11] on icon at bounding box center [238, 13] width 21 height 21
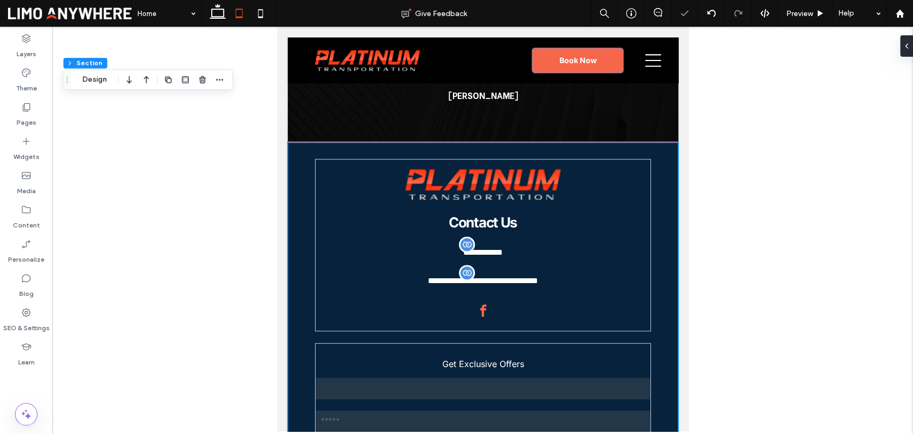
scroll to position [3575, 0]
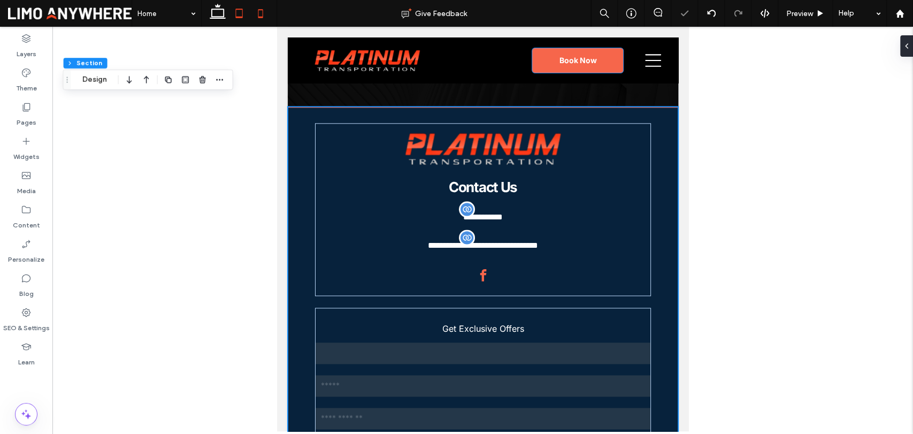
click at [263, 15] on icon at bounding box center [260, 13] width 21 height 21
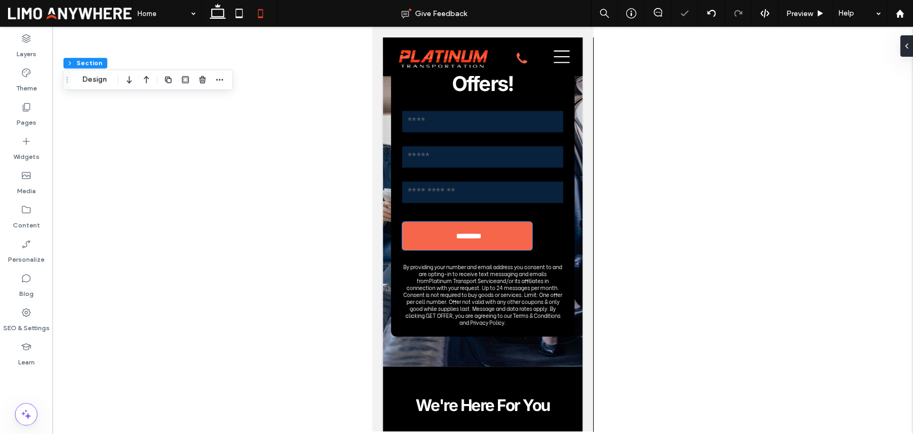
type input "**"
type input "****"
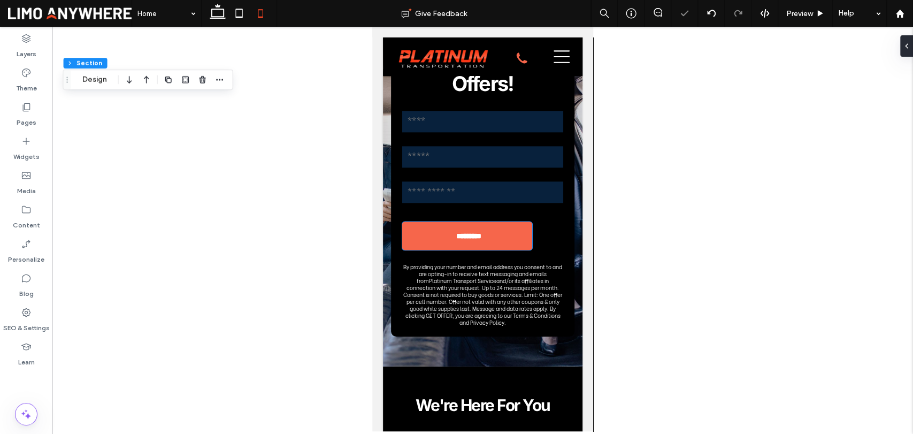
scroll to position [4729, 0]
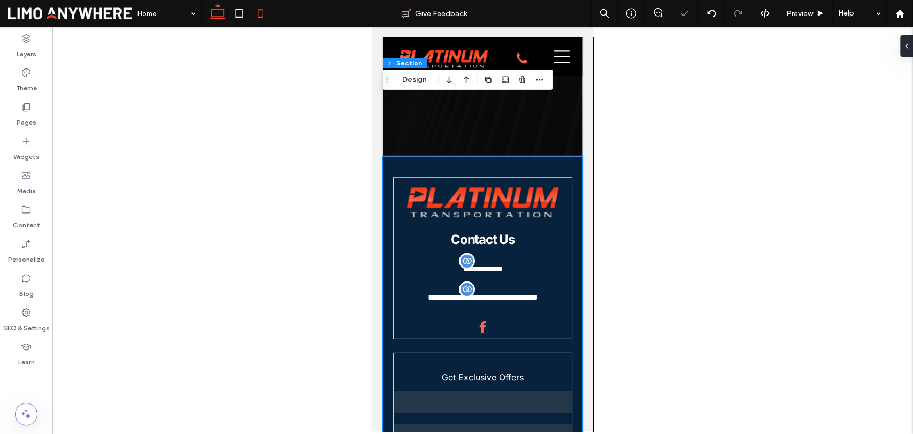
click at [224, 15] on use at bounding box center [218, 11] width 16 height 15
type input "*"
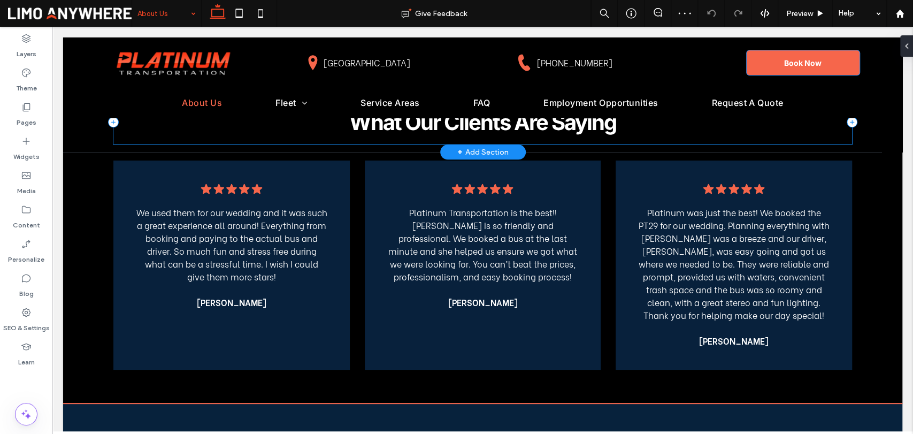
scroll to position [891, 0]
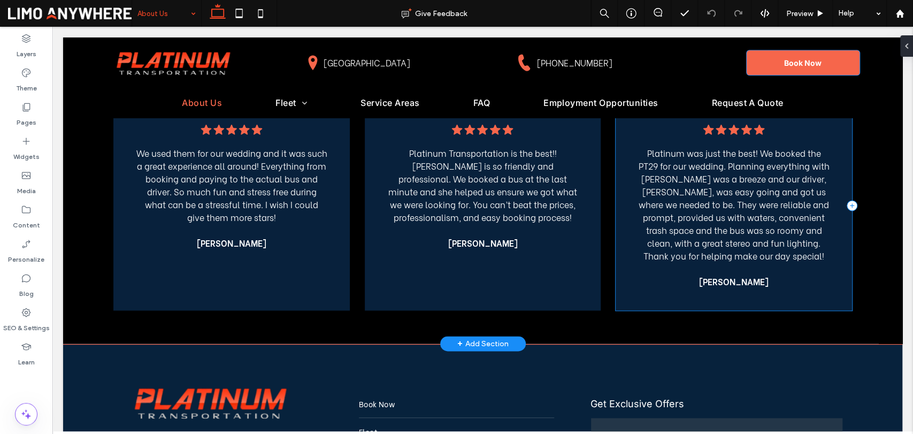
click at [623, 254] on div ".cls-1-1788903176-1788903176 { fill: #00000; stroke-width: 0px; } Platinum was …" at bounding box center [734, 205] width 236 height 209
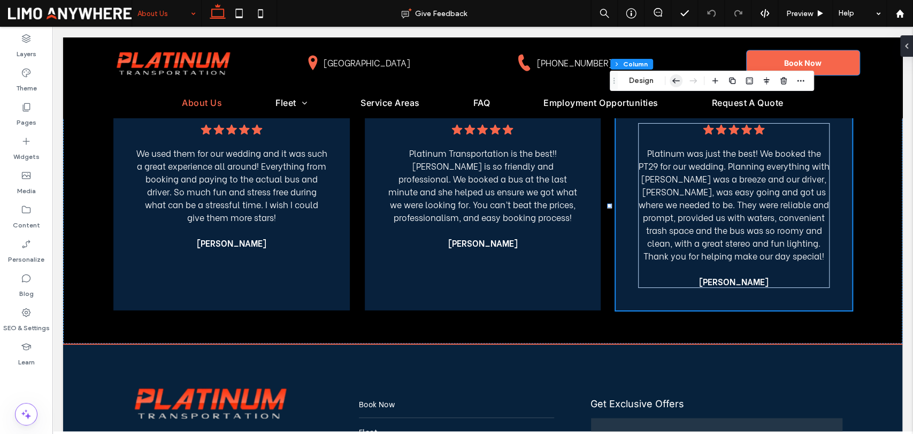
click at [676, 83] on icon "button" at bounding box center [676, 80] width 13 height 19
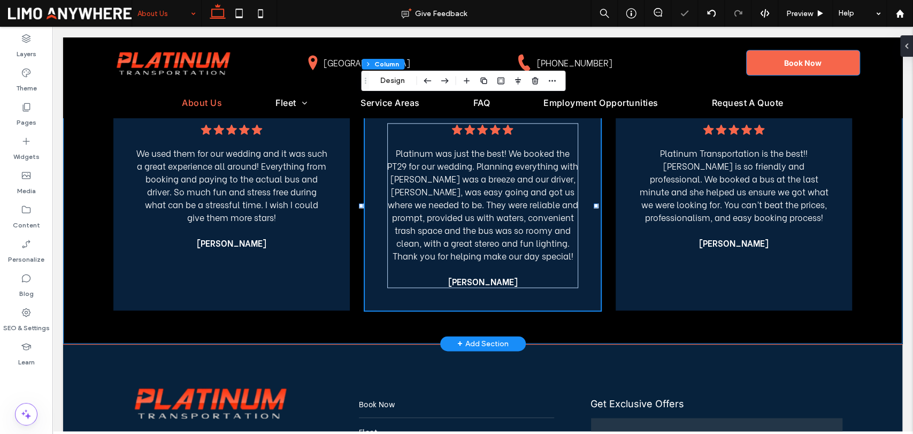
click at [859, 217] on div ".cls-1-1788903176-1788903176 { fill: #00000; stroke-width: 0px; } We used them …" at bounding box center [482, 218] width 839 height 251
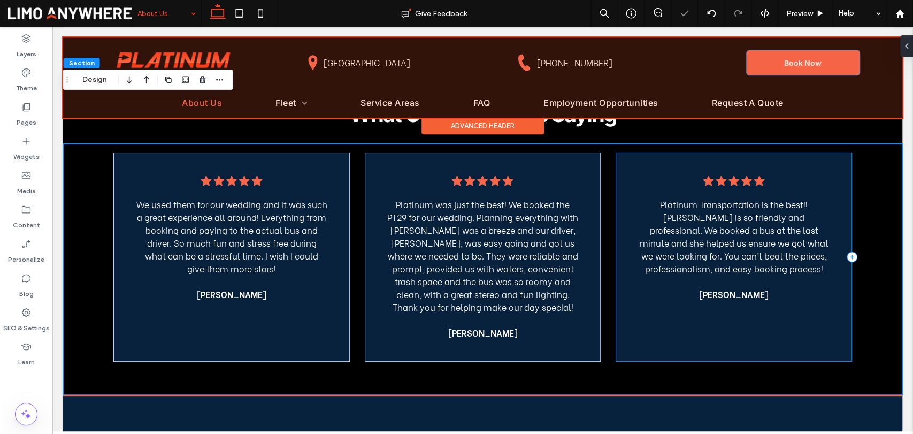
scroll to position [773, 0]
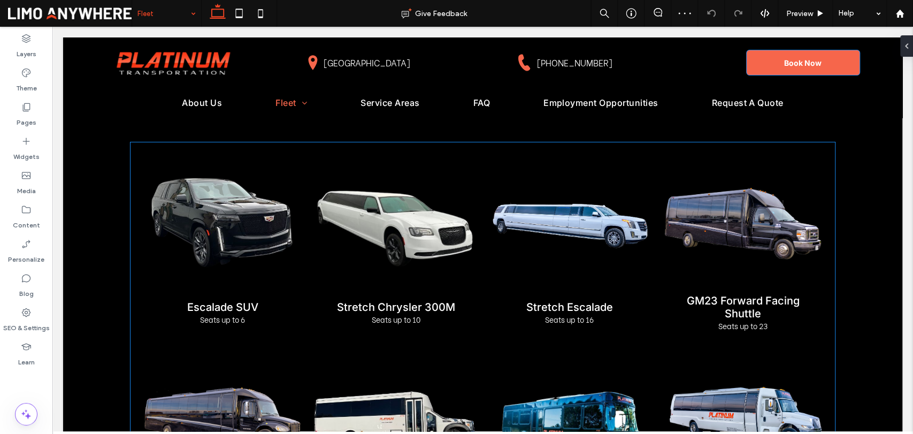
scroll to position [356, 0]
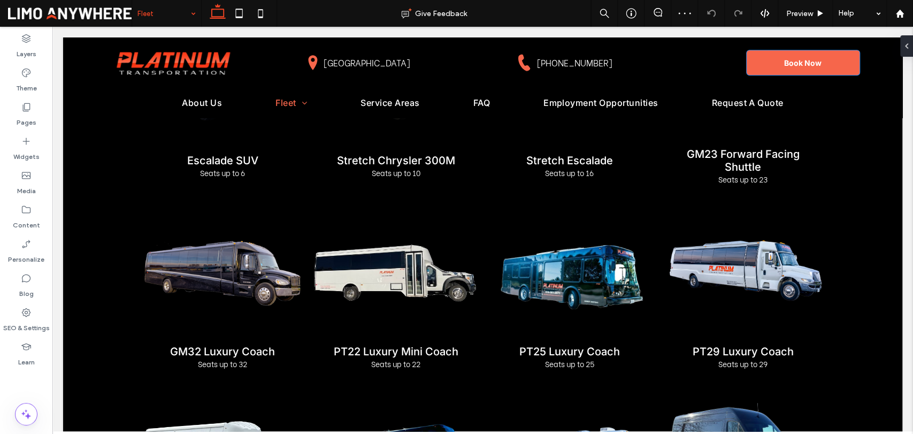
click at [181, 22] on input at bounding box center [163, 13] width 53 height 27
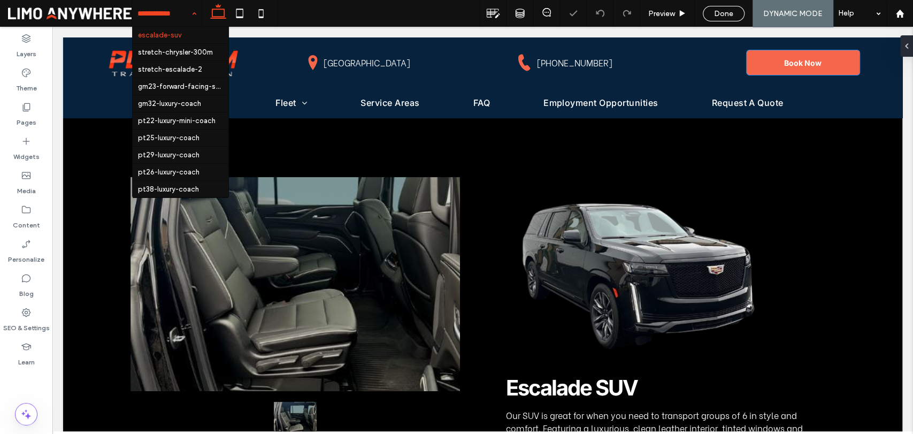
click at [189, 12] on div "escalade-suv stretch-chrysler-300m stretch-escalade-2 gm23-forward-facing-shutt…" at bounding box center [167, 13] width 70 height 27
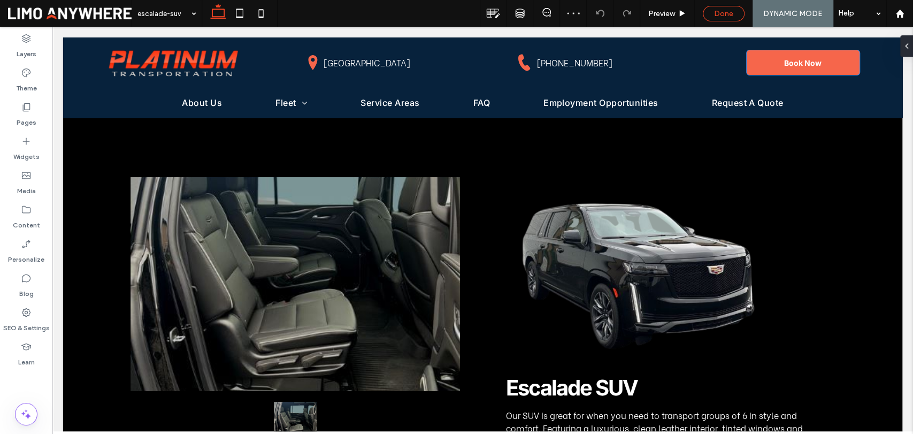
click at [708, 13] on div "Done" at bounding box center [724, 13] width 41 height 9
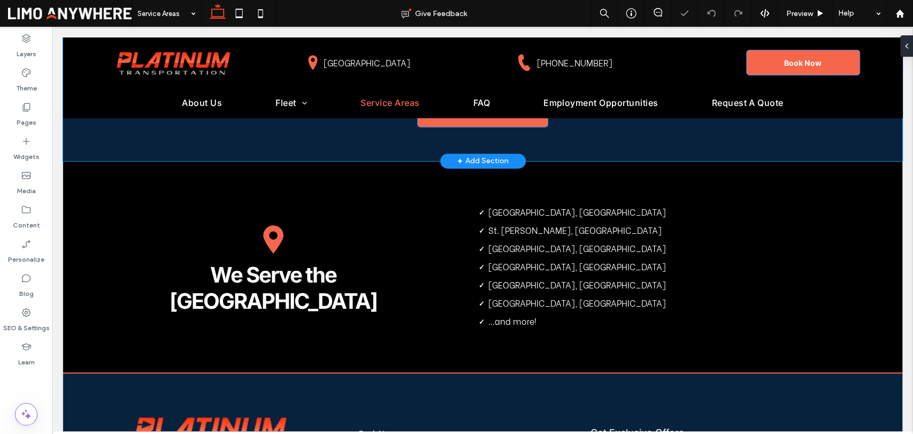
scroll to position [238, 0]
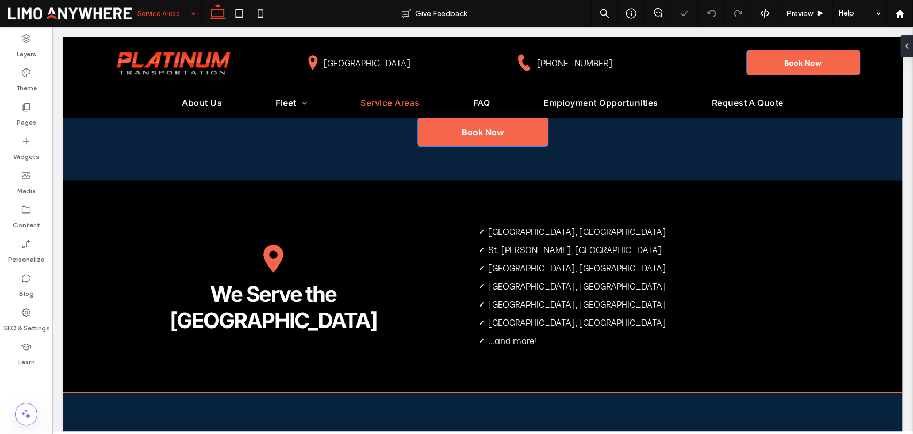
click at [174, 22] on input at bounding box center [163, 13] width 53 height 27
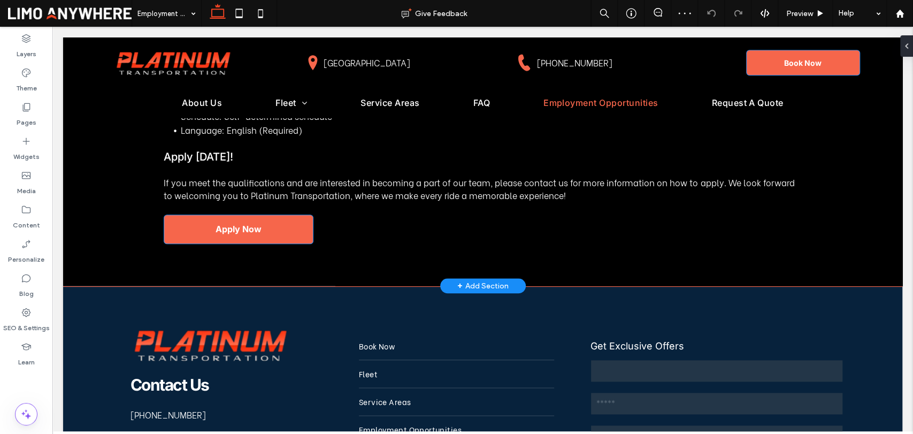
scroll to position [773, 0]
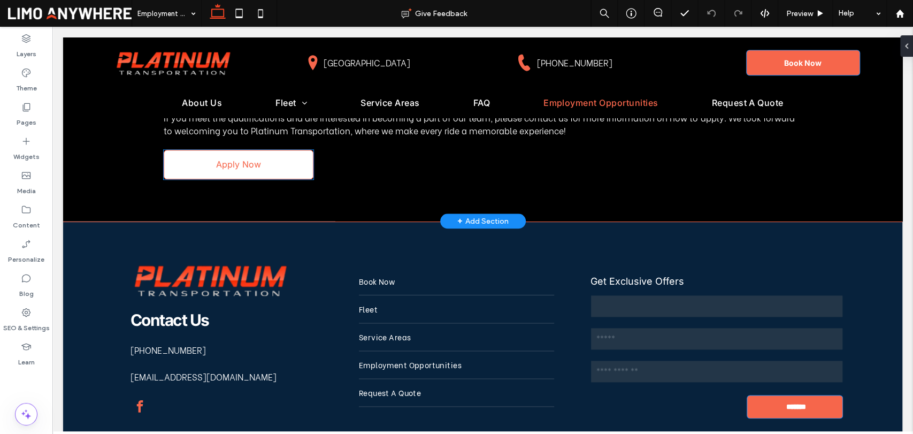
click at [282, 179] on link "Apply Now" at bounding box center [239, 164] width 150 height 29
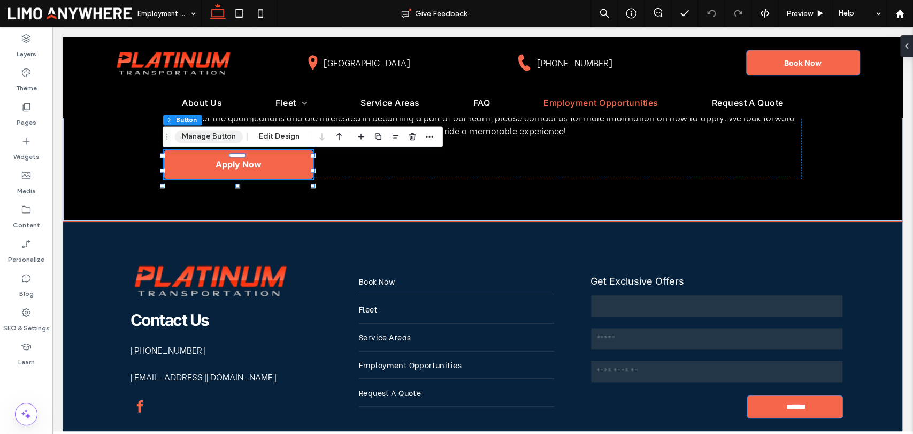
click at [202, 137] on button "Manage Button" at bounding box center [209, 136] width 68 height 13
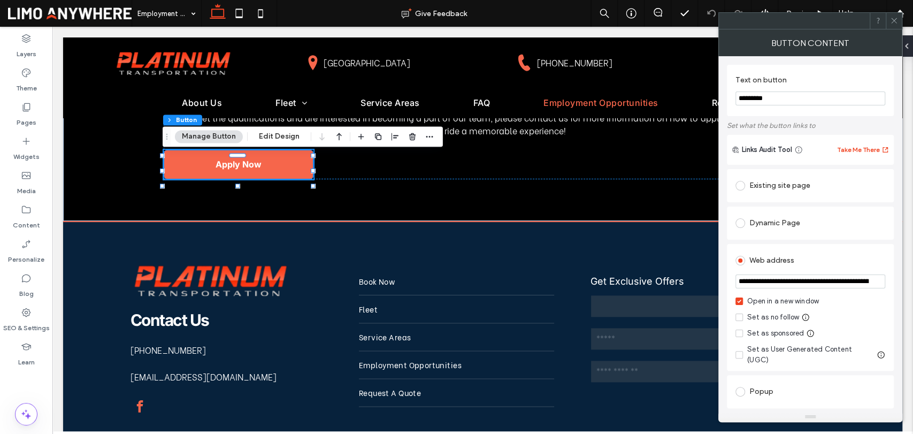
click at [893, 24] on icon at bounding box center [894, 21] width 8 height 8
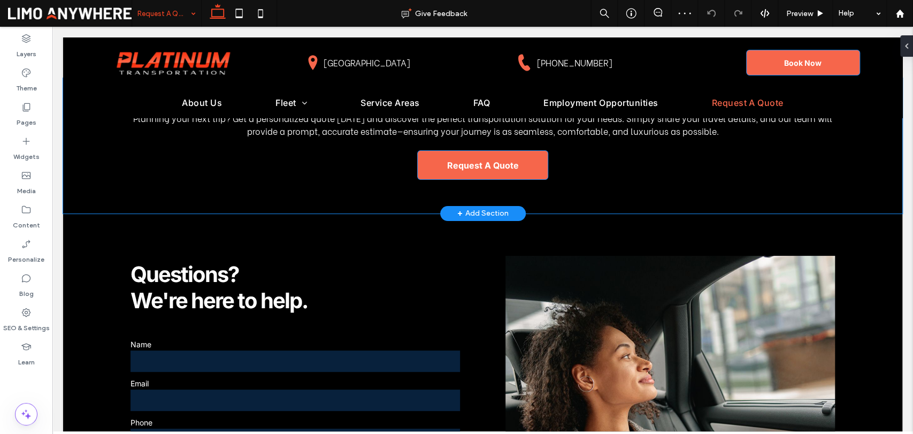
scroll to position [178, 0]
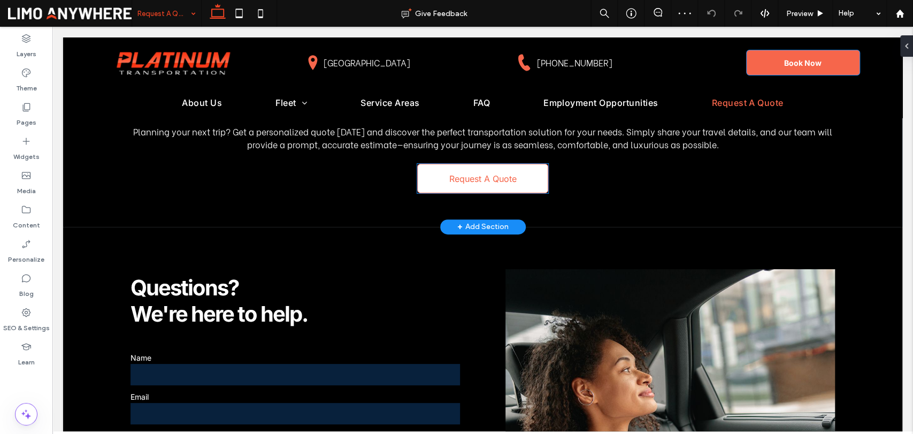
click at [488, 181] on span "Request A Quote" at bounding box center [482, 178] width 67 height 11
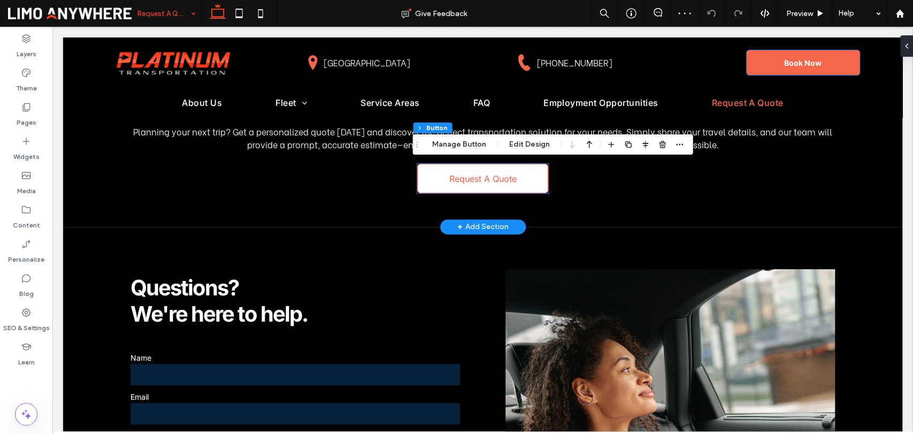
type input "**"
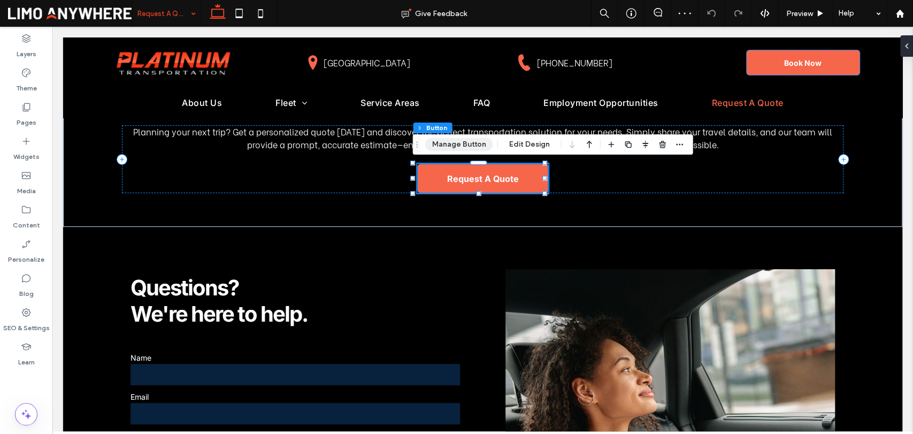
click at [441, 144] on button "Manage Button" at bounding box center [459, 144] width 68 height 13
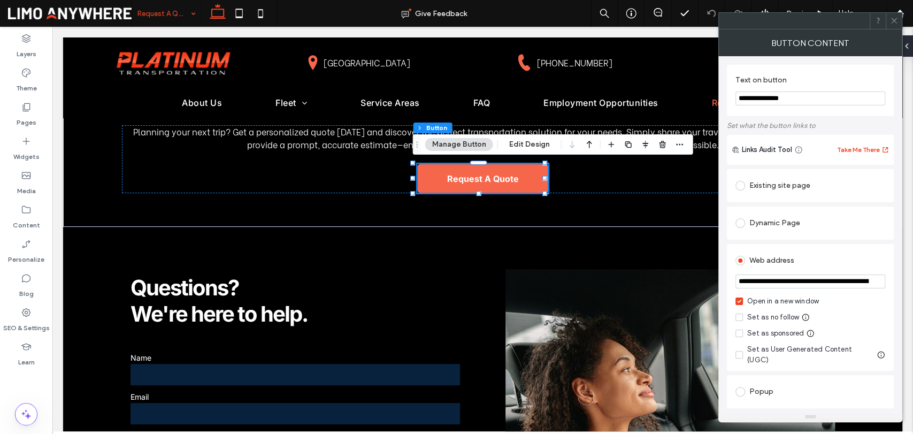
click at [893, 24] on icon at bounding box center [894, 21] width 8 height 8
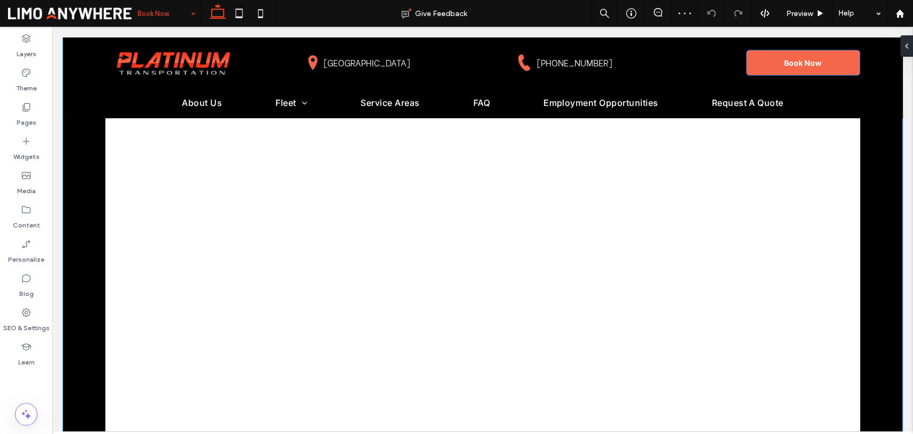
scroll to position [416, 0]
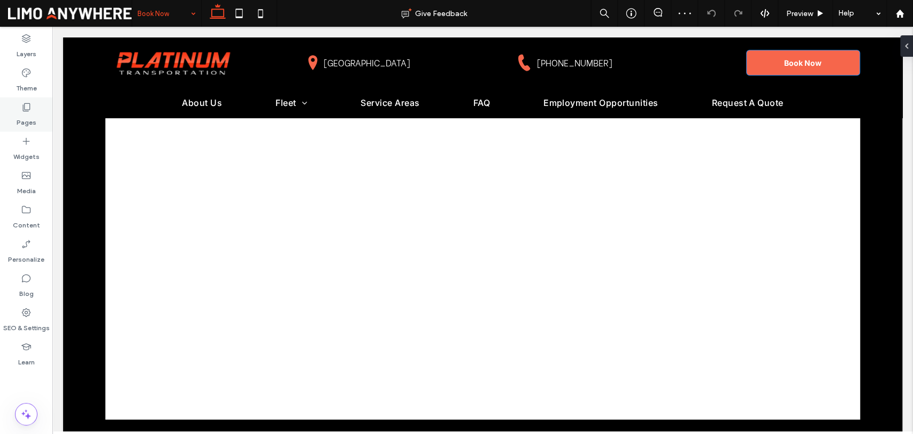
click at [17, 123] on label "Pages" at bounding box center [27, 119] width 20 height 15
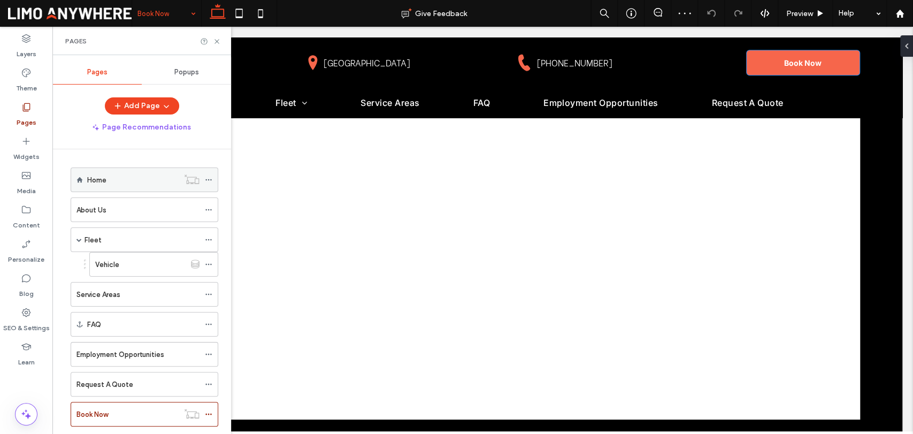
click at [94, 180] on label "Home" at bounding box center [96, 180] width 19 height 19
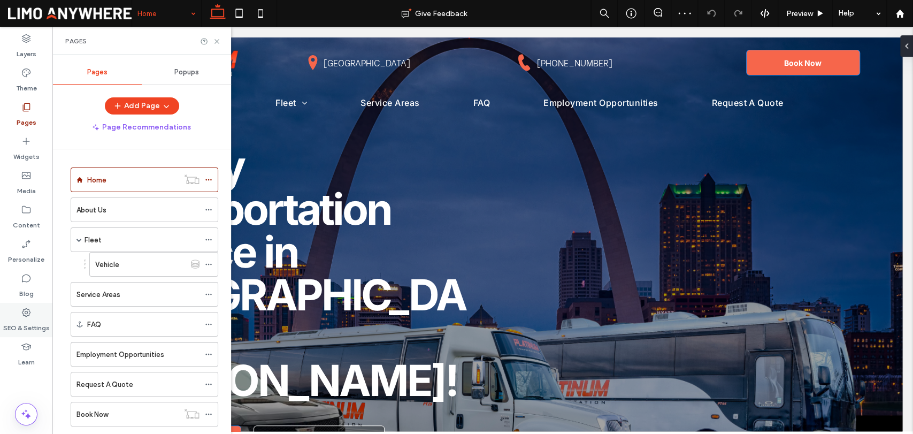
click at [25, 318] on label "SEO & Settings" at bounding box center [26, 325] width 47 height 15
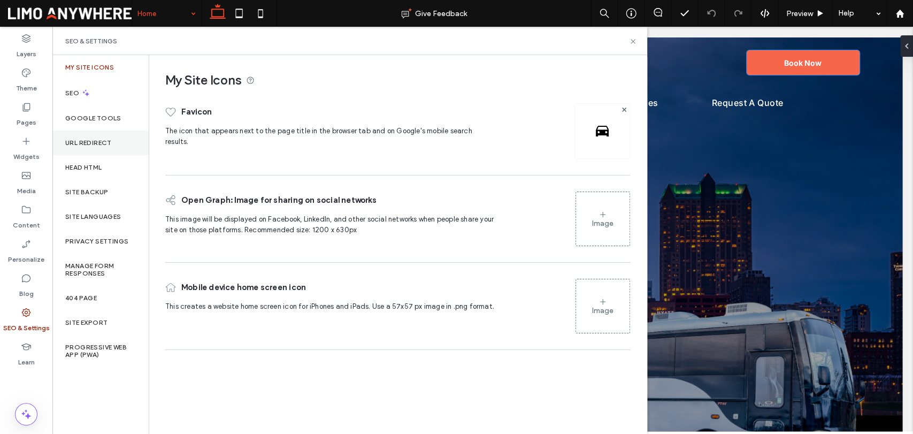
click at [96, 145] on label "URL Redirect" at bounding box center [88, 142] width 47 height 7
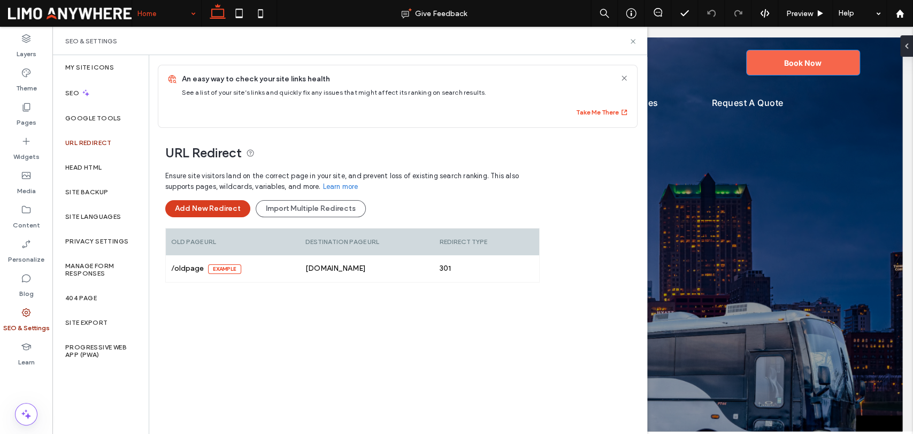
click at [218, 210] on button "Add New Redirect" at bounding box center [207, 208] width 85 height 17
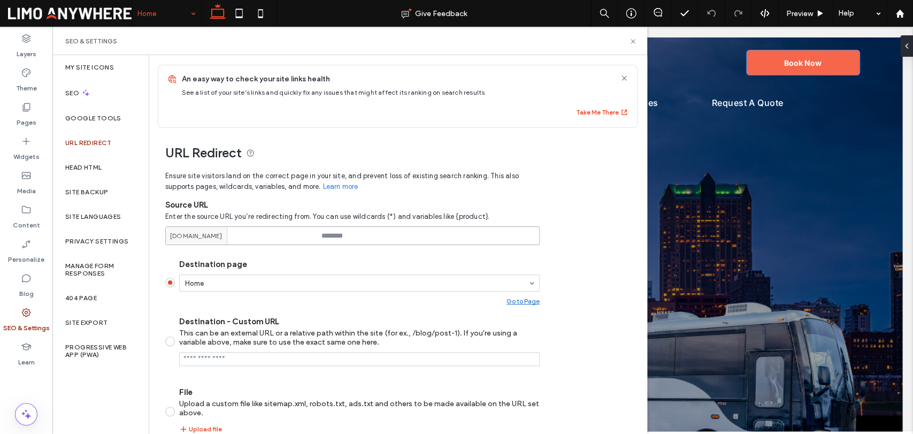
click at [337, 232] on input at bounding box center [352, 235] width 375 height 19
type input "********"
click at [202, 269] on div "Destination page Home Go to Page" at bounding box center [359, 281] width 361 height 45
click at [598, 245] on div "URL Redirect Ensure site visitors land on the correct page in your site, and pr…" at bounding box center [393, 324] width 489 height 392
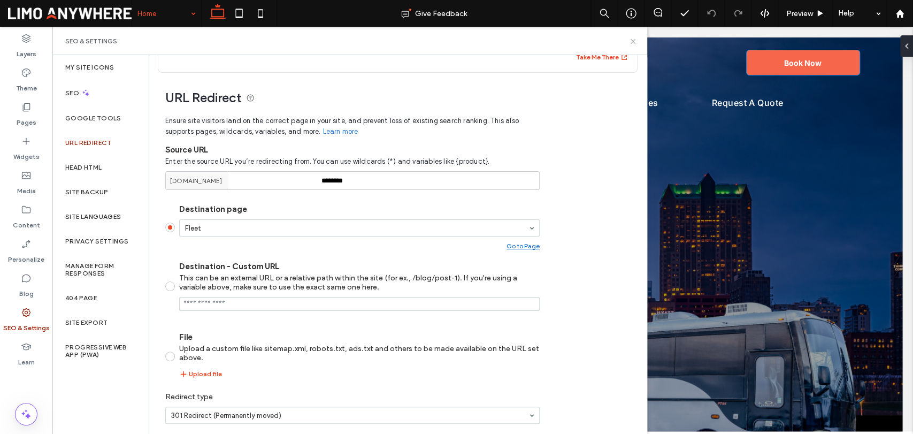
scroll to position [95, 0]
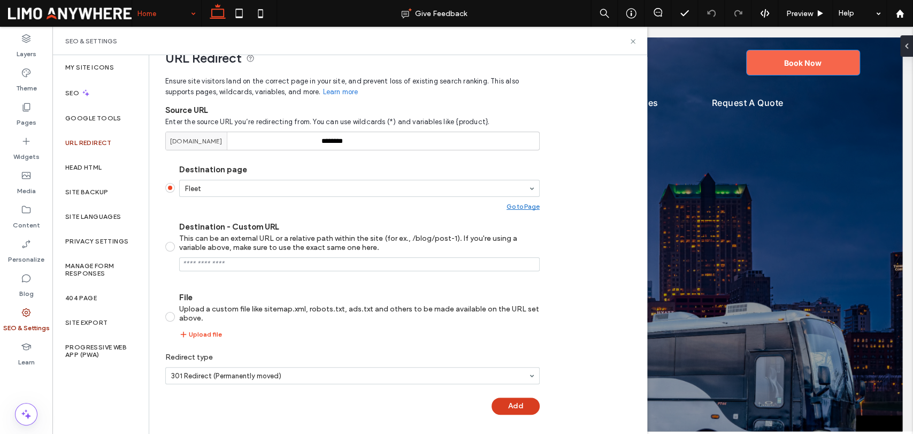
click at [522, 408] on button "Add" at bounding box center [516, 406] width 48 height 17
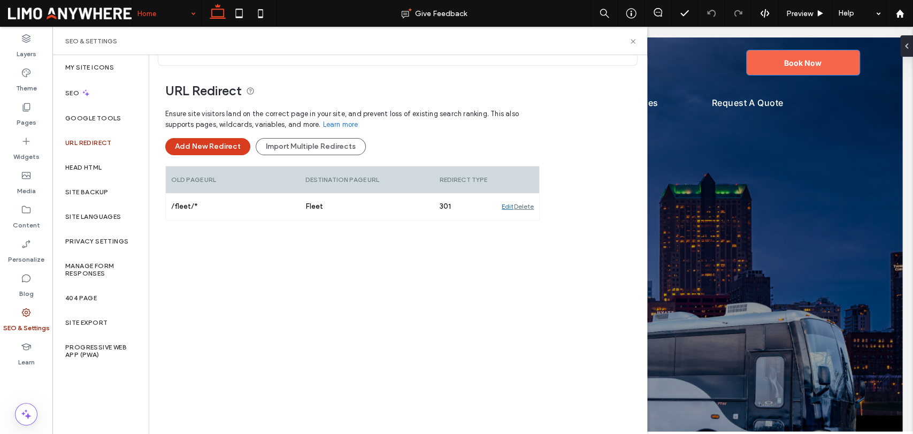
click at [219, 143] on button "Add New Redirect" at bounding box center [207, 146] width 85 height 17
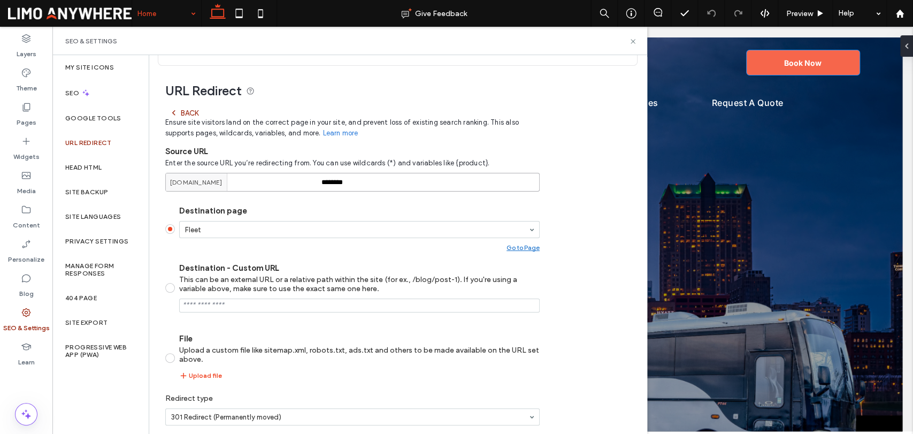
click at [370, 178] on input "********" at bounding box center [352, 182] width 375 height 19
paste input
type input "******"
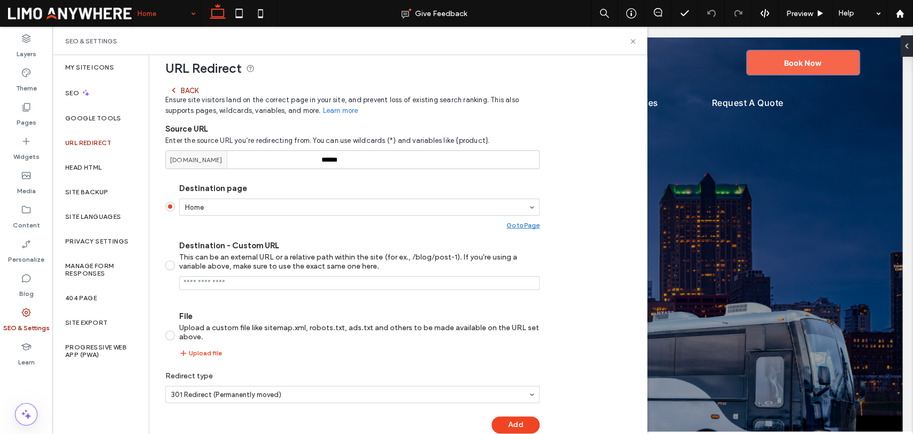
scroll to position [103, 0]
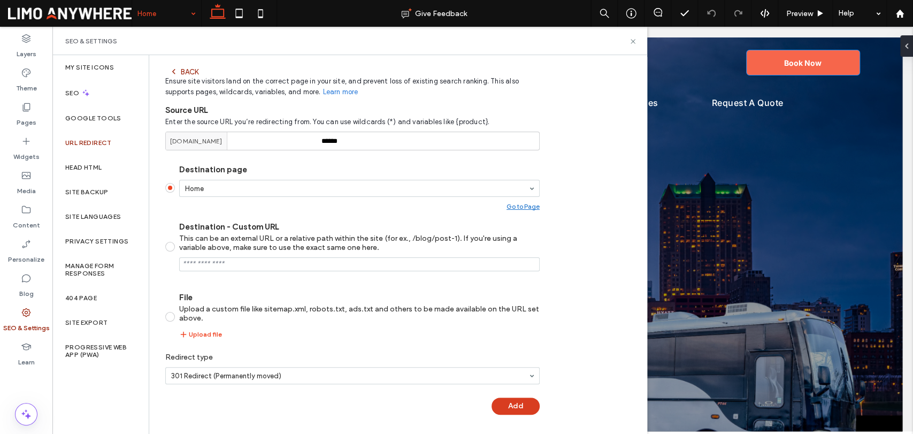
click at [518, 404] on button "Add" at bounding box center [516, 406] width 48 height 17
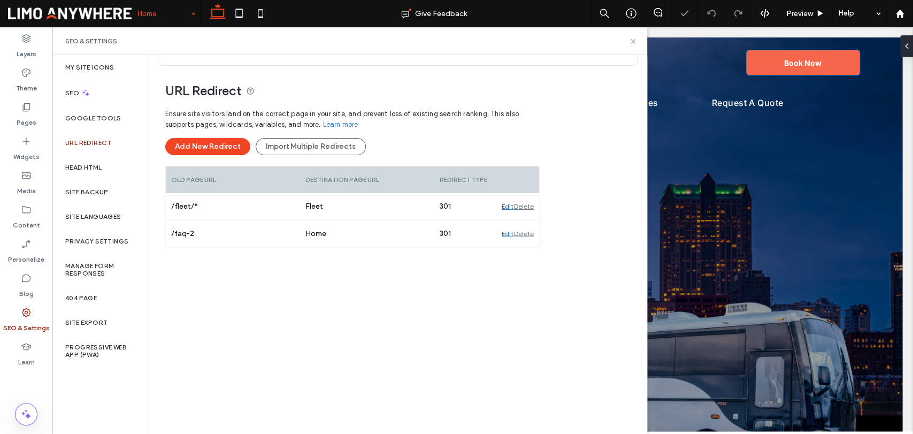
scroll to position [62, 0]
click at [305, 305] on div "Ensure site visitors land on the correct page in your site, and prevent loss of…" at bounding box center [352, 263] width 375 height 321
click at [91, 102] on div "SEO" at bounding box center [100, 93] width 96 height 26
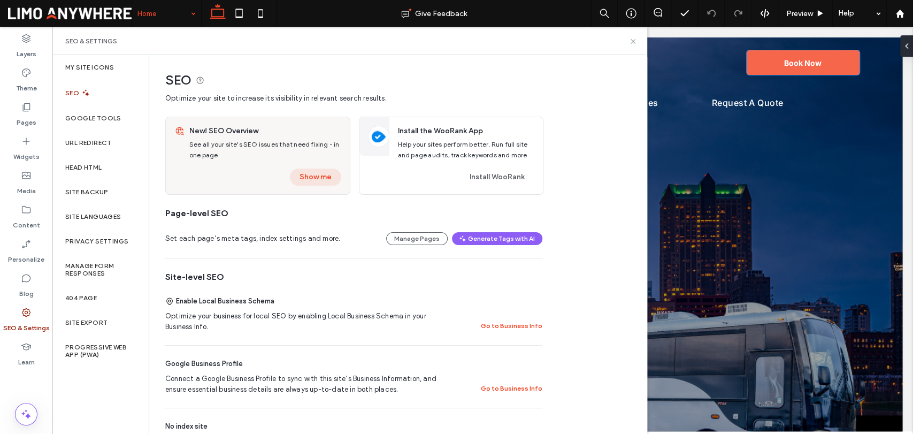
click at [314, 177] on button "Show me" at bounding box center [315, 177] width 51 height 17
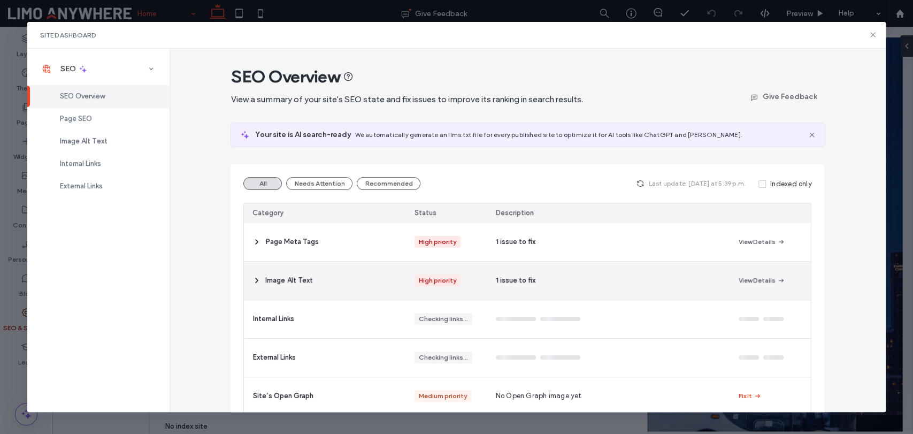
click at [256, 284] on span at bounding box center [257, 281] width 9 height 38
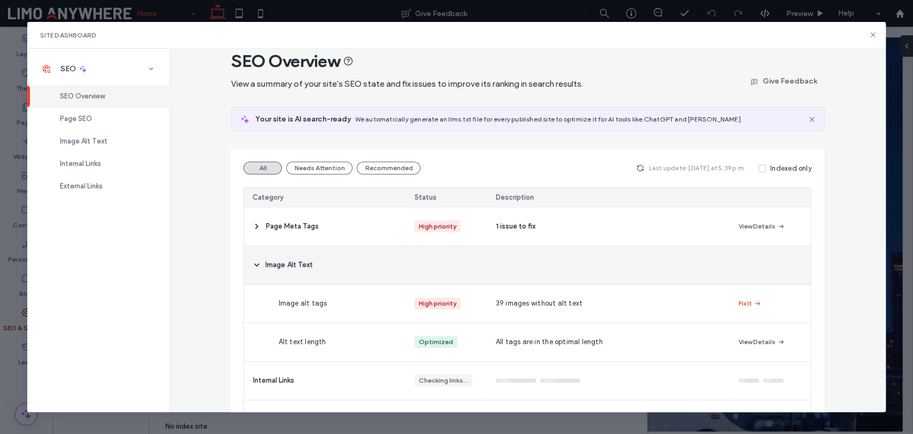
scroll to position [59, 0]
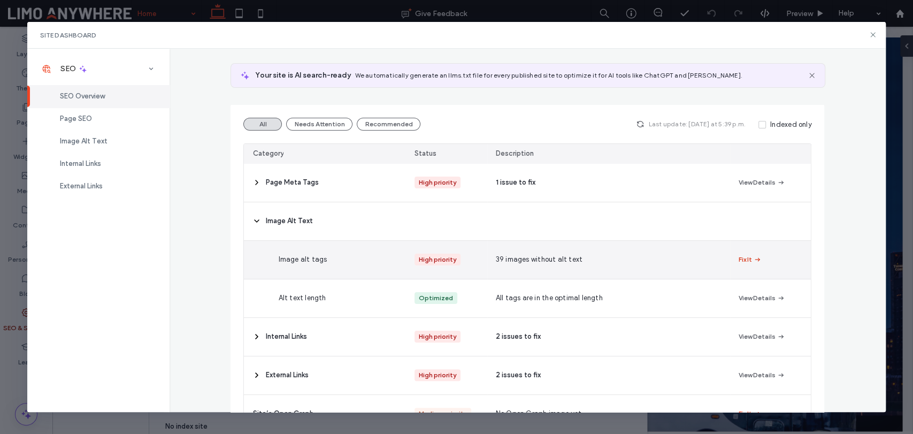
click at [746, 259] on button "Fix It" at bounding box center [750, 259] width 23 height 13
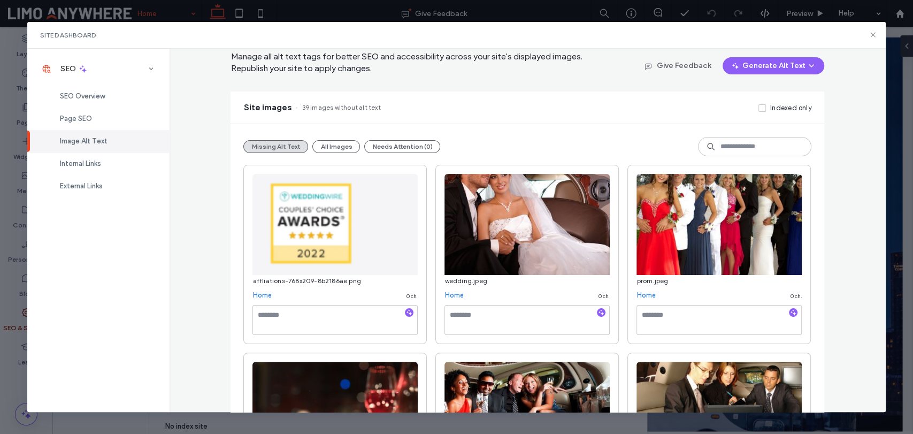
scroll to position [0, 0]
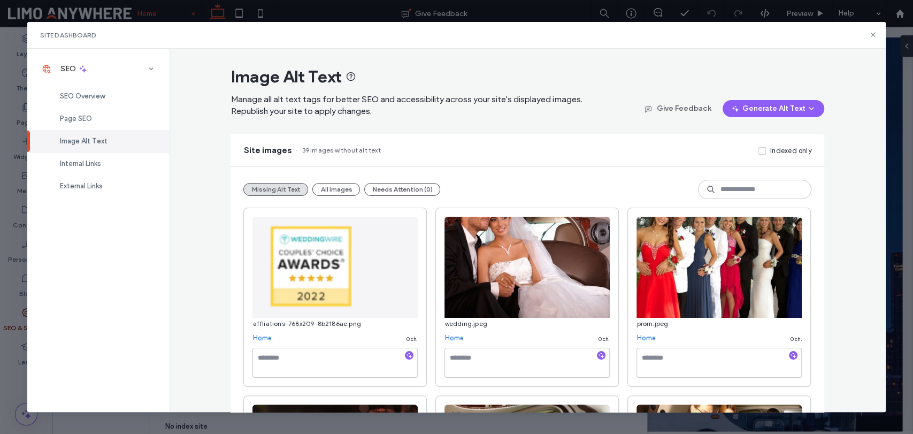
click at [774, 106] on button "Generate Alt Text" at bounding box center [774, 108] width 102 height 17
click at [759, 141] on span "Generate Missing Alt Text Only" at bounding box center [756, 136] width 101 height 11
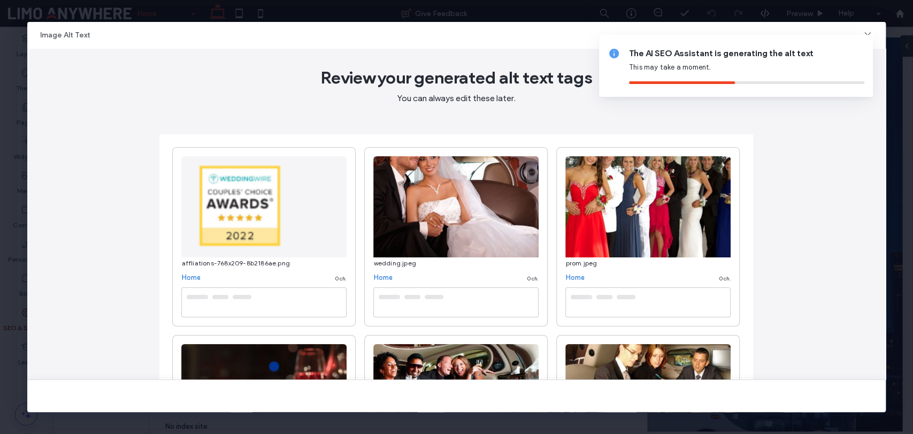
type textarea "**********"
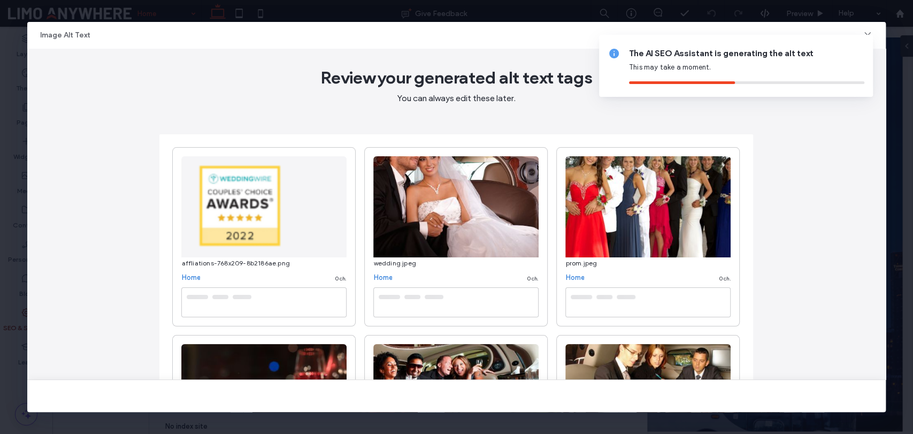
type textarea "**********"
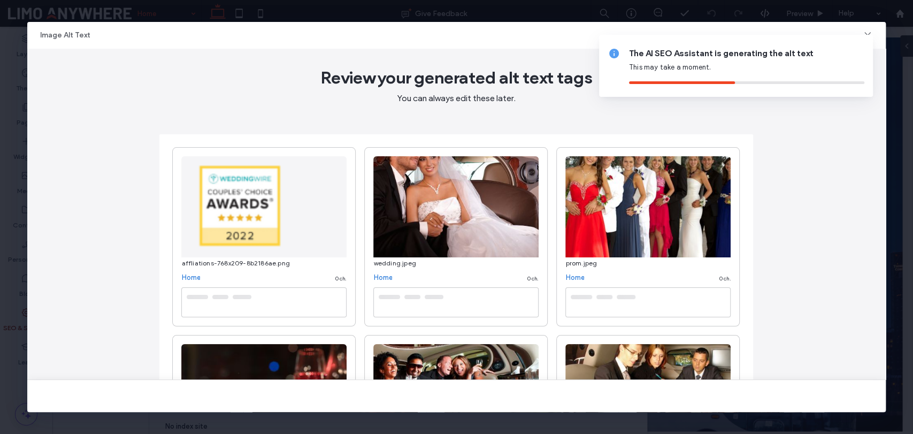
type textarea "**********"
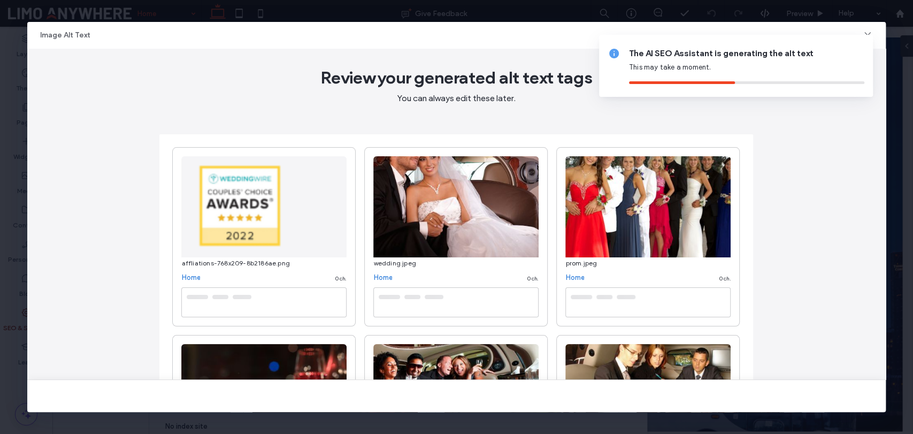
type textarea "**********"
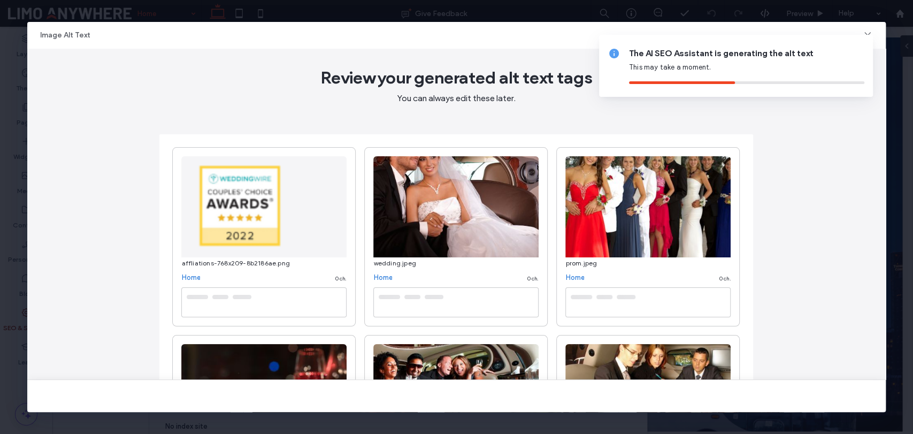
type textarea "**********"
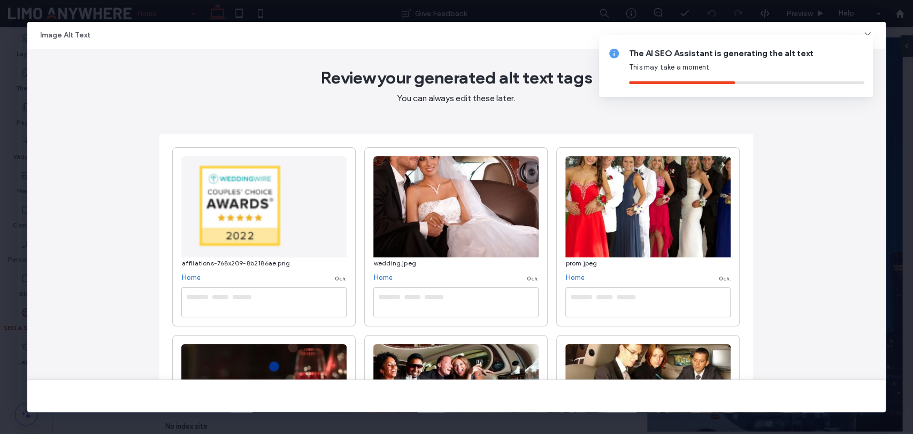
type textarea "**********"
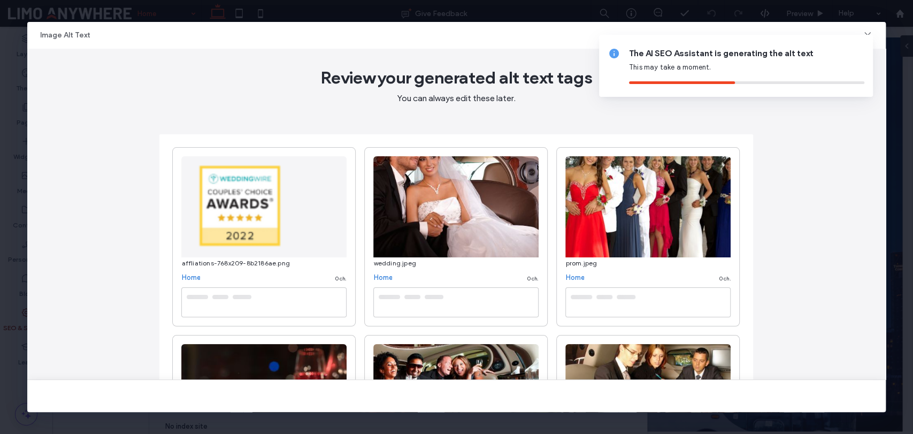
type textarea "**********"
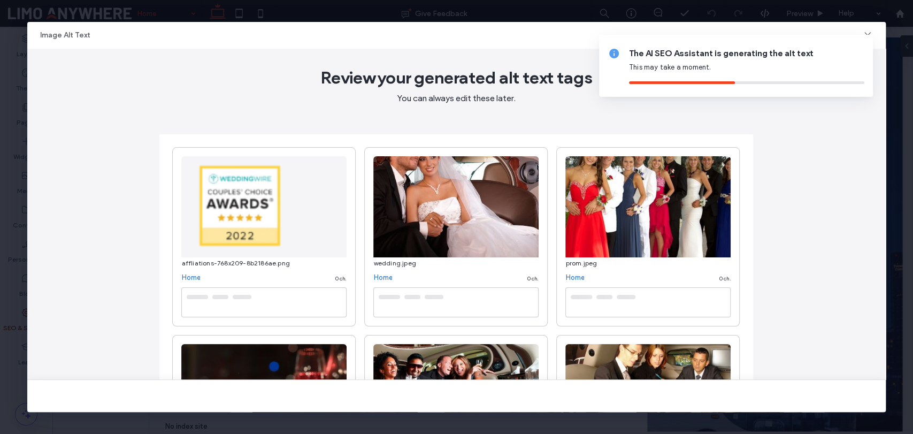
type textarea "**********"
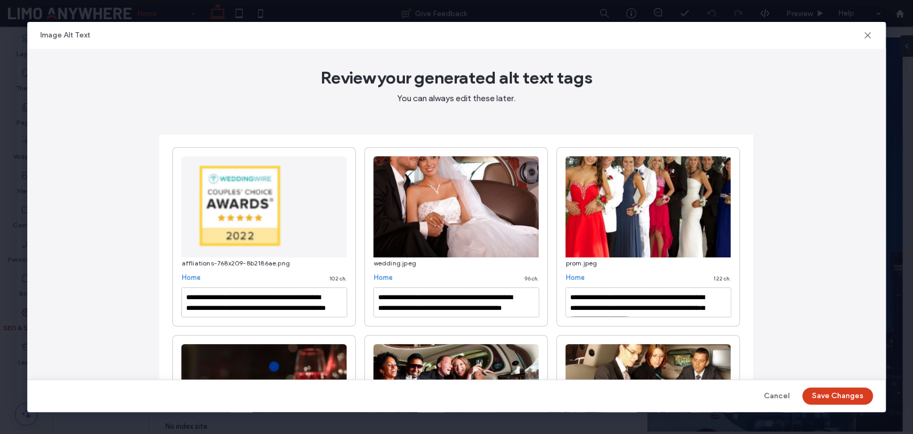
click at [842, 393] on button "Save Changes" at bounding box center [838, 395] width 71 height 17
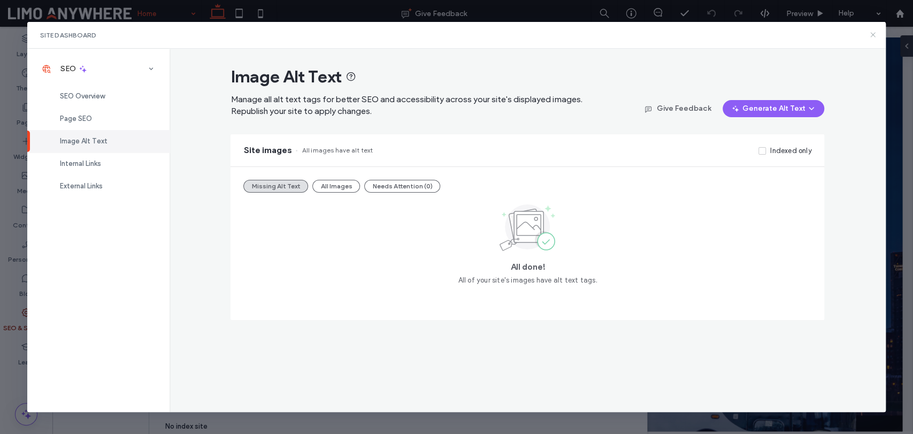
click at [873, 32] on icon at bounding box center [873, 34] width 9 height 9
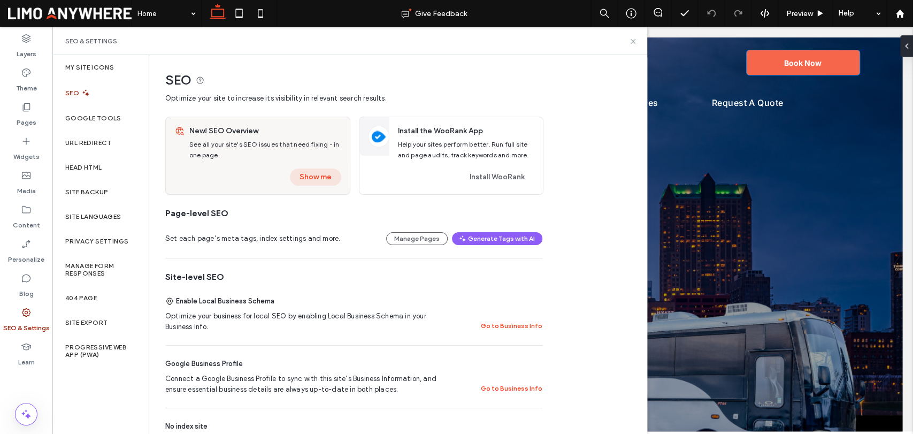
click at [323, 177] on button "Show me" at bounding box center [315, 177] width 51 height 17
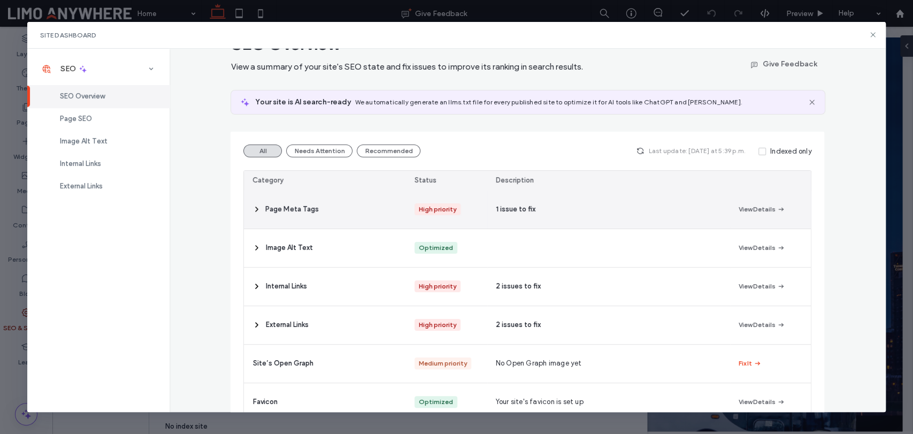
scroll to position [59, 0]
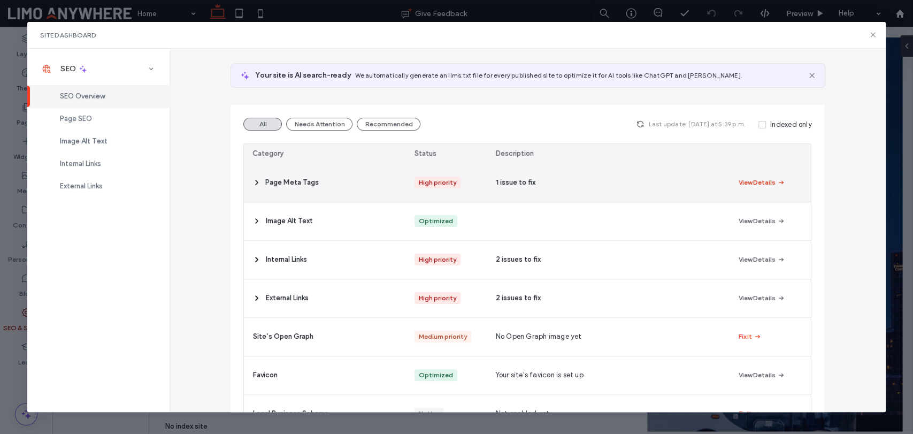
click at [748, 181] on button "View Details" at bounding box center [762, 182] width 47 height 13
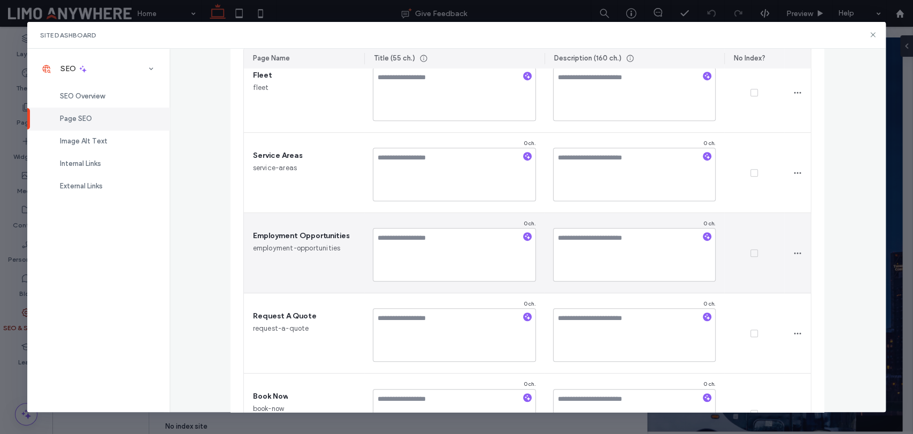
scroll to position [356, 0]
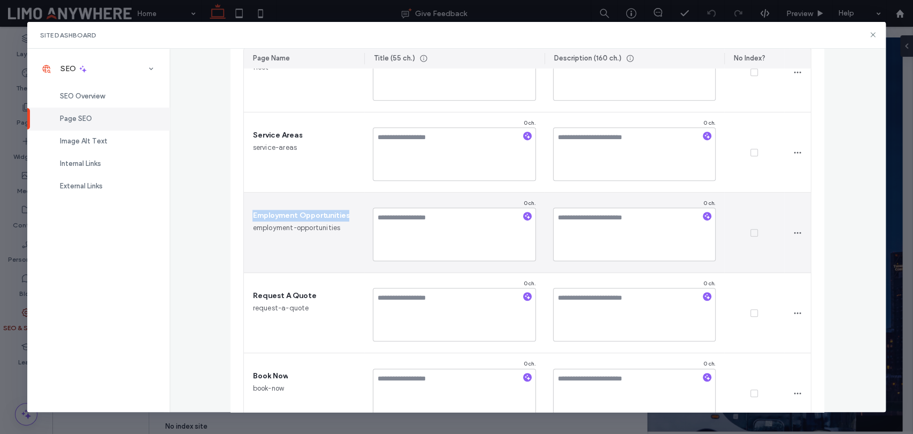
drag, startPoint x: 350, startPoint y: 212, endPoint x: 244, endPoint y: 212, distance: 106.5
click at [244, 212] on div "Employment Opportunities employment-opportunities" at bounding box center [304, 233] width 120 height 80
copy span "Employment Opportunities"
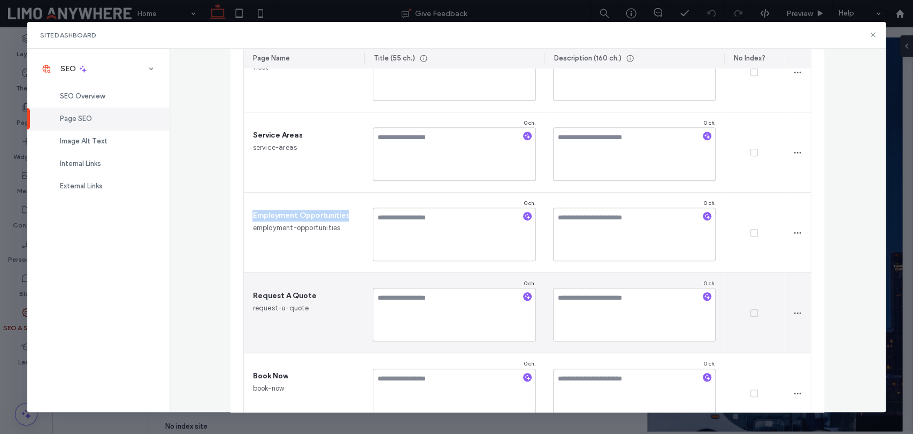
scroll to position [390, 0]
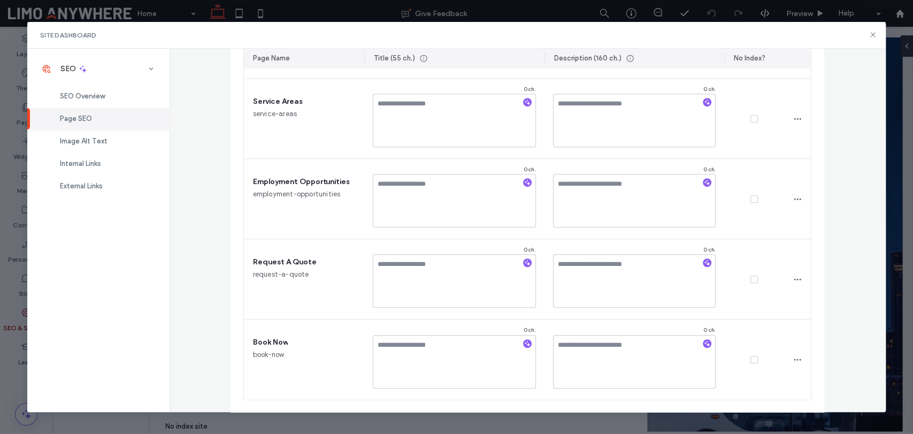
click at [482, 394] on div "0 ch." at bounding box center [454, 359] width 180 height 80
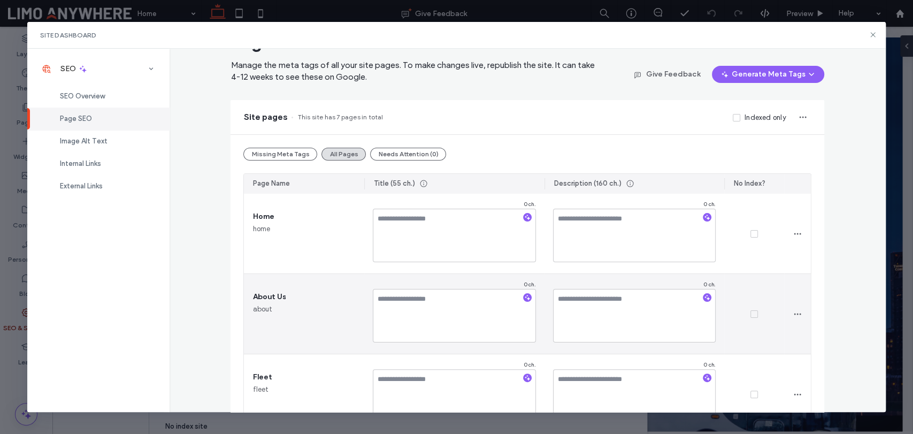
scroll to position [0, 0]
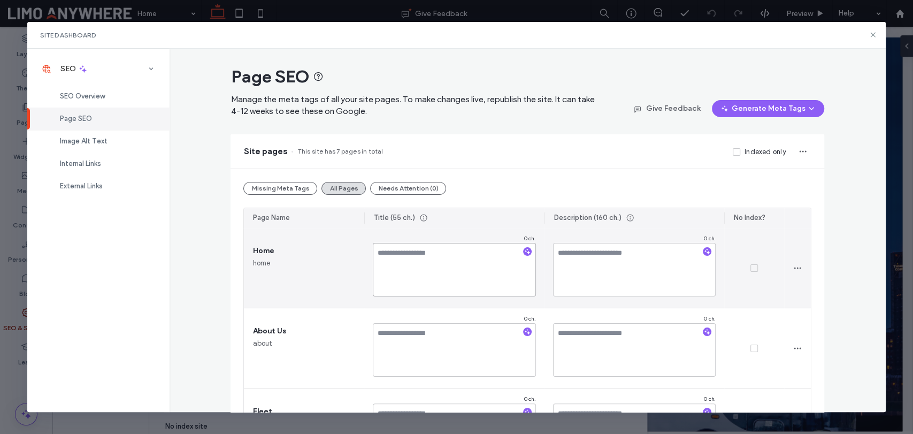
click at [422, 275] on textarea at bounding box center [454, 270] width 163 height 54
paste textarea "**********"
type textarea "**********"
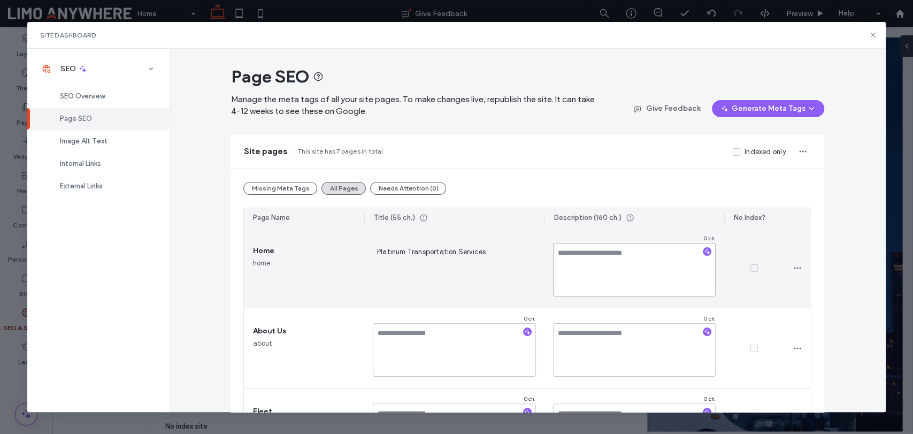
click at [632, 256] on textarea at bounding box center [634, 270] width 163 height 54
paste textarea "**********"
type textarea "**********"
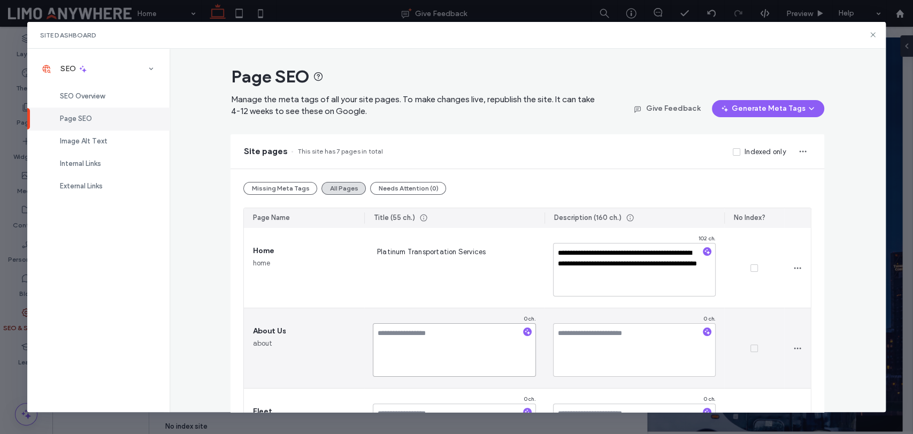
click at [422, 335] on textarea at bounding box center [454, 350] width 163 height 54
click at [440, 358] on textarea at bounding box center [454, 350] width 163 height 54
paste textarea "**********"
type textarea "**********"
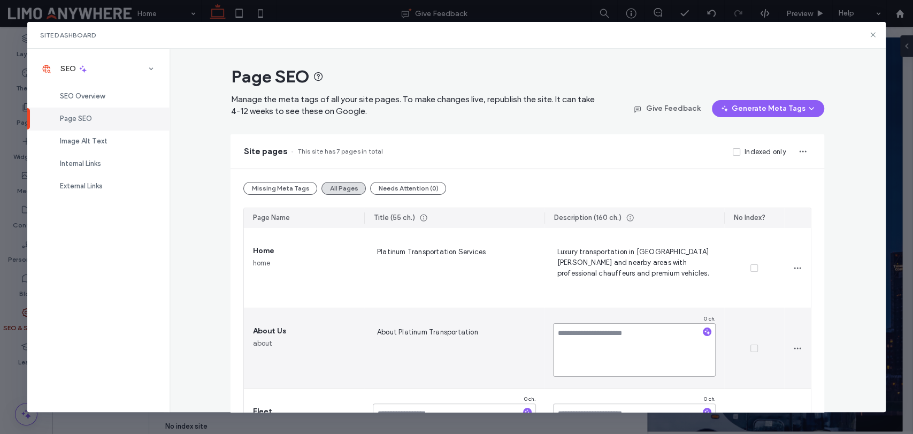
click at [593, 353] on textarea at bounding box center [634, 350] width 163 height 54
paste textarea "**********"
type textarea "**********"
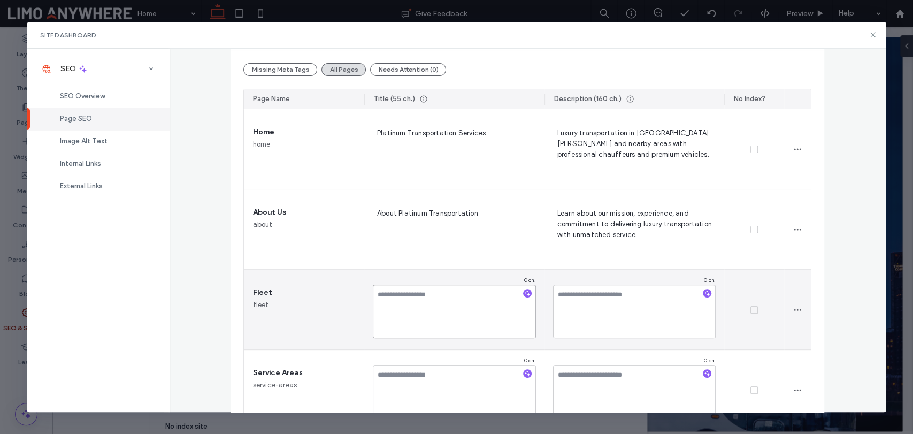
click at [452, 311] on textarea at bounding box center [454, 312] width 163 height 54
paste textarea "**********"
type textarea "**********"
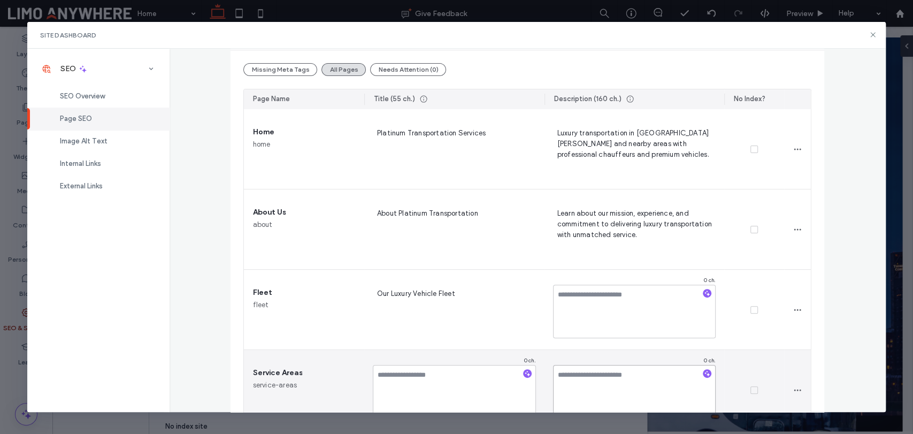
drag, startPoint x: 586, startPoint y: 373, endPoint x: 593, endPoint y: 361, distance: 14.1
click at [586, 373] on textarea at bounding box center [634, 392] width 163 height 54
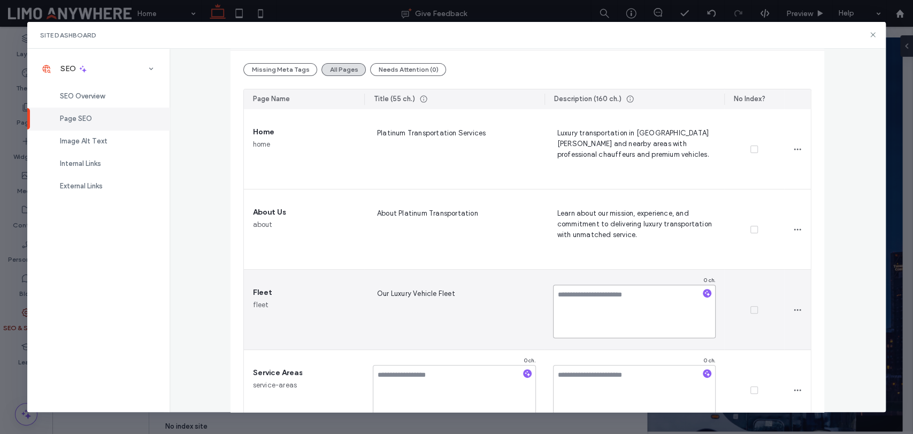
click at [609, 316] on textarea at bounding box center [634, 312] width 163 height 54
paste textarea "**********"
type textarea "**********"
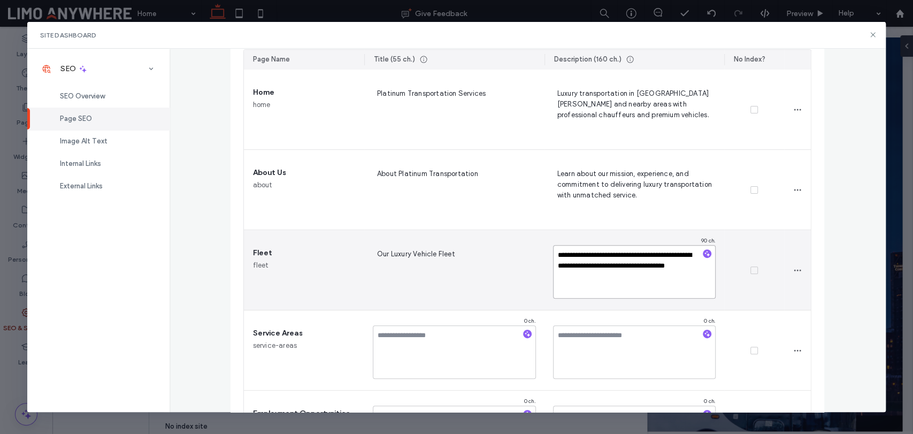
scroll to position [178, 0]
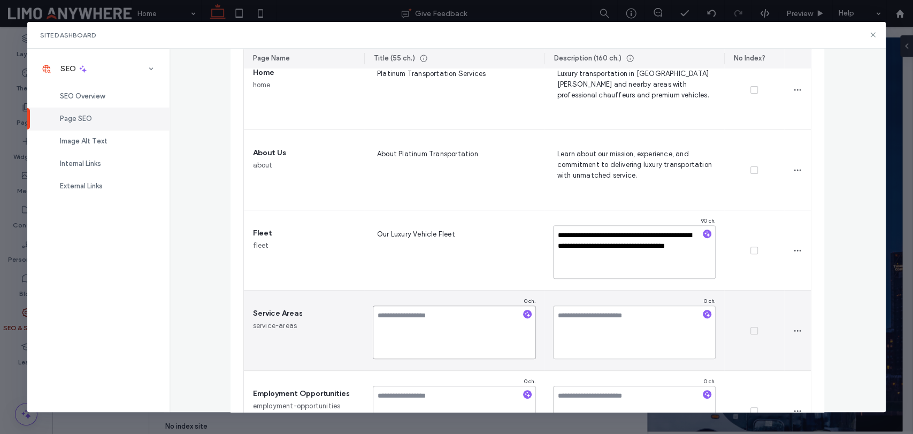
click at [434, 325] on textarea at bounding box center [454, 332] width 163 height 54
click at [438, 340] on textarea at bounding box center [454, 332] width 163 height 54
paste textarea "**********"
type textarea "**********"
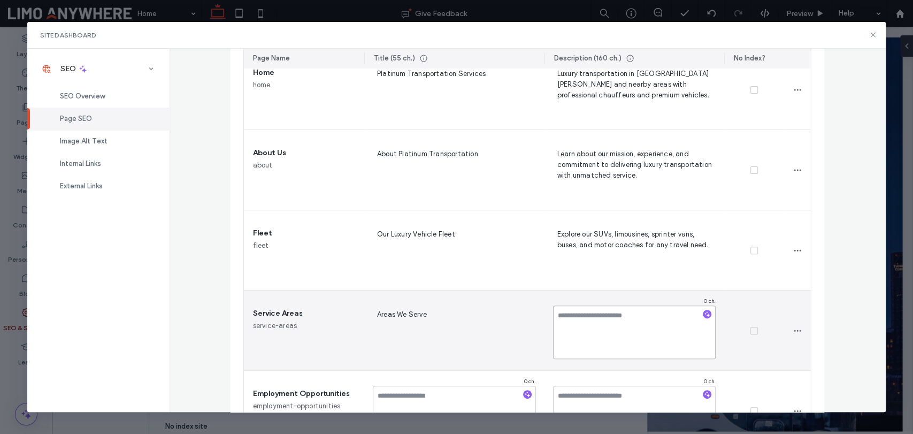
click at [574, 318] on textarea at bounding box center [634, 332] width 163 height 54
paste textarea "**********"
type textarea "**********"
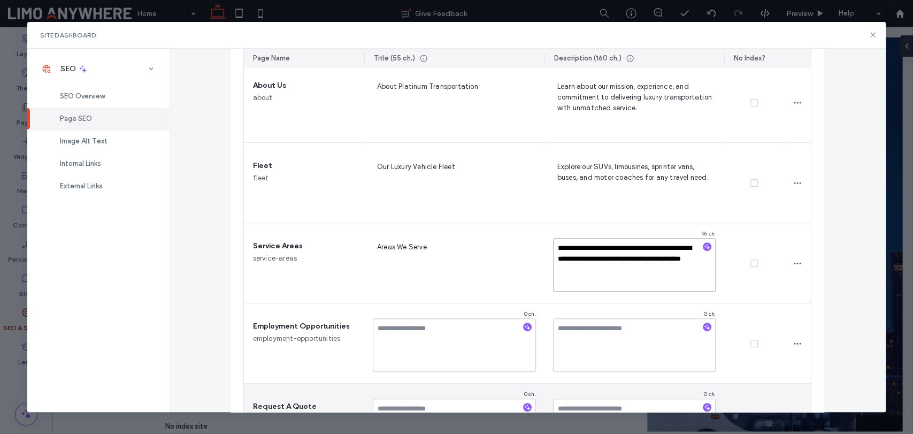
scroll to position [297, 0]
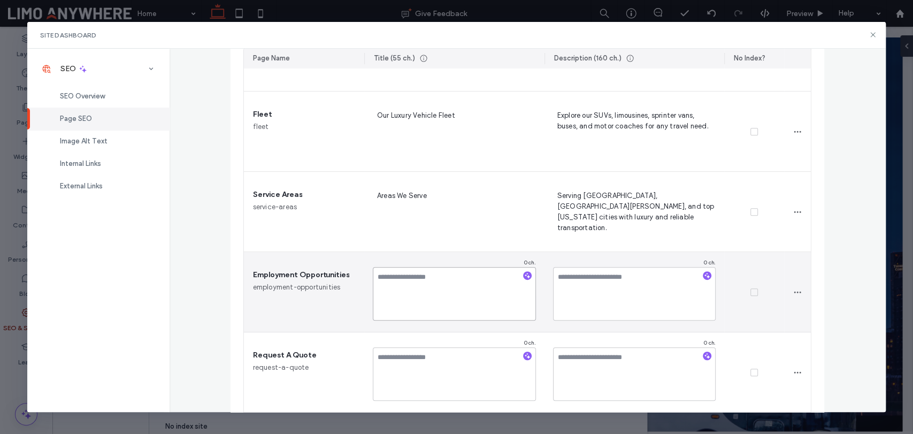
click at [462, 296] on textarea at bounding box center [454, 294] width 163 height 54
paste textarea "**********"
type textarea "**********"
click at [605, 293] on textarea at bounding box center [634, 294] width 163 height 54
paste textarea "**********"
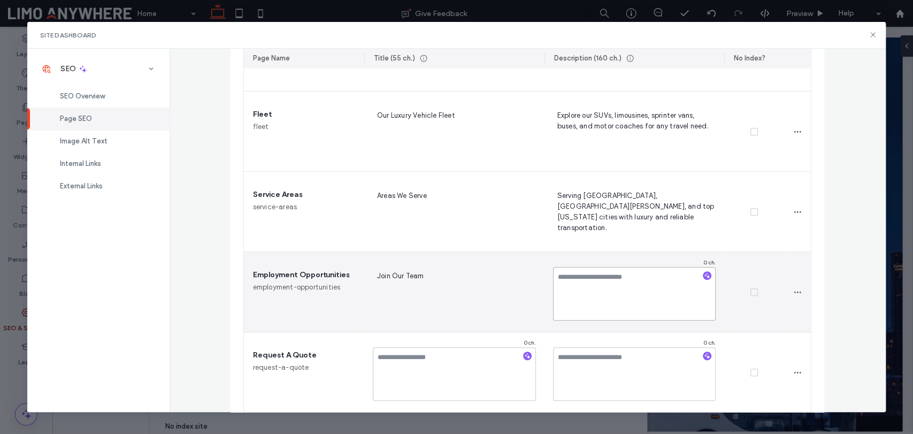
type textarea "**********"
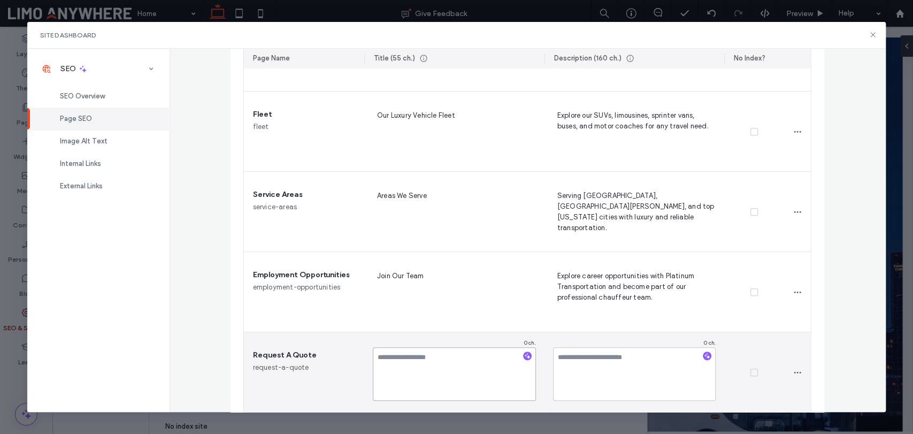
click at [458, 373] on textarea at bounding box center [454, 374] width 163 height 54
paste textarea "**********"
type textarea "**********"
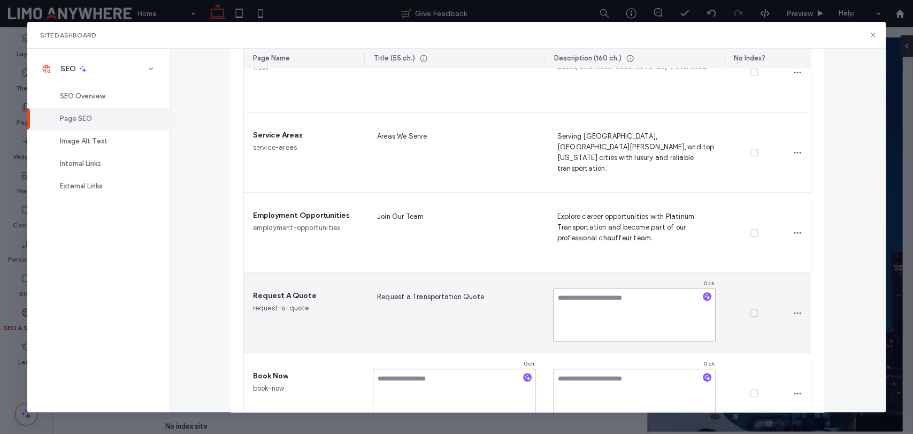
click at [587, 326] on textarea at bounding box center [634, 315] width 163 height 54
paste textarea "**********"
type textarea "**********"
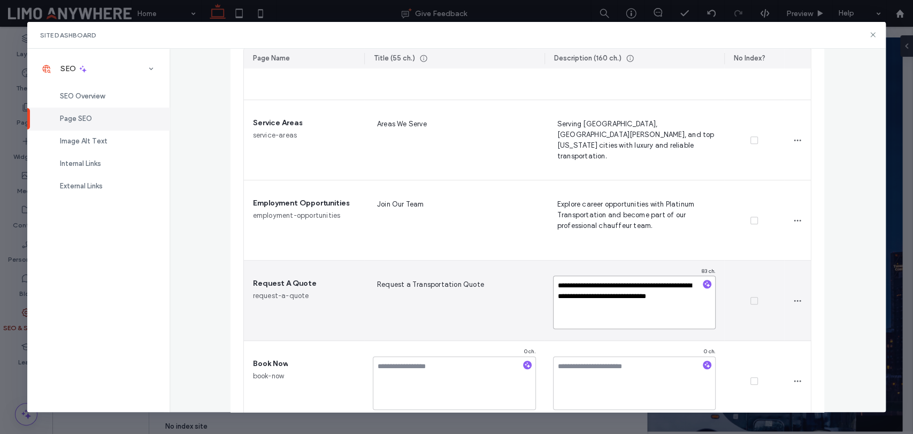
scroll to position [390, 0]
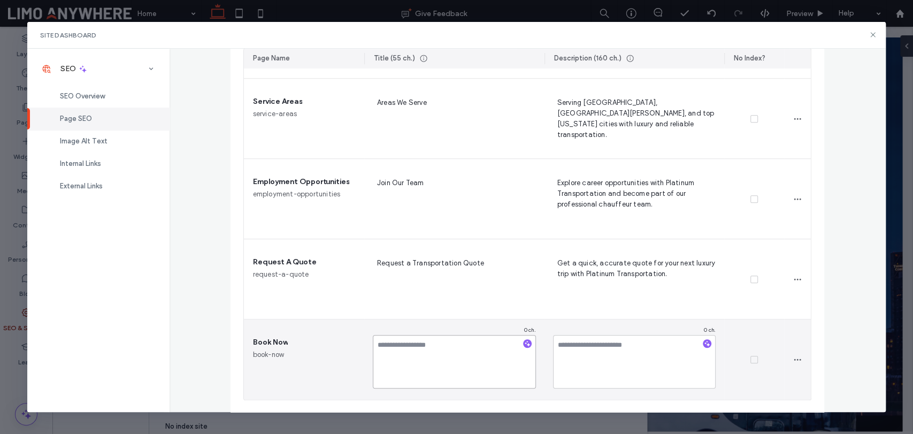
click at [428, 363] on textarea at bounding box center [454, 362] width 163 height 54
paste textarea "**********"
type textarea "**********"
click at [570, 351] on textarea at bounding box center [634, 362] width 163 height 54
paste textarea "**********"
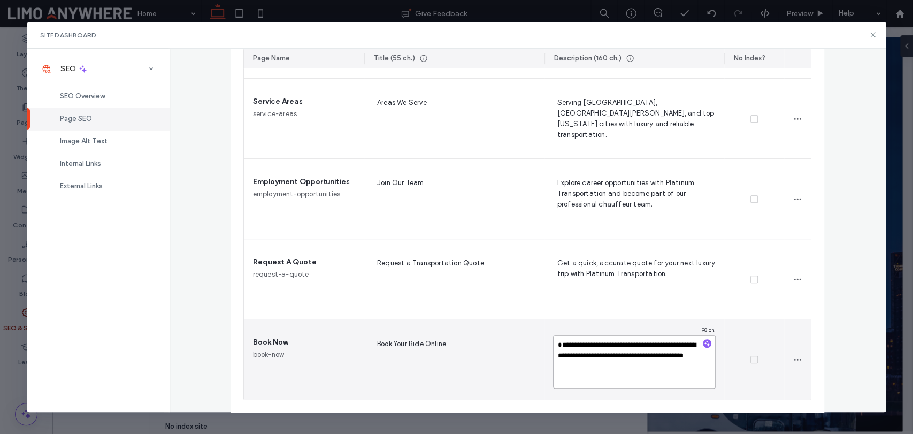
click at [554, 341] on textarea "**********" at bounding box center [634, 362] width 163 height 54
type textarea "**********"
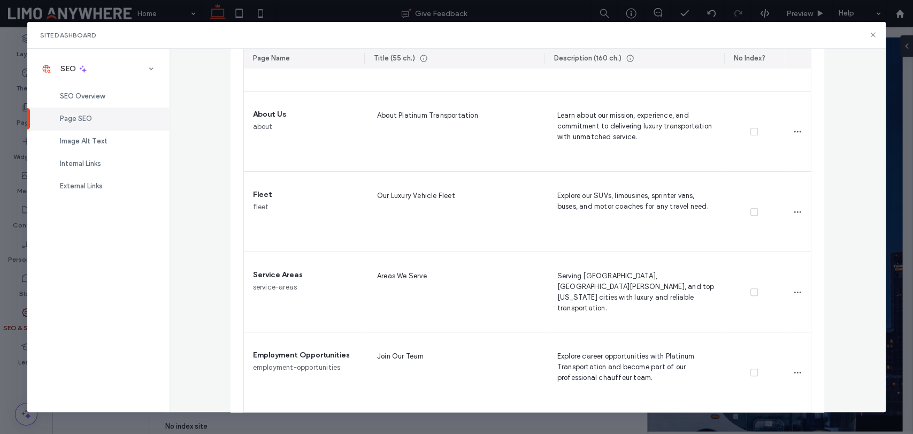
scroll to position [152, 0]
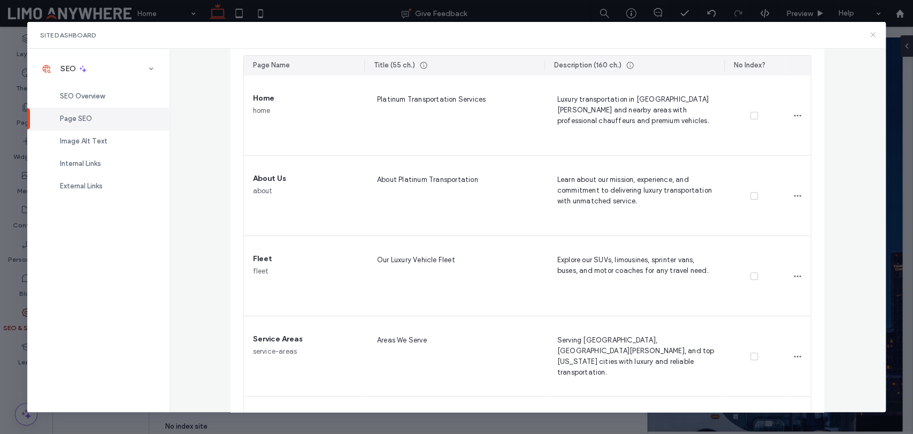
click at [872, 31] on icon at bounding box center [873, 34] width 9 height 9
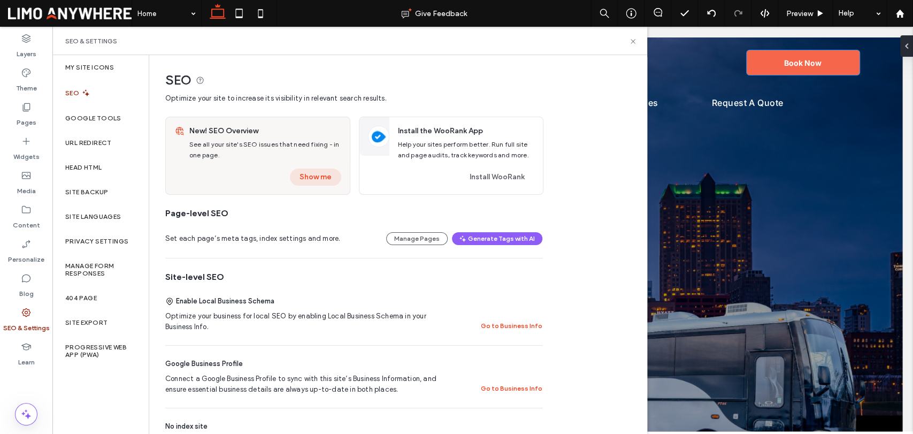
click at [301, 178] on button "Show me" at bounding box center [315, 177] width 51 height 17
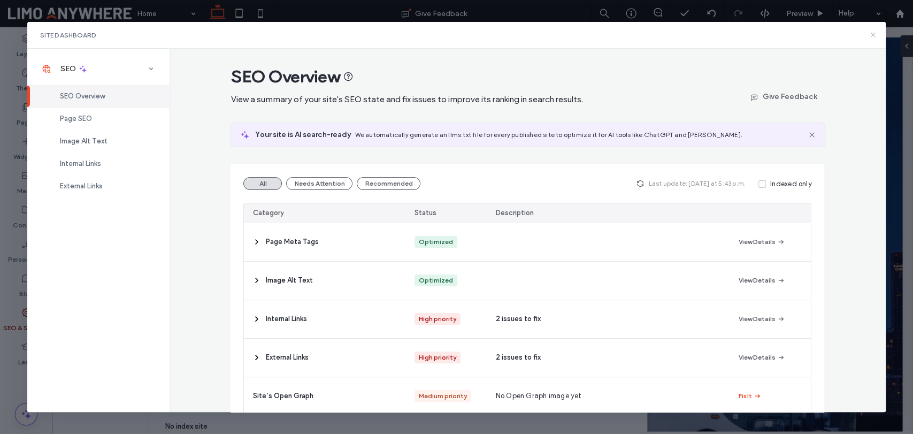
click at [870, 33] on icon at bounding box center [873, 34] width 9 height 9
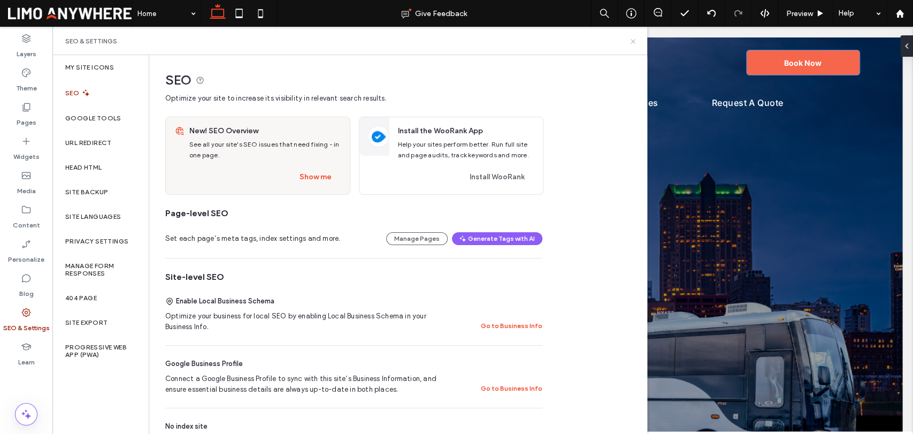
click at [632, 39] on icon at bounding box center [633, 41] width 8 height 8
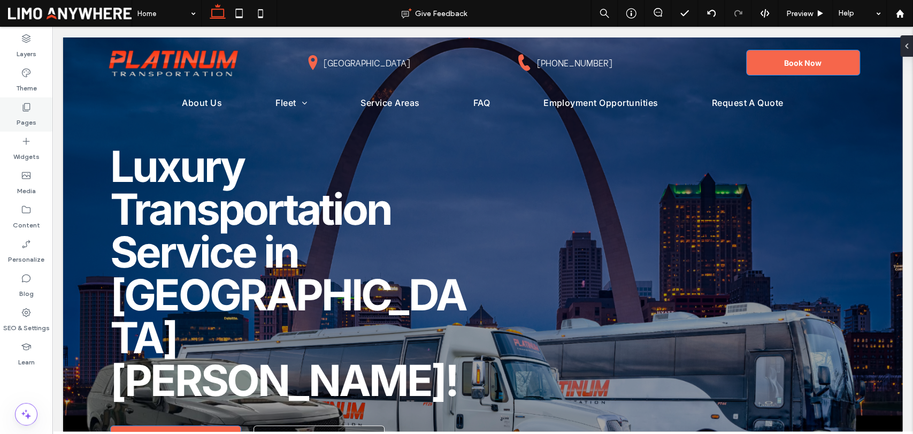
click at [38, 114] on div "Pages" at bounding box center [26, 114] width 52 height 34
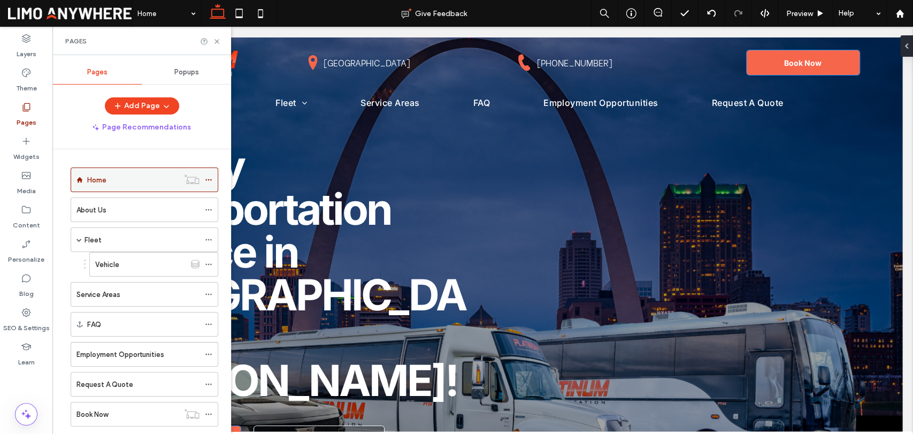
click at [108, 178] on div "Home" at bounding box center [132, 179] width 91 height 11
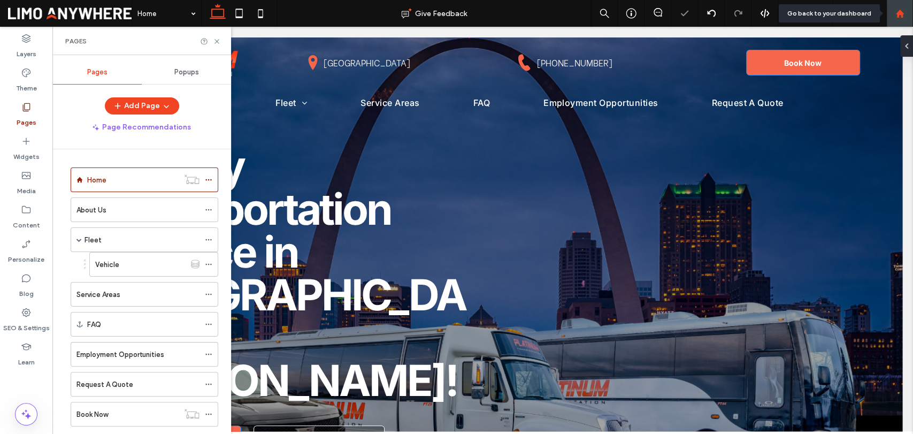
click at [896, 12] on icon at bounding box center [900, 13] width 9 height 9
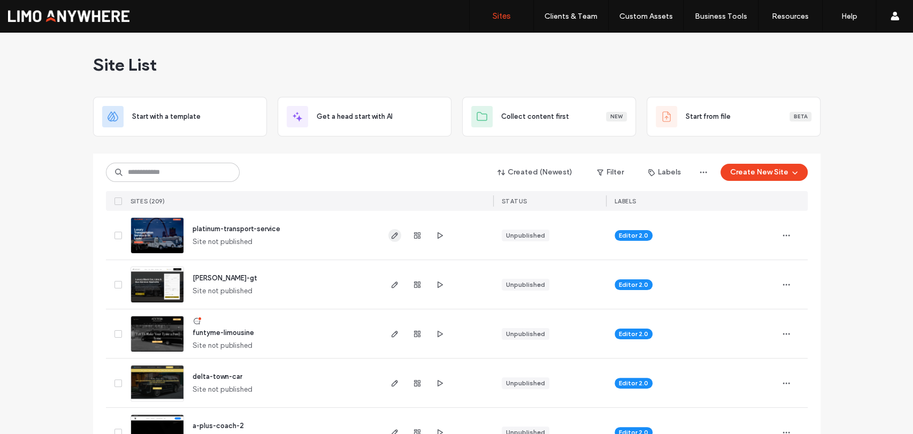
click at [391, 236] on icon "button" at bounding box center [395, 235] width 9 height 9
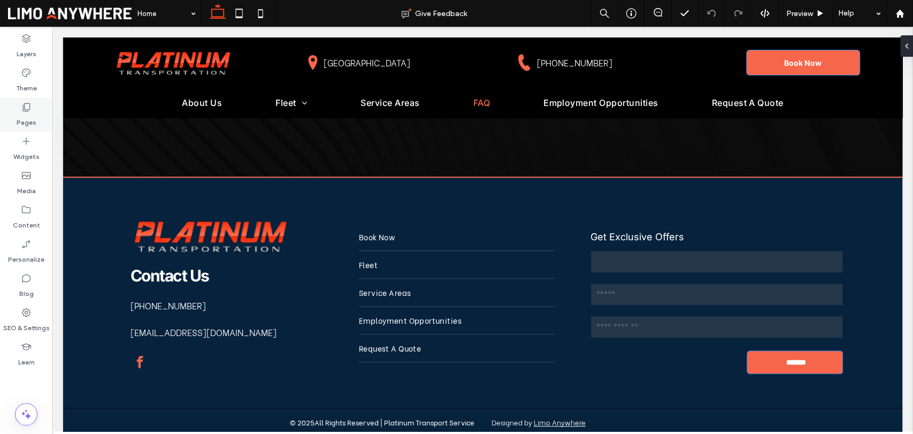
drag, startPoint x: 38, startPoint y: 117, endPoint x: 51, endPoint y: 121, distance: 14.0
click at [38, 117] on div "Pages" at bounding box center [26, 114] width 52 height 34
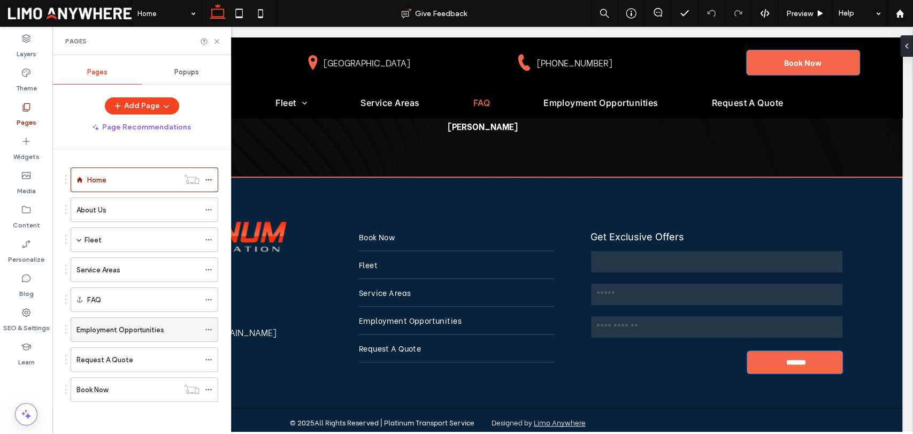
click at [208, 328] on icon at bounding box center [208, 329] width 7 height 7
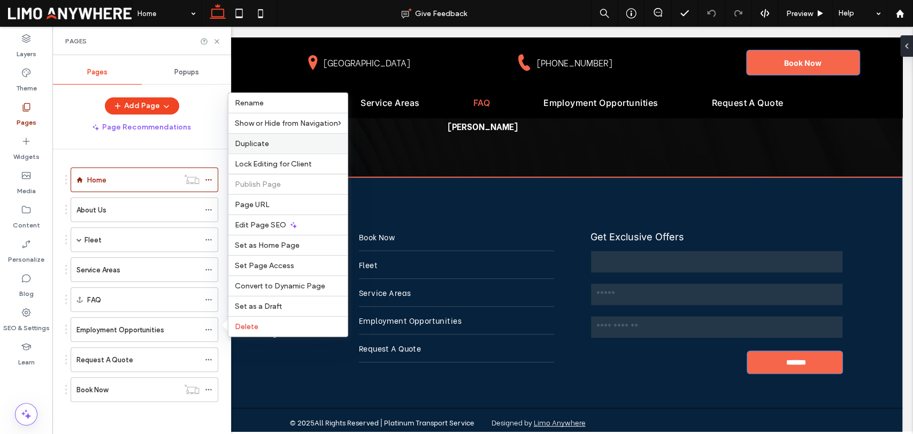
click at [266, 143] on span "Duplicate" at bounding box center [252, 143] width 34 height 9
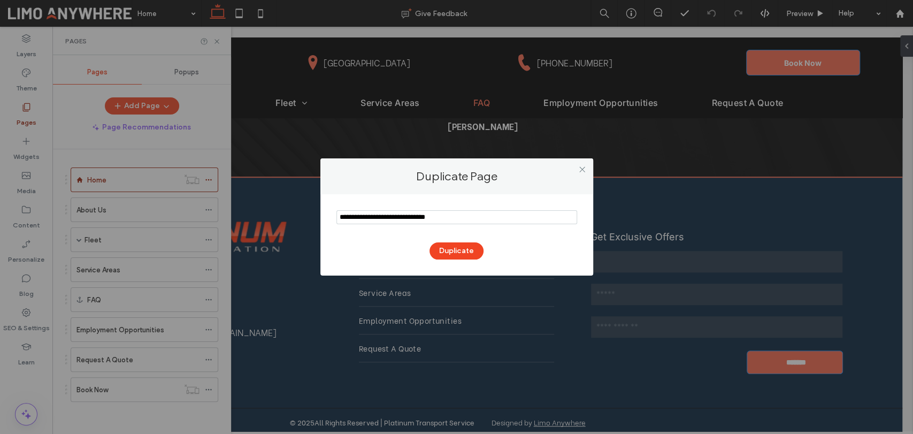
drag, startPoint x: 415, startPoint y: 212, endPoint x: 261, endPoint y: 212, distance: 154.1
click at [261, 212] on div "Duplicate Page Duplicate" at bounding box center [456, 217] width 913 height 434
type input "*"
type input "**********"
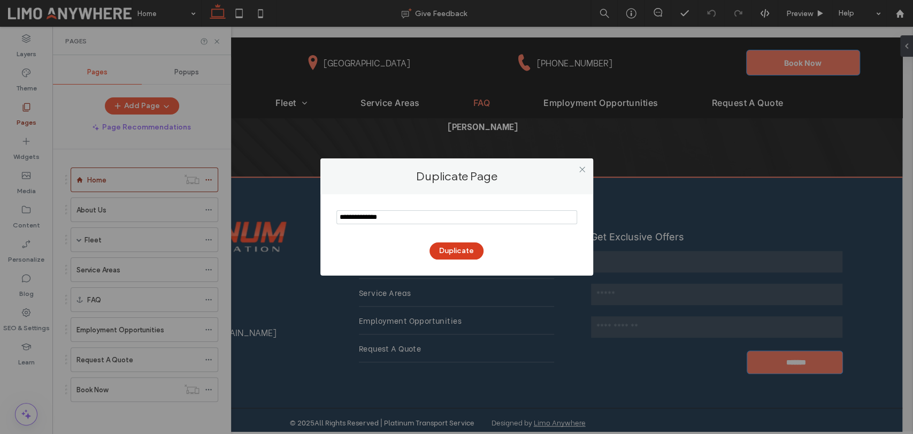
click at [475, 257] on button "Duplicate" at bounding box center [457, 250] width 54 height 17
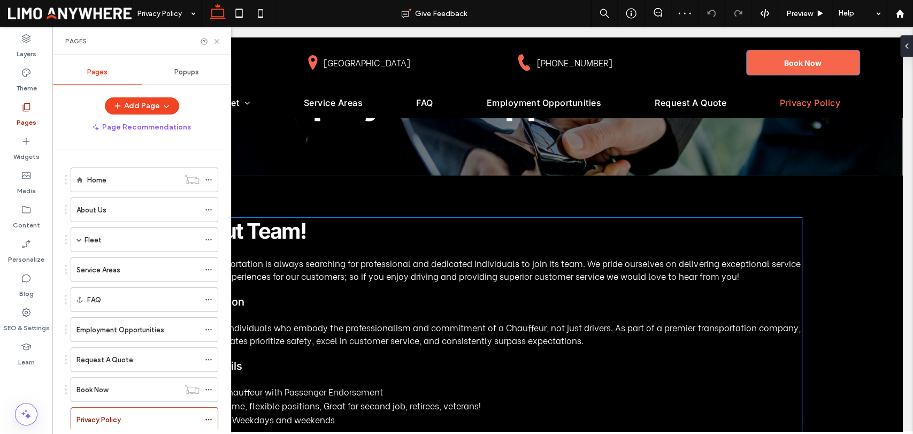
scroll to position [59, 0]
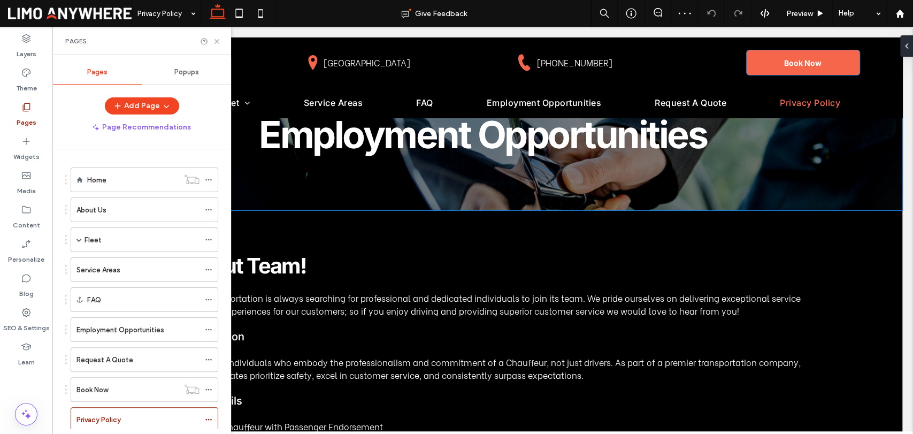
click at [411, 192] on div "Employment Opportunities" at bounding box center [482, 134] width 839 height 152
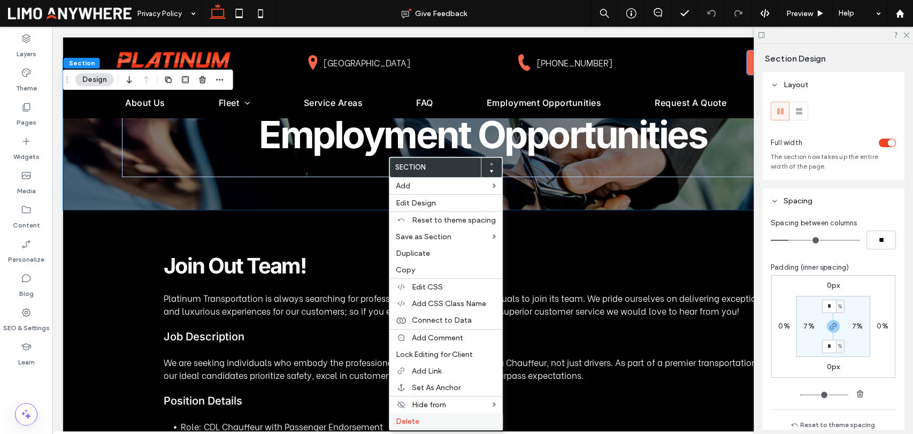
click at [411, 421] on span "Delete" at bounding box center [408, 421] width 24 height 9
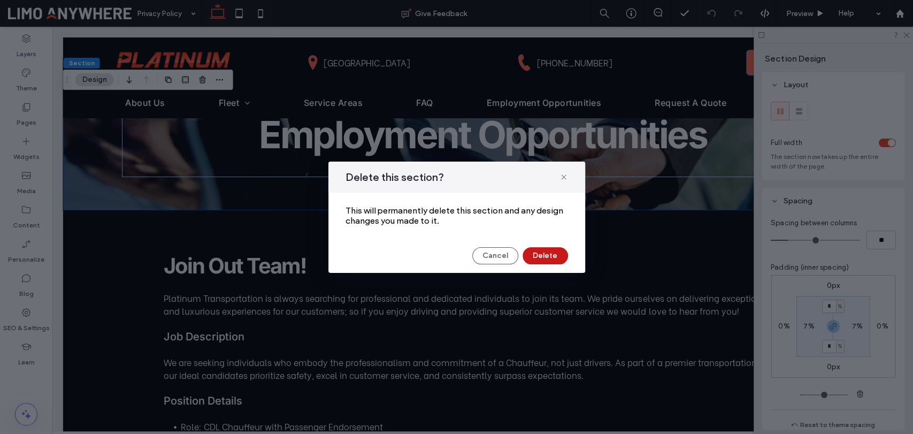
click at [538, 254] on button "Delete" at bounding box center [545, 255] width 45 height 17
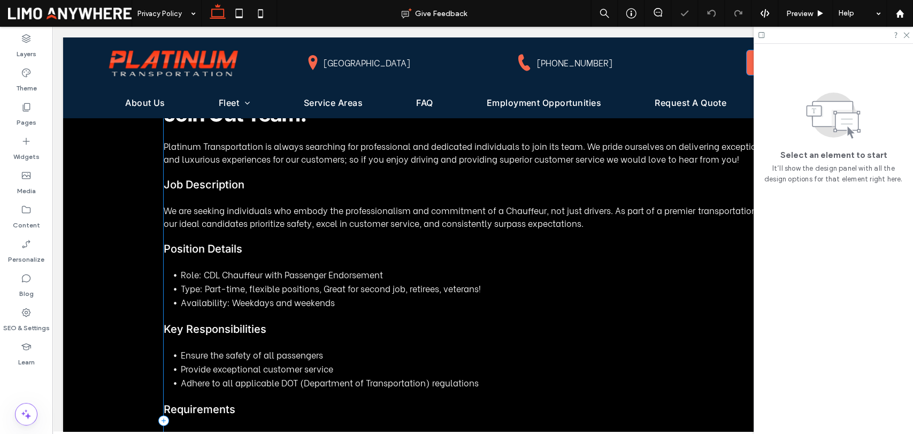
scroll to position [0, 0]
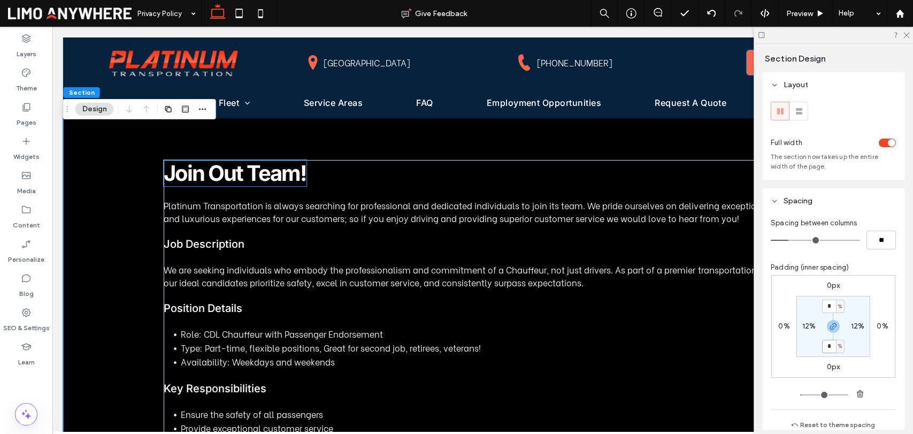
click at [288, 186] on span "Join Out Team!" at bounding box center [235, 173] width 143 height 26
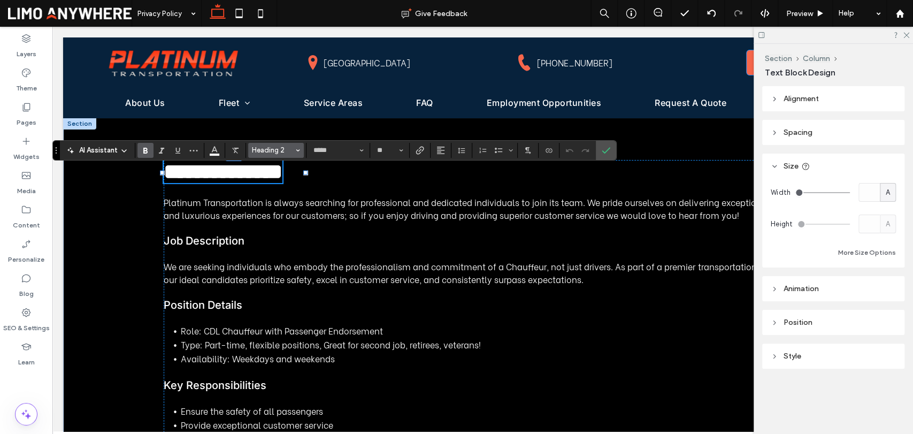
click at [294, 154] on button "Heading 2" at bounding box center [276, 150] width 56 height 15
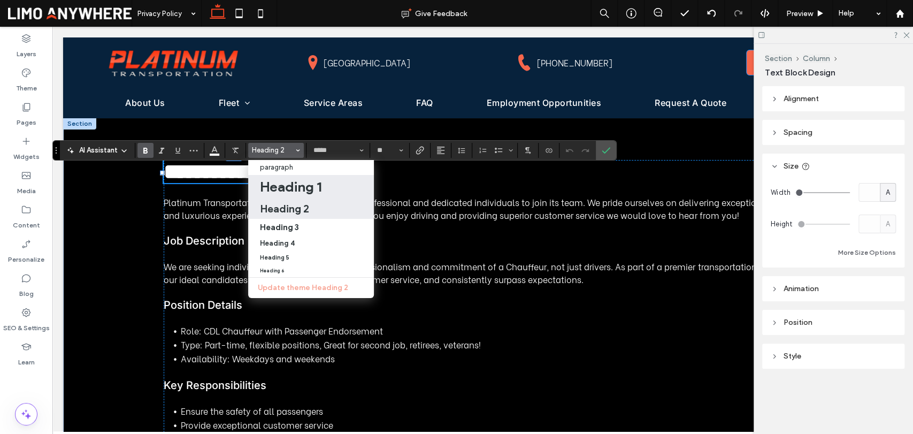
drag, startPoint x: 299, startPoint y: 185, endPoint x: 247, endPoint y: 155, distance: 59.7
click at [299, 185] on h1 "Heading 1" at bounding box center [291, 186] width 62 height 17
type input "**"
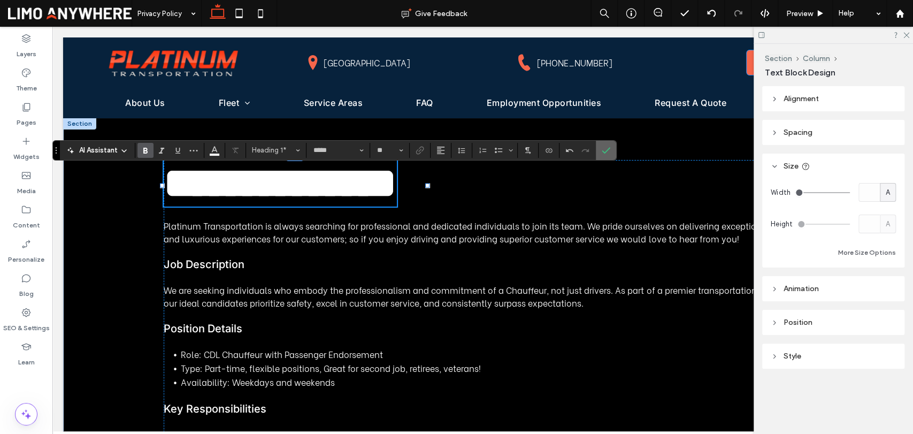
click at [603, 144] on span "Confirm" at bounding box center [604, 150] width 5 height 19
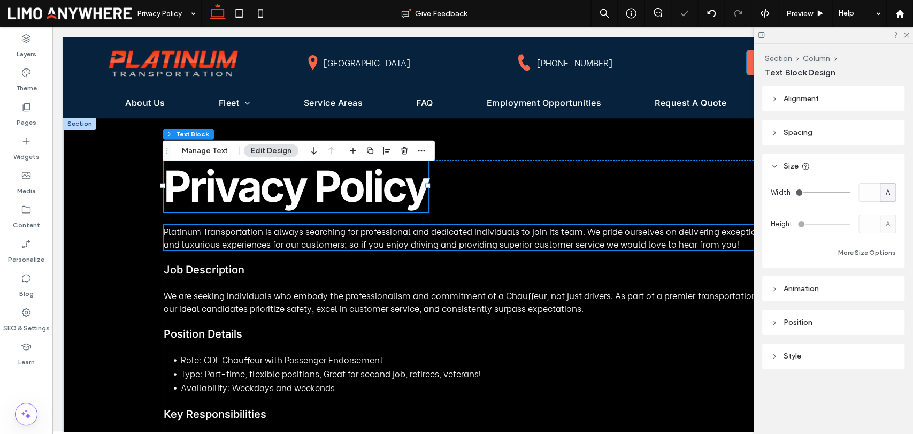
click at [323, 248] on span "Platinum Transportation is always searching for professional and dedicated indi…" at bounding box center [482, 237] width 637 height 25
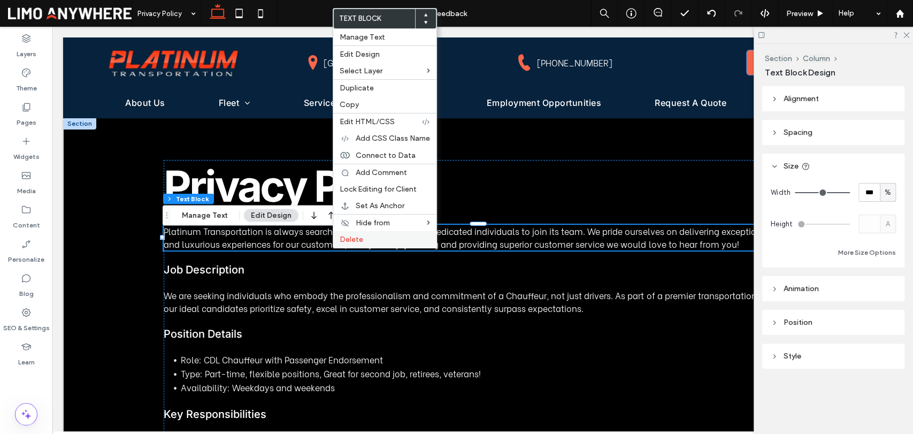
click at [390, 233] on div "Delete" at bounding box center [384, 239] width 103 height 17
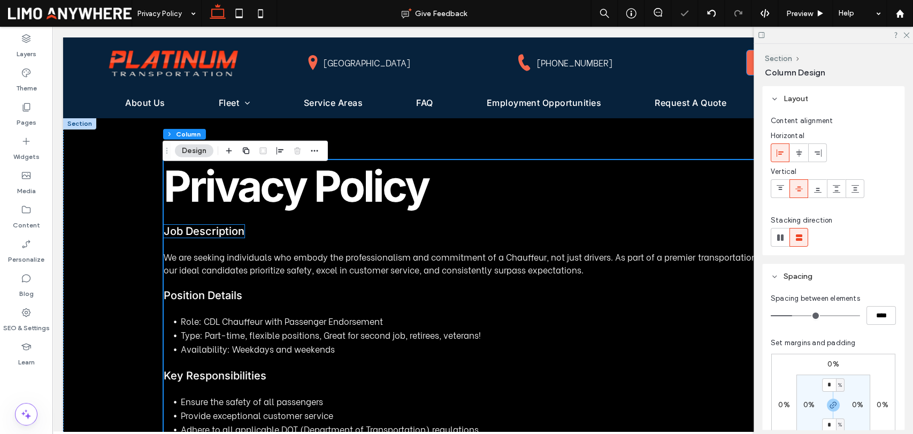
click at [240, 236] on span "Job Description" at bounding box center [204, 231] width 81 height 13
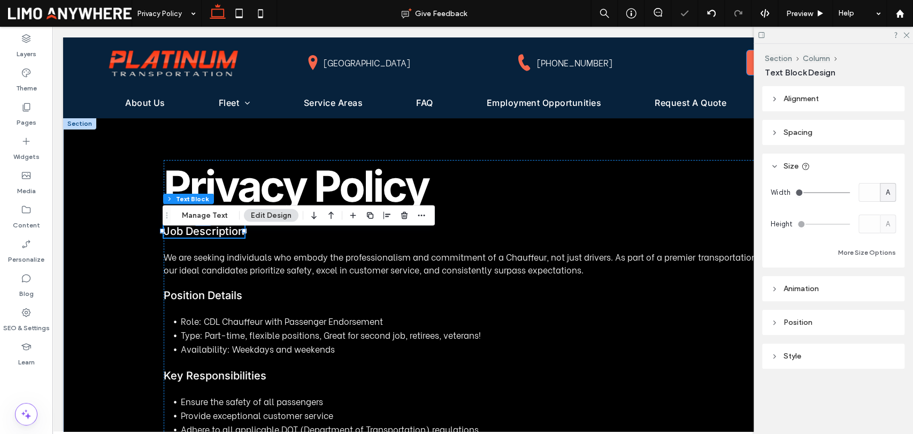
click at [236, 236] on span "Job Description" at bounding box center [204, 231] width 81 height 13
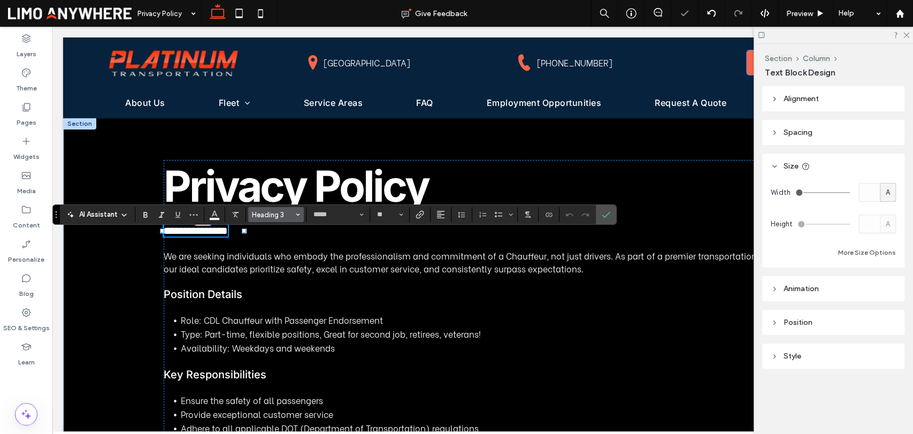
click at [276, 214] on span "Heading 3" at bounding box center [273, 215] width 42 height 8
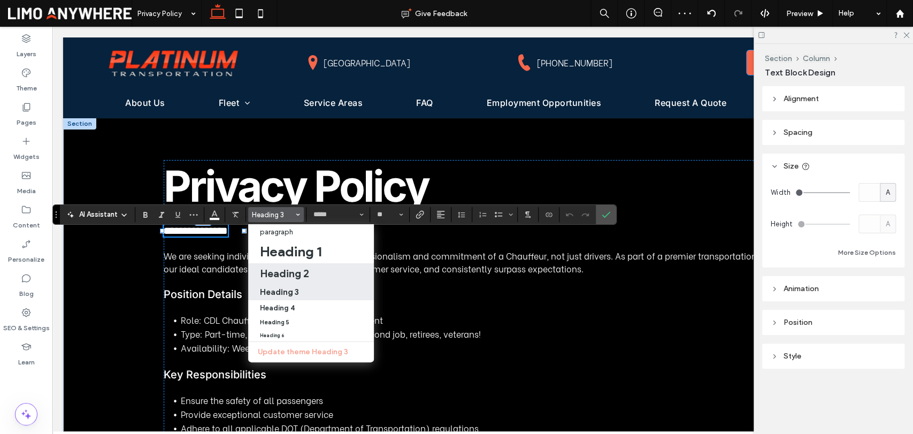
click at [280, 266] on label "Heading 2" at bounding box center [311, 273] width 126 height 20
type input "**"
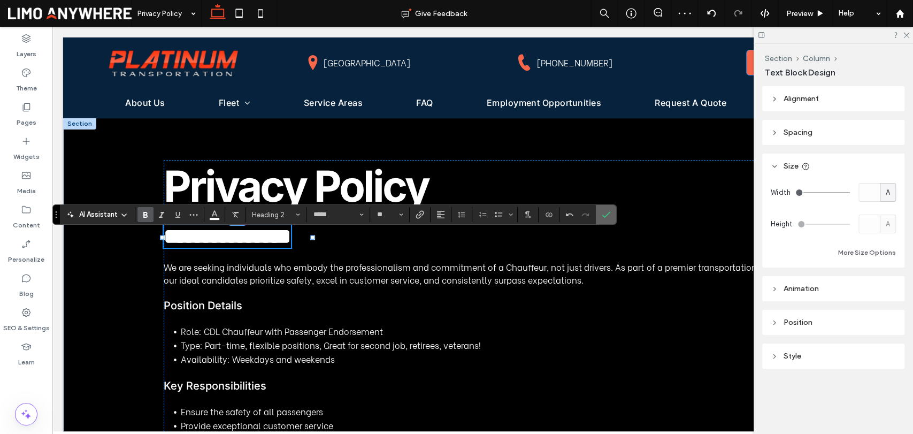
click at [603, 215] on icon "Confirm" at bounding box center [606, 214] width 9 height 9
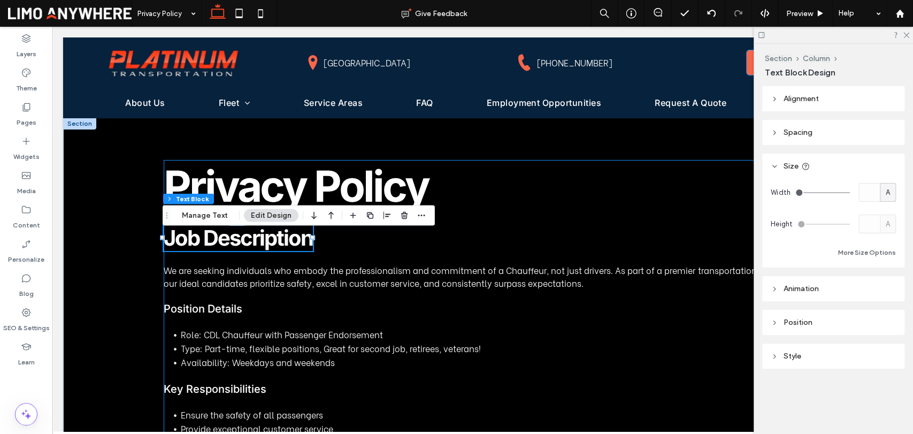
click at [281, 245] on span "Job Description" at bounding box center [238, 238] width 149 height 26
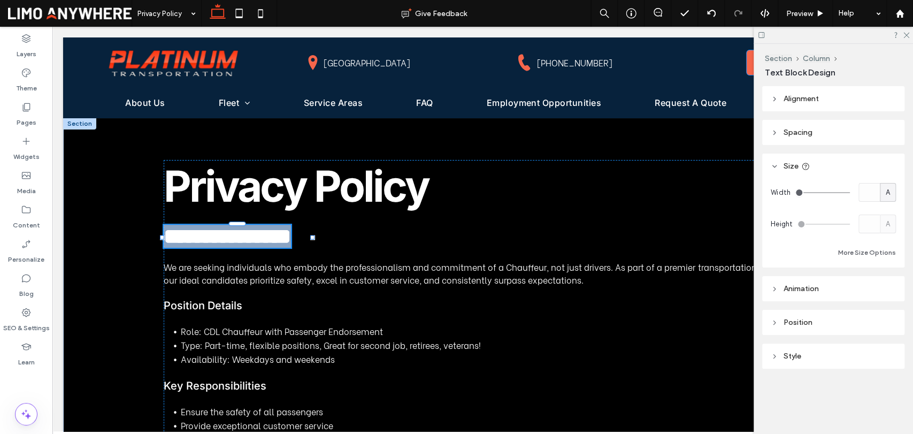
click at [281, 245] on span "**********" at bounding box center [227, 236] width 127 height 21
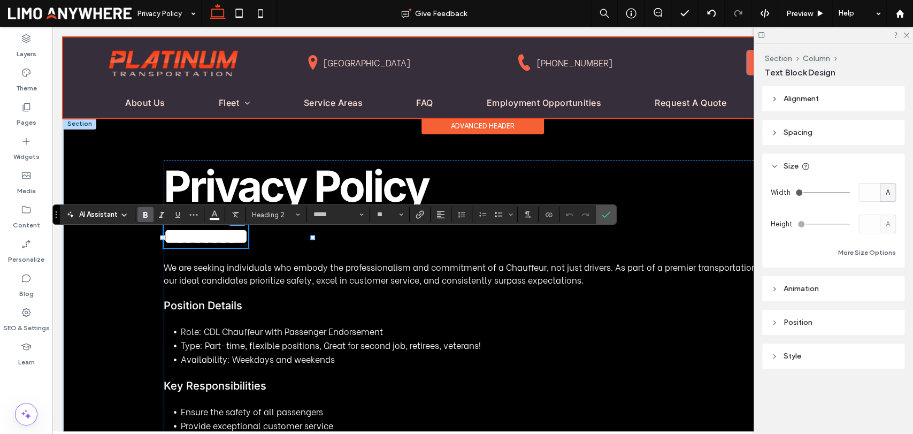
type input "**********"
type input "**"
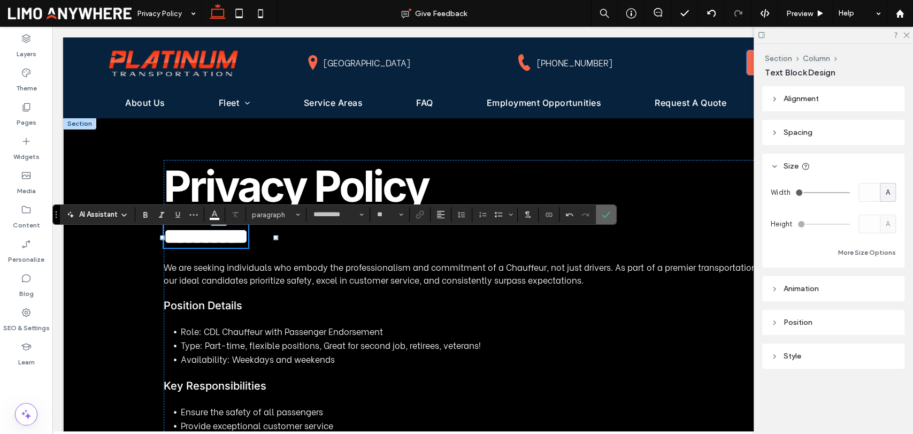
click at [602, 213] on icon "Confirm" at bounding box center [606, 214] width 9 height 9
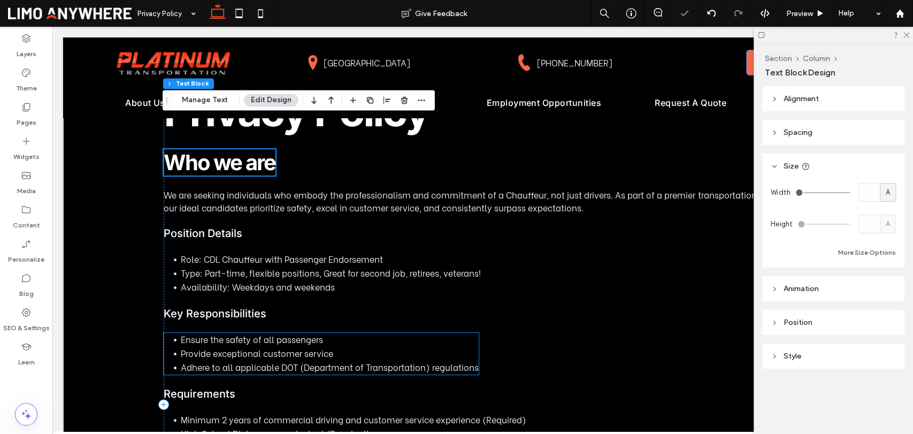
scroll to position [119, 0]
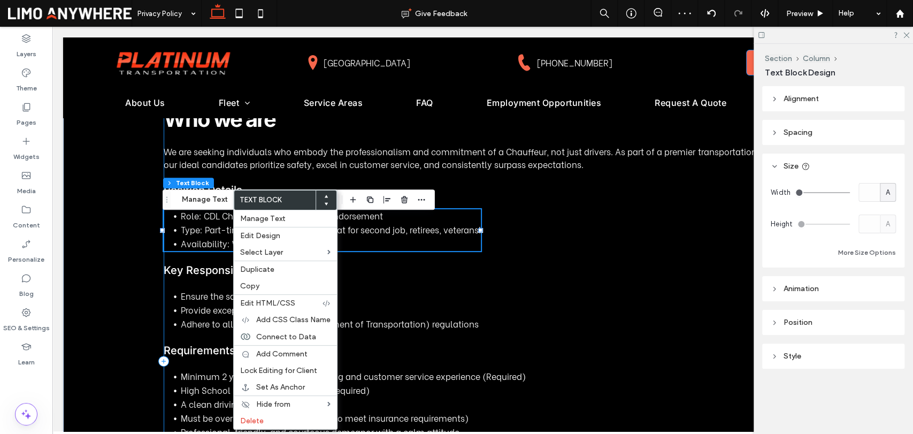
click at [670, 256] on div "Privacy Policy Who we are We are seeking individuals who embody the professiona…" at bounding box center [483, 361] width 638 height 640
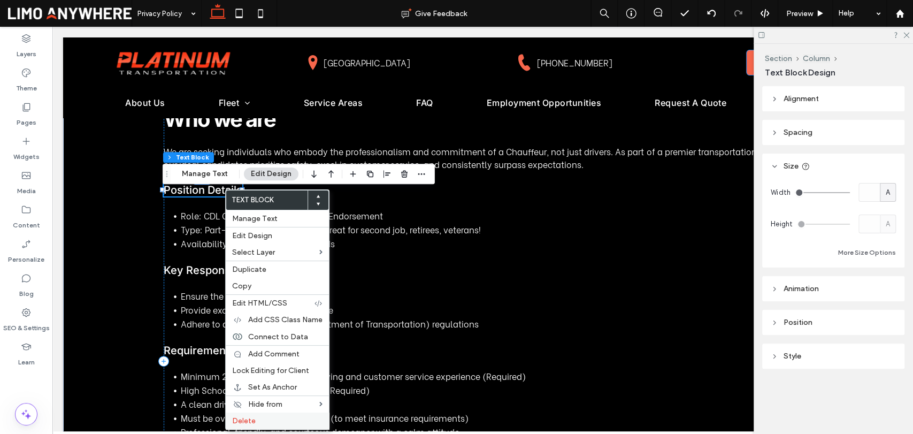
click at [249, 420] on span "Delete" at bounding box center [244, 420] width 24 height 9
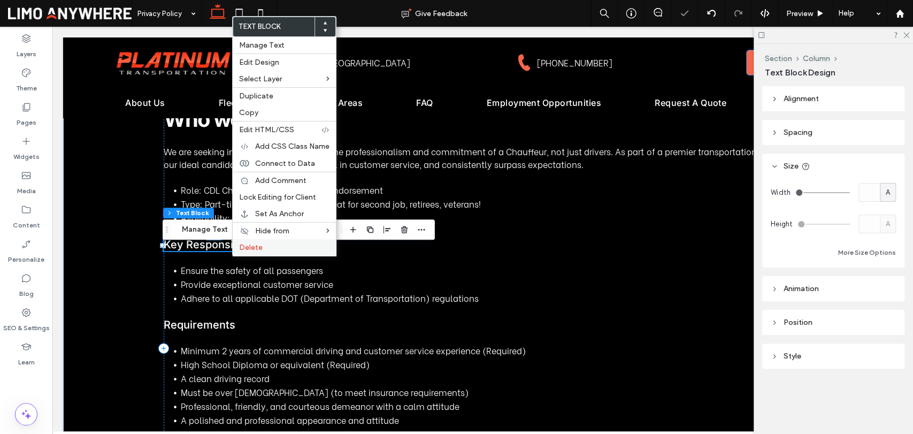
click at [282, 241] on div "Delete" at bounding box center [284, 247] width 103 height 17
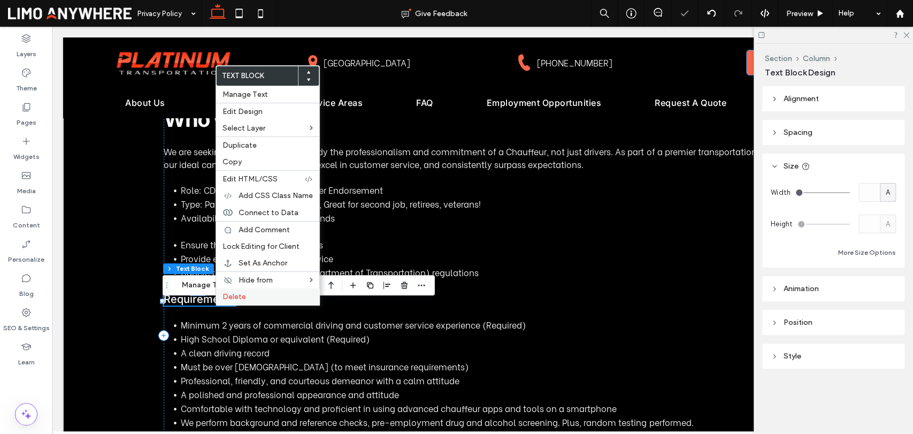
click at [261, 294] on label "Delete" at bounding box center [268, 296] width 90 height 9
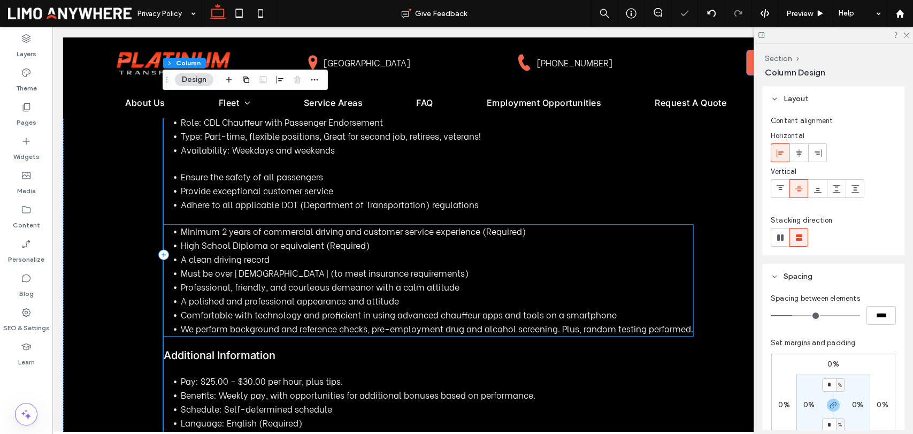
scroll to position [238, 0]
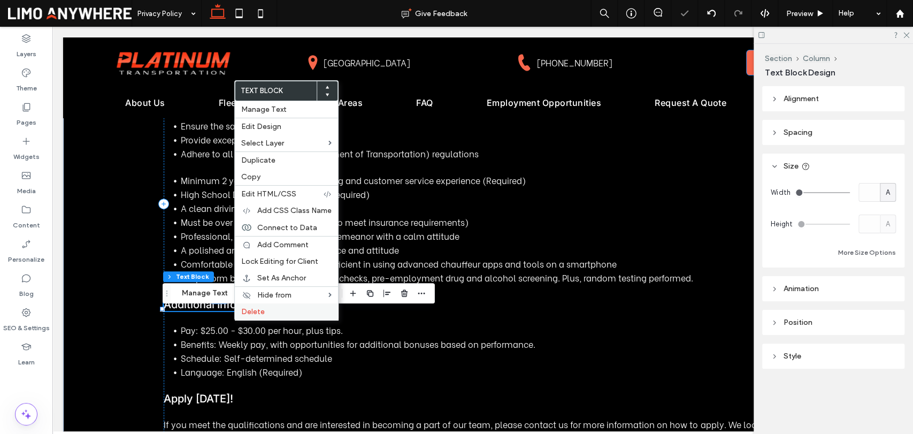
click at [270, 309] on label "Delete" at bounding box center [286, 311] width 90 height 9
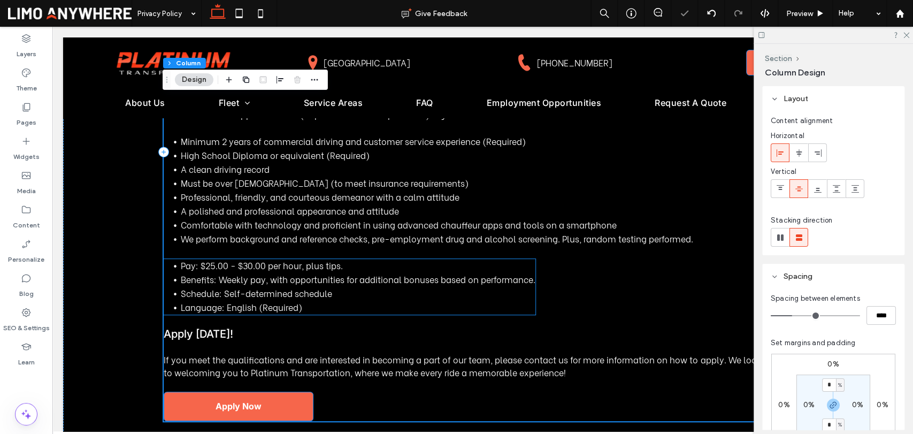
scroll to position [297, 0]
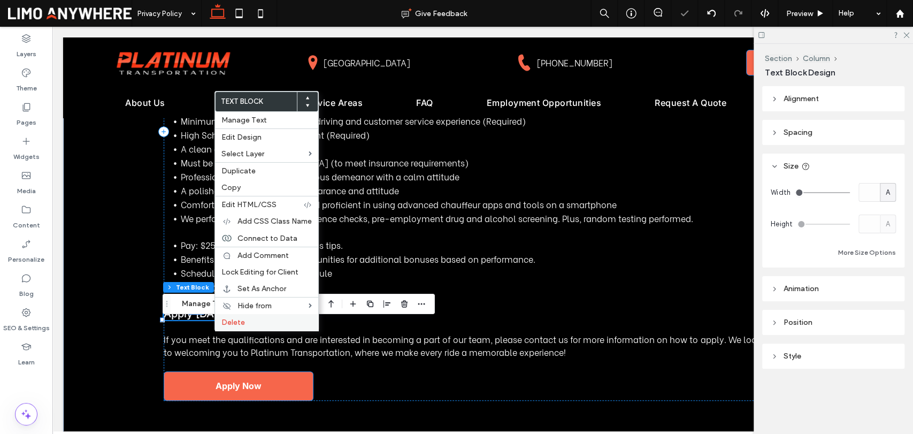
click at [253, 318] on label "Delete" at bounding box center [266, 322] width 90 height 9
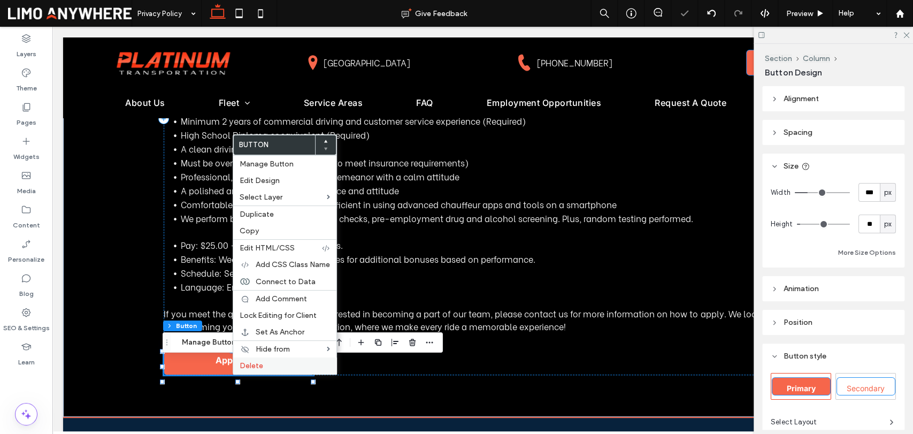
click at [263, 363] on label "Delete" at bounding box center [285, 365] width 90 height 9
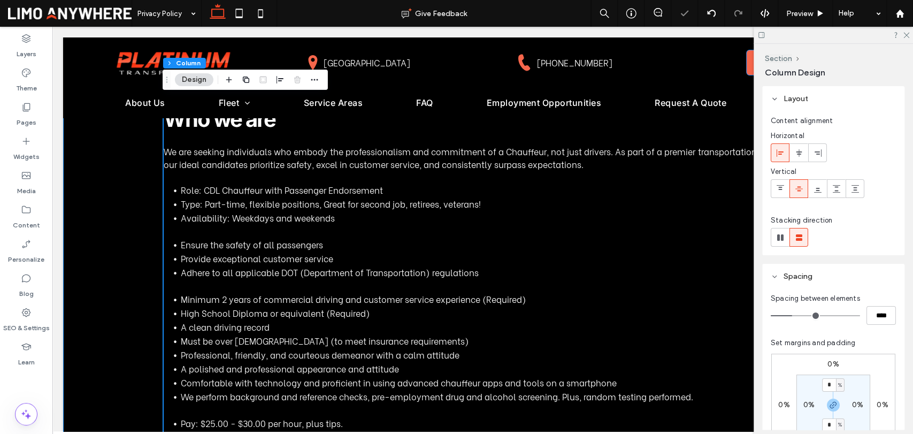
scroll to position [0, 0]
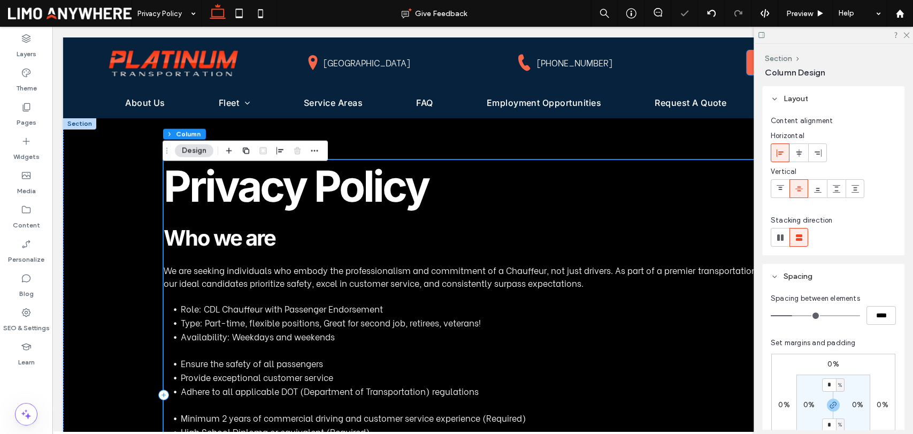
click at [244, 247] on span "Who we are" at bounding box center [220, 238] width 112 height 26
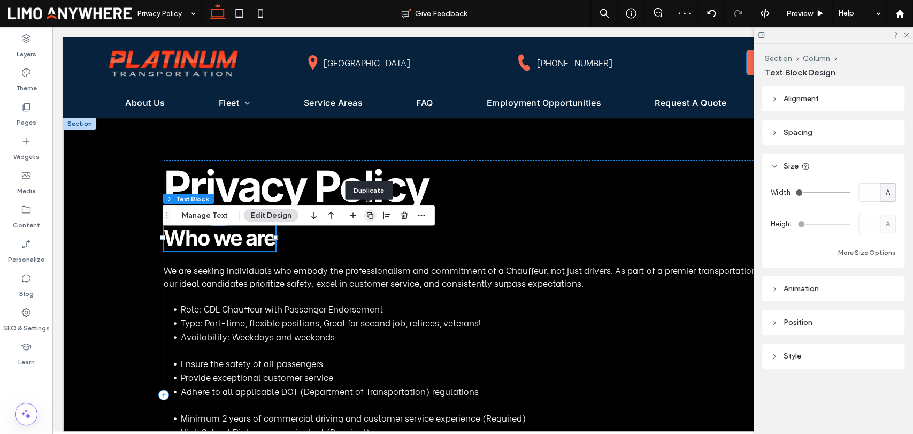
click at [369, 215] on icon "button" at bounding box center [370, 215] width 9 height 9
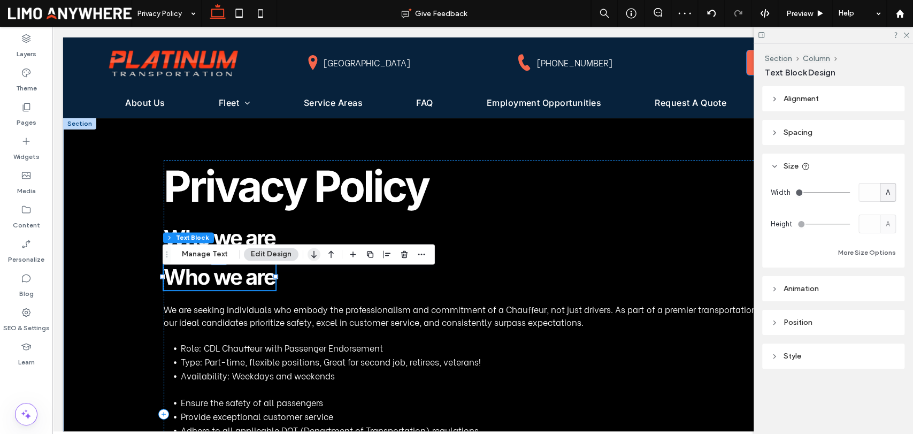
click at [316, 255] on icon "button" at bounding box center [314, 253] width 13 height 19
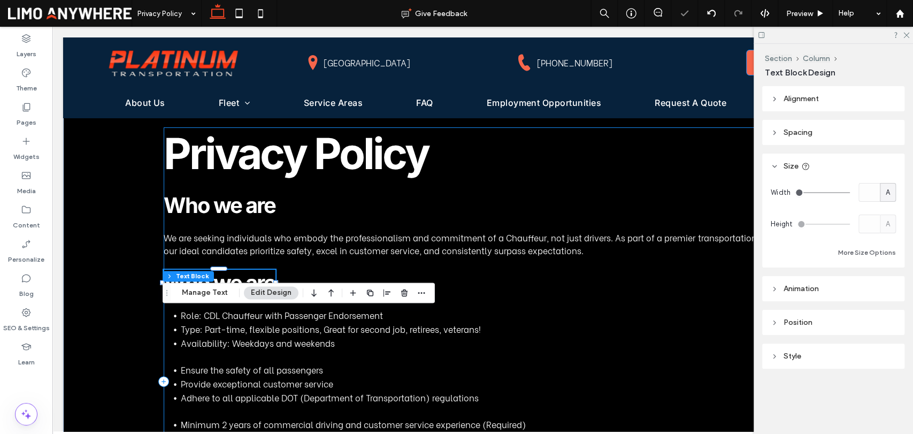
scroll to position [59, 0]
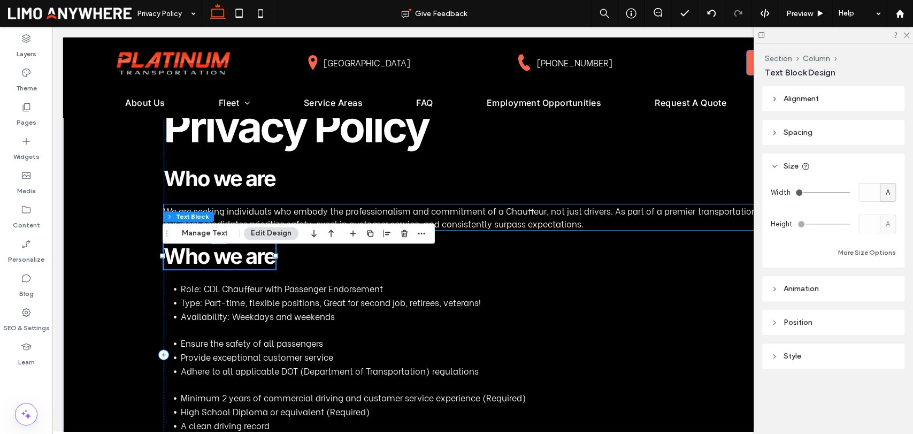
click at [394, 215] on span "We are seeking individuals who embody the professionalism and commitment of a C…" at bounding box center [482, 216] width 637 height 25
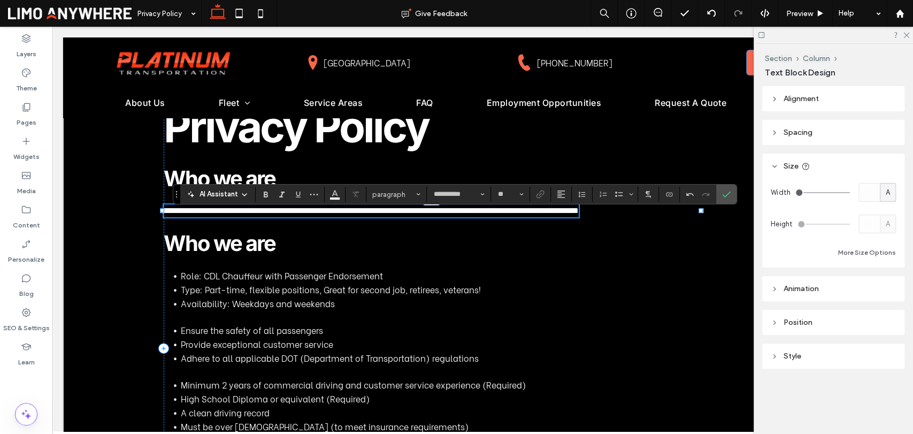
click at [518, 215] on span "**********" at bounding box center [371, 211] width 415 height 8
drag, startPoint x: 415, startPoint y: 221, endPoint x: 257, endPoint y: 217, distance: 158.4
click at [257, 215] on span "**********" at bounding box center [371, 211] width 415 height 8
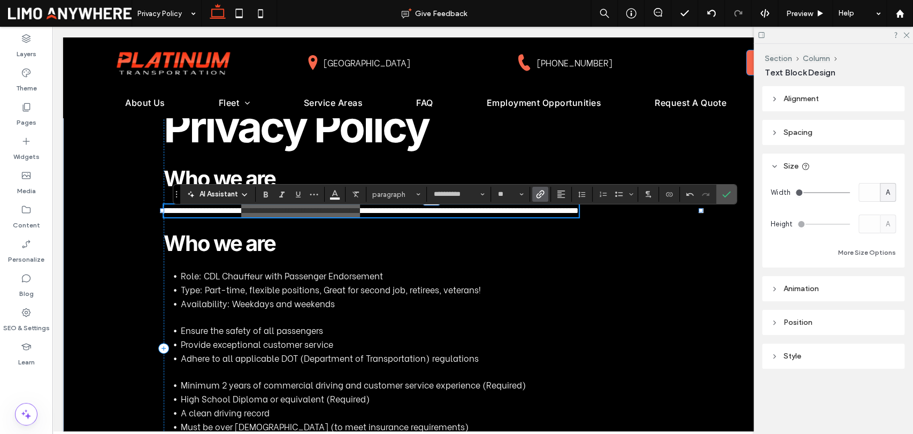
click at [534, 197] on label "Link" at bounding box center [540, 194] width 16 height 15
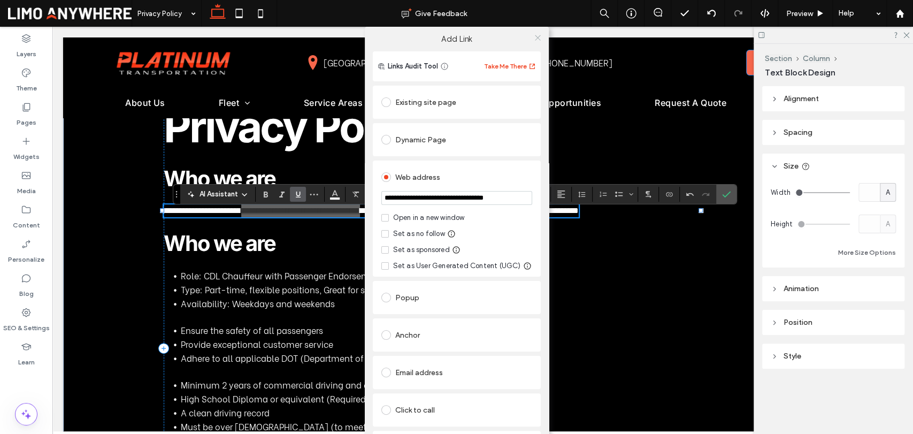
click at [536, 39] on use at bounding box center [537, 37] width 5 height 5
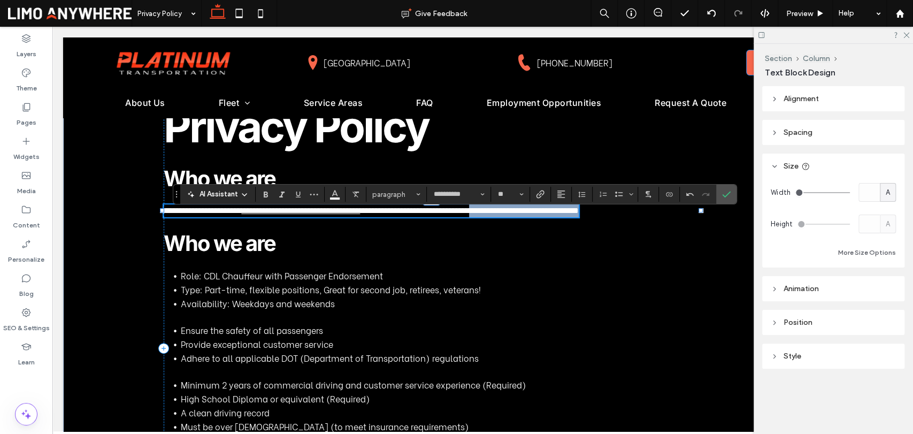
drag, startPoint x: 549, startPoint y: 219, endPoint x: 698, endPoint y: 217, distance: 148.2
click at [579, 215] on span "**********" at bounding box center [469, 211] width 219 height 8
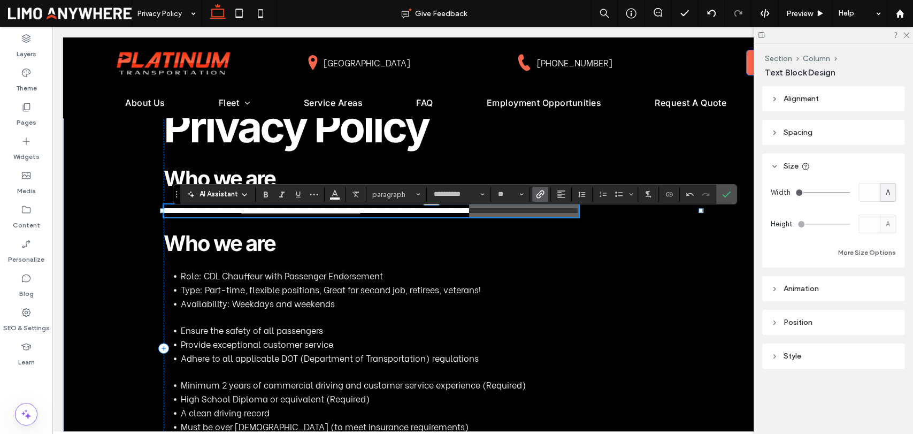
click at [540, 193] on icon "Link" at bounding box center [540, 194] width 9 height 9
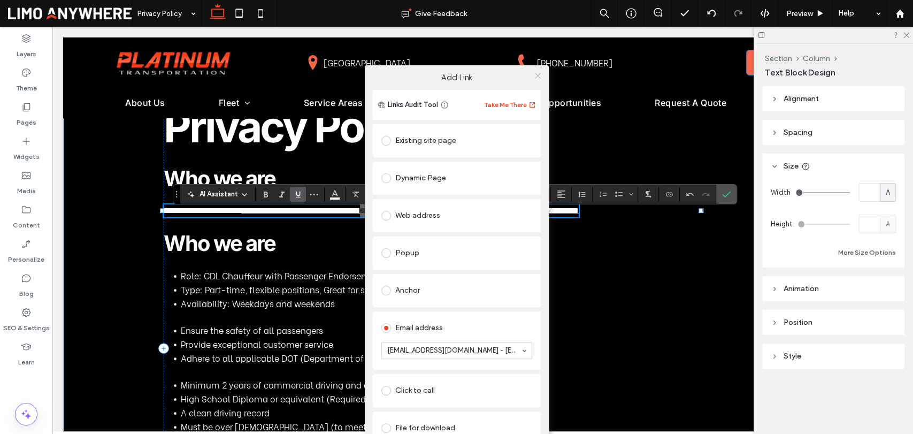
click at [539, 75] on icon at bounding box center [538, 76] width 8 height 8
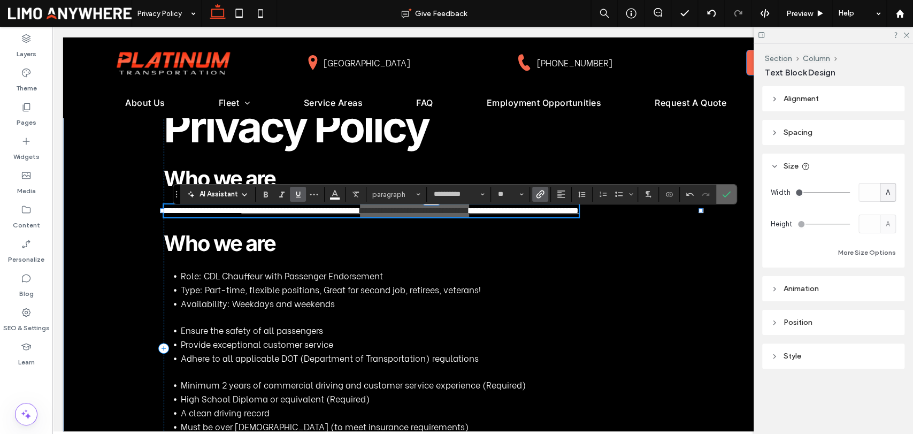
click at [728, 196] on icon "Confirm" at bounding box center [726, 194] width 9 height 9
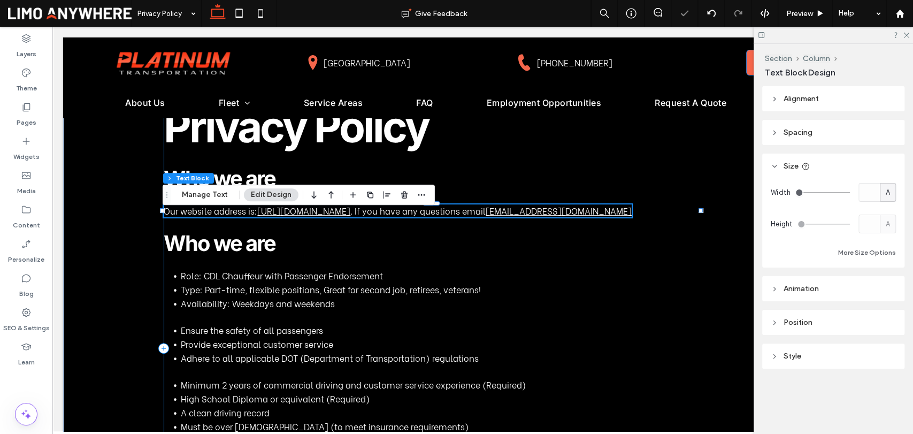
click at [687, 262] on div "Privacy Policy Who we are Our website address is: https://platinumtransportatio…" at bounding box center [483, 349] width 638 height 496
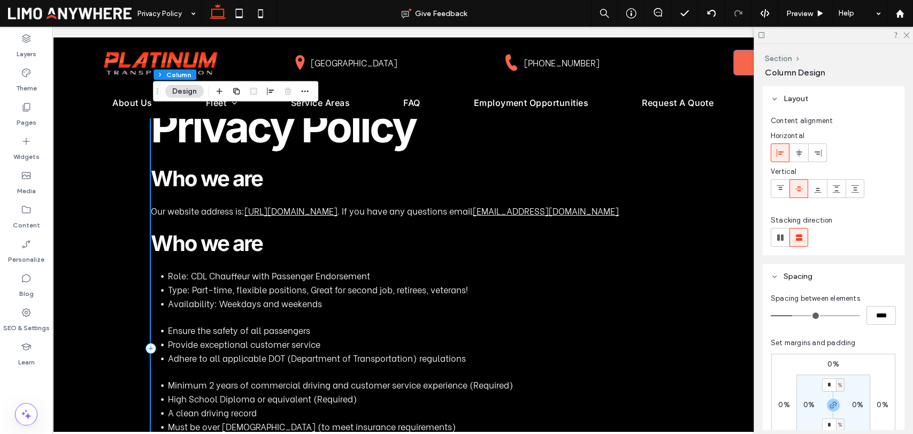
scroll to position [0, 0]
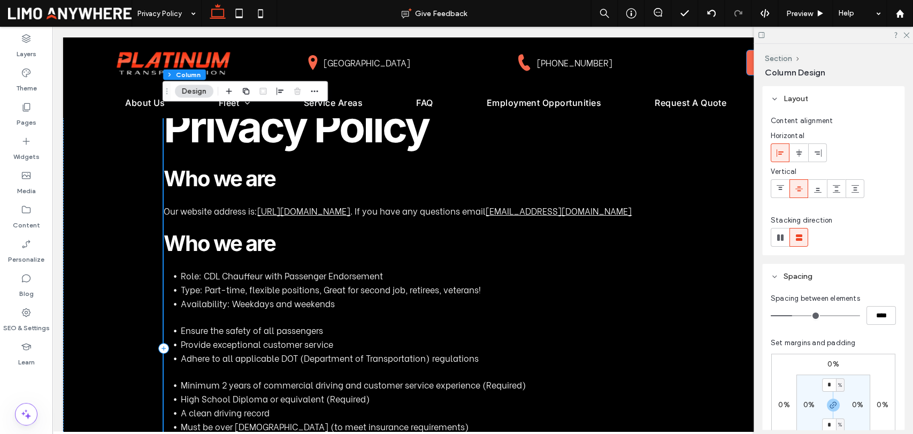
click at [450, 283] on li "Role: CDL Chauffeur with Passenger Endorsement" at bounding box center [331, 276] width 300 height 14
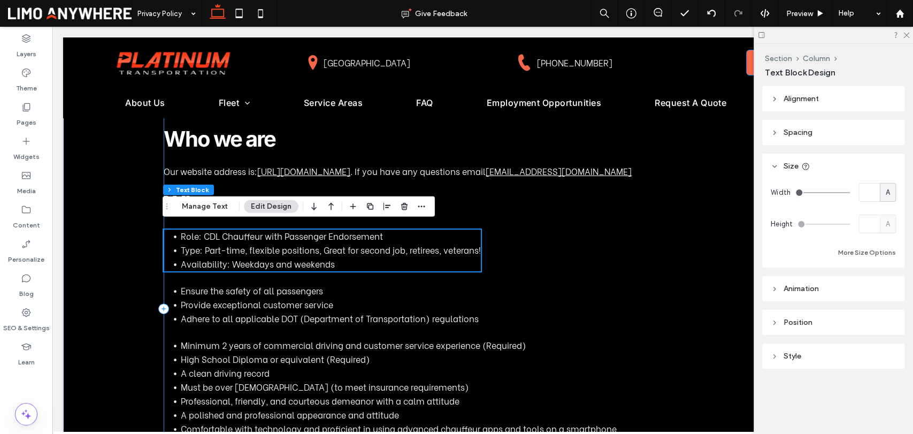
scroll to position [119, 0]
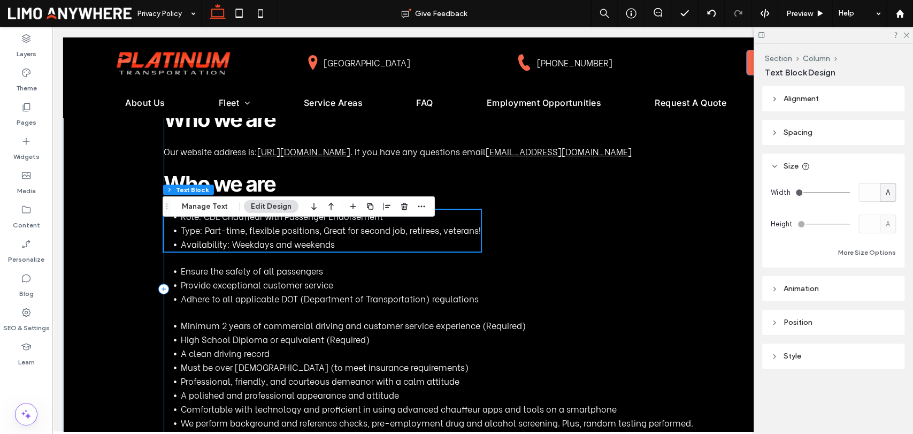
click at [564, 286] on div "Privacy Policy Who we are Our website address is: https://platinumtransportatio…" at bounding box center [483, 289] width 638 height 496
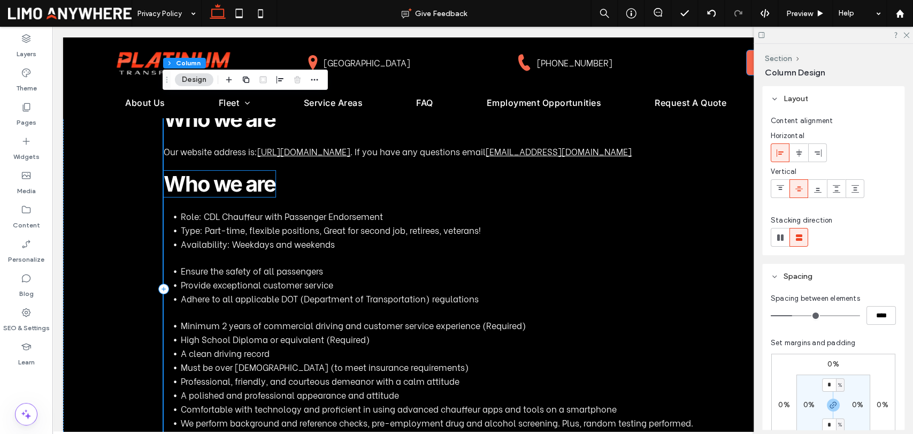
click at [230, 197] on span "Who we are" at bounding box center [220, 184] width 112 height 26
click at [230, 197] on div "Who we are" at bounding box center [220, 184] width 112 height 26
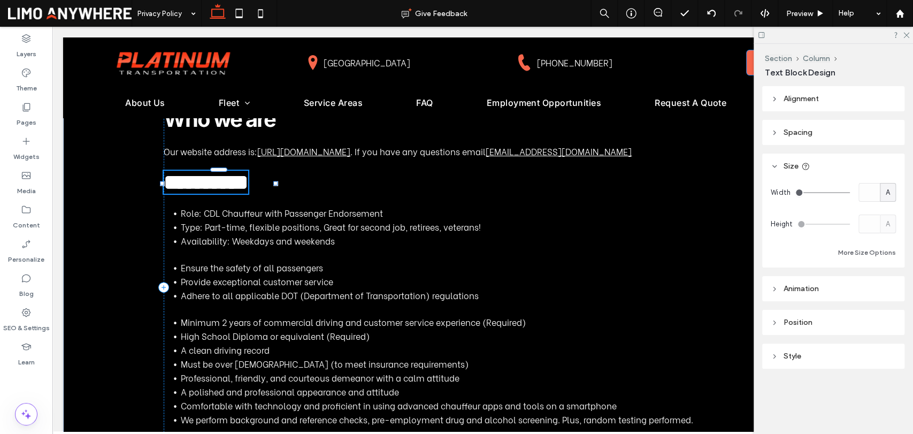
type input "*****"
type input "**"
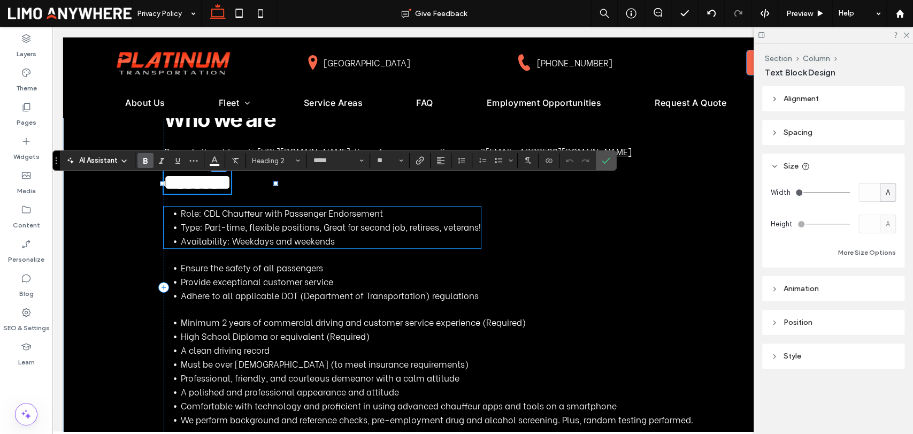
type input "**********"
type input "**"
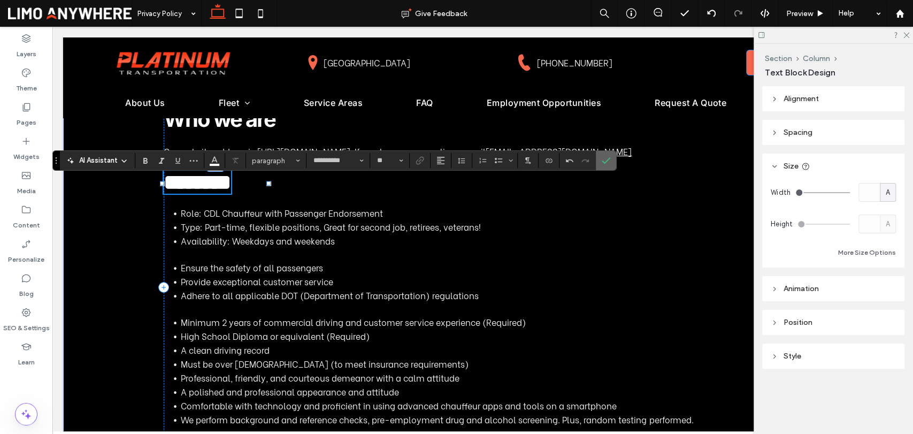
drag, startPoint x: 606, startPoint y: 162, endPoint x: 450, endPoint y: 126, distance: 160.2
click at [606, 162] on icon "Confirm" at bounding box center [606, 160] width 9 height 9
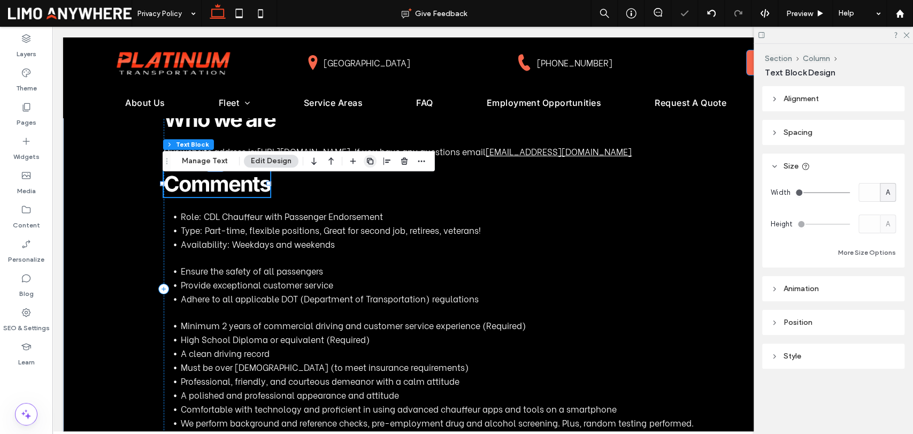
click at [367, 162] on icon "button" at bounding box center [370, 161] width 9 height 9
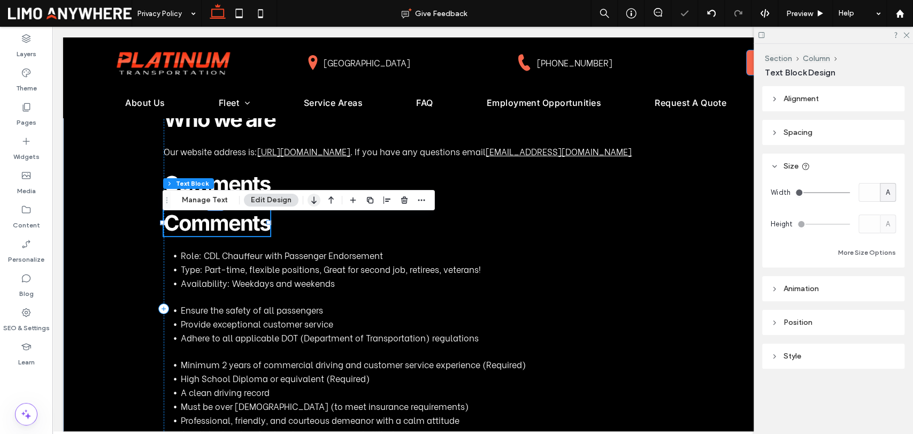
click at [308, 197] on icon "button" at bounding box center [314, 199] width 13 height 19
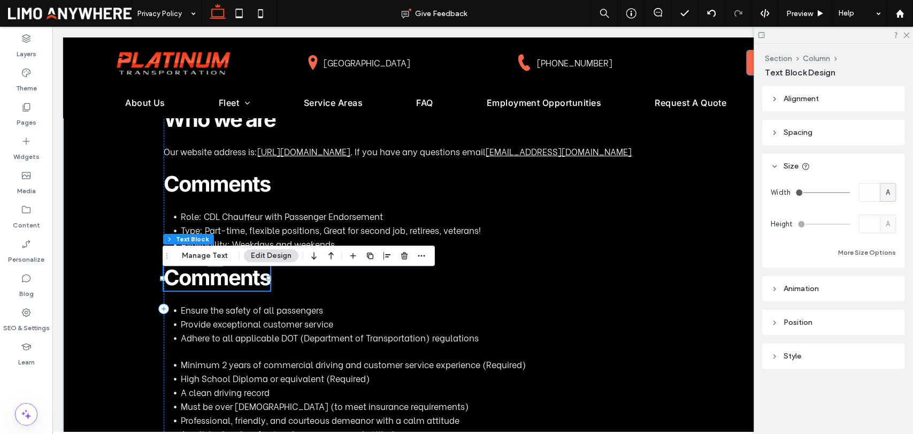
click at [265, 220] on span "Role: CDL Chauffeur with Passenger Endorsement" at bounding box center [282, 216] width 202 height 12
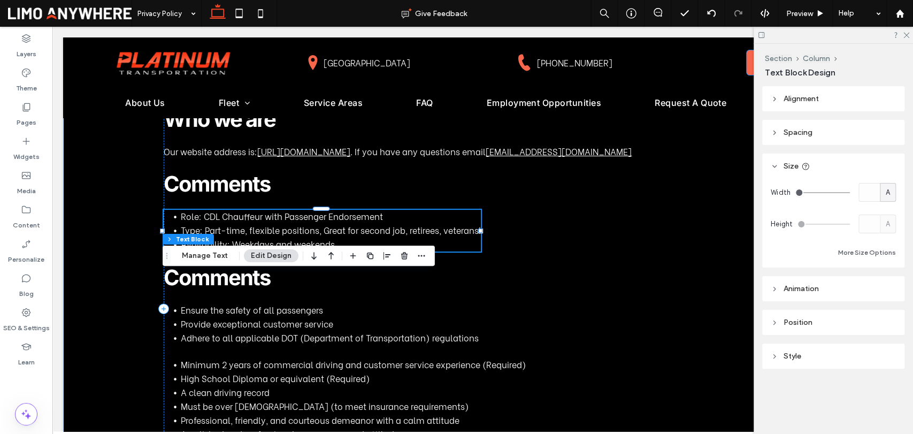
click at [265, 220] on div "Role: CDL Chauffeur with Passenger Endorsement Type: Part-time, flexible positi…" at bounding box center [322, 231] width 317 height 42
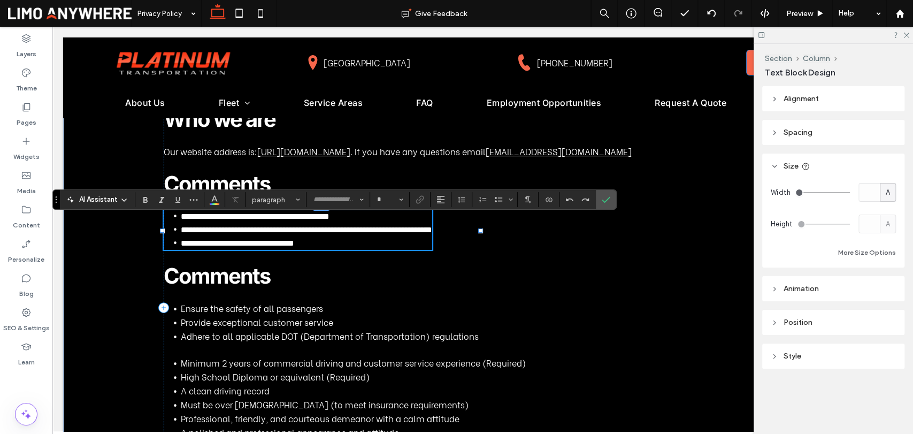
type input "**********"
type input "**"
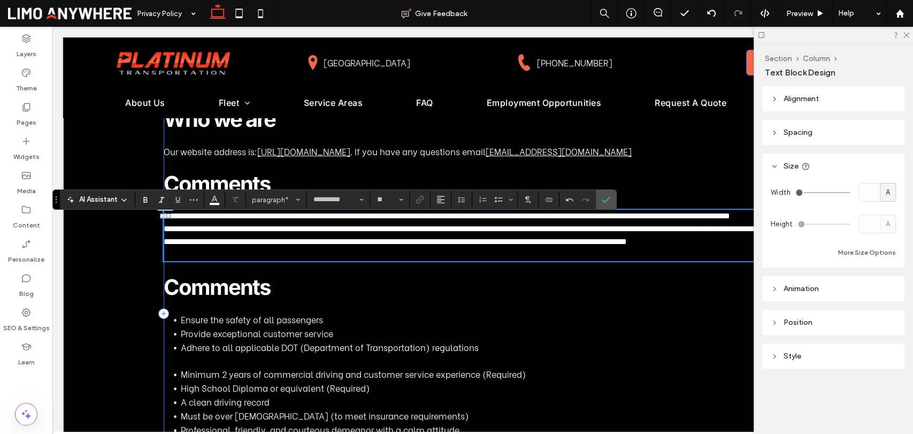
scroll to position [0, 0]
click at [296, 261] on p at bounding box center [483, 254] width 638 height 13
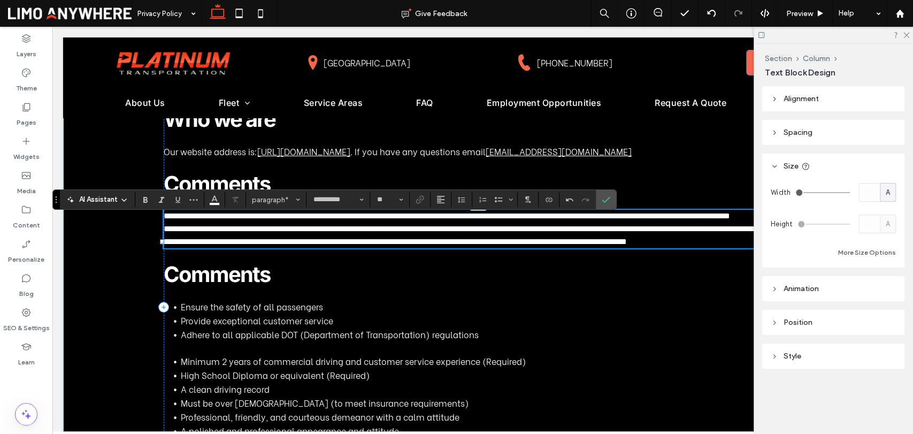
click at [278, 223] on p "**********" at bounding box center [483, 216] width 638 height 13
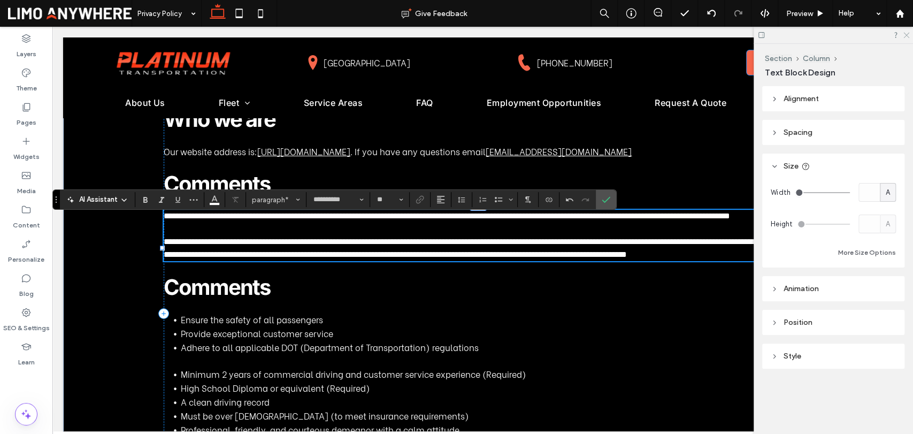
click at [905, 36] on icon at bounding box center [906, 34] width 7 height 7
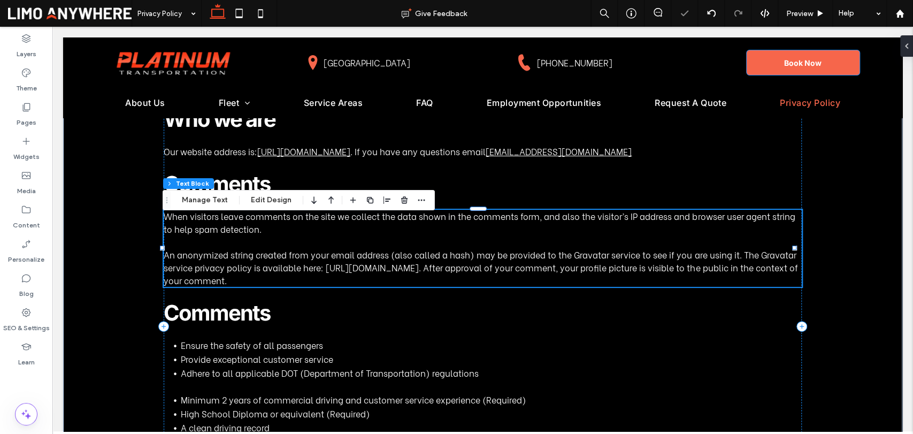
click at [660, 274] on span "An anonymized string created from your email address (also called a hash) may b…" at bounding box center [481, 267] width 634 height 38
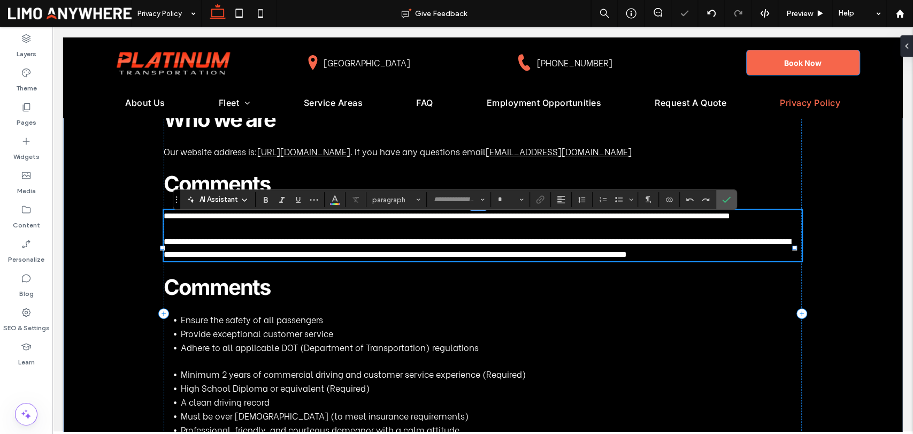
type input "**********"
type input "**"
drag, startPoint x: 322, startPoint y: 277, endPoint x: 458, endPoint y: 277, distance: 135.9
click at [458, 258] on span "**********" at bounding box center [477, 248] width 626 height 21
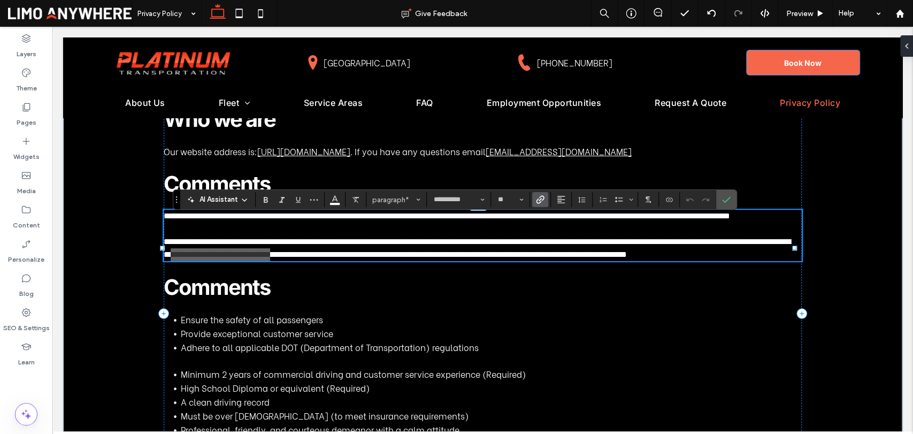
click at [537, 198] on icon "Link" at bounding box center [540, 199] width 9 height 9
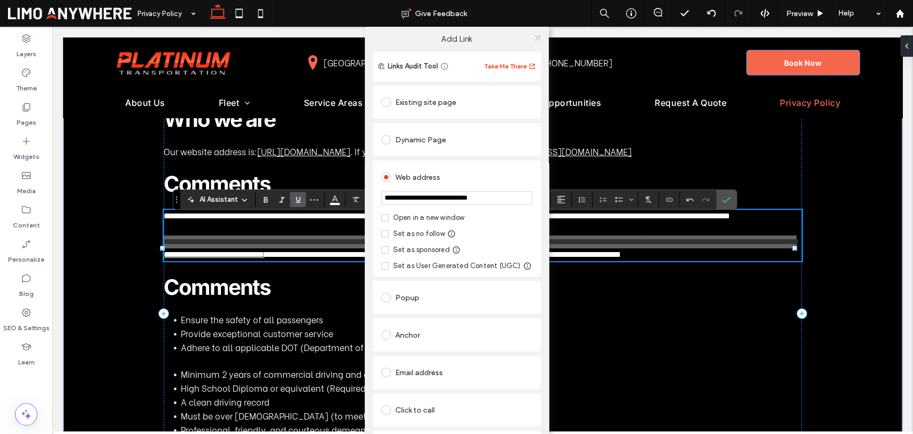
click at [534, 37] on icon at bounding box center [538, 38] width 8 height 8
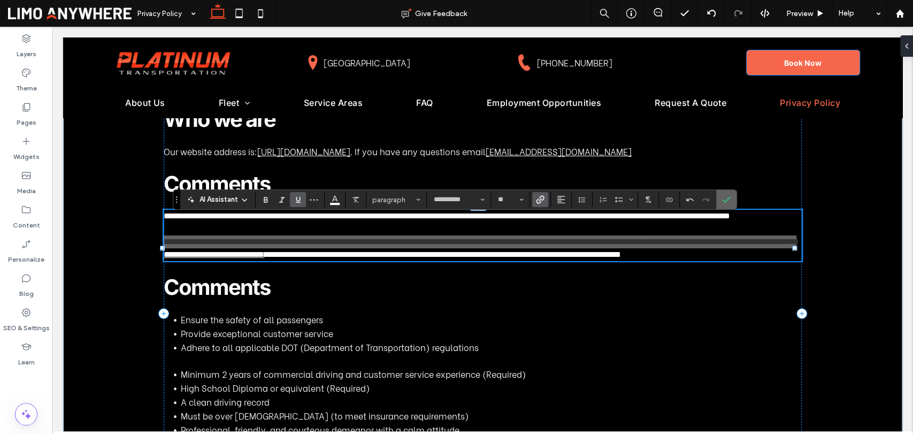
click at [728, 200] on icon "Confirm" at bounding box center [726, 199] width 9 height 9
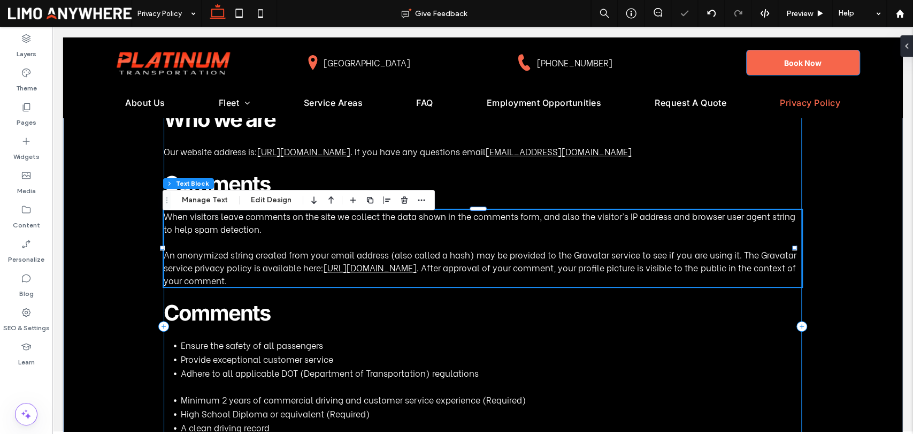
click at [591, 369] on div "Privacy Policy Who we are Our website address is: https://platinumtransportatio…" at bounding box center [483, 326] width 638 height 570
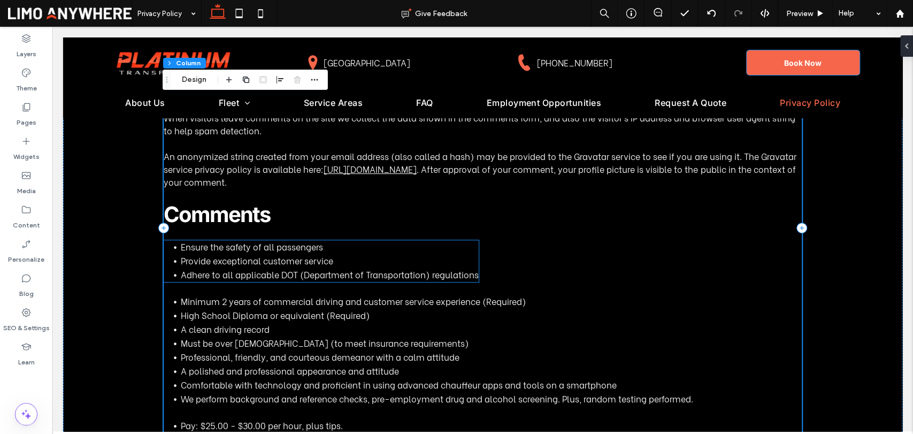
scroll to position [238, 0]
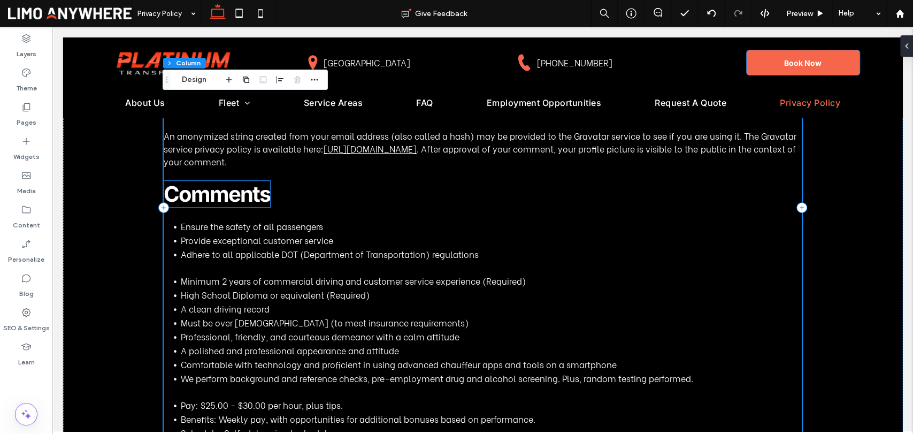
click at [258, 207] on span "Comments" at bounding box center [217, 194] width 106 height 26
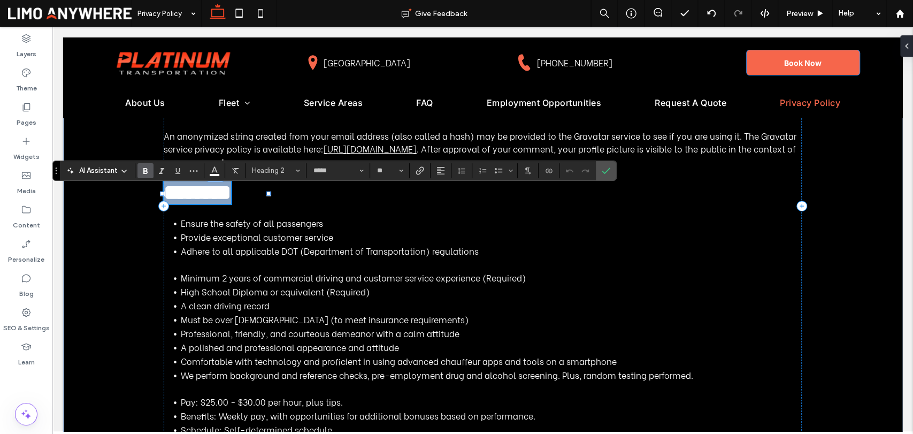
type input "**********"
type input "**"
click at [616, 165] on div "**********" at bounding box center [334, 171] width 564 height 20
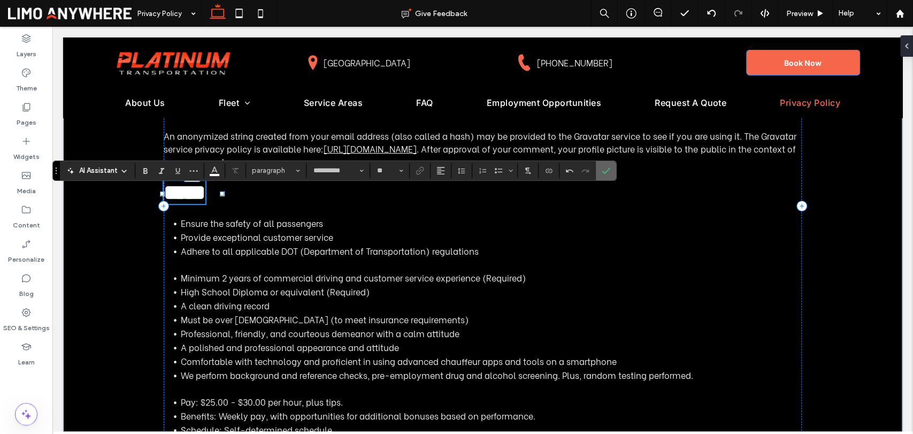
click at [607, 171] on icon "Confirm" at bounding box center [606, 170] width 9 height 9
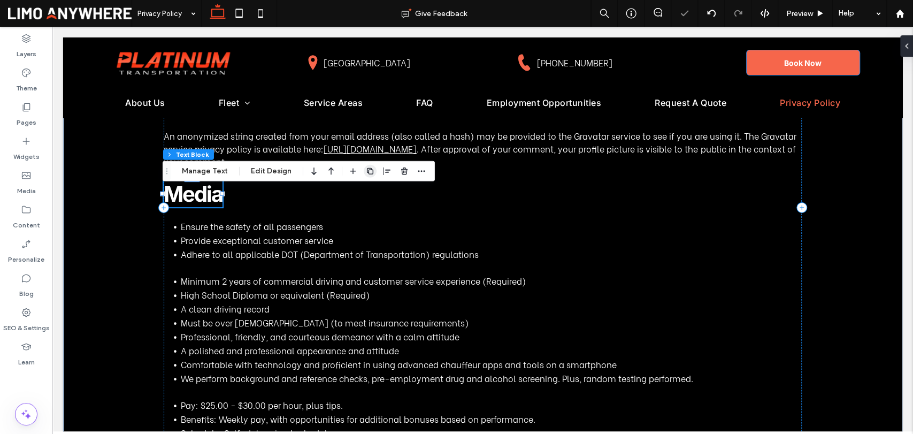
click at [371, 170] on use "button" at bounding box center [370, 171] width 6 height 6
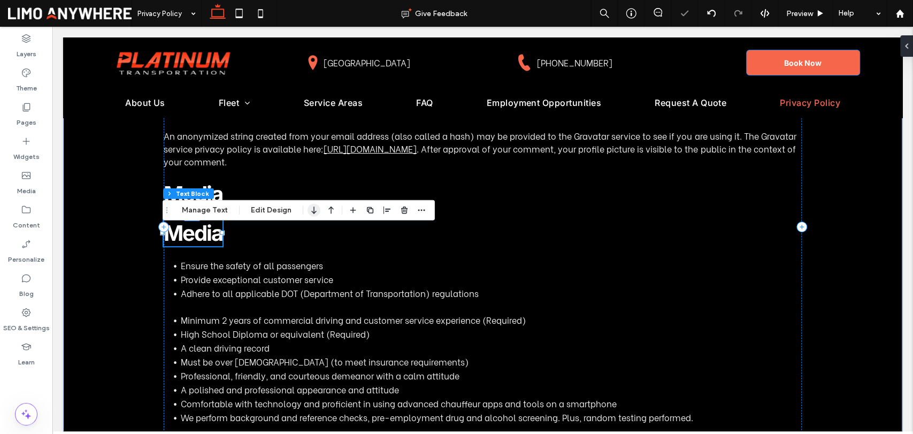
click at [312, 208] on icon "button" at bounding box center [314, 210] width 13 height 19
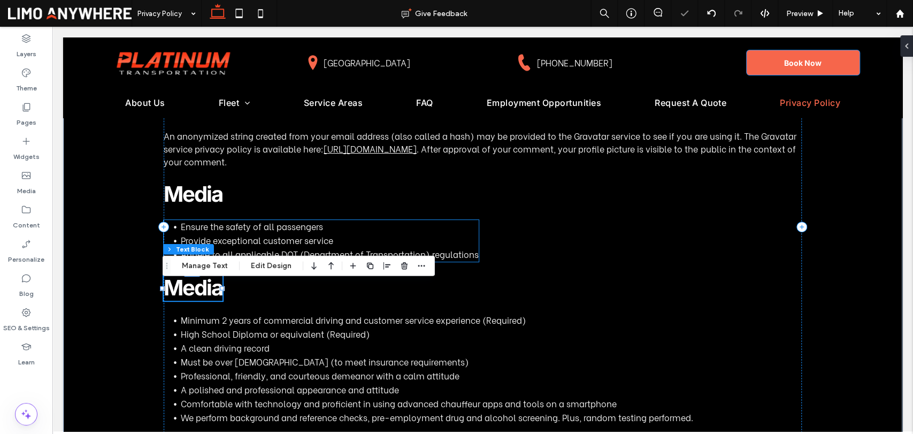
click at [453, 259] on span "Adhere to all applicable DOT (Department of Transportation) regulations" at bounding box center [330, 254] width 298 height 12
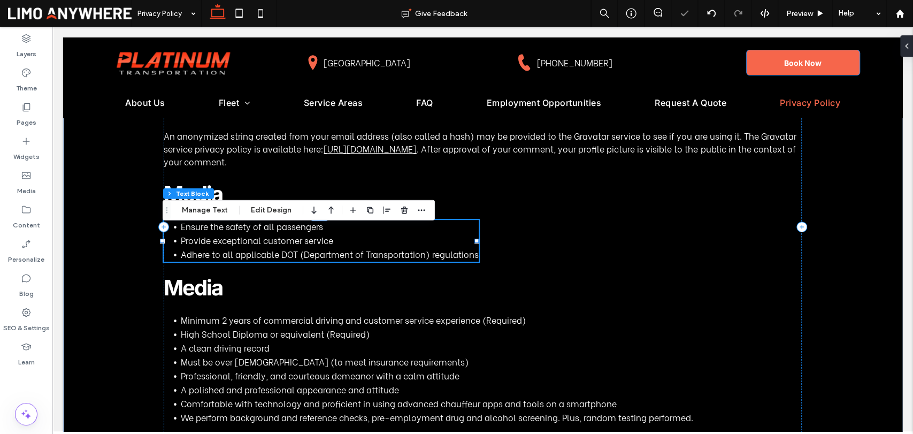
click at [453, 259] on div "Ensure the safety of all passengers Provide exceptional customer service Adhere…" at bounding box center [321, 241] width 315 height 42
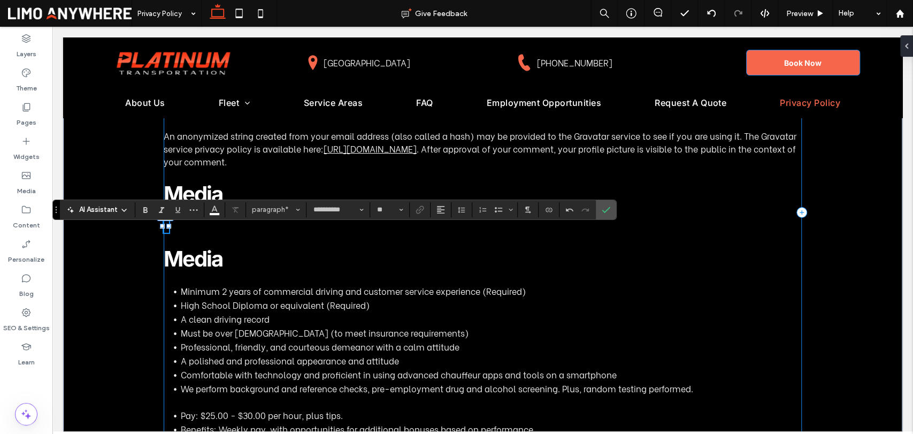
scroll to position [0, 0]
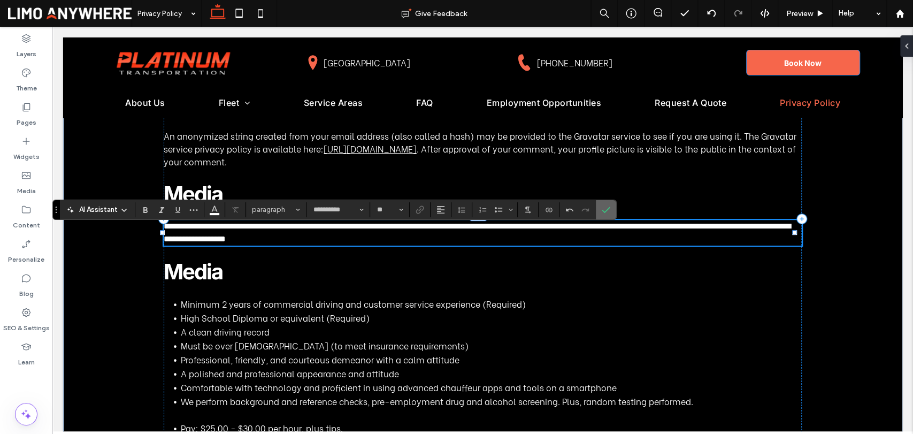
click at [614, 210] on section at bounding box center [606, 209] width 20 height 19
click at [608, 212] on icon "Confirm" at bounding box center [606, 209] width 9 height 9
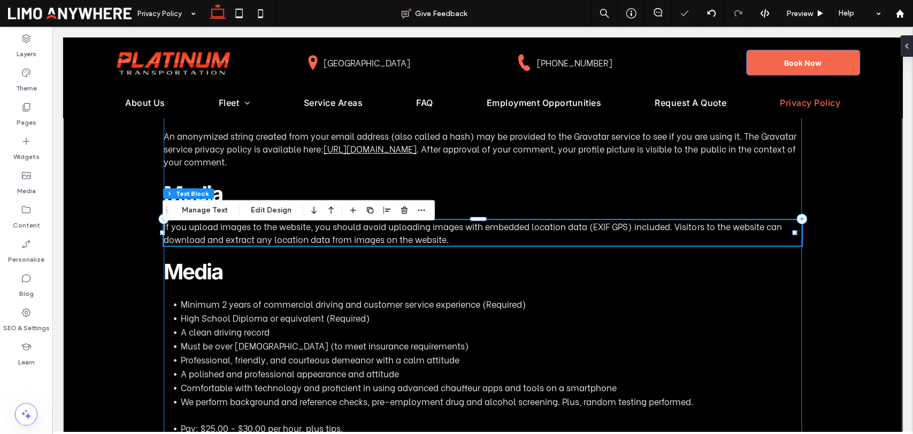
click at [643, 285] on div "Privacy Policy Who we are Our website address is: https://platinumtransportatio…" at bounding box center [483, 218] width 638 height 593
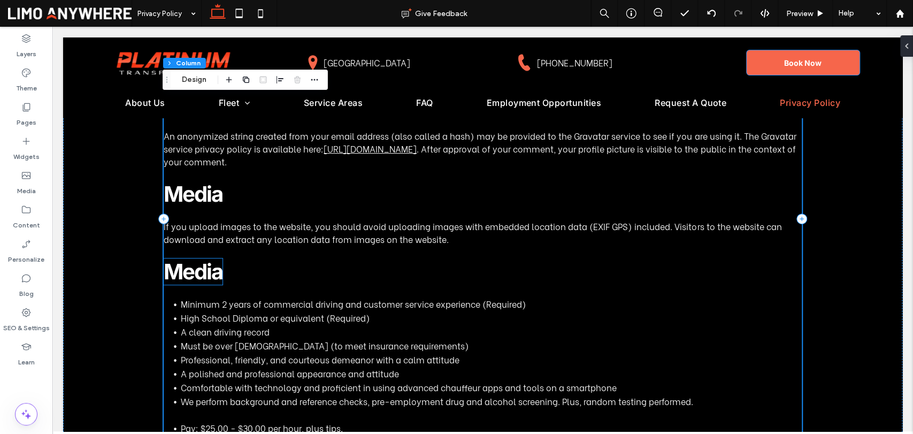
click at [184, 280] on span "Media" at bounding box center [193, 271] width 59 height 26
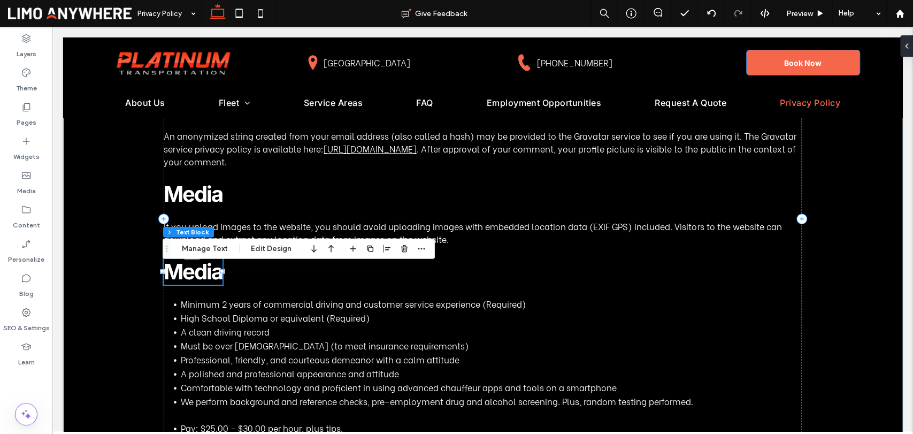
click at [184, 280] on div "Media" at bounding box center [193, 271] width 59 height 26
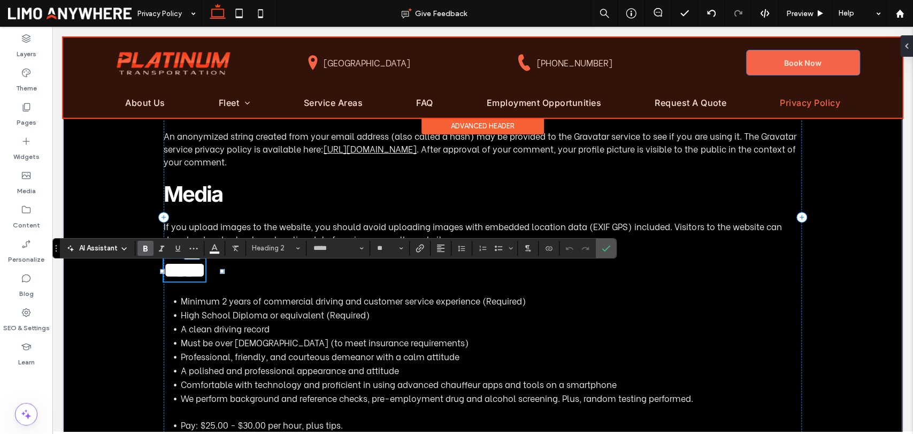
type input "**********"
type input "**"
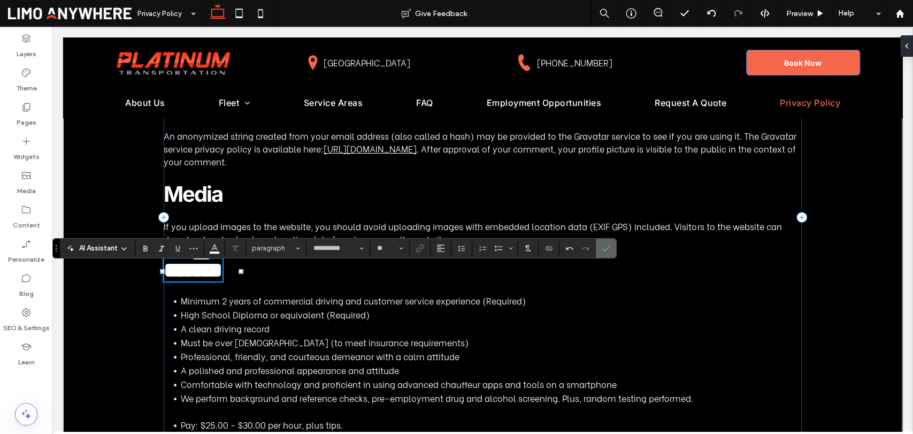
click at [609, 252] on label "Confirm" at bounding box center [606, 248] width 16 height 19
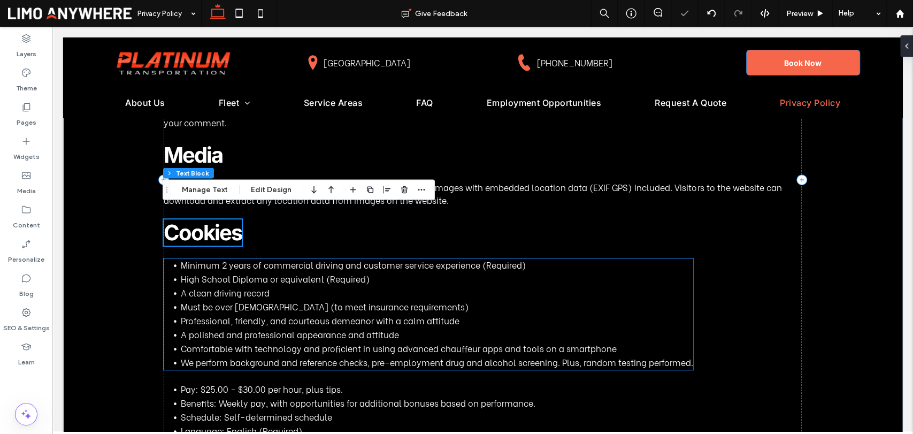
scroll to position [297, 0]
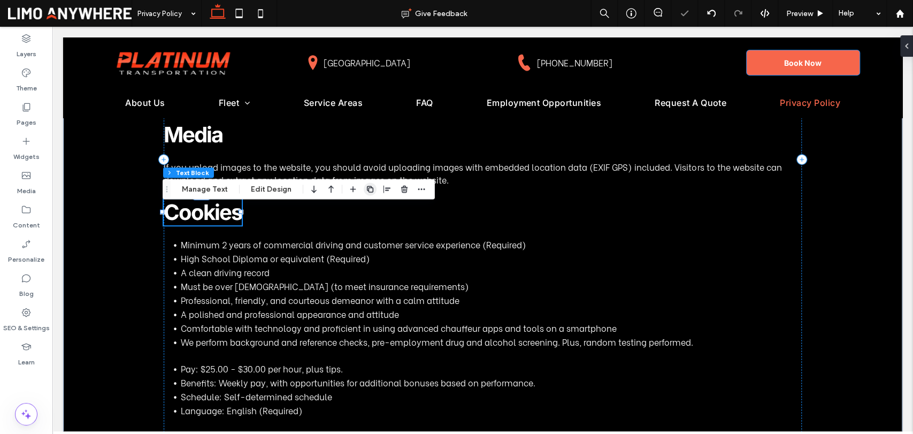
click at [365, 184] on span "button" at bounding box center [370, 189] width 13 height 13
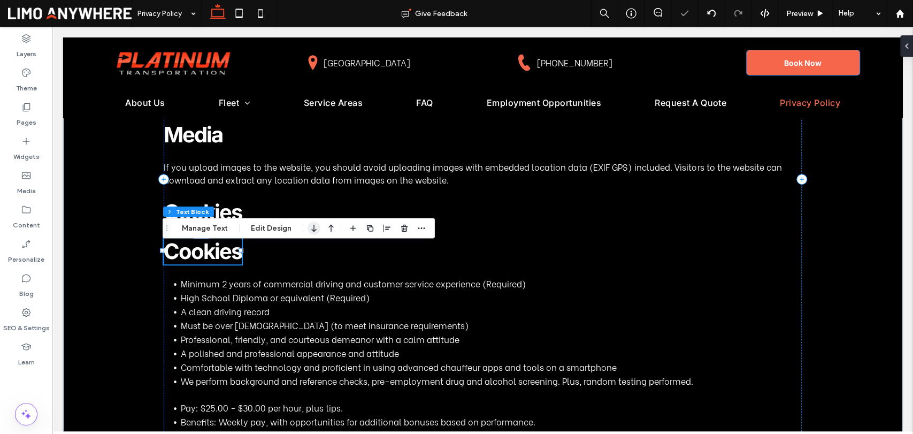
click at [315, 231] on icon "button" at bounding box center [314, 227] width 13 height 19
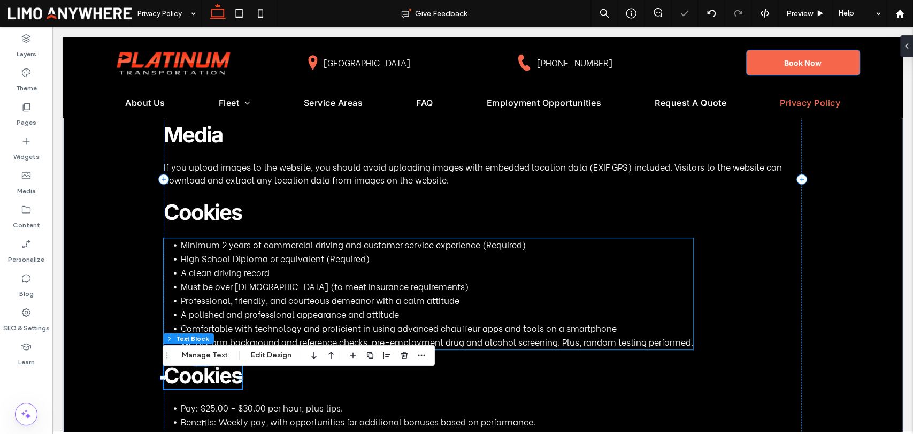
click at [295, 264] on span "High School Diploma or equivalent (Required)" at bounding box center [275, 258] width 189 height 12
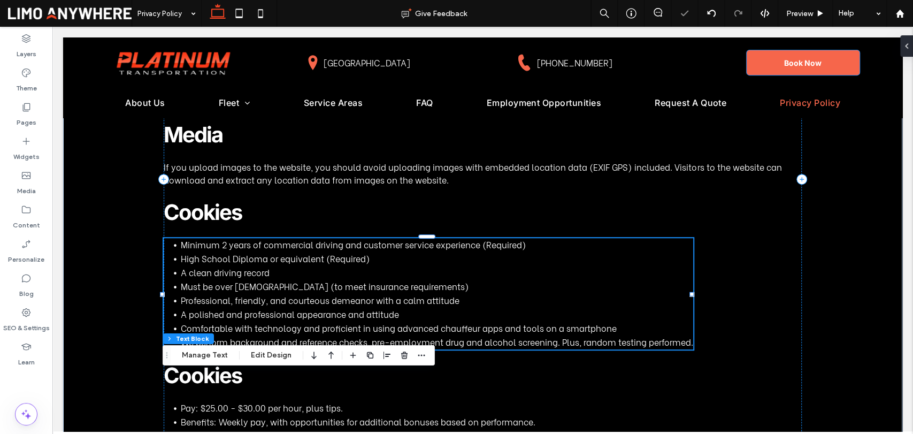
click at [295, 264] on span "High School Diploma or equivalent (Required)" at bounding box center [275, 258] width 189 height 12
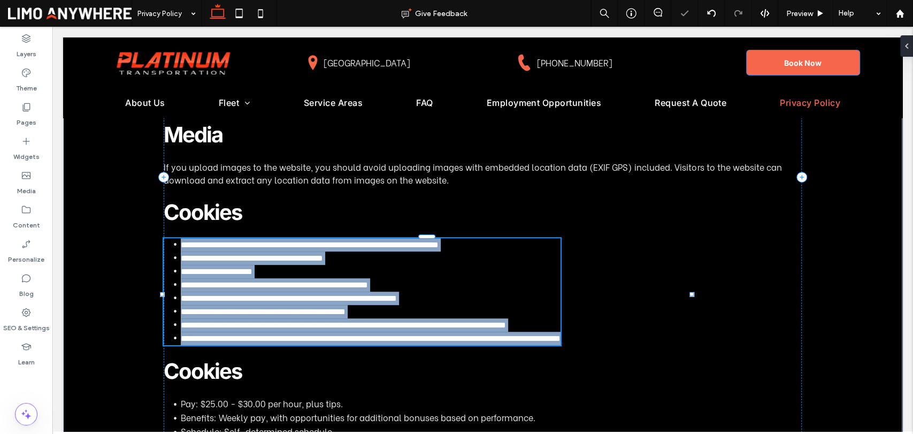
type input "**********"
type input "**"
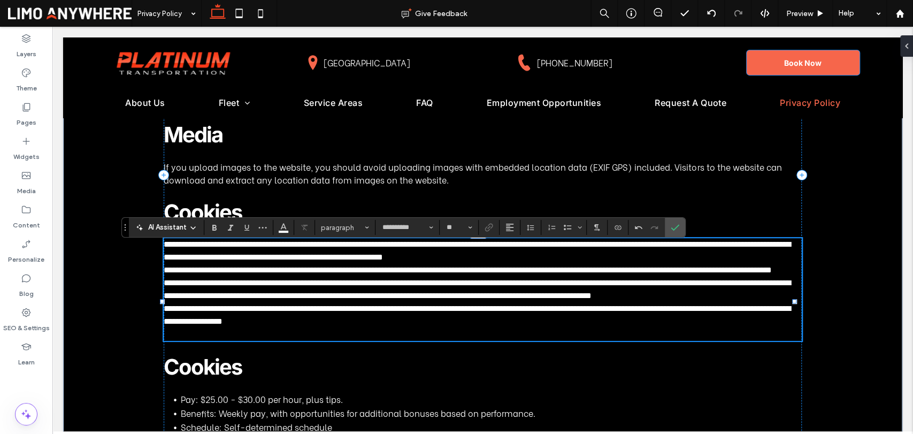
scroll to position [0, 0]
click at [341, 341] on p at bounding box center [483, 334] width 638 height 13
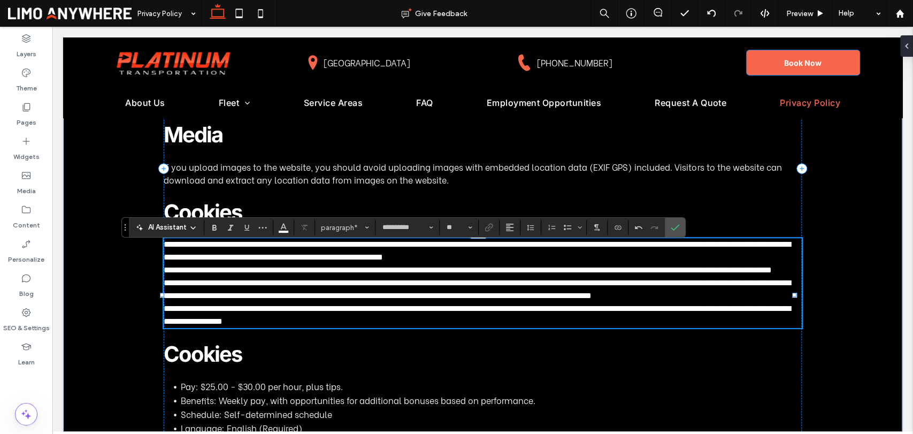
click at [618, 264] on p "**********" at bounding box center [483, 251] width 638 height 26
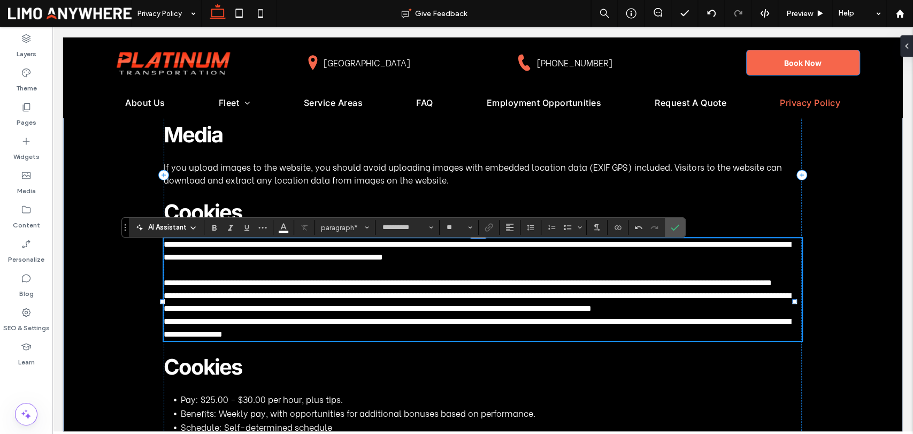
click at [338, 289] on p "**********" at bounding box center [483, 283] width 638 height 13
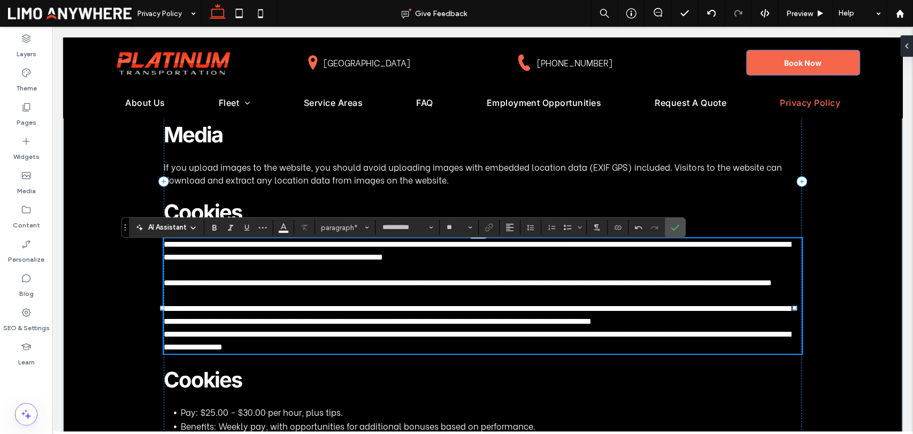
click at [296, 328] on p "**********" at bounding box center [483, 315] width 638 height 26
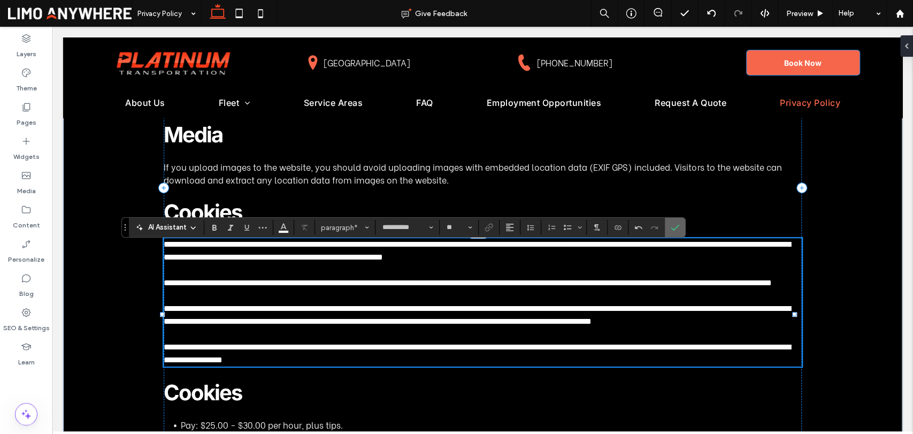
click at [672, 226] on icon "Confirm" at bounding box center [675, 227] width 9 height 9
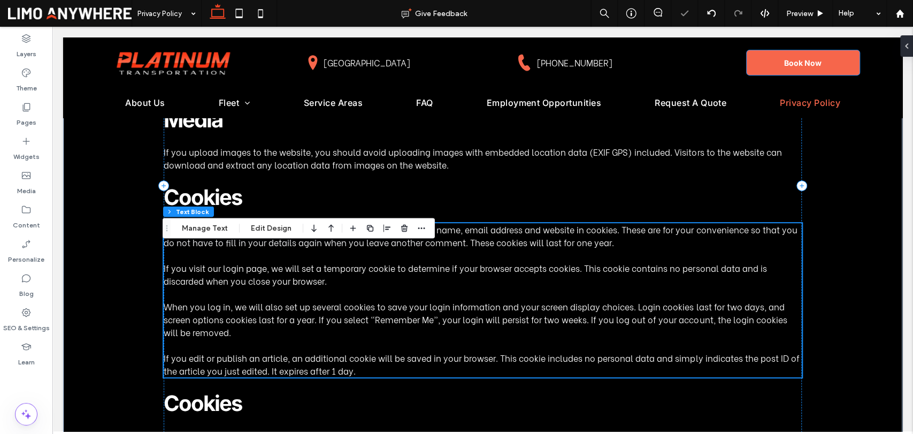
scroll to position [416, 0]
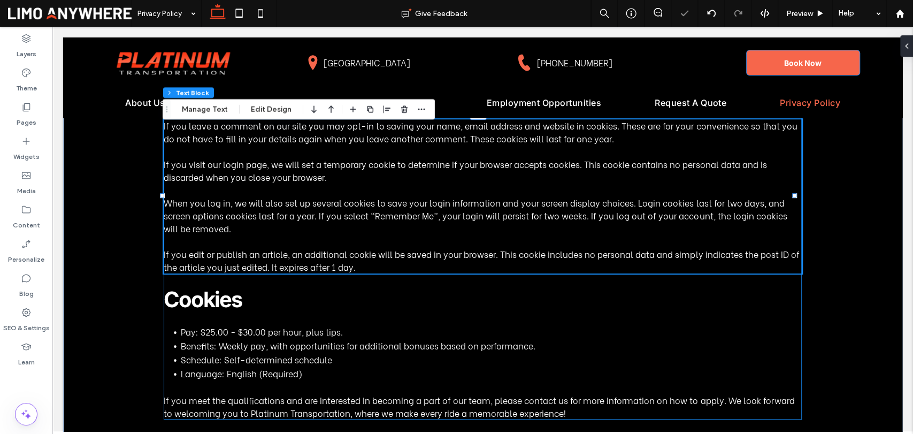
click at [539, 311] on div "Privacy Policy Who we are Our website address is: https://platinumtransportatio…" at bounding box center [483, 81] width 638 height 675
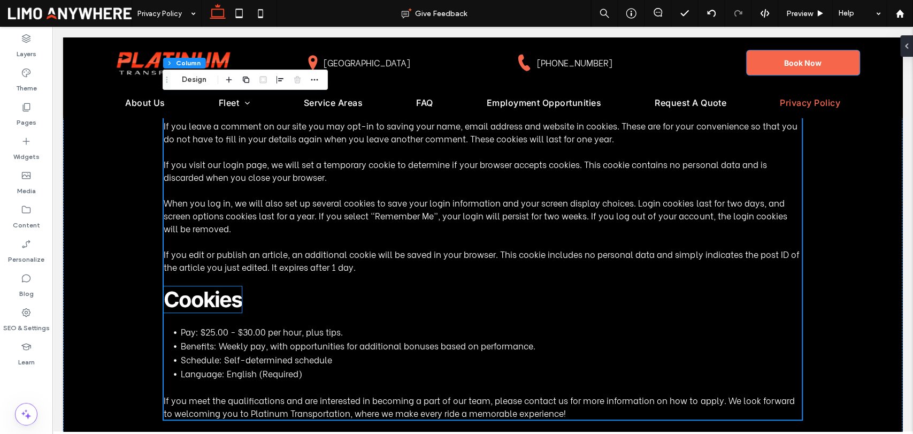
click at [219, 310] on span "Cookies" at bounding box center [203, 299] width 78 height 26
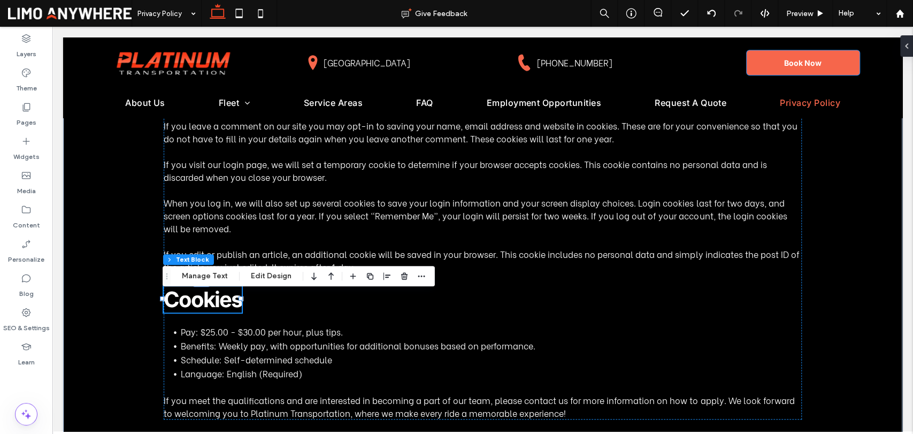
click at [219, 310] on div "Cookies" at bounding box center [203, 299] width 78 height 26
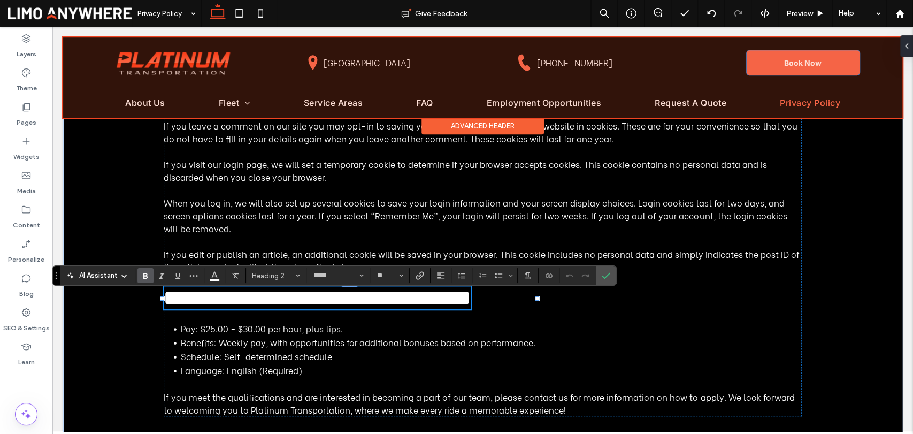
type input "**********"
type input "**"
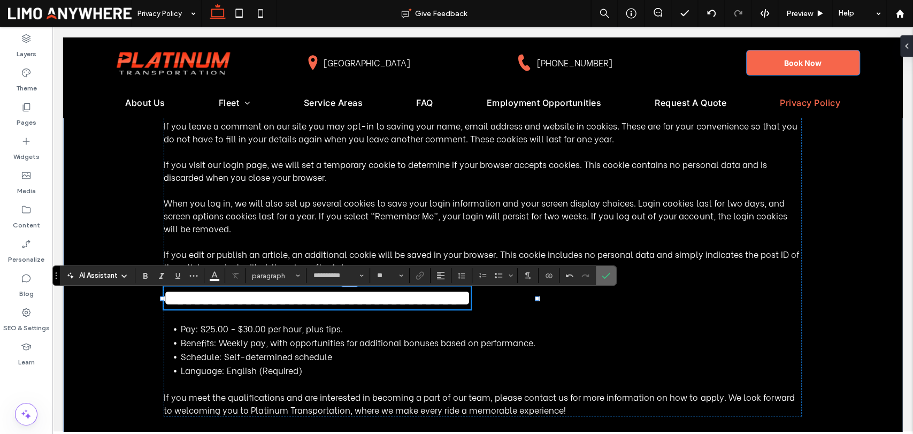
click at [608, 277] on icon "Confirm" at bounding box center [606, 275] width 9 height 9
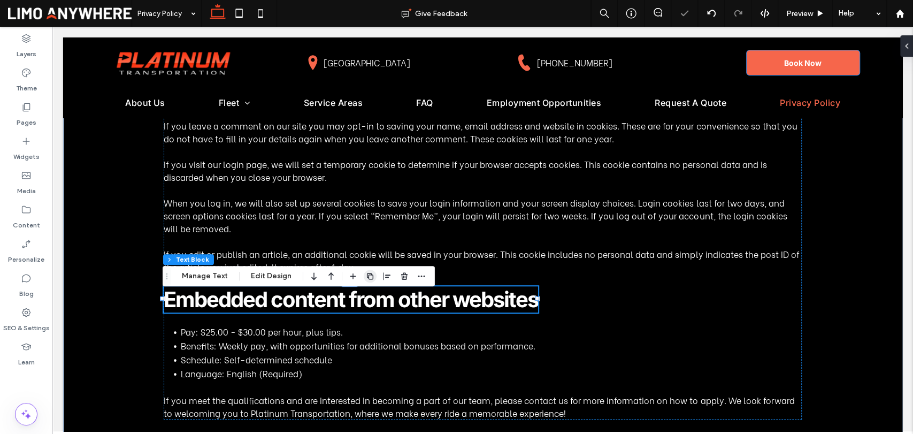
click at [367, 275] on use "button" at bounding box center [370, 276] width 6 height 6
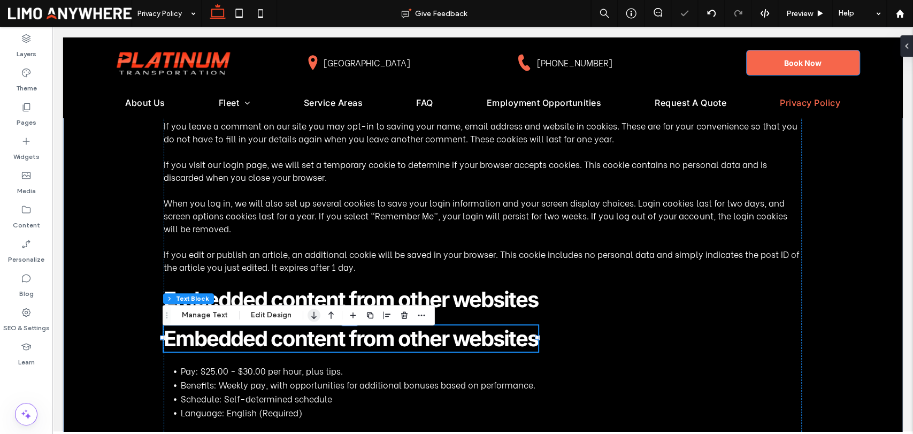
click at [310, 316] on icon "button" at bounding box center [314, 314] width 13 height 19
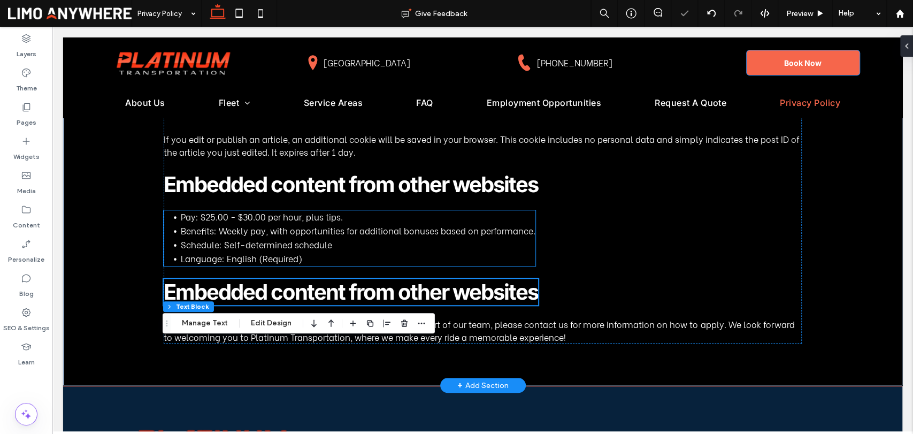
scroll to position [535, 0]
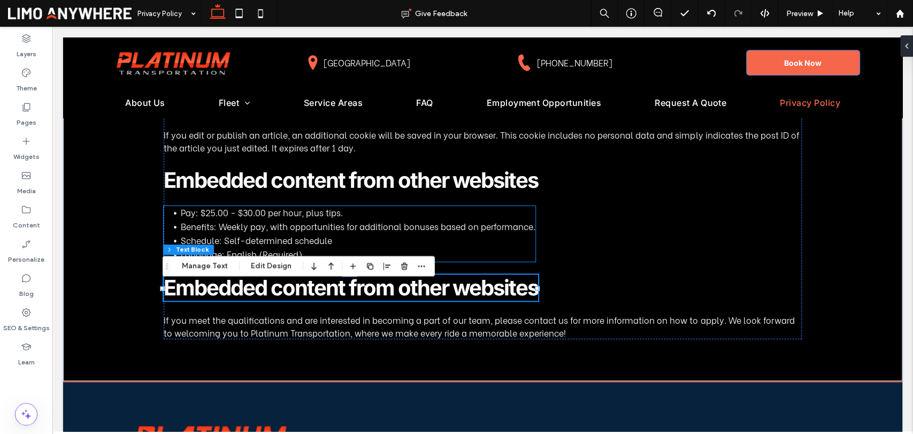
click at [285, 229] on span "Benefits: Weekly pay, with opportunities for additional bonuses based on perfor…" at bounding box center [358, 226] width 355 height 12
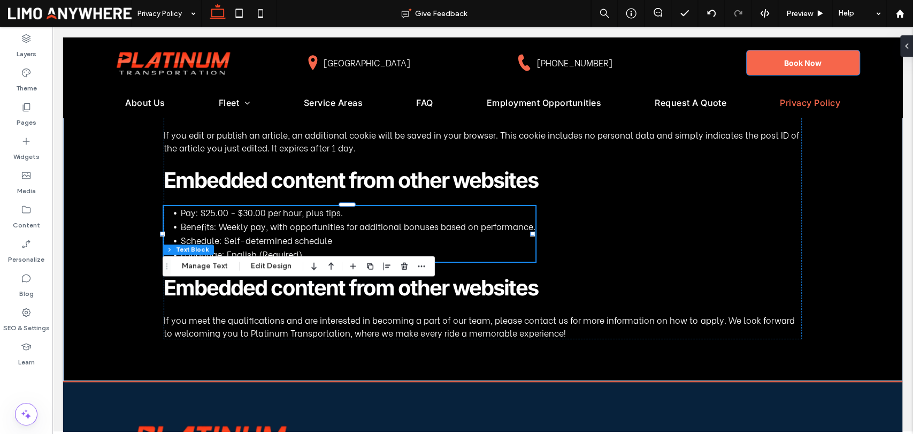
click at [285, 229] on div "Pay: $25.00 - $30.00 per hour, plus tips. Benefits: Weekly pay, with opportunit…" at bounding box center [350, 234] width 372 height 56
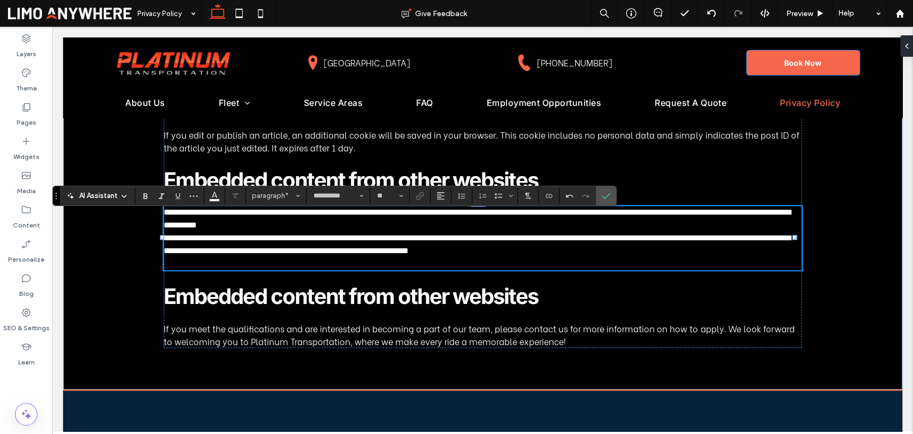
scroll to position [0, 0]
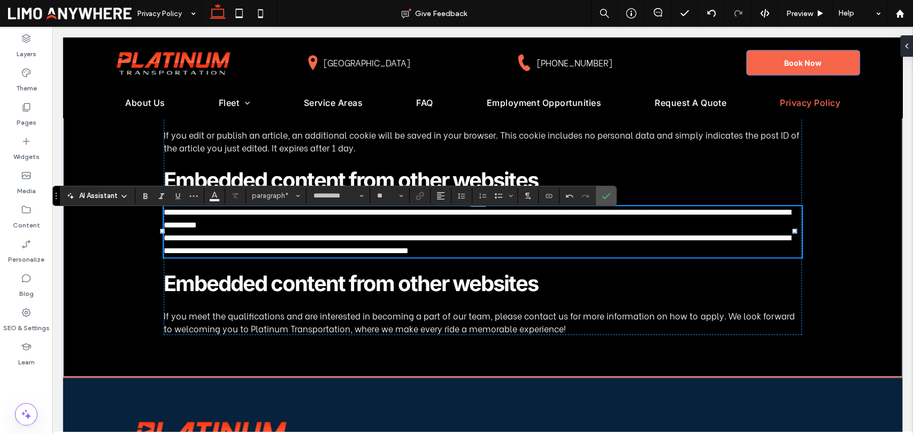
click at [460, 232] on p "**********" at bounding box center [483, 219] width 638 height 26
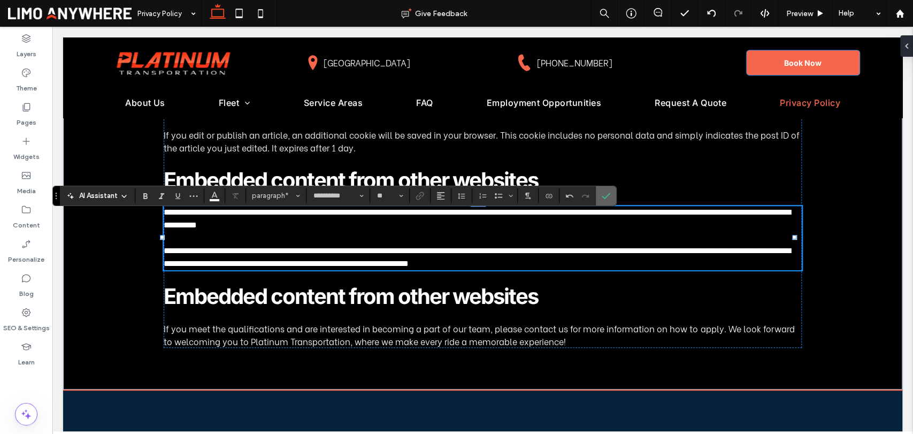
click at [603, 192] on icon "Confirm" at bounding box center [606, 196] width 9 height 9
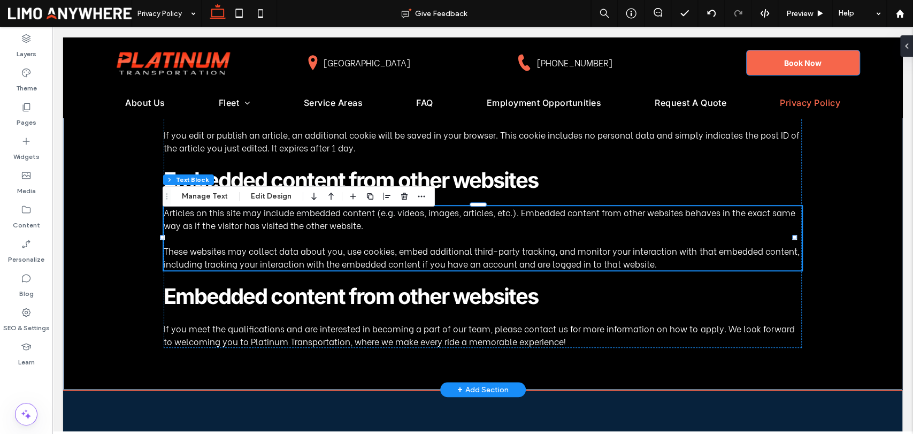
click at [259, 299] on span "Embedded content from other websites" at bounding box center [351, 296] width 375 height 26
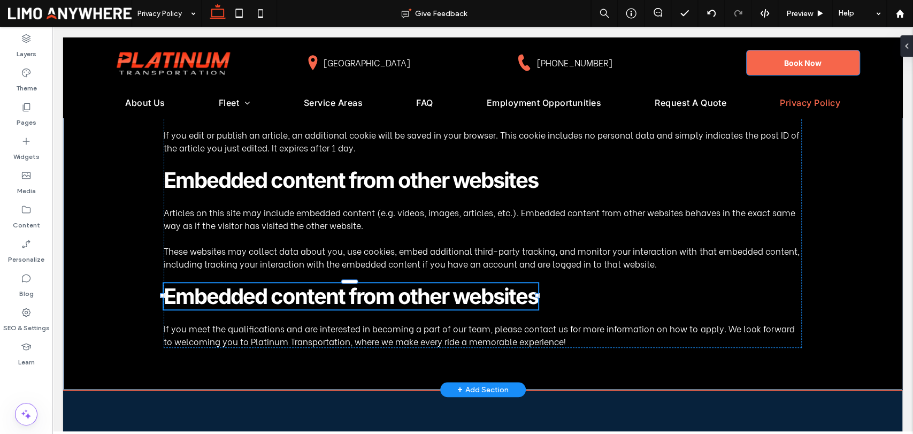
click at [259, 299] on span "Embedded content from other websites" at bounding box center [351, 296] width 375 height 26
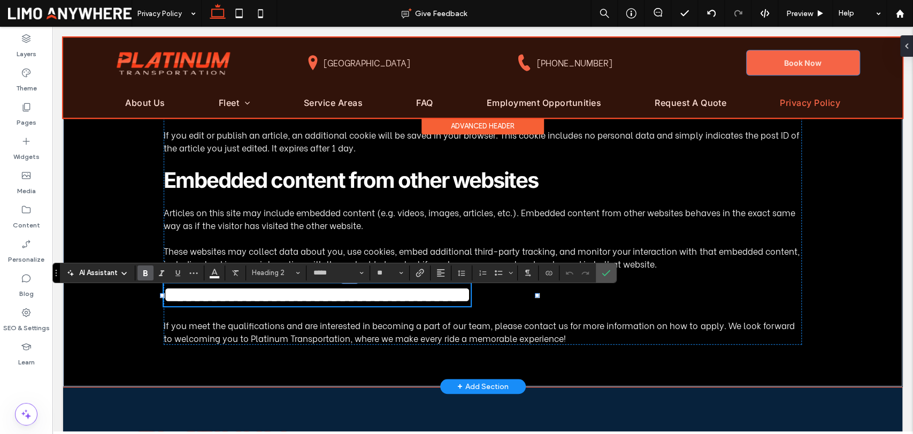
type input "**********"
type input "**"
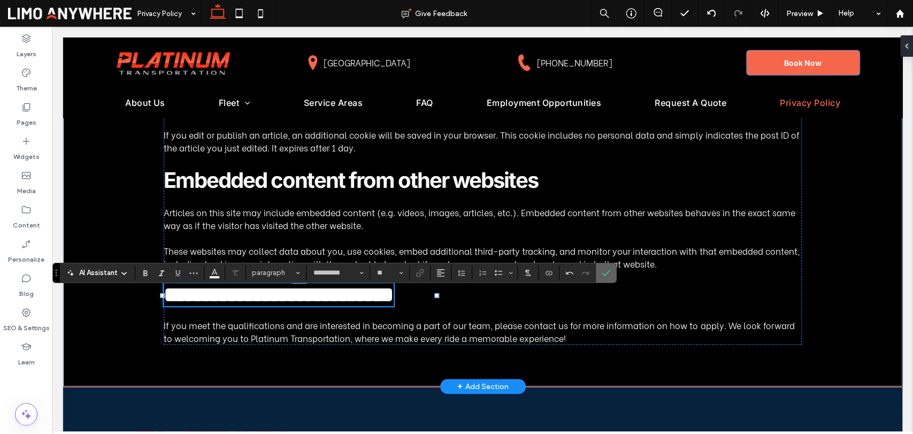
click at [603, 273] on icon "Confirm" at bounding box center [606, 273] width 9 height 9
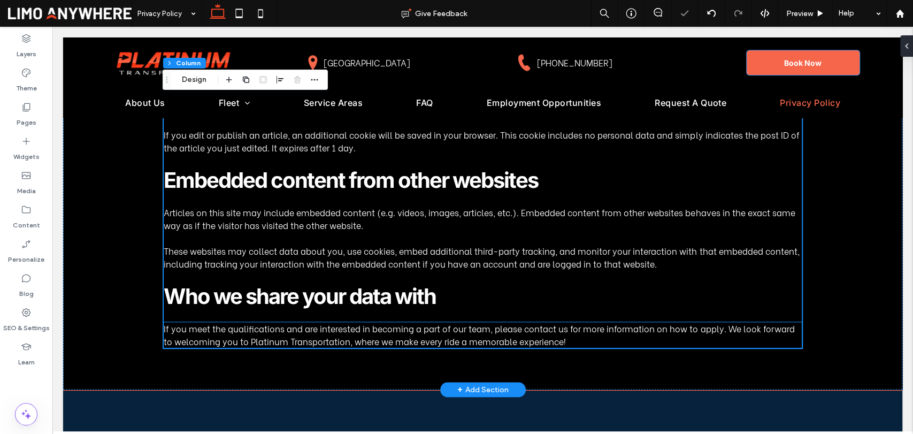
click at [497, 338] on span "If you meet the qualifications and are interested in becoming a part of our tea…" at bounding box center [479, 334] width 631 height 25
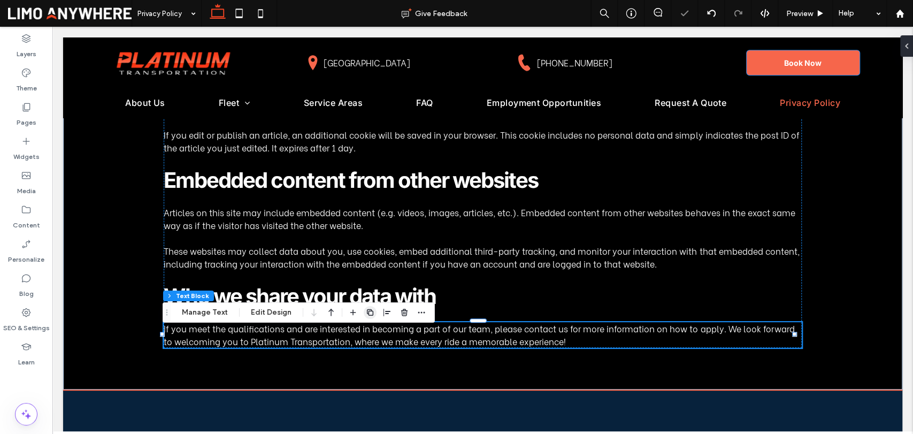
click at [369, 314] on icon "button" at bounding box center [370, 312] width 9 height 9
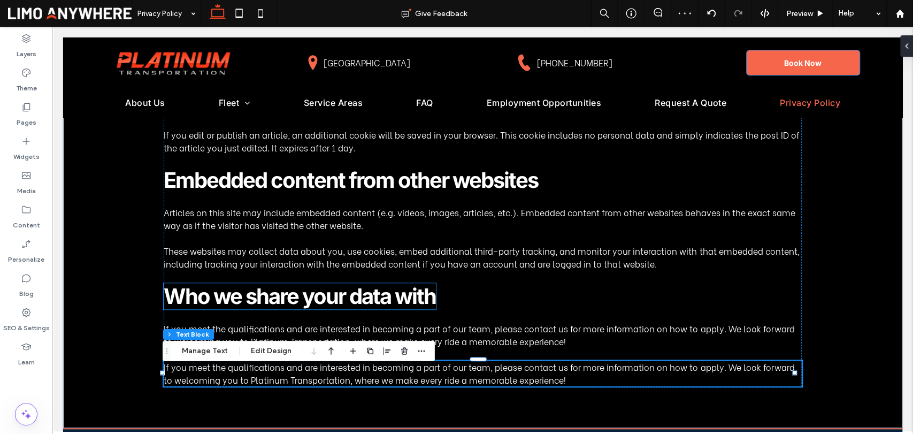
click at [404, 299] on span "Who we share your data with" at bounding box center [300, 296] width 272 height 26
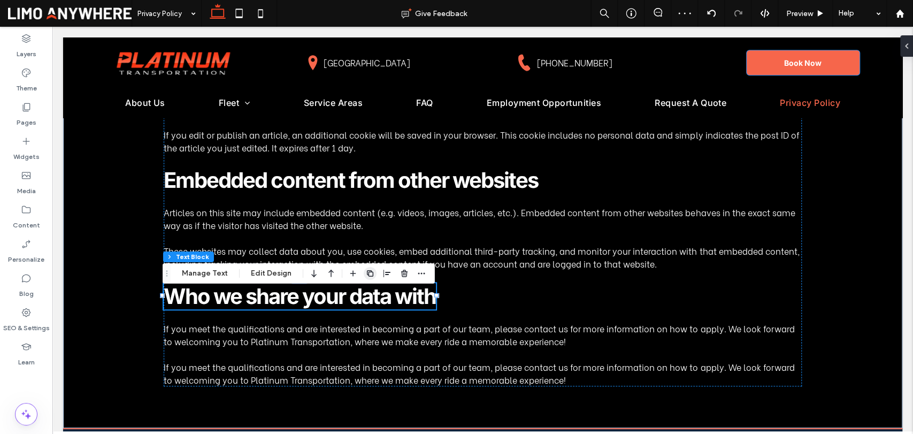
click at [372, 275] on span "button" at bounding box center [370, 273] width 13 height 13
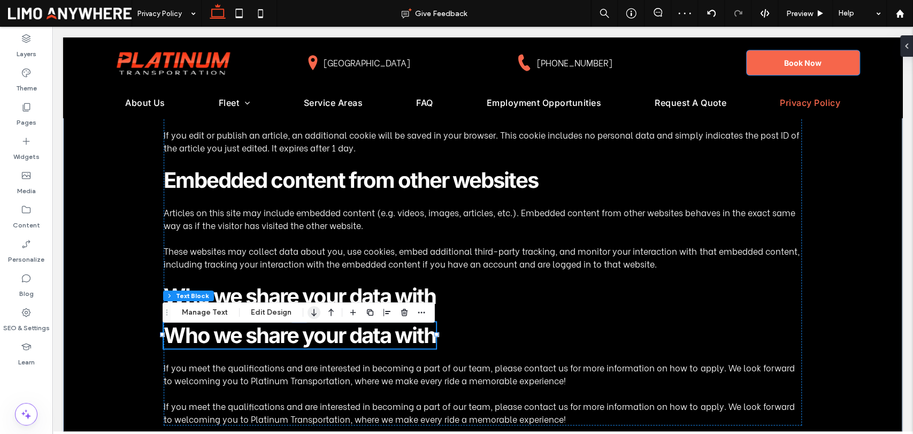
click at [312, 312] on use "button" at bounding box center [313, 312] width 5 height 7
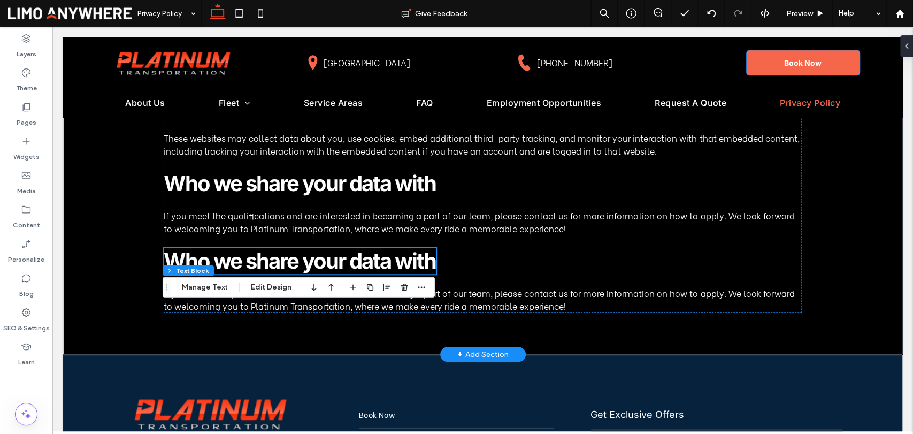
scroll to position [654, 0]
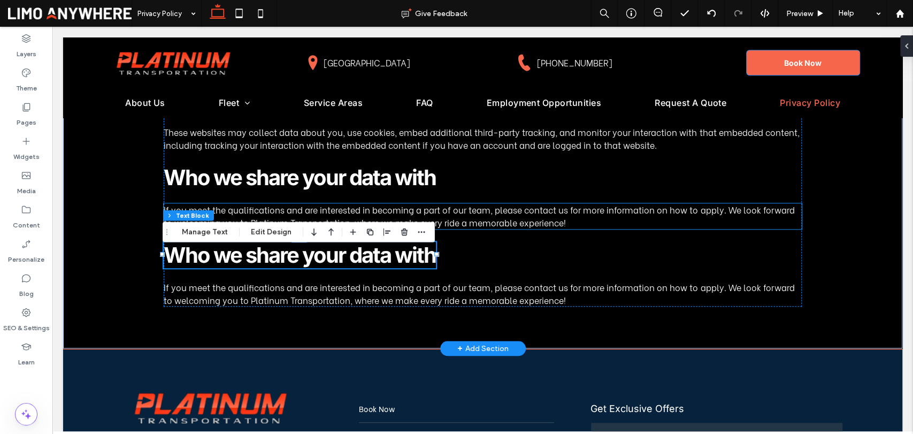
click at [473, 225] on span "If you meet the qualifications and are interested in becoming a part of our tea…" at bounding box center [479, 215] width 631 height 25
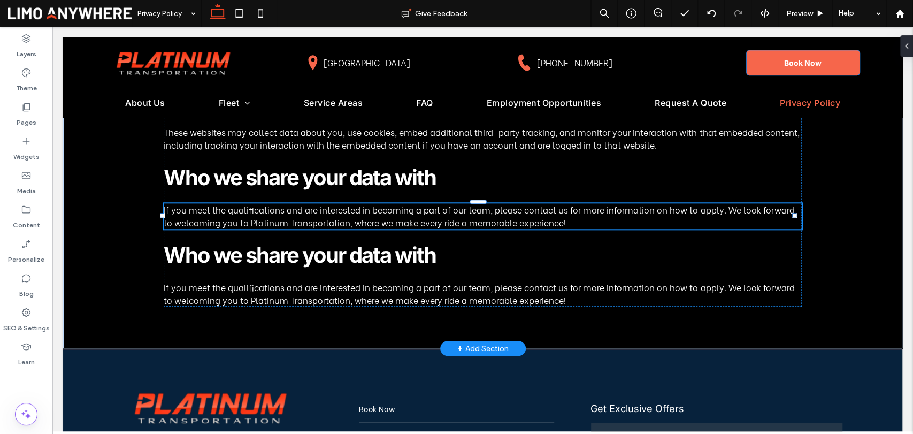
click at [473, 225] on div "If you meet the qualifications and are interested in becoming a part of our tea…" at bounding box center [483, 216] width 638 height 26
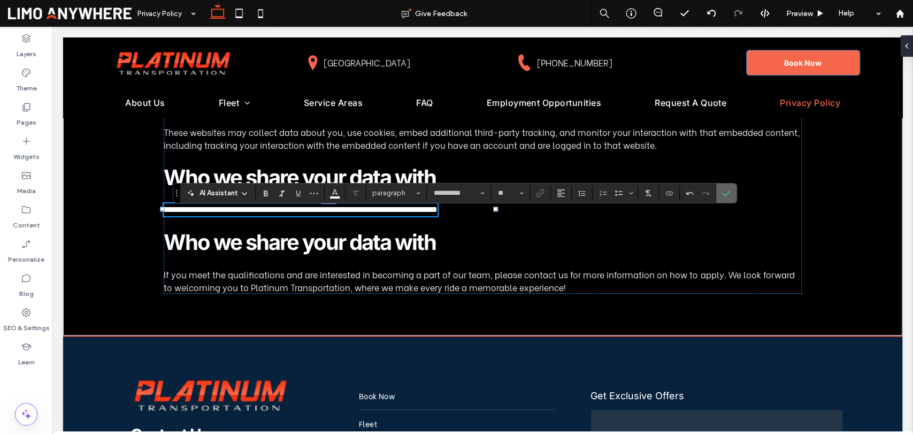
click at [736, 194] on section at bounding box center [726, 193] width 20 height 19
click at [728, 193] on icon "Confirm" at bounding box center [726, 193] width 9 height 9
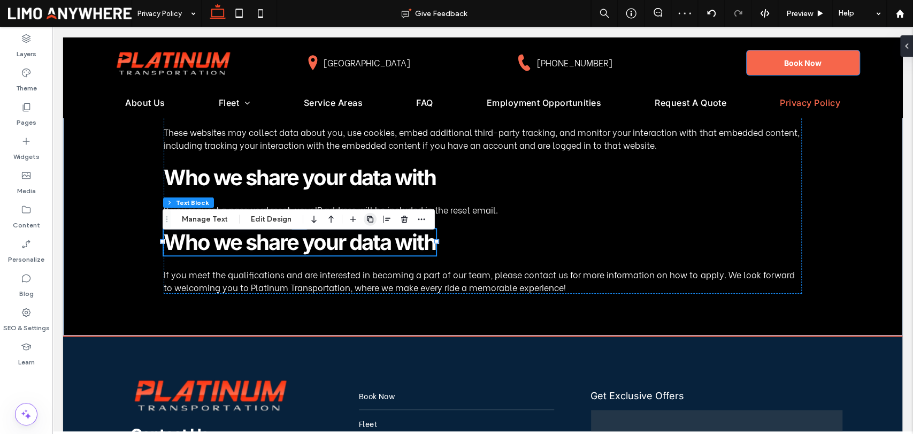
click at [364, 221] on span "button" at bounding box center [370, 219] width 13 height 13
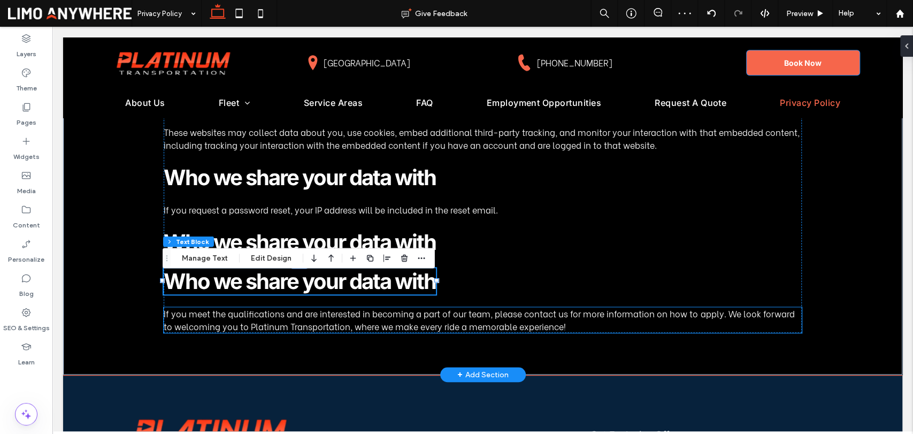
click at [381, 323] on span "If you meet the qualifications and are interested in becoming a part of our tea…" at bounding box center [479, 319] width 631 height 25
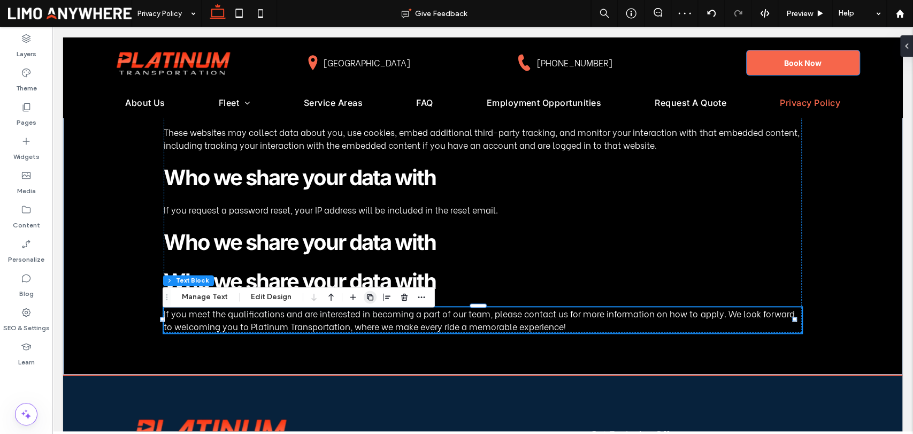
click at [367, 299] on icon "button" at bounding box center [370, 297] width 9 height 9
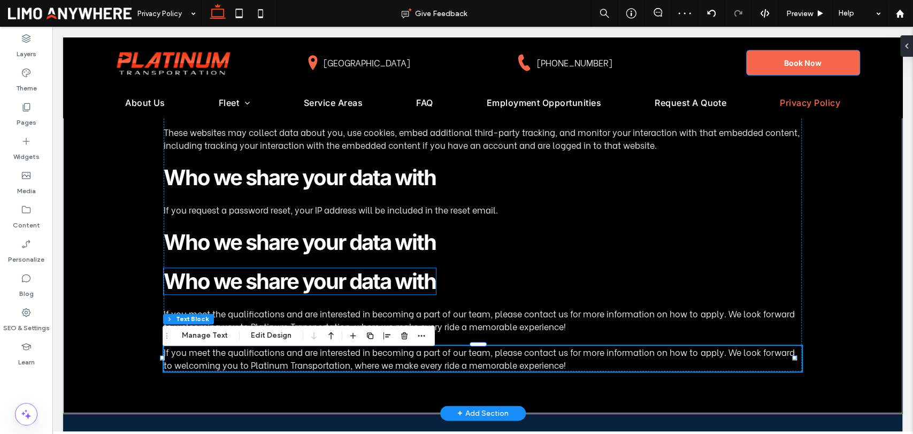
click at [385, 281] on span "Who we share your data with" at bounding box center [300, 281] width 272 height 26
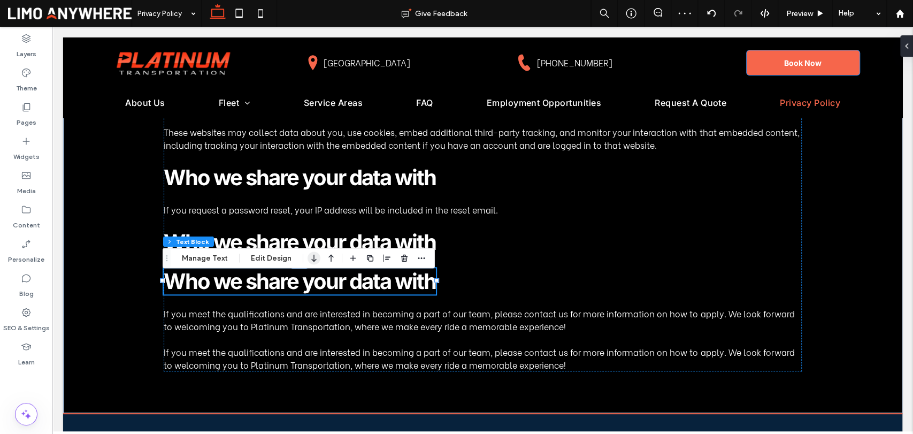
click at [314, 253] on icon "button" at bounding box center [314, 257] width 13 height 19
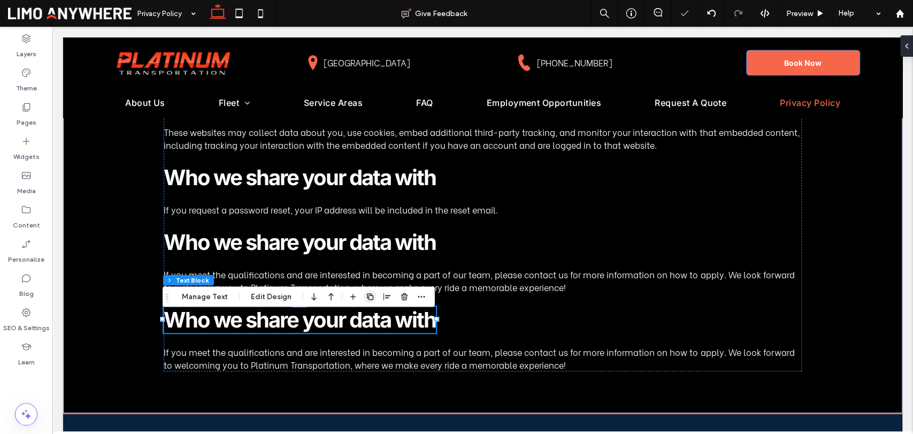
click at [366, 297] on icon "button" at bounding box center [370, 296] width 9 height 9
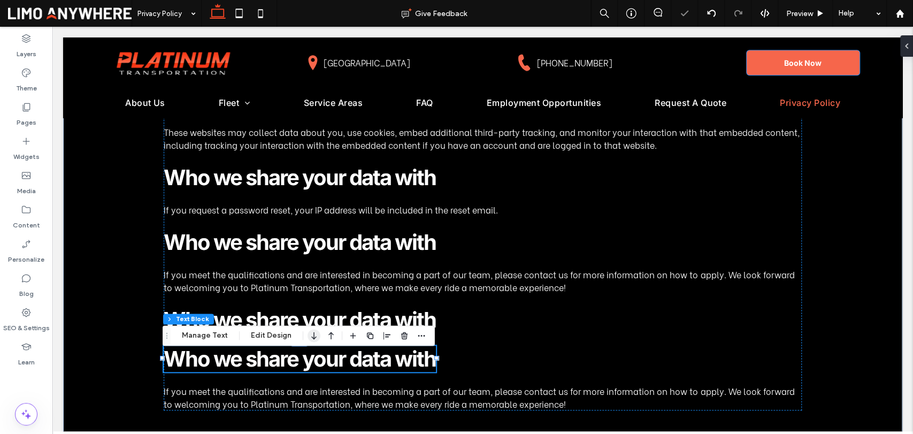
click at [311, 337] on icon "button" at bounding box center [314, 335] width 13 height 19
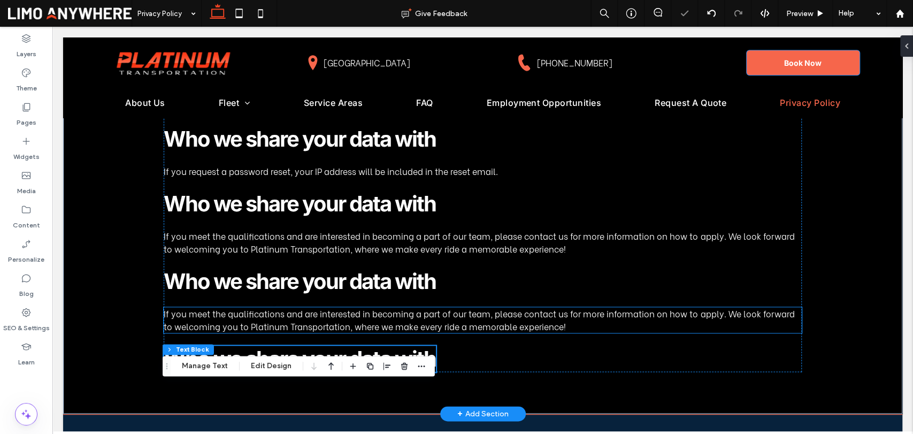
scroll to position [713, 0]
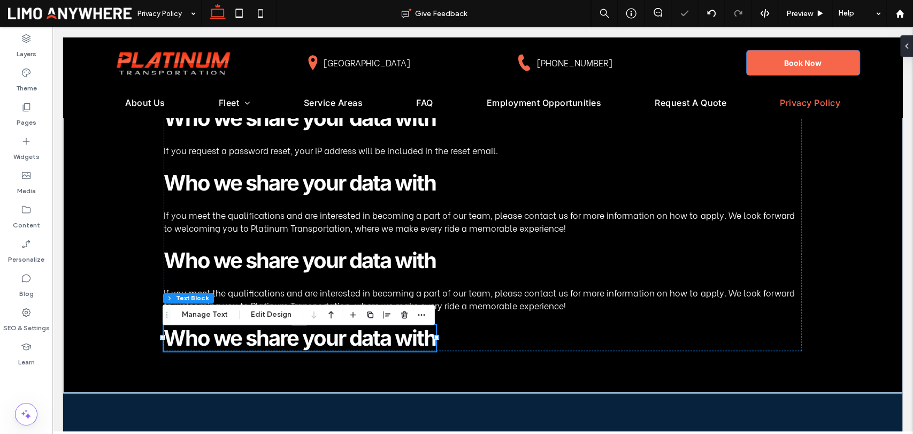
click at [427, 317] on div "Section Column Text Block Manage Text Edit Design" at bounding box center [299, 314] width 272 height 20
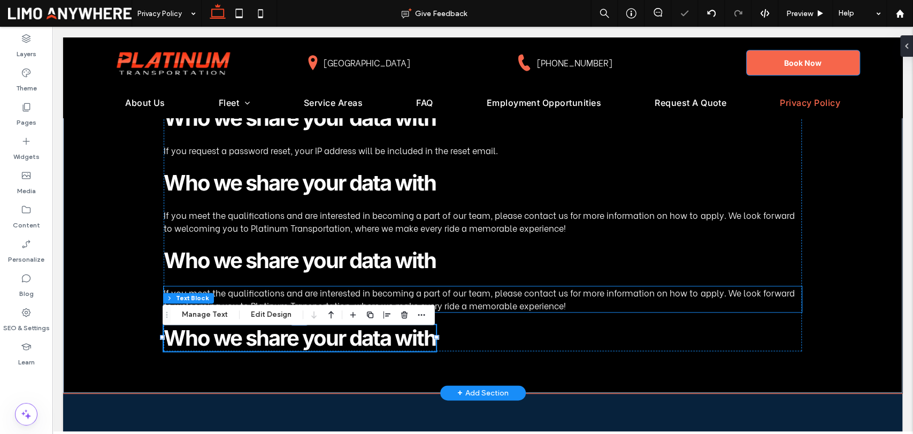
click at [496, 309] on span "If you meet the qualifications and are interested in becoming a part of our tea…" at bounding box center [479, 298] width 631 height 25
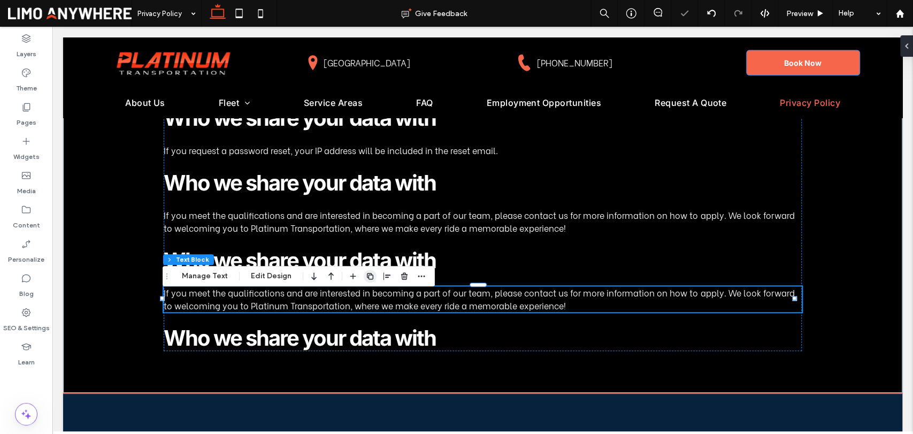
click at [368, 273] on use "button" at bounding box center [370, 276] width 6 height 6
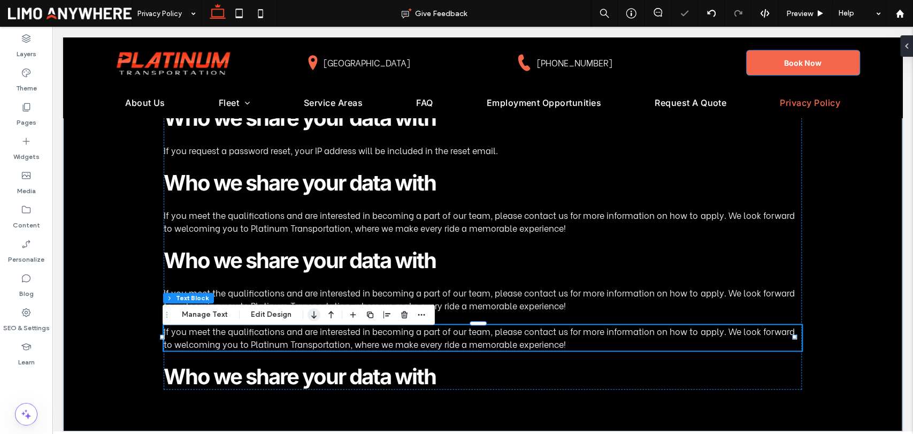
click at [311, 316] on icon "button" at bounding box center [314, 314] width 13 height 19
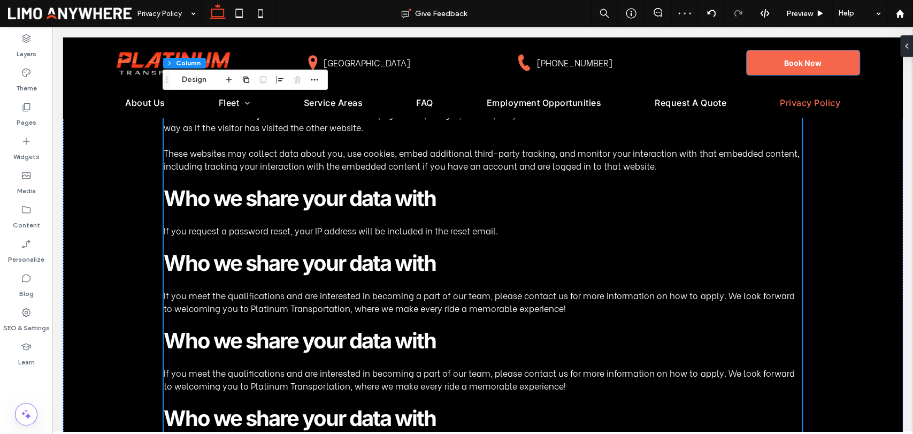
scroll to position [654, 0]
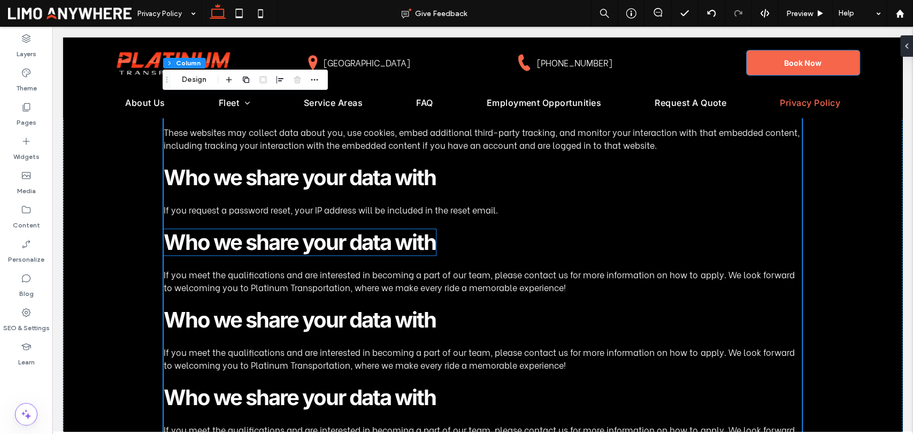
click at [365, 255] on span "Who we share your data with" at bounding box center [300, 242] width 272 height 26
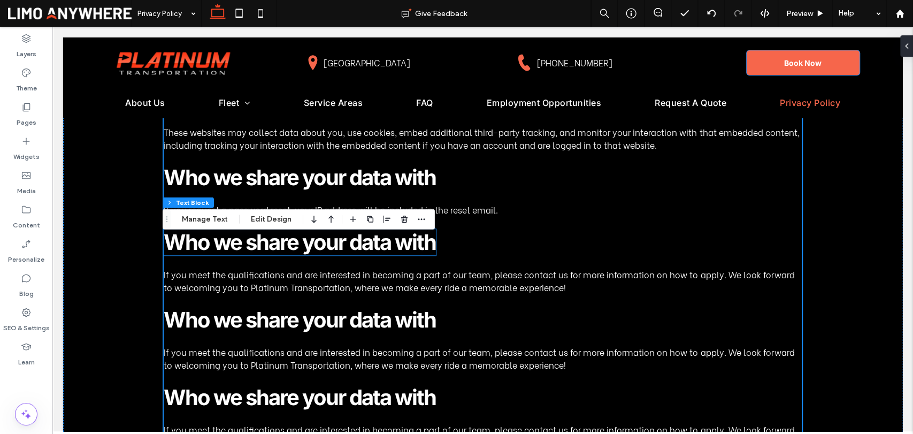
click at [365, 255] on div "Who we share your data with" at bounding box center [300, 242] width 272 height 26
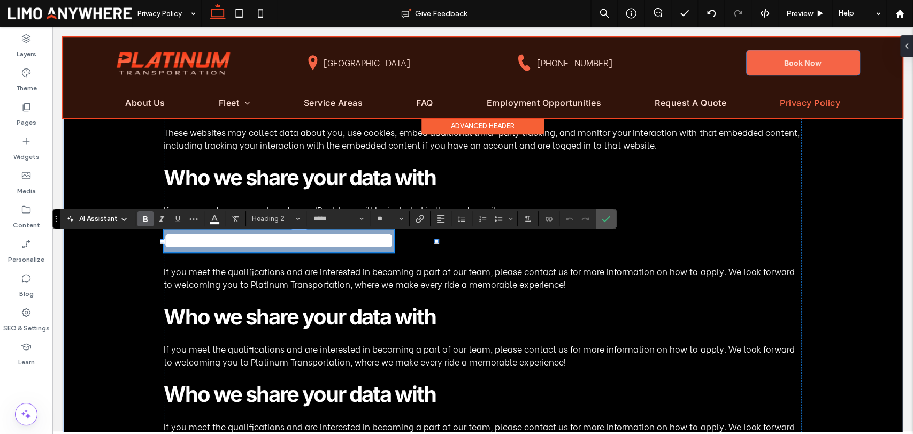
type input "**********"
type input "**"
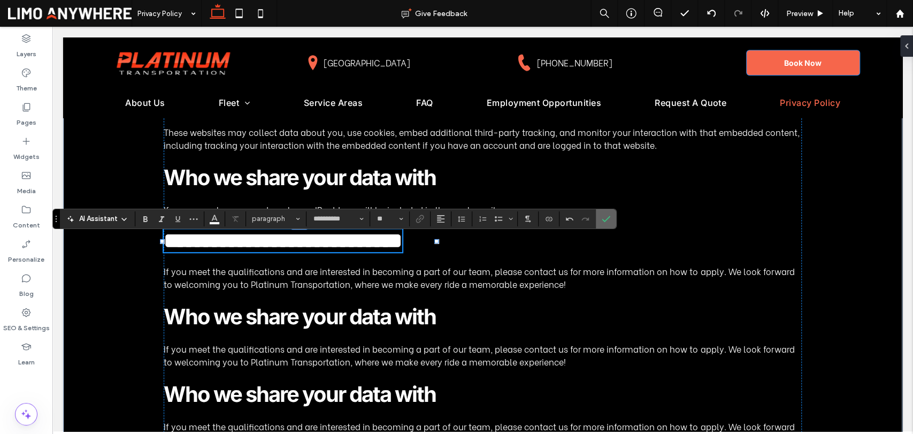
click at [608, 213] on span "Confirm" at bounding box center [606, 219] width 9 height 18
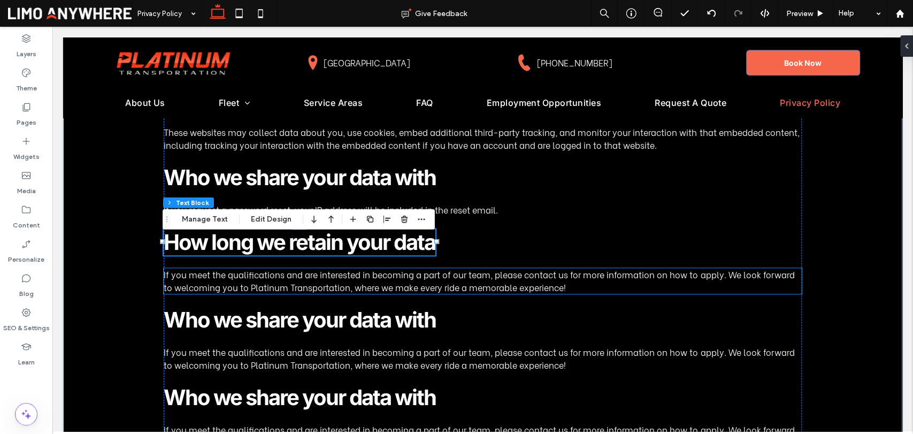
click at [342, 293] on span "If you meet the qualifications and are interested in becoming a part of our tea…" at bounding box center [479, 280] width 631 height 25
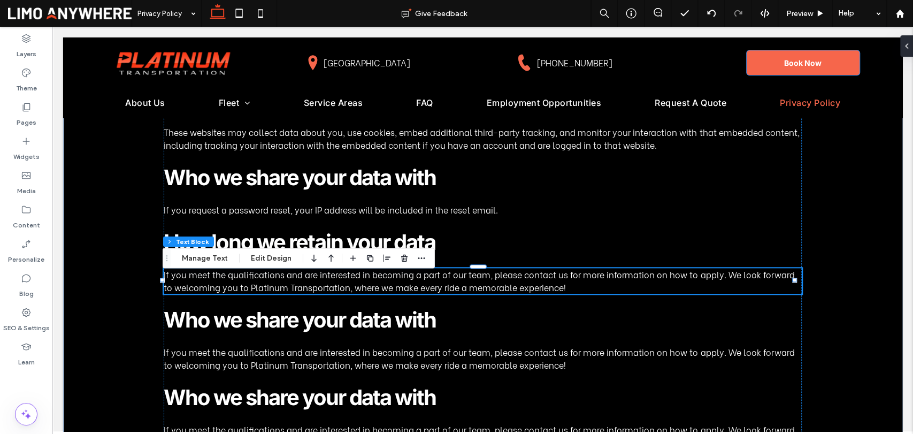
click at [342, 293] on span "If you meet the qualifications and are interested in becoming a part of our tea…" at bounding box center [479, 280] width 631 height 25
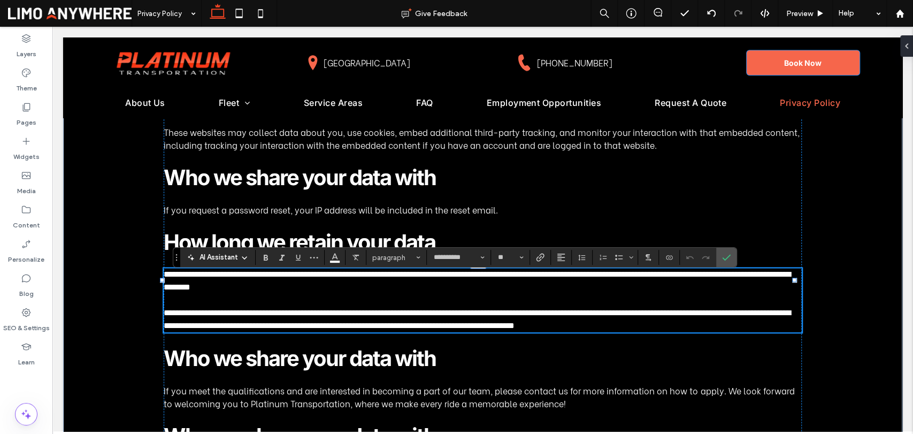
scroll to position [0, 0]
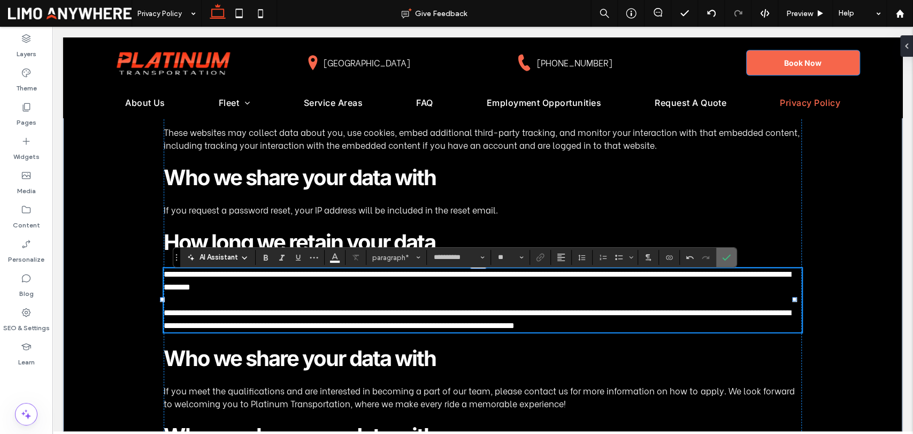
click at [732, 261] on label "Confirm" at bounding box center [727, 257] width 16 height 19
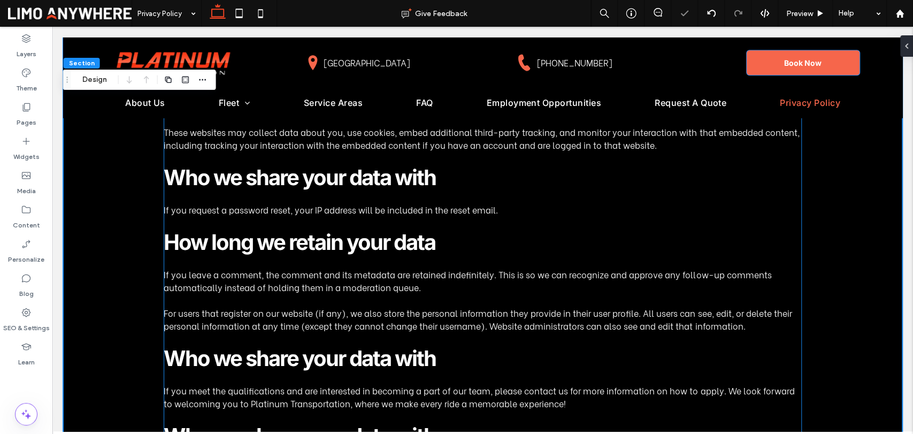
scroll to position [773, 0]
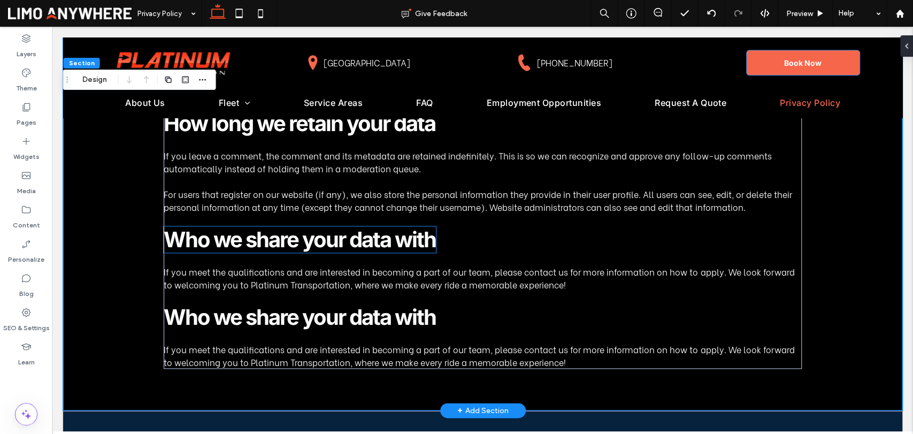
click at [316, 250] on span "Who we share your data with" at bounding box center [300, 239] width 272 height 26
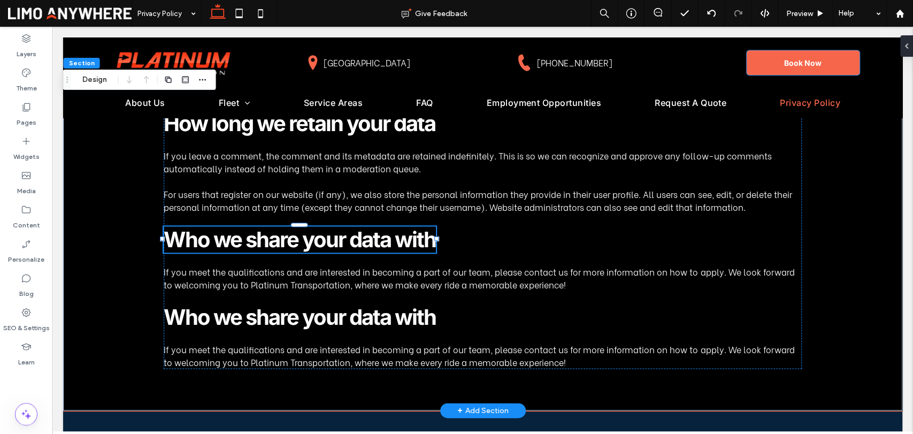
click at [316, 250] on span "Who we share your data with" at bounding box center [300, 239] width 272 height 26
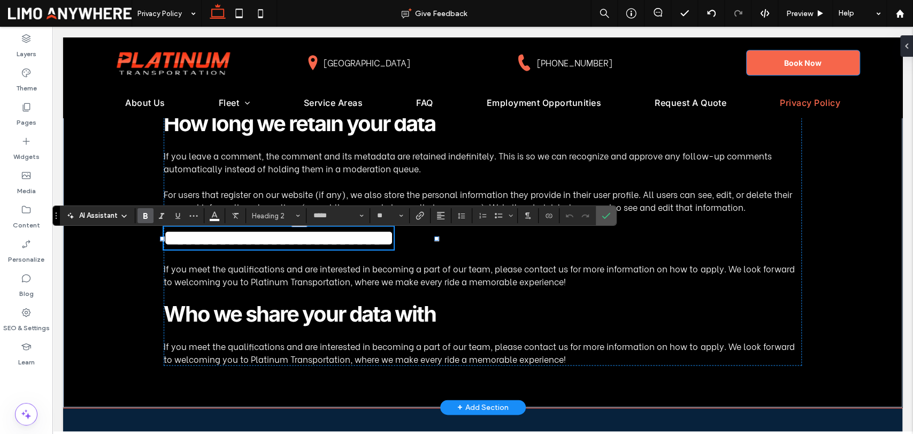
type input "**********"
type input "**"
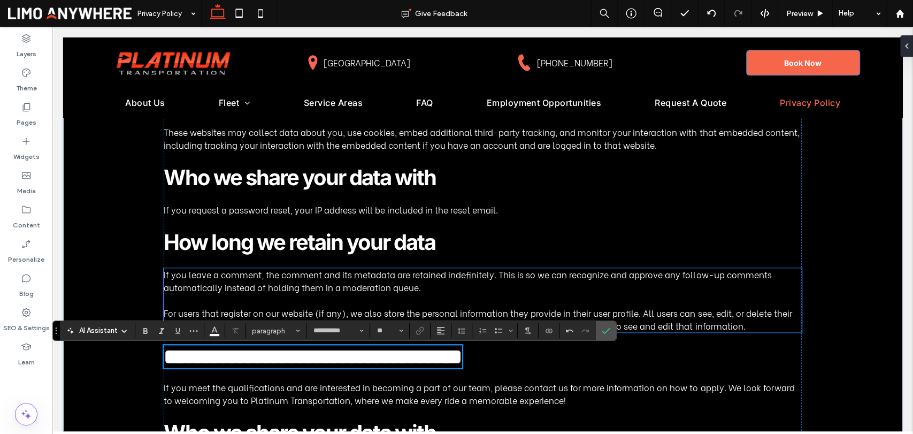
scroll to position [713, 0]
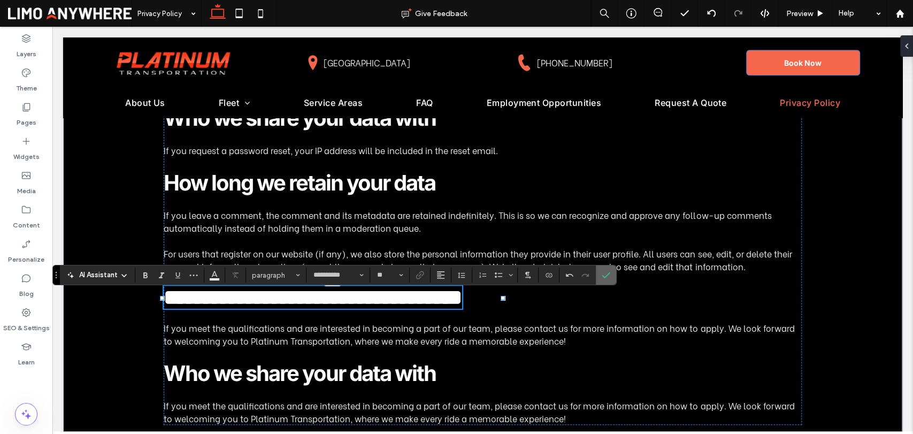
click at [610, 276] on label "Confirm" at bounding box center [606, 274] width 16 height 19
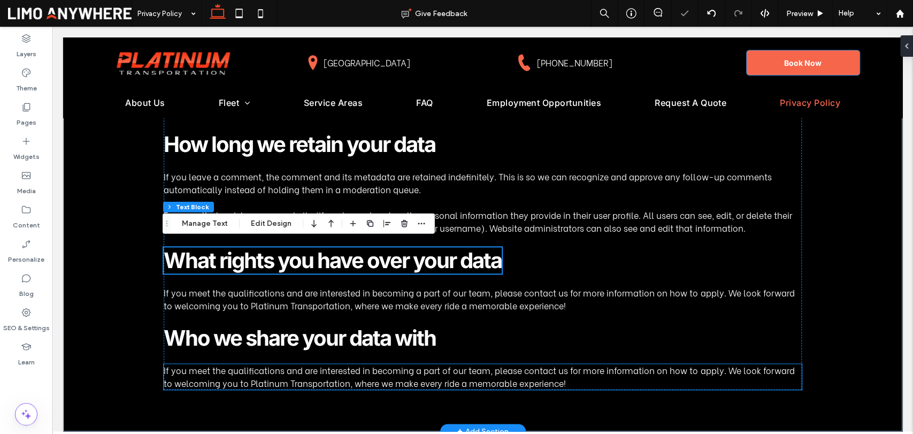
scroll to position [773, 0]
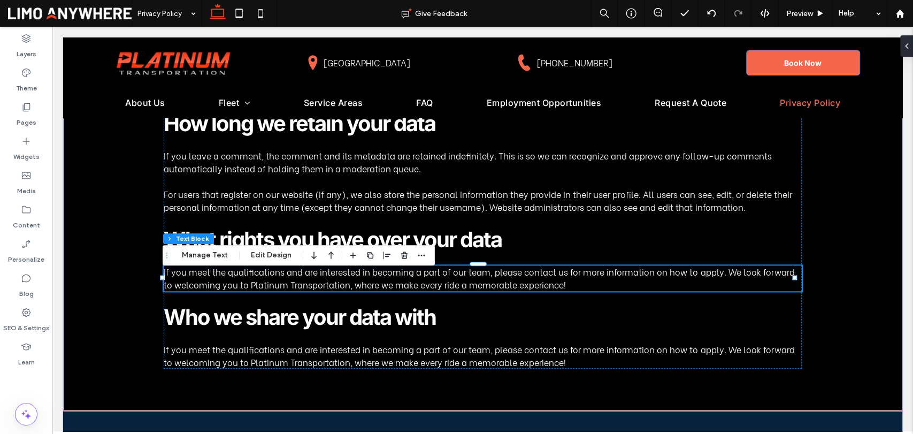
click at [401, 291] on span "If you meet the qualifications and are interested in becoming a part of our tea…" at bounding box center [479, 277] width 631 height 25
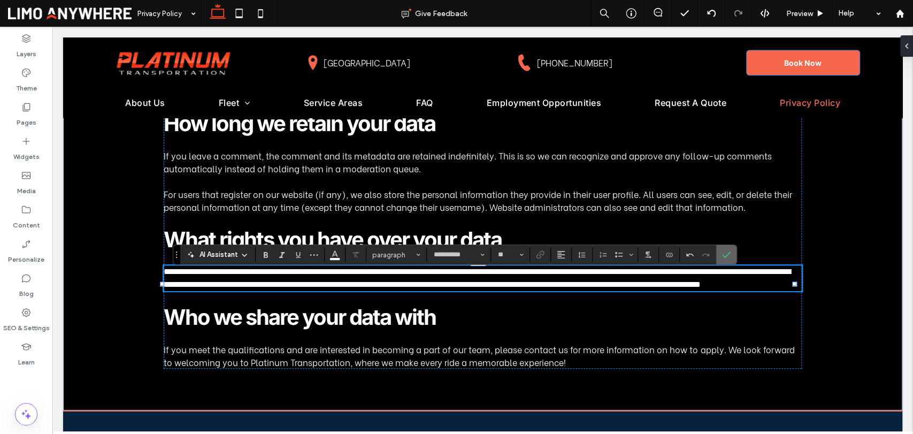
click at [729, 254] on icon "Confirm" at bounding box center [726, 254] width 9 height 9
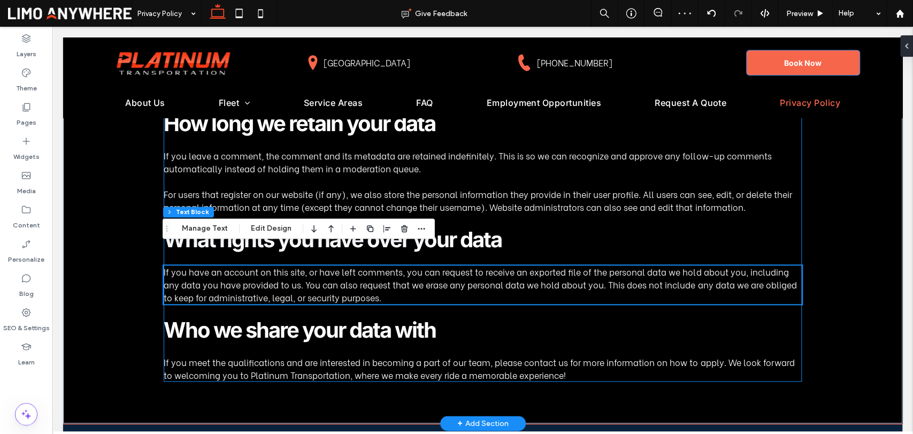
scroll to position [891, 0]
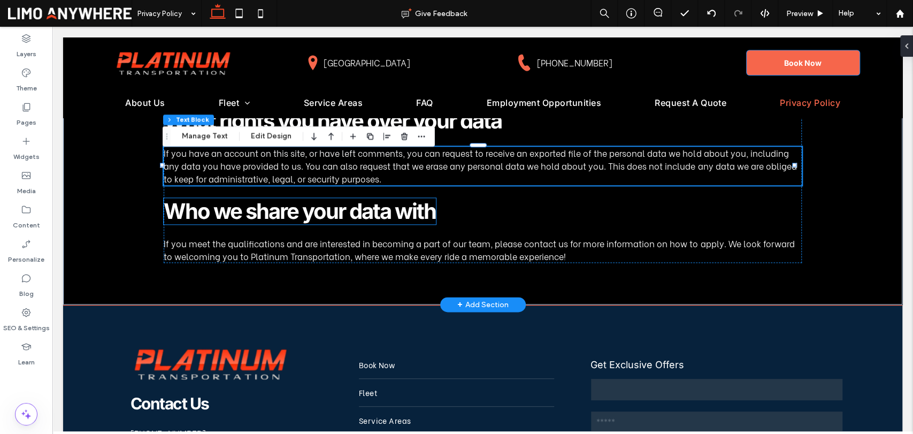
click at [403, 212] on span "Who we share your data with" at bounding box center [300, 211] width 272 height 26
click at [403, 212] on div "Who we share your data with" at bounding box center [300, 211] width 272 height 26
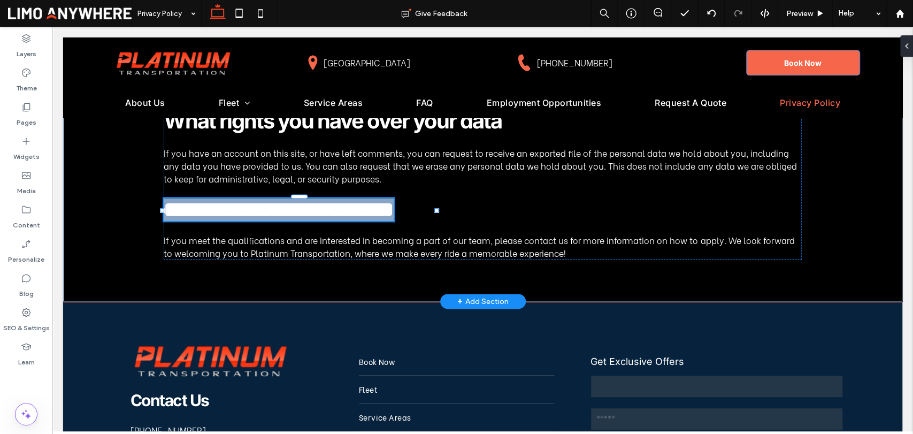
type input "*****"
type input "**"
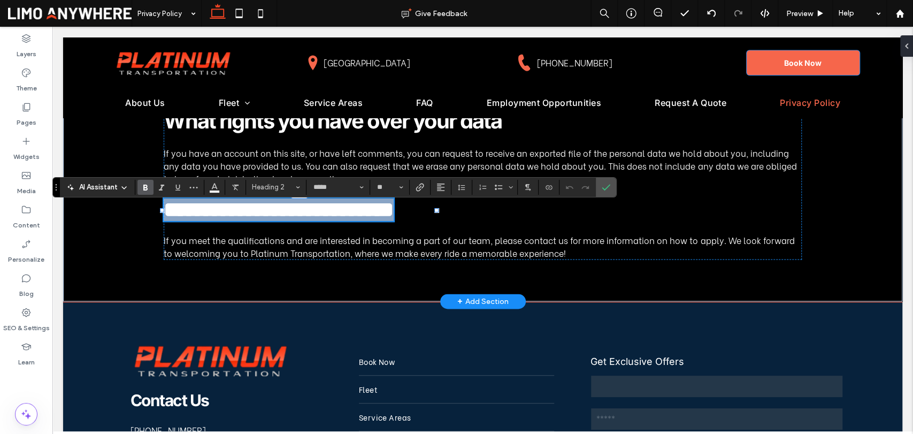
type input "**********"
type input "**"
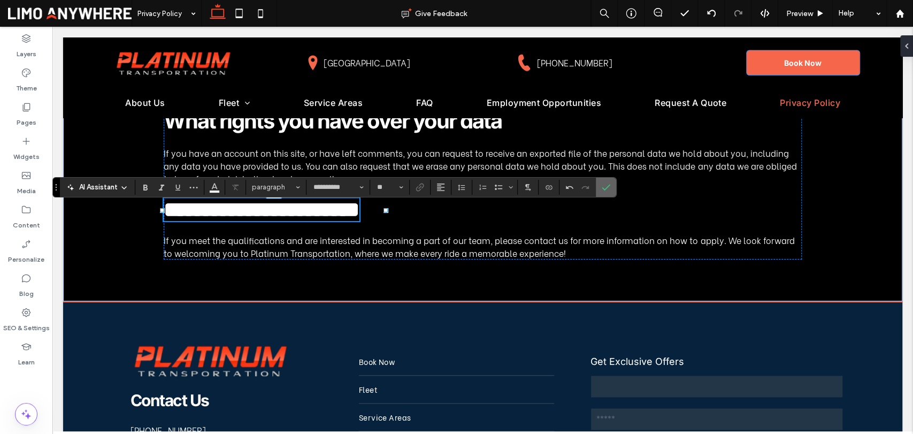
click at [608, 186] on icon "Confirm" at bounding box center [606, 187] width 9 height 9
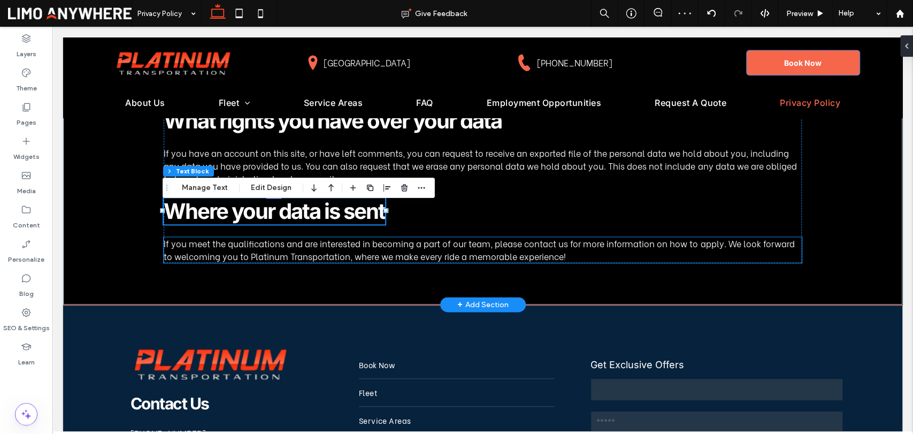
click at [343, 262] on span "If you meet the qualifications and are interested in becoming a part of our tea…" at bounding box center [479, 249] width 631 height 25
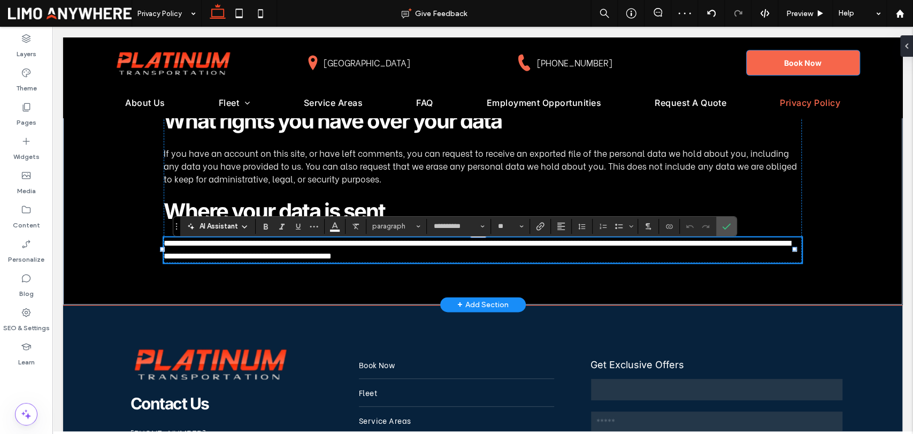
scroll to position [0, 0]
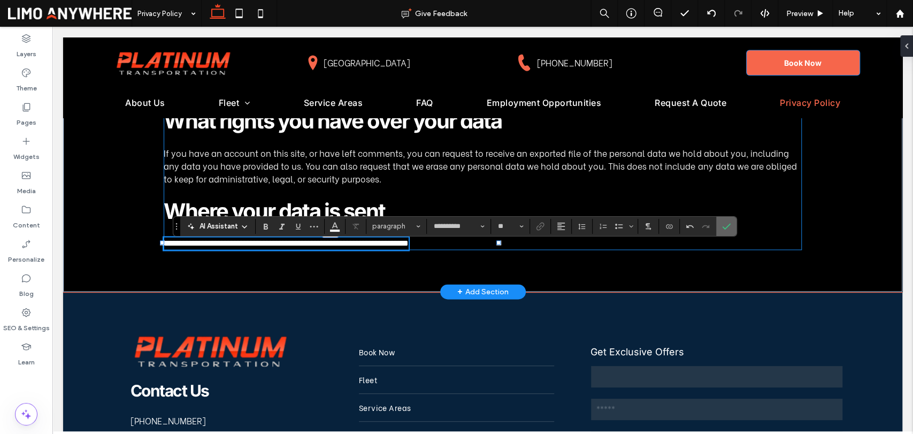
click at [729, 228] on icon "Confirm" at bounding box center [726, 226] width 9 height 9
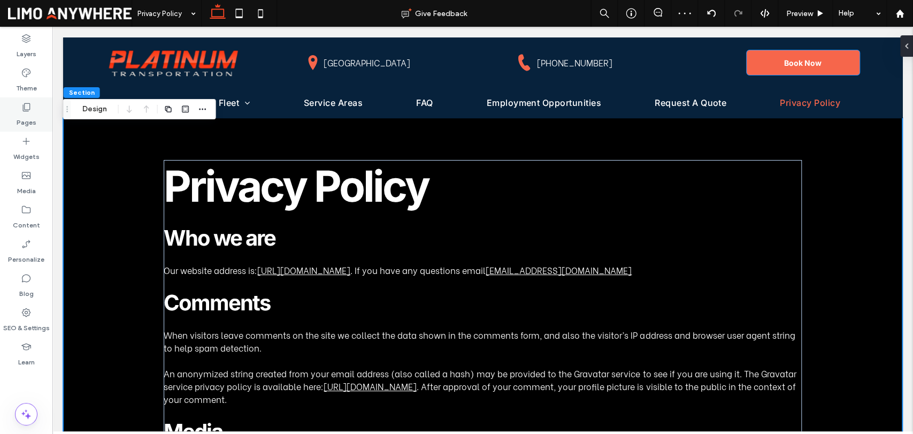
click at [13, 116] on div "Pages" at bounding box center [26, 114] width 52 height 34
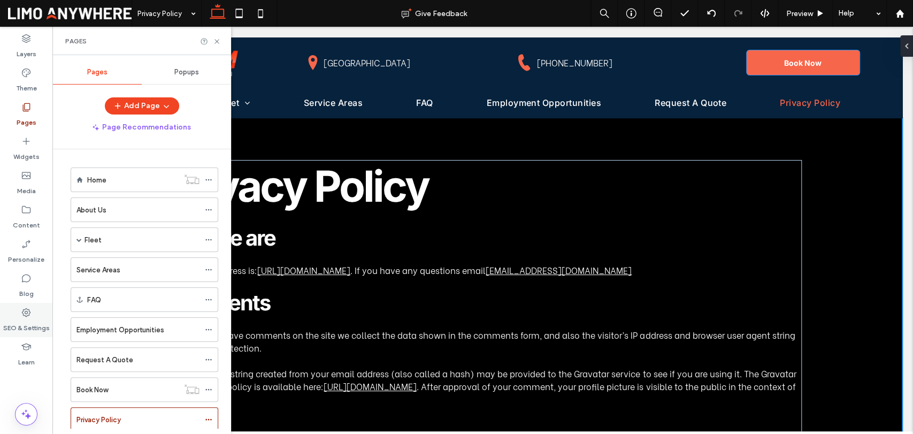
click at [27, 312] on icon at bounding box center [26, 312] width 11 height 11
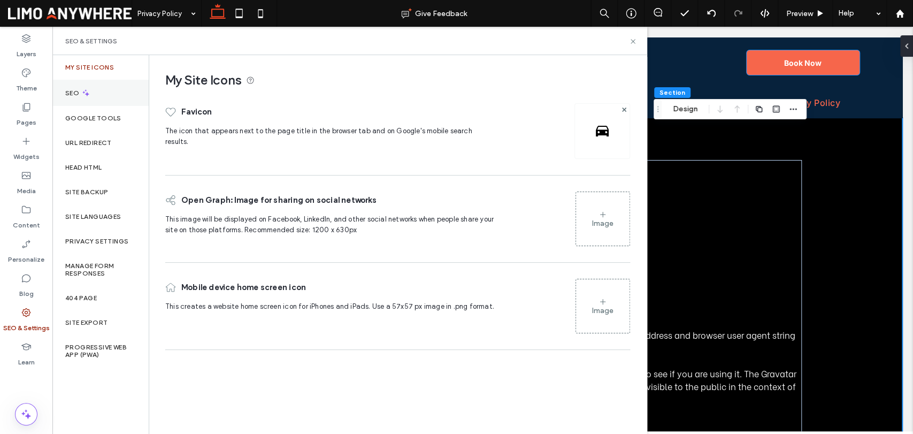
click at [98, 94] on div "SEO" at bounding box center [100, 93] width 96 height 26
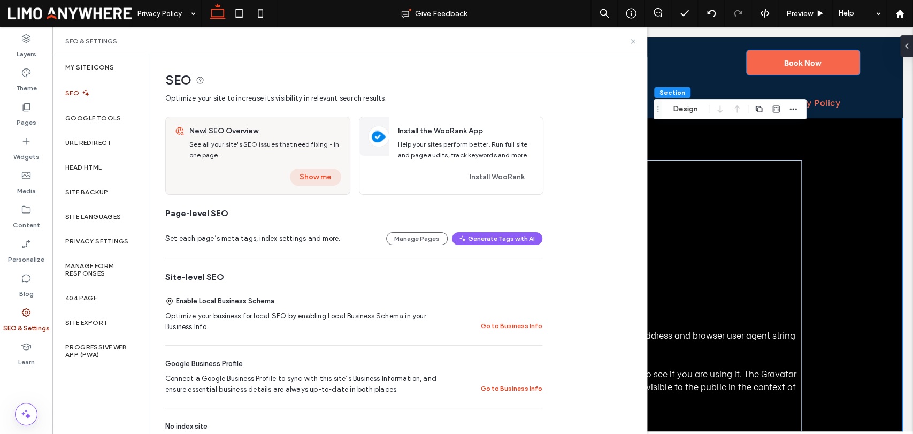
click at [317, 171] on button "Show me" at bounding box center [315, 177] width 51 height 17
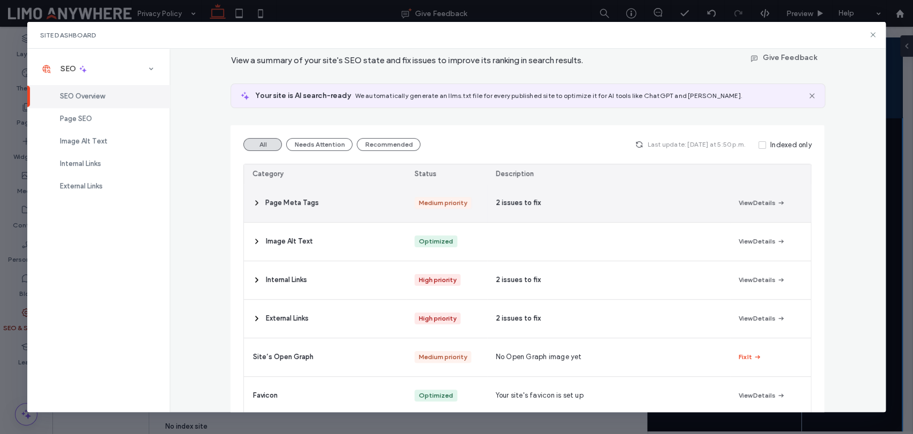
scroll to position [59, 0]
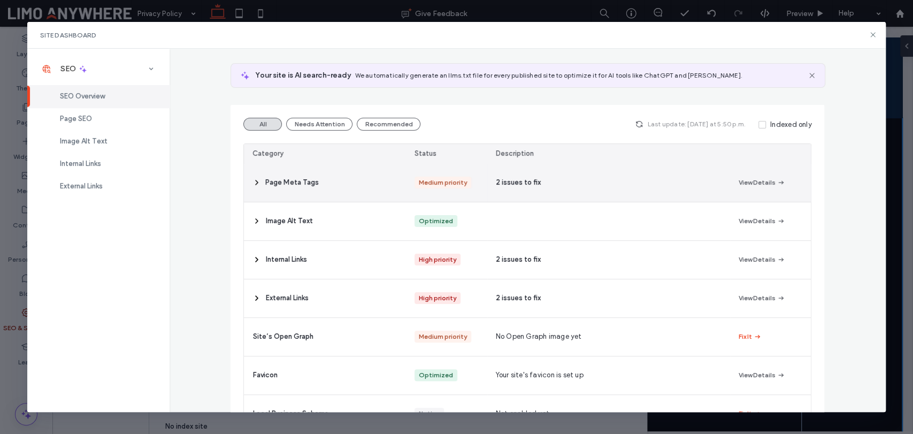
click at [387, 178] on div "Page Meta Tags" at bounding box center [325, 183] width 162 height 38
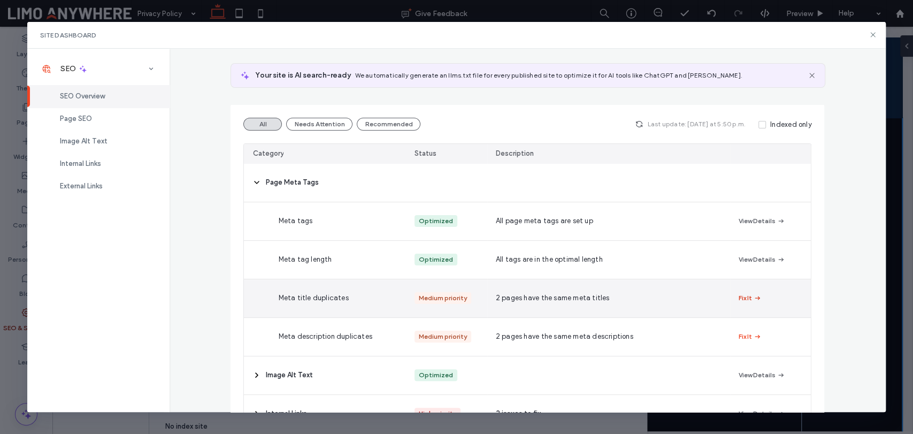
click at [753, 300] on icon "button" at bounding box center [757, 298] width 9 height 9
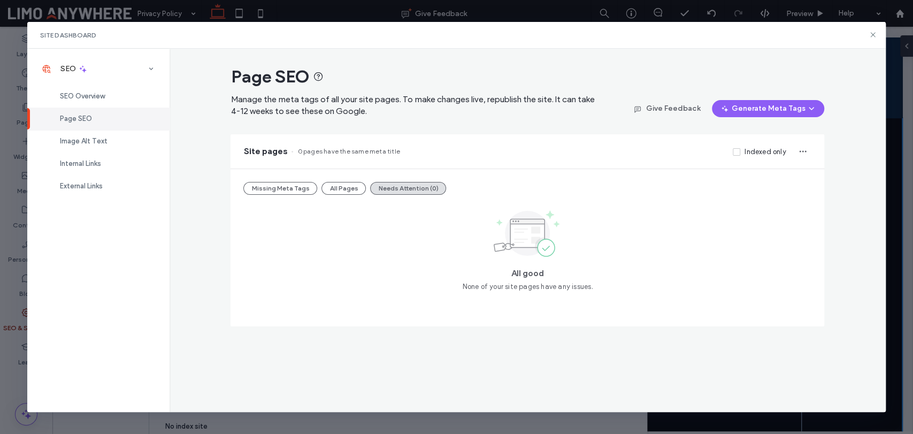
scroll to position [0, 0]
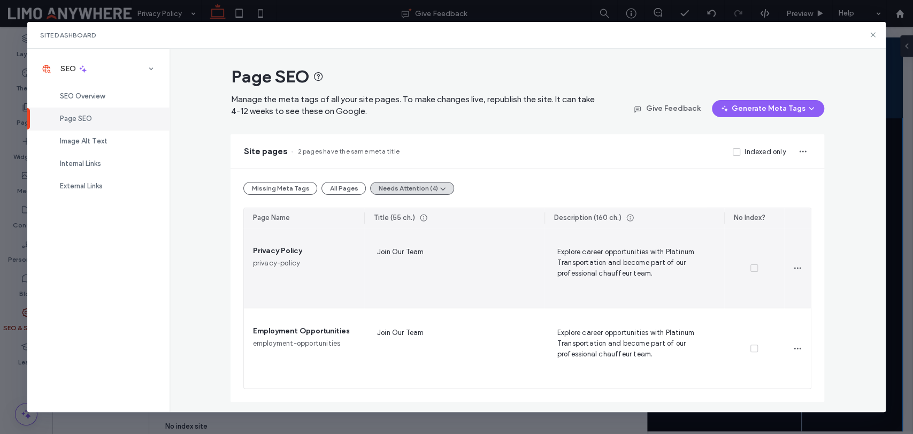
click at [429, 253] on span "Join Our Team" at bounding box center [454, 268] width 163 height 44
click at [457, 257] on span "Join Our Team" at bounding box center [454, 268] width 163 height 44
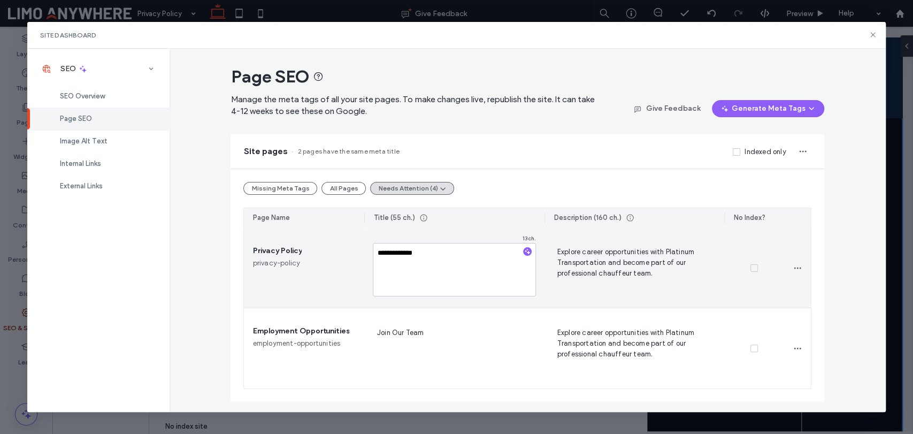
type textarea "**********"
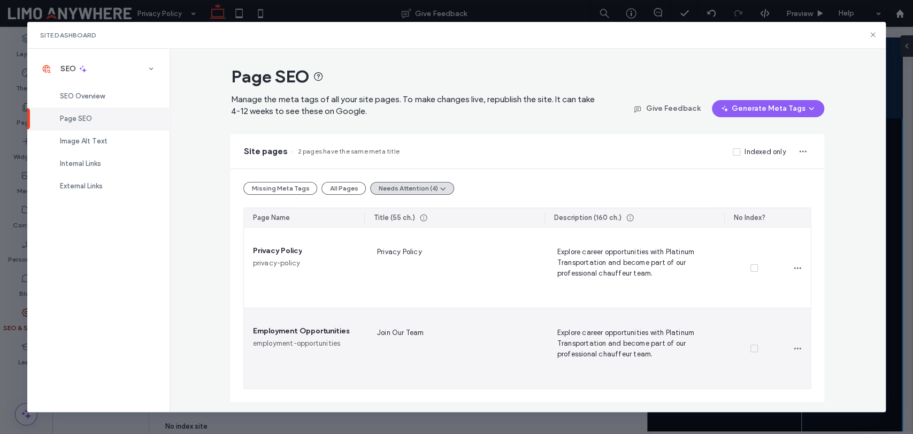
click at [638, 340] on span "Explore career opportunities with Platinum Transportation and become part of ou…" at bounding box center [634, 348] width 163 height 44
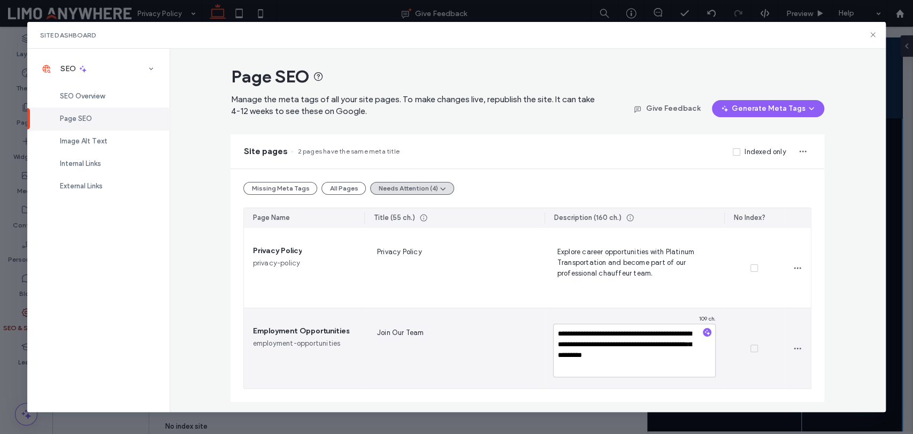
type textarea "**********"
click at [746, 324] on div at bounding box center [754, 348] width 60 height 80
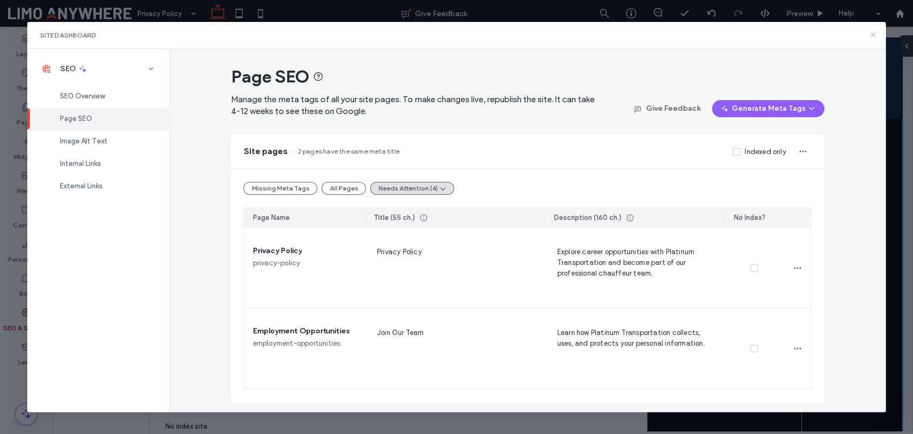
click at [870, 32] on icon at bounding box center [873, 34] width 9 height 9
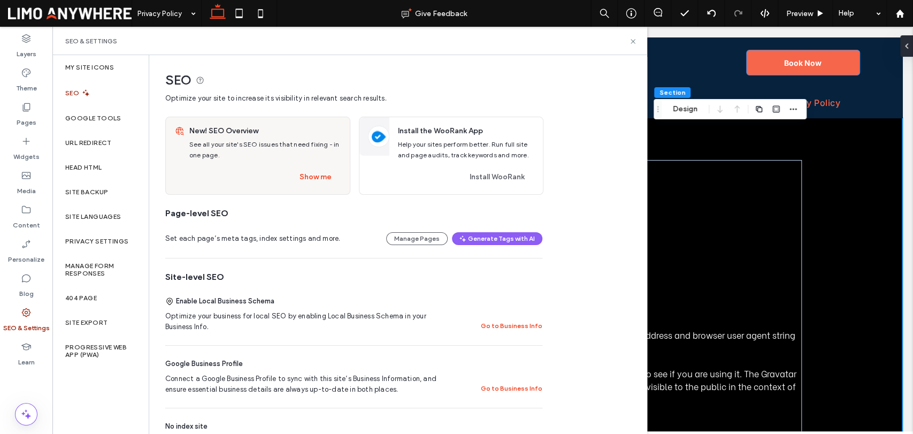
click at [98, 90] on div "SEO" at bounding box center [100, 93] width 96 height 26
click at [324, 172] on button "Show me" at bounding box center [315, 177] width 51 height 17
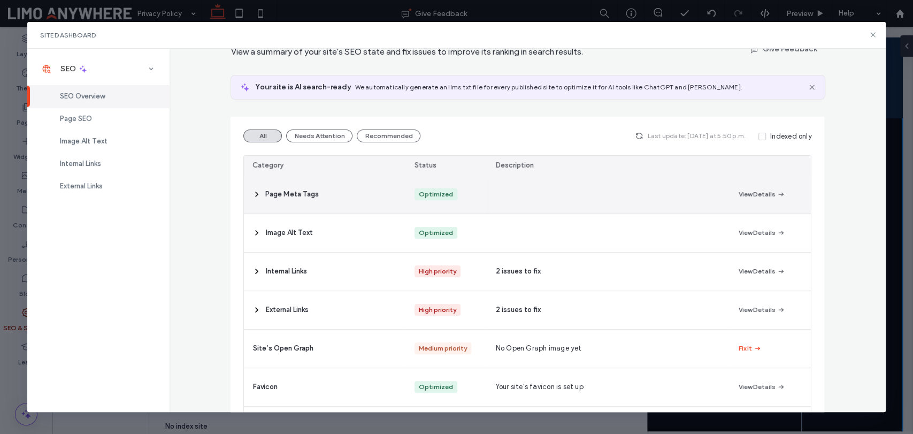
scroll to position [119, 0]
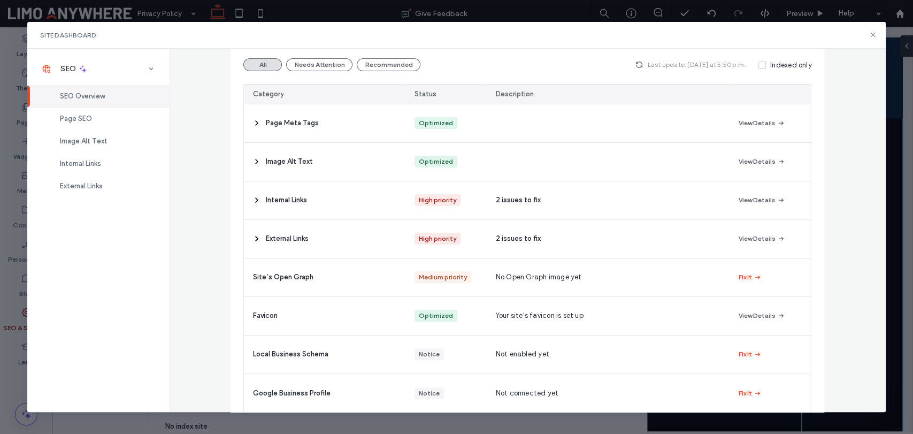
click at [867, 35] on div "Site Dashboard" at bounding box center [456, 35] width 859 height 27
click at [870, 34] on icon at bounding box center [873, 34] width 9 height 9
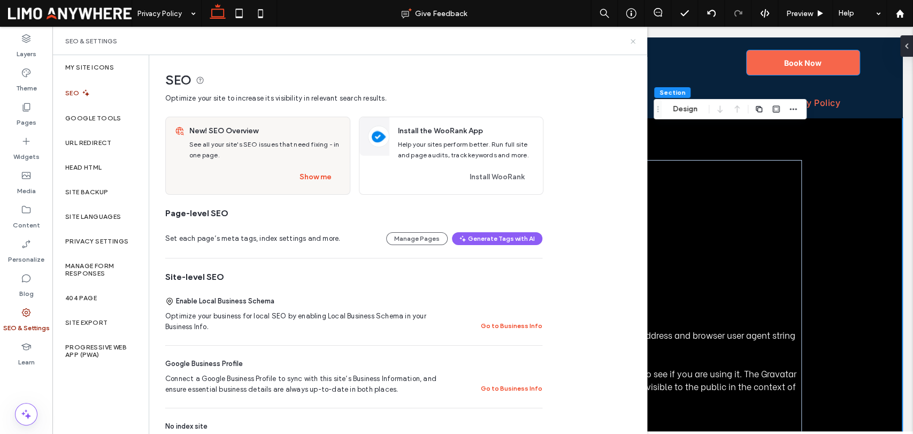
click at [632, 41] on icon at bounding box center [633, 41] width 8 height 8
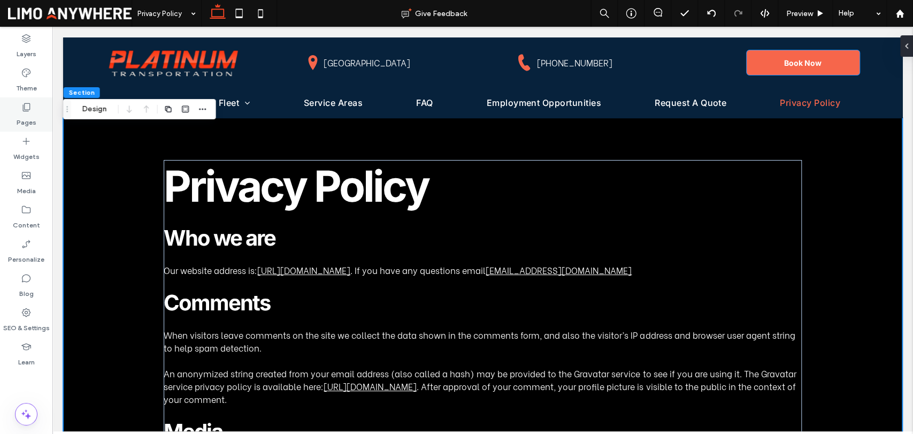
click at [27, 116] on label "Pages" at bounding box center [27, 119] width 20 height 15
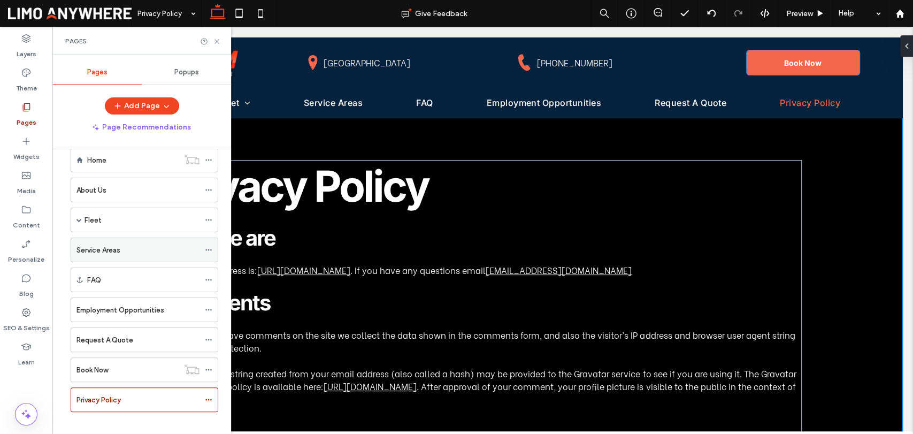
scroll to position [29, 0]
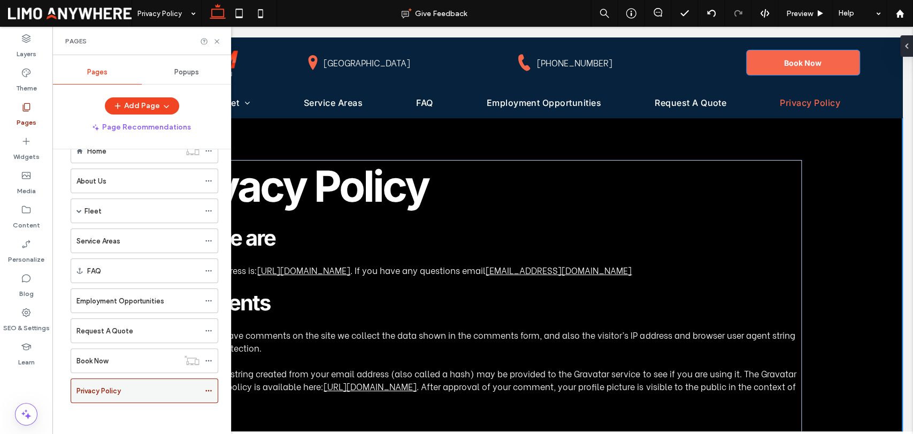
click at [208, 387] on icon at bounding box center [208, 390] width 7 height 7
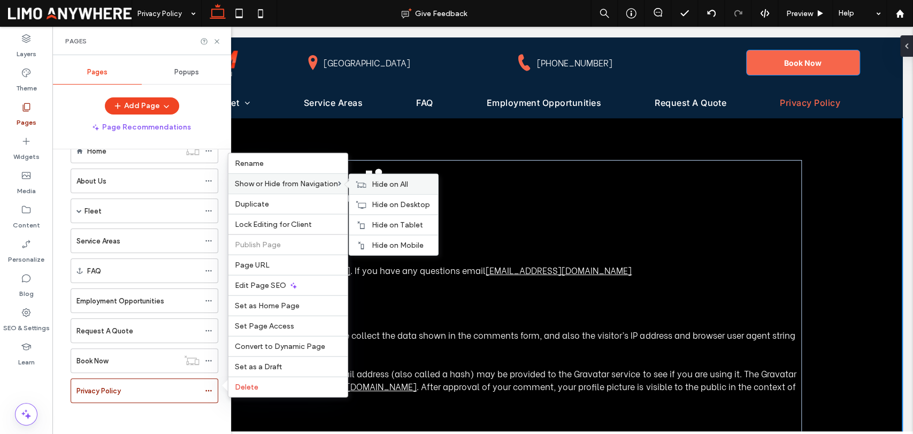
click at [387, 185] on span "Hide on All" at bounding box center [390, 184] width 36 height 9
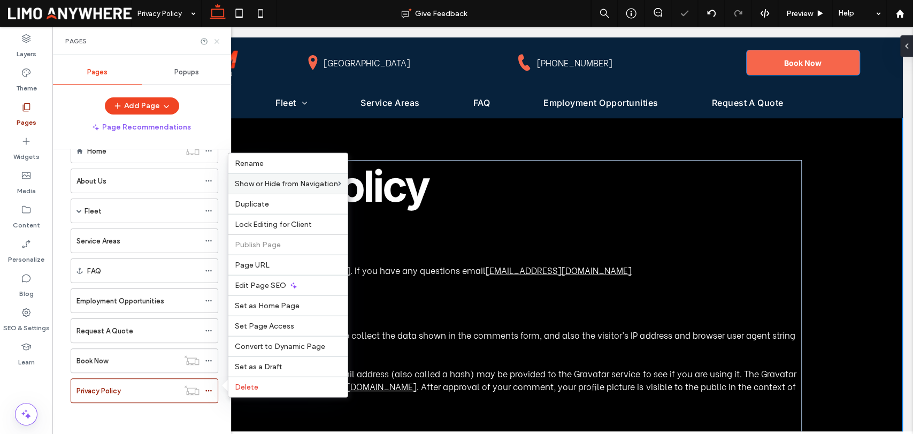
click at [218, 41] on icon at bounding box center [217, 41] width 8 height 8
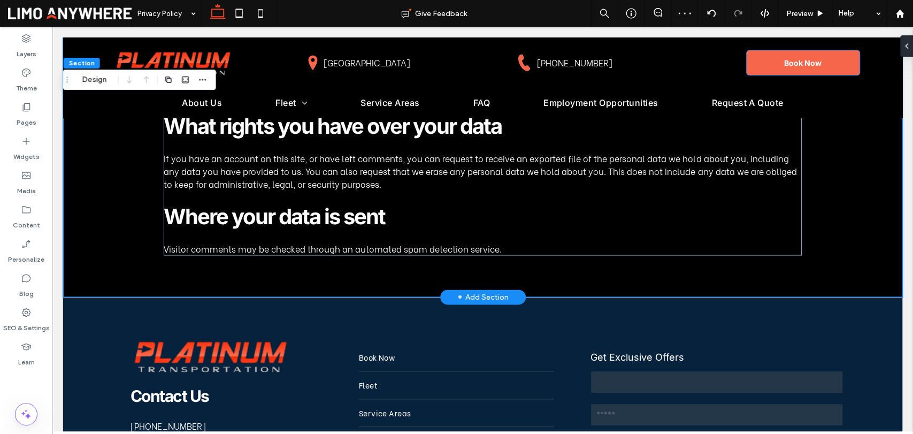
scroll to position [1010, 0]
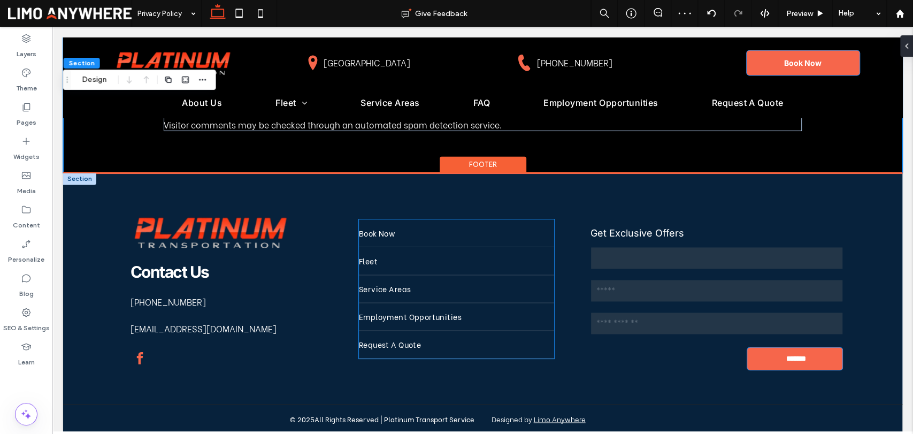
click at [388, 291] on link "Service Areas" at bounding box center [456, 288] width 195 height 27
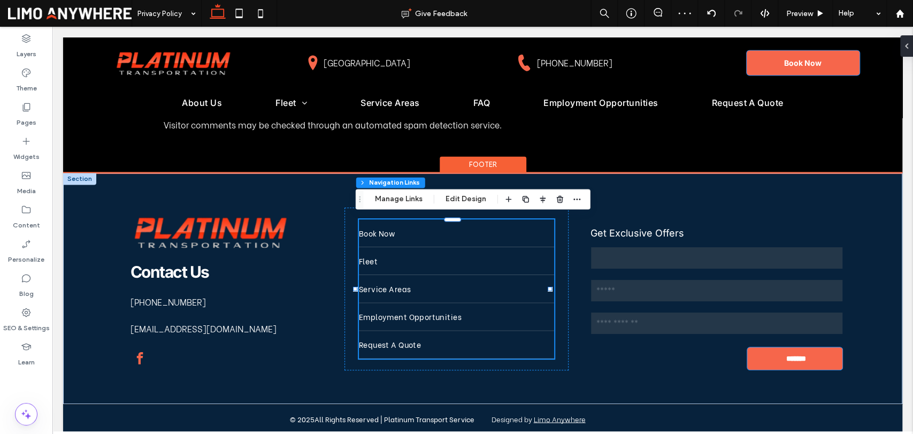
type input "*"
type input "***"
type input "****"
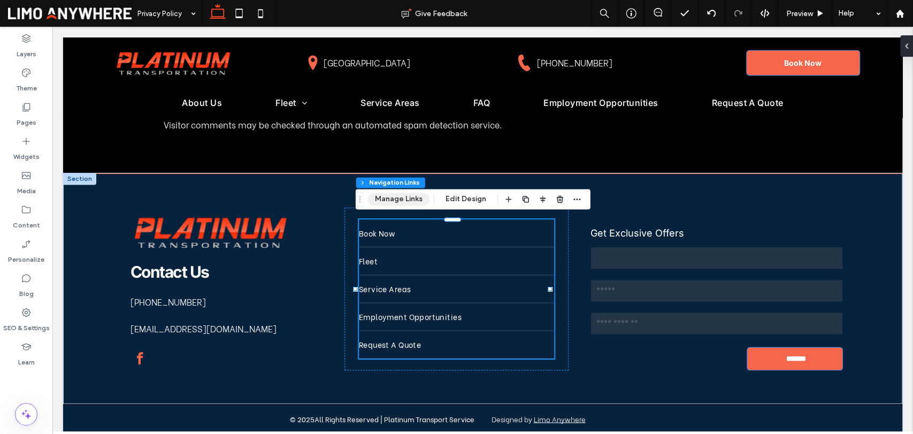
click at [402, 202] on button "Manage Links" at bounding box center [399, 199] width 62 height 13
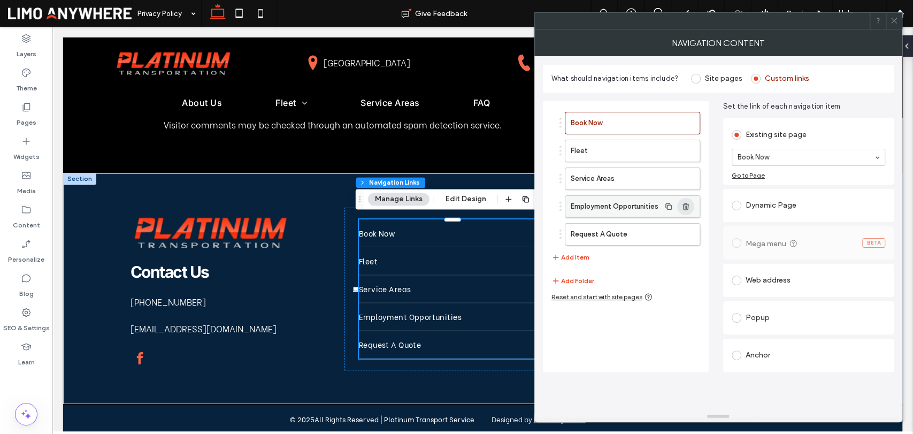
click at [682, 207] on icon "button" at bounding box center [686, 206] width 9 height 9
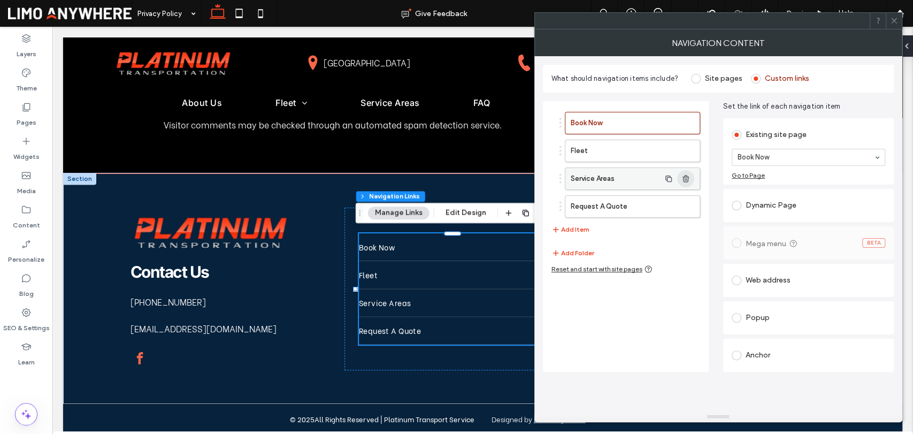
click at [685, 178] on use "button" at bounding box center [686, 178] width 6 height 7
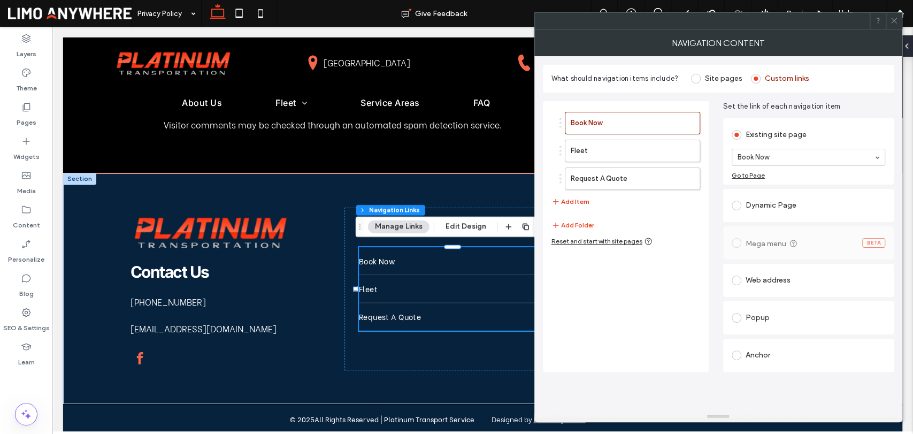
click at [582, 199] on button "Add Item" at bounding box center [571, 201] width 38 height 13
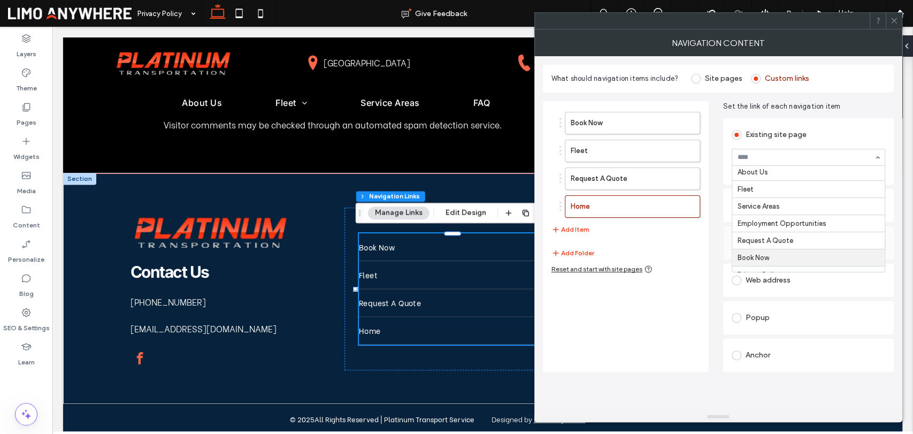
scroll to position [34, 0]
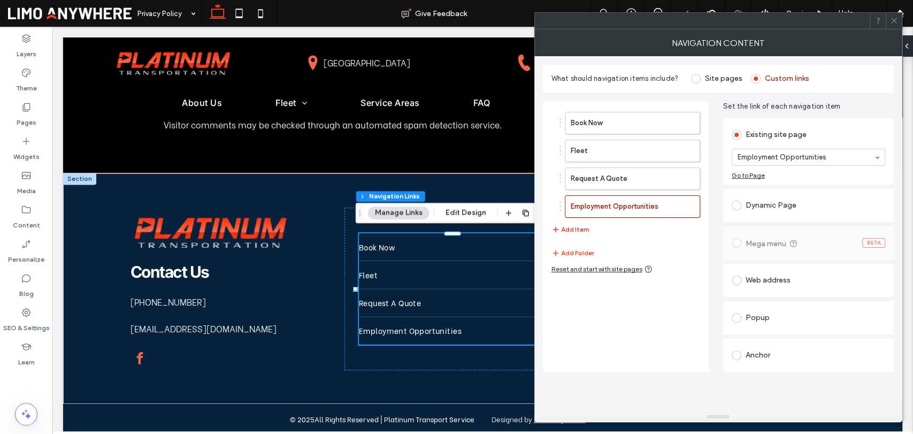
click at [578, 228] on button "Add Item" at bounding box center [571, 229] width 38 height 13
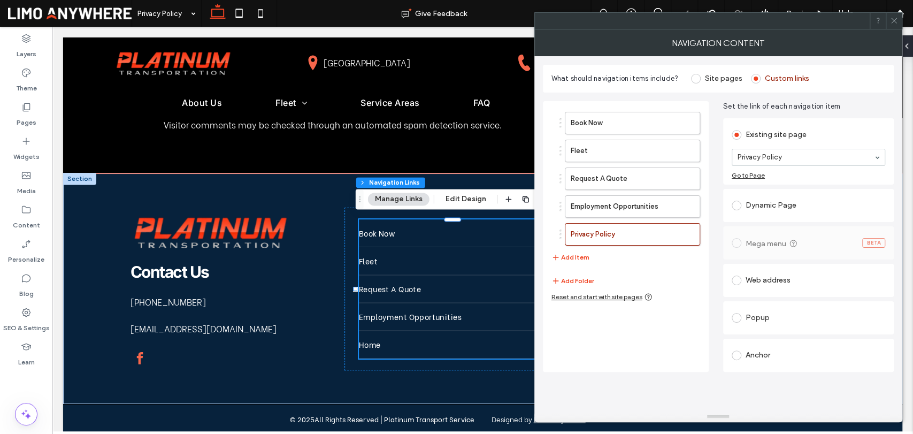
type input "*"
click at [892, 20] on icon at bounding box center [894, 21] width 8 height 8
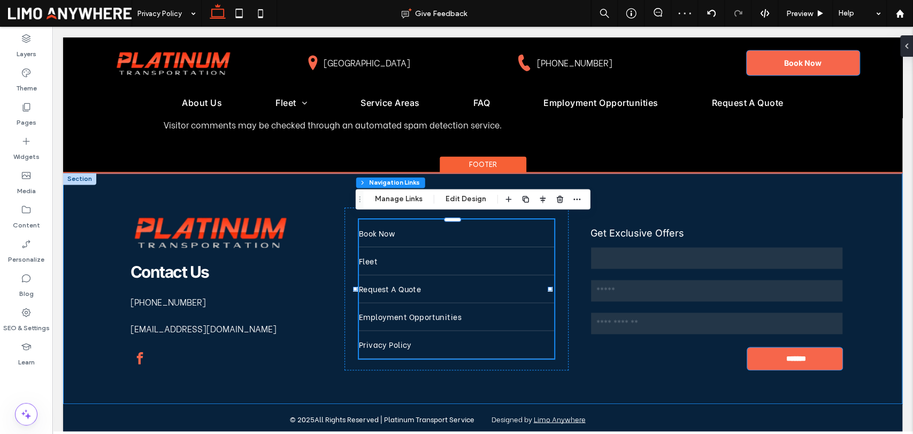
click at [587, 378] on div "Contact Us 618-581-2671 info@platinumtransportationstl.com Book Now Fleet Reque…" at bounding box center [482, 289] width 839 height 230
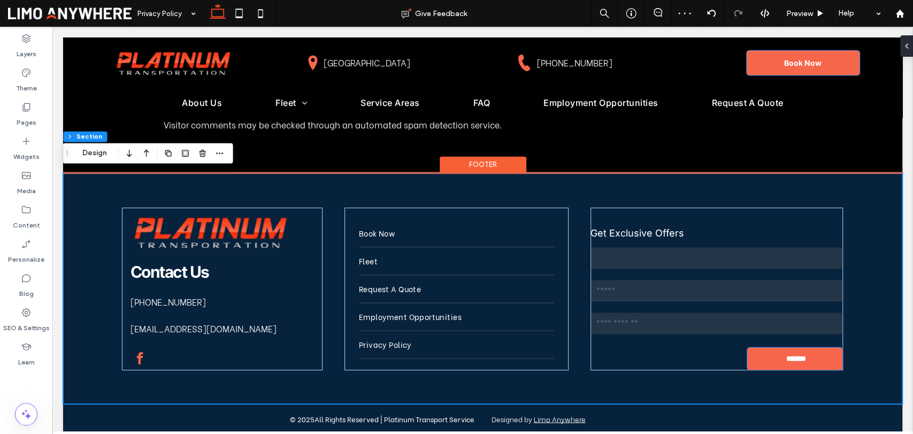
click at [570, 381] on div "Contact Us 618-581-2671 info@platinumtransportationstl.com Book Now Fleet Reque…" at bounding box center [482, 289] width 839 height 230
click at [644, 194] on div "Contact Us 618-581-2671 info@platinumtransportationstl.com Book Now Fleet Reque…" at bounding box center [482, 289] width 839 height 230
drag, startPoint x: 412, startPoint y: 254, endPoint x: 405, endPoint y: 243, distance: 12.8
click at [412, 254] on link "Fleet" at bounding box center [456, 260] width 195 height 27
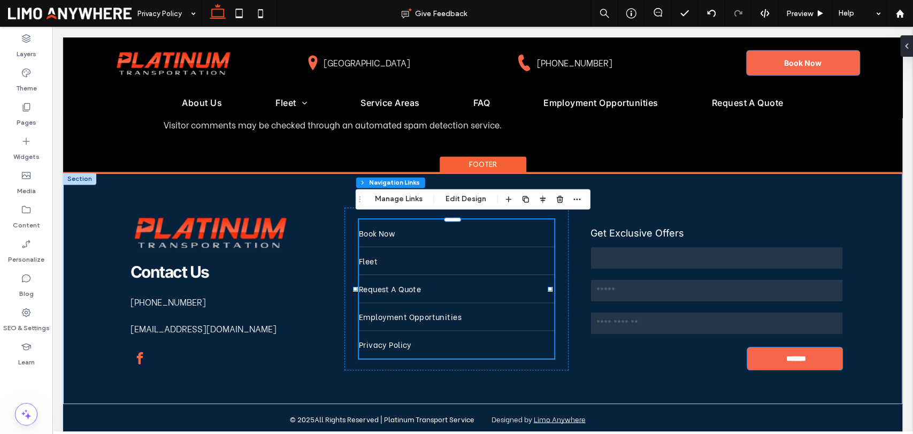
type input "*"
type input "***"
type input "****"
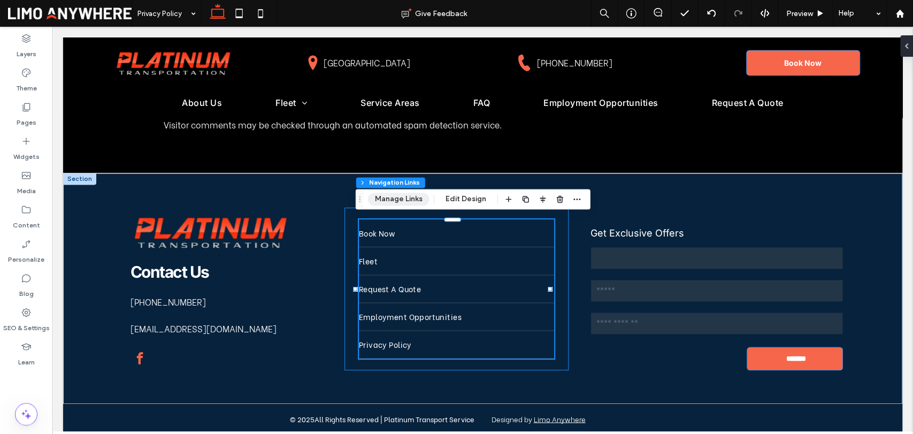
drag, startPoint x: 398, startPoint y: 199, endPoint x: 632, endPoint y: 184, distance: 234.8
click at [398, 199] on button "Manage Links" at bounding box center [399, 199] width 62 height 13
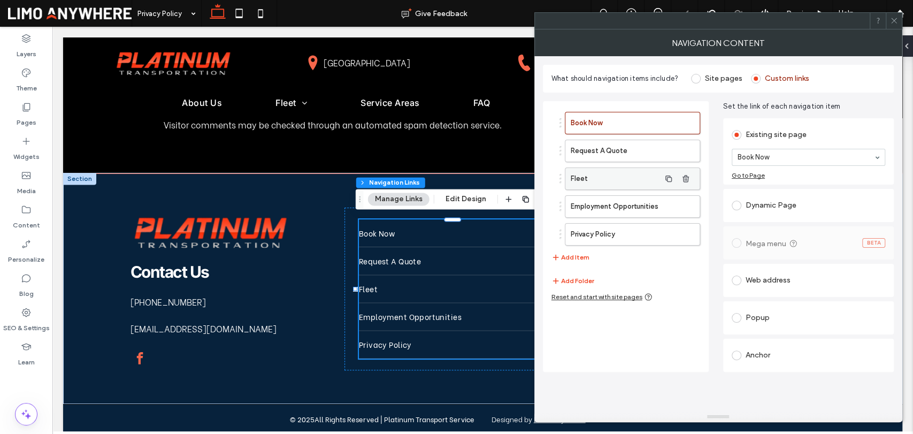
type input "*"
click at [892, 21] on icon at bounding box center [894, 21] width 8 height 8
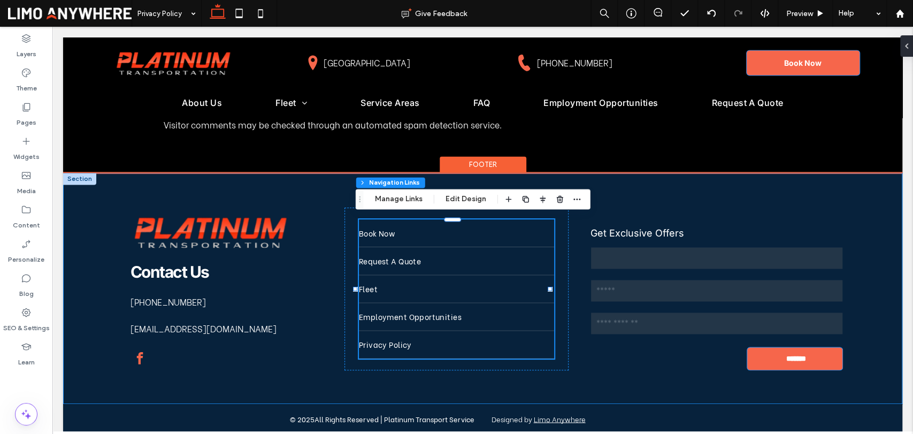
click at [877, 309] on div "Contact Us 618-581-2671 info@platinumtransportationstl.com Book Now Request A Q…" at bounding box center [482, 289] width 839 height 230
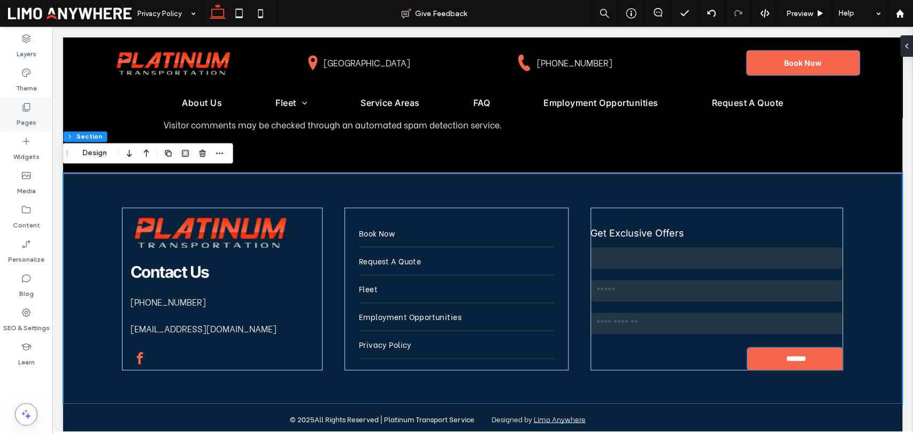
click at [16, 110] on div "Pages" at bounding box center [26, 114] width 52 height 34
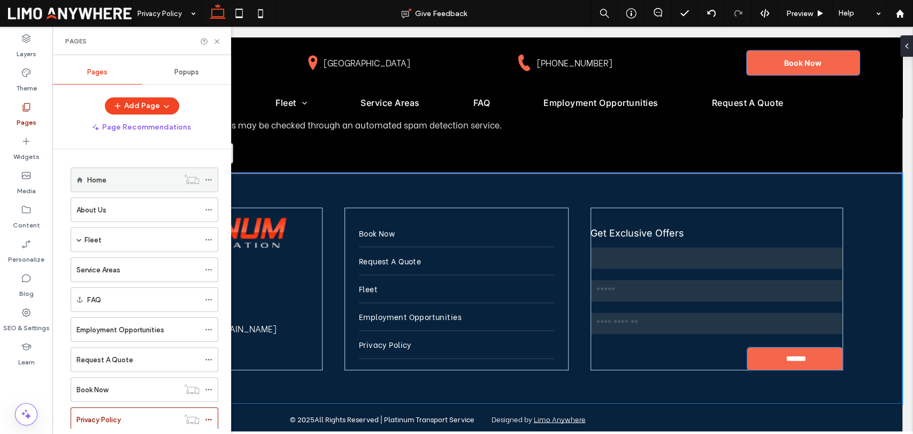
click at [105, 176] on label "Home" at bounding box center [96, 180] width 19 height 19
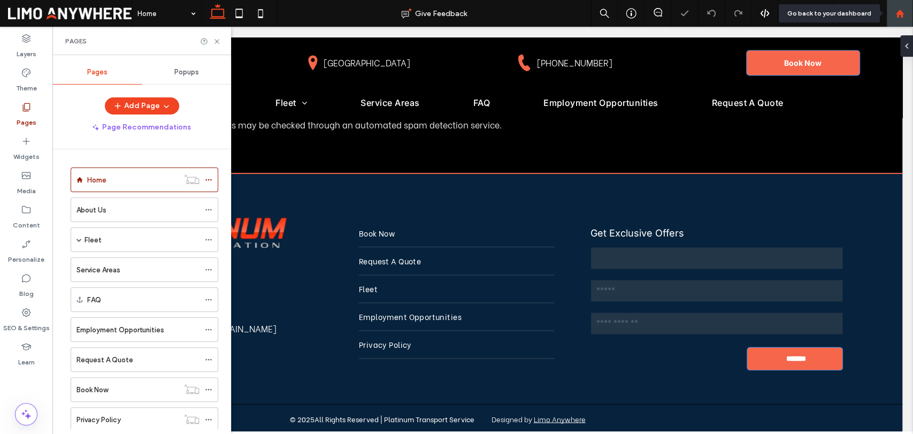
click at [903, 18] on div at bounding box center [899, 13] width 27 height 27
